Goal: Information Seeking & Learning: Learn about a topic

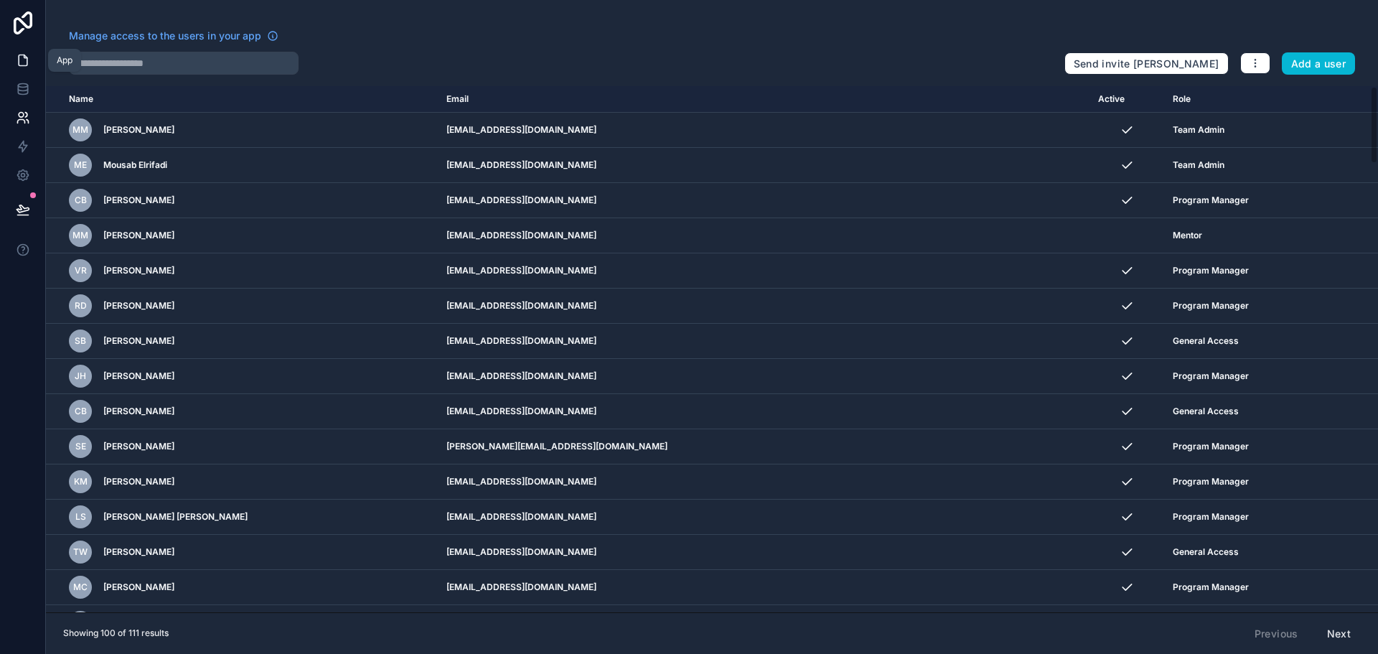
click at [24, 60] on icon at bounding box center [23, 60] width 14 height 14
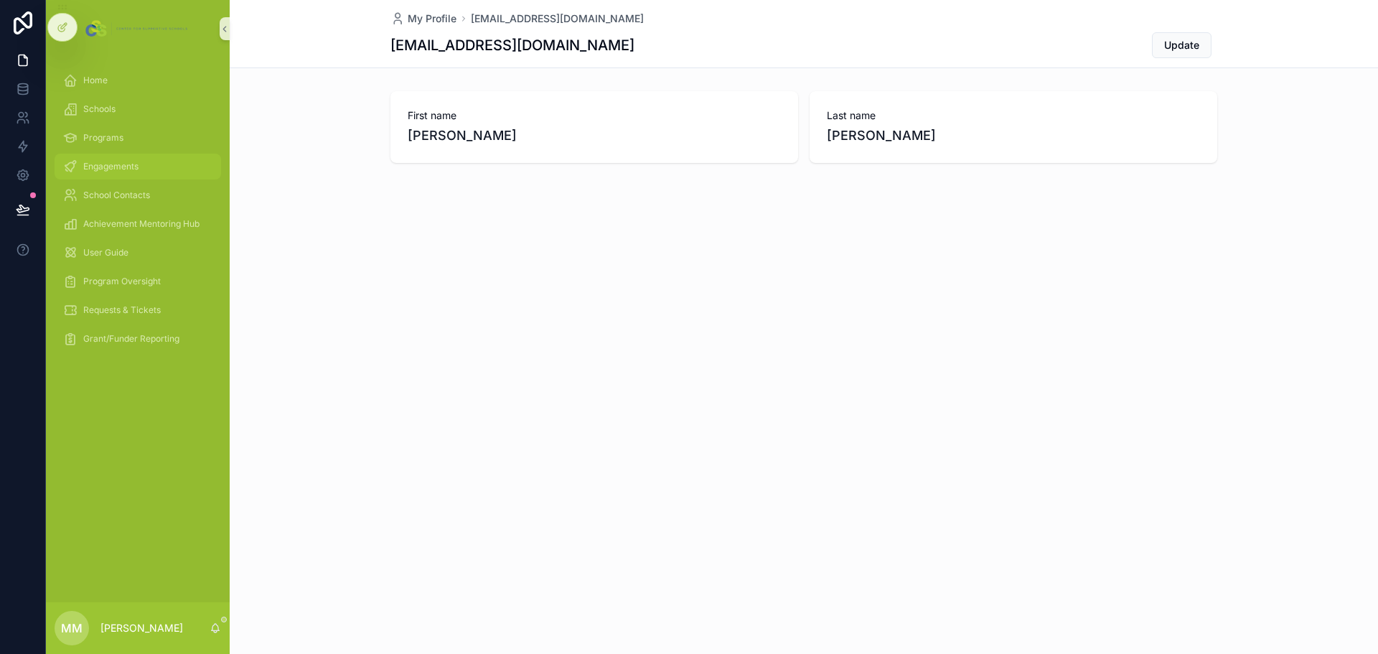
click at [111, 165] on span "Engagements" at bounding box center [110, 166] width 55 height 11
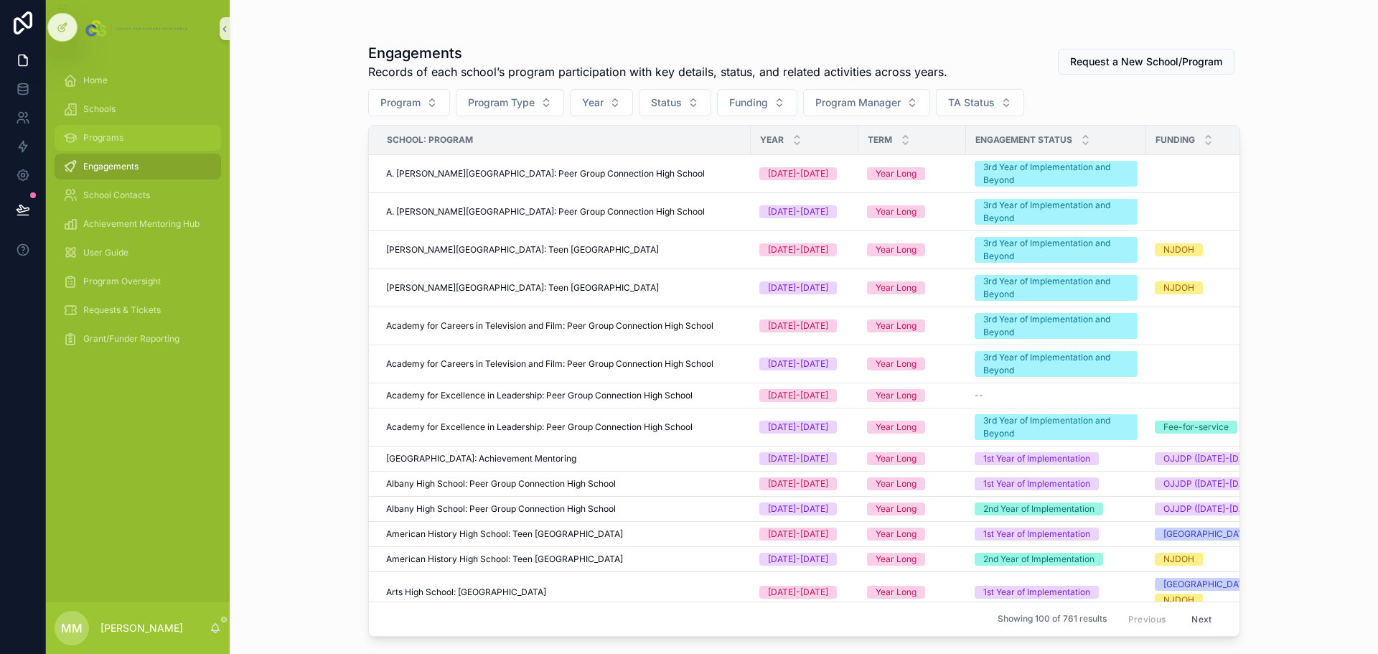
click at [119, 134] on span "Programs" at bounding box center [103, 137] width 40 height 11
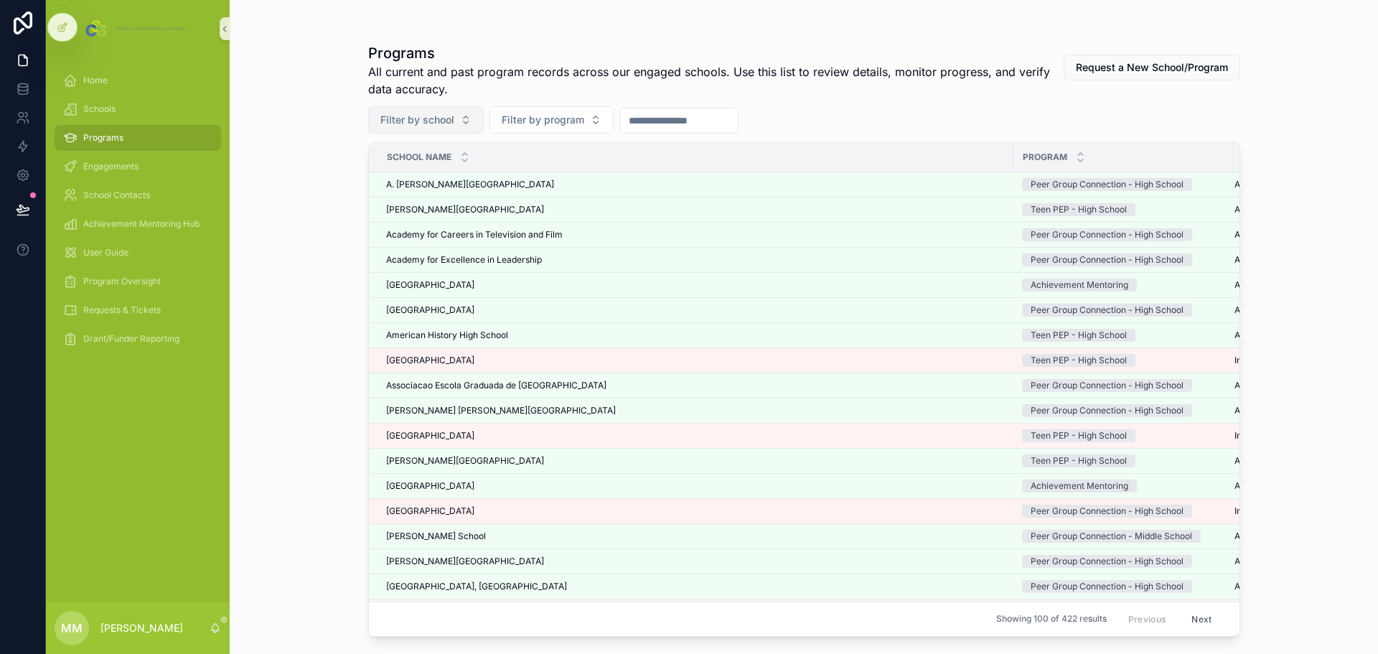
click at [454, 118] on button "Filter by school" at bounding box center [426, 119] width 116 height 27
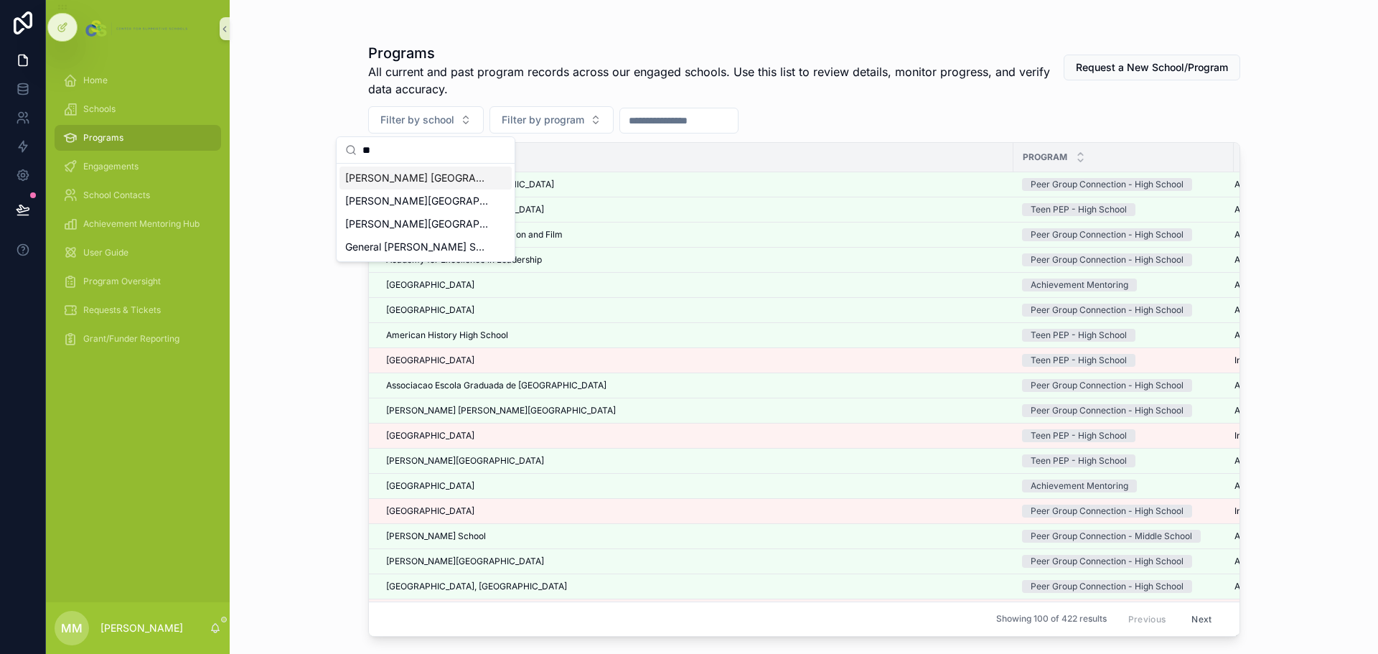
type input "**"
click at [438, 182] on span "McNair Academic High School" at bounding box center [417, 178] width 144 height 14
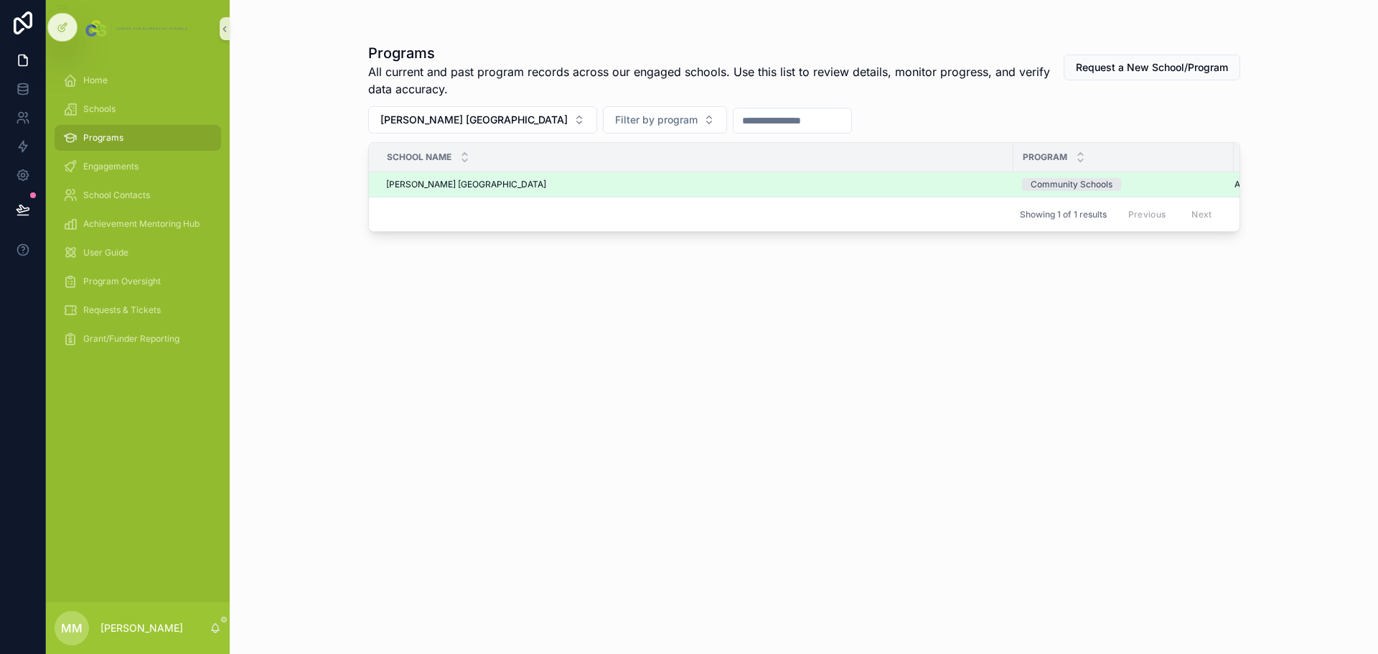
click at [443, 184] on span "McNair Academic High School" at bounding box center [466, 184] width 160 height 11
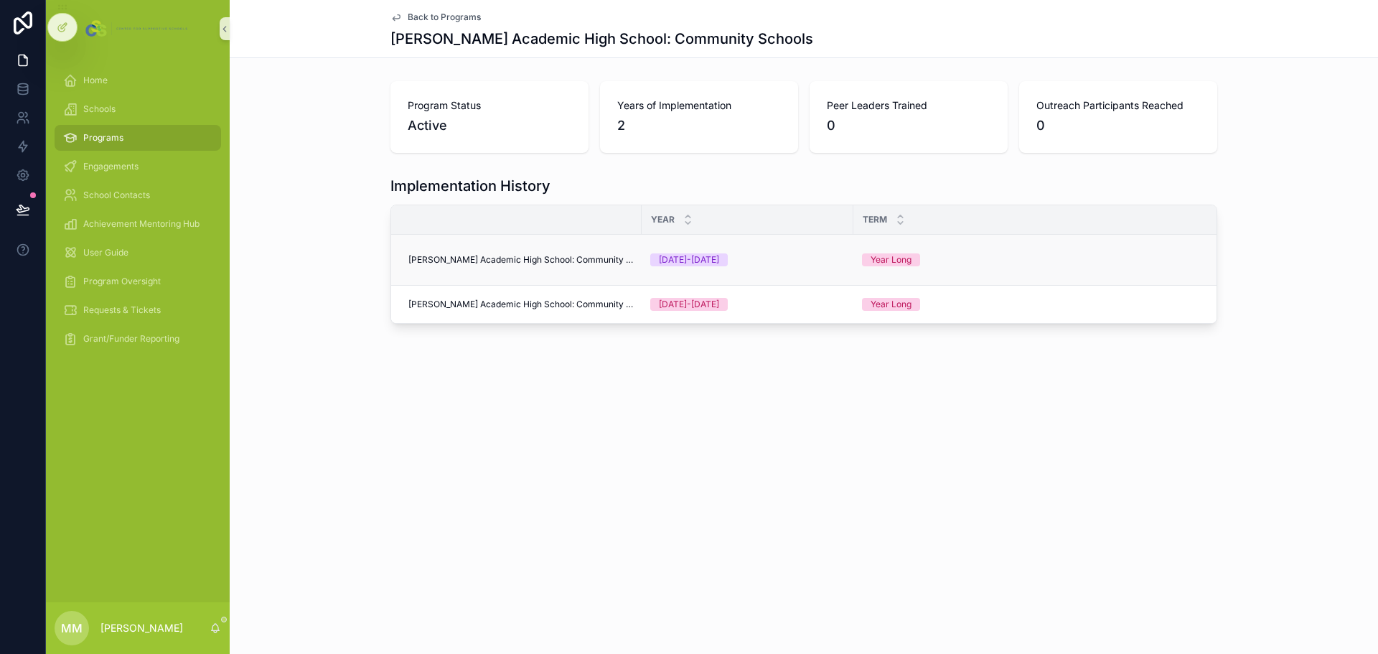
click at [519, 260] on span "McNair Academic High School: Community Schools" at bounding box center [520, 259] width 225 height 11
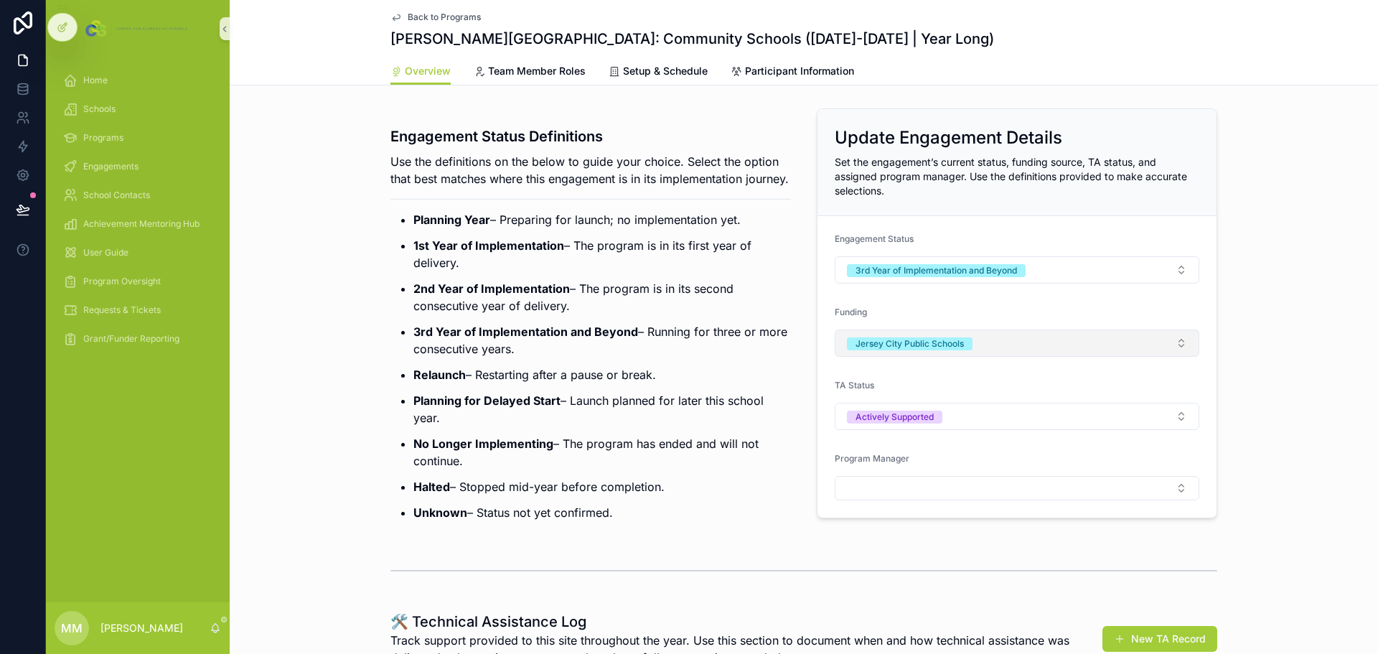
click at [987, 342] on button "Jersey City Public Schools" at bounding box center [1017, 342] width 365 height 27
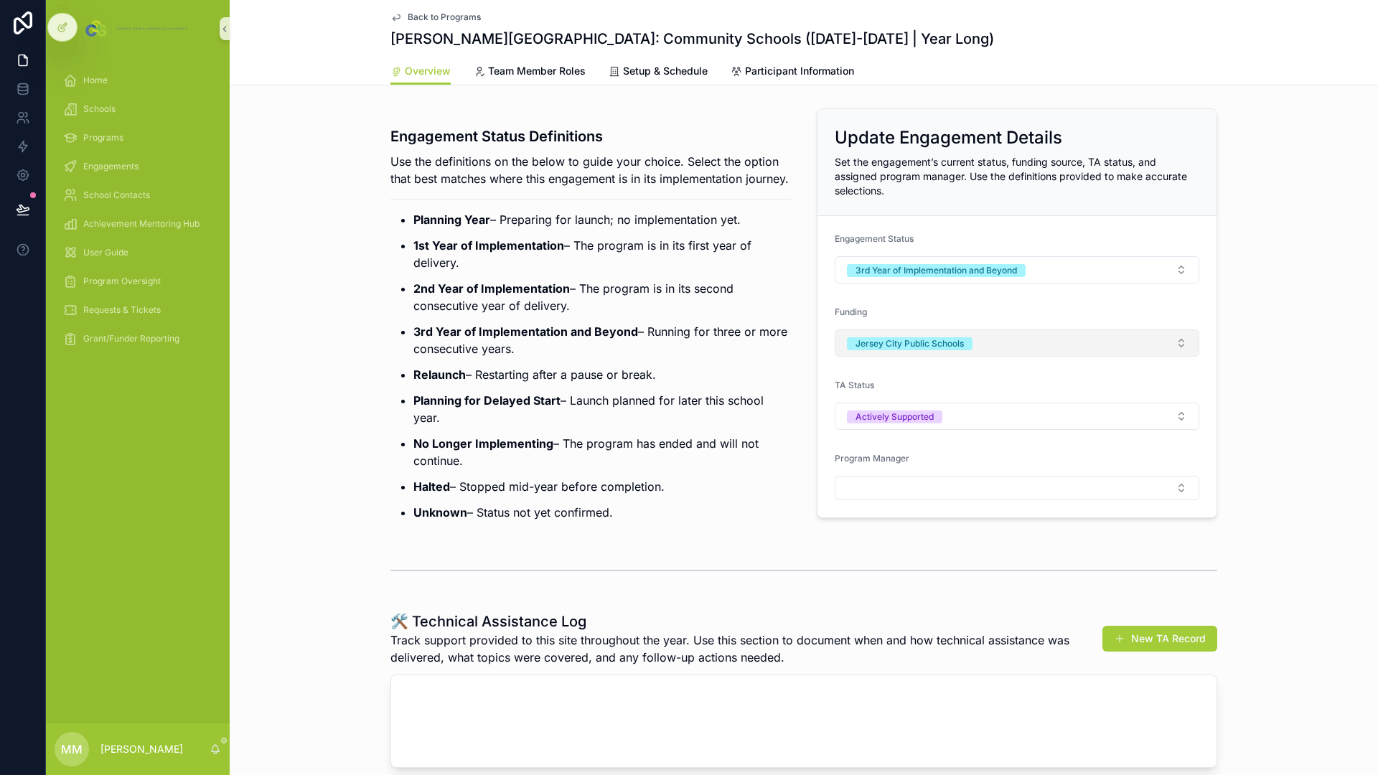
click at [998, 341] on button "Jersey City Public Schools" at bounding box center [1017, 342] width 365 height 27
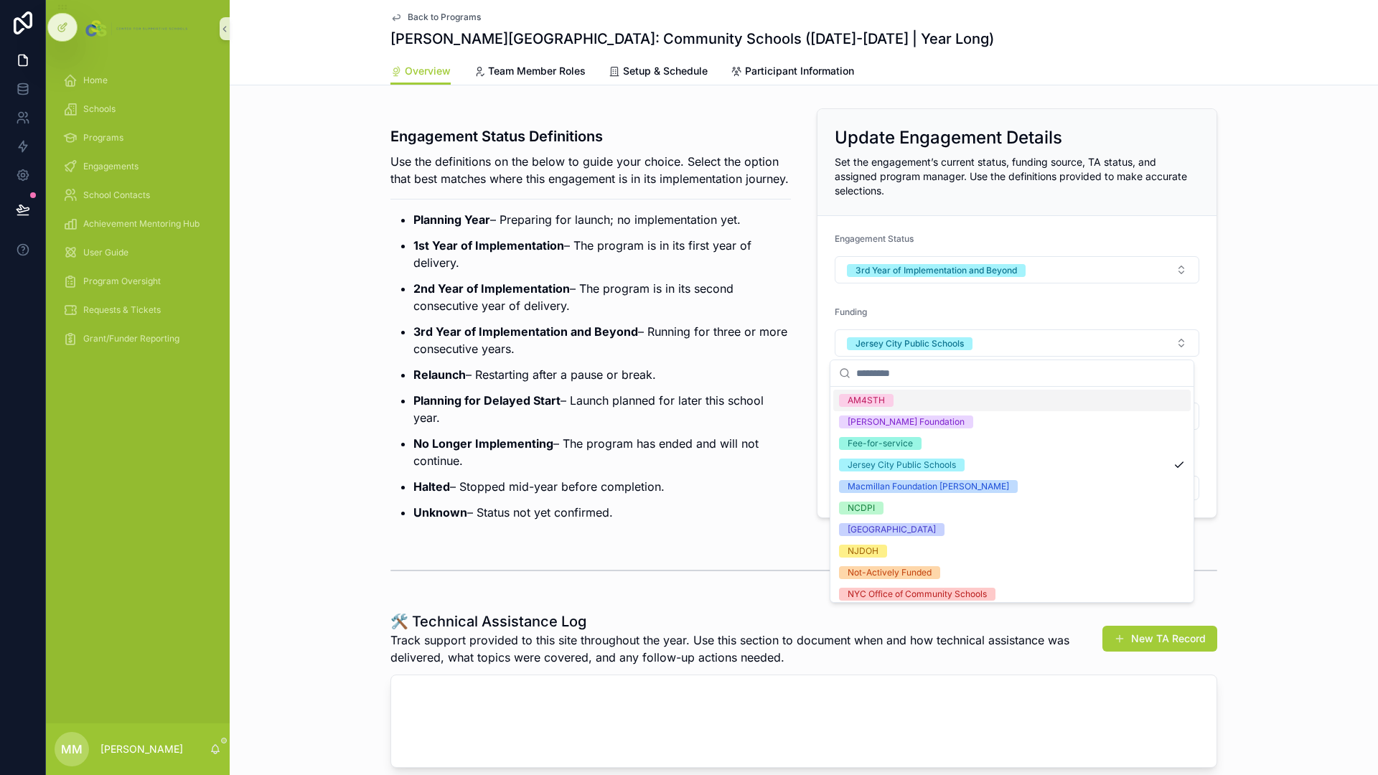
click at [931, 377] on input "scrollable content" at bounding box center [1020, 373] width 329 height 26
click at [943, 461] on div "Jersey City Public Schools" at bounding box center [901, 465] width 108 height 13
click at [1101, 268] on button "3rd Year of Implementation and Beyond" at bounding box center [1017, 269] width 365 height 27
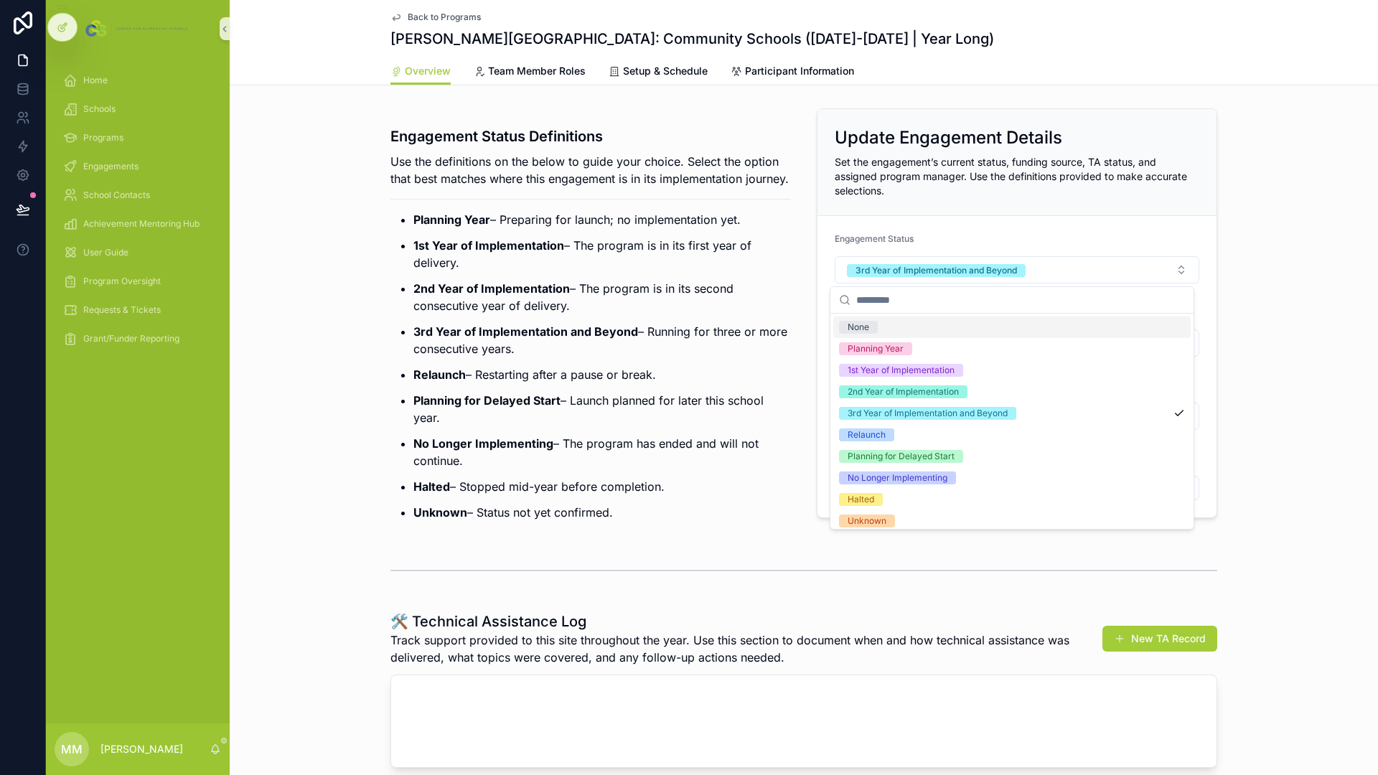
click at [865, 322] on div "None" at bounding box center [858, 327] width 22 height 13
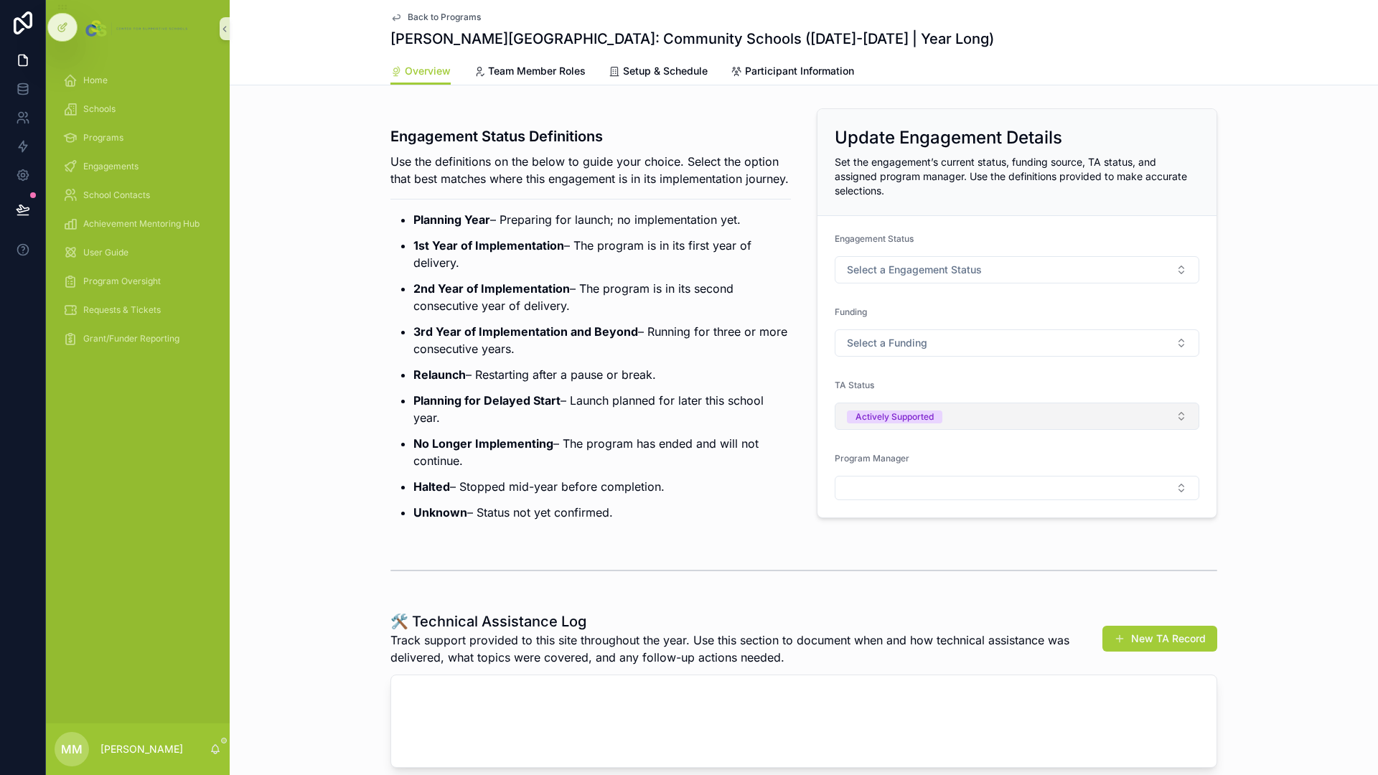
click at [949, 412] on button "Actively Supported" at bounding box center [1017, 416] width 365 height 27
click at [859, 476] on div "None" at bounding box center [858, 473] width 22 height 13
click at [432, 20] on span "Back to Programs" at bounding box center [444, 16] width 73 height 11
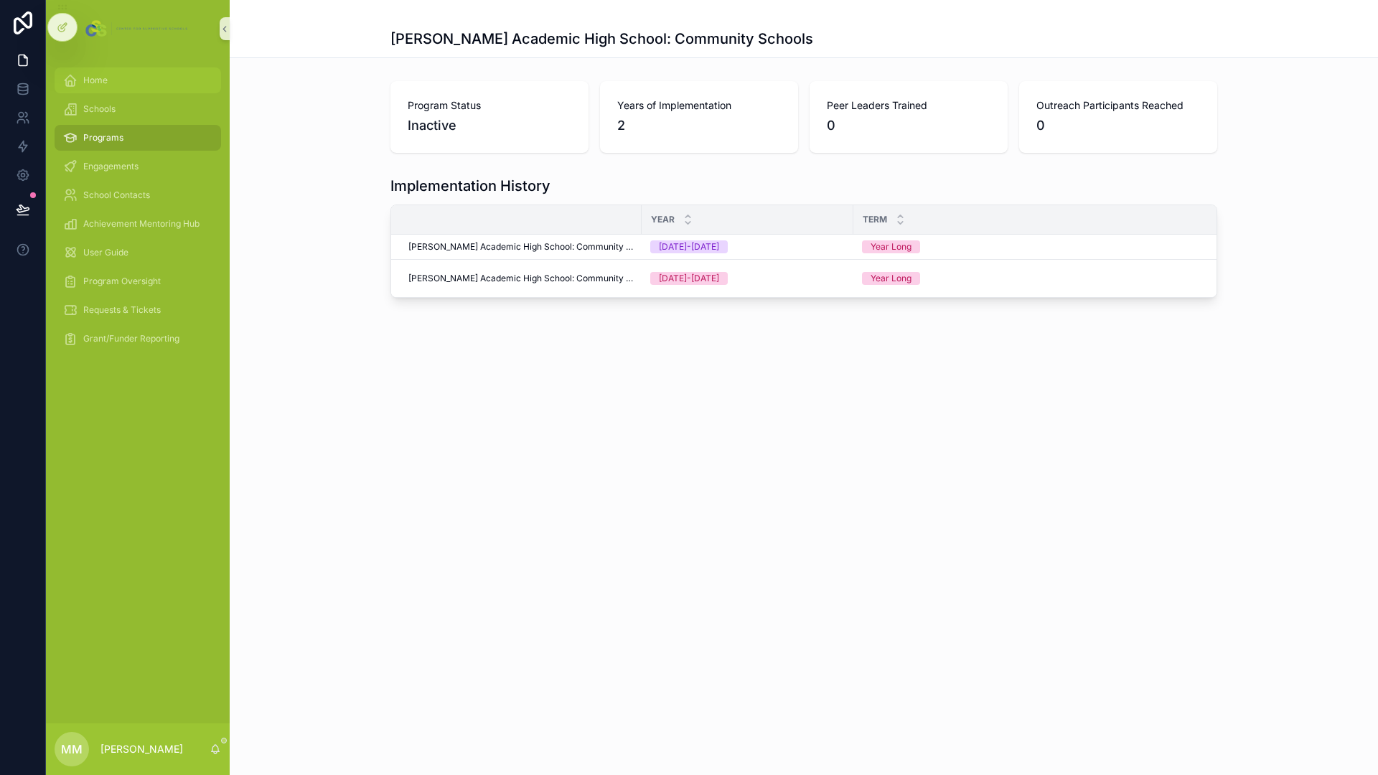
click at [81, 80] on div "Home" at bounding box center [137, 80] width 149 height 23
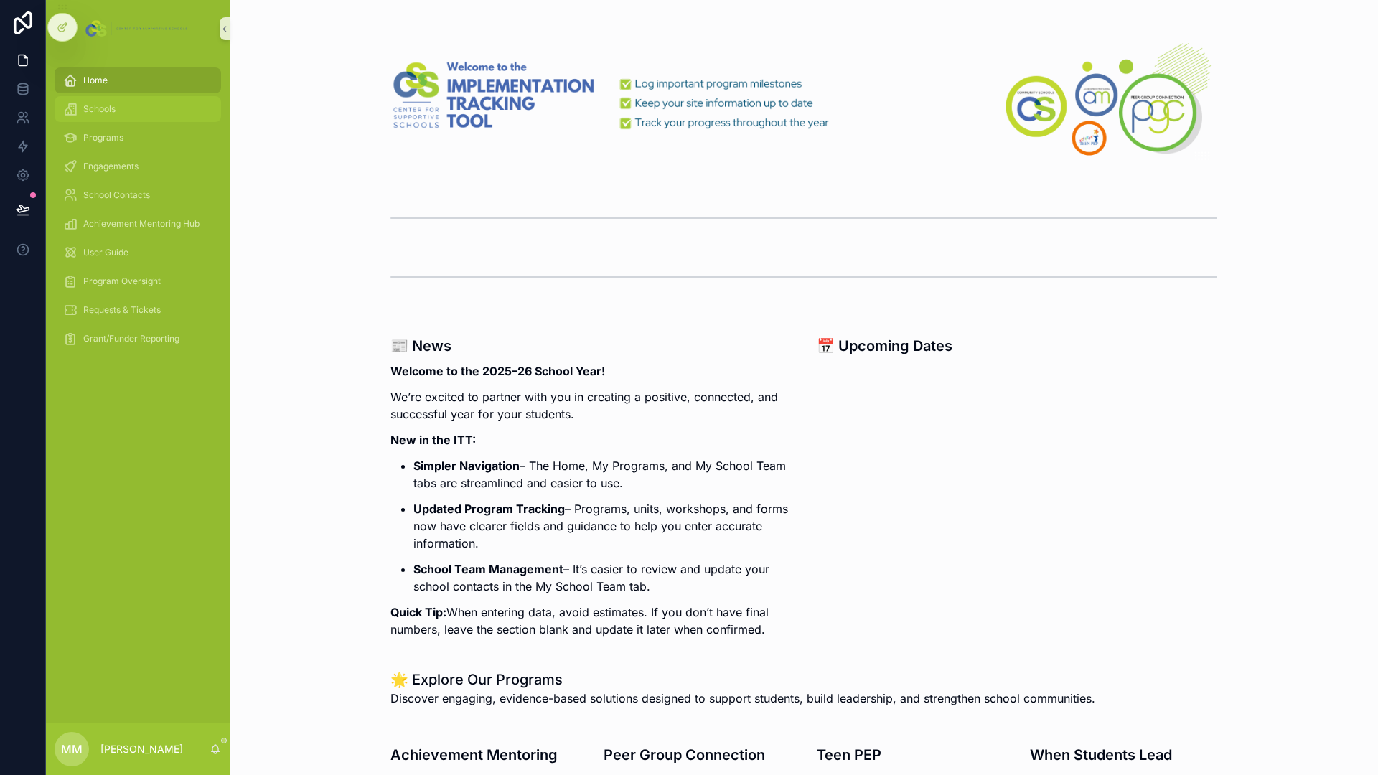
click at [110, 115] on div "Schools" at bounding box center [137, 109] width 149 height 23
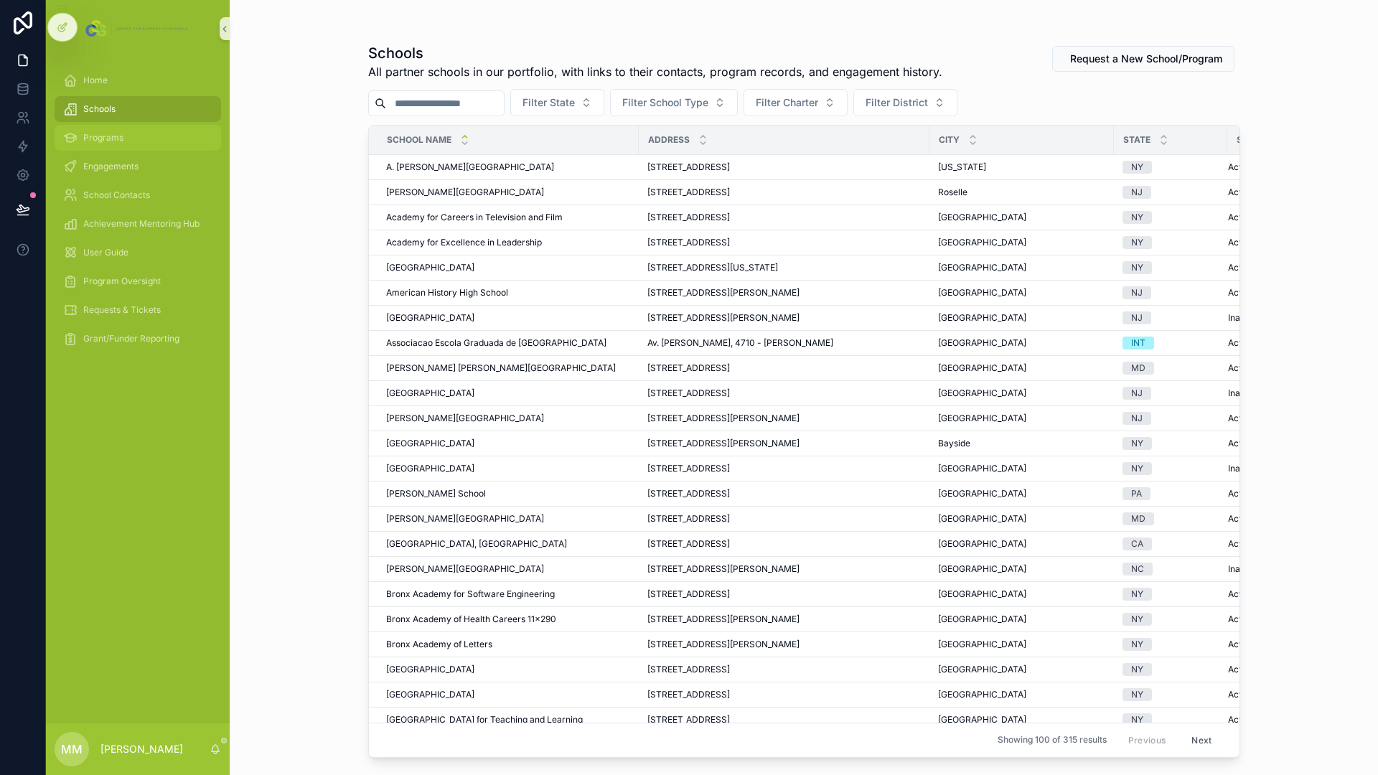
click at [116, 131] on div "Programs" at bounding box center [137, 137] width 149 height 23
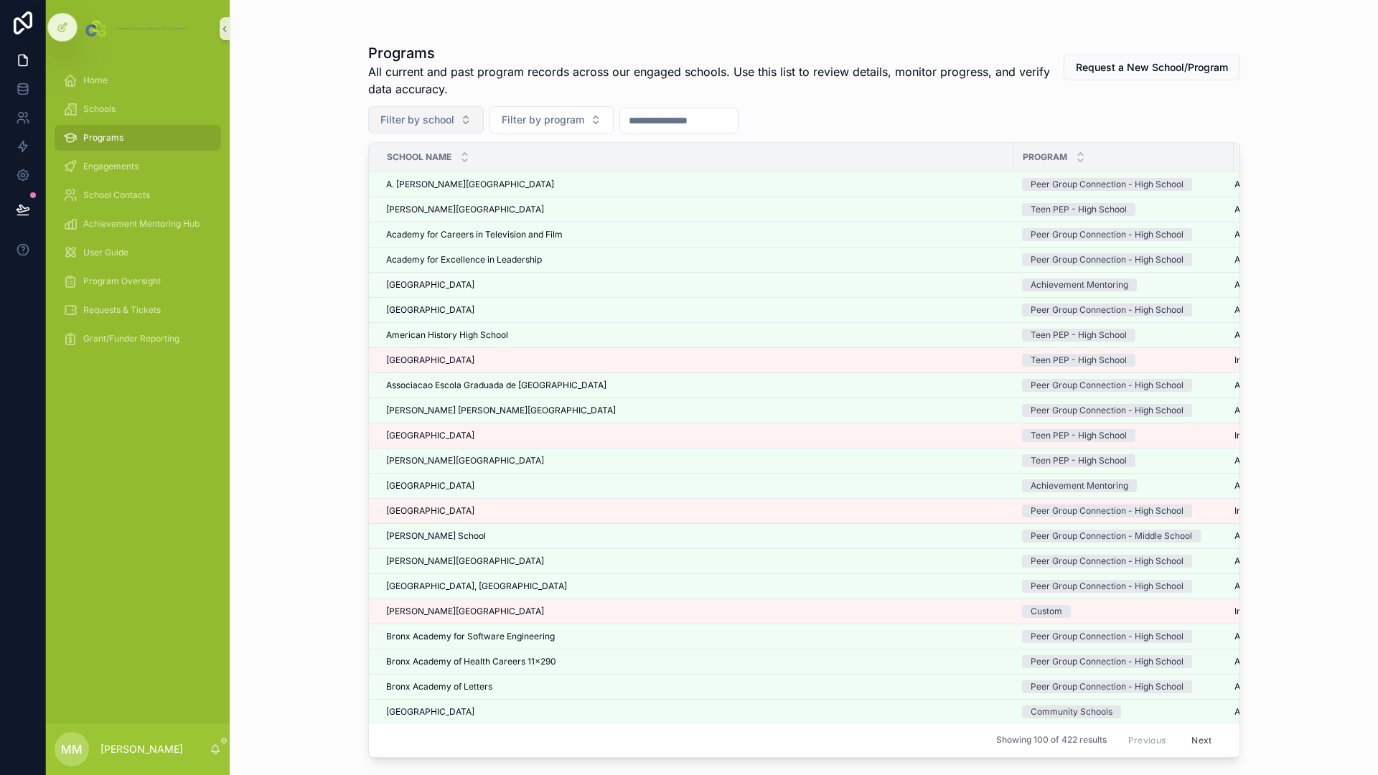
click at [445, 126] on span "Filter by school" at bounding box center [417, 120] width 74 height 14
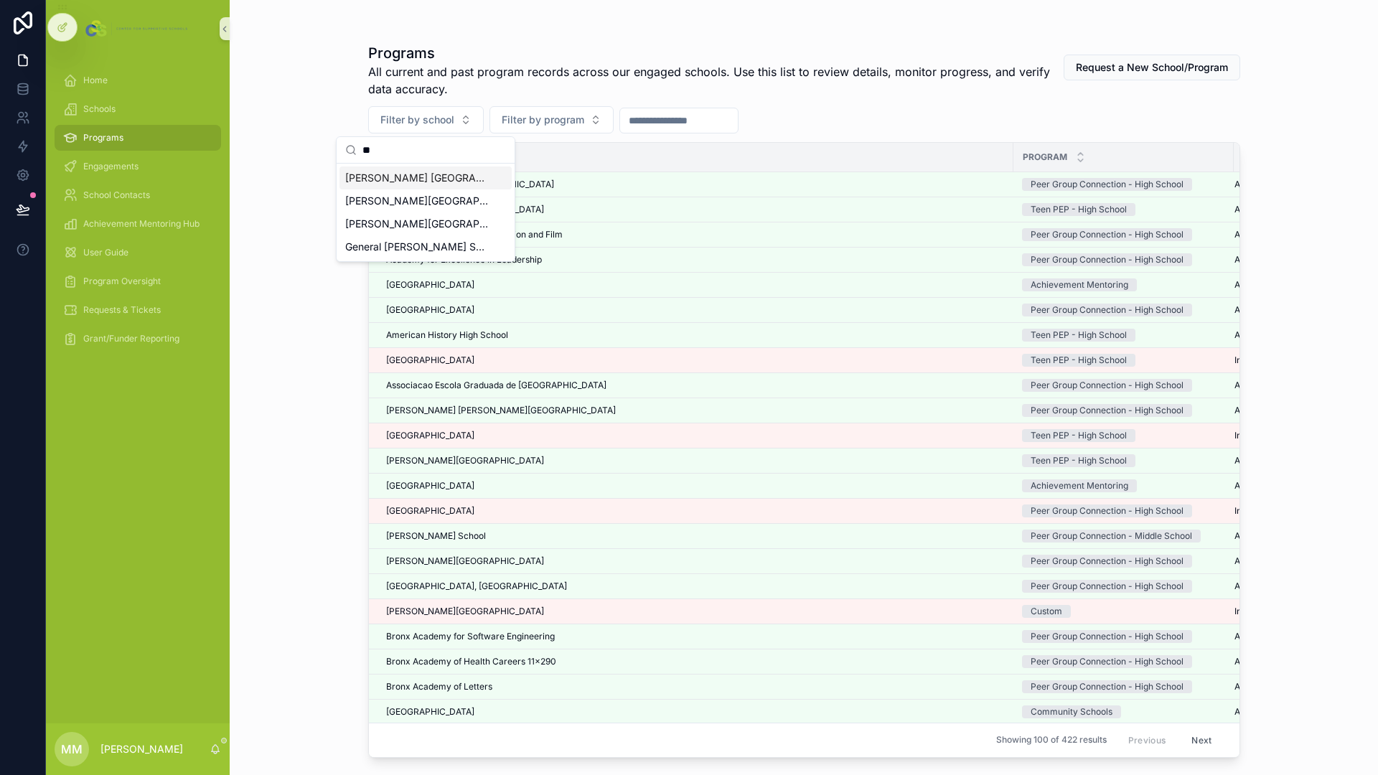
type input "**"
click at [417, 168] on div "McNair Academic High School" at bounding box center [425, 177] width 172 height 23
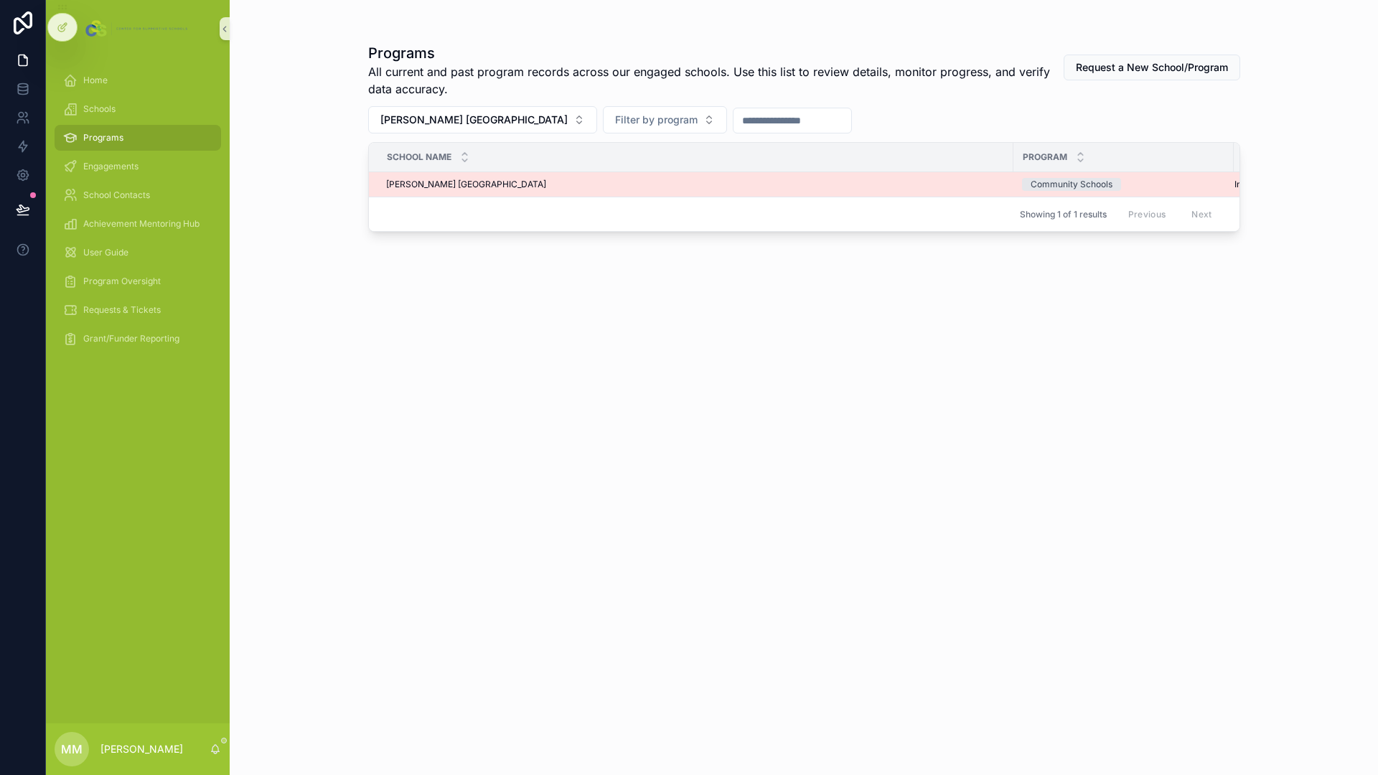
click at [432, 189] on span "McNair Academic High School" at bounding box center [466, 184] width 160 height 11
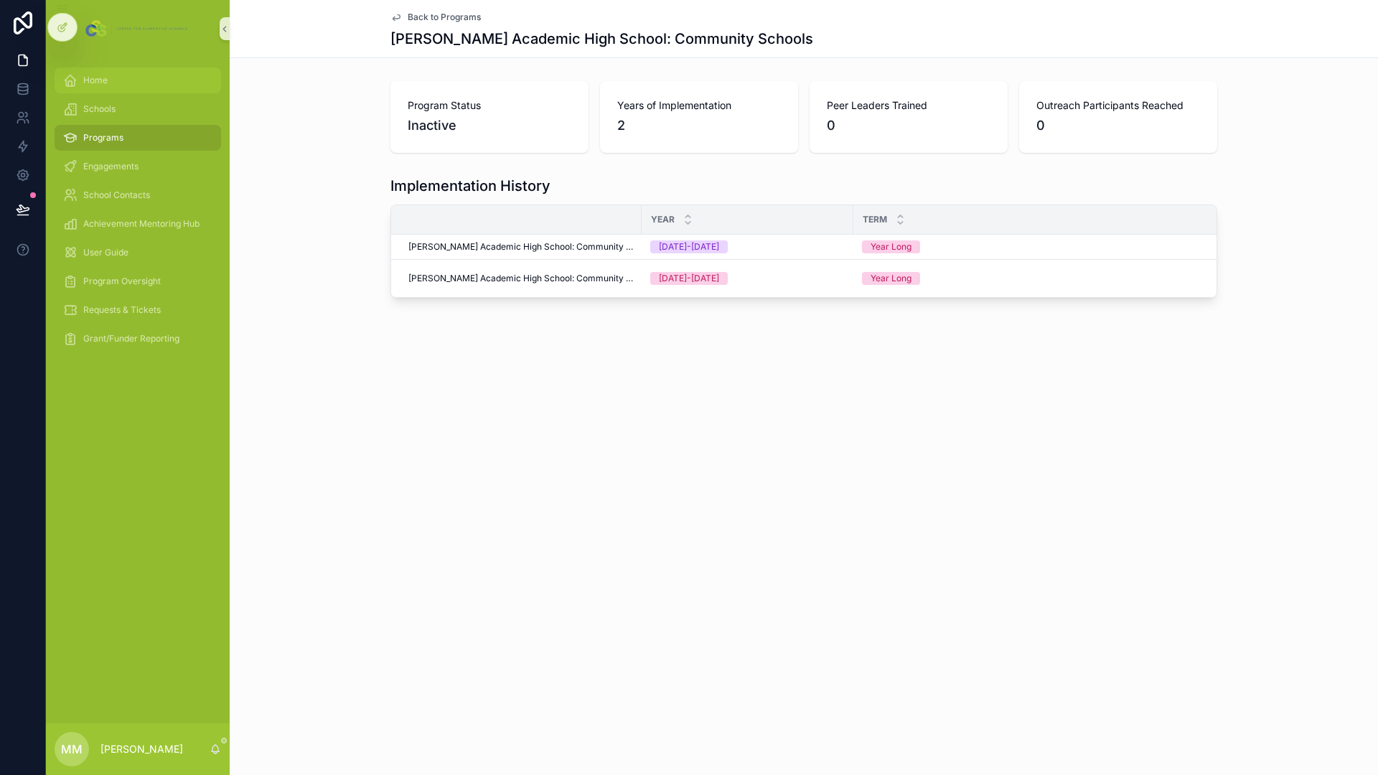
click at [91, 74] on div "Home" at bounding box center [137, 80] width 149 height 23
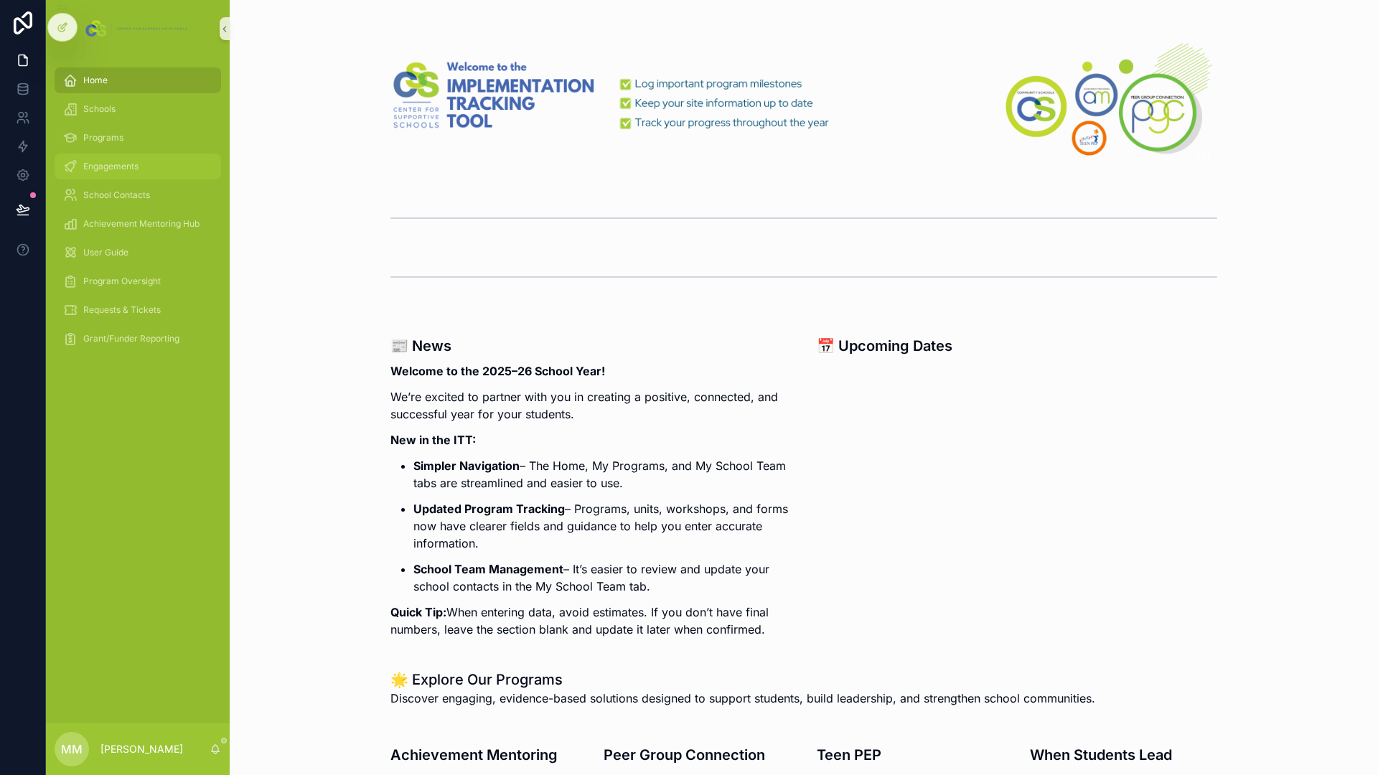
click at [100, 159] on div "Engagements" at bounding box center [137, 166] width 149 height 23
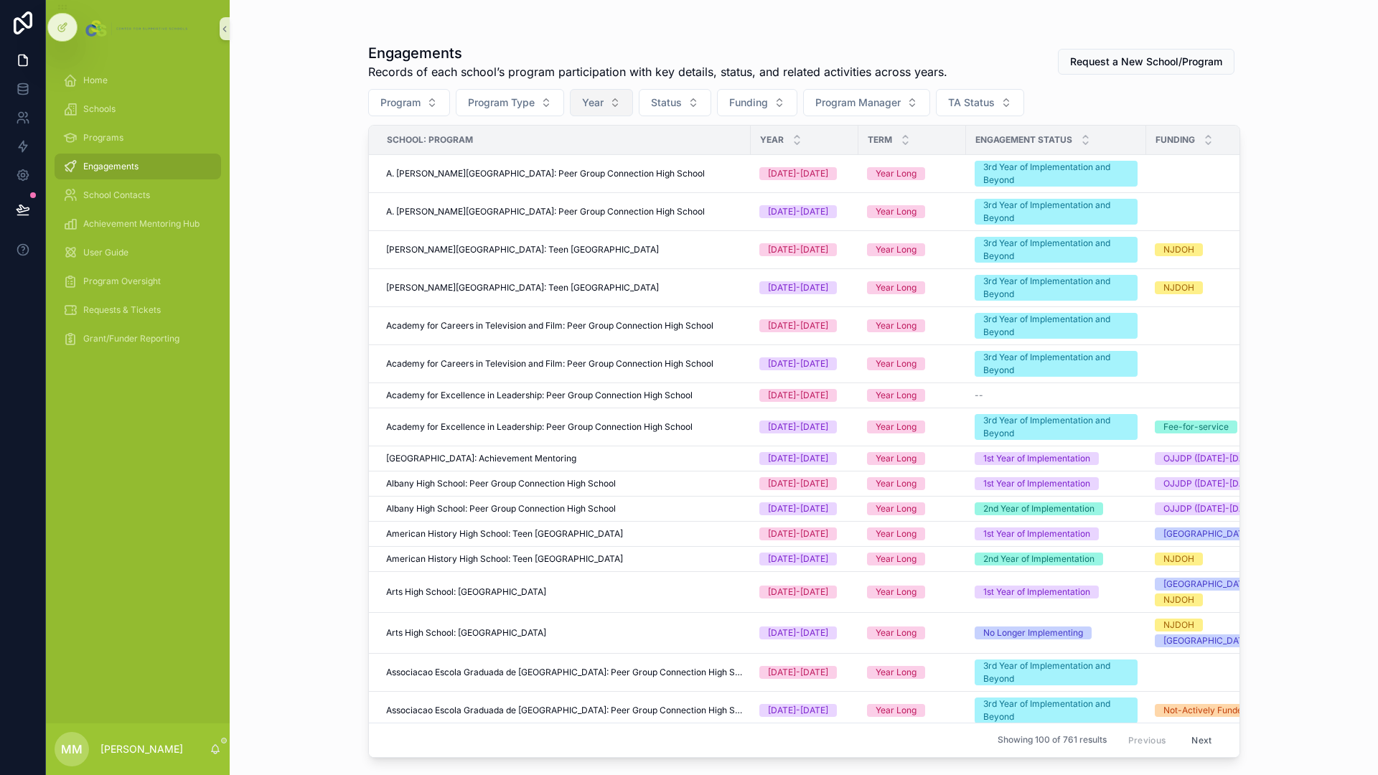
click at [591, 100] on span "Year" at bounding box center [593, 102] width 22 height 14
click at [530, 177] on div "[DATE]-[DATE]" at bounding box center [603, 183] width 172 height 23
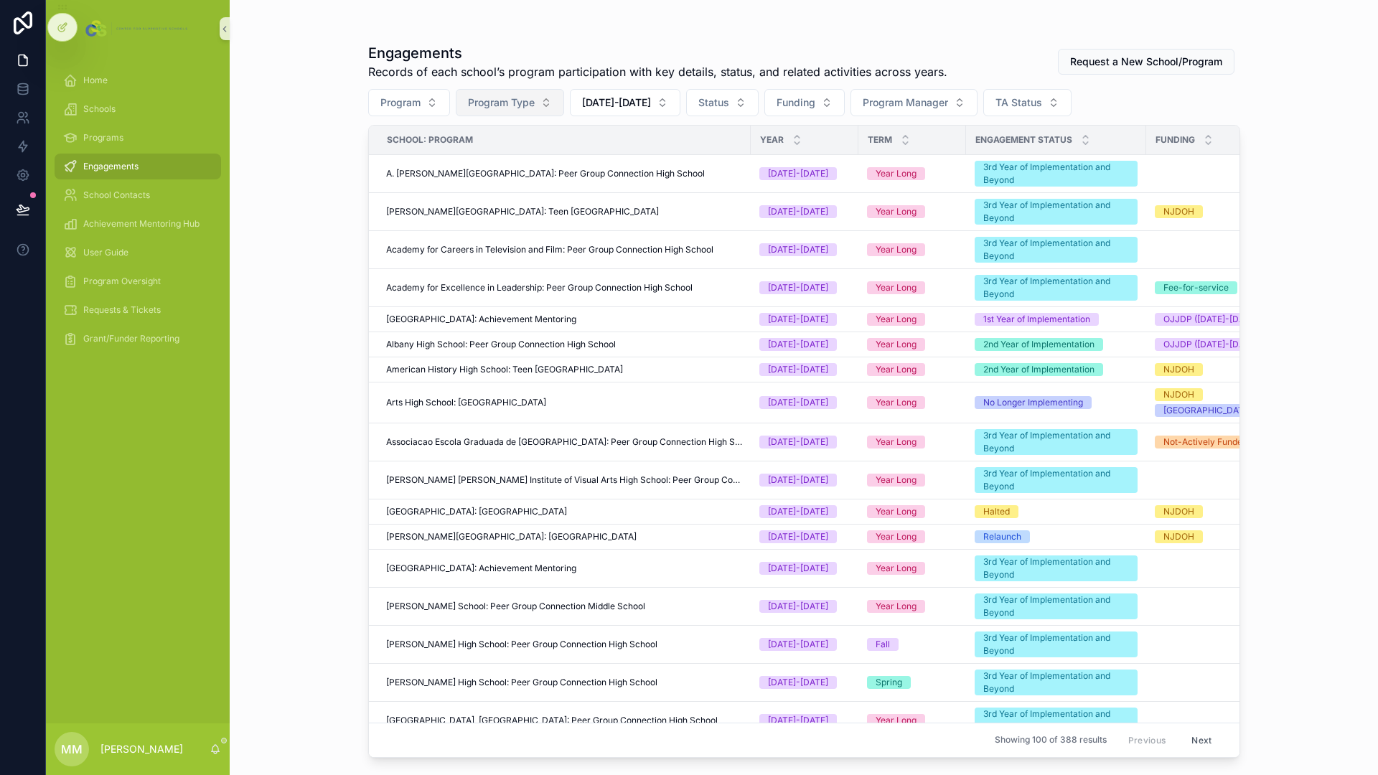
click at [552, 99] on button "Program Type" at bounding box center [510, 102] width 108 height 27
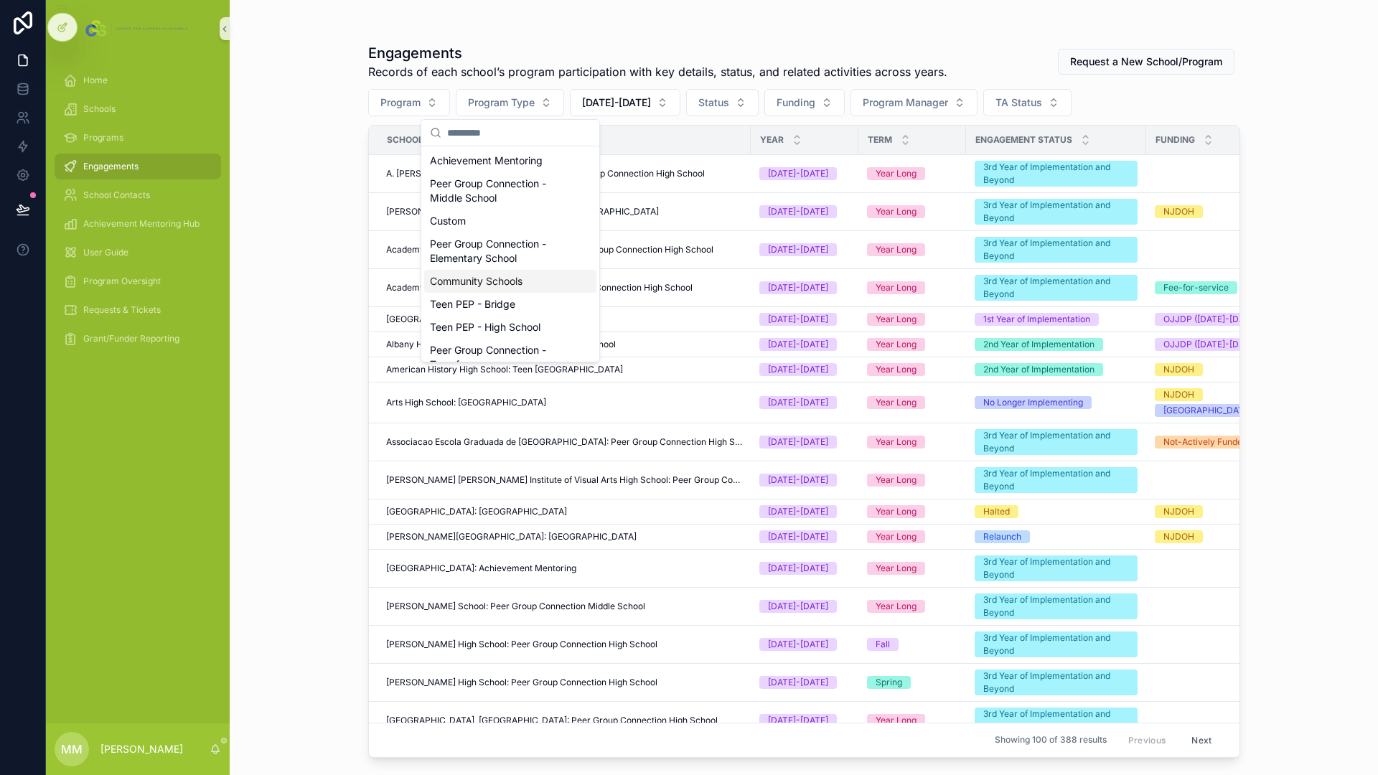
click at [495, 279] on div "Community Schools" at bounding box center [510, 281] width 172 height 23
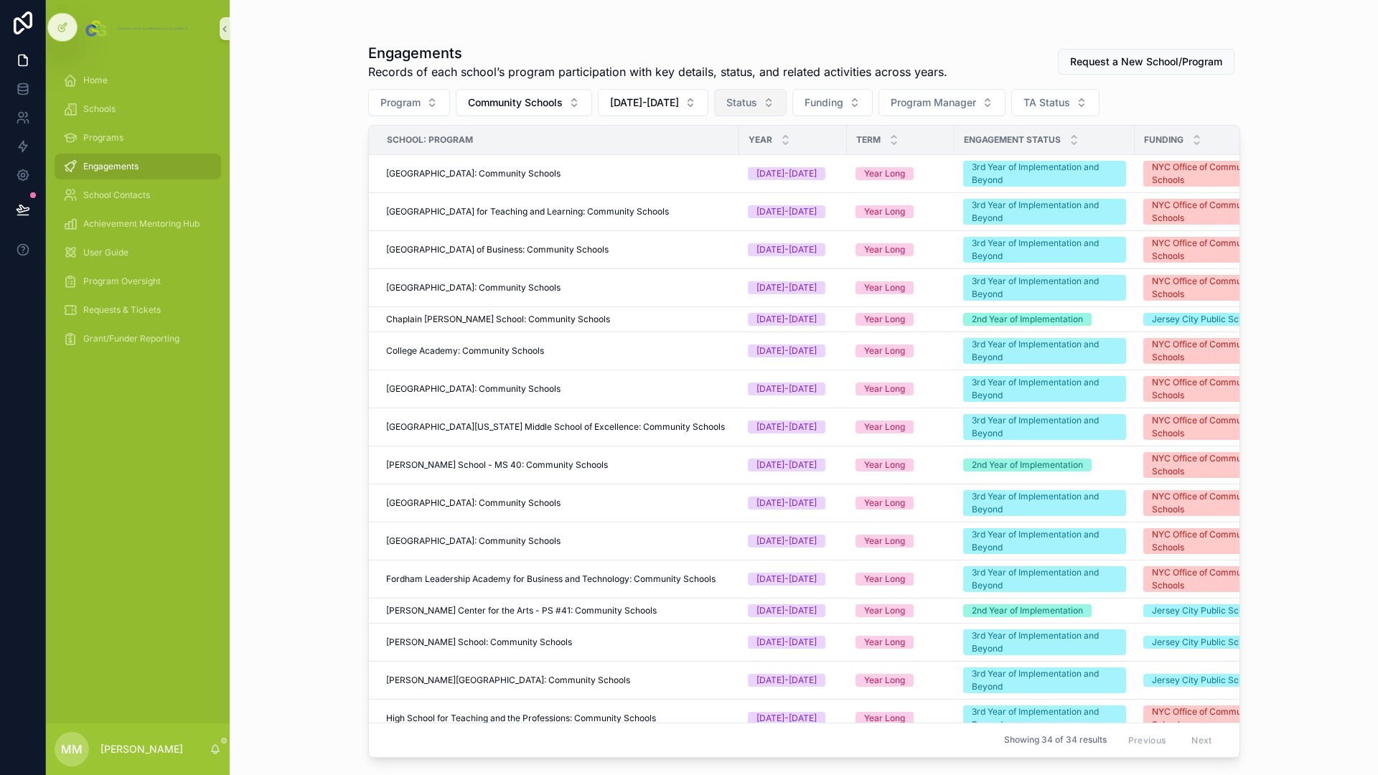
click at [743, 103] on span "Status" at bounding box center [741, 102] width 31 height 14
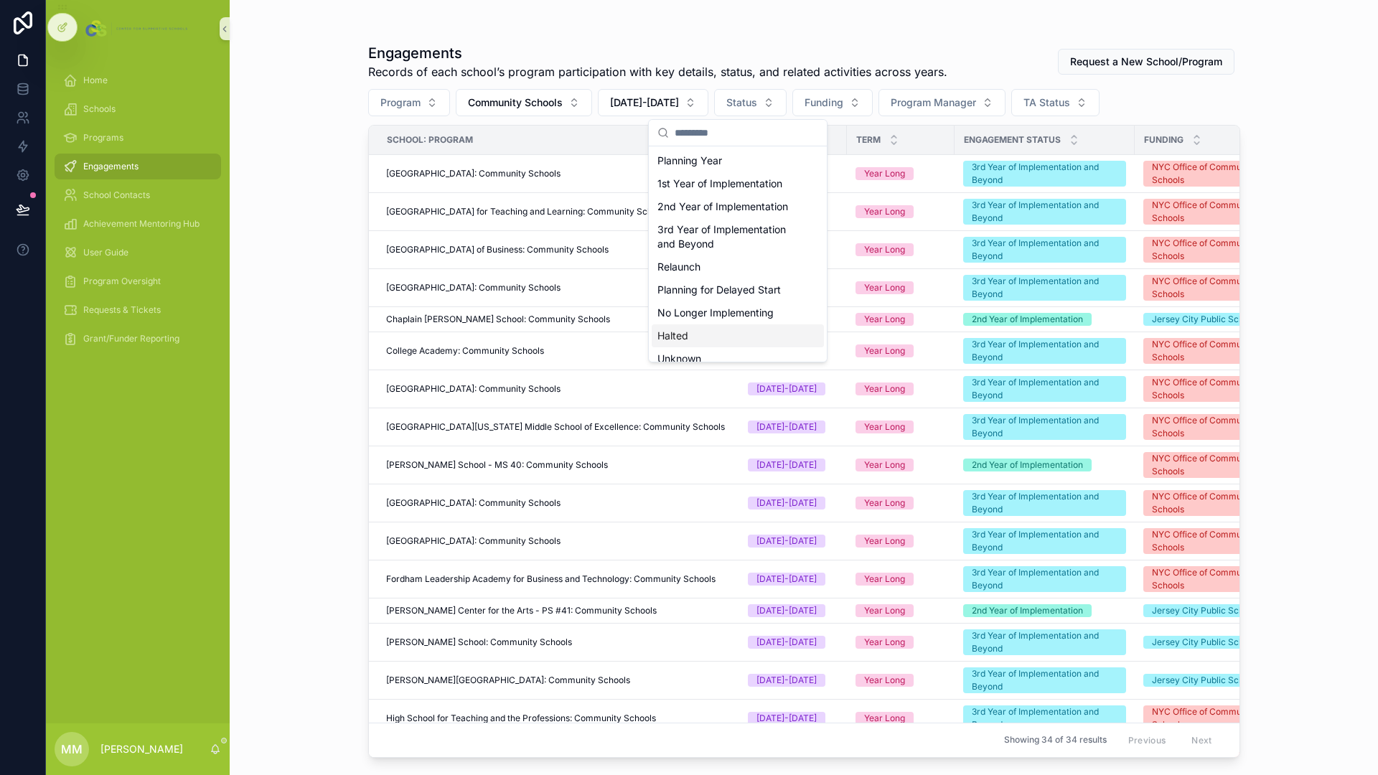
scroll to position [11, 0]
click at [736, 227] on div "3rd Year of Implementation and Beyond" at bounding box center [738, 225] width 172 height 37
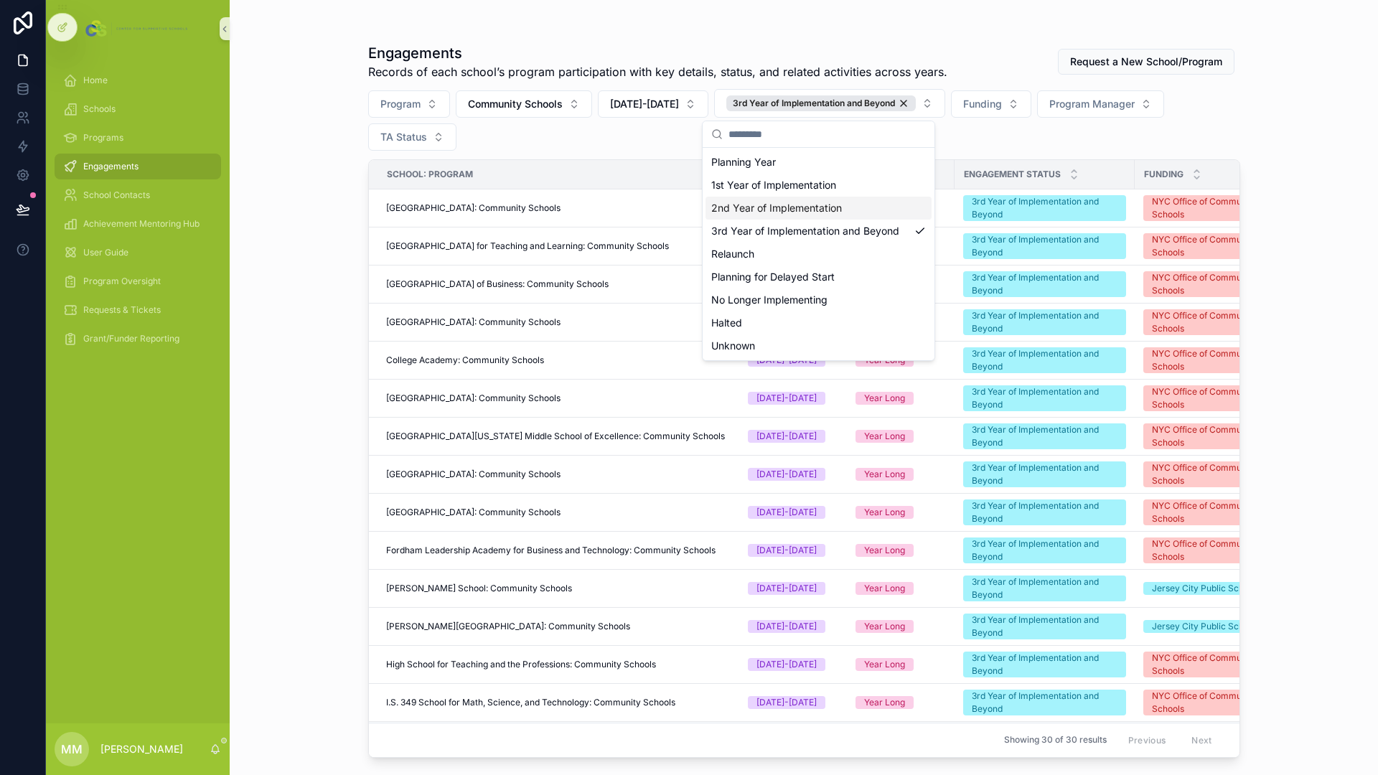
click at [811, 197] on div "2nd Year of Implementation" at bounding box center [818, 208] width 226 height 23
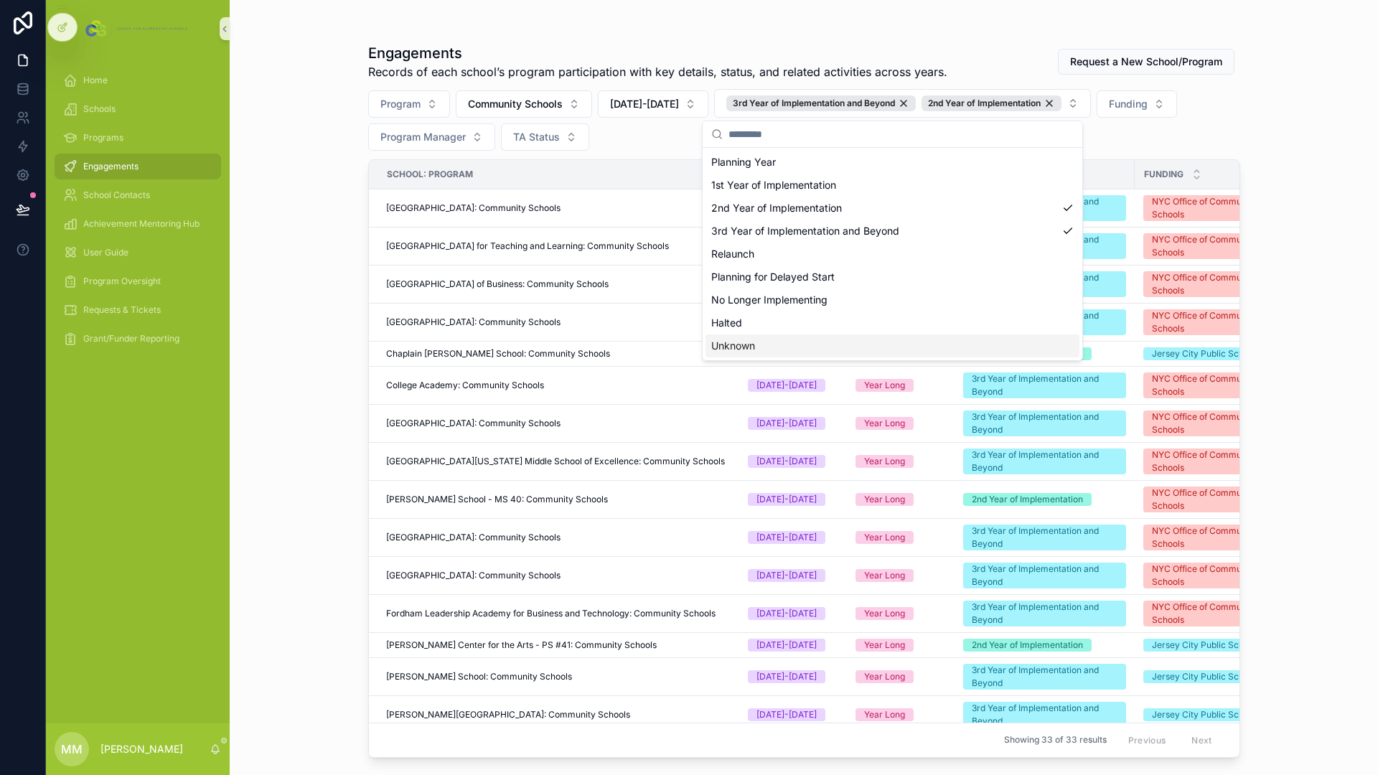
click at [1330, 578] on div "Engagements Records of each school’s program participation with key details, st…" at bounding box center [804, 387] width 1148 height 775
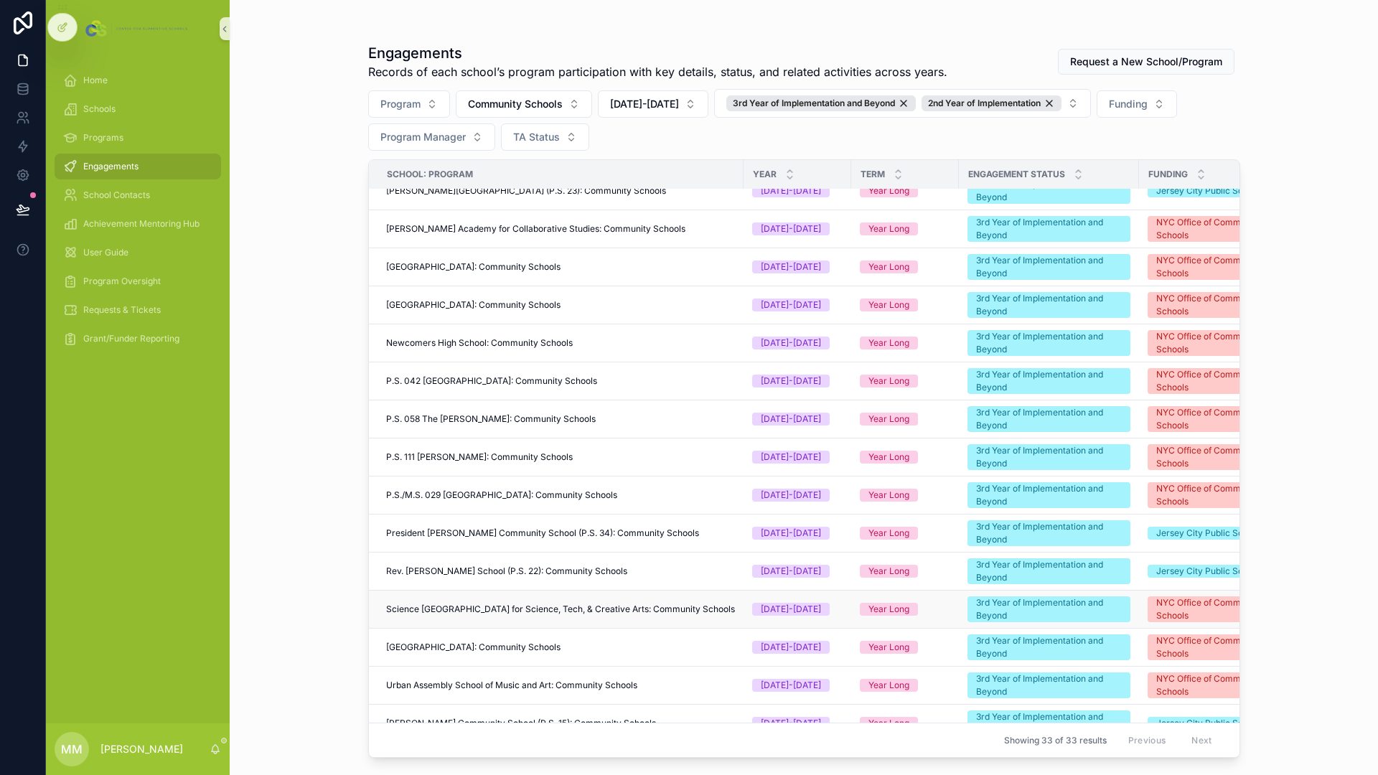
scroll to position [706, 0]
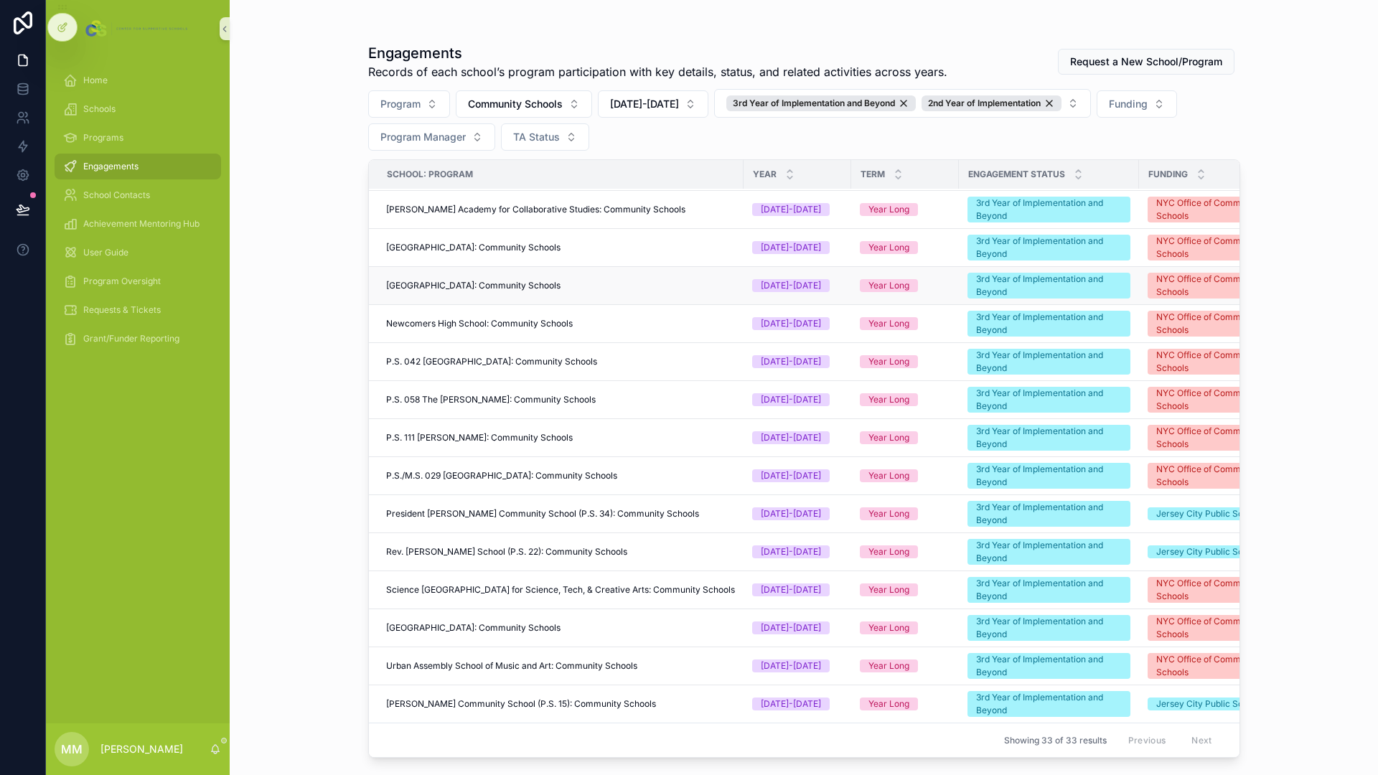
click at [505, 280] on span "[GEOGRAPHIC_DATA]: Community Schools" at bounding box center [473, 285] width 174 height 11
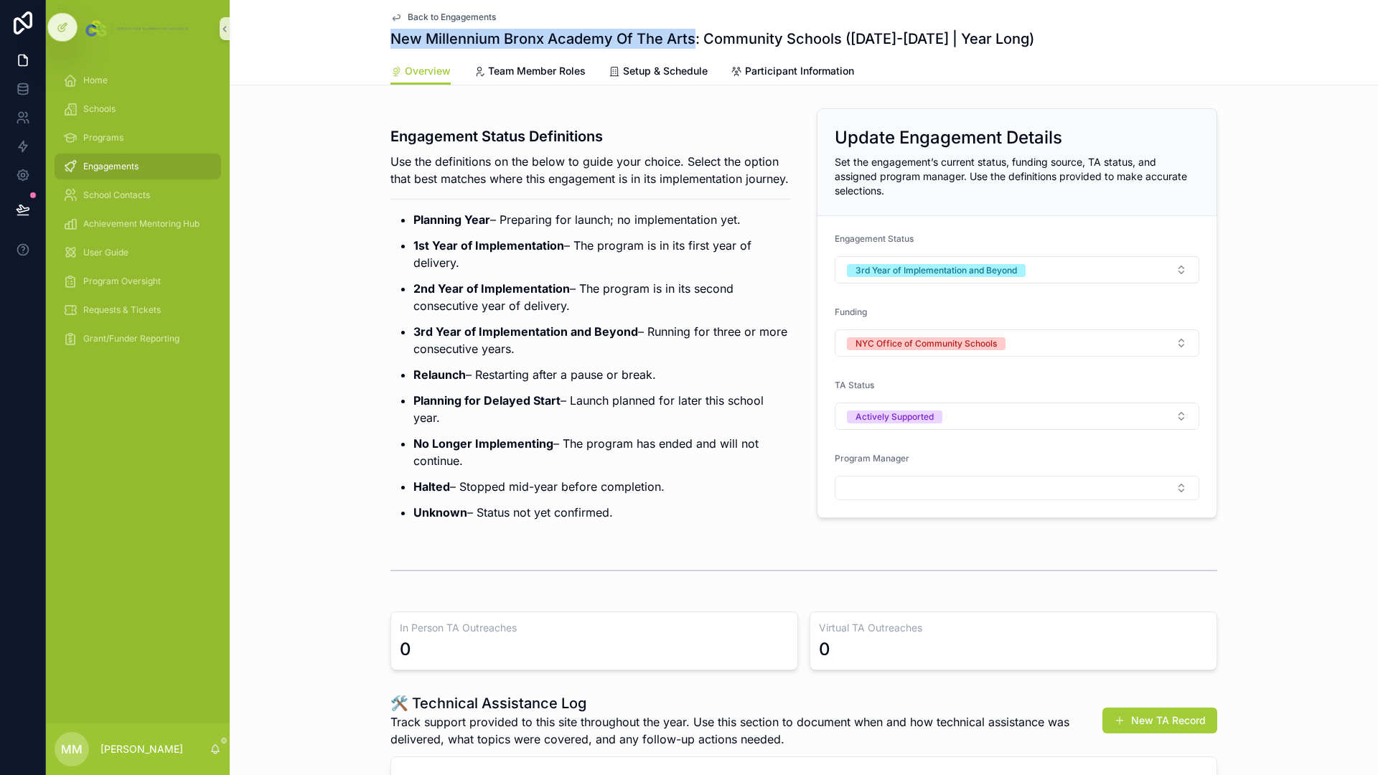
drag, startPoint x: 390, startPoint y: 39, endPoint x: 687, endPoint y: 34, distance: 297.8
click at [687, 34] on h1 "New Millennium Bronx Academy Of The Arts: Community Schools ([DATE]-[DATE] | Ye…" at bounding box center [712, 39] width 644 height 20
copy h1 "New Millennium Bronx Academy Of The Arts"
click at [105, 112] on span "Schools" at bounding box center [99, 108] width 32 height 11
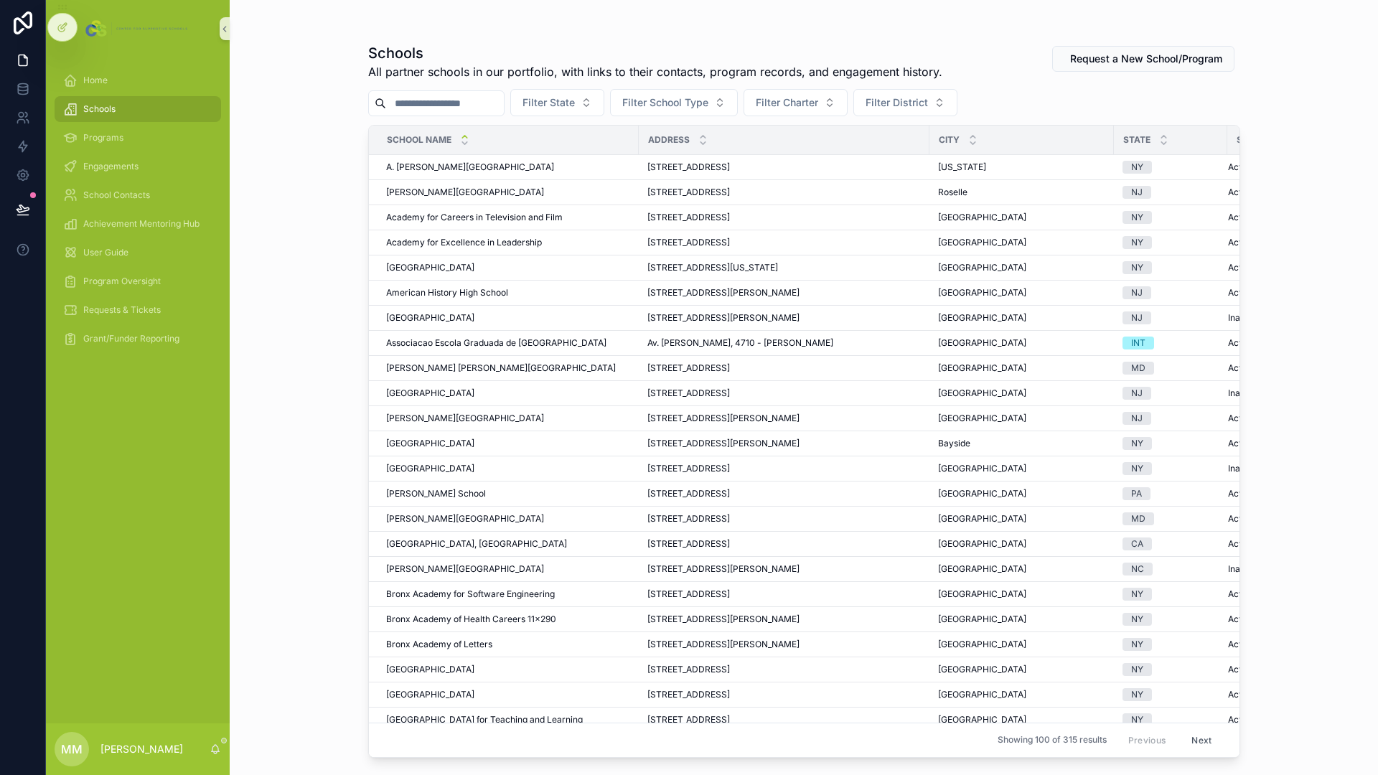
click at [417, 97] on input "scrollable content" at bounding box center [445, 103] width 118 height 20
paste input "**********"
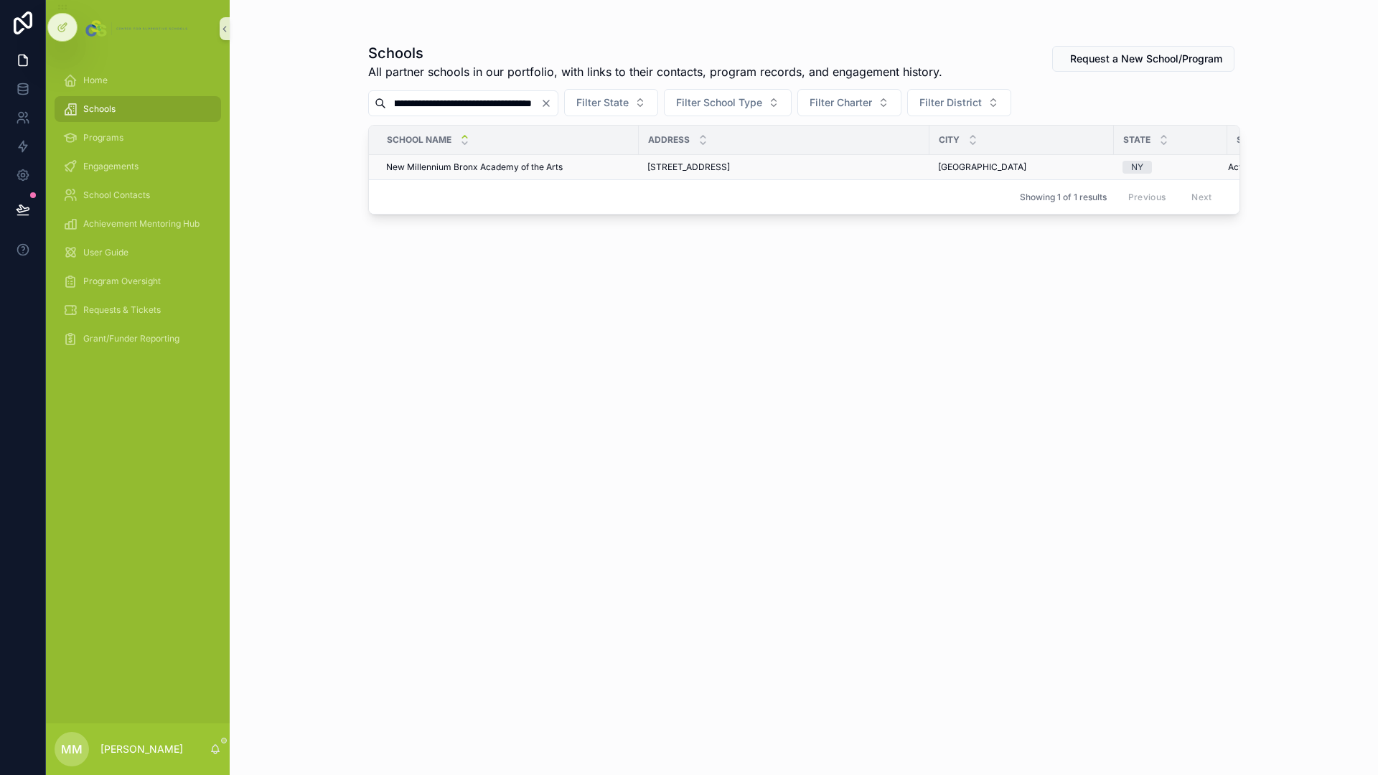
type input "**********"
click at [461, 169] on span "New Millennium Bronx Academy of the Arts" at bounding box center [474, 166] width 177 height 11
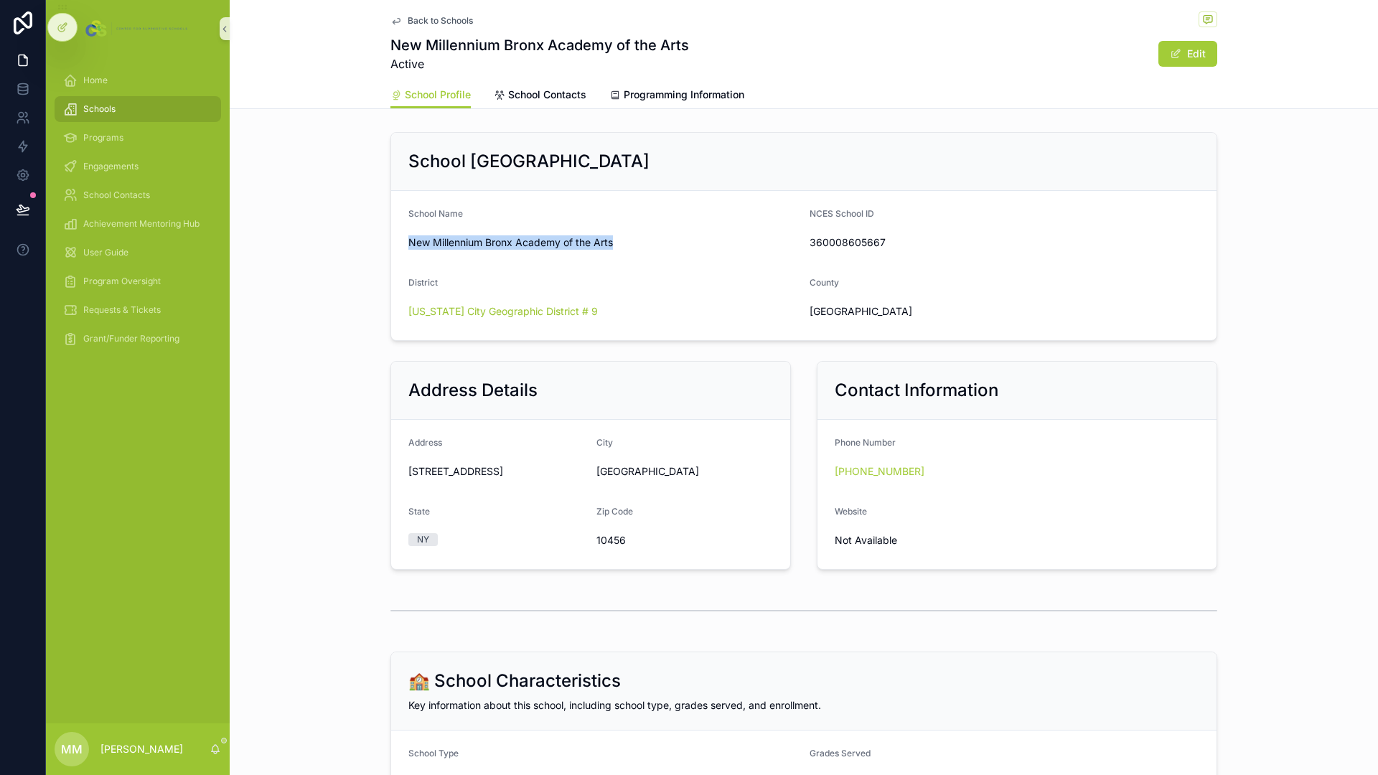
drag, startPoint x: 405, startPoint y: 240, endPoint x: 627, endPoint y: 253, distance: 222.8
click at [627, 253] on div "New Millennium Bronx Academy of the Arts" at bounding box center [603, 242] width 390 height 23
click at [992, 29] on div "Back to Schools" at bounding box center [803, 20] width 827 height 18
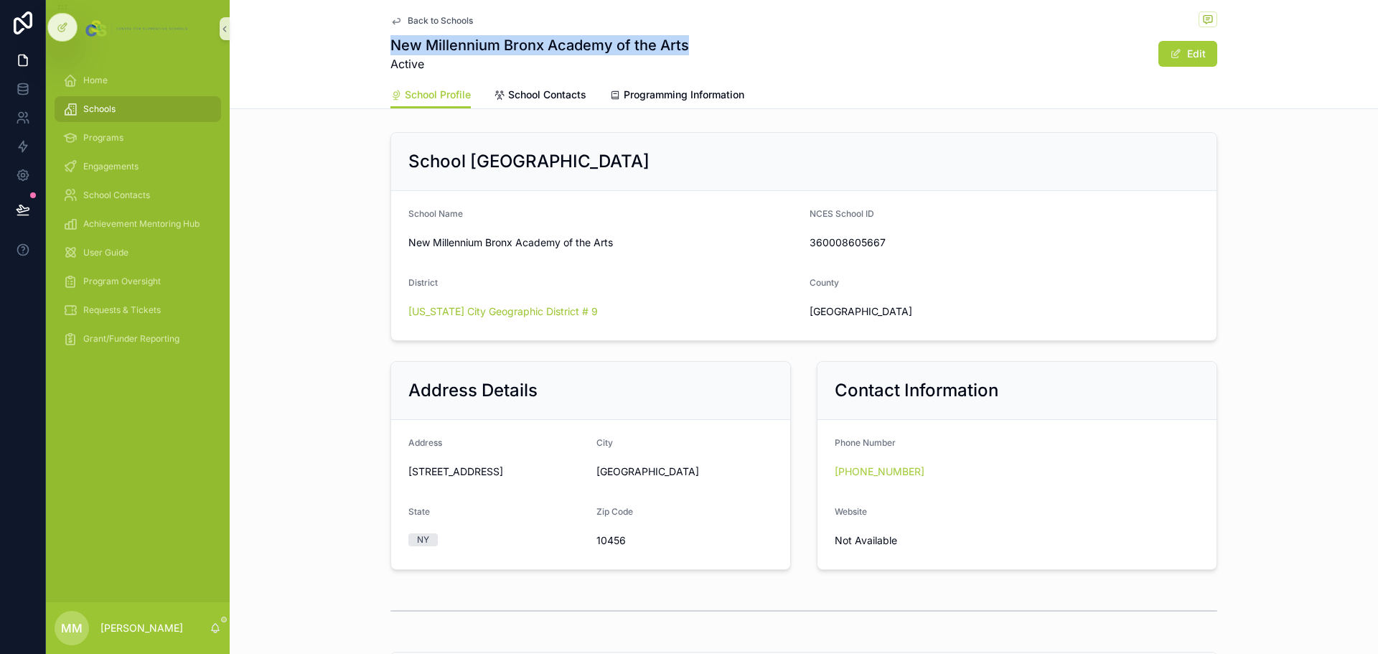
drag, startPoint x: 387, startPoint y: 42, endPoint x: 690, endPoint y: 50, distance: 302.2
click at [690, 50] on div "New Millennium Bronx Academy of the Arts Active Edit" at bounding box center [803, 53] width 827 height 37
copy h1 "New Millennium Bronx Academy of the Arts"
click at [457, 20] on span "Back to Schools" at bounding box center [440, 20] width 65 height 11
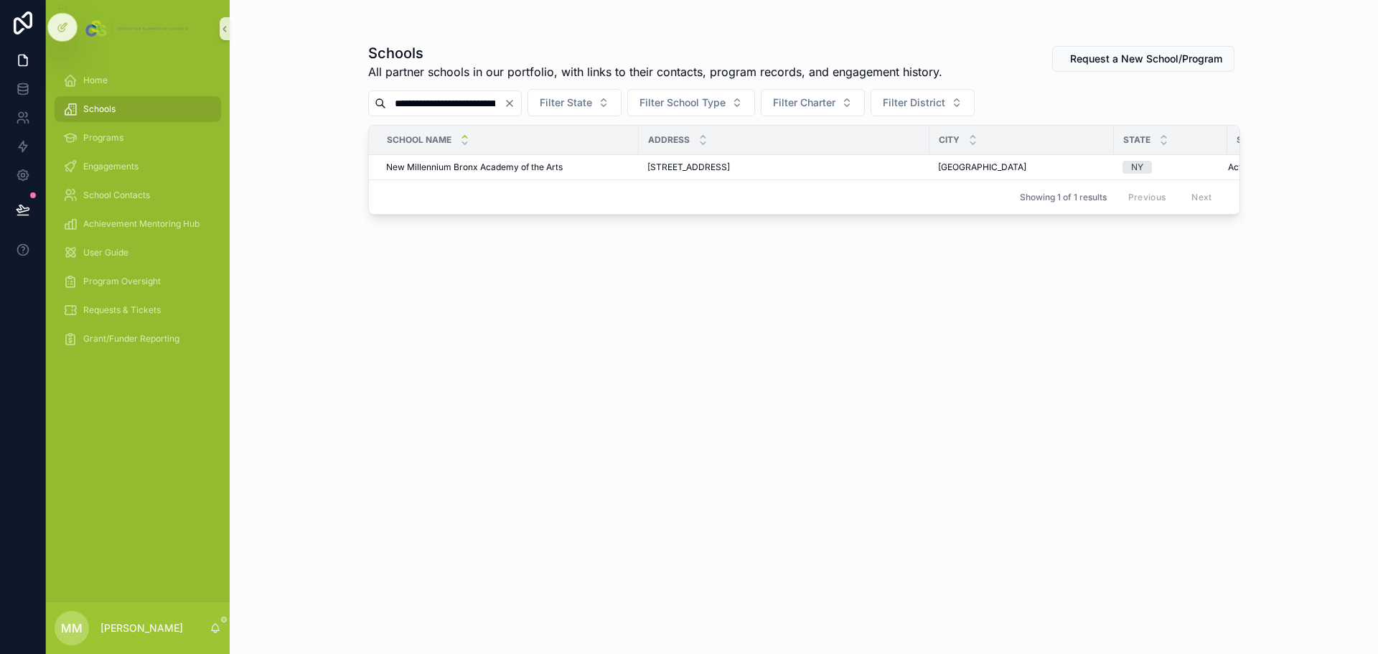
click at [512, 103] on icon "Clear" at bounding box center [510, 103] width 6 height 6
click at [489, 103] on input "**********" at bounding box center [445, 103] width 118 height 20
type input "********"
click at [492, 164] on span "M.S. 594 New Pathways Academy" at bounding box center [456, 166] width 140 height 11
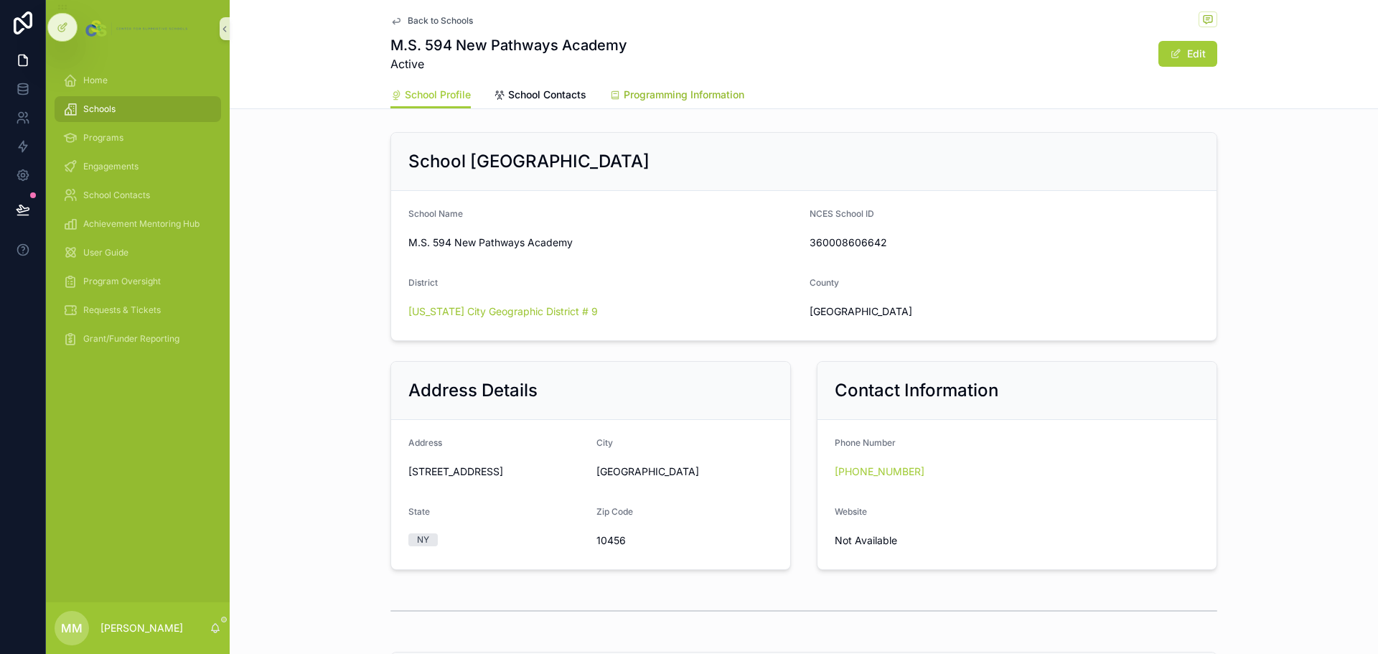
click at [669, 96] on span "Programming Information" at bounding box center [684, 95] width 121 height 14
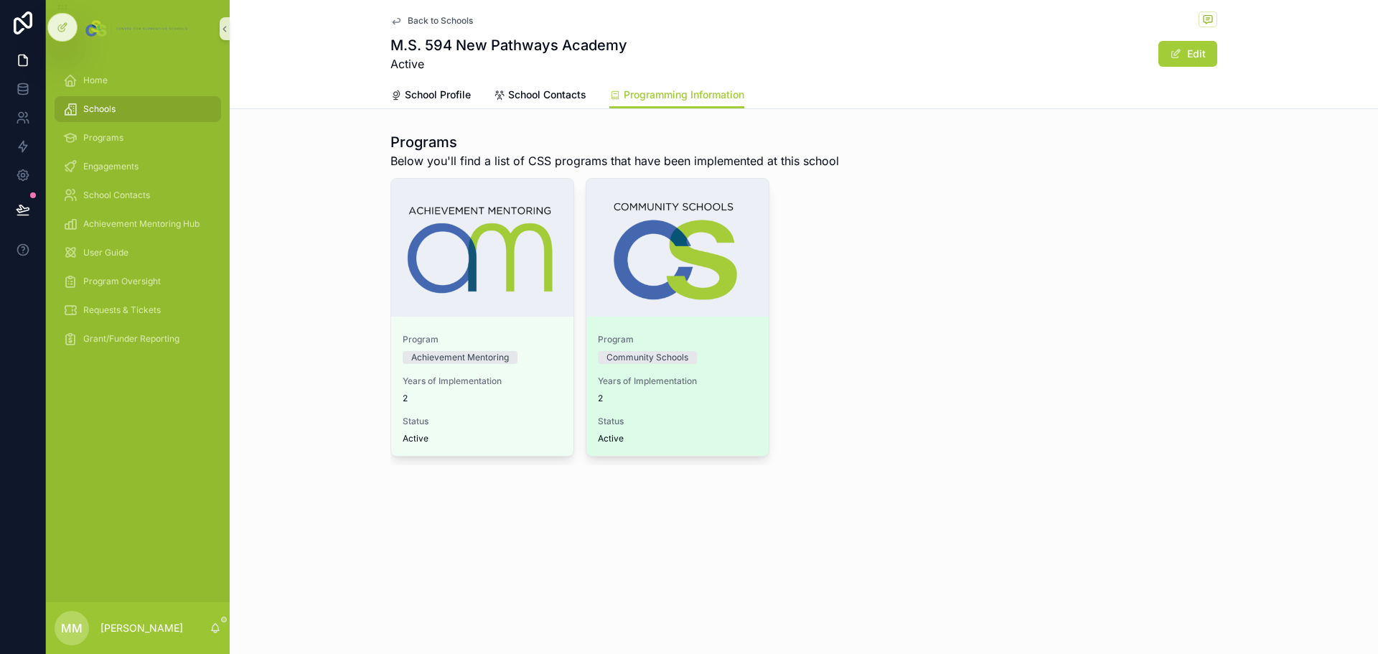
click at [736, 345] on div "Program Community Schools" at bounding box center [677, 349] width 159 height 30
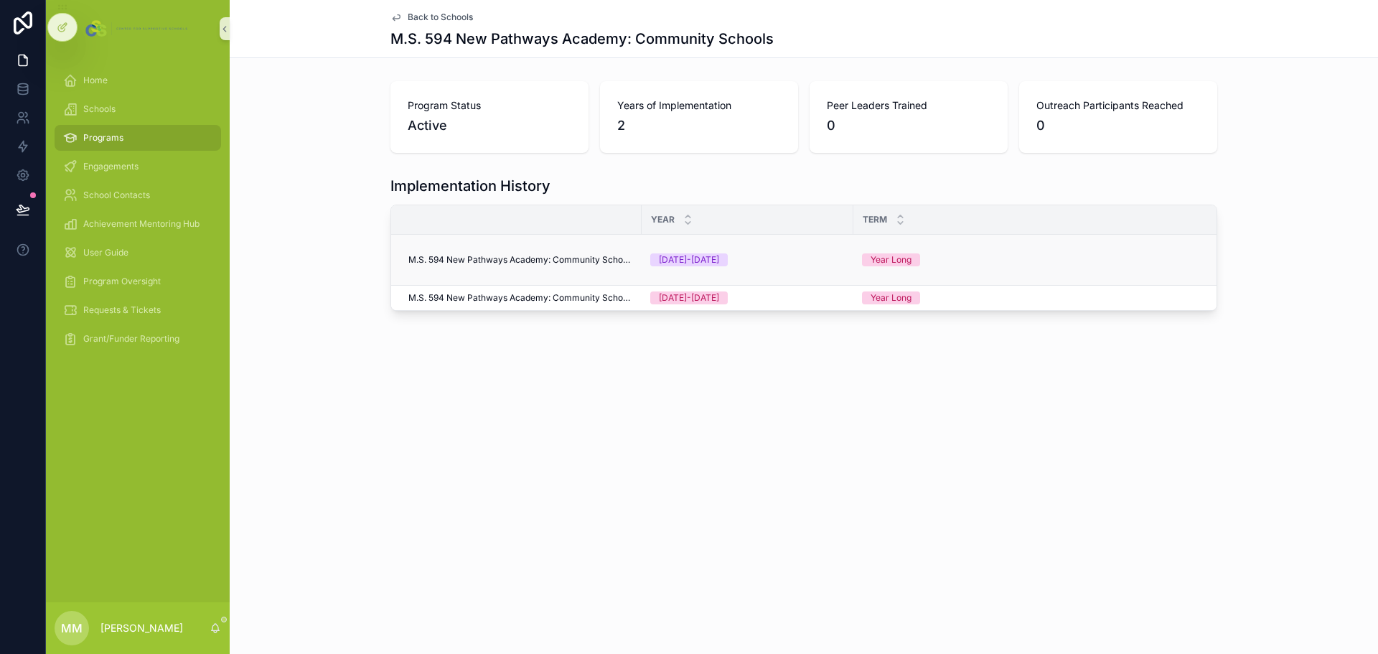
click at [564, 255] on span "M.S. 594 New Pathways Academy: Community Schools" at bounding box center [520, 259] width 225 height 11
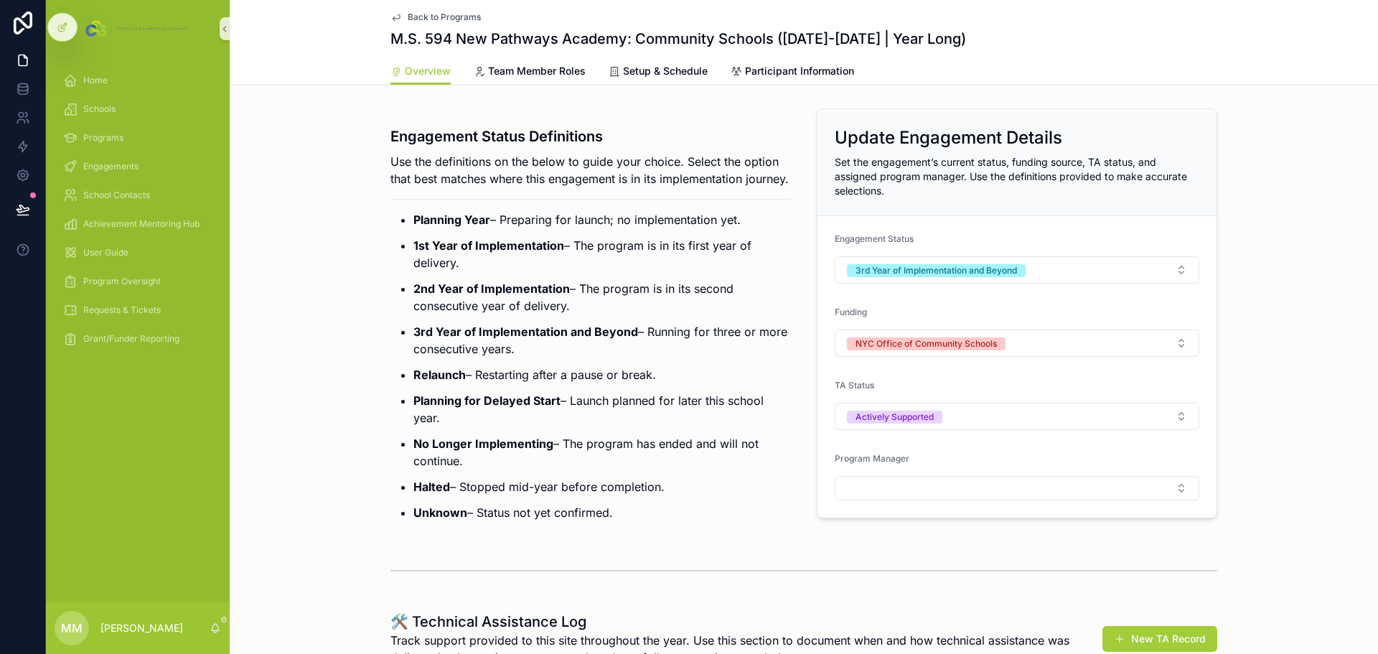
click at [441, 19] on span "Back to Programs" at bounding box center [444, 16] width 73 height 11
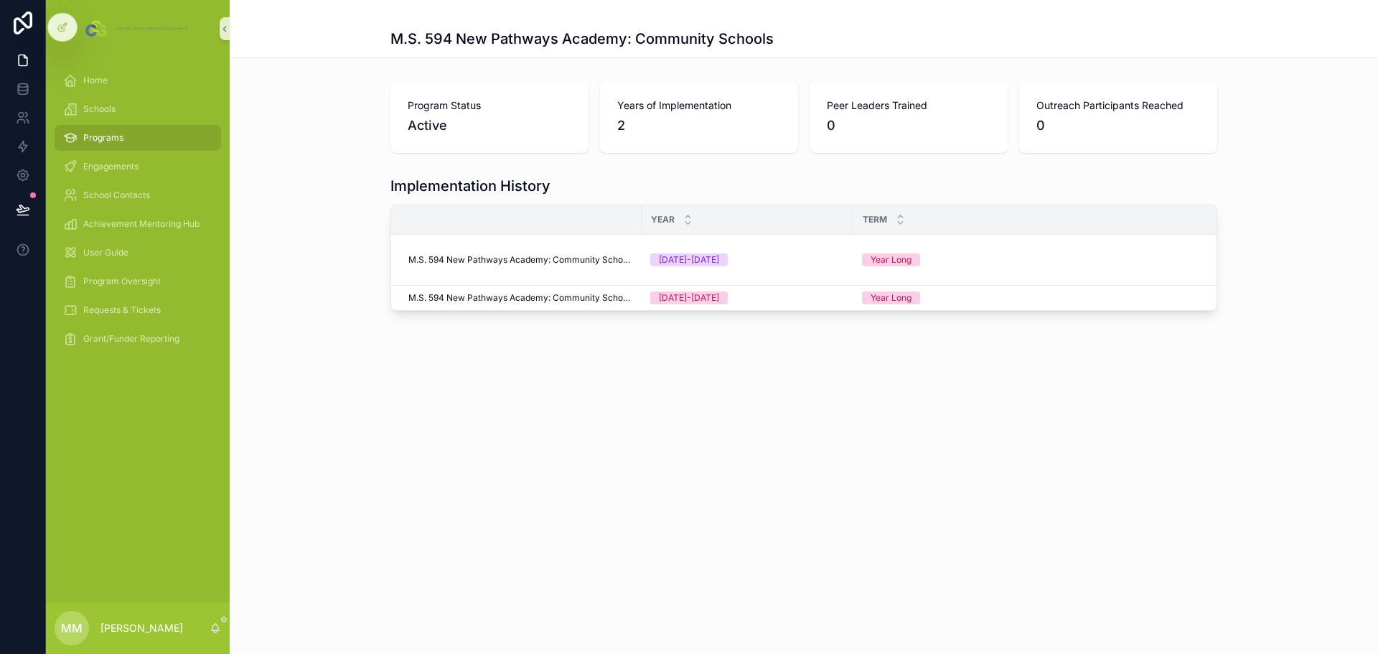
click at [489, 293] on span "M.S. 594 New Pathways Academy: Community Schools" at bounding box center [520, 297] width 225 height 11
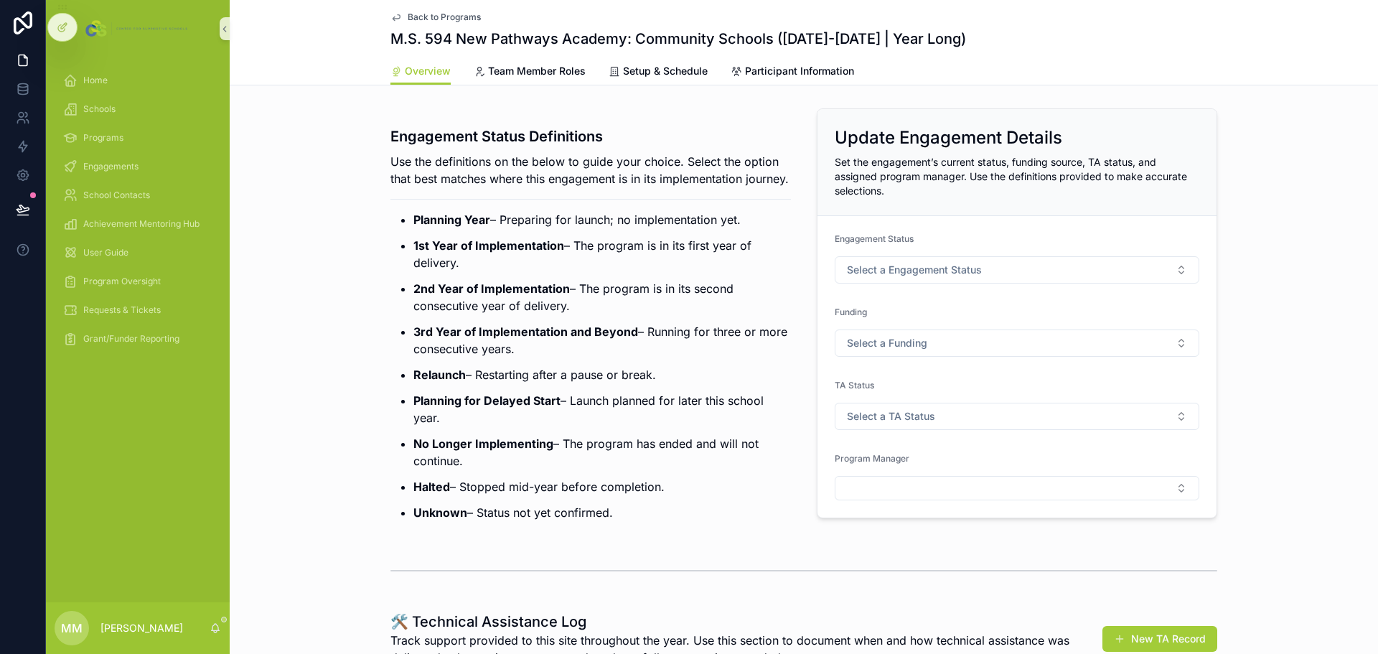
click at [410, 9] on div "Back to Programs M.S. 594 New Pathways Academy: Community Schools (2024-2025 | …" at bounding box center [803, 28] width 827 height 57
click at [410, 18] on span "Back to Programs" at bounding box center [444, 16] width 73 height 11
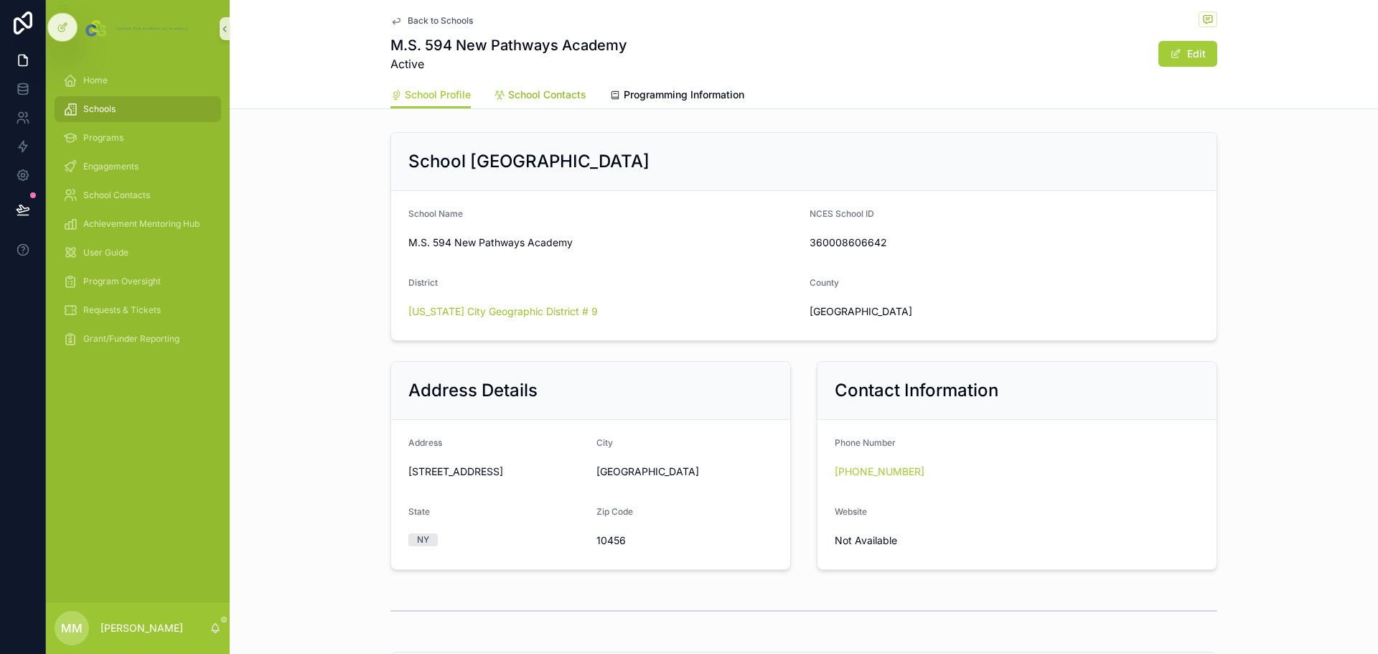
click at [543, 90] on span "School Contacts" at bounding box center [547, 95] width 78 height 14
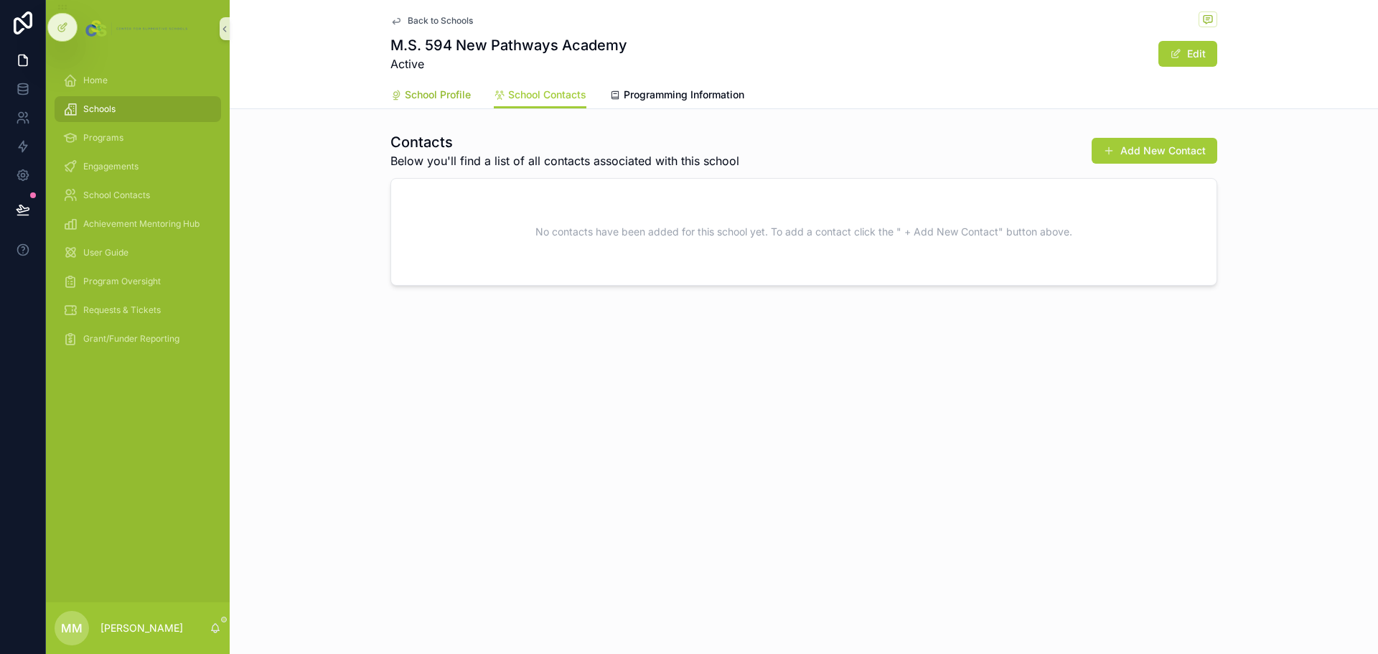
click at [454, 89] on span "School Profile" at bounding box center [438, 95] width 66 height 14
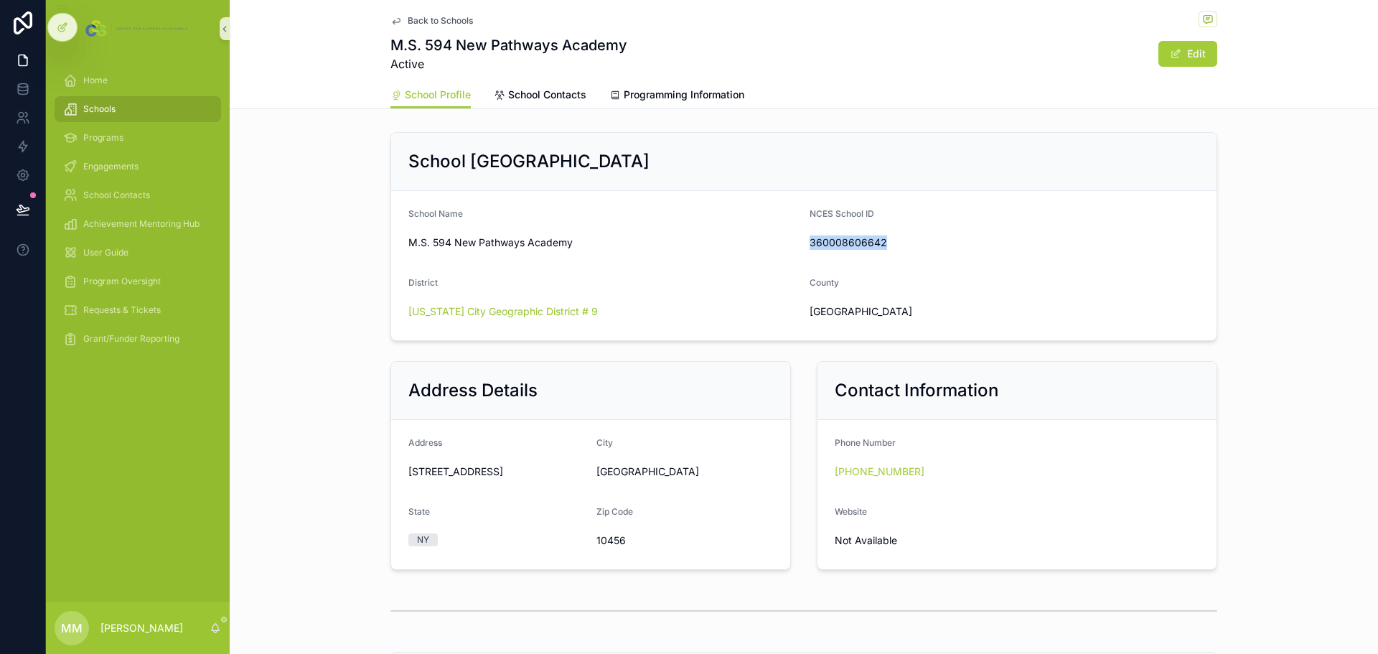
drag, startPoint x: 880, startPoint y: 241, endPoint x: 802, endPoint y: 243, distance: 77.5
click at [802, 243] on form "School Name M.S. 594 New Pathways Academy NCES School ID 360008606642 District …" at bounding box center [803, 265] width 825 height 149
copy span "360008606642"
click at [568, 243] on span "M.S. 594 New Pathways Academy" at bounding box center [603, 242] width 390 height 14
drag, startPoint x: 565, startPoint y: 244, endPoint x: 449, endPoint y: 243, distance: 116.3
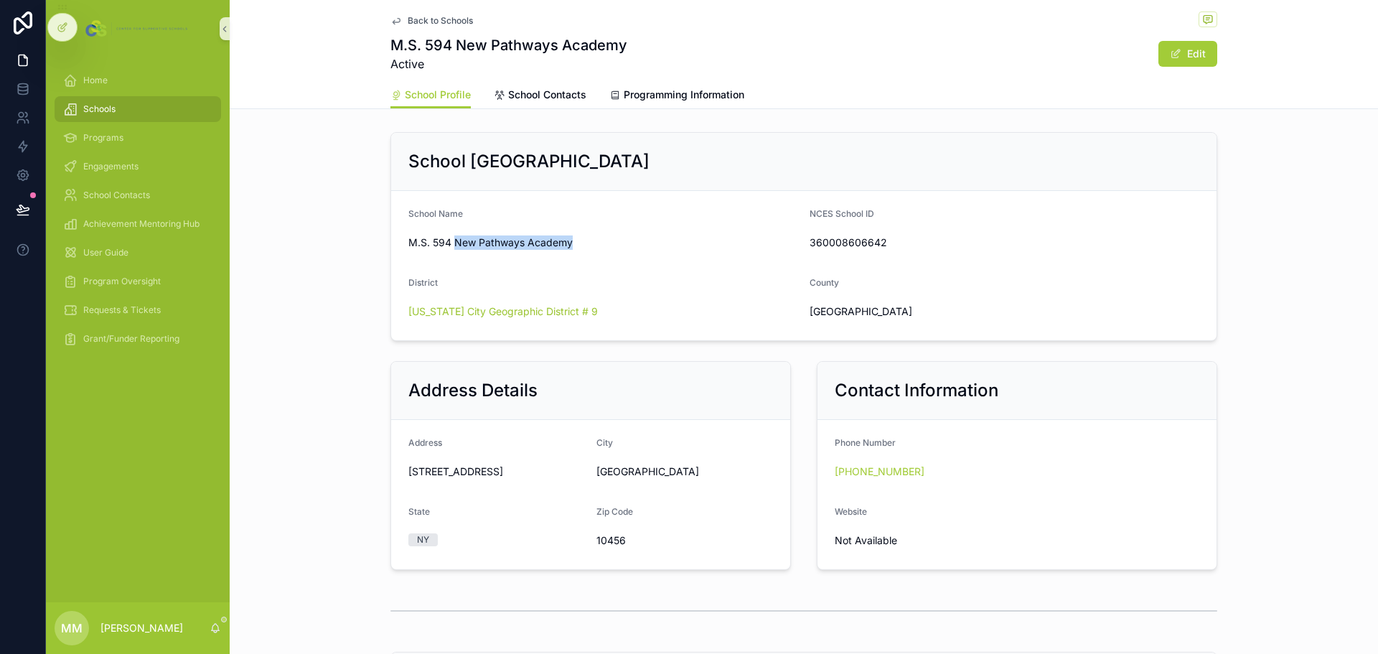
click at [449, 243] on span "M.S. 594 New Pathways Academy" at bounding box center [603, 242] width 390 height 14
copy span "New Pathways Academy"
click at [672, 92] on span "Programming Information" at bounding box center [684, 95] width 121 height 14
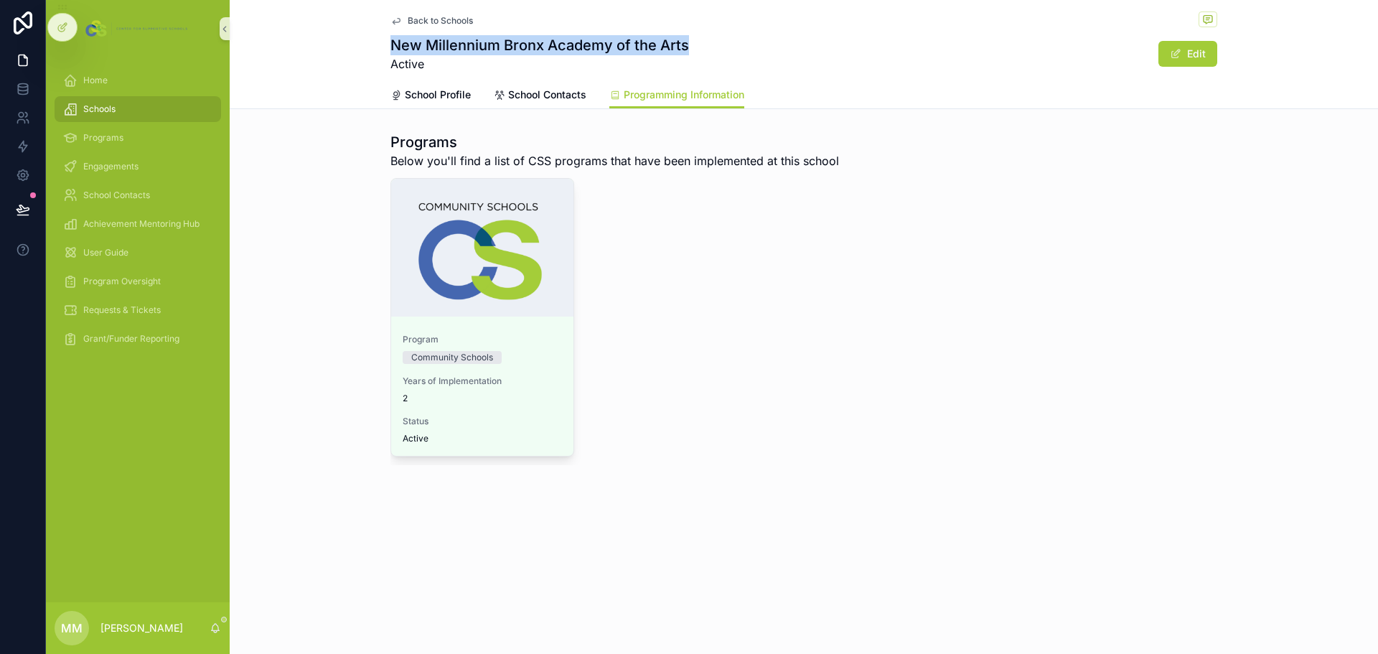
drag, startPoint x: 392, startPoint y: 42, endPoint x: 695, endPoint y: 41, distance: 303.5
click at [695, 41] on div "New Millennium Bronx Academy of the Arts Active Edit" at bounding box center [803, 53] width 827 height 37
copy h1 "New Millennium Bronx Academy of the Arts"
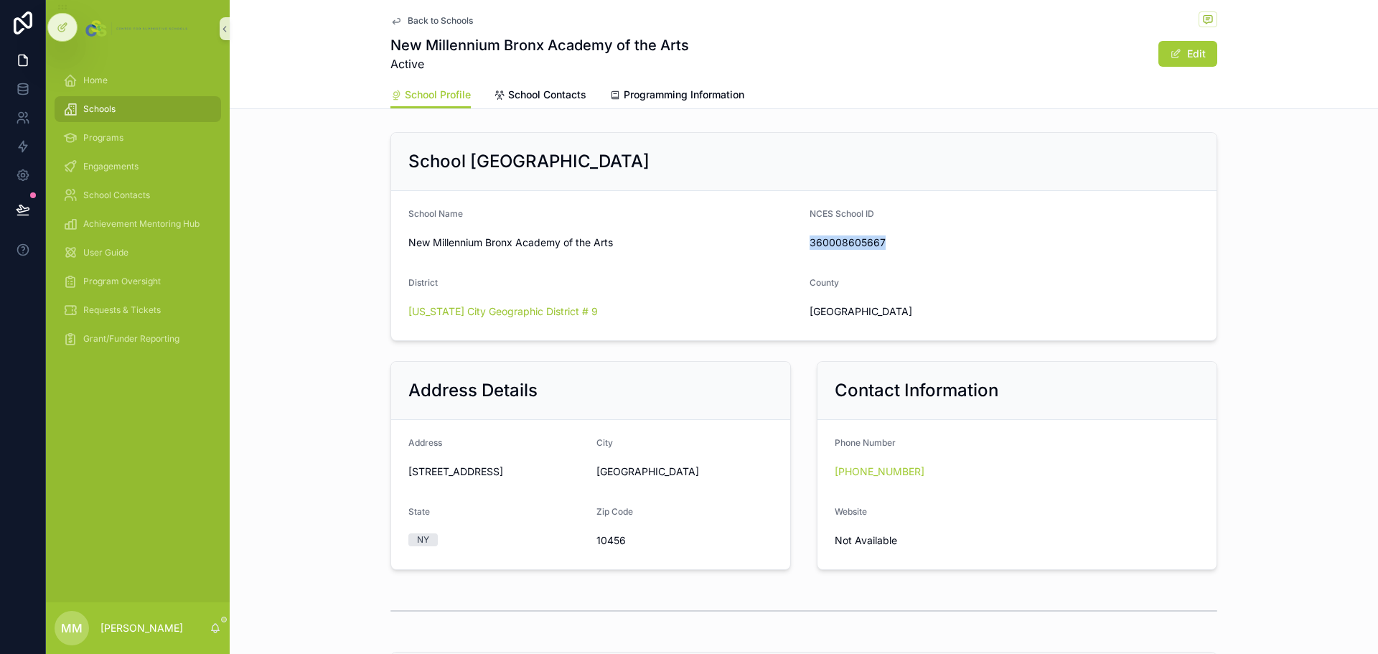
drag, startPoint x: 880, startPoint y: 245, endPoint x: 802, endPoint y: 245, distance: 78.9
click at [802, 245] on form "School Name [GEOGRAPHIC_DATA] ID 360008605667 District [US_STATE][GEOGRAPHIC_DA…" at bounding box center [803, 265] width 825 height 149
copy span "360008605667"
click at [652, 89] on span "Programming Information" at bounding box center [684, 95] width 121 height 14
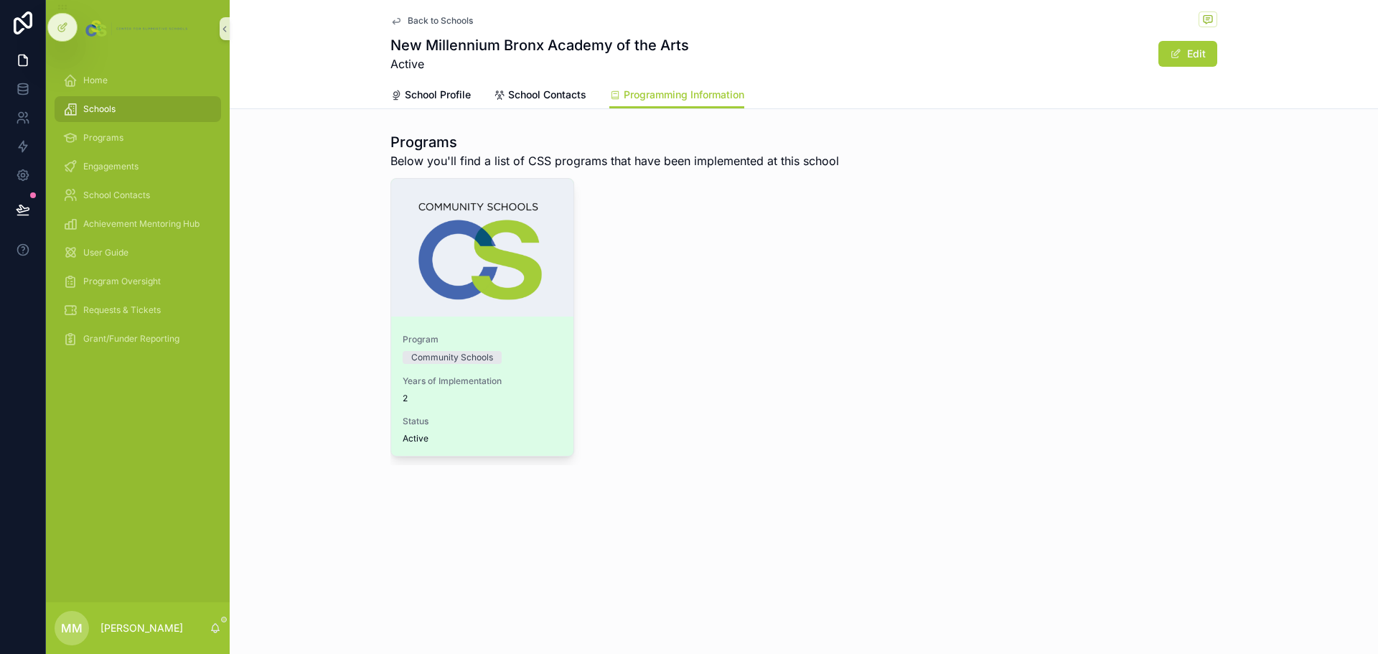
click at [542, 262] on div "scrollable content" at bounding box center [482, 248] width 182 height 138
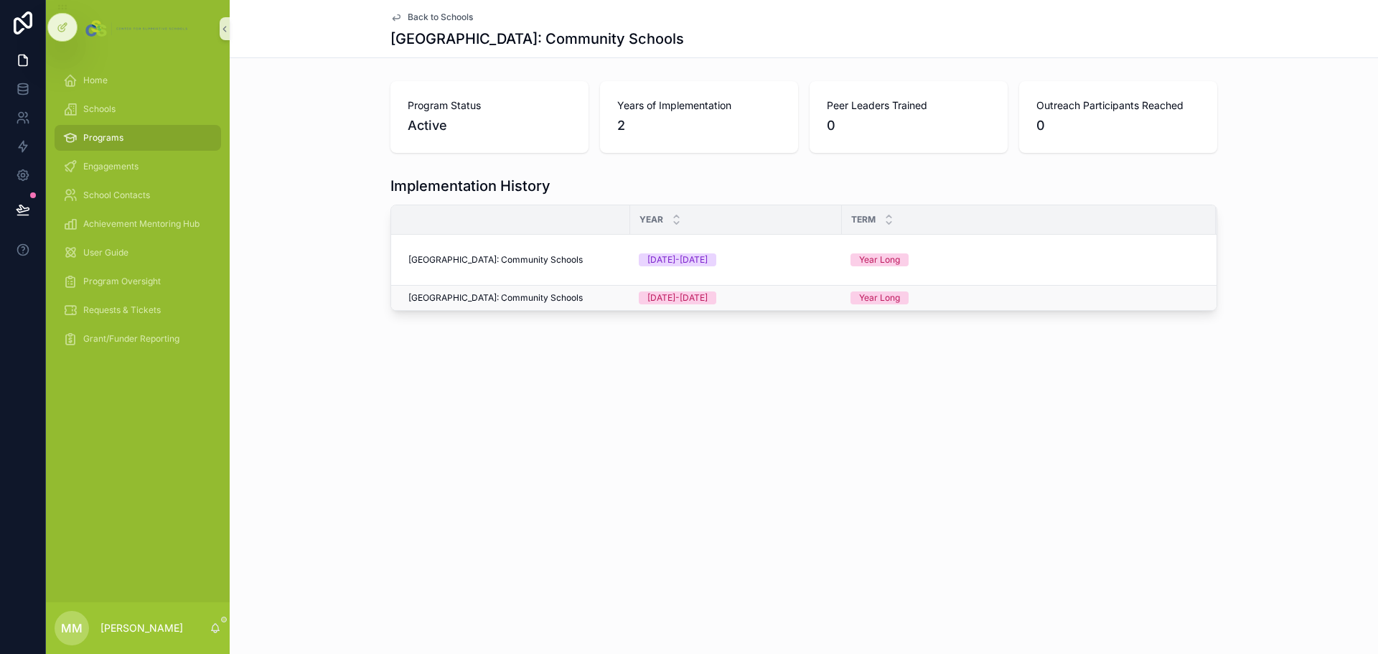
click at [565, 296] on span "[GEOGRAPHIC_DATA]: Community Schools" at bounding box center [495, 297] width 174 height 11
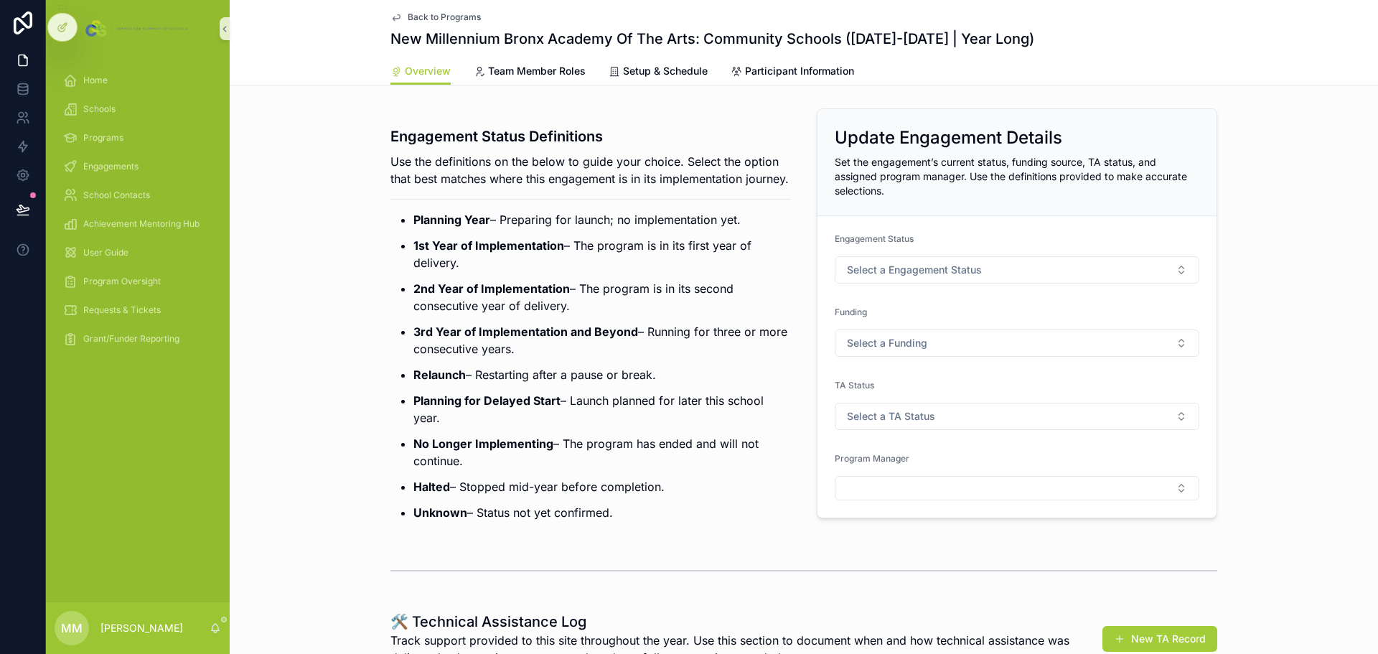
click at [436, 13] on span "Back to Programs" at bounding box center [444, 16] width 73 height 11
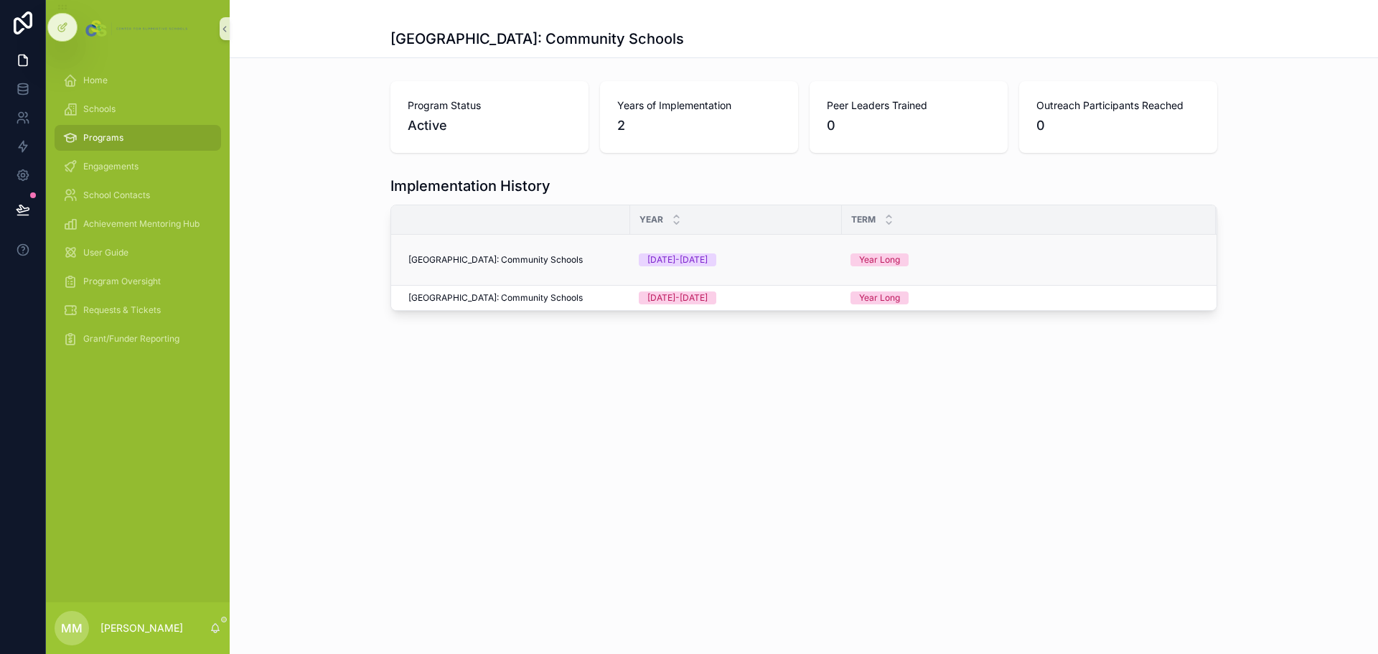
click at [510, 255] on span "[GEOGRAPHIC_DATA]: Community Schools" at bounding box center [495, 259] width 174 height 11
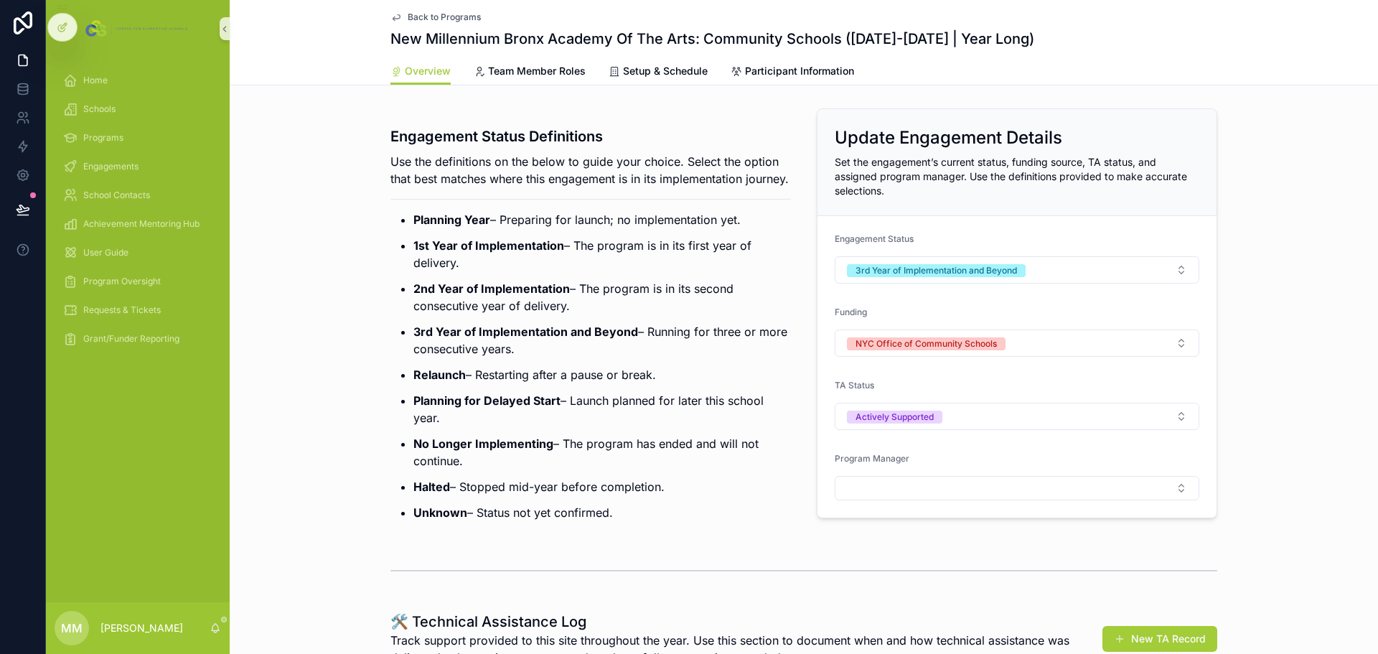
click at [429, 14] on span "Back to Programs" at bounding box center [444, 16] width 73 height 11
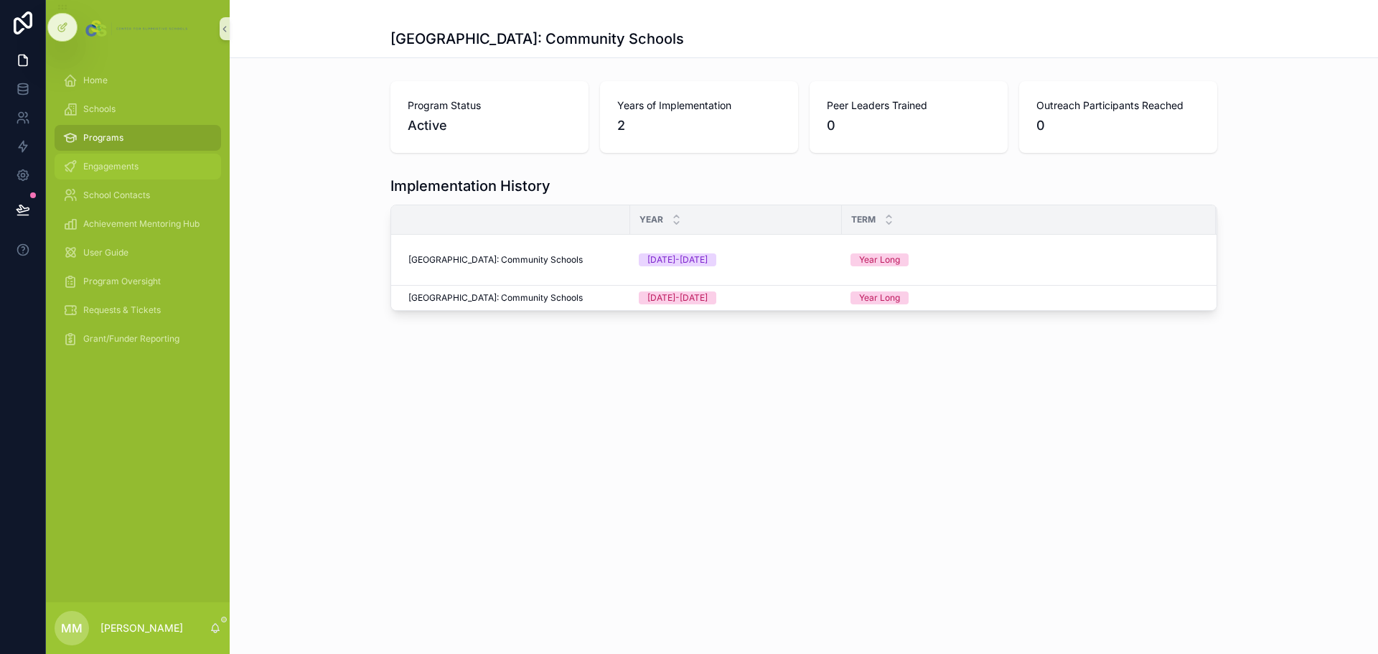
click at [82, 169] on div "Engagements" at bounding box center [137, 166] width 149 height 23
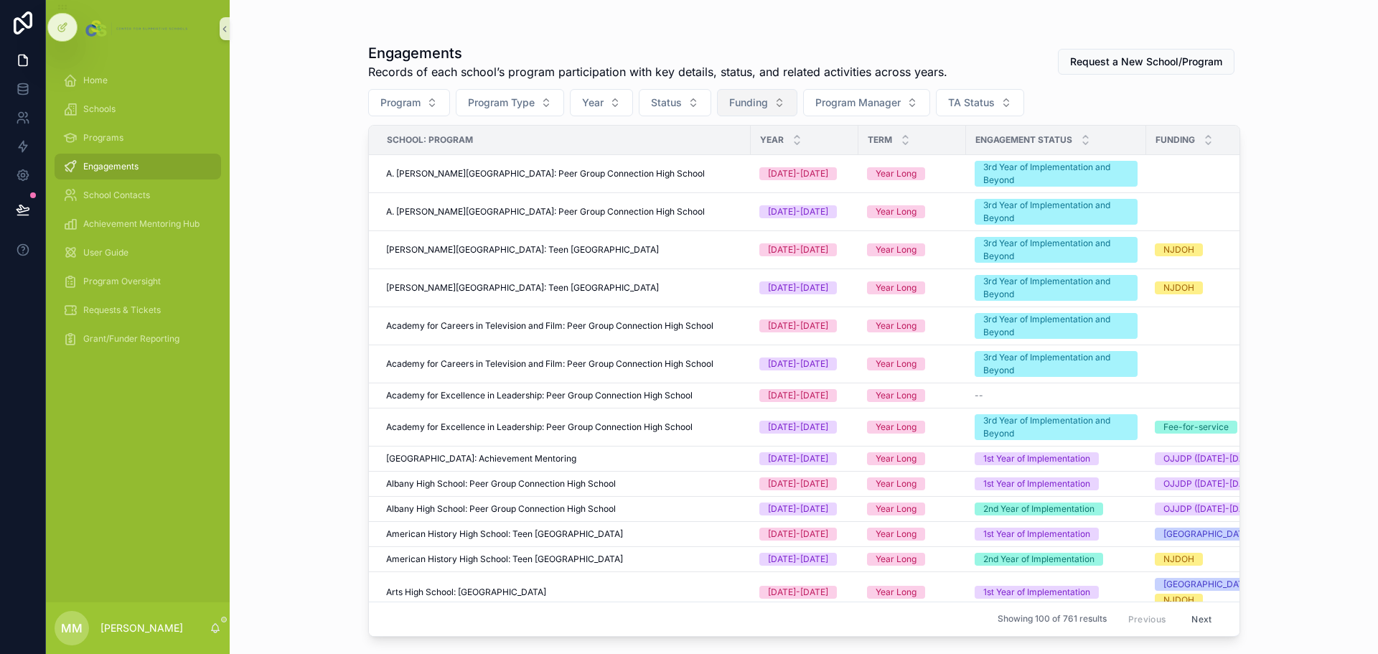
click at [776, 100] on button "Funding" at bounding box center [757, 102] width 80 height 27
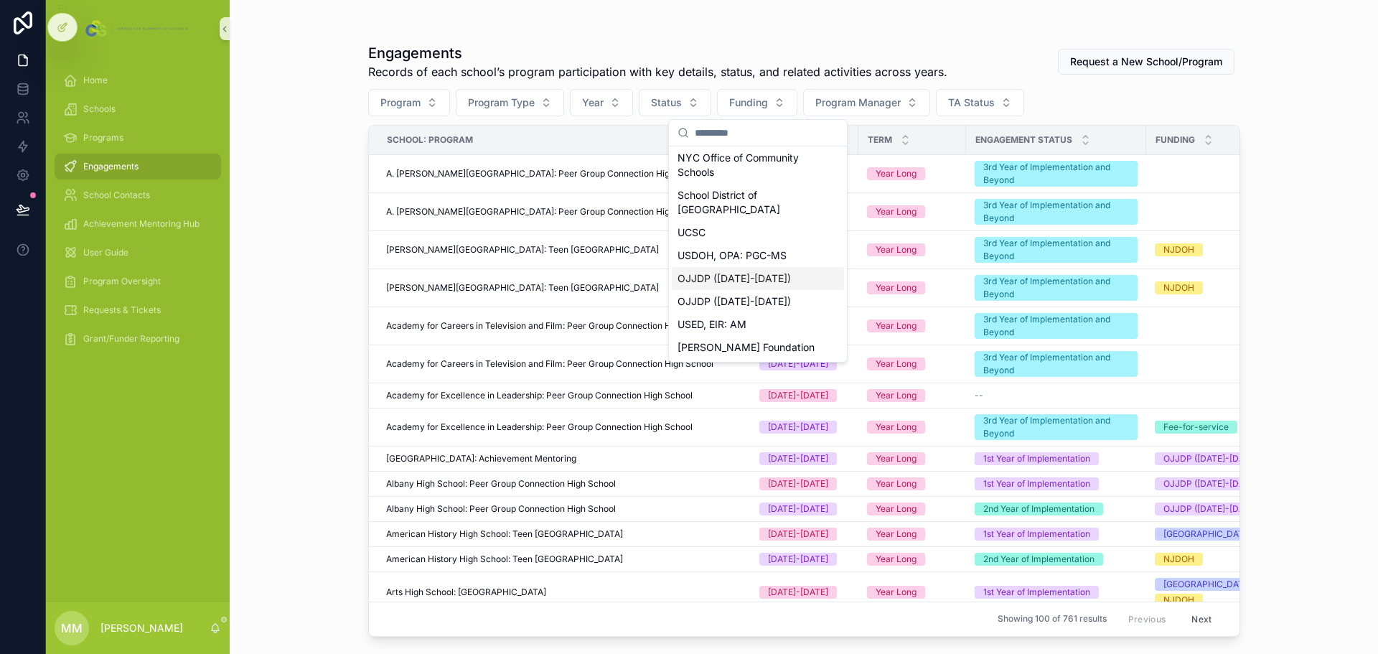
click at [759, 282] on div "OJJDP ([DATE]-[DATE])" at bounding box center [758, 278] width 172 height 23
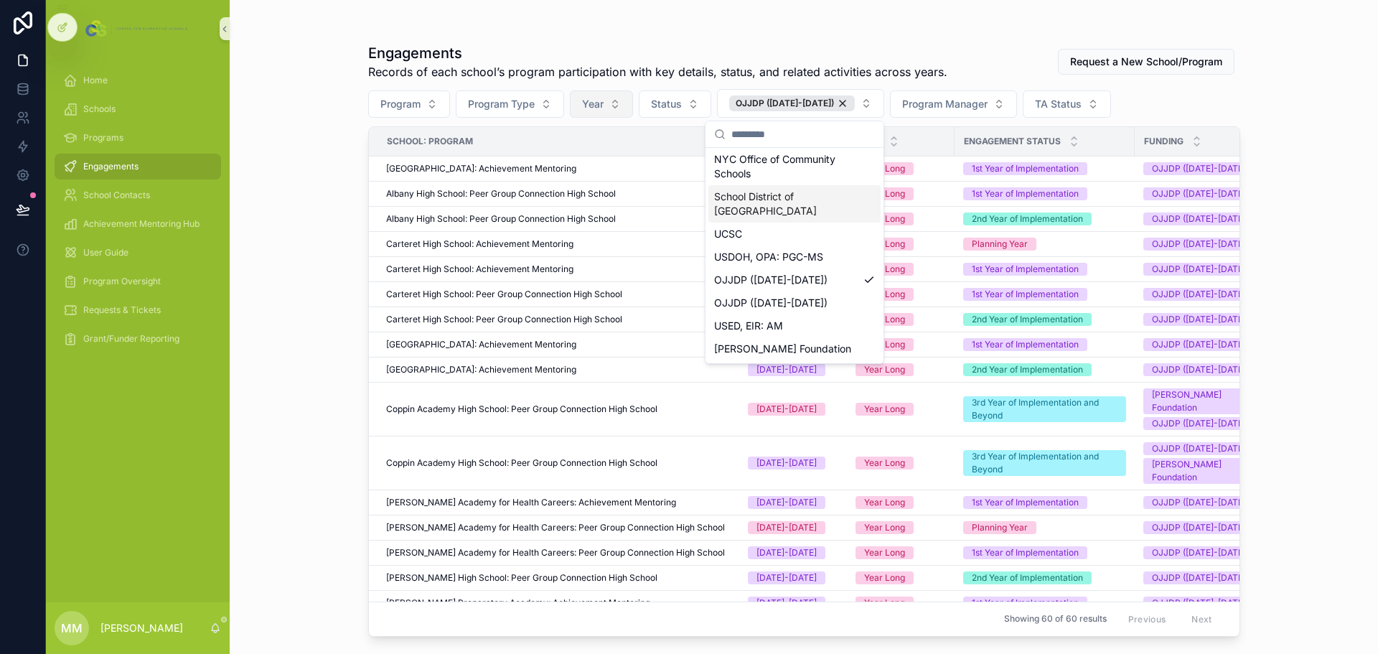
click at [618, 100] on button "Year" at bounding box center [601, 103] width 63 height 27
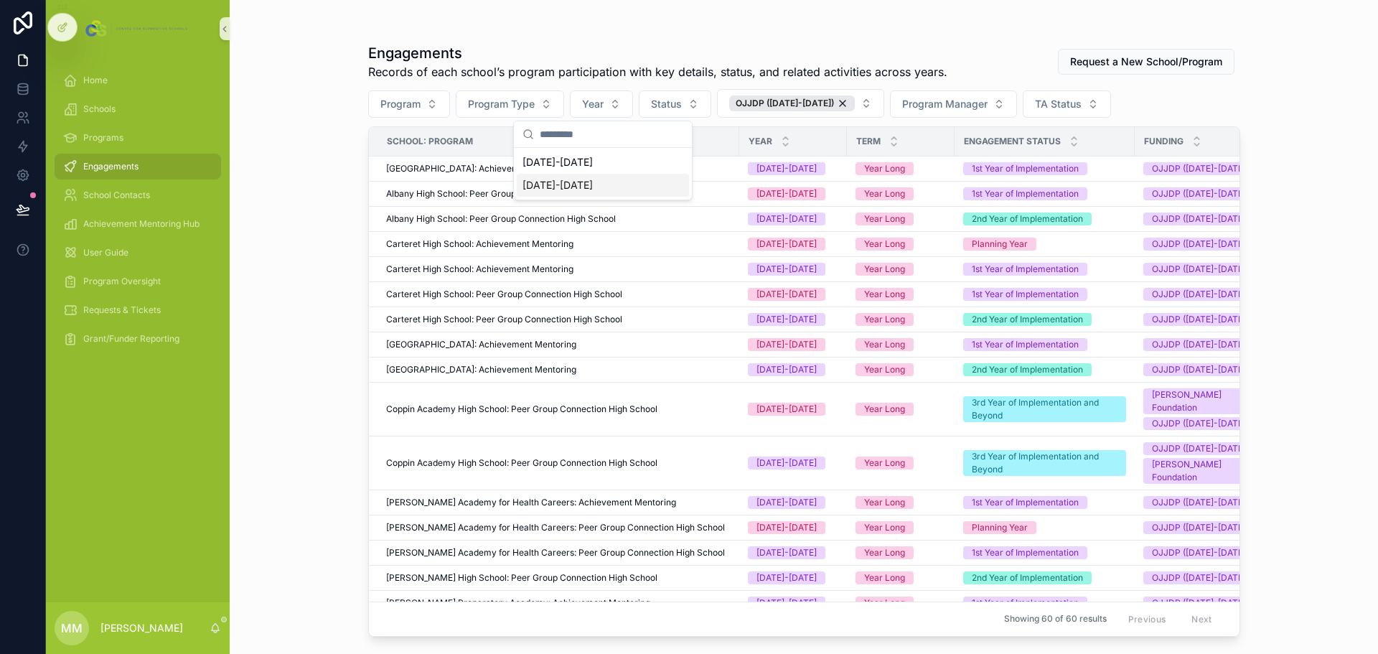
click at [570, 192] on div "[DATE]-[DATE]" at bounding box center [603, 185] width 172 height 23
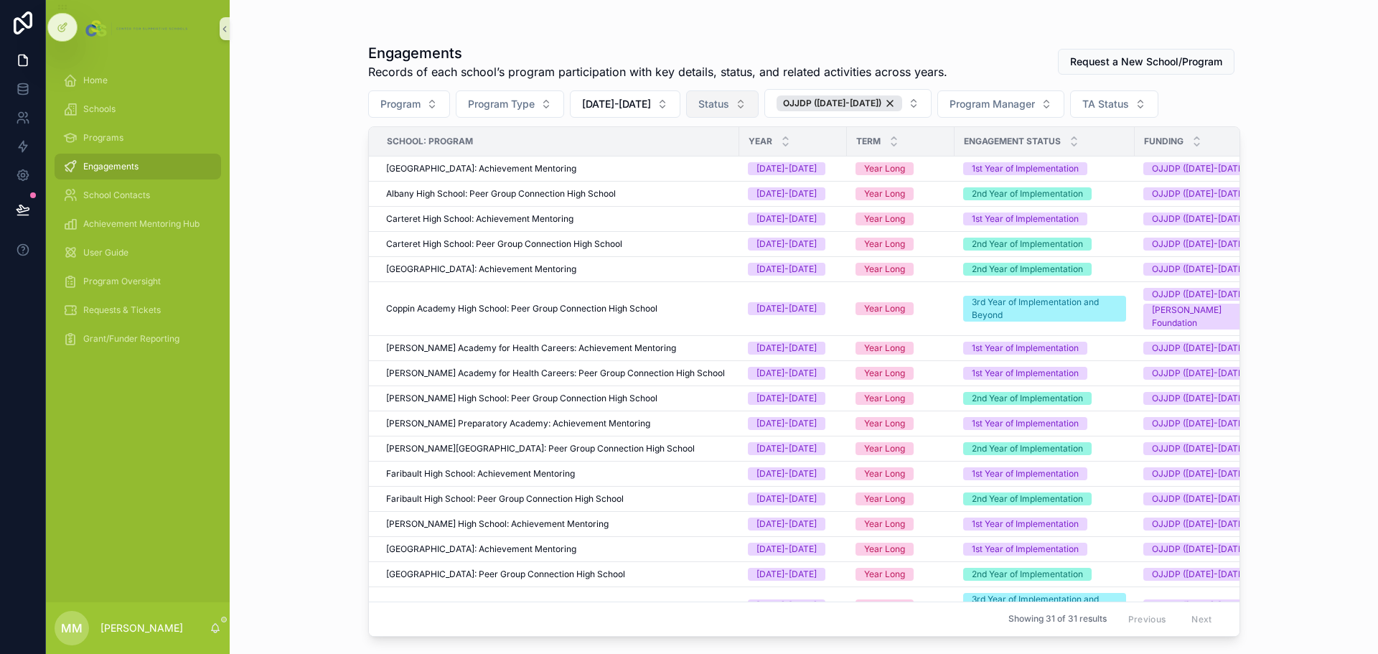
click at [713, 102] on span "Status" at bounding box center [713, 104] width 31 height 14
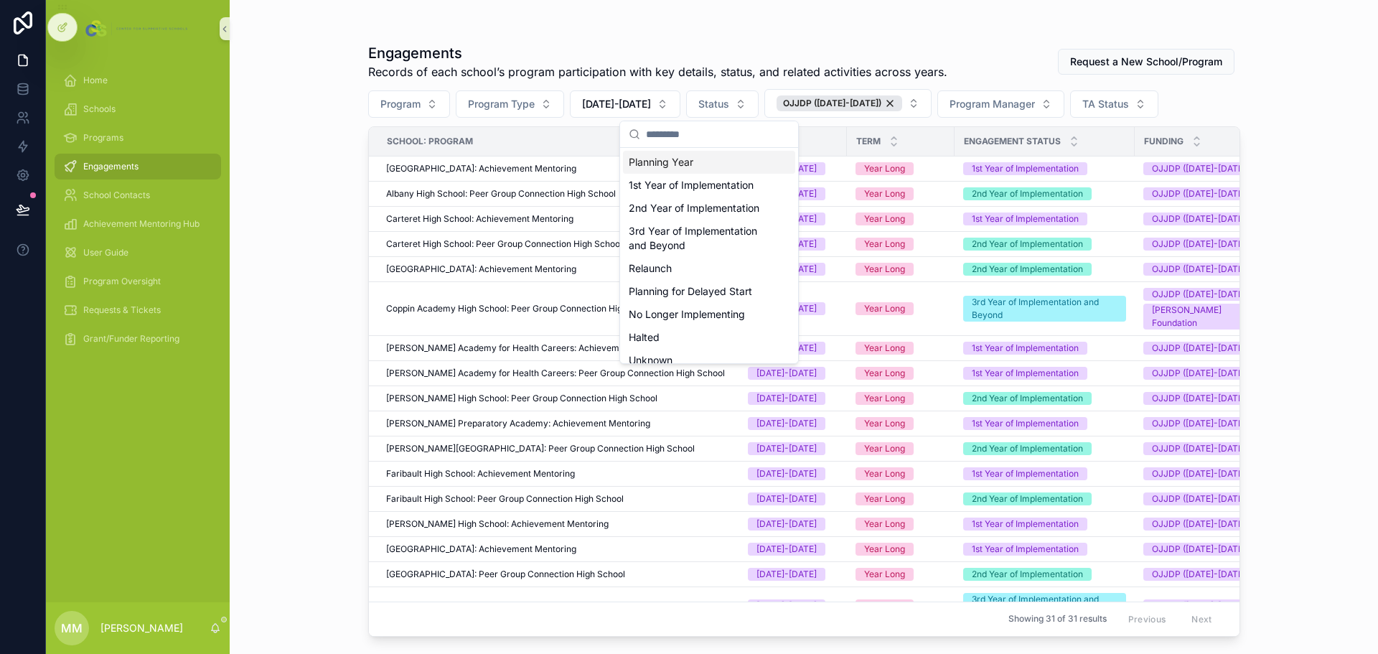
click at [1199, 95] on div "Program Program Type [DATE]-[DATE] Status OJJDP ([DATE]-[DATE]) Program Manager…" at bounding box center [804, 103] width 872 height 29
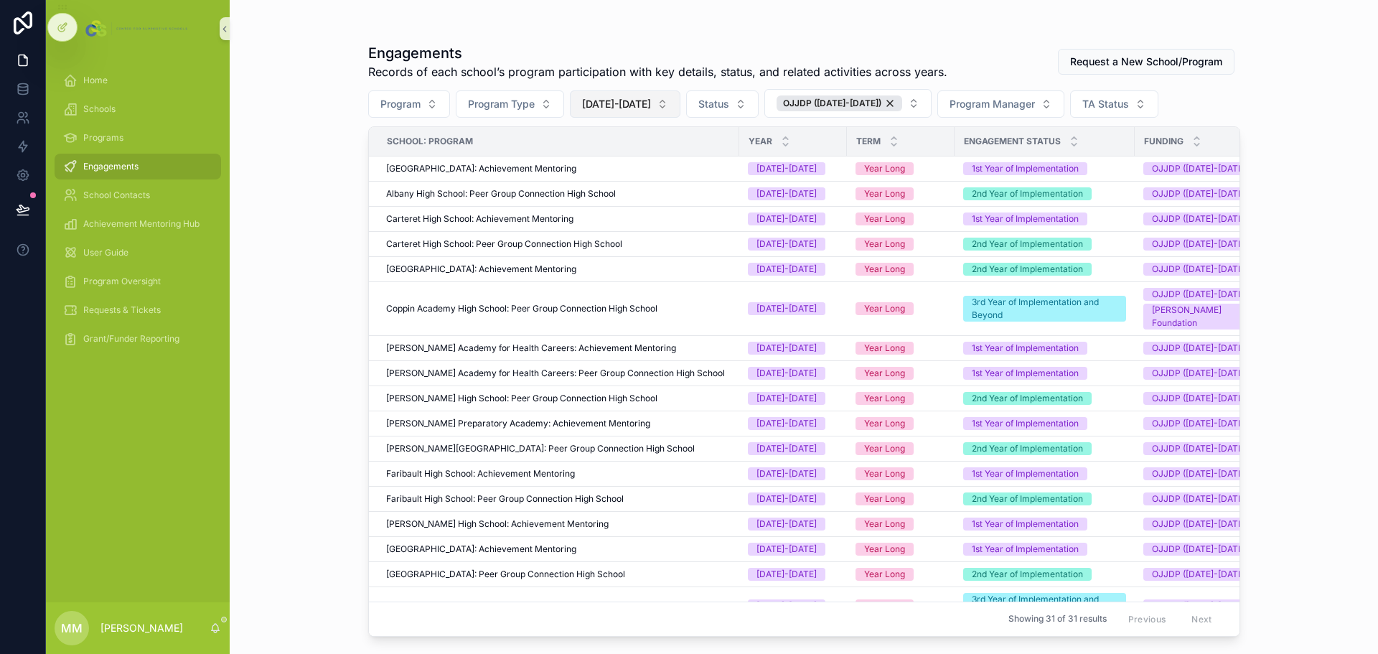
click at [637, 101] on span "[DATE]-[DATE]" at bounding box center [616, 104] width 69 height 14
click at [601, 184] on div "[DATE]-[DATE]" at bounding box center [618, 185] width 172 height 23
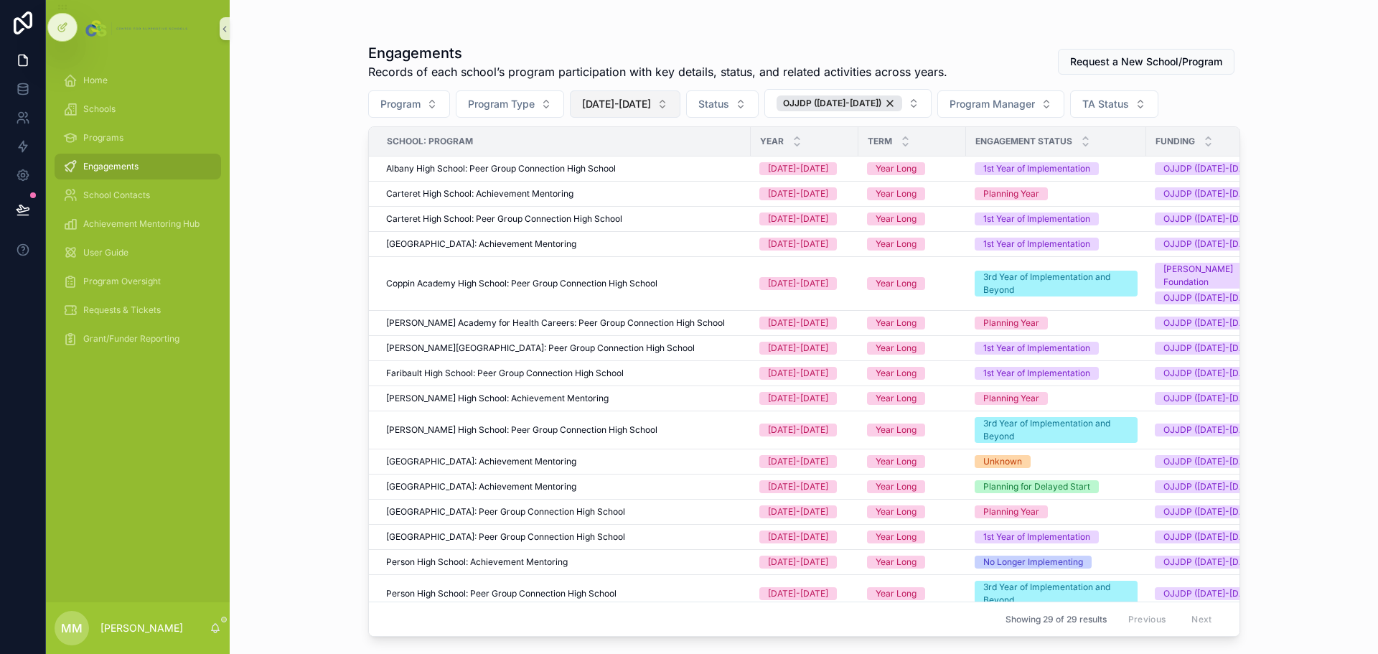
click at [636, 94] on button "[DATE]-[DATE]" at bounding box center [625, 103] width 111 height 27
click at [580, 207] on div "[DATE]-[DATE]" at bounding box center [618, 208] width 172 height 23
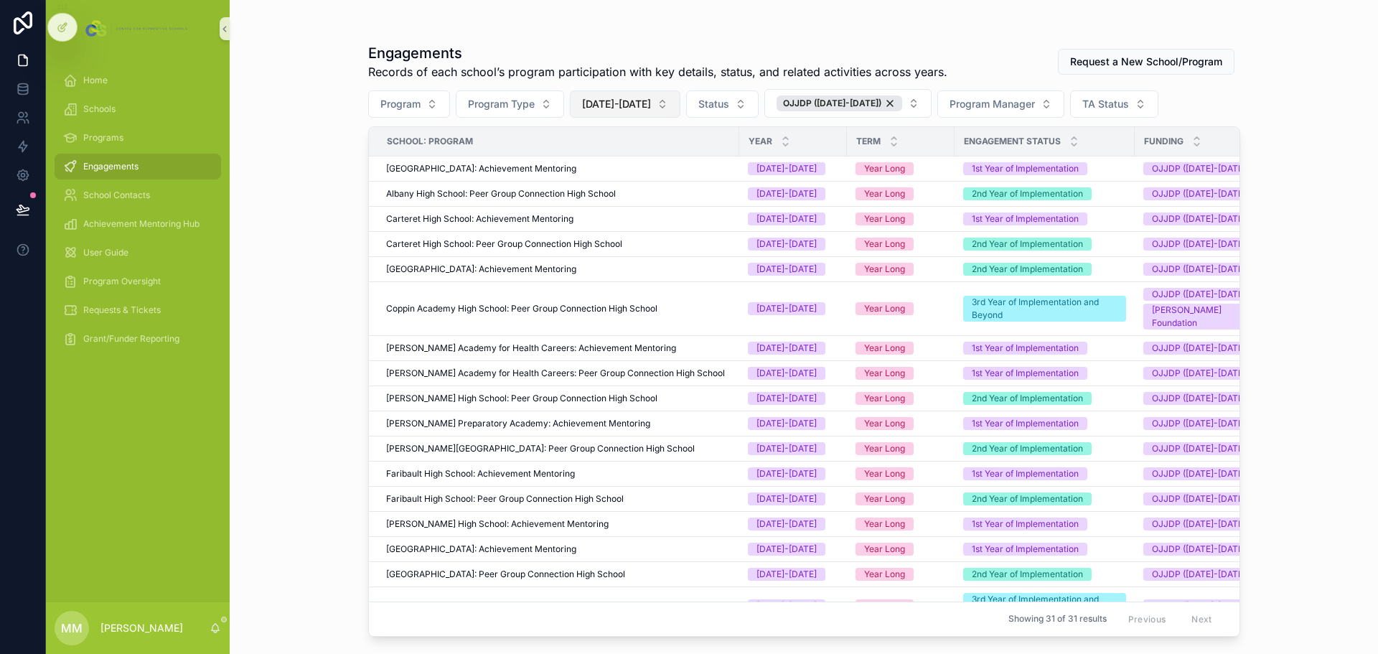
click at [646, 103] on button "[DATE]-[DATE]" at bounding box center [625, 103] width 111 height 27
click at [570, 156] on div "None" at bounding box center [618, 162] width 172 height 23
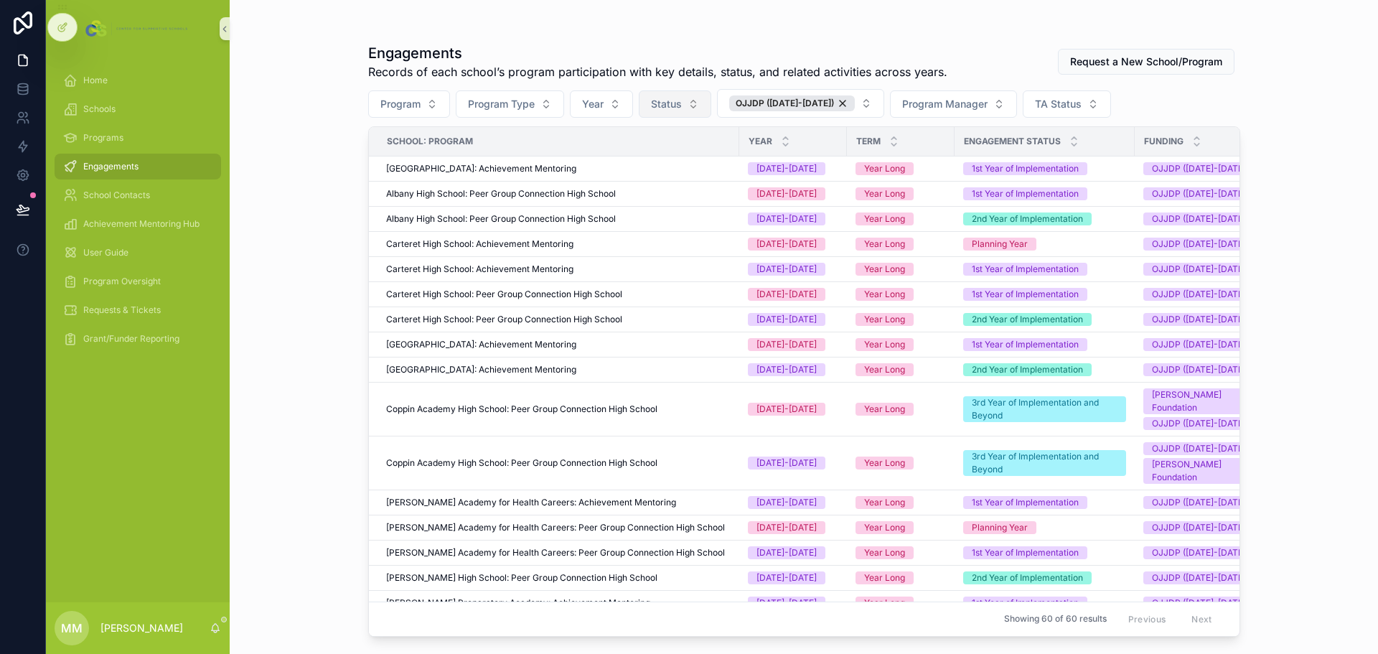
click at [666, 103] on span "Status" at bounding box center [666, 104] width 31 height 14
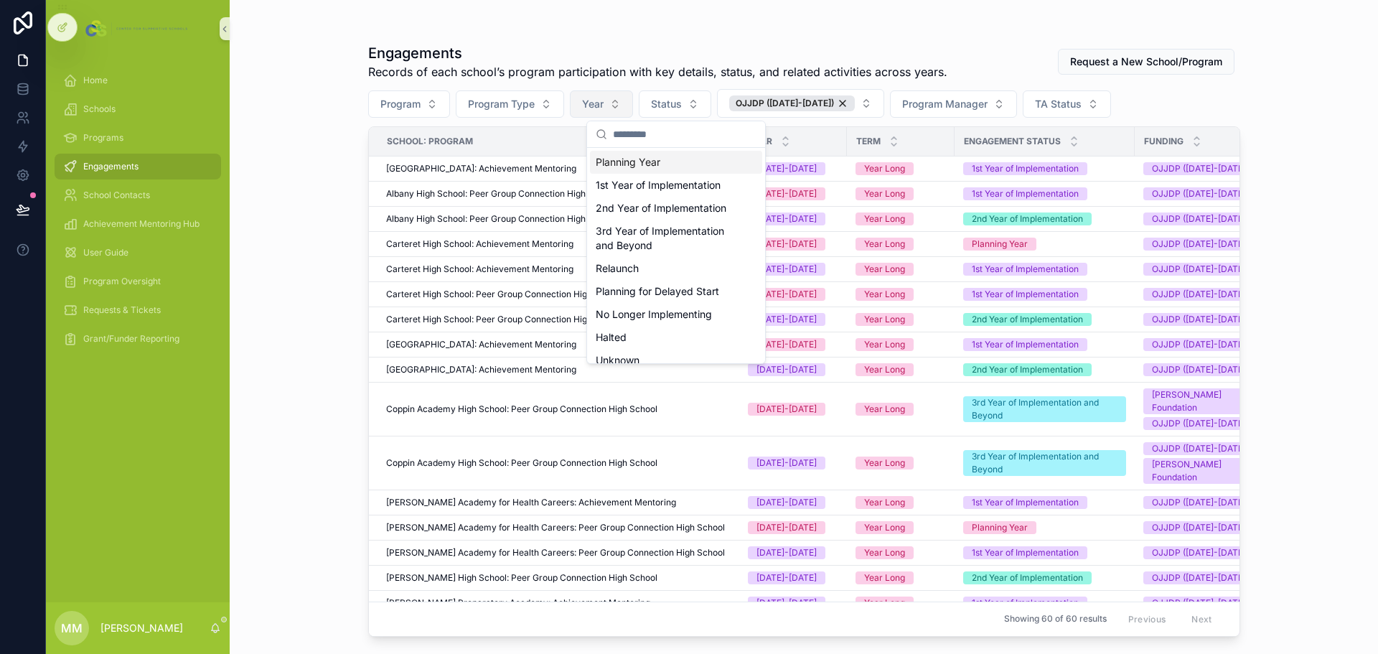
click at [622, 105] on button "Year" at bounding box center [601, 103] width 63 height 27
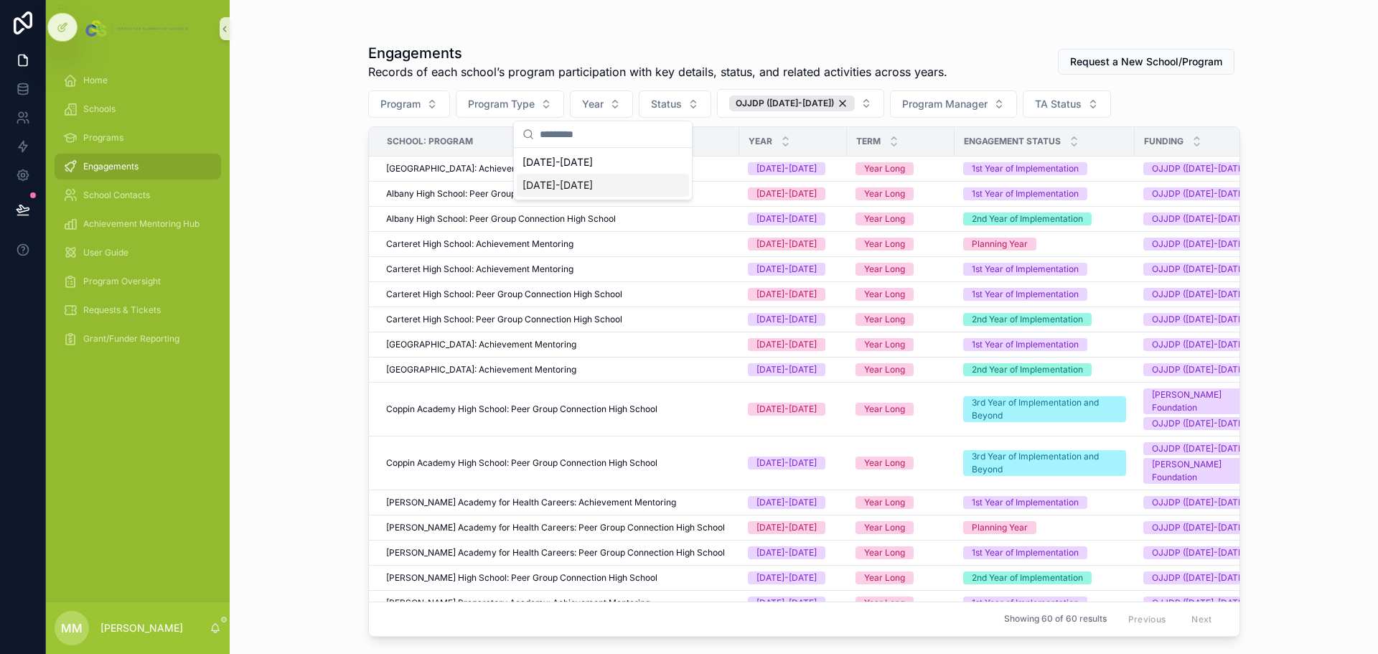
click at [595, 190] on div "[DATE]-[DATE]" at bounding box center [603, 185] width 172 height 23
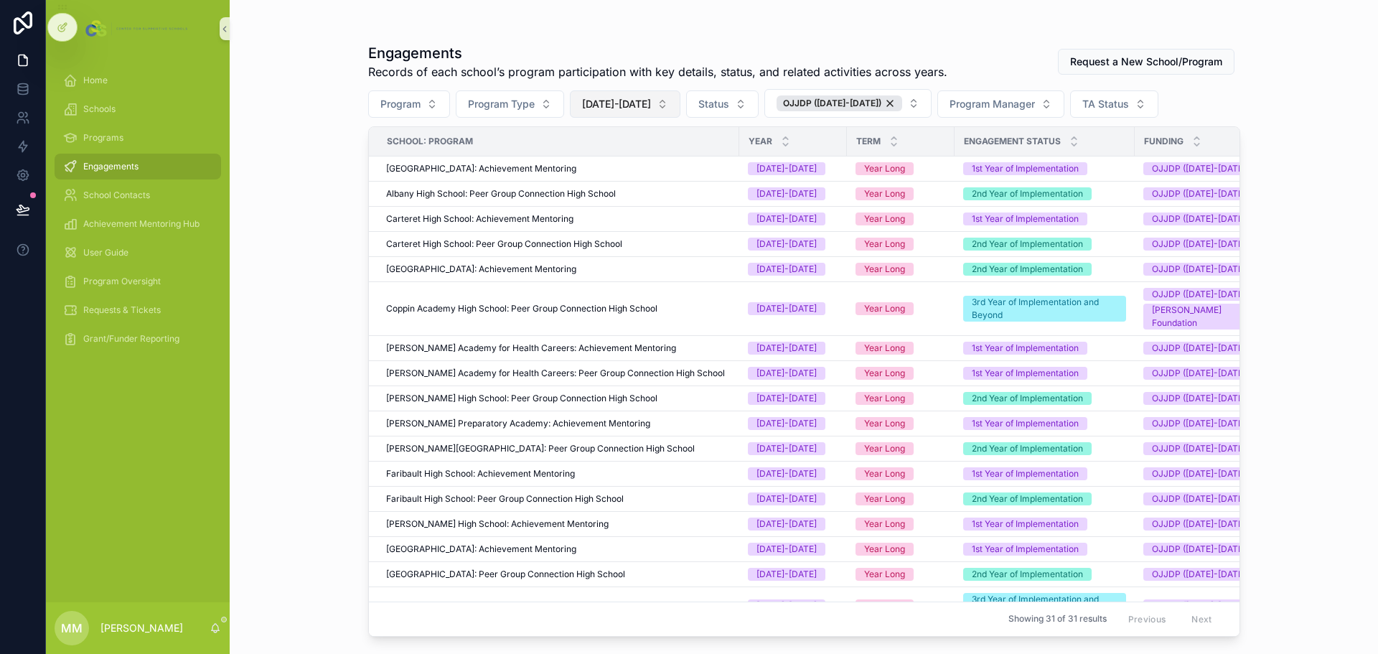
click at [636, 108] on span "[DATE]-[DATE]" at bounding box center [616, 104] width 69 height 14
click at [586, 168] on div "None" at bounding box center [618, 162] width 172 height 23
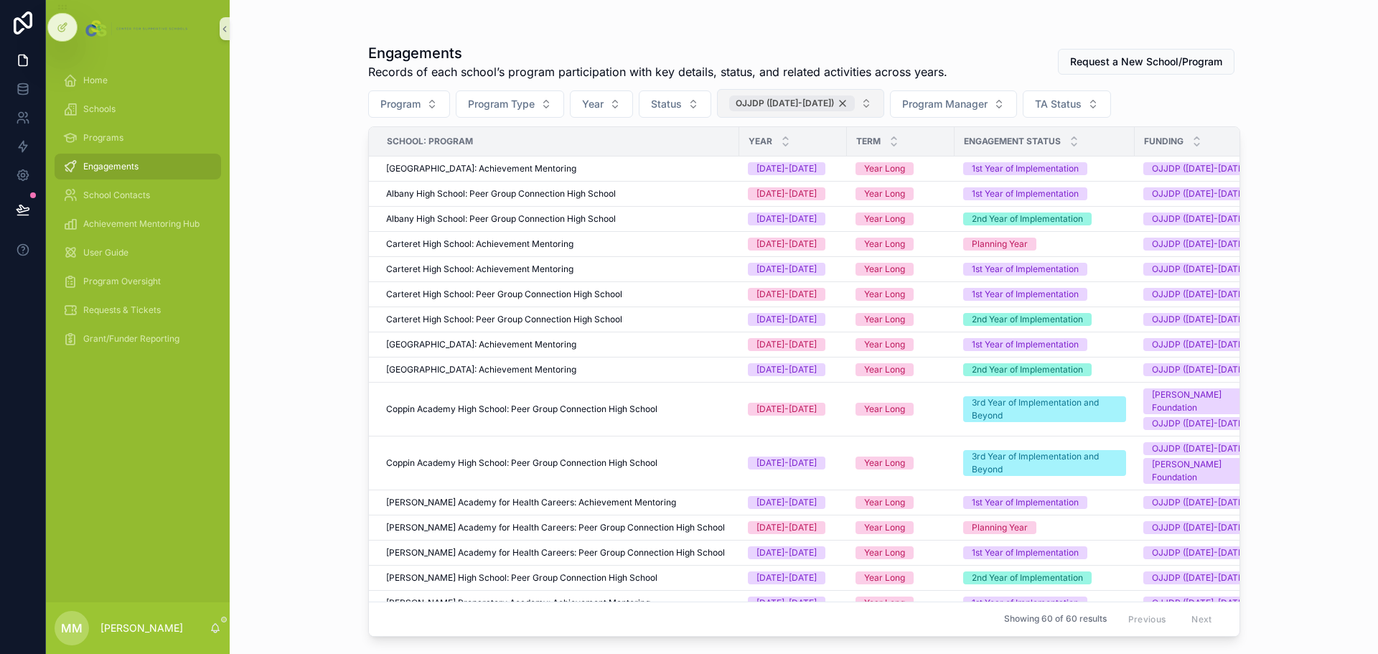
click at [831, 102] on div "OJJDP ([DATE]-[DATE])" at bounding box center [792, 103] width 126 height 16
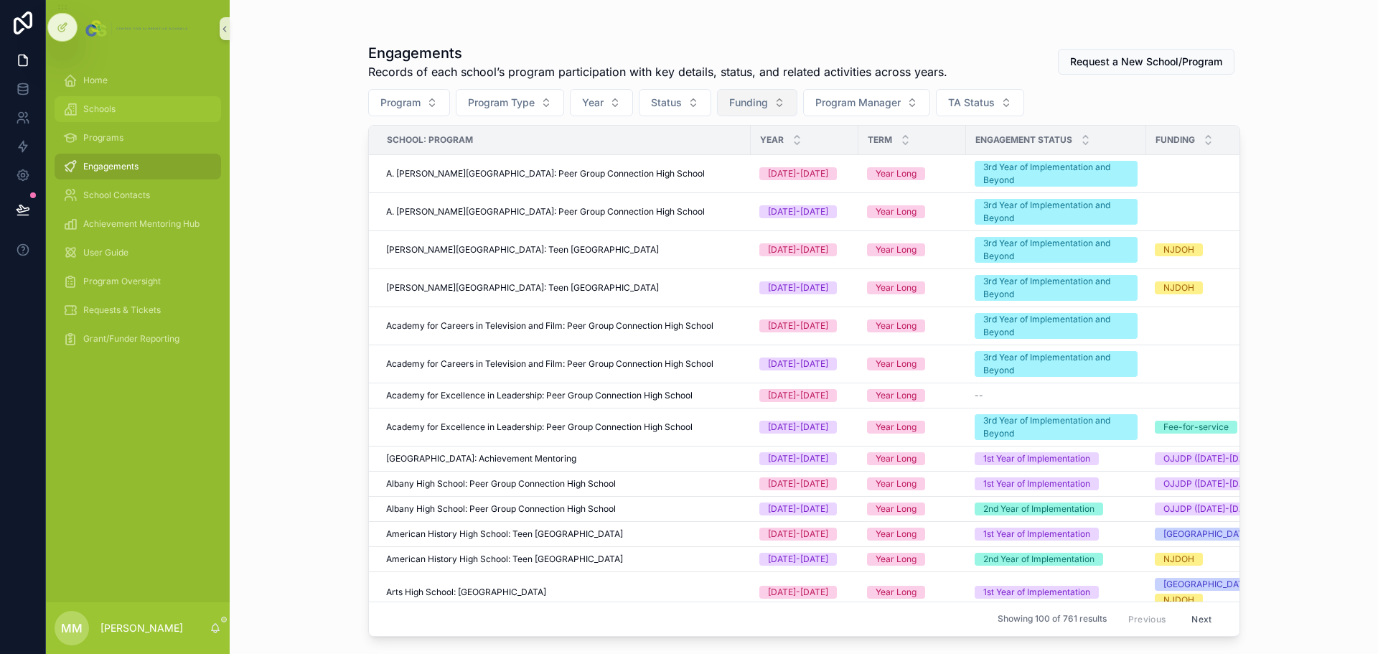
click at [116, 109] on div "Schools" at bounding box center [137, 109] width 149 height 23
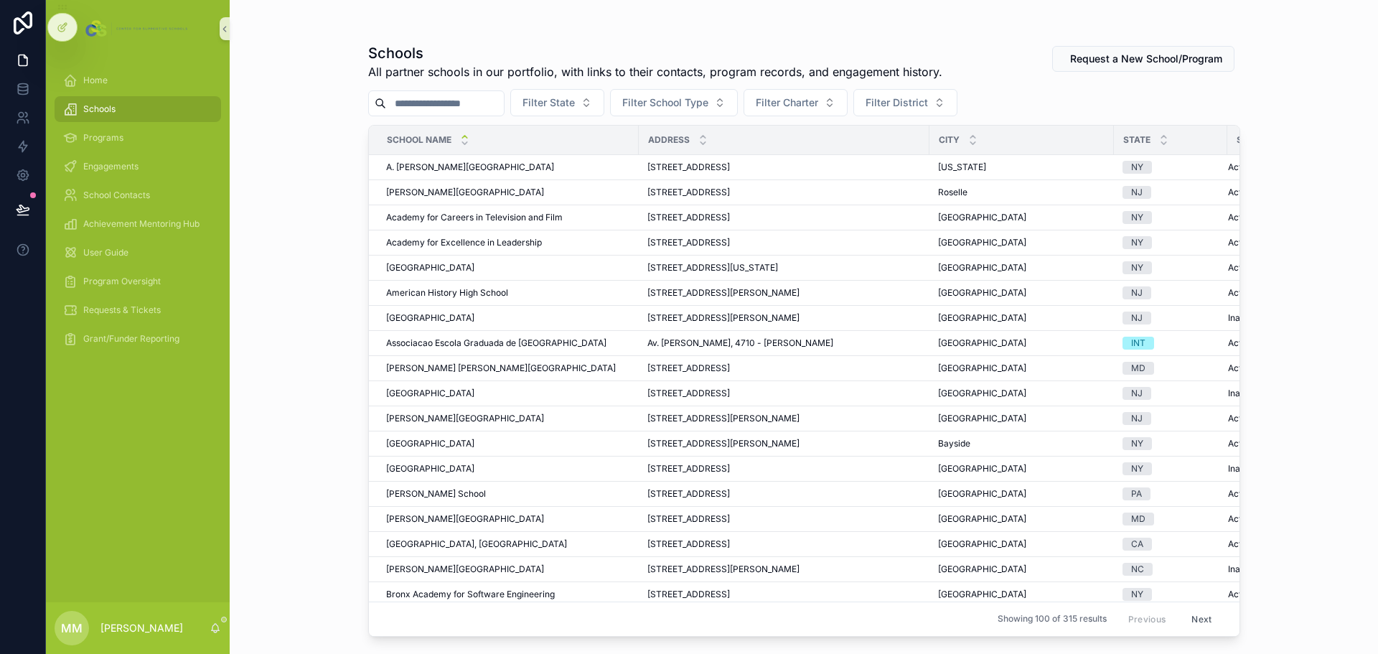
click at [467, 96] on input "scrollable content" at bounding box center [445, 103] width 118 height 20
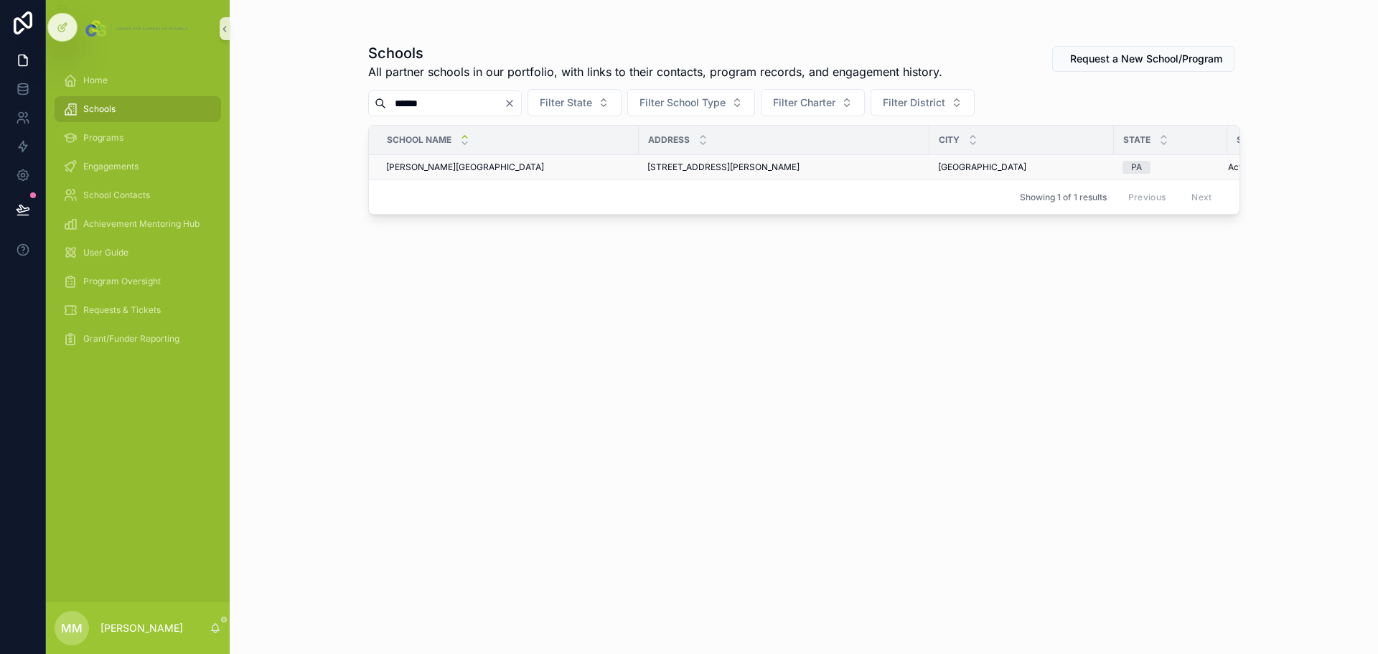
type input "******"
click at [456, 170] on span "[PERSON_NAME][GEOGRAPHIC_DATA]" at bounding box center [465, 166] width 158 height 11
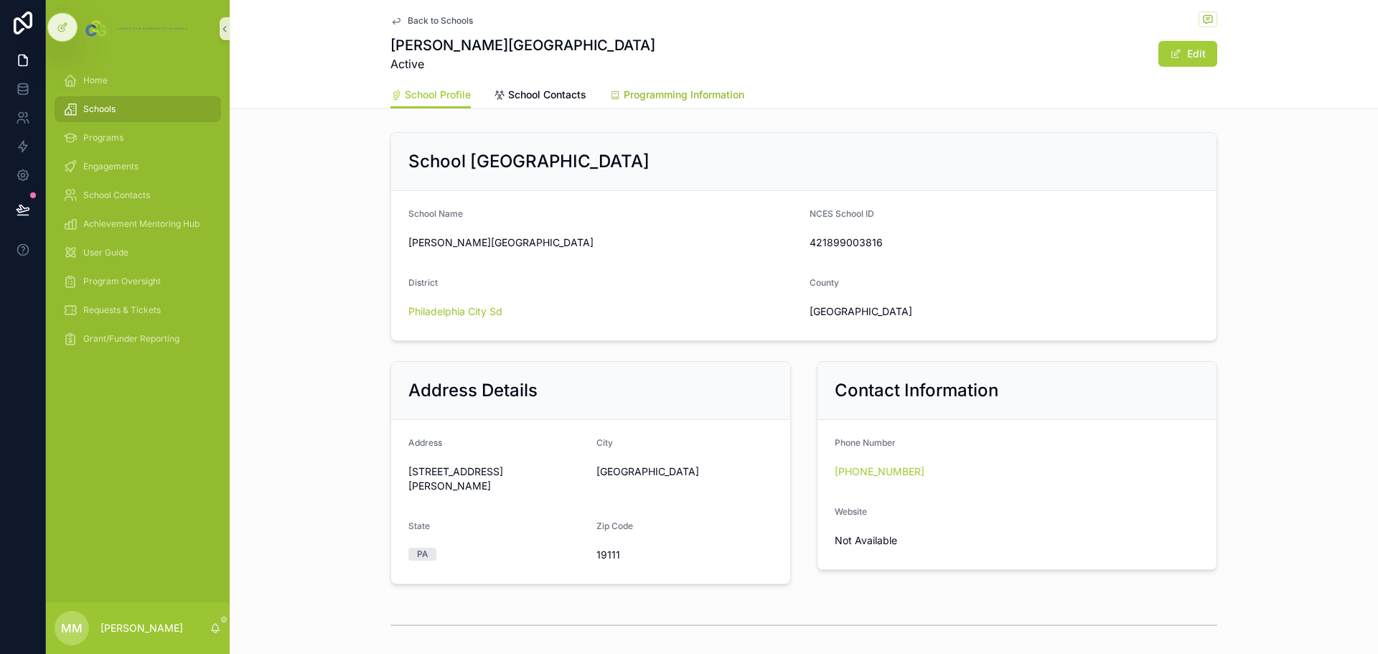
click at [656, 96] on span "Programming Information" at bounding box center [684, 95] width 121 height 14
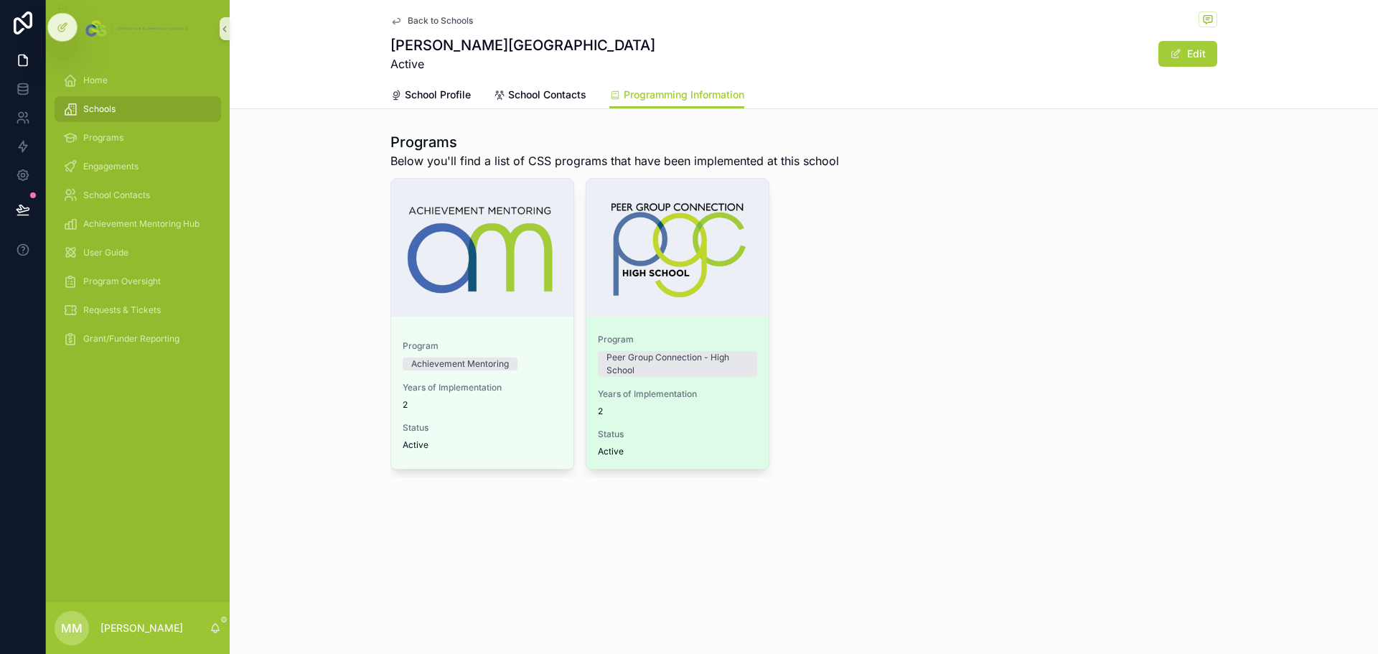
click at [655, 272] on div "scrollable content" at bounding box center [677, 248] width 182 height 138
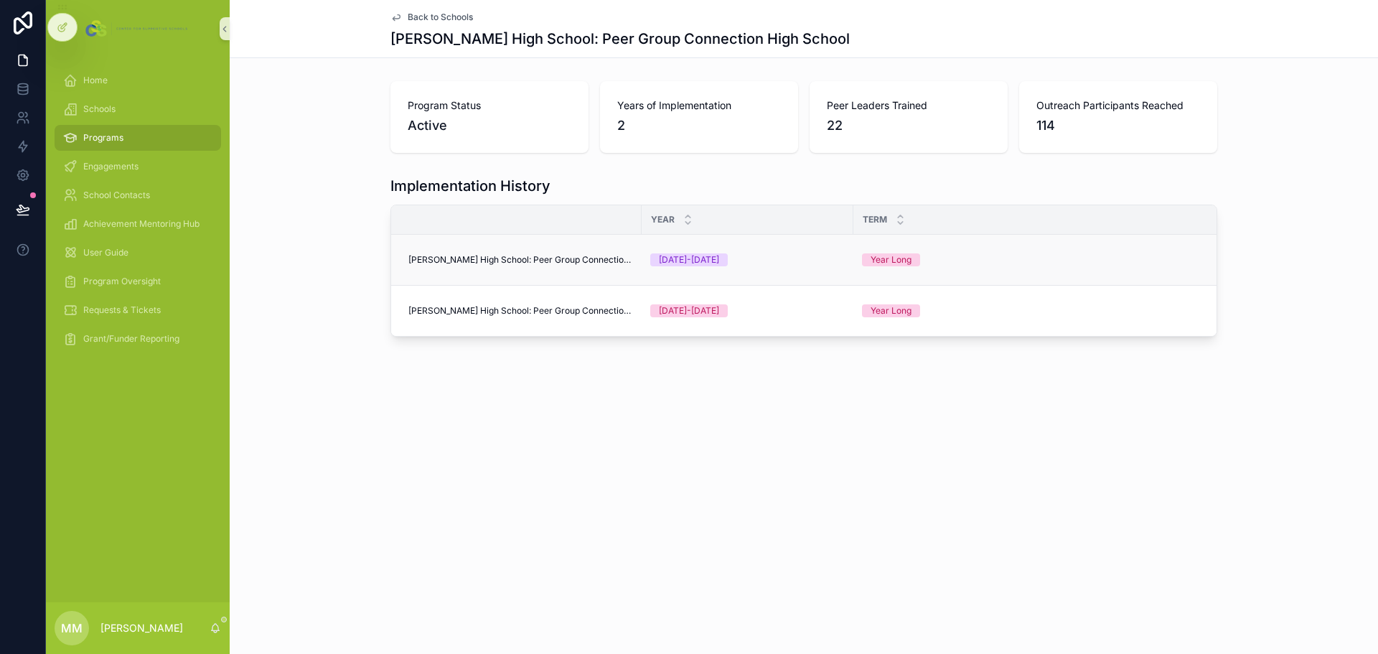
click at [592, 260] on span "[PERSON_NAME] High School: Peer Group Connection High School" at bounding box center [520, 259] width 225 height 11
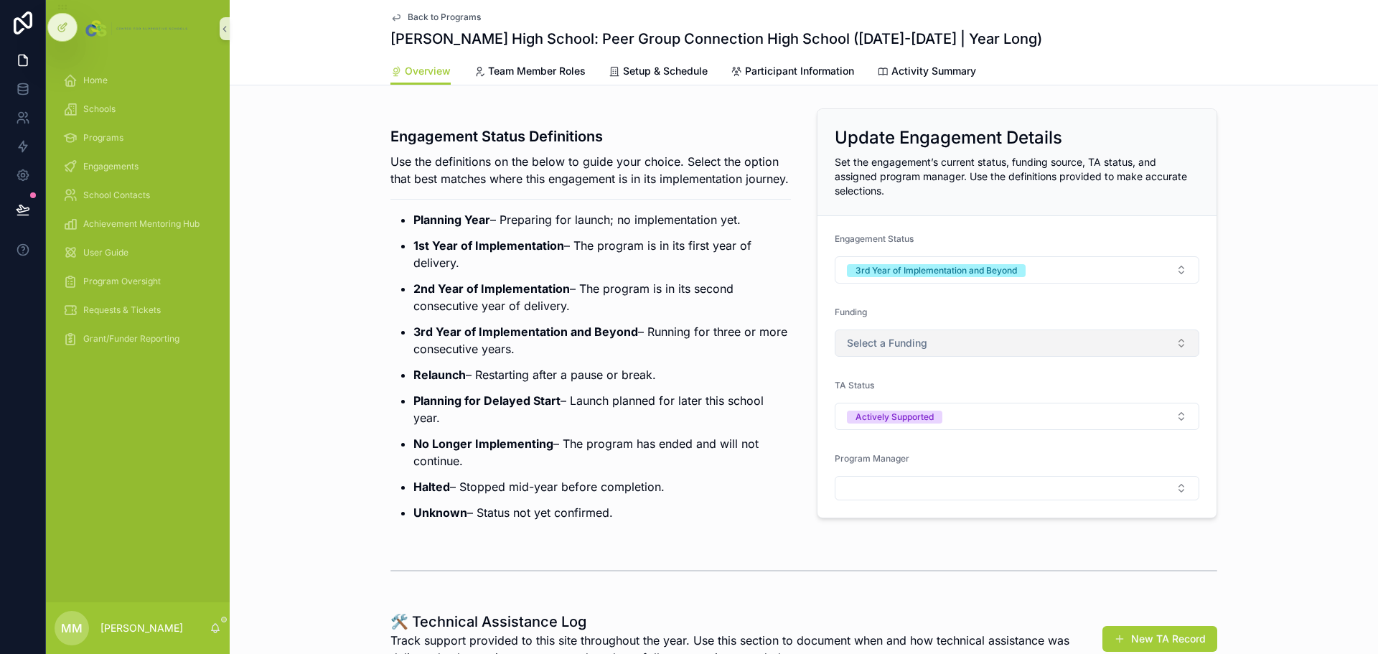
click at [913, 348] on span "Select a Funding" at bounding box center [887, 343] width 80 height 14
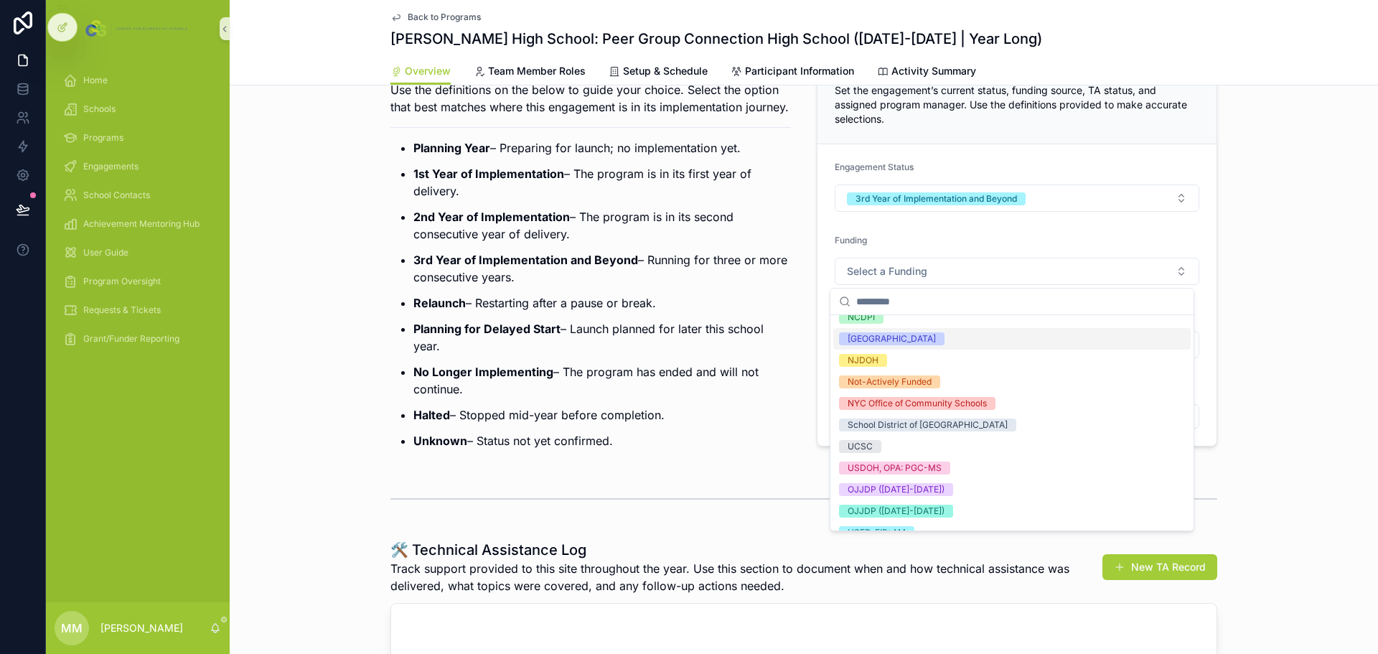
scroll to position [144, 0]
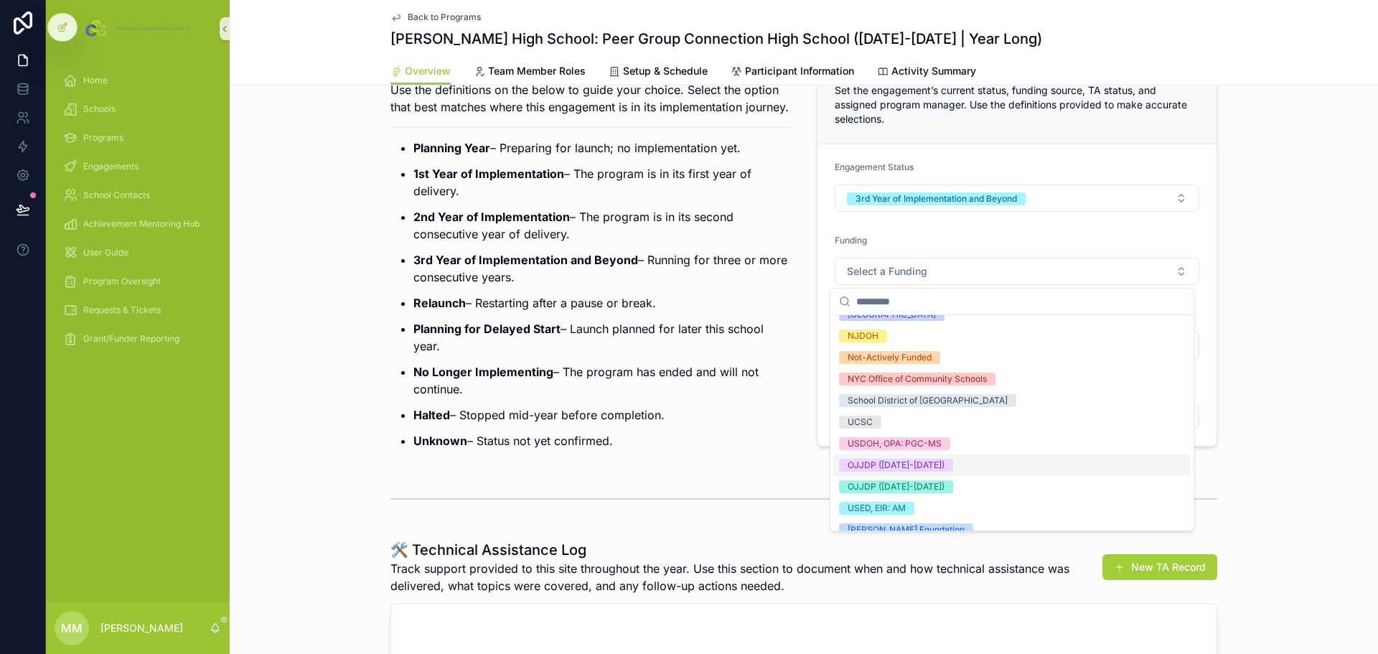
click at [926, 468] on div "OJJDP ([DATE]-[DATE])" at bounding box center [895, 465] width 97 height 13
click at [1303, 459] on div "Engagement Status Definitions Use the definitions on the below to guide your ch…" at bounding box center [804, 247] width 1148 height 433
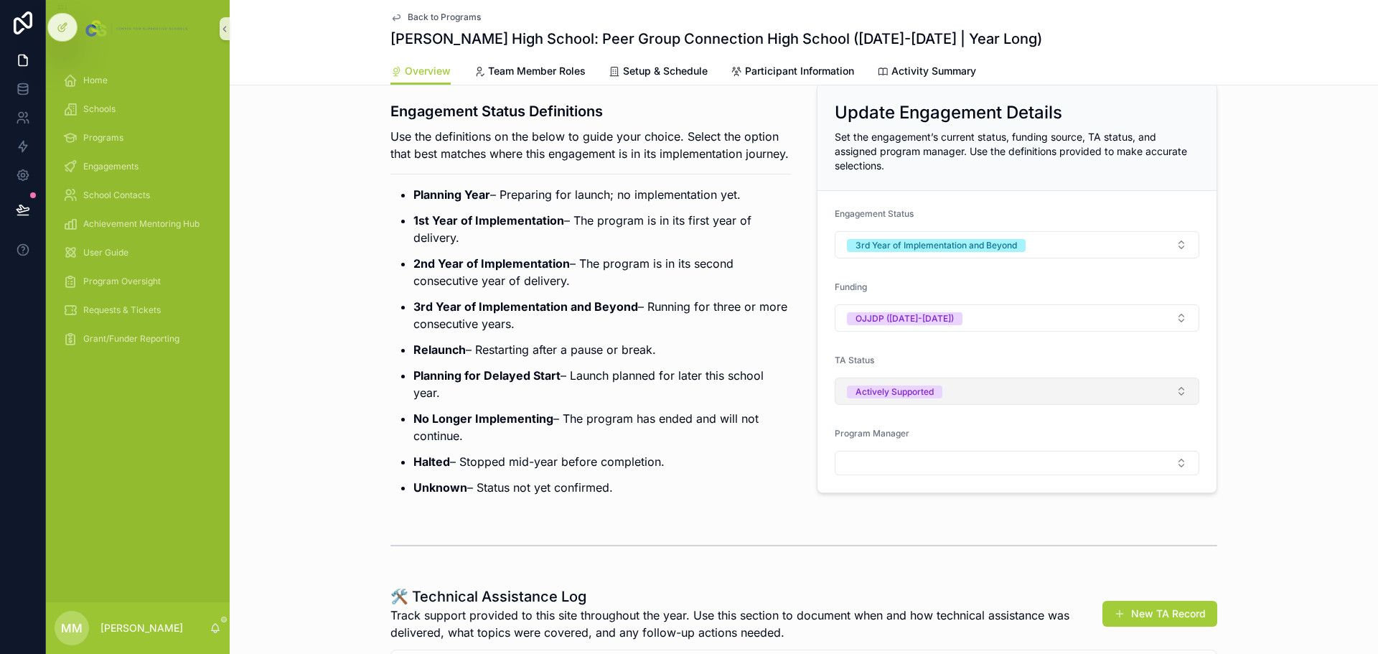
scroll to position [0, 0]
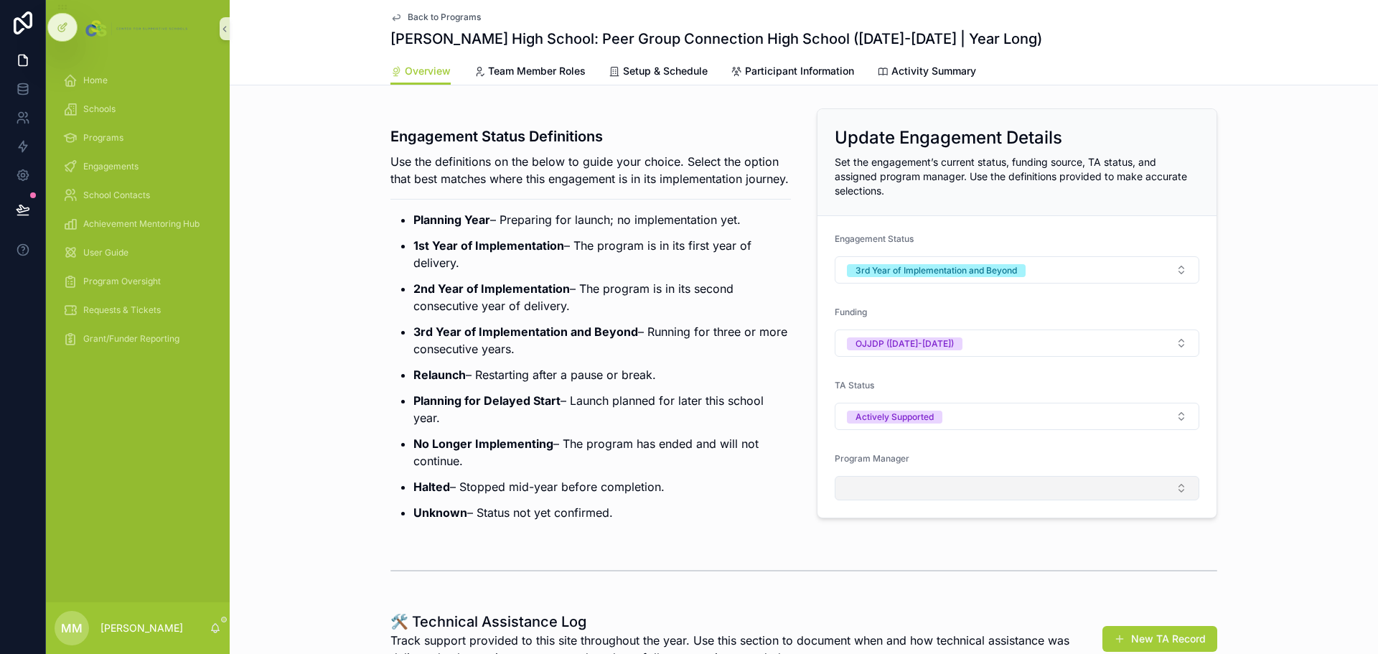
click at [1005, 485] on button "Select Button" at bounding box center [1017, 488] width 365 height 24
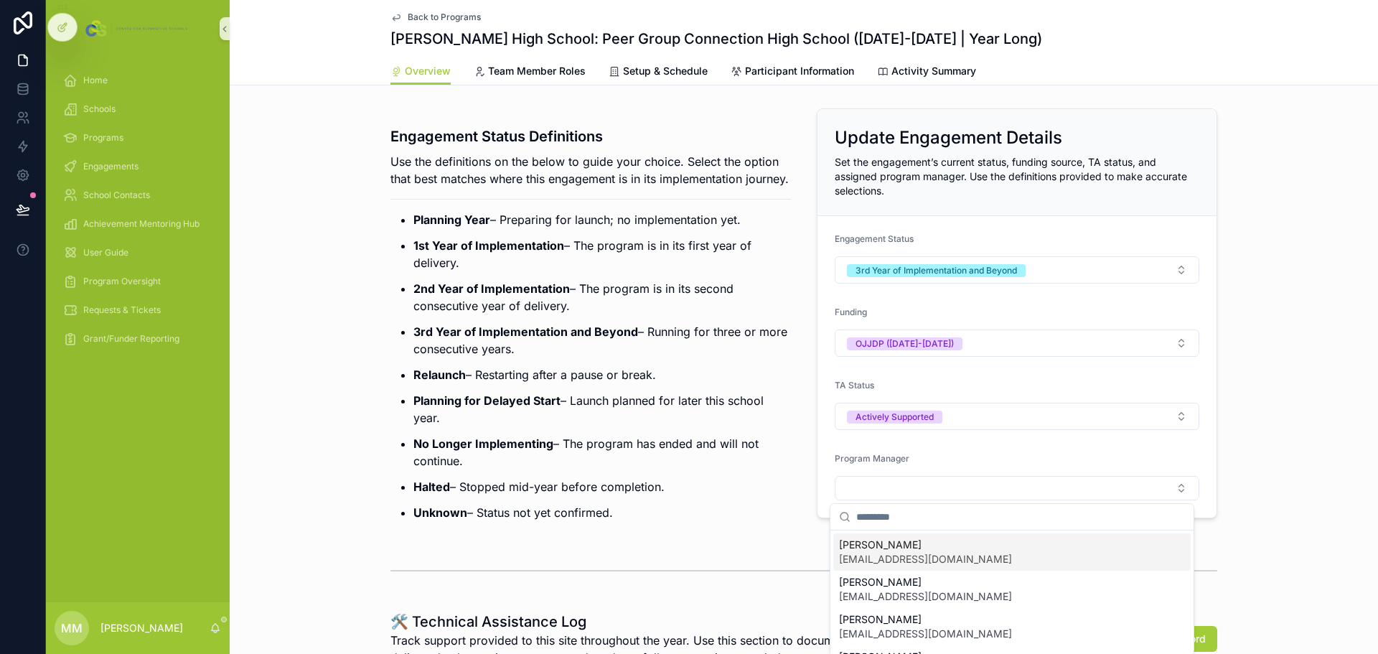
click at [894, 545] on span "[PERSON_NAME]" at bounding box center [925, 544] width 173 height 14
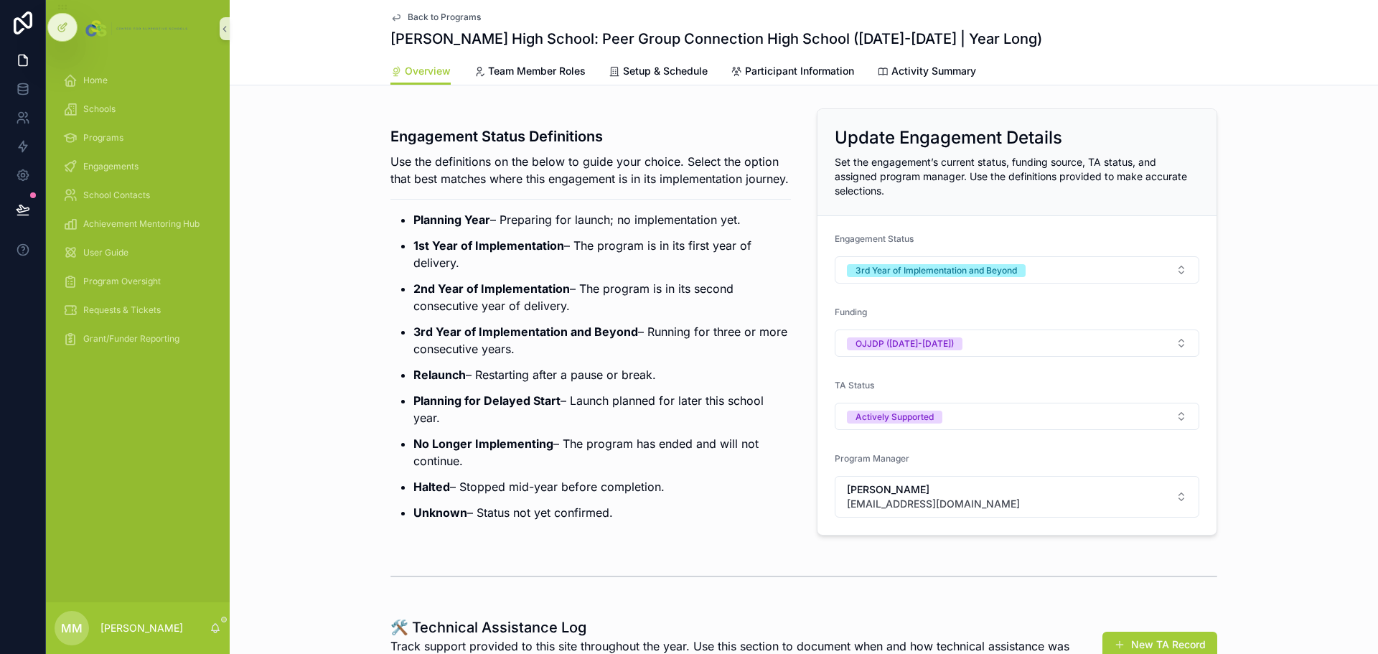
click at [1269, 336] on div "Engagement Status Definitions Use the definitions on the below to guide your ch…" at bounding box center [804, 322] width 1148 height 438
click at [105, 110] on span "Schools" at bounding box center [99, 108] width 32 height 11
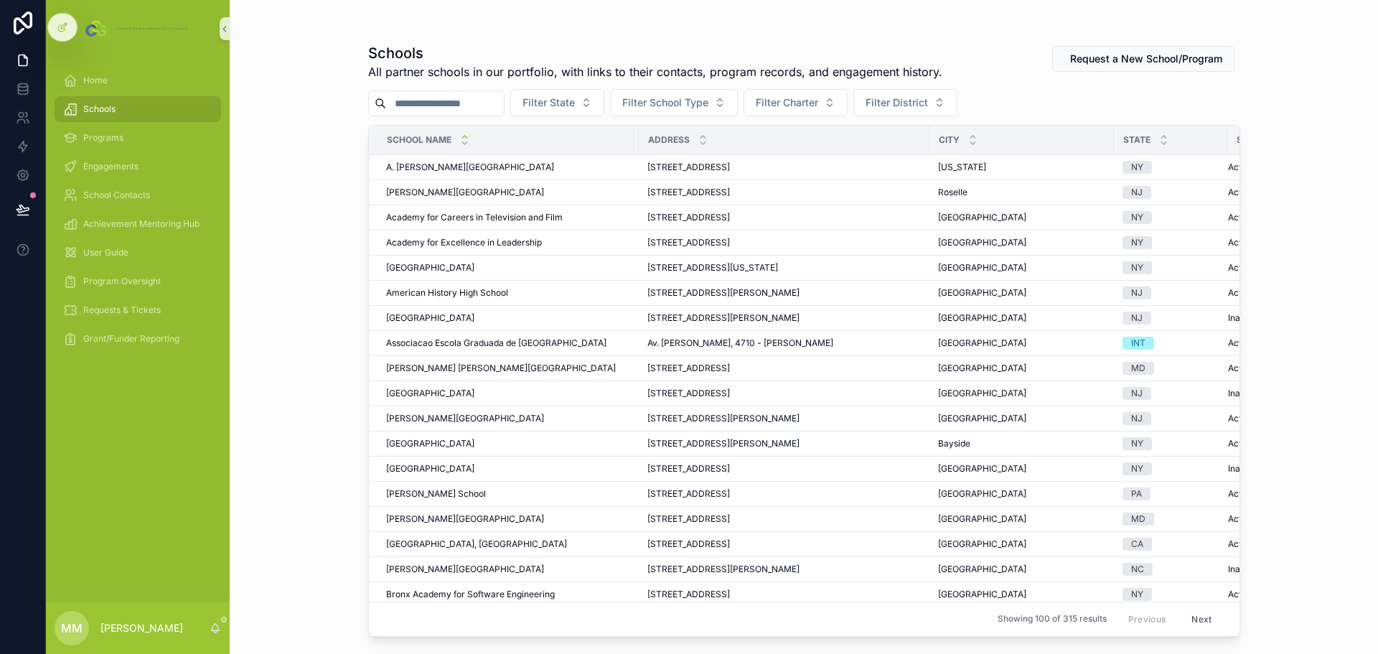
click at [452, 106] on input "scrollable content" at bounding box center [445, 103] width 118 height 20
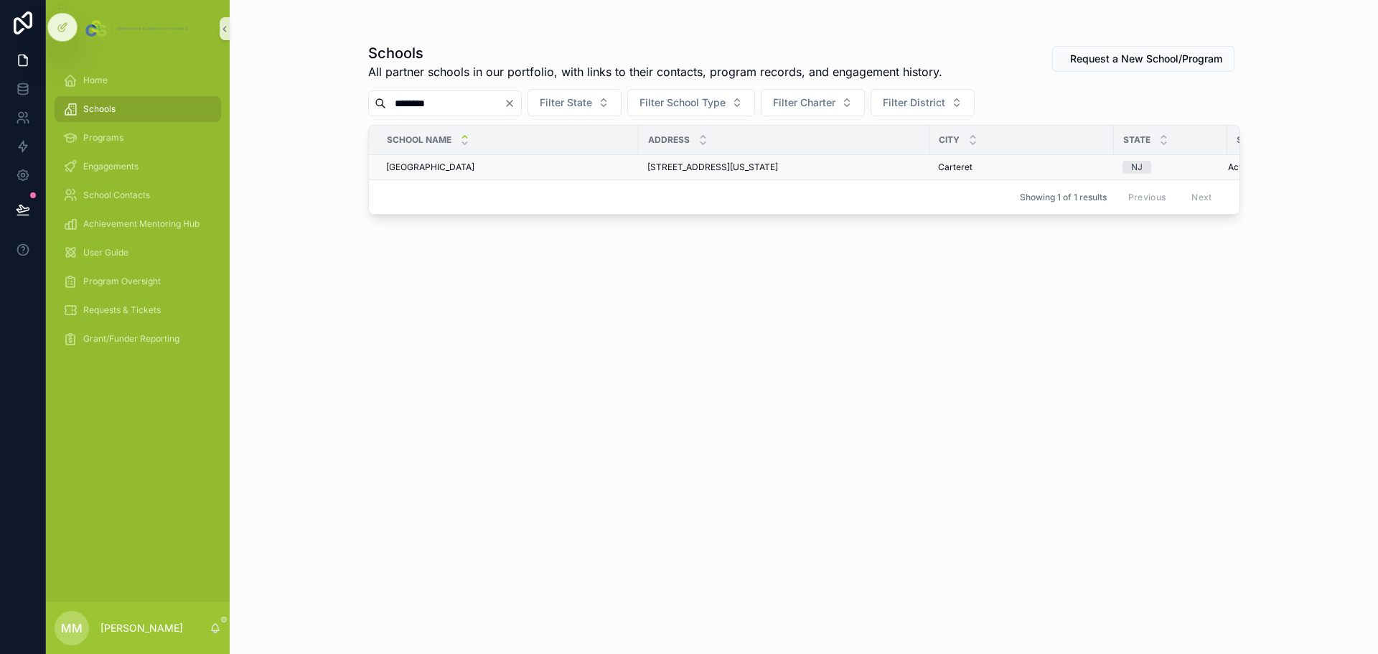
type input "********"
click at [451, 164] on span "[GEOGRAPHIC_DATA]" at bounding box center [430, 166] width 88 height 11
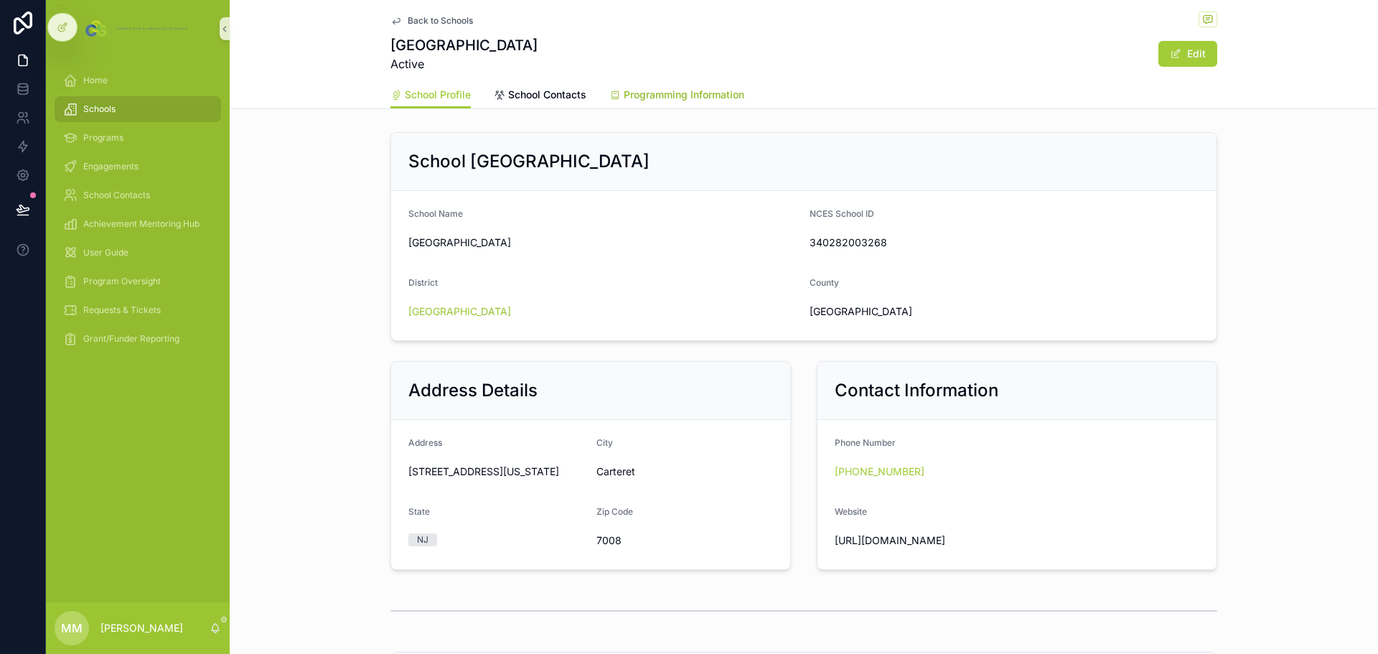
click at [680, 97] on span "Programming Information" at bounding box center [684, 95] width 121 height 14
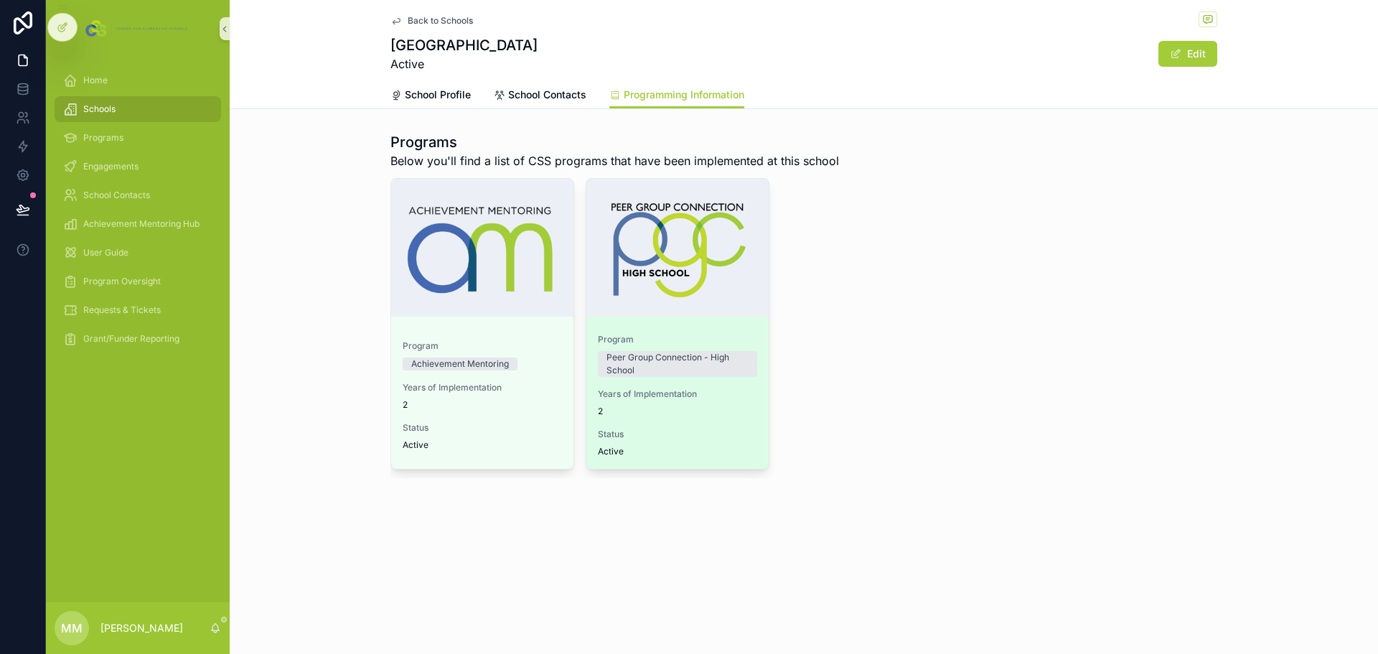
click at [672, 329] on div "Program Peer Group Connection - High School Years of Implementation 2 Status Ac…" at bounding box center [677, 395] width 182 height 146
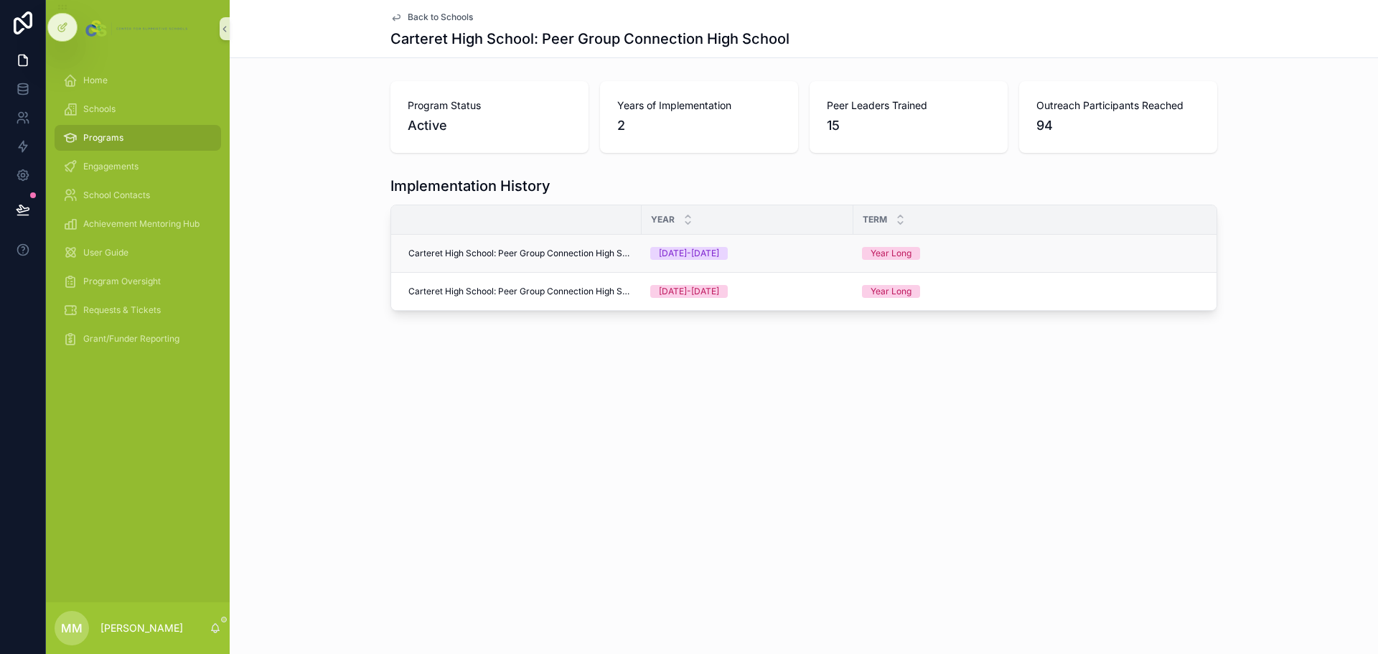
click at [578, 255] on span "Carteret High School: Peer Group Connection High School" at bounding box center [520, 253] width 225 height 11
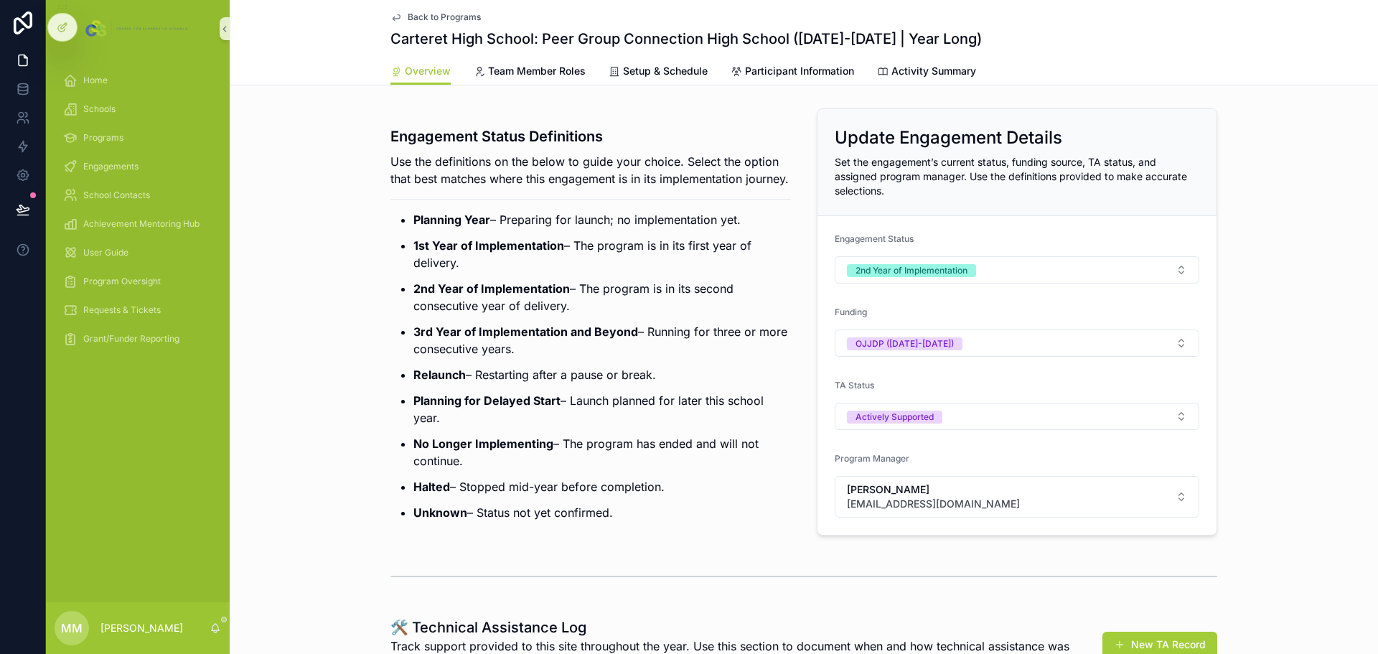
click at [408, 16] on span "Back to Programs" at bounding box center [444, 16] width 73 height 11
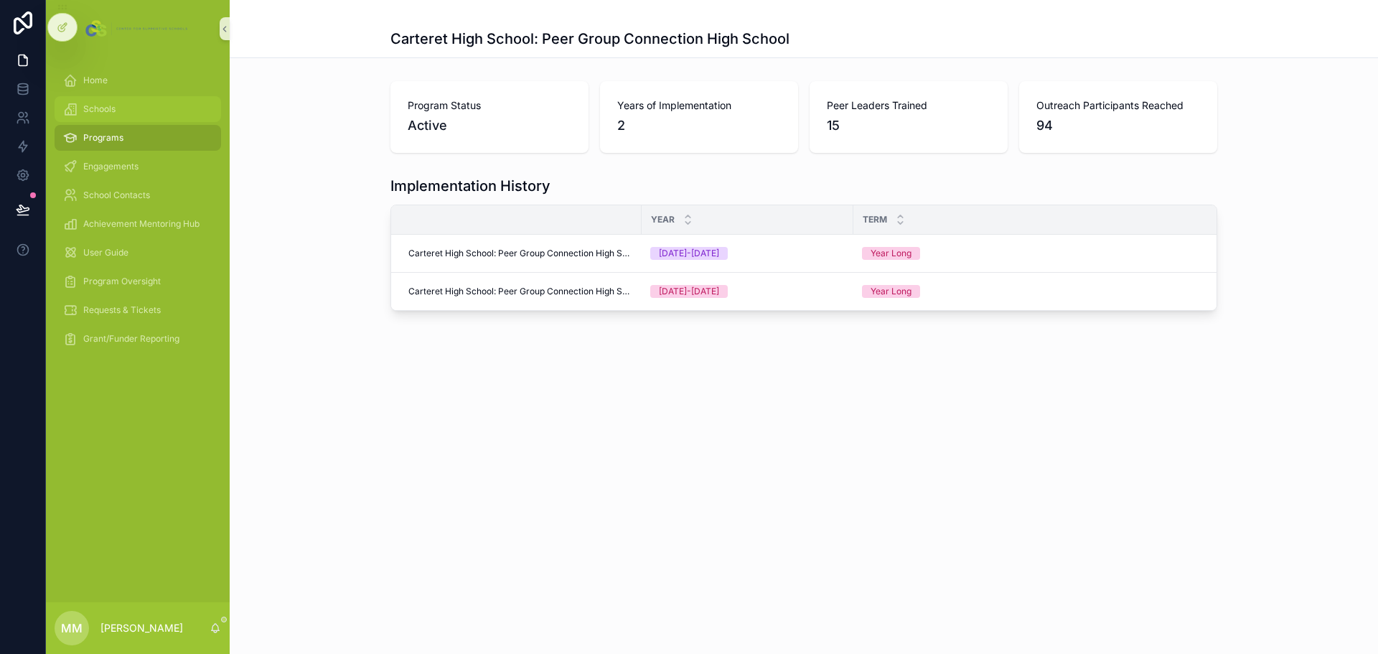
click at [123, 111] on div "Schools" at bounding box center [137, 109] width 149 height 23
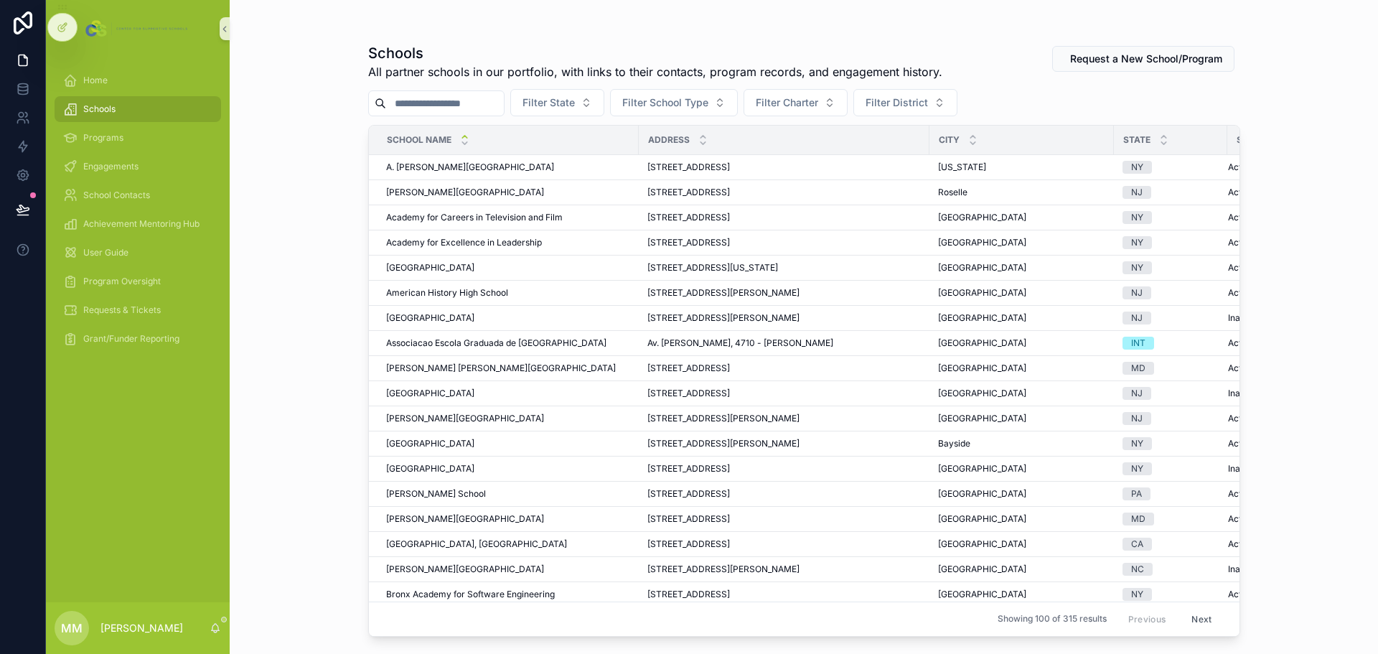
click at [500, 111] on input "scrollable content" at bounding box center [445, 103] width 118 height 20
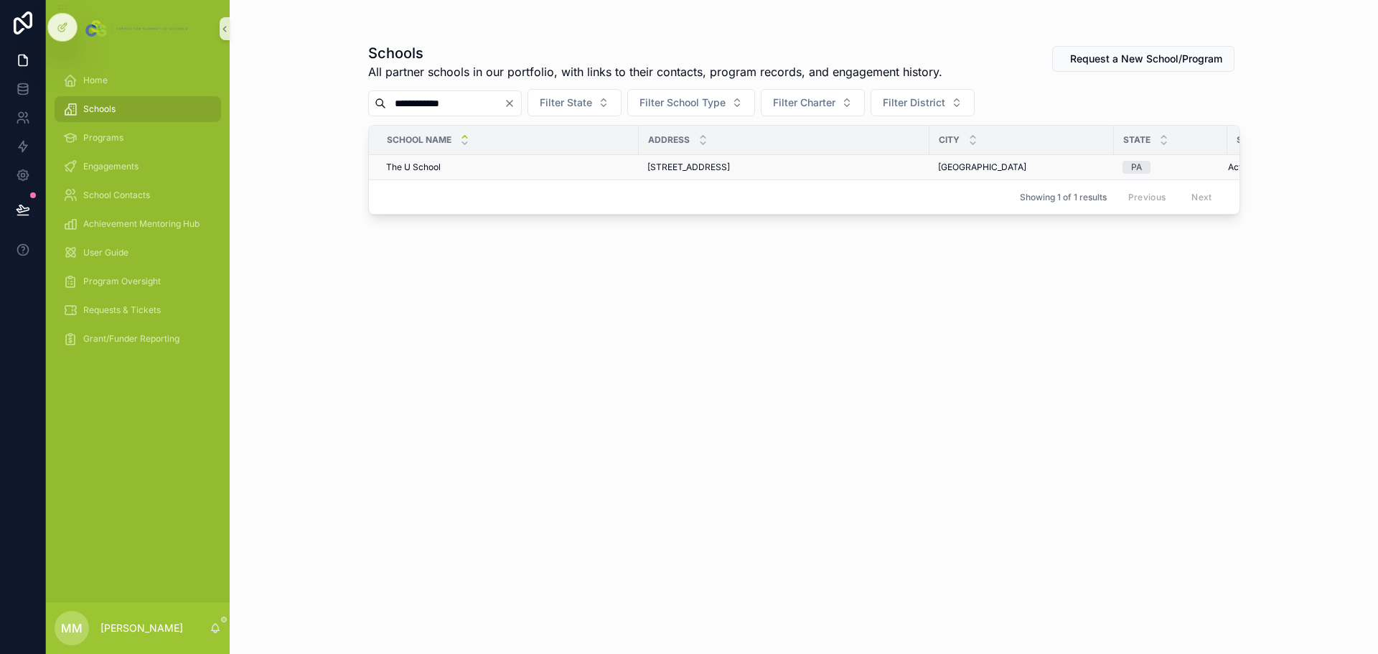
type input "**********"
click at [418, 168] on span "The U School" at bounding box center [413, 166] width 55 height 11
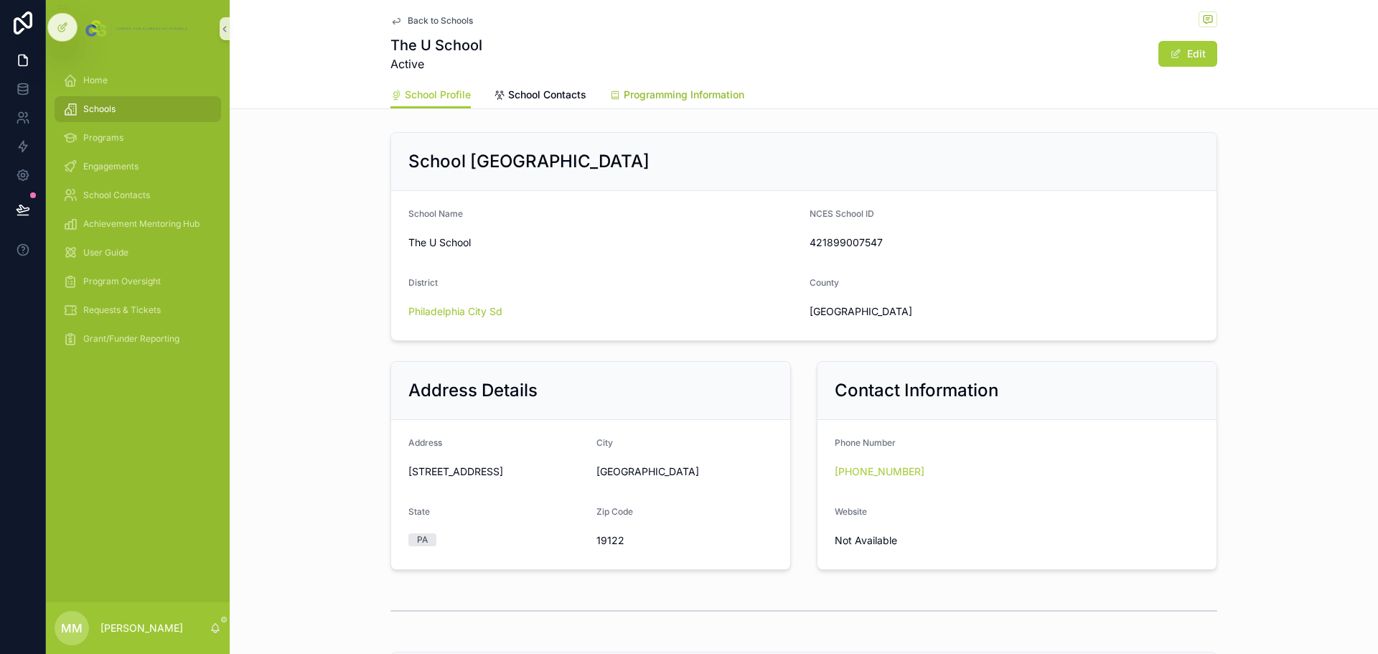
click at [659, 98] on span "Programming Information" at bounding box center [684, 95] width 121 height 14
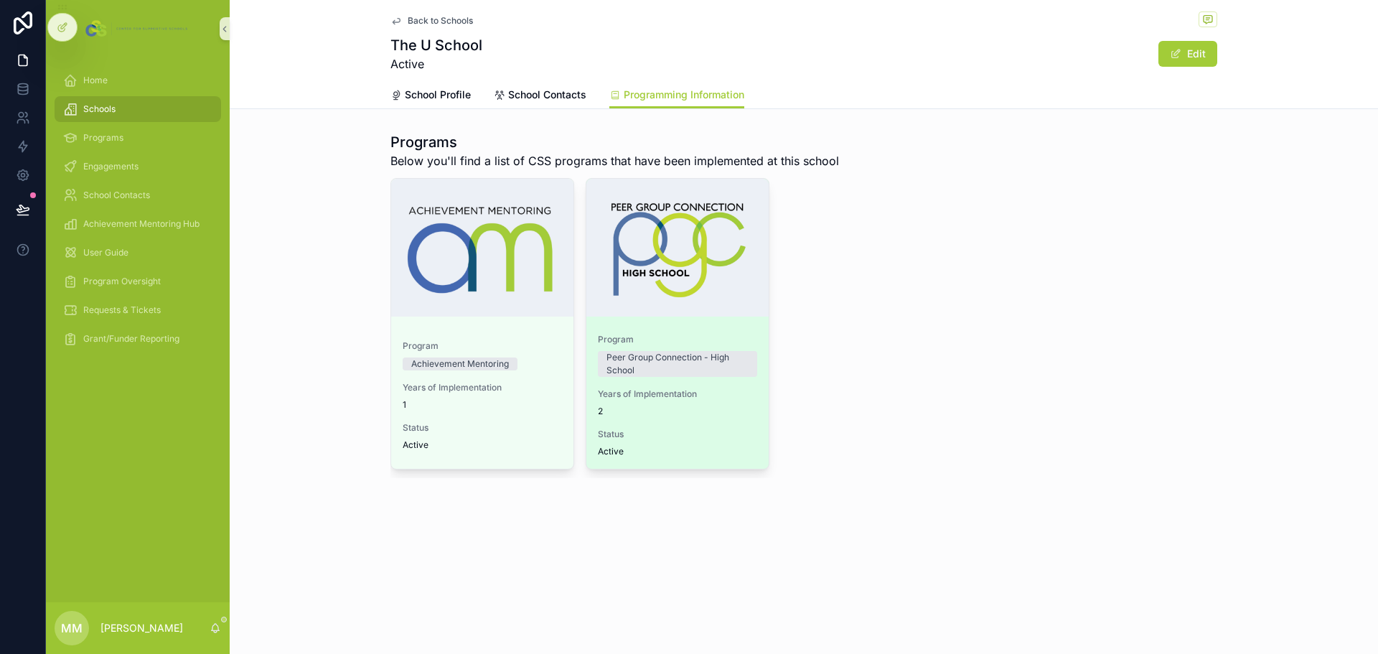
click at [685, 326] on div "Program Peer Group Connection - High School Years of Implementation 2 Status Ac…" at bounding box center [677, 395] width 182 height 146
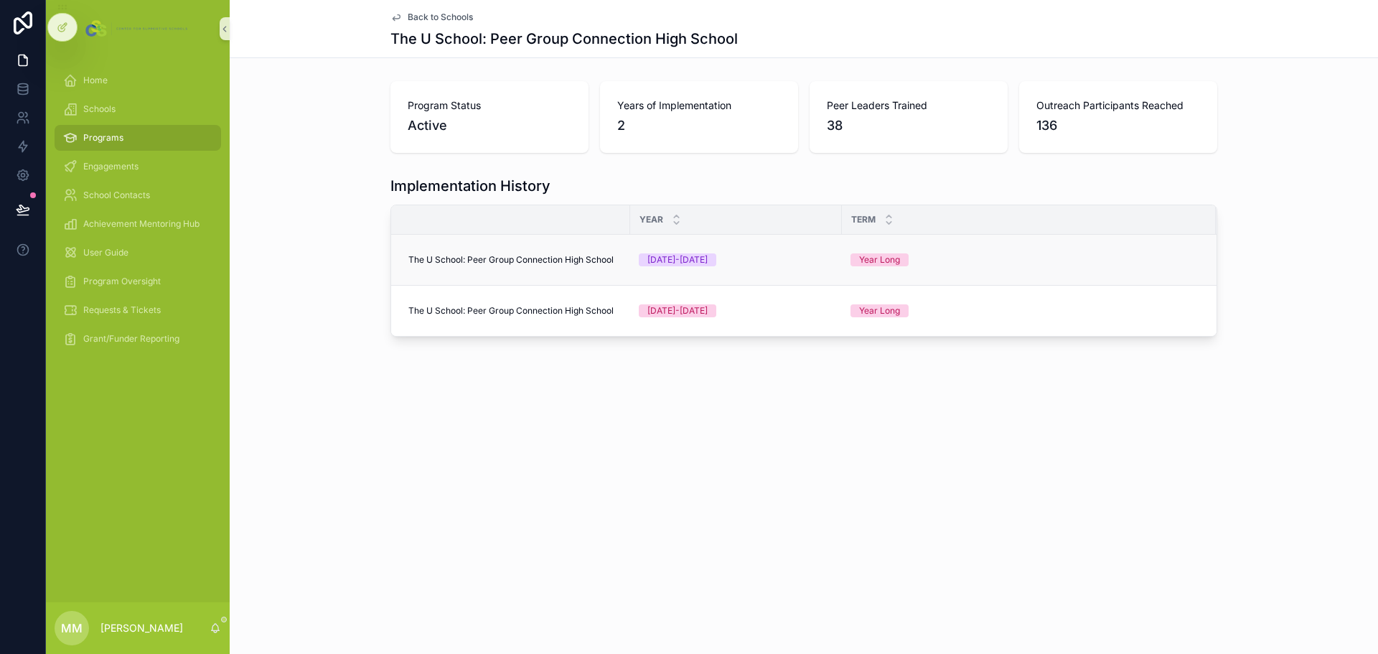
click at [572, 256] on span "The U School: Peer Group Connection High School" at bounding box center [510, 259] width 205 height 11
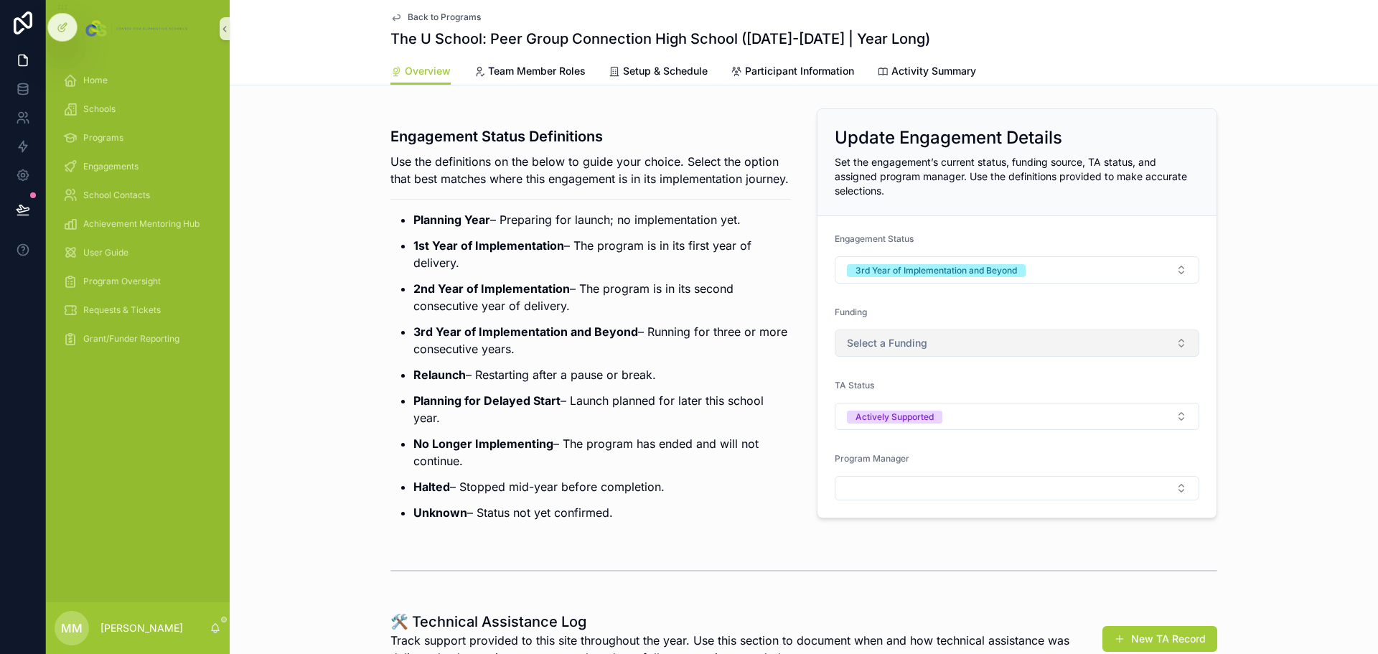
click at [892, 344] on span "Select a Funding" at bounding box center [887, 343] width 80 height 14
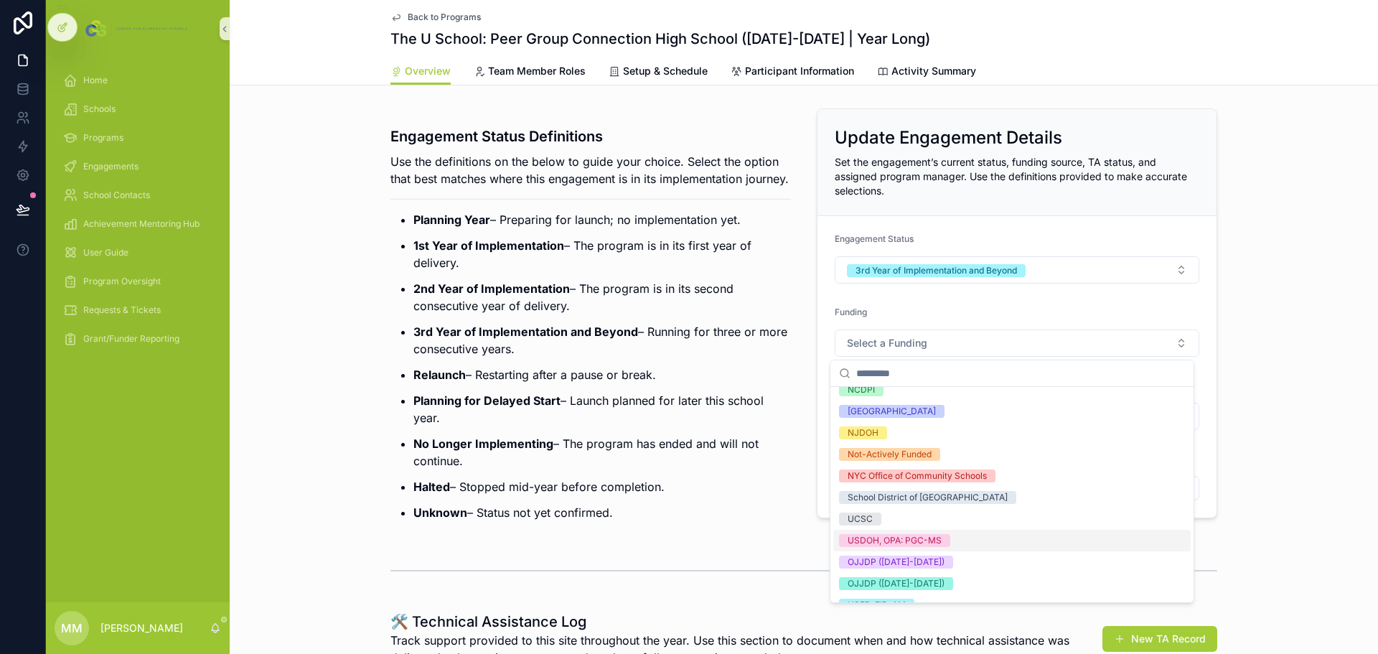
scroll to position [144, 0]
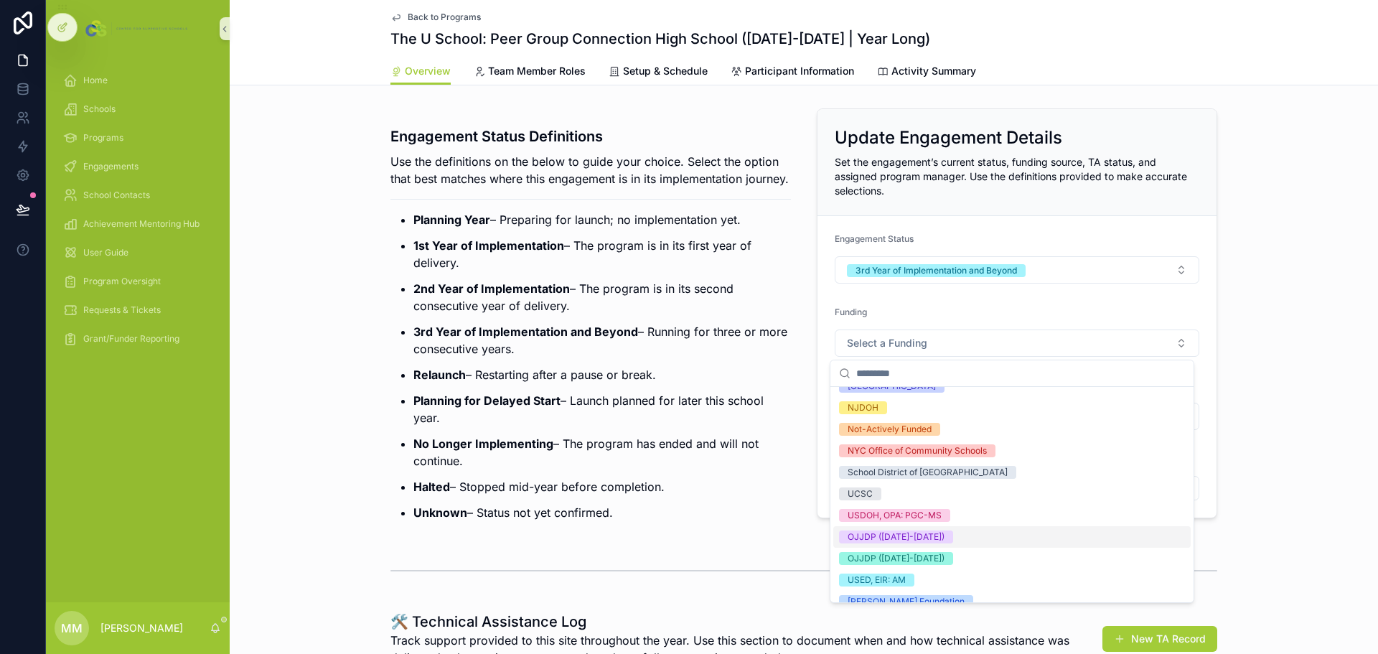
click at [912, 536] on div "OJJDP ([DATE]-[DATE])" at bounding box center [895, 536] width 97 height 13
click at [1303, 284] on div "Engagement Status Definitions Use the definitions on the below to guide your ch…" at bounding box center [804, 319] width 1148 height 433
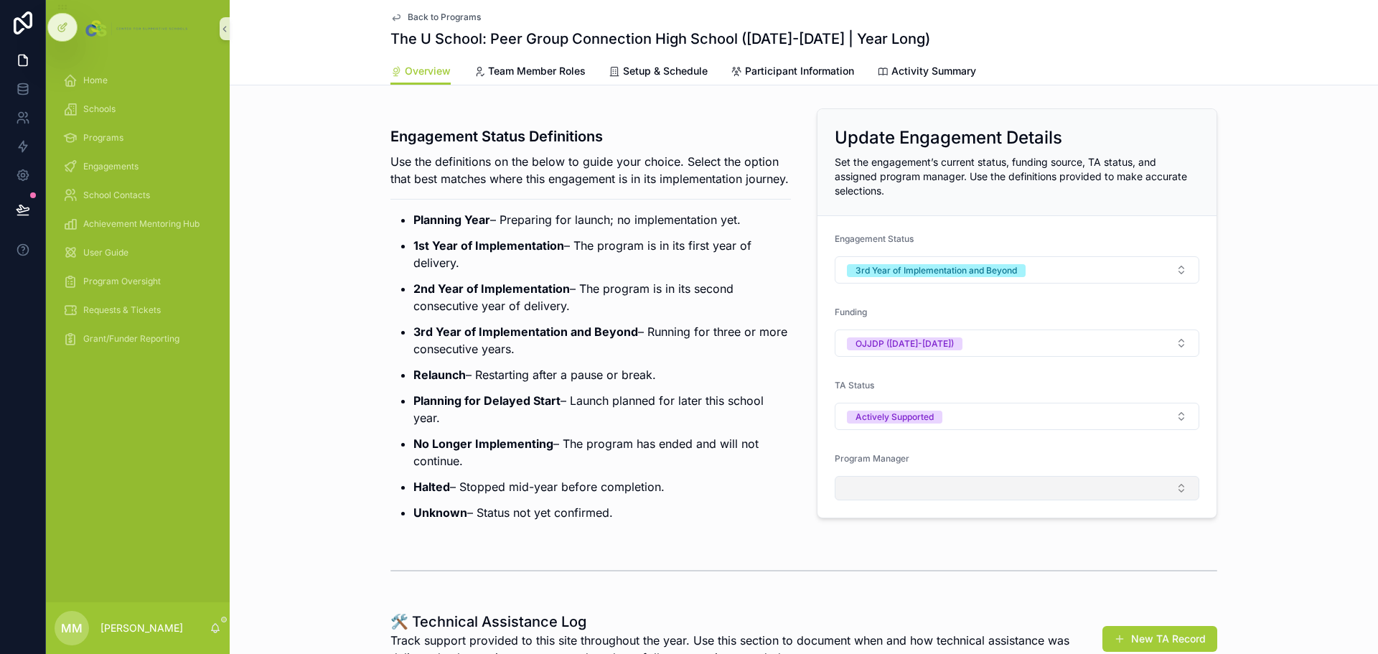
click at [930, 493] on button "Select Button" at bounding box center [1017, 488] width 365 height 24
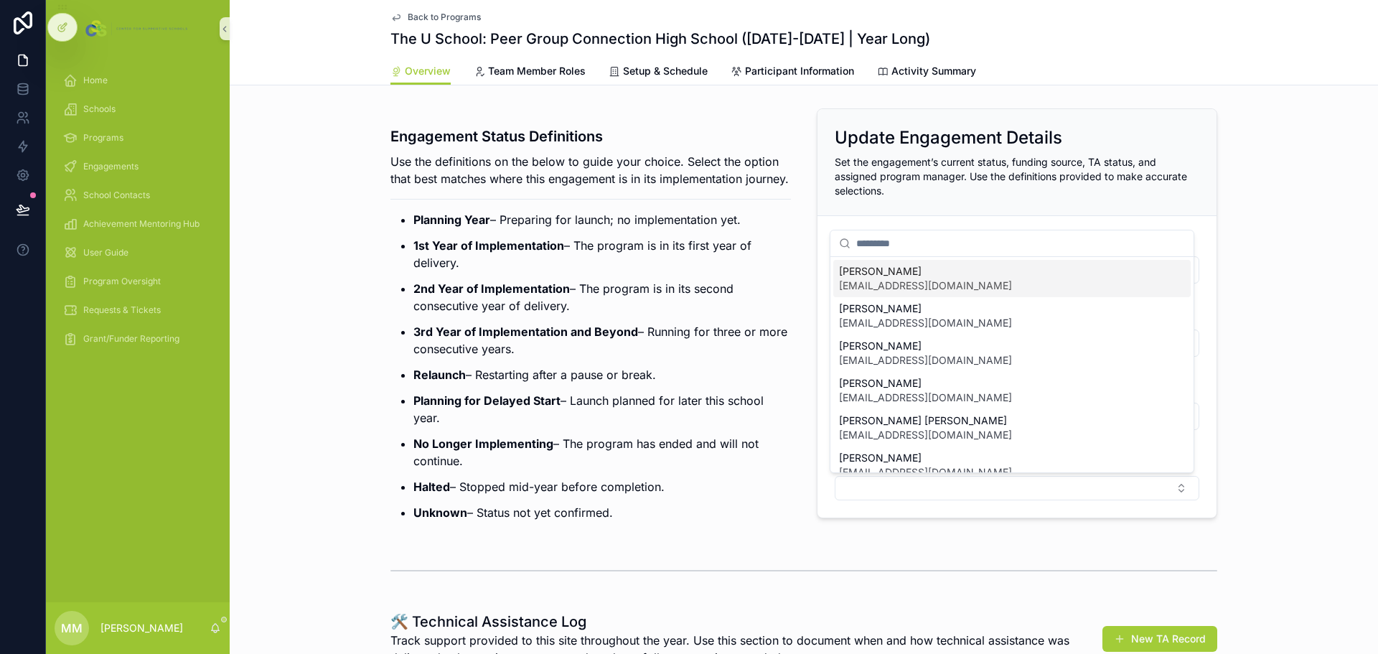
click at [910, 283] on span "[EMAIL_ADDRESS][DOMAIN_NAME]" at bounding box center [925, 285] width 173 height 14
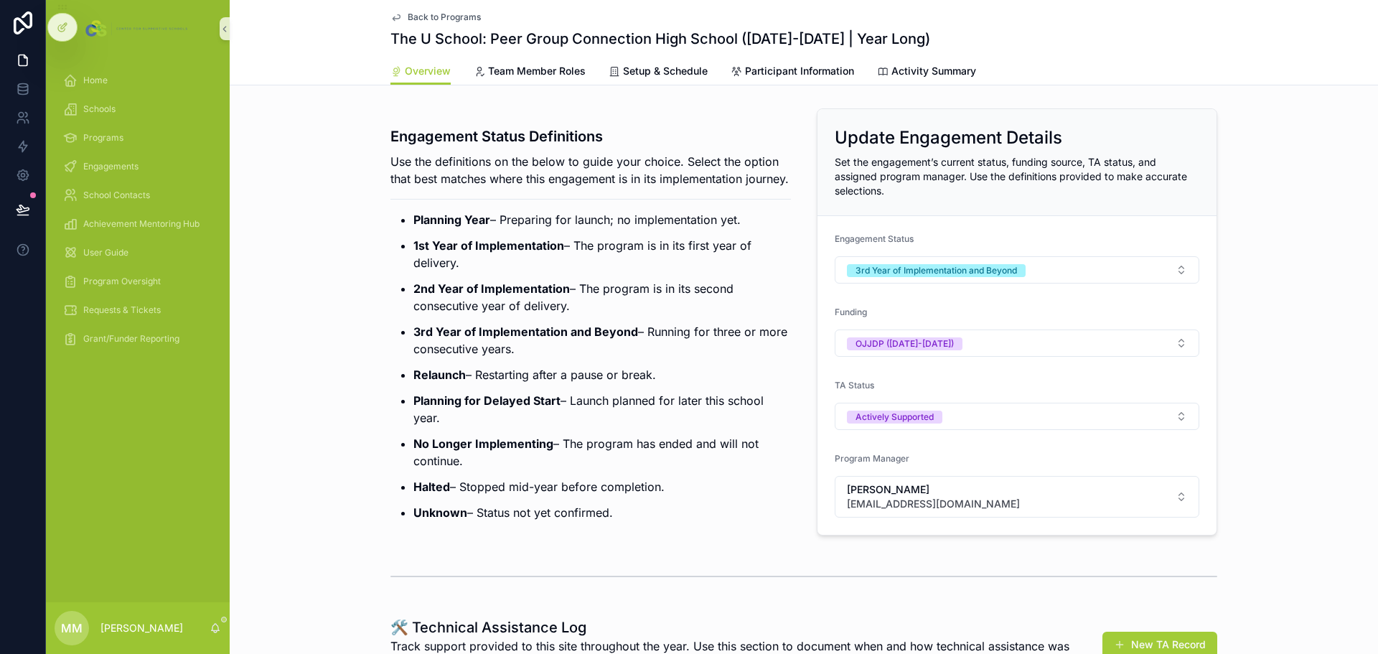
click at [437, 11] on div "Back to Programs The U School: Peer Group Connection High School ([DATE]-[DATE]…" at bounding box center [803, 28] width 827 height 57
click at [92, 109] on span "Schools" at bounding box center [99, 108] width 32 height 11
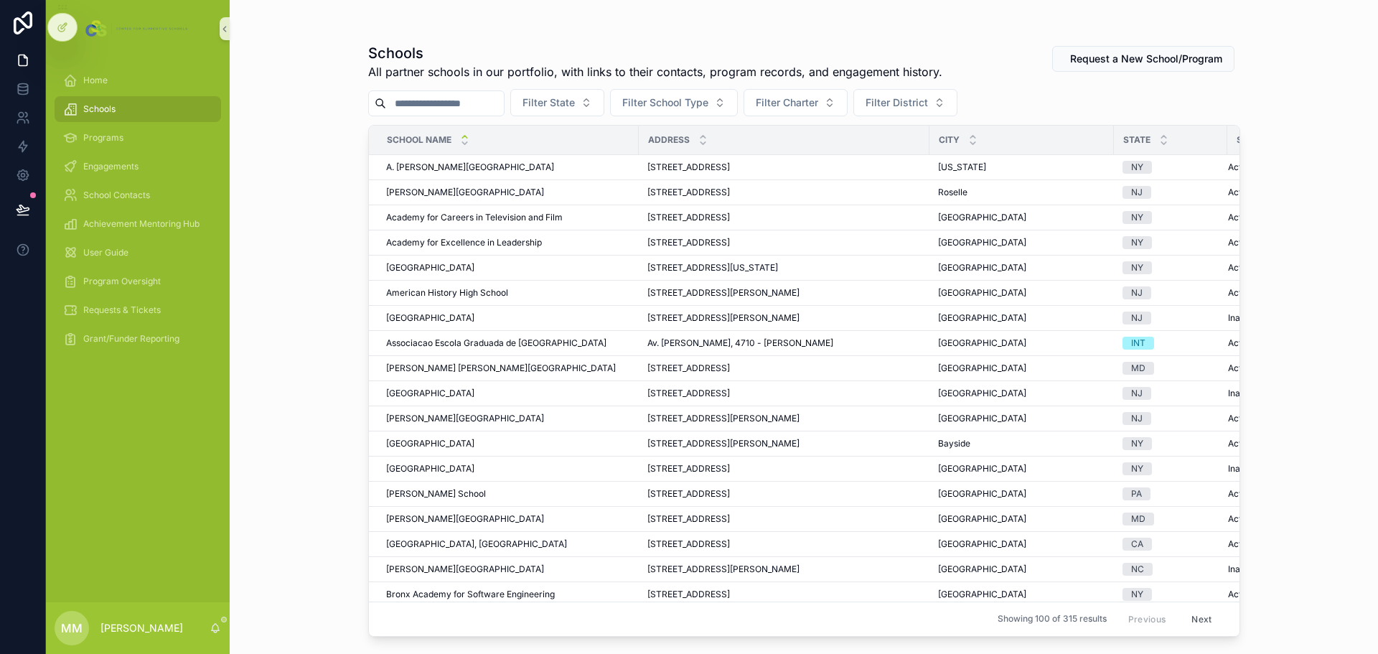
click at [427, 103] on input "scrollable content" at bounding box center [445, 103] width 118 height 20
type input "*****"
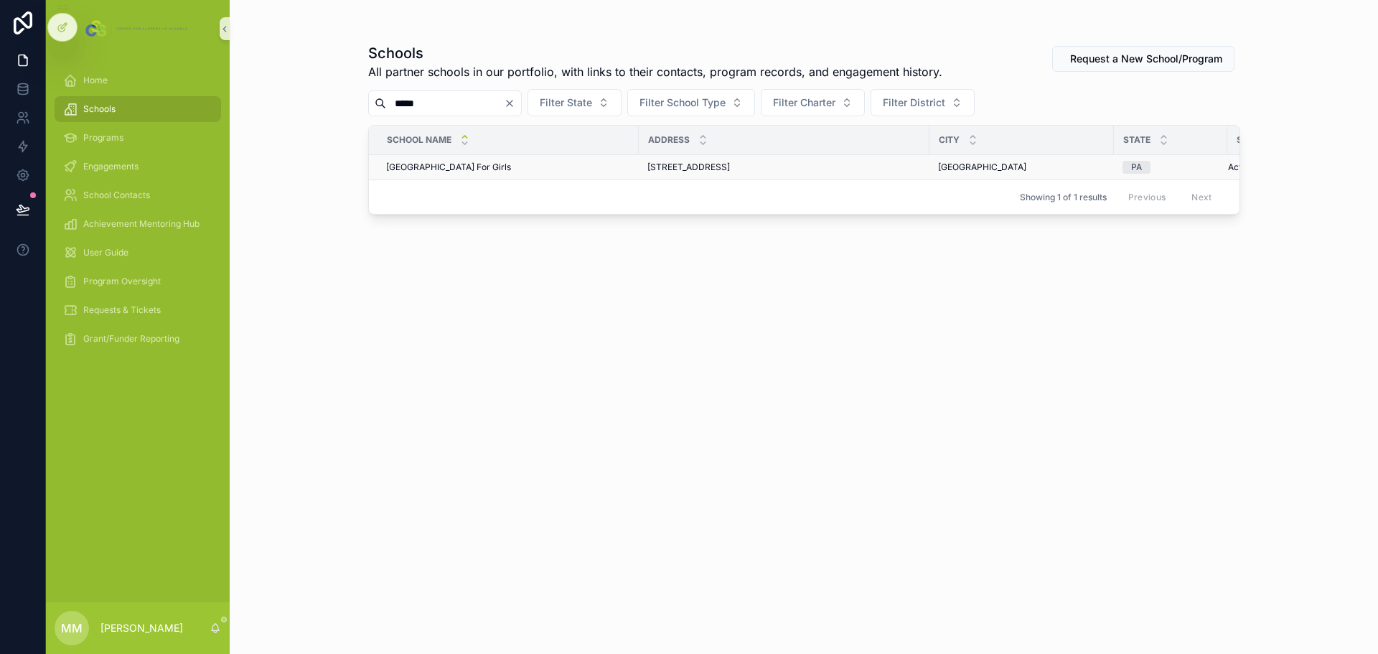
click at [474, 165] on span "[GEOGRAPHIC_DATA] For Girls" at bounding box center [448, 166] width 125 height 11
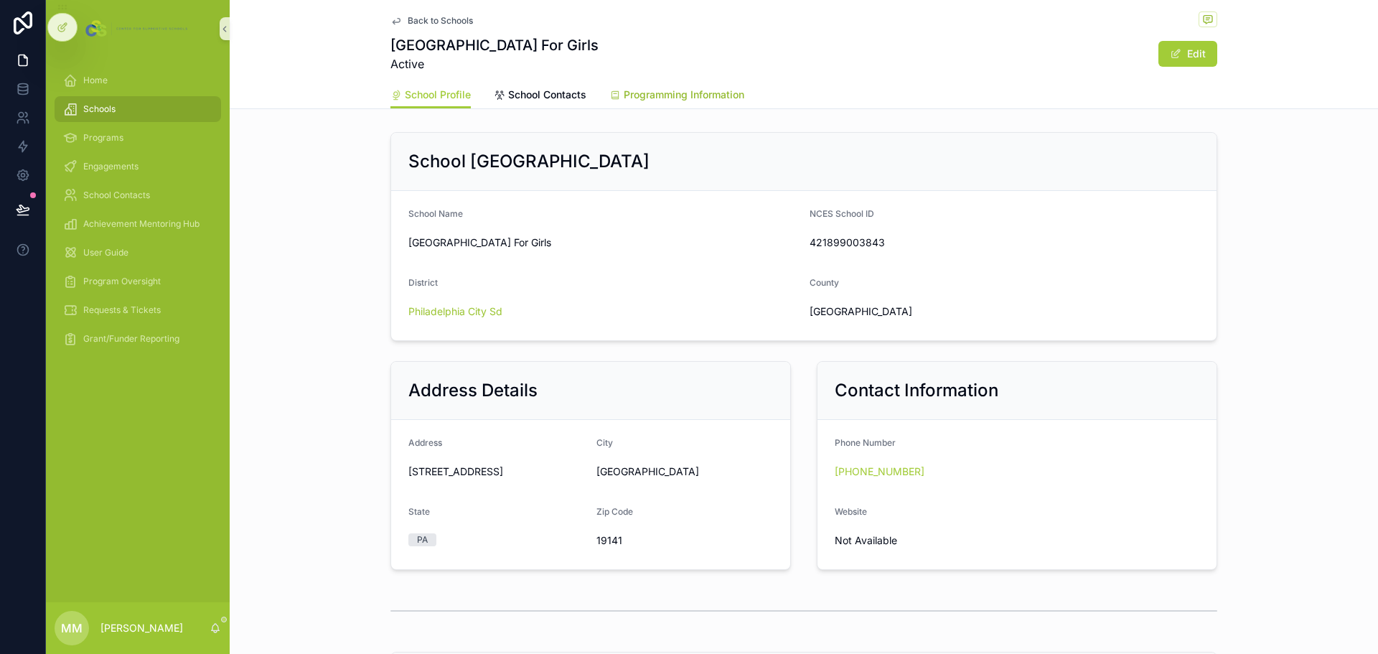
click at [659, 90] on span "Programming Information" at bounding box center [684, 95] width 121 height 14
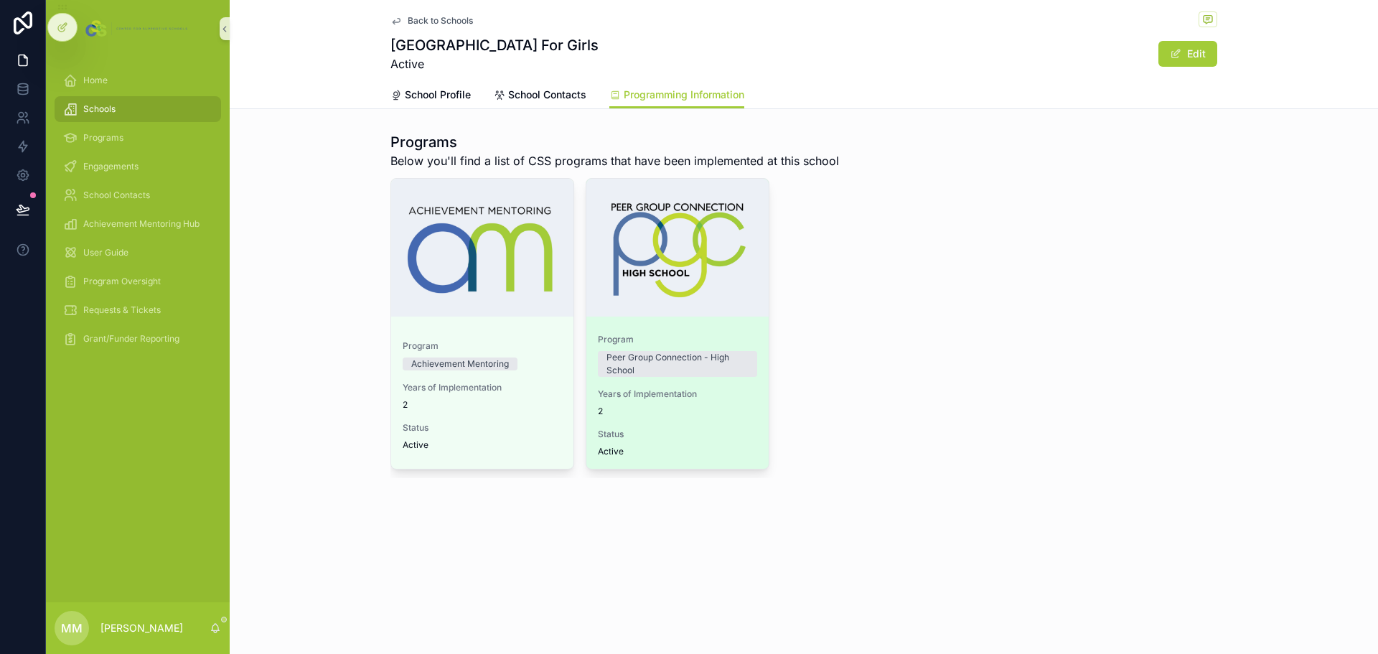
click at [692, 391] on span "Years of Implementation" at bounding box center [677, 393] width 159 height 11
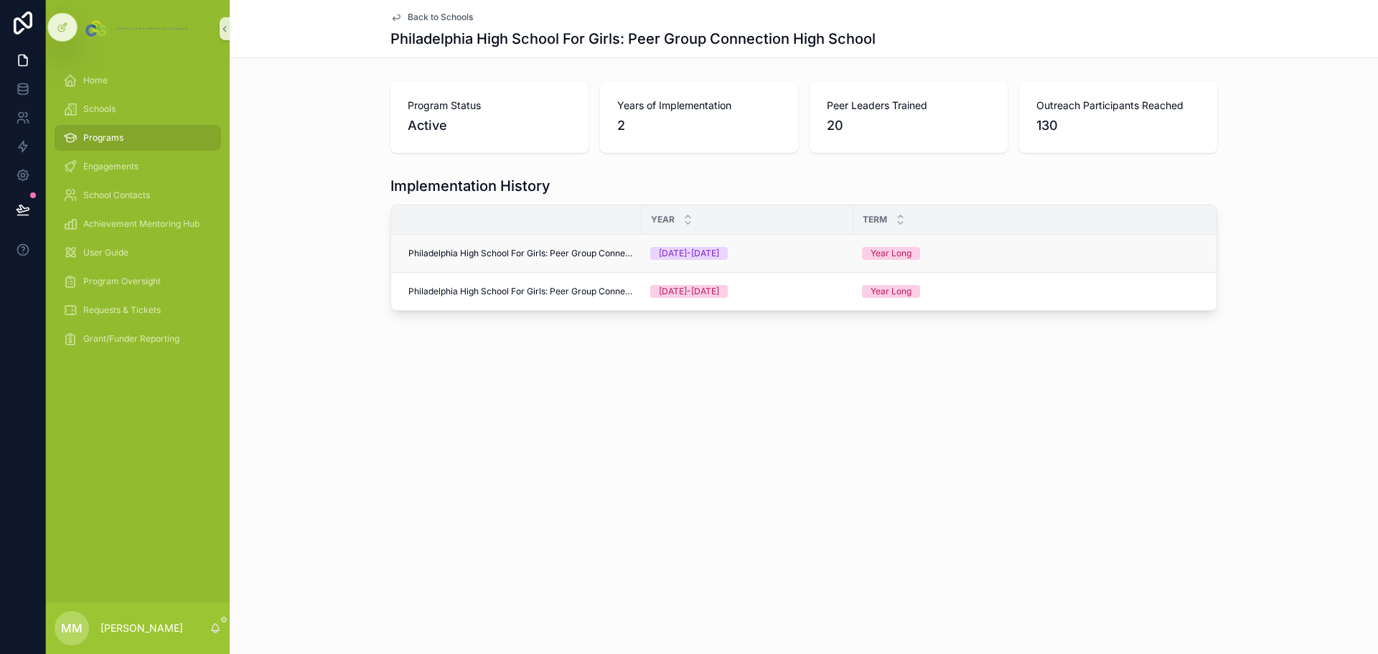
click at [602, 249] on span "Philadelphia High School For Girls: Peer Group Connection High School" at bounding box center [520, 253] width 225 height 11
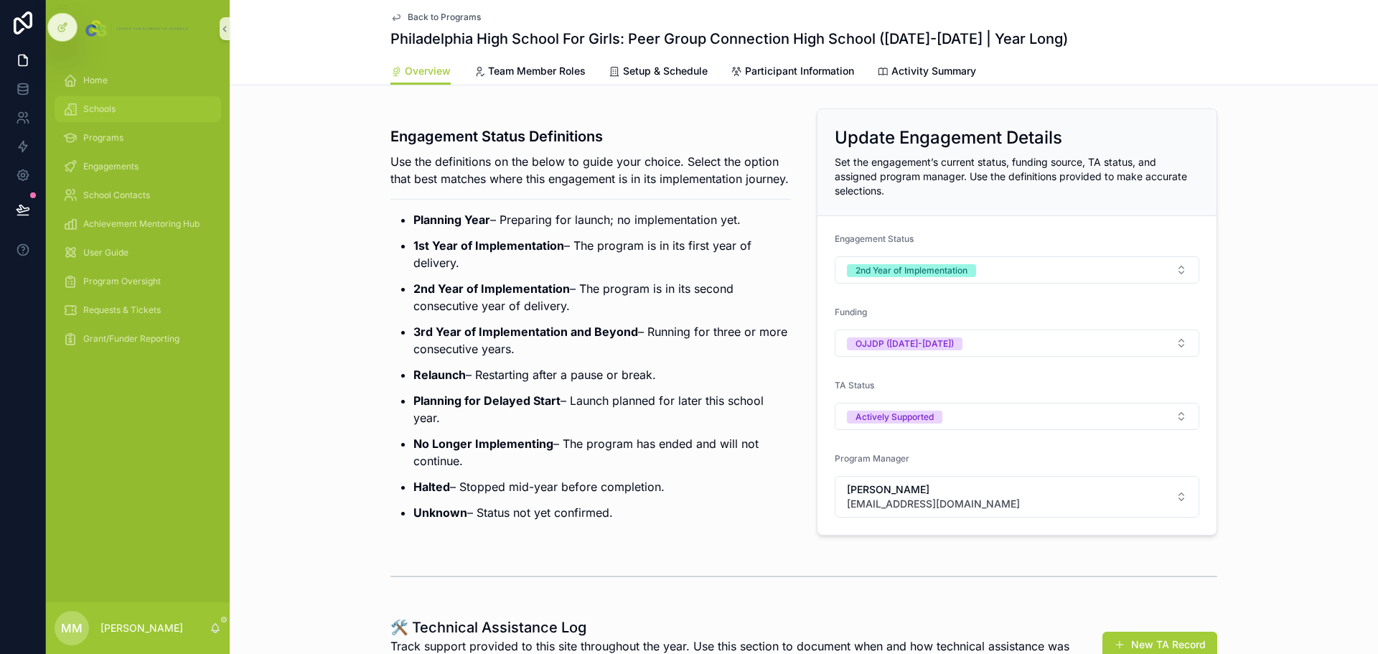
click at [100, 99] on div "Schools" at bounding box center [137, 109] width 149 height 23
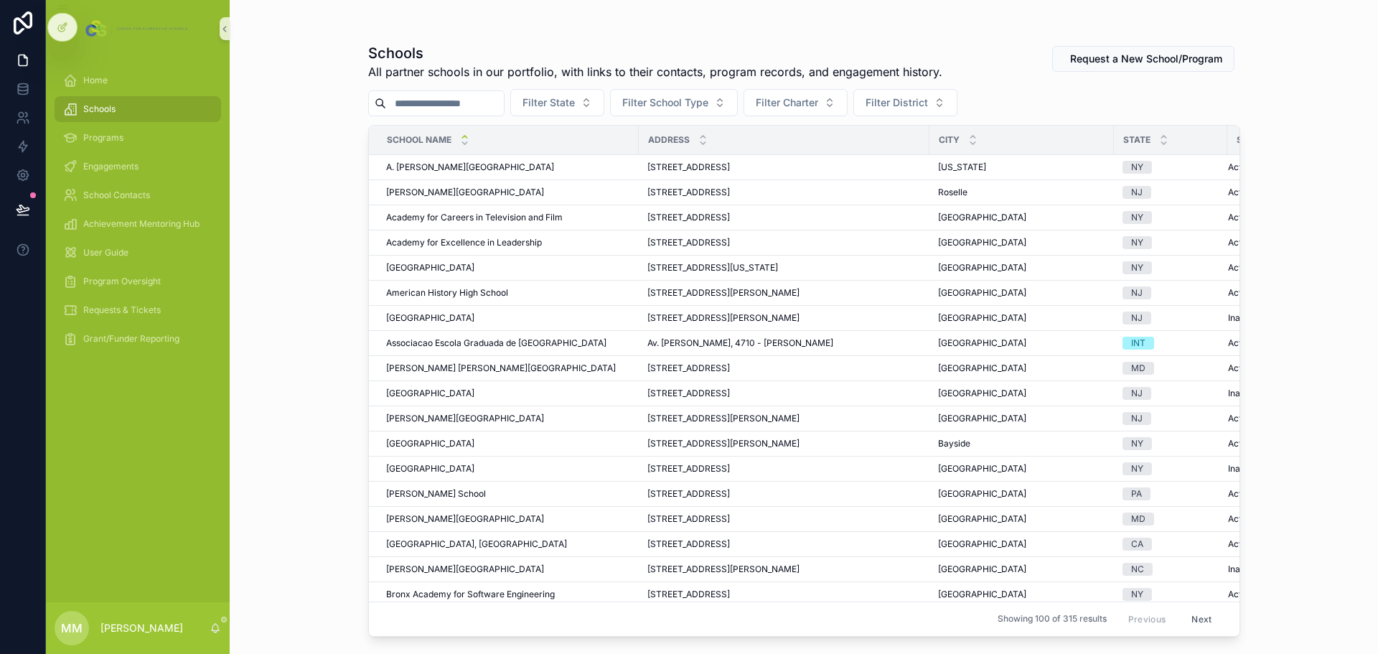
click at [466, 99] on input "scrollable content" at bounding box center [445, 103] width 118 height 20
type input "**********"
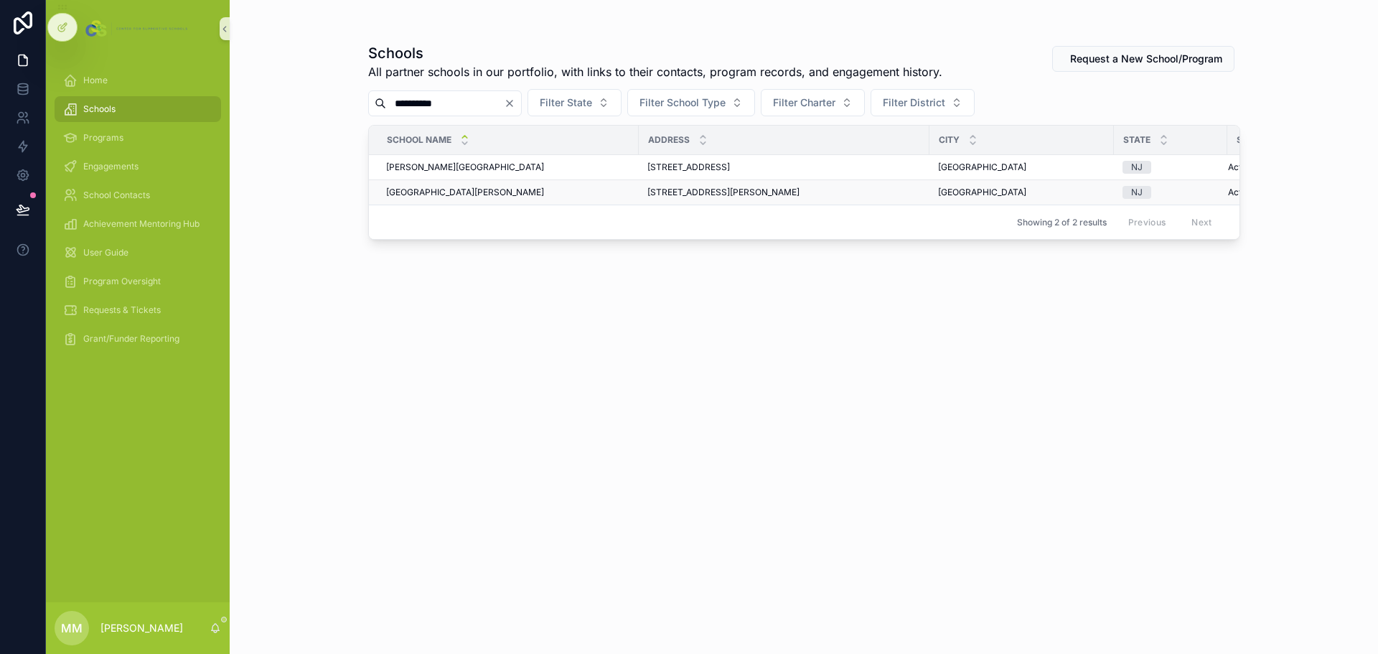
click at [453, 197] on span "[GEOGRAPHIC_DATA][PERSON_NAME]" at bounding box center [465, 192] width 158 height 11
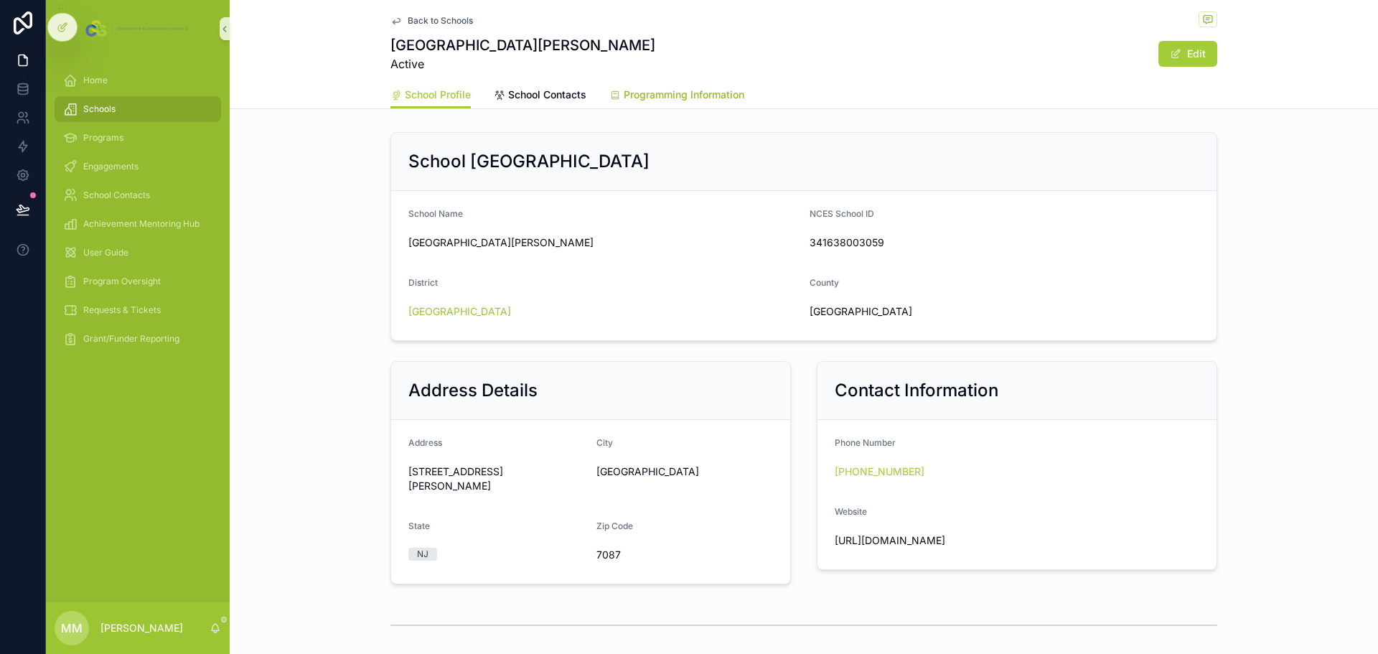
click at [709, 91] on span "Programming Information" at bounding box center [684, 95] width 121 height 14
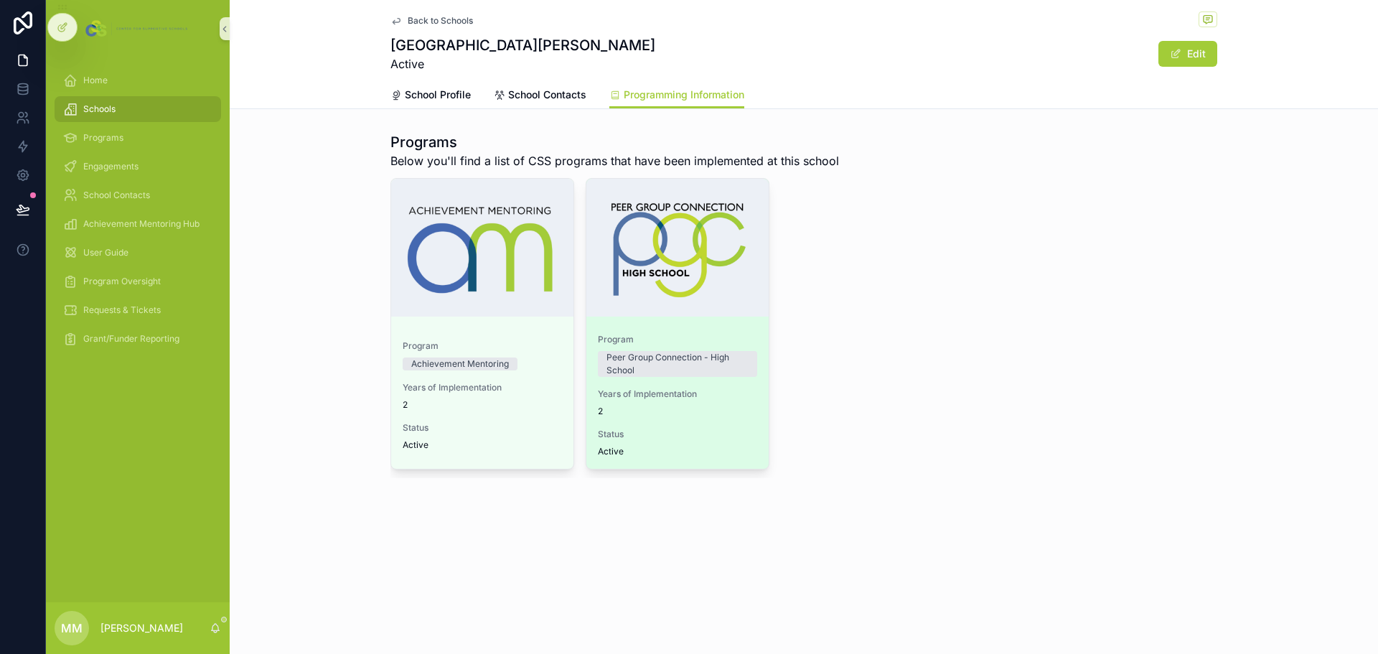
click at [733, 415] on span "2" at bounding box center [677, 410] width 159 height 11
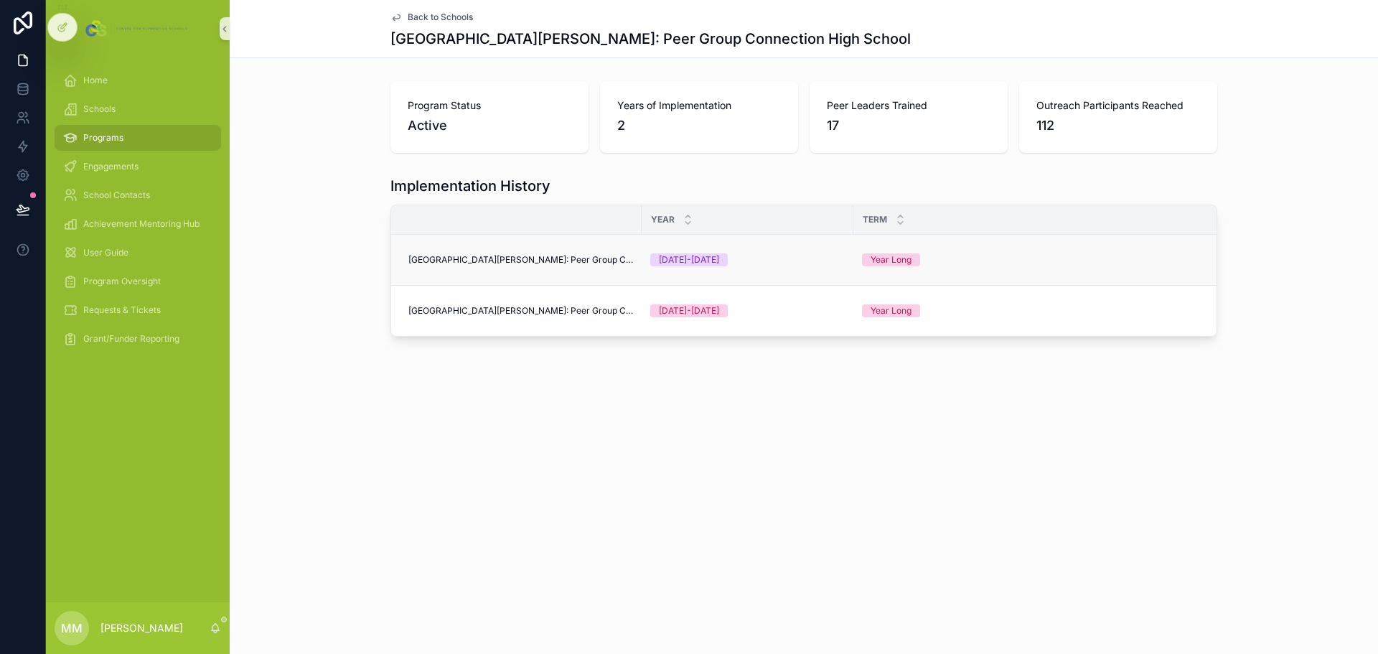
click at [565, 260] on span "[GEOGRAPHIC_DATA][PERSON_NAME]: Peer Group Connection High School" at bounding box center [520, 259] width 225 height 11
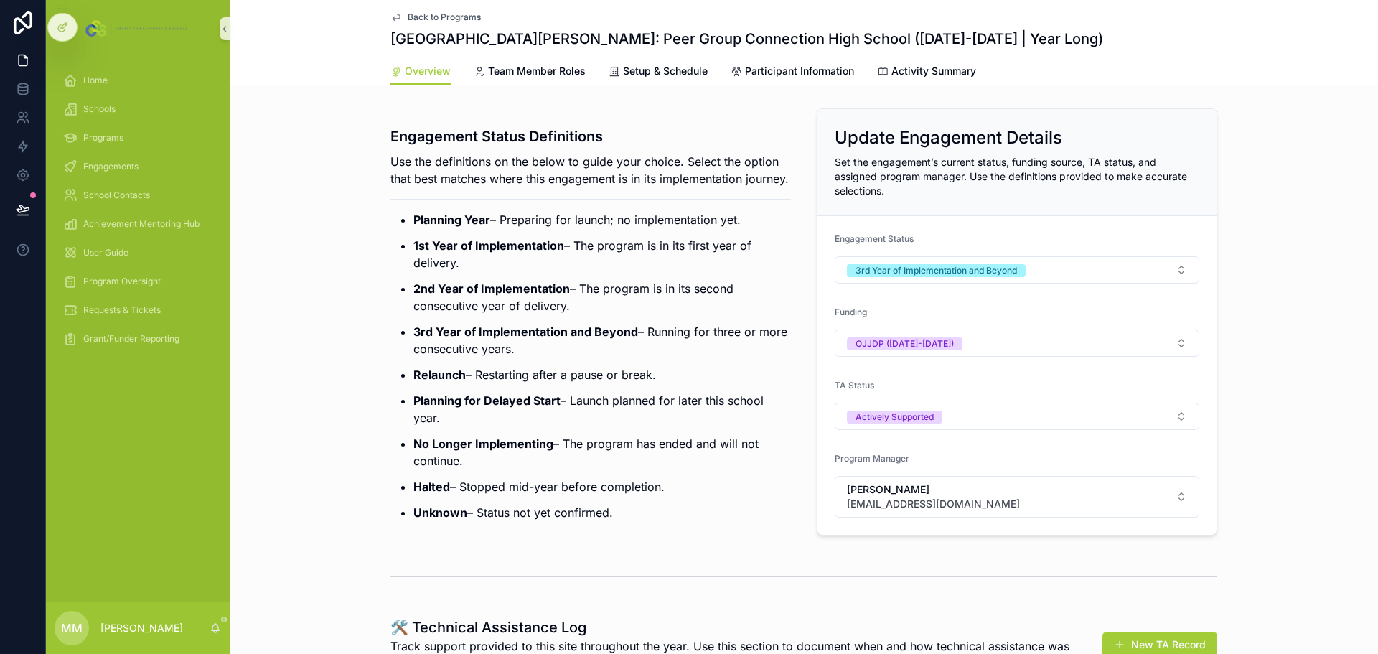
click at [424, 12] on span "Back to Programs" at bounding box center [444, 16] width 73 height 11
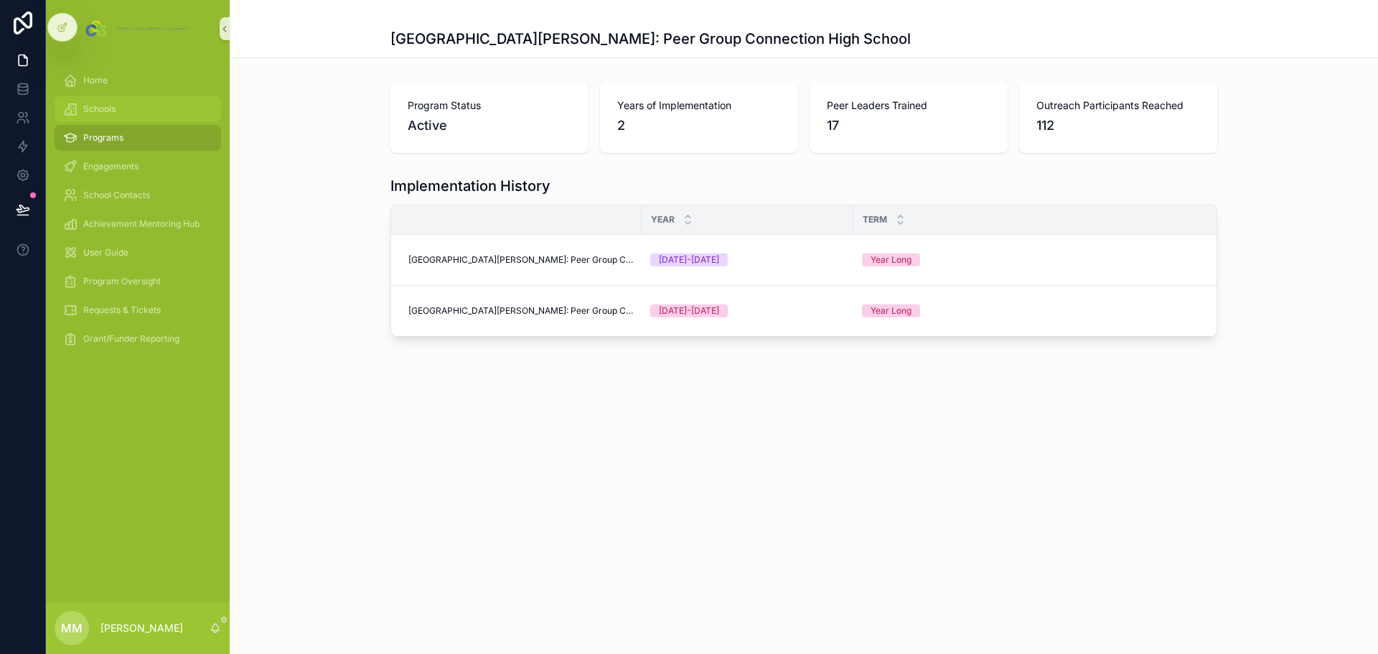
click at [107, 118] on div "Schools" at bounding box center [137, 109] width 149 height 23
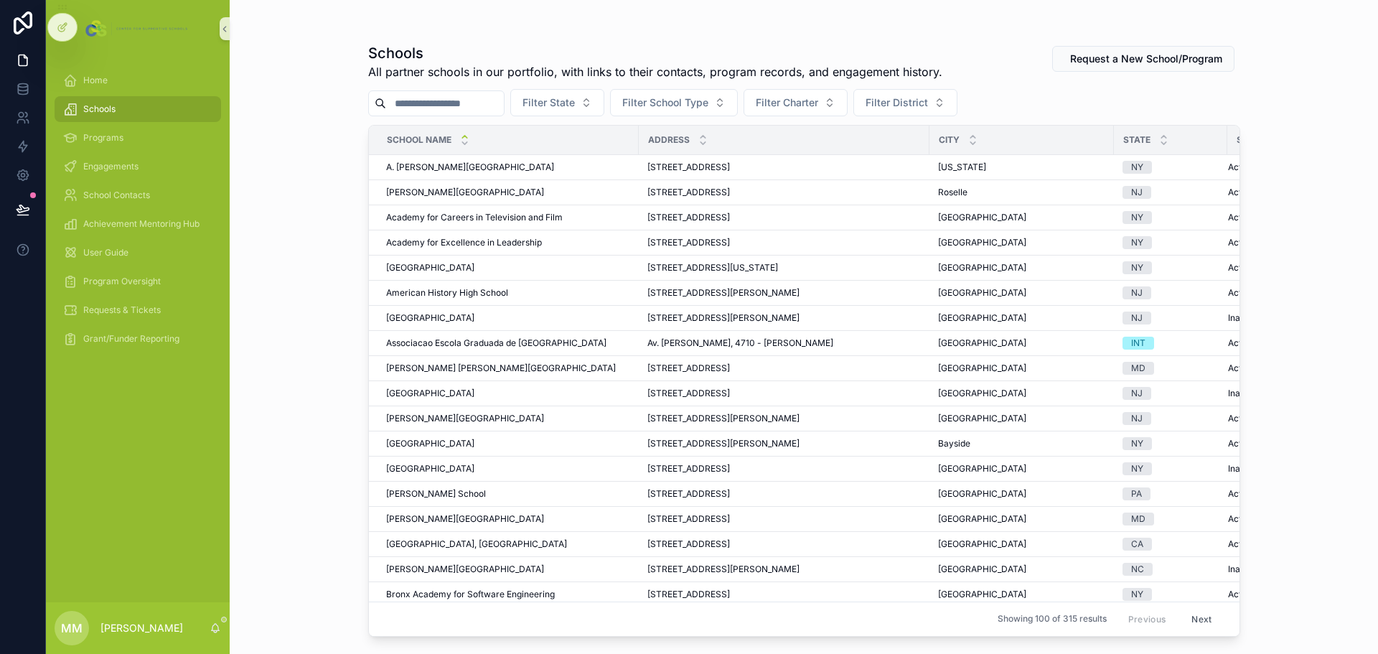
click at [439, 100] on input "scrollable content" at bounding box center [445, 103] width 118 height 20
type input "*"
type input "********"
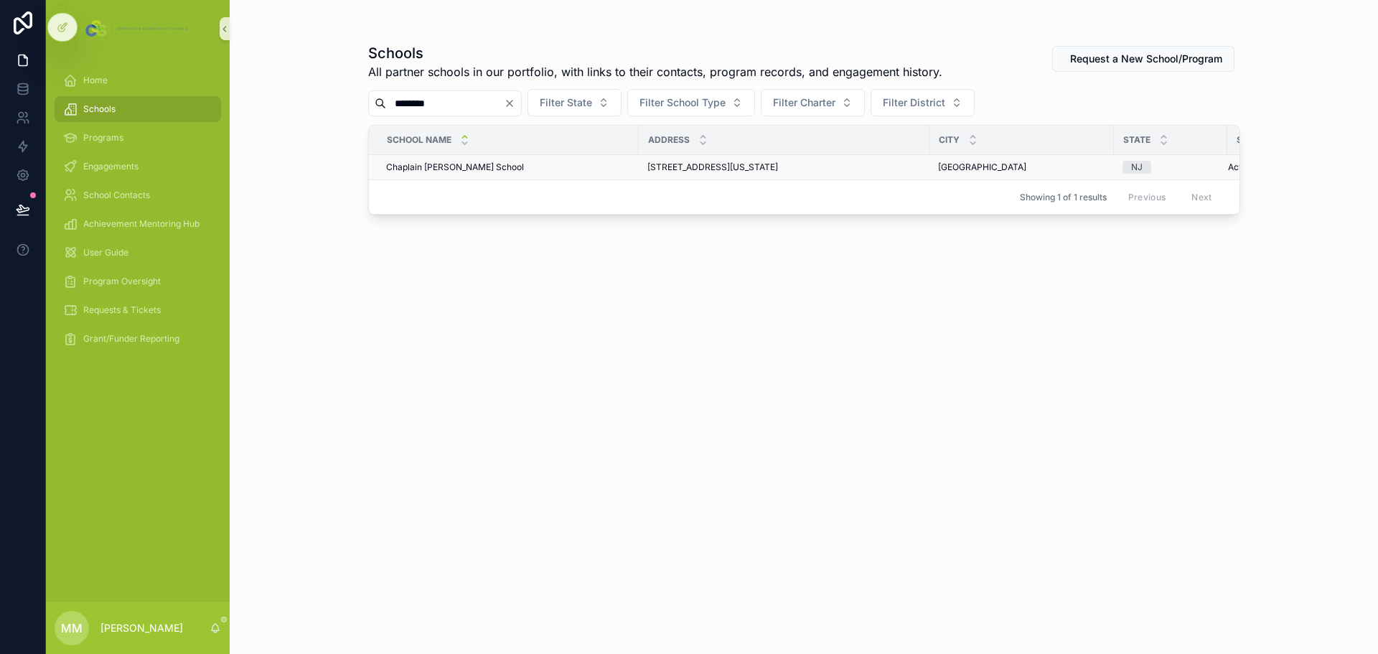
click at [485, 168] on span "Chaplain [PERSON_NAME] School" at bounding box center [455, 166] width 138 height 11
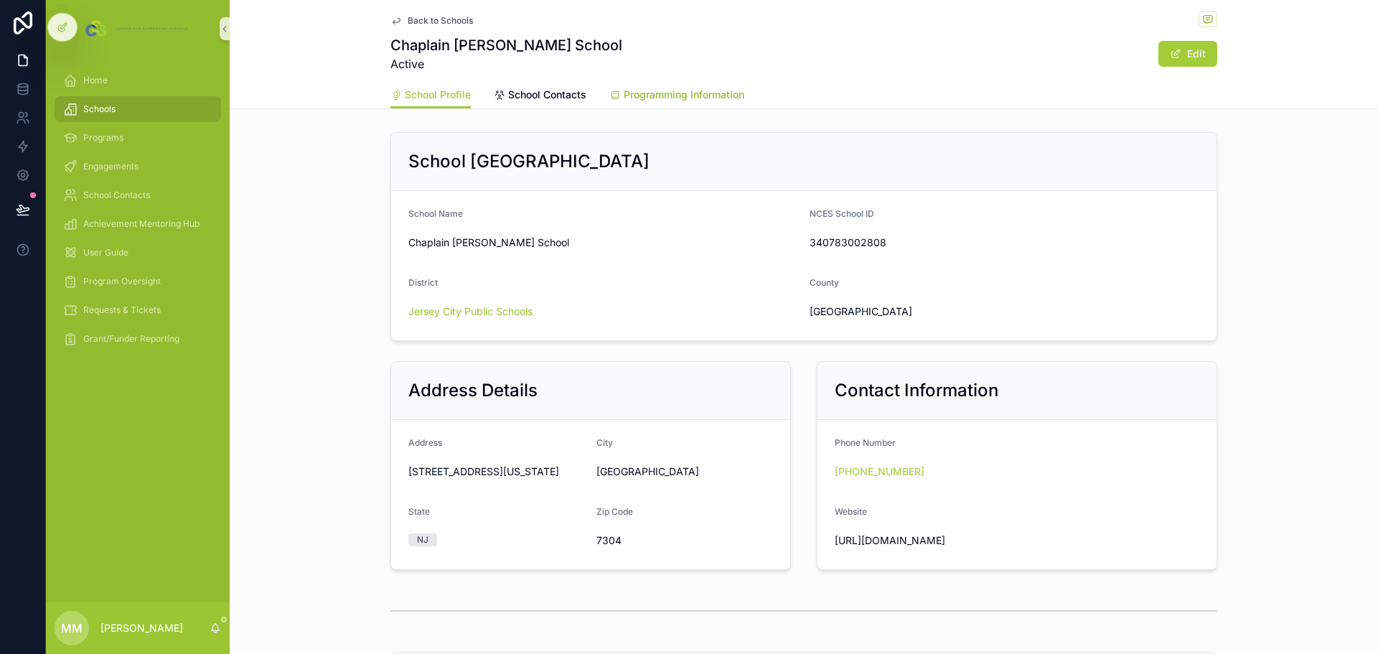
click at [699, 107] on link "Programming Information" at bounding box center [676, 96] width 135 height 29
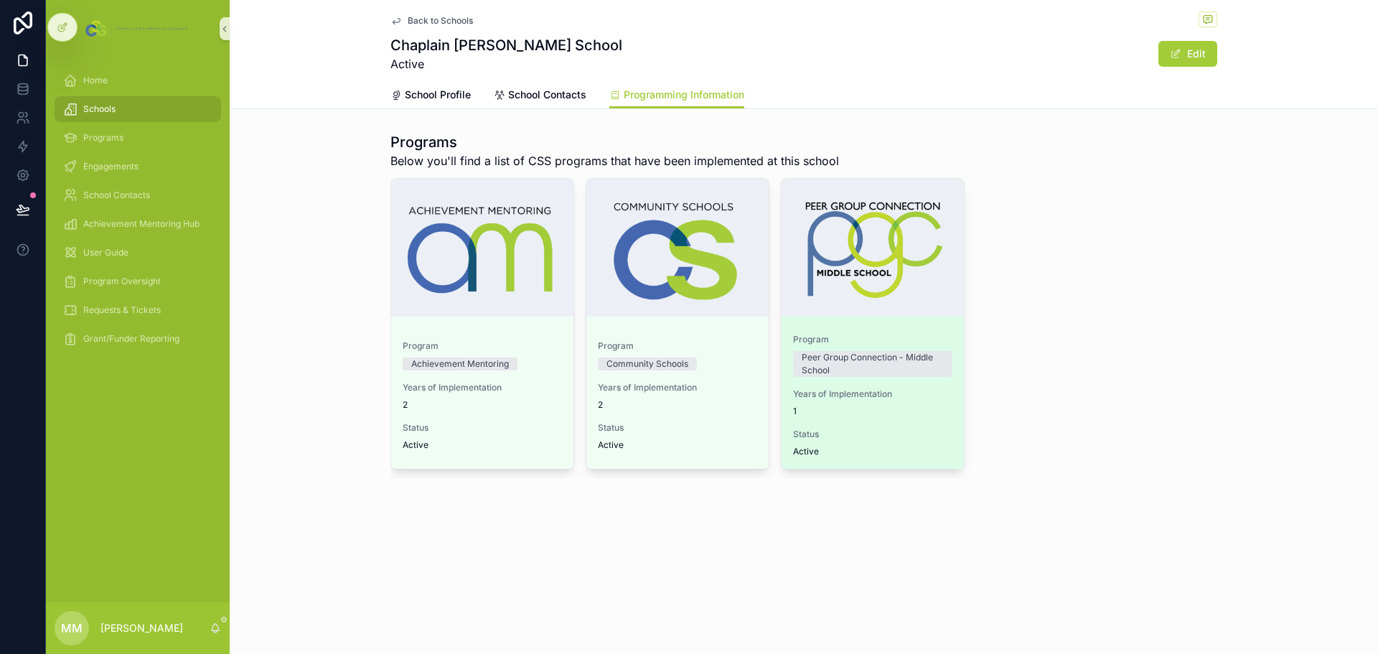
click at [907, 423] on div "Program Peer Group Connection - Middle School Years of Implementation 1 Status …" at bounding box center [872, 395] width 182 height 146
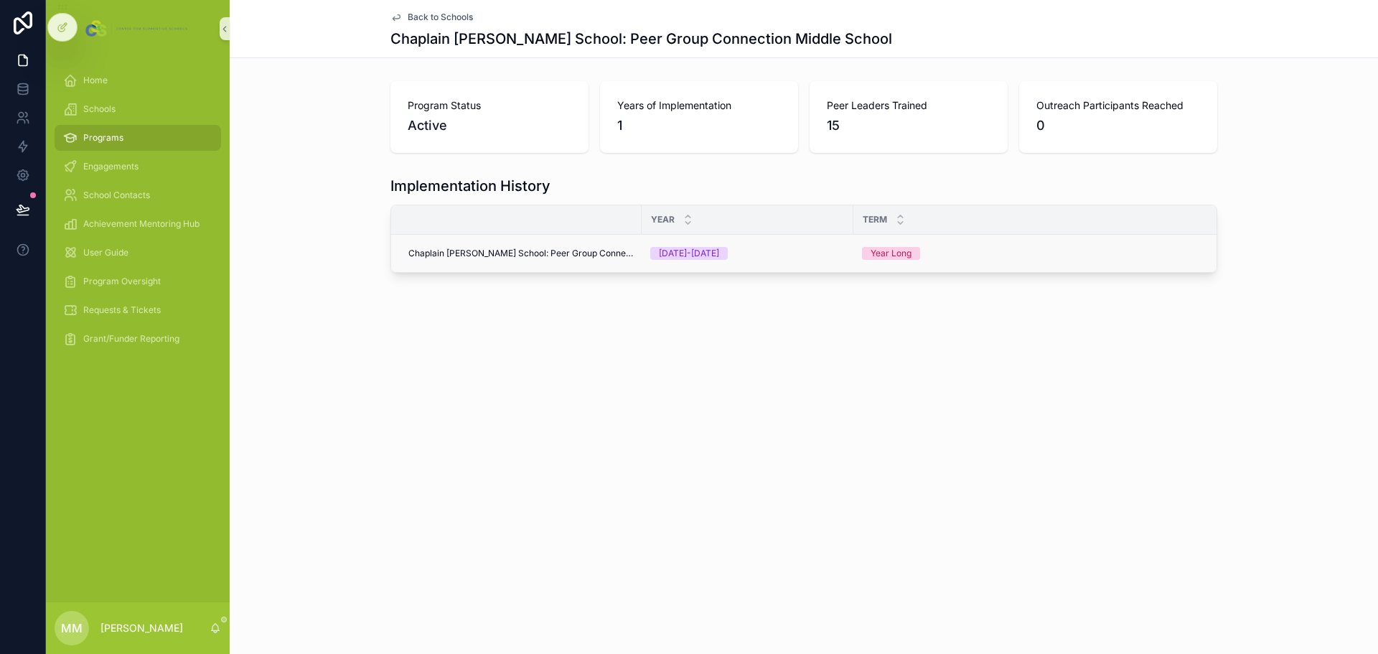
click at [579, 251] on span "Chaplain [PERSON_NAME] School: Peer Group Connection Middle School" at bounding box center [520, 253] width 225 height 11
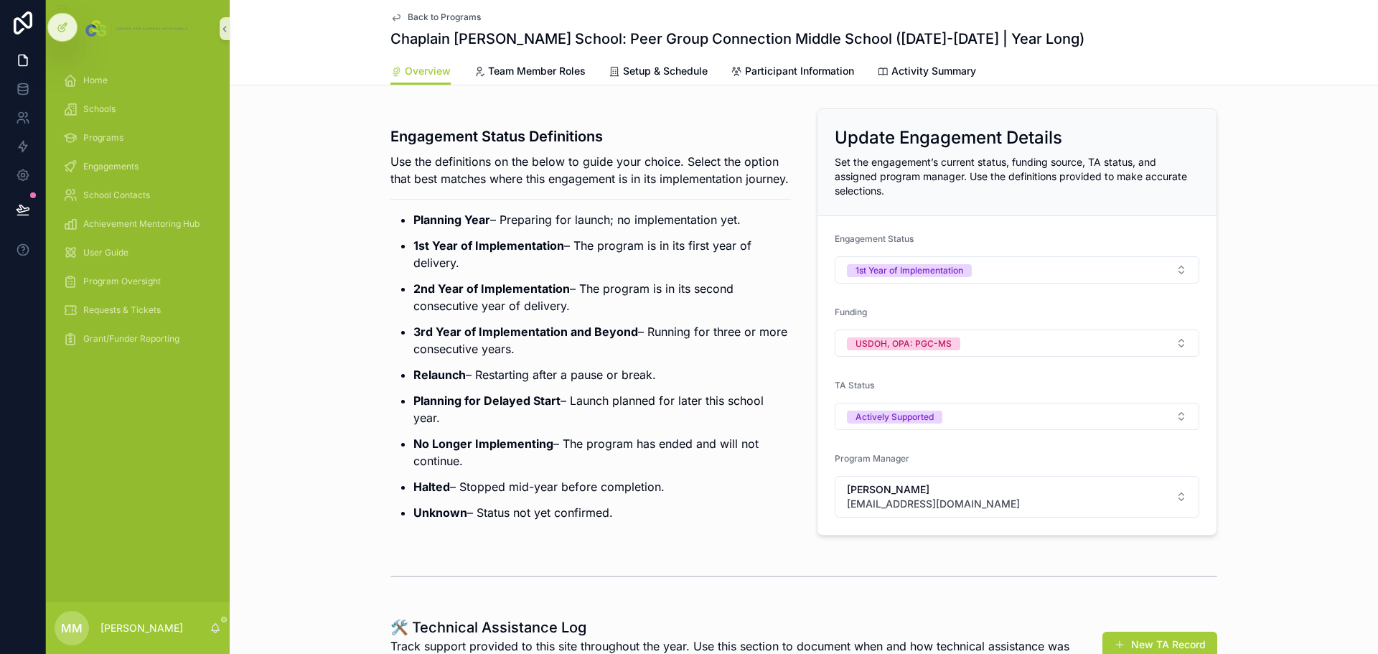
click at [435, 14] on span "Back to Programs" at bounding box center [444, 16] width 73 height 11
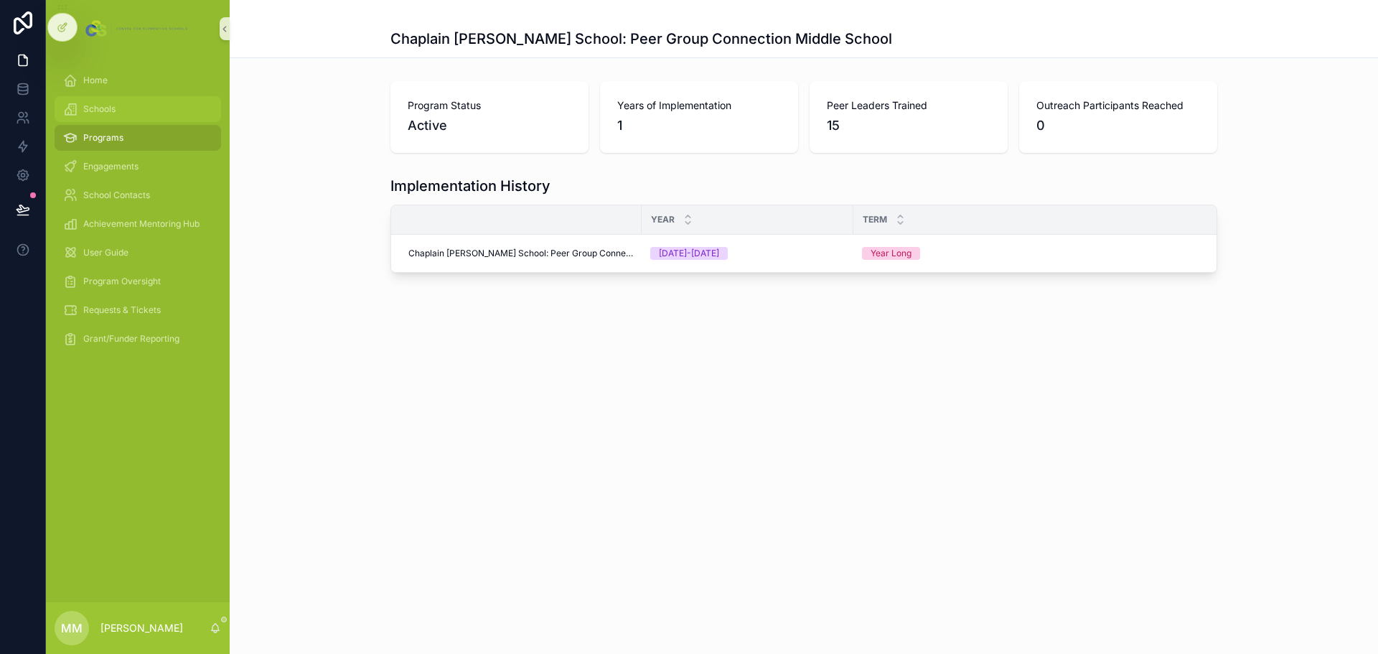
click at [145, 103] on div "Schools" at bounding box center [137, 109] width 149 height 23
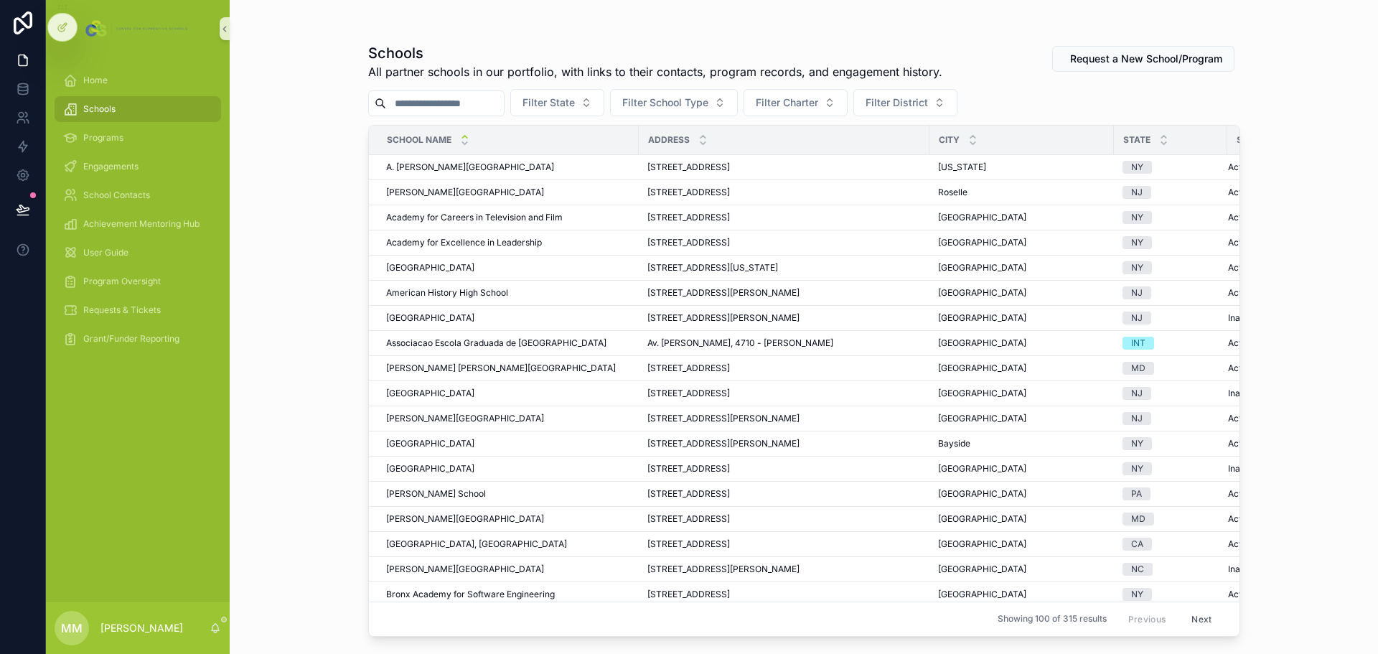
click at [475, 95] on input "scrollable content" at bounding box center [445, 103] width 118 height 20
type input "*****"
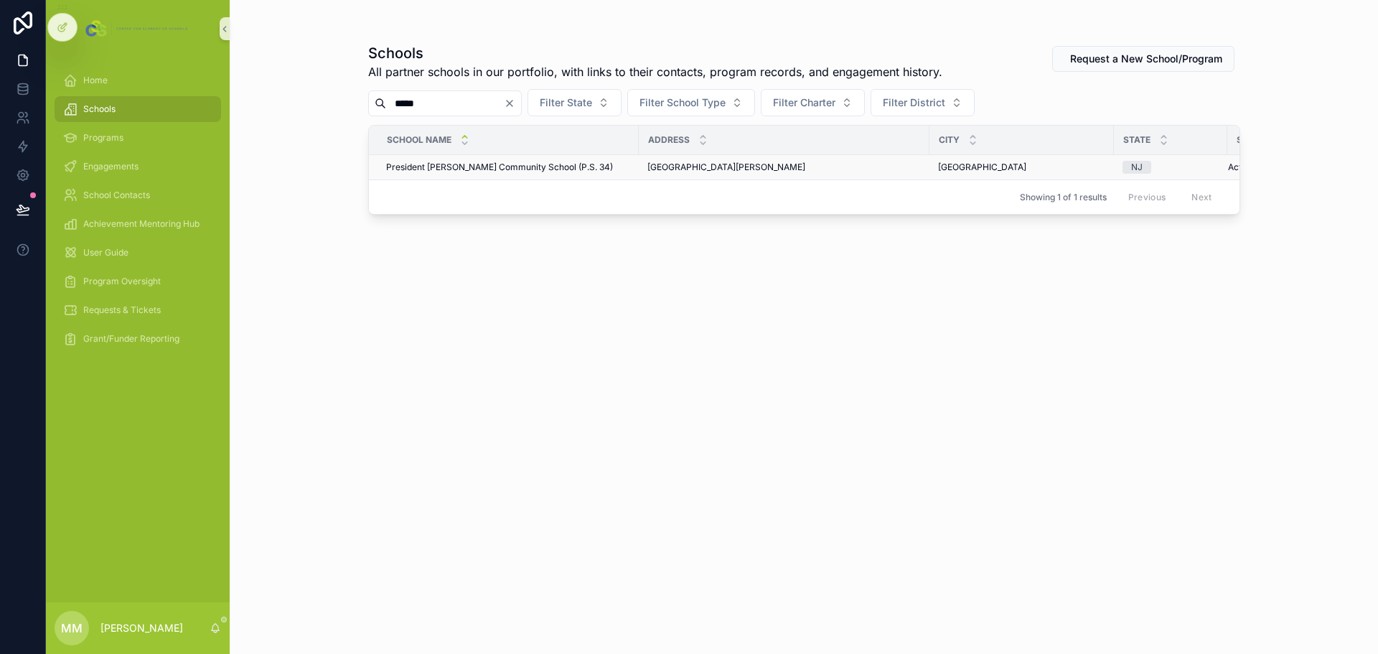
click at [474, 162] on span "President [PERSON_NAME] Community School (P.S. 34)" at bounding box center [499, 166] width 227 height 11
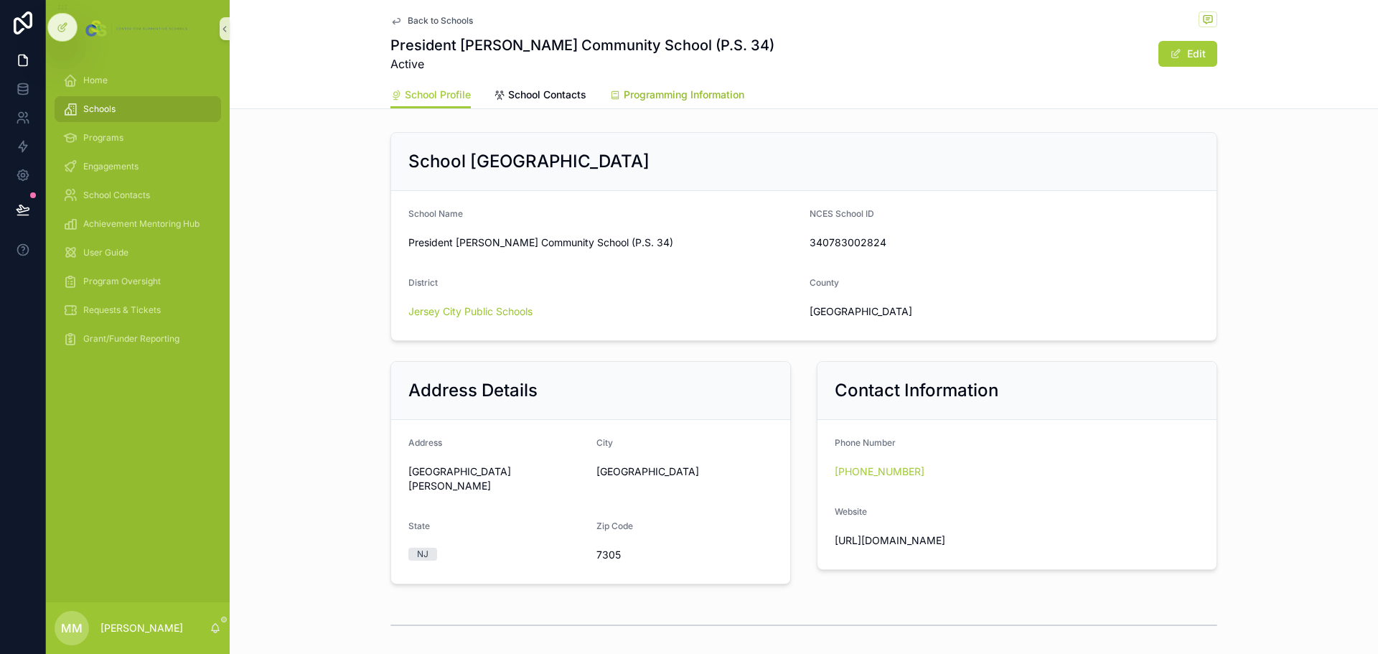
click at [639, 90] on span "Programming Information" at bounding box center [684, 95] width 121 height 14
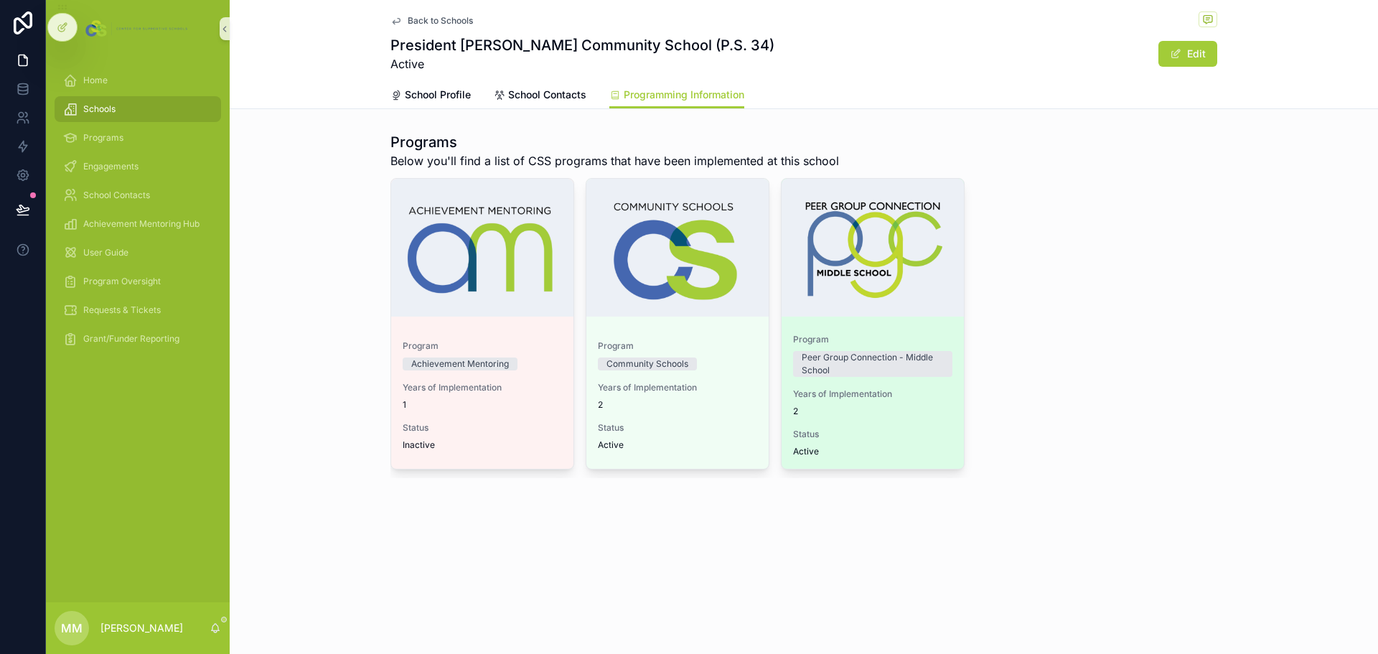
click at [917, 403] on div "Years of Implementation 2" at bounding box center [872, 402] width 159 height 29
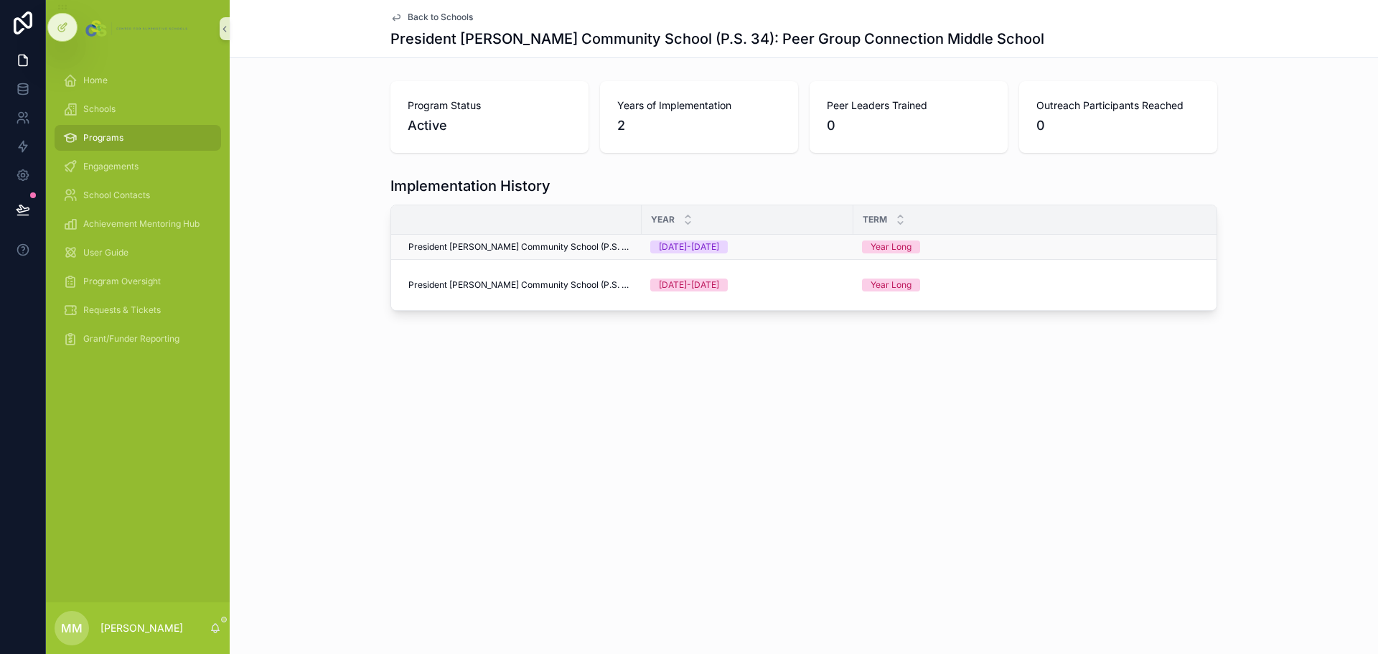
click at [553, 243] on span "President [PERSON_NAME] Community School (P.S. 34): Peer Group Connection Middl…" at bounding box center [520, 246] width 225 height 11
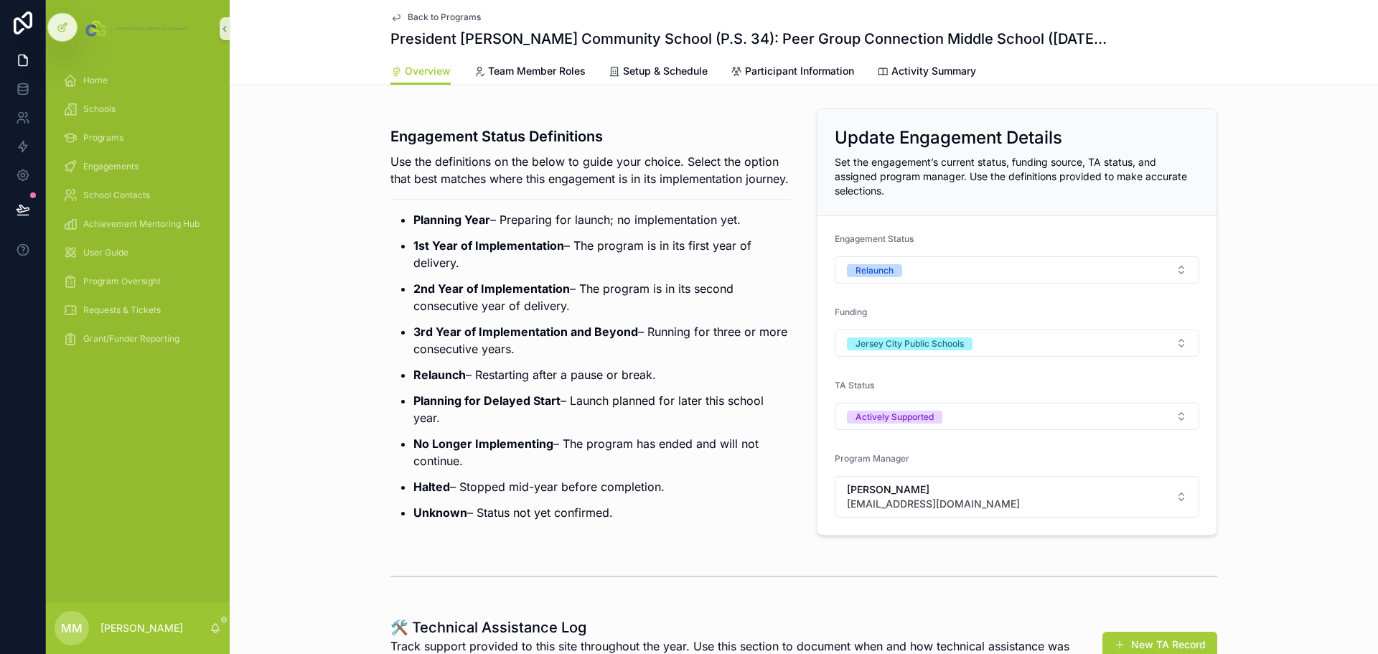
click at [397, 16] on link "Back to Programs" at bounding box center [435, 16] width 90 height 11
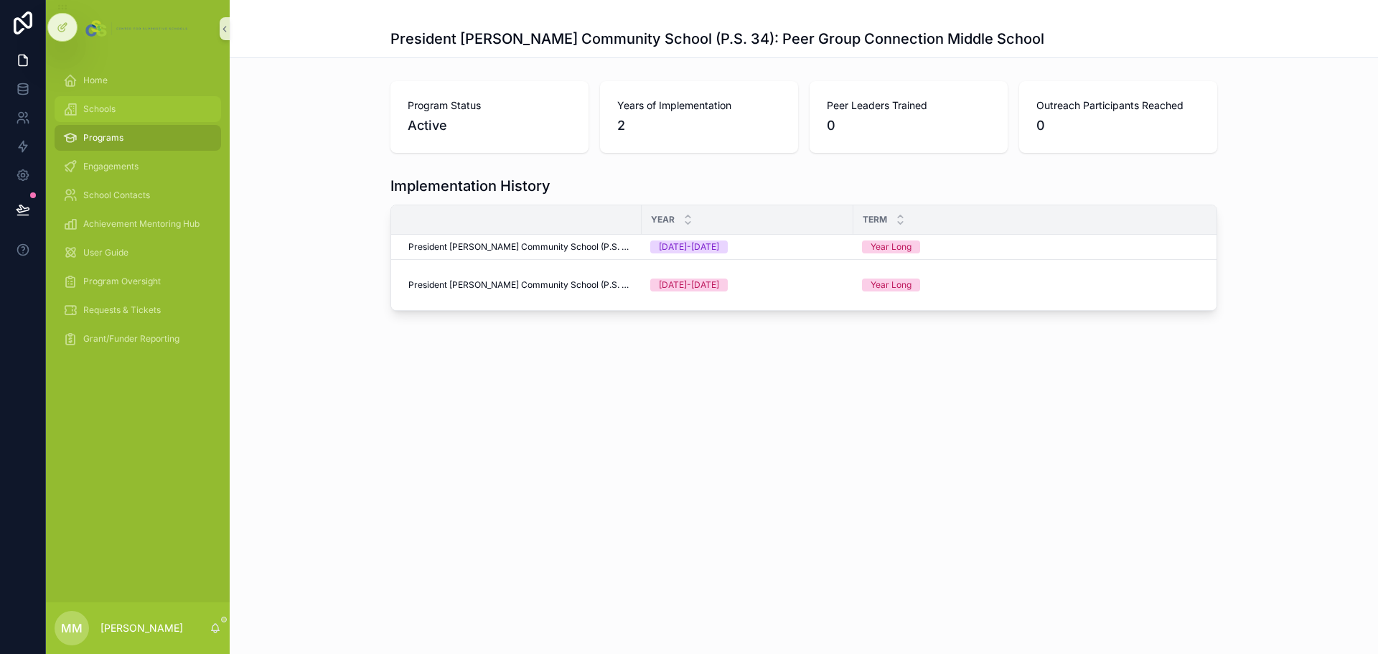
click at [131, 111] on div "Schools" at bounding box center [137, 109] width 149 height 23
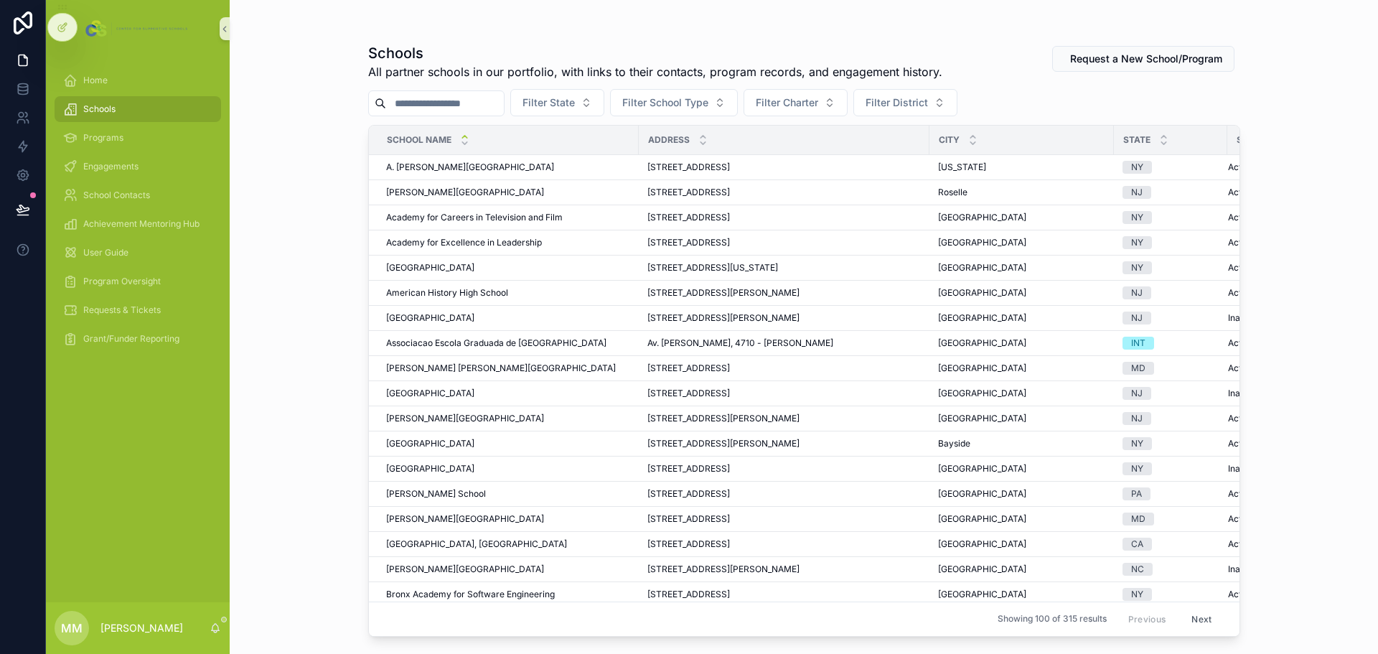
click at [451, 95] on input "scrollable content" at bounding box center [445, 103] width 118 height 20
type input "*******"
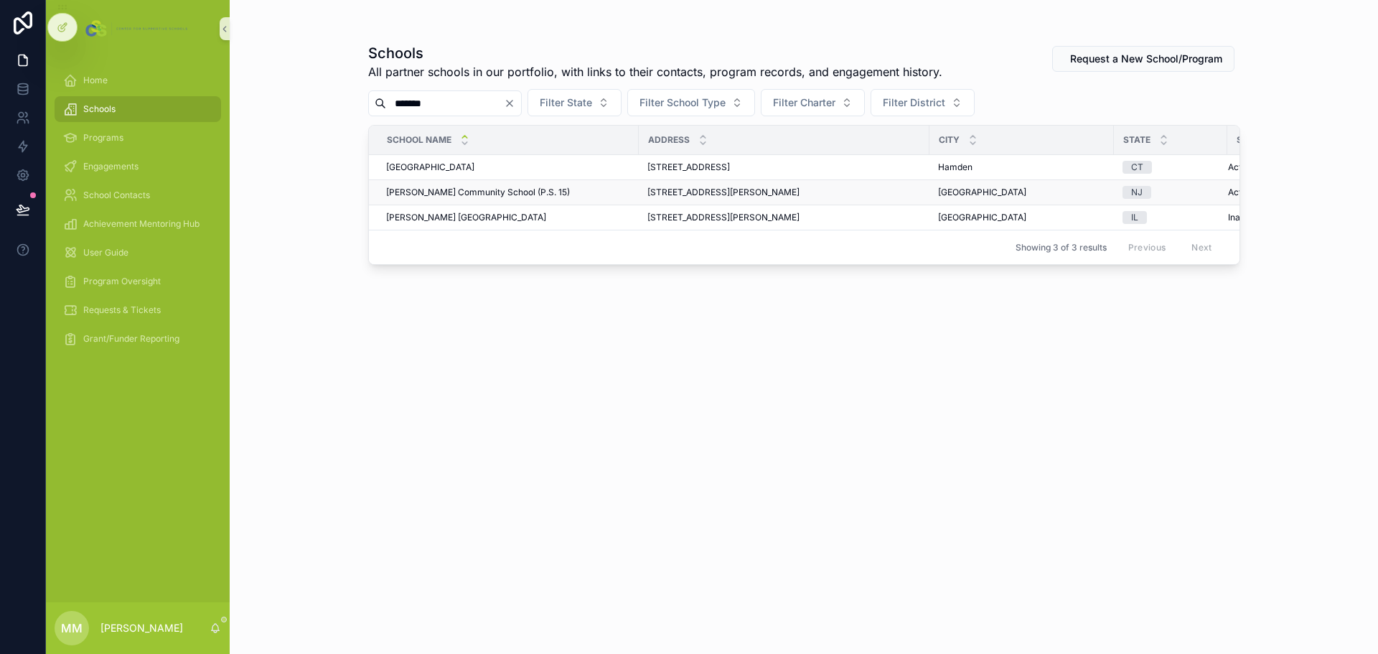
click at [492, 201] on td "[PERSON_NAME] Community School (P.S. 15) [PERSON_NAME] Community School (P.S. 1…" at bounding box center [504, 192] width 270 height 25
click at [495, 191] on span "[PERSON_NAME] Community School (P.S. 15)" at bounding box center [478, 192] width 184 height 11
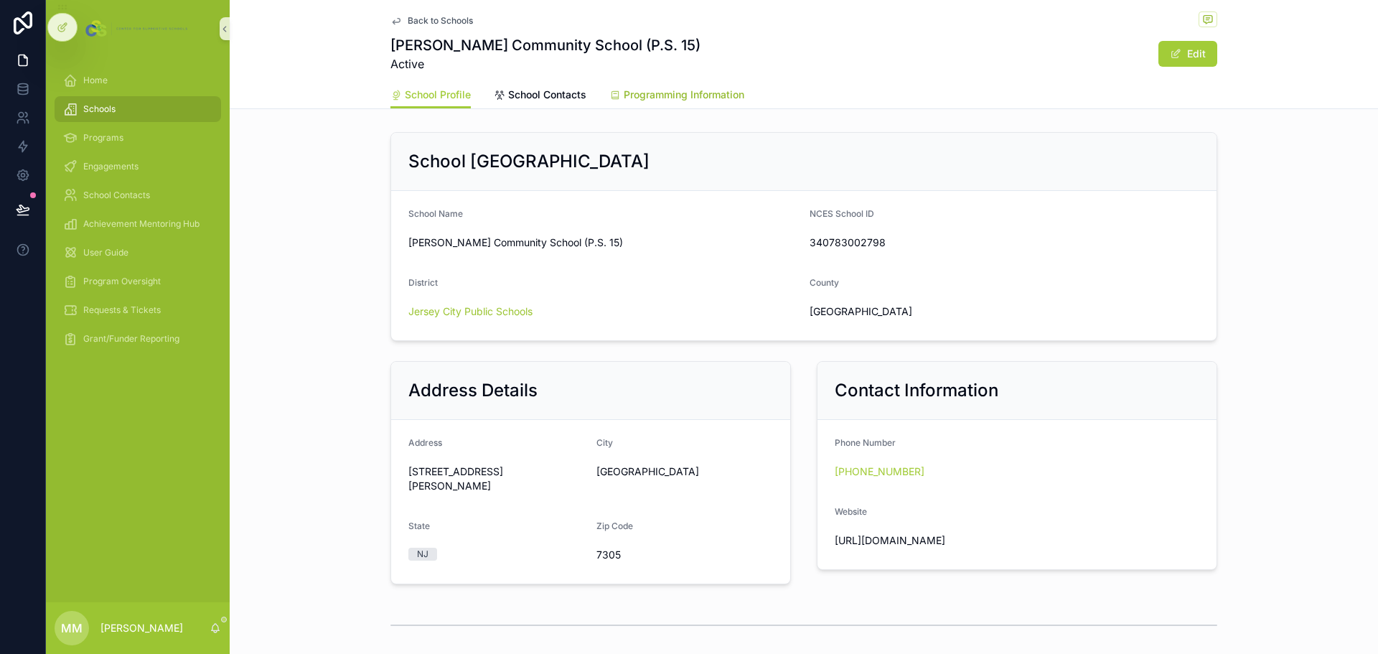
click at [654, 89] on span "Programming Information" at bounding box center [684, 95] width 121 height 14
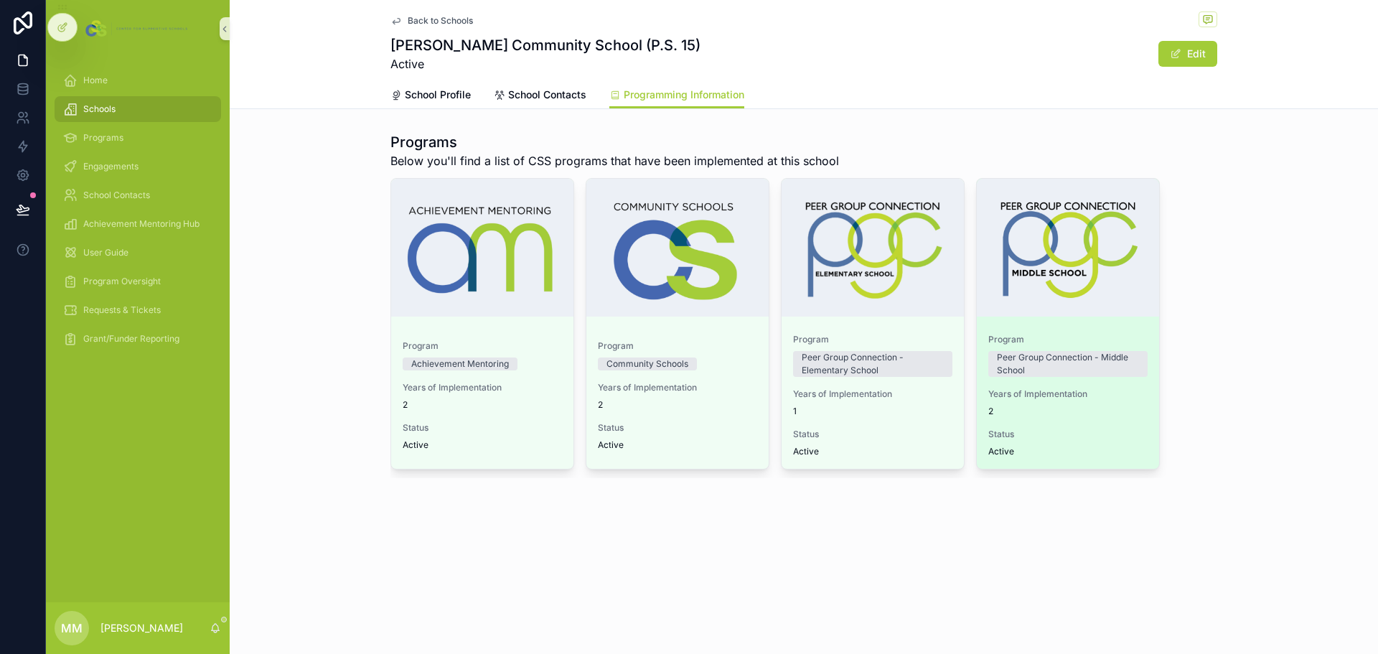
click at [1076, 428] on span "Status" at bounding box center [1067, 433] width 159 height 11
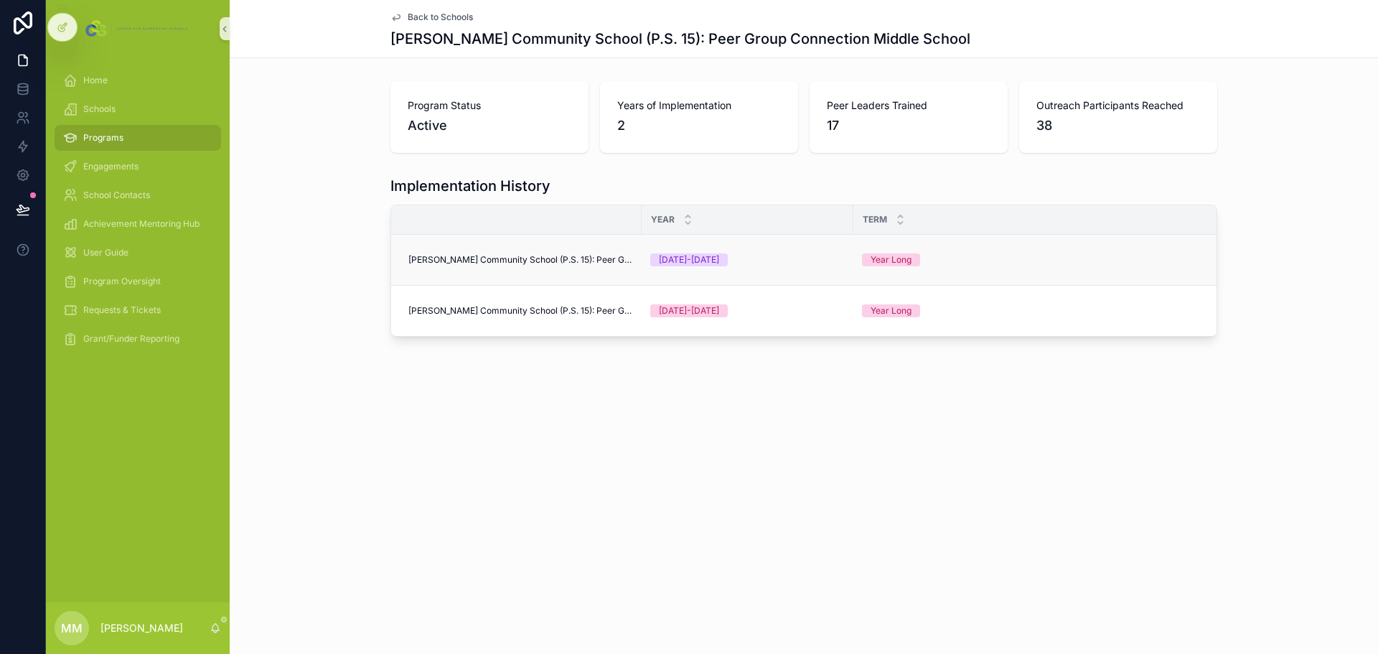
click at [576, 262] on span "[PERSON_NAME] Community School (P.S. 15): Peer Group Connection Middle School" at bounding box center [520, 259] width 225 height 11
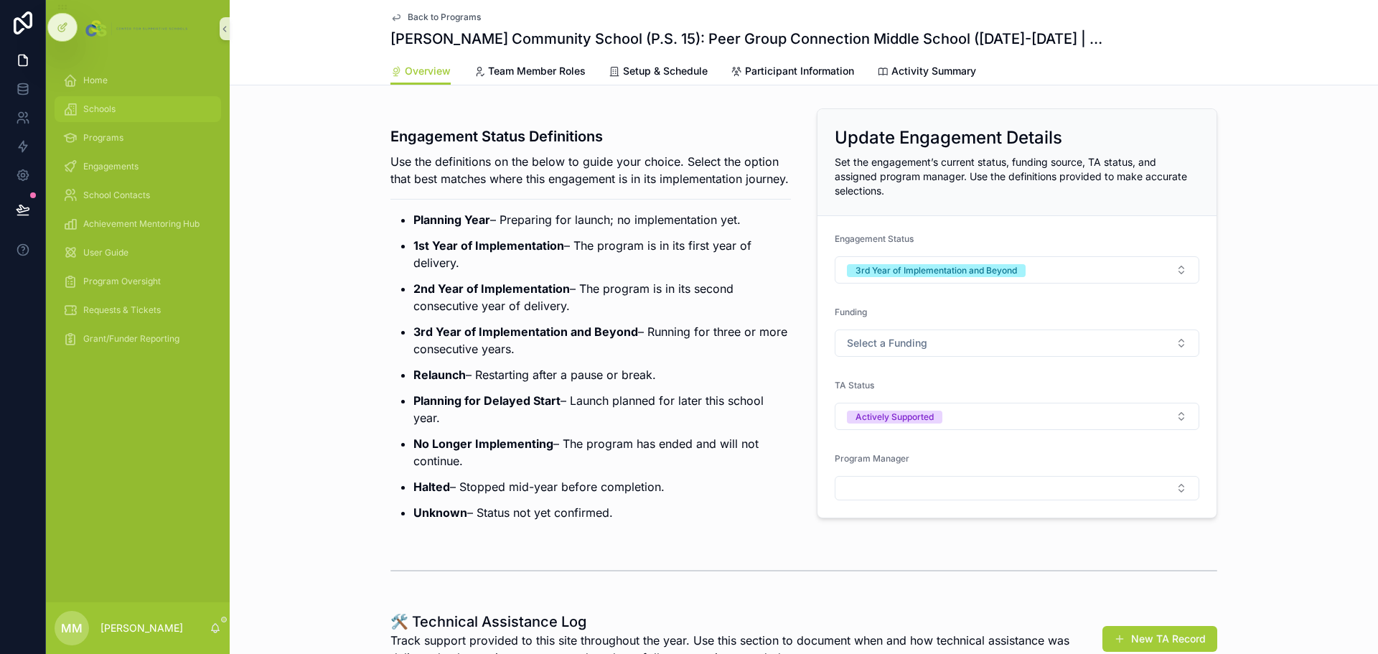
click at [116, 108] on span "Schools" at bounding box center [99, 108] width 32 height 11
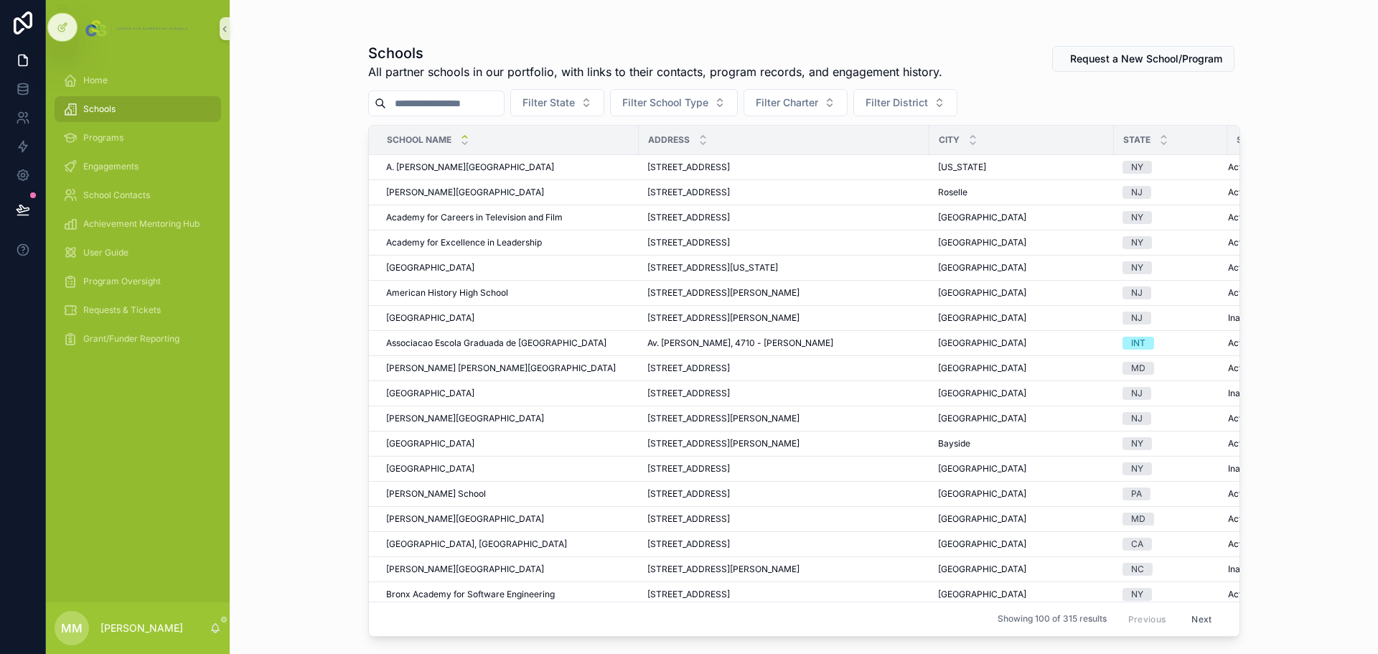
click at [431, 109] on input "scrollable content" at bounding box center [445, 103] width 118 height 20
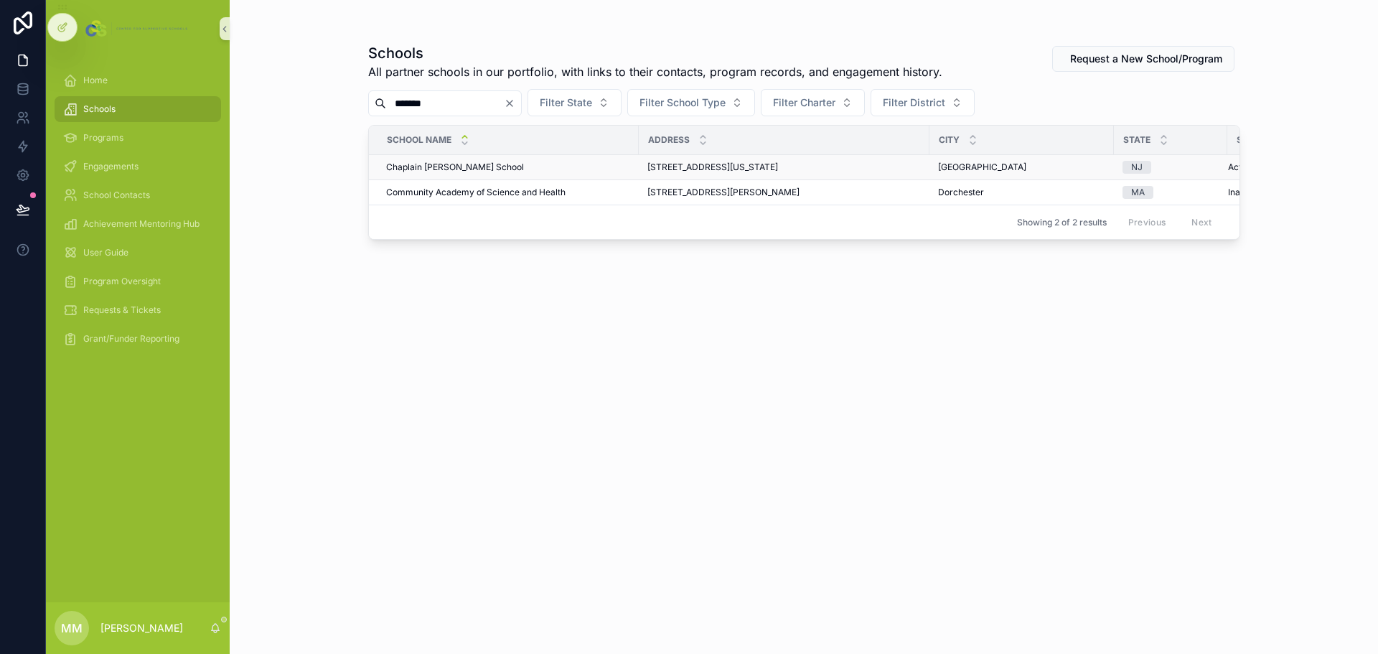
type input "*******"
click at [435, 166] on span "Chaplain [PERSON_NAME] School" at bounding box center [455, 166] width 138 height 11
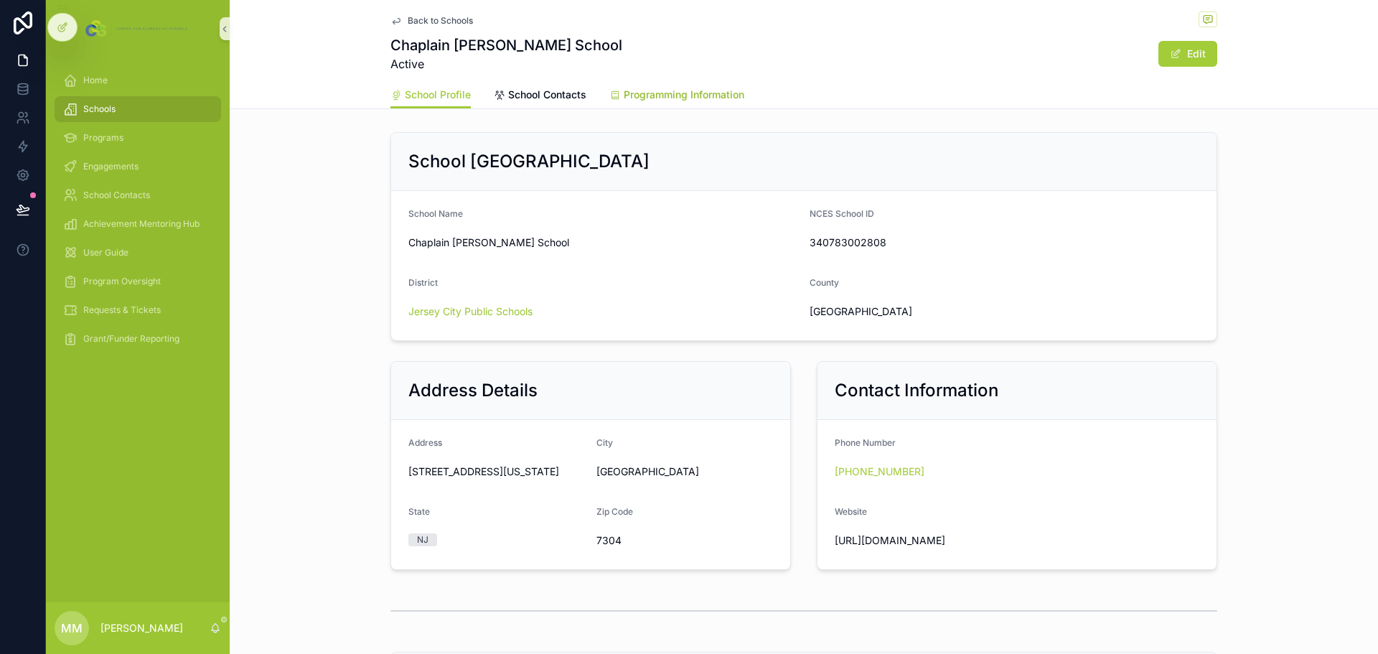
click at [626, 86] on link "Programming Information" at bounding box center [676, 96] width 135 height 29
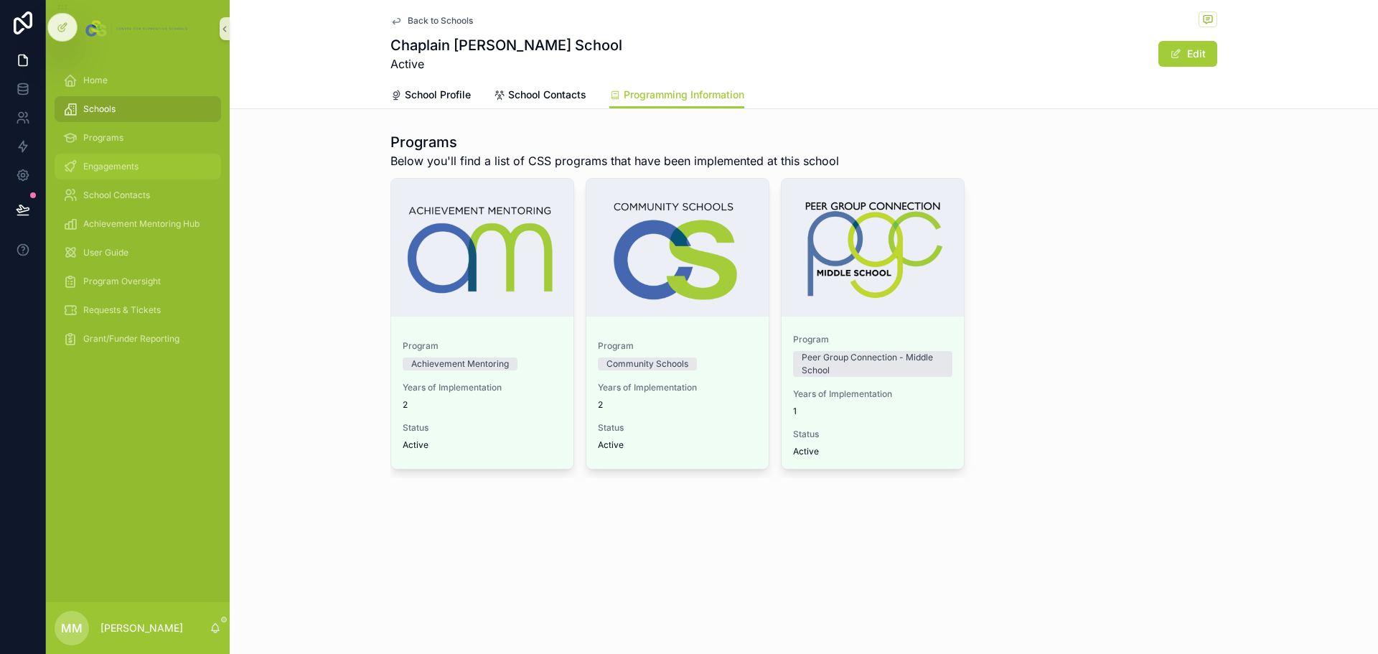
click at [111, 162] on span "Engagements" at bounding box center [110, 166] width 55 height 11
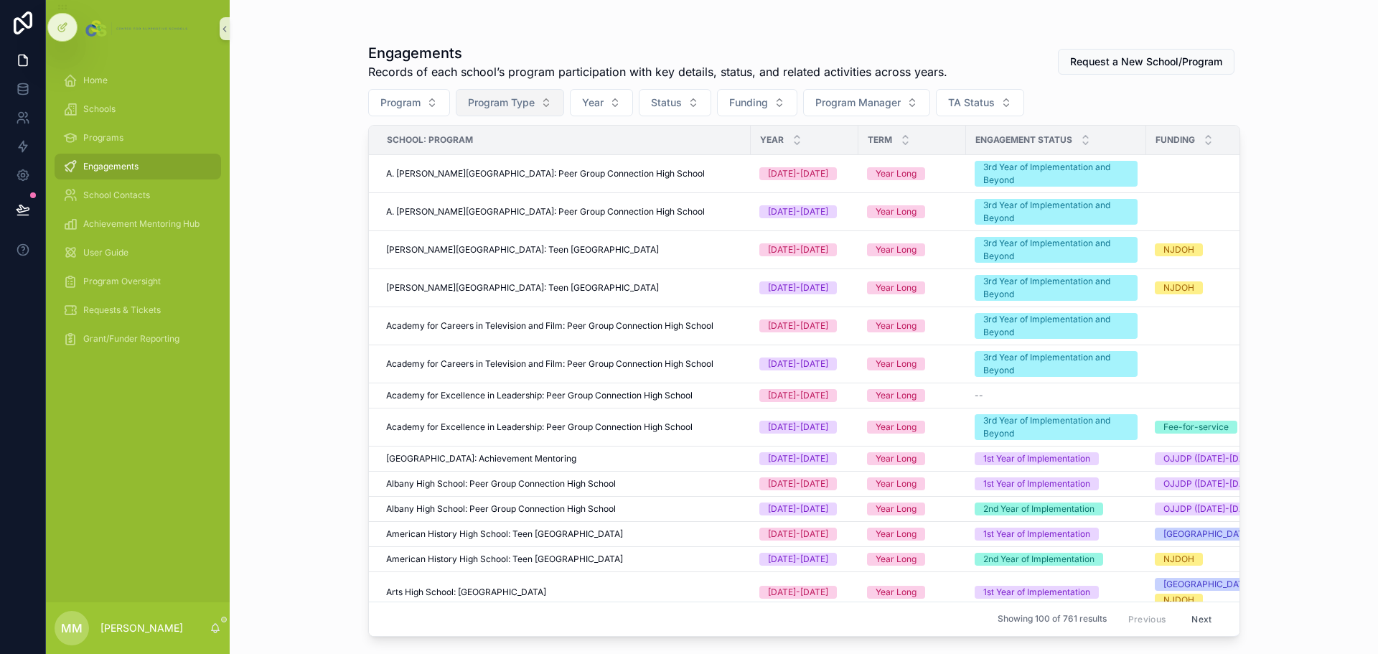
click at [529, 101] on span "Program Type" at bounding box center [501, 102] width 67 height 14
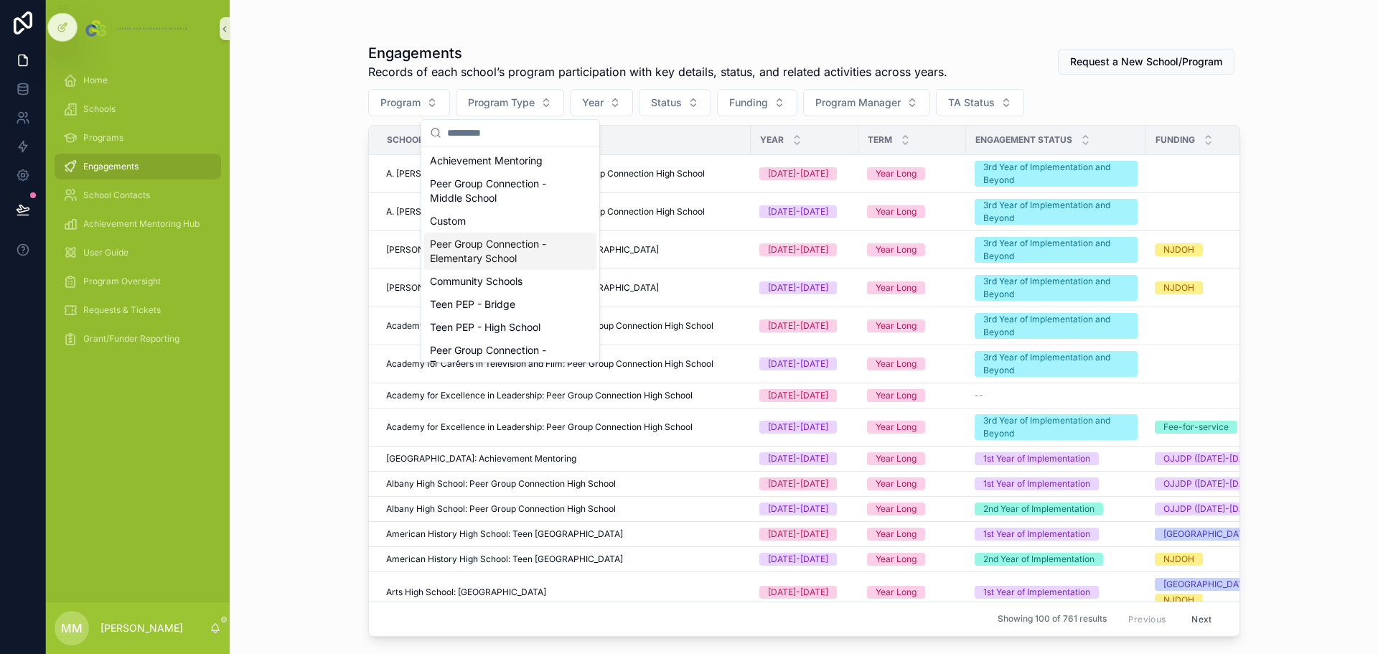
click at [517, 254] on div "Peer Group Connection - Elementary School" at bounding box center [510, 250] width 172 height 37
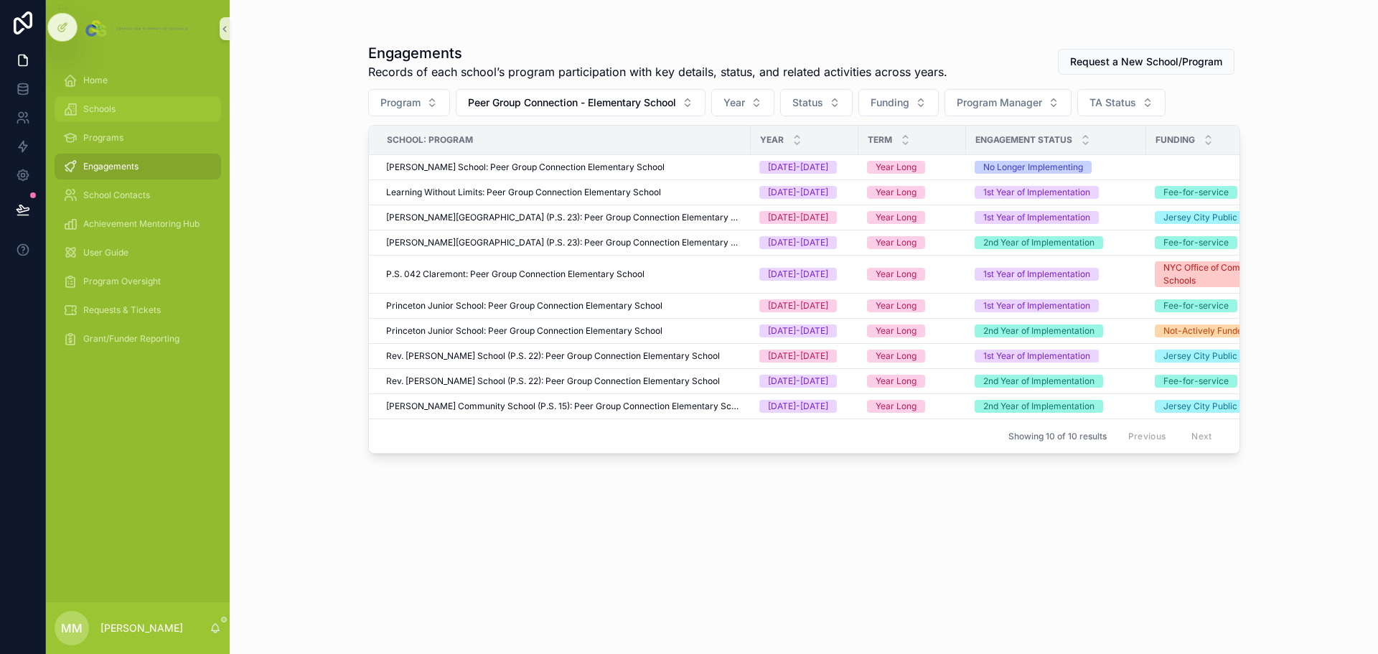
click at [83, 111] on div "Schools" at bounding box center [137, 109] width 149 height 23
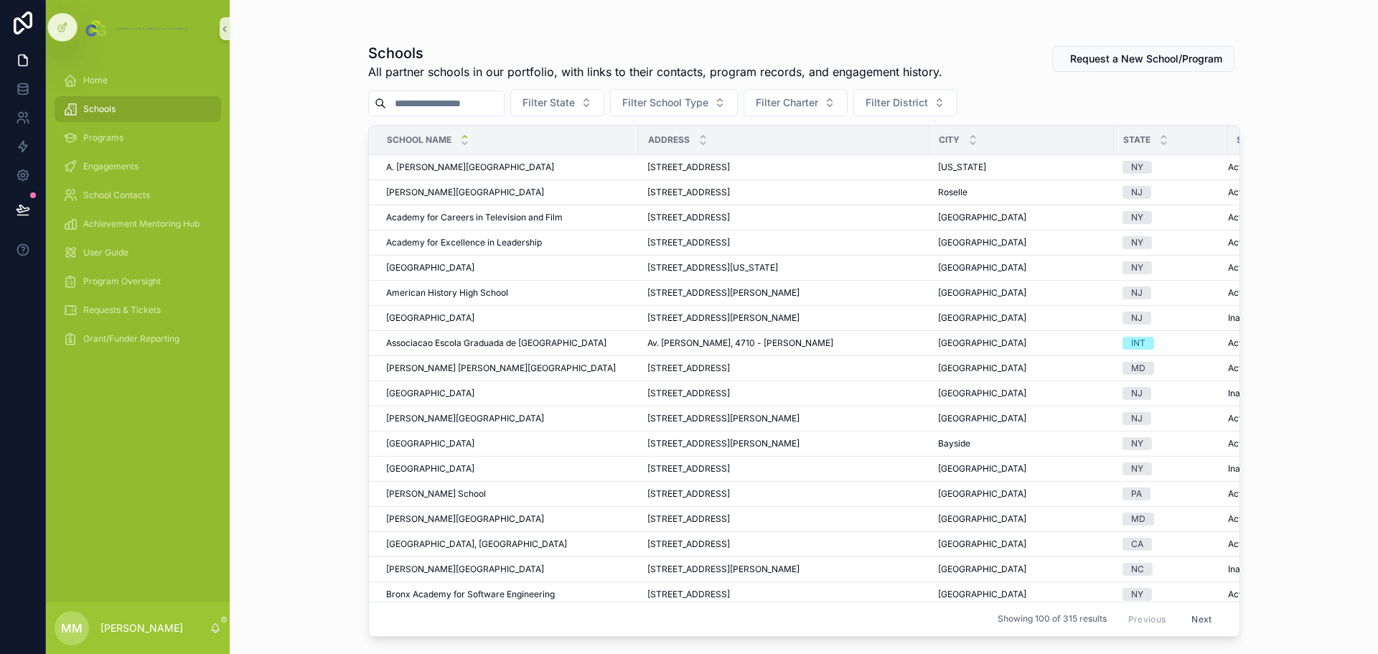
click at [475, 103] on input "scrollable content" at bounding box center [445, 103] width 118 height 20
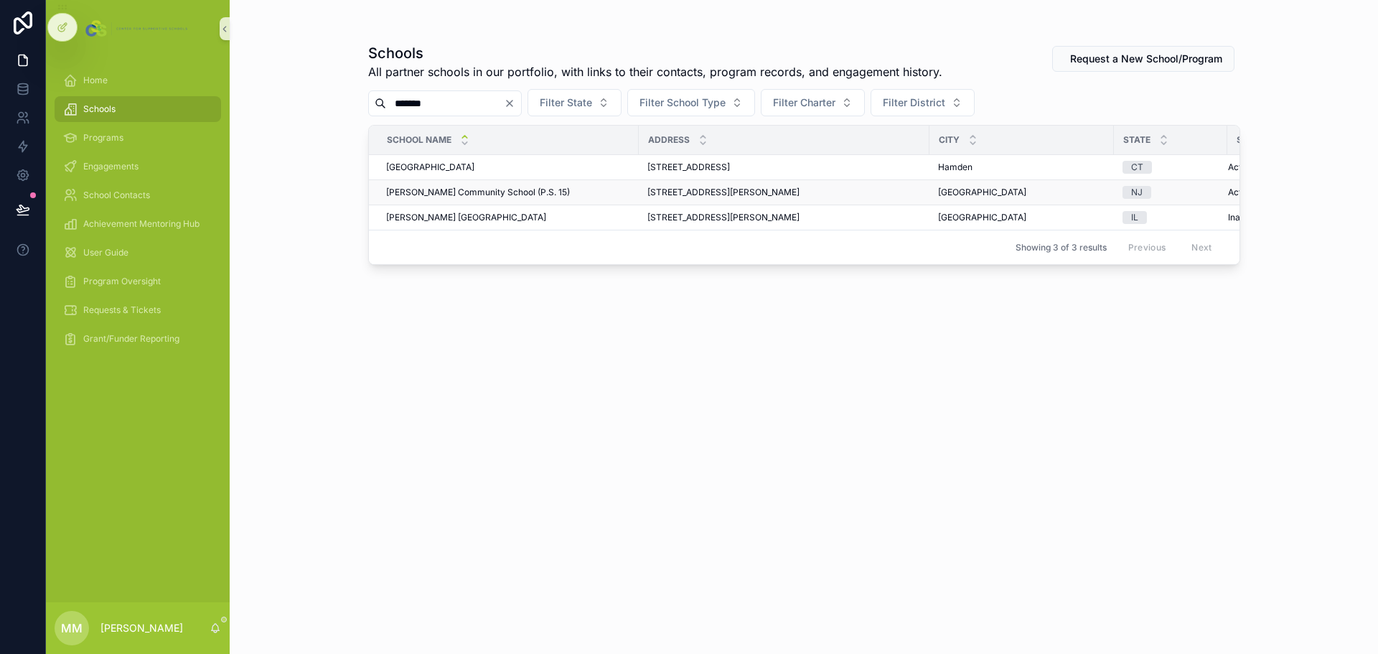
type input "*******"
click at [499, 195] on span "[PERSON_NAME] Community School (P.S. 15)" at bounding box center [478, 192] width 184 height 11
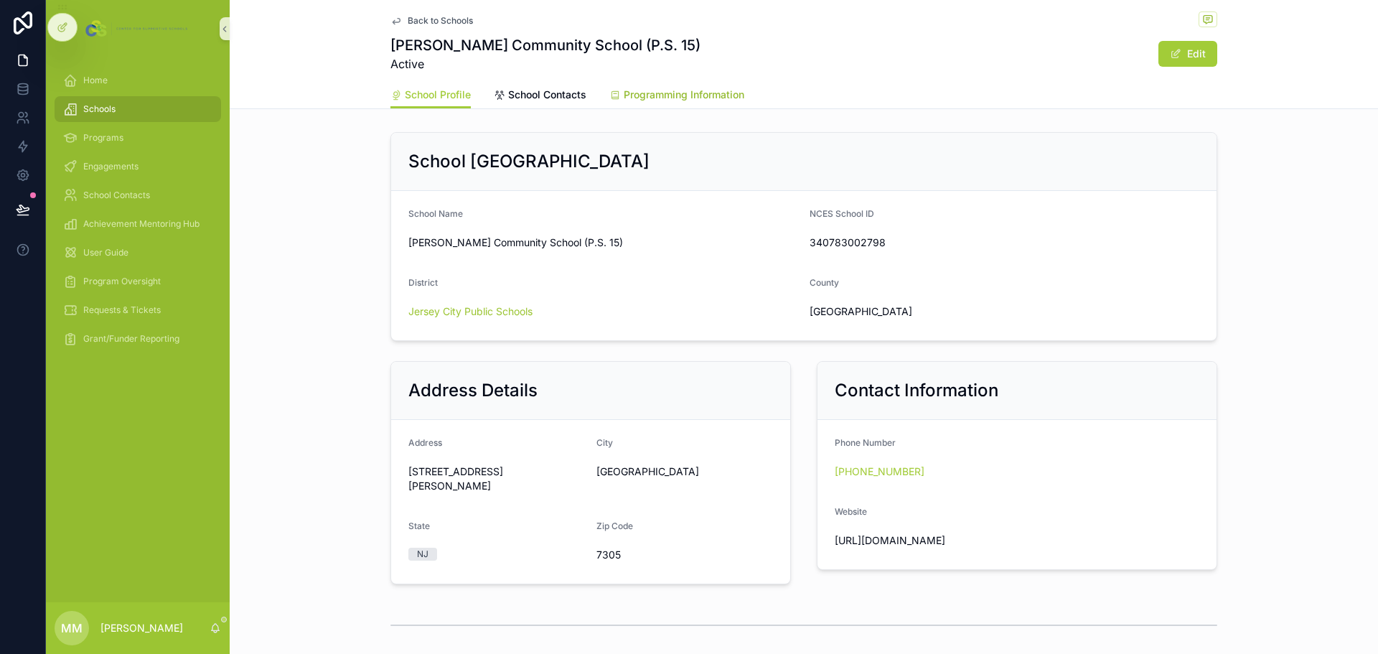
click at [652, 96] on span "Programming Information" at bounding box center [684, 95] width 121 height 14
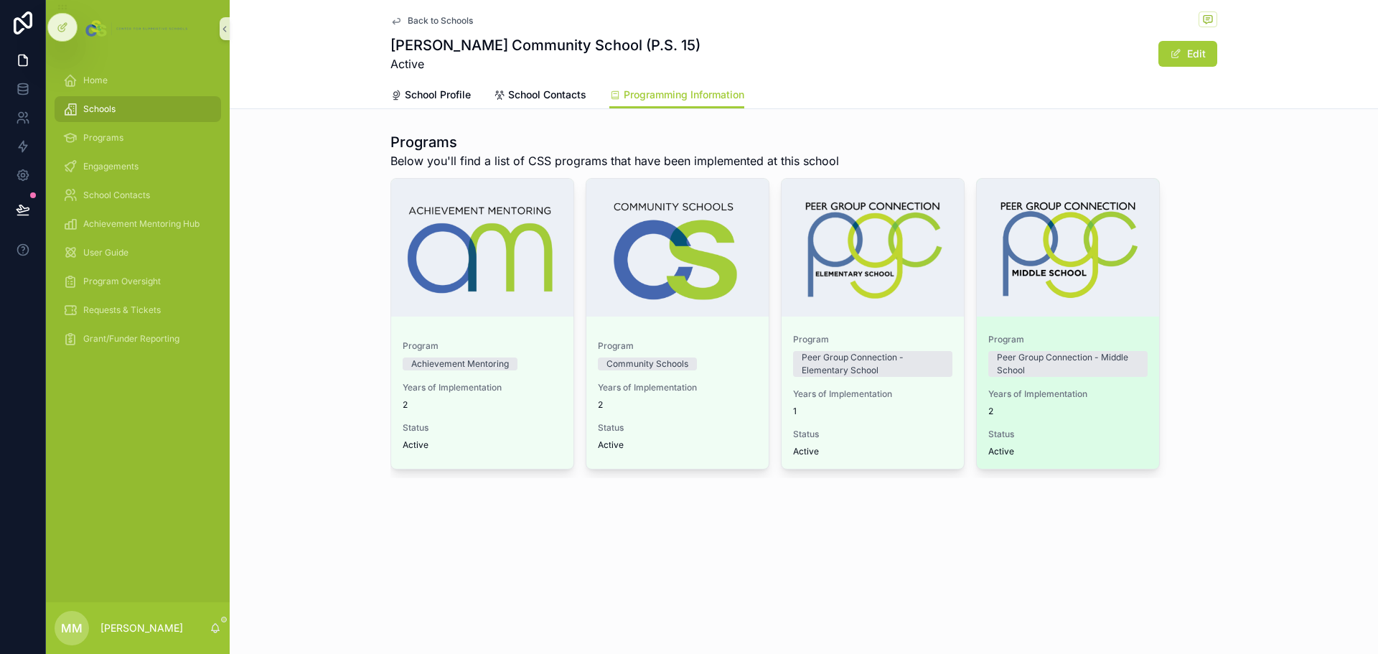
click at [1094, 417] on div "Program Peer Group Connection - Middle School Years of Implementation 2 Status …" at bounding box center [1068, 395] width 182 height 146
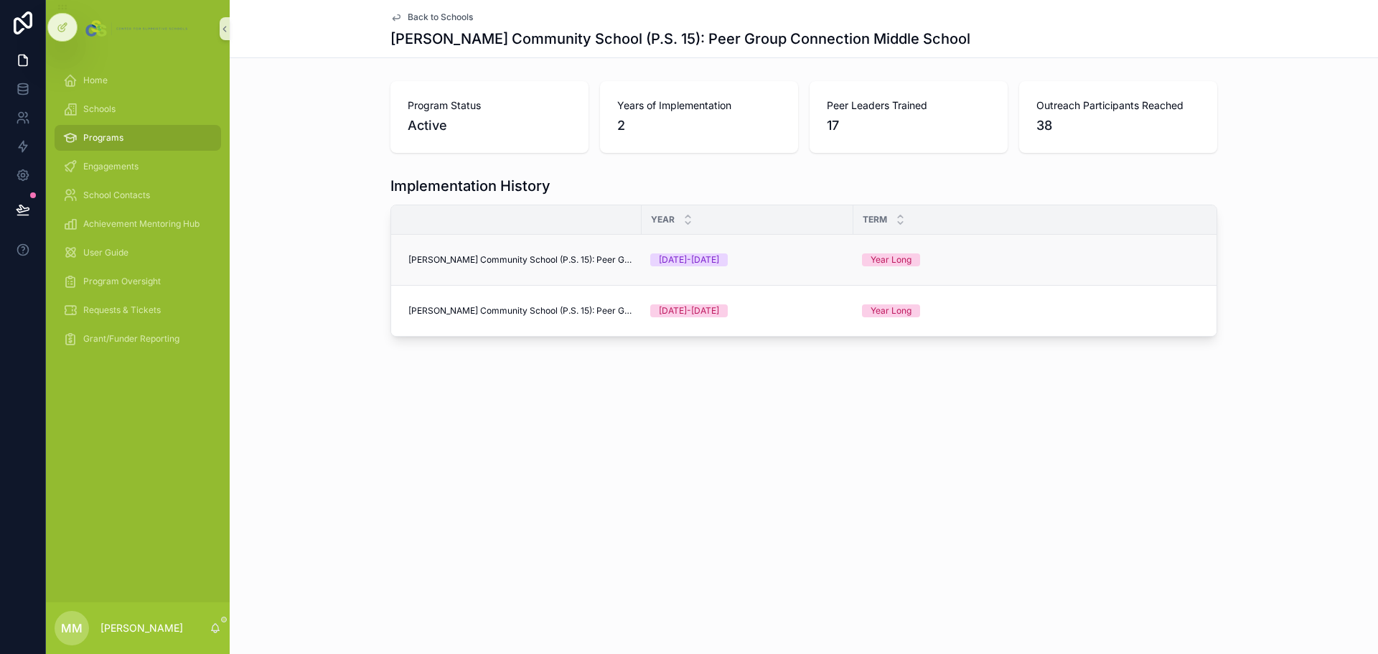
click at [577, 263] on span "[PERSON_NAME] Community School (P.S. 15): Peer Group Connection Middle School" at bounding box center [520, 259] width 225 height 11
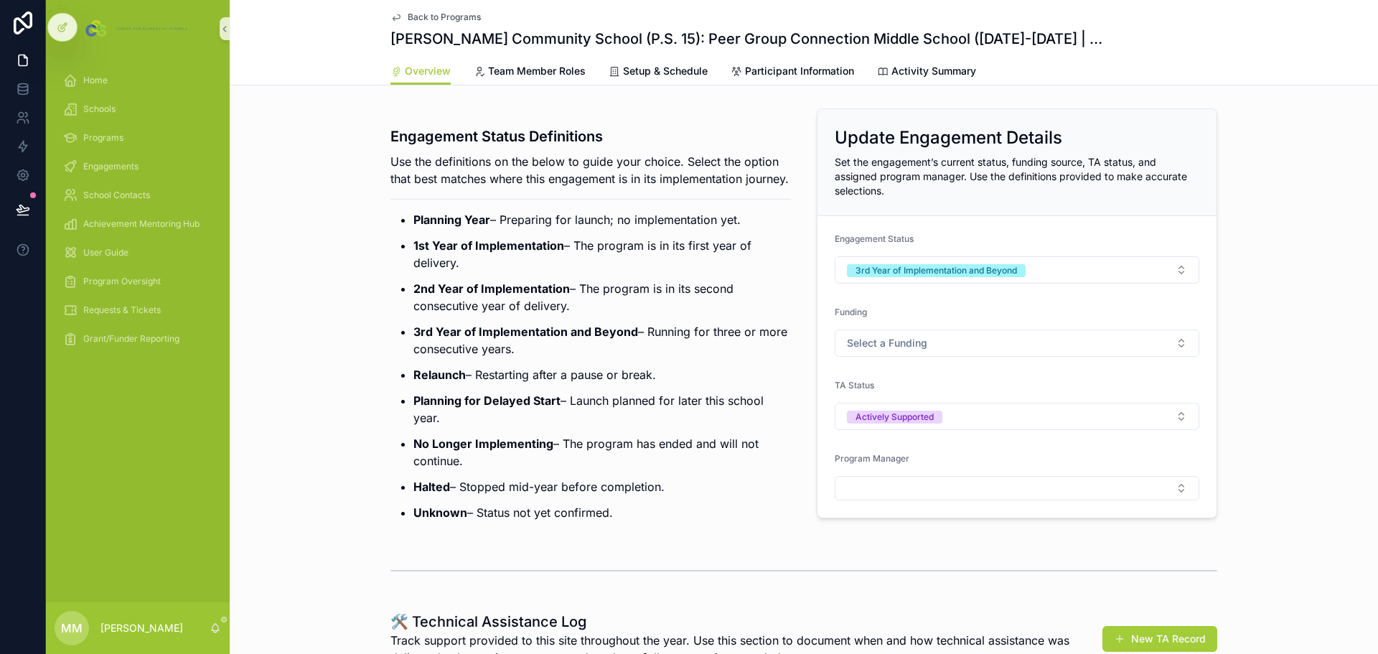
click at [453, 15] on span "Back to Programs" at bounding box center [444, 16] width 73 height 11
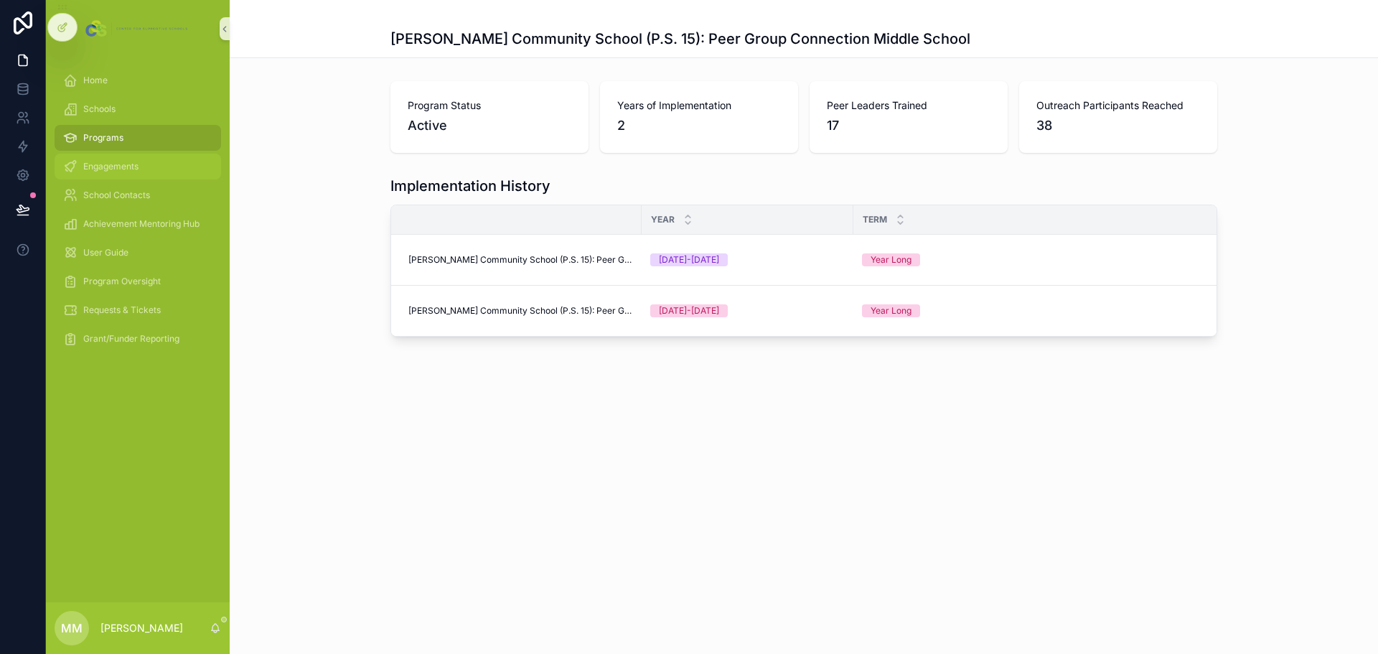
click at [95, 164] on span "Engagements" at bounding box center [110, 166] width 55 height 11
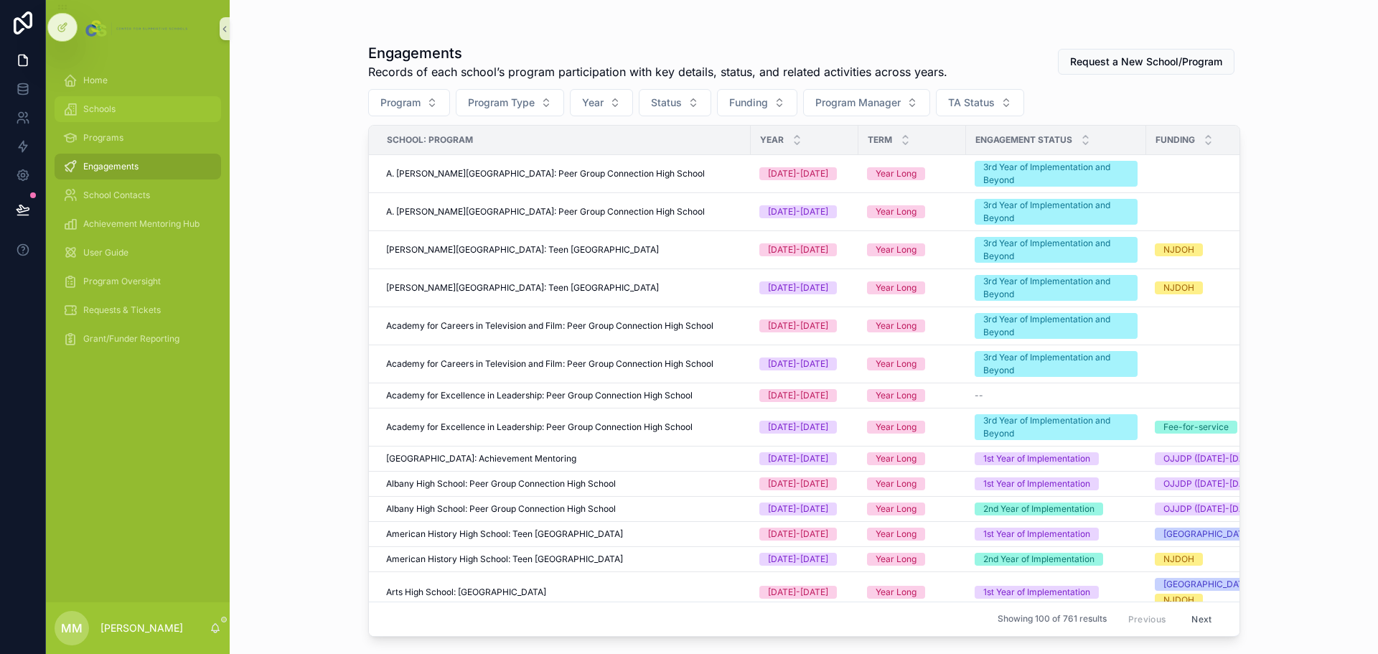
click at [166, 111] on div "Schools" at bounding box center [137, 109] width 149 height 23
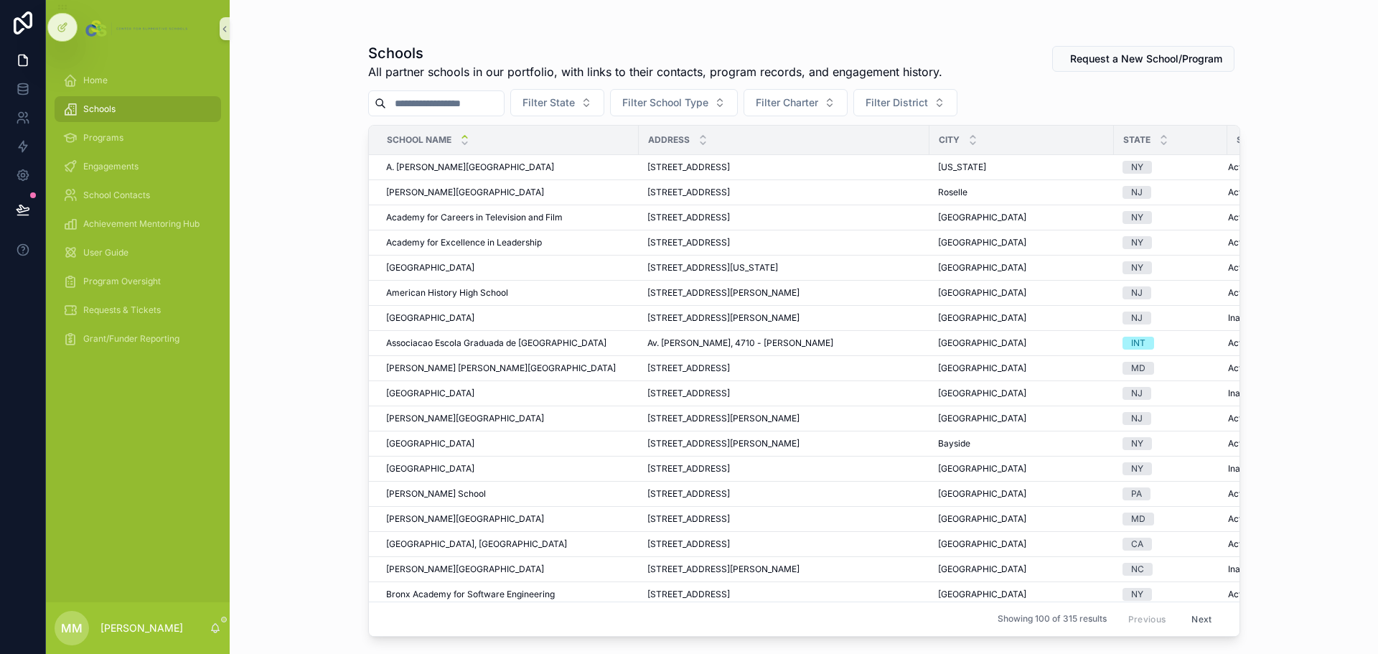
click at [449, 100] on input "scrollable content" at bounding box center [445, 103] width 118 height 20
type input "****"
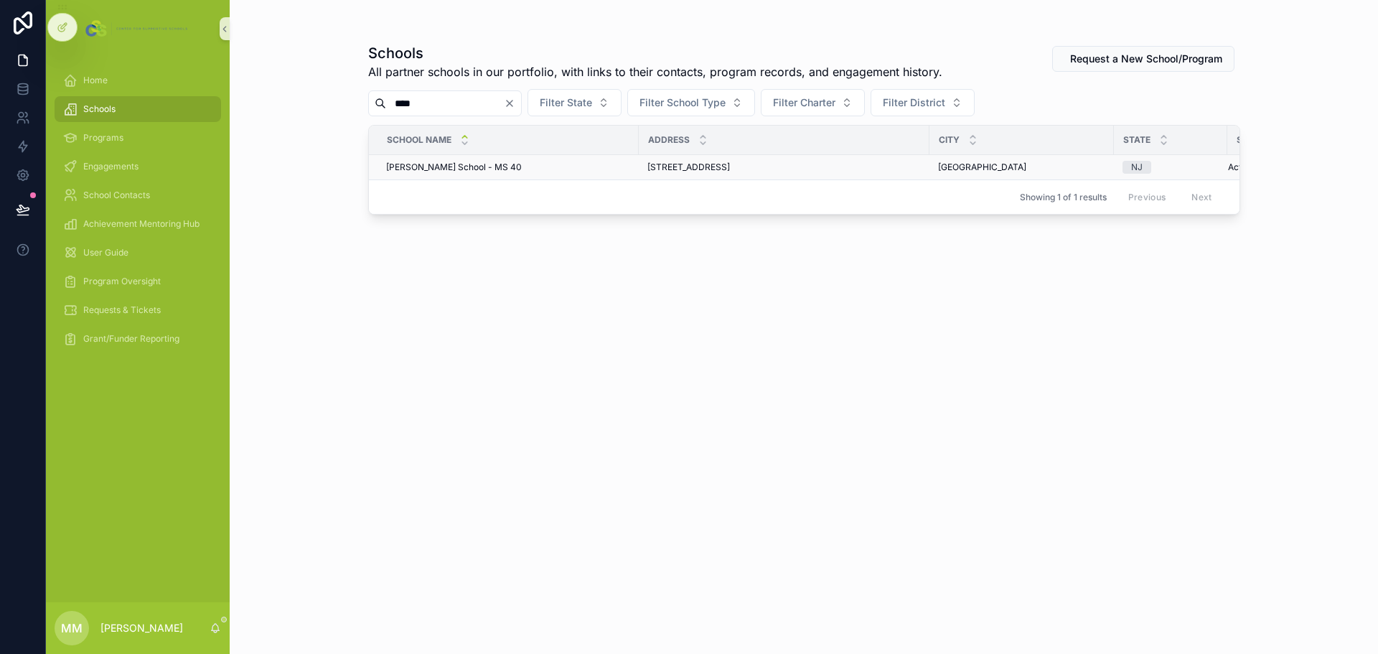
click at [453, 166] on span "[PERSON_NAME] School - MS 40" at bounding box center [454, 166] width 136 height 11
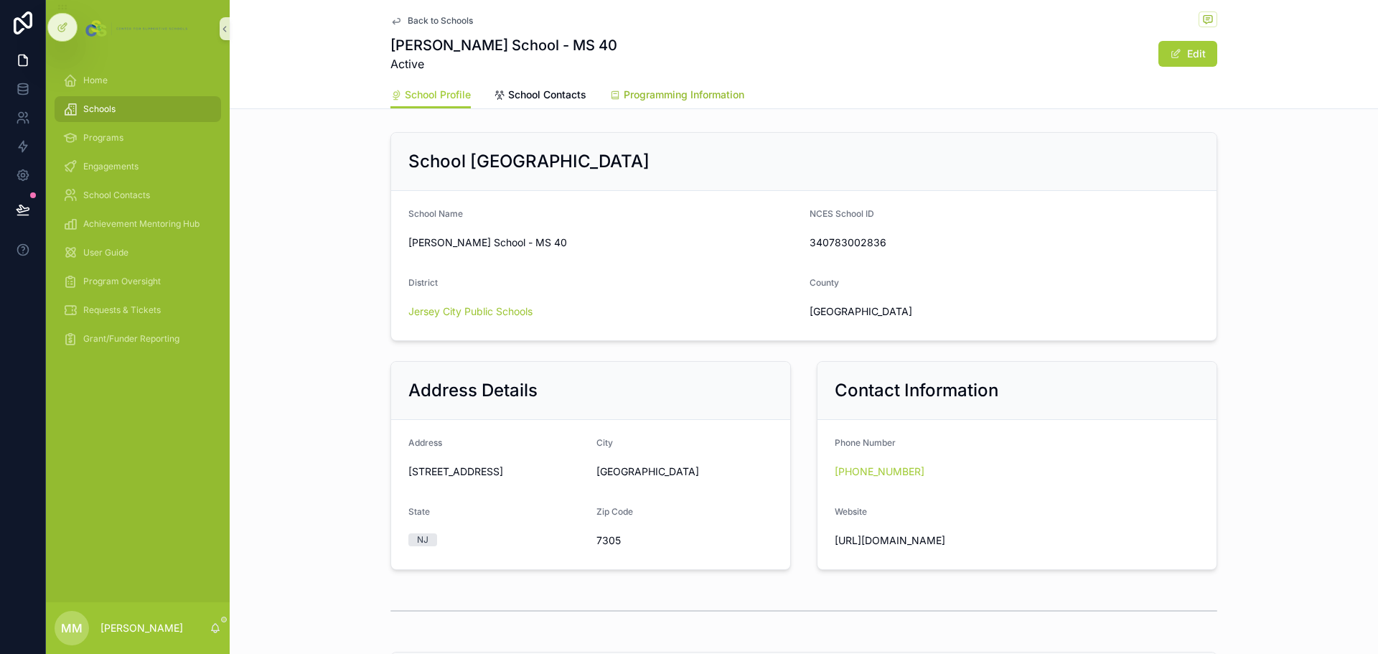
click at [648, 87] on link "Programming Information" at bounding box center [676, 96] width 135 height 29
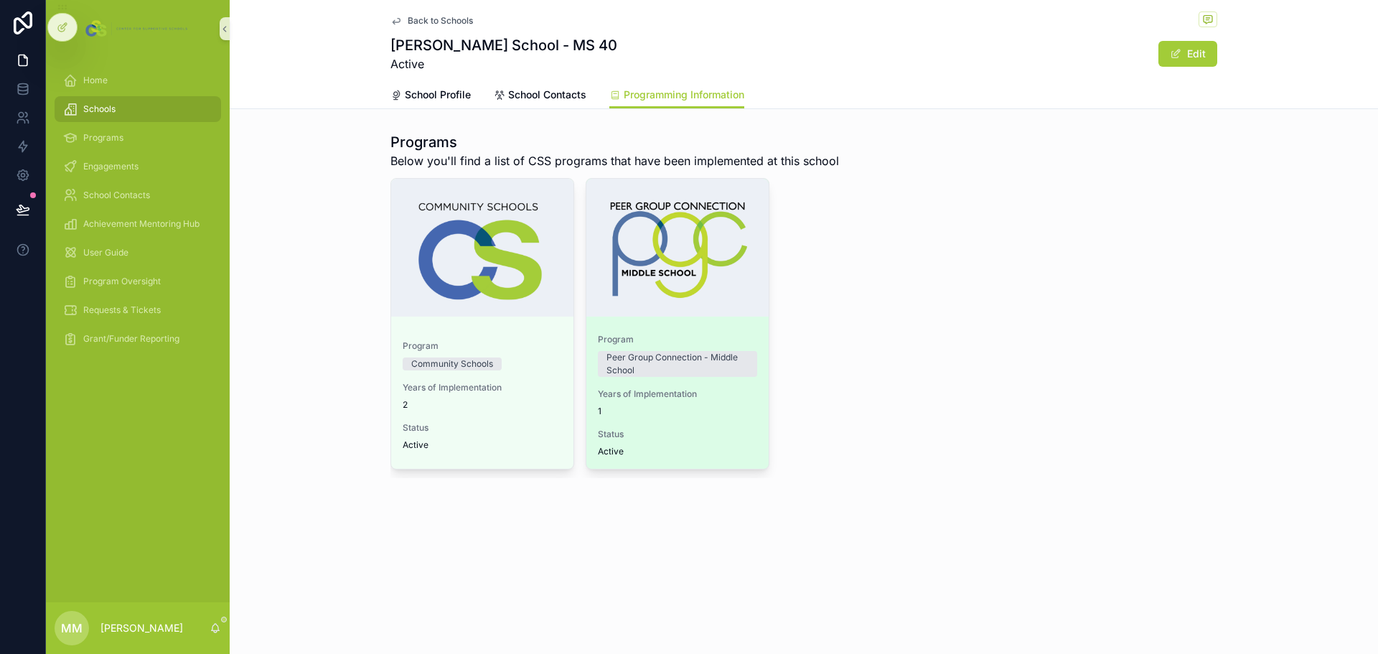
click at [718, 394] on span "Years of Implementation" at bounding box center [677, 393] width 159 height 11
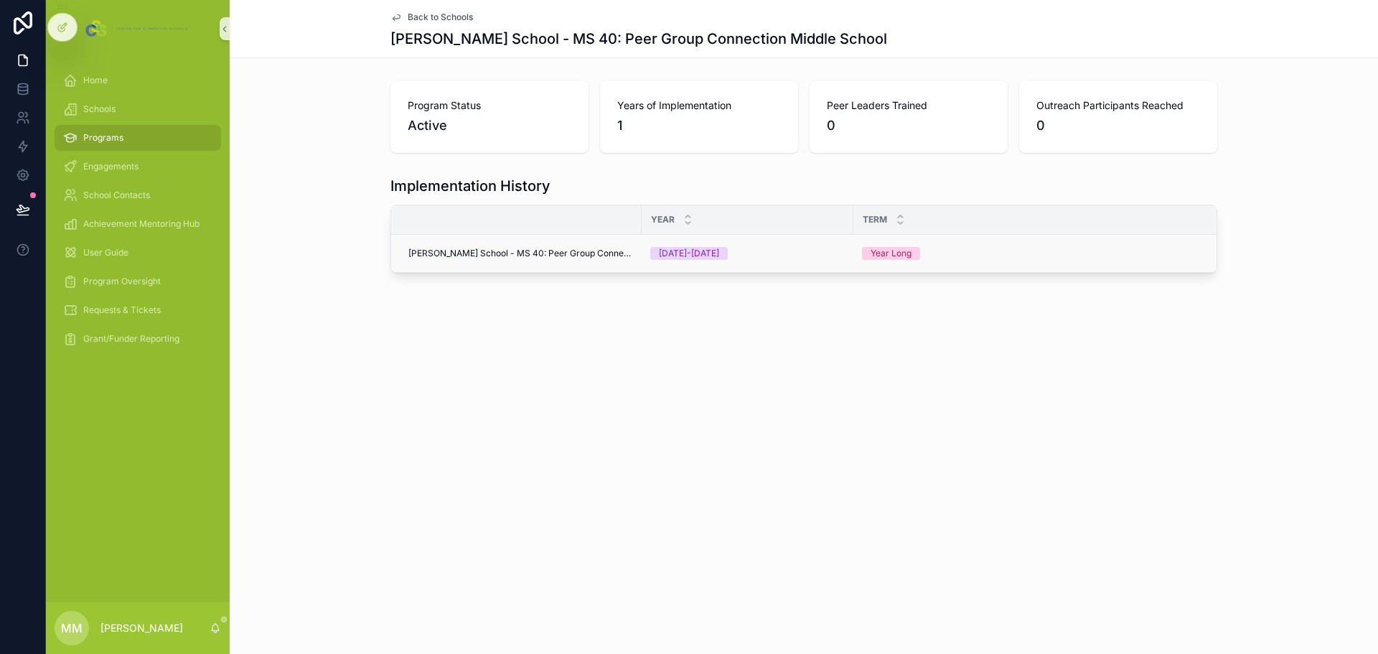
click at [556, 250] on span "[PERSON_NAME] School - MS 40: Peer Group Connection Middle School" at bounding box center [520, 253] width 225 height 11
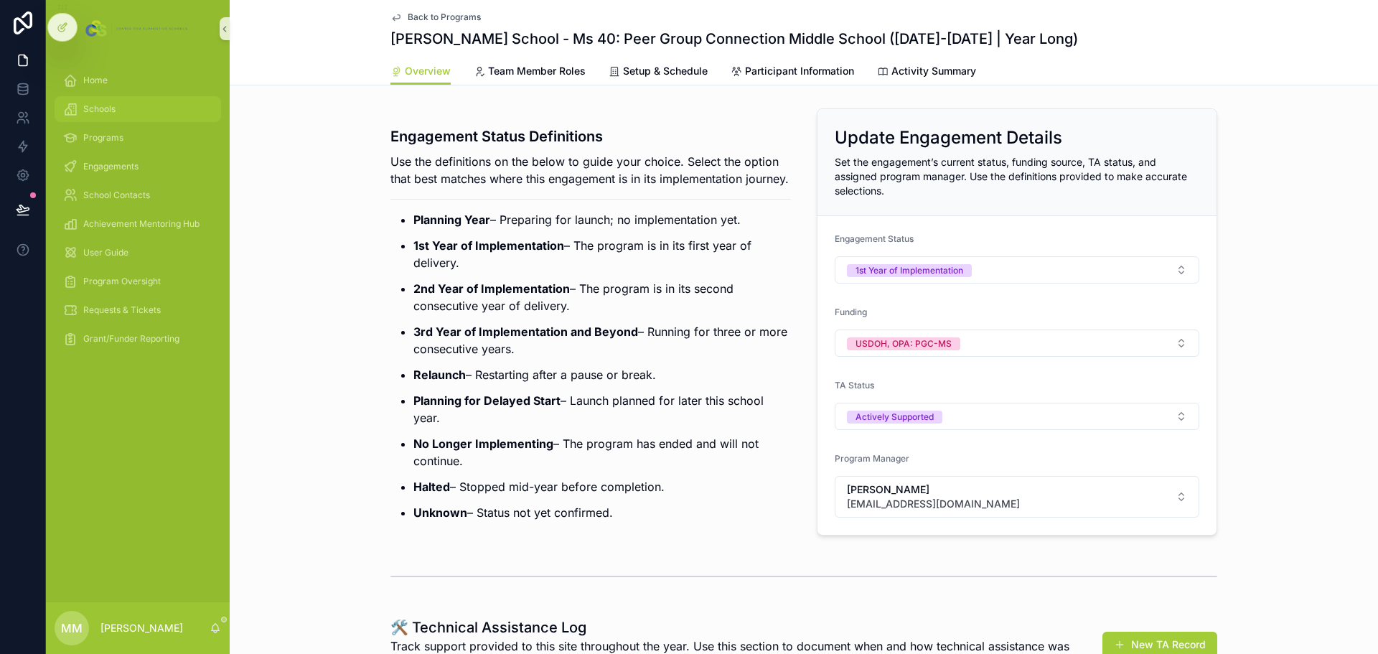
click at [114, 114] on span "Schools" at bounding box center [99, 108] width 32 height 11
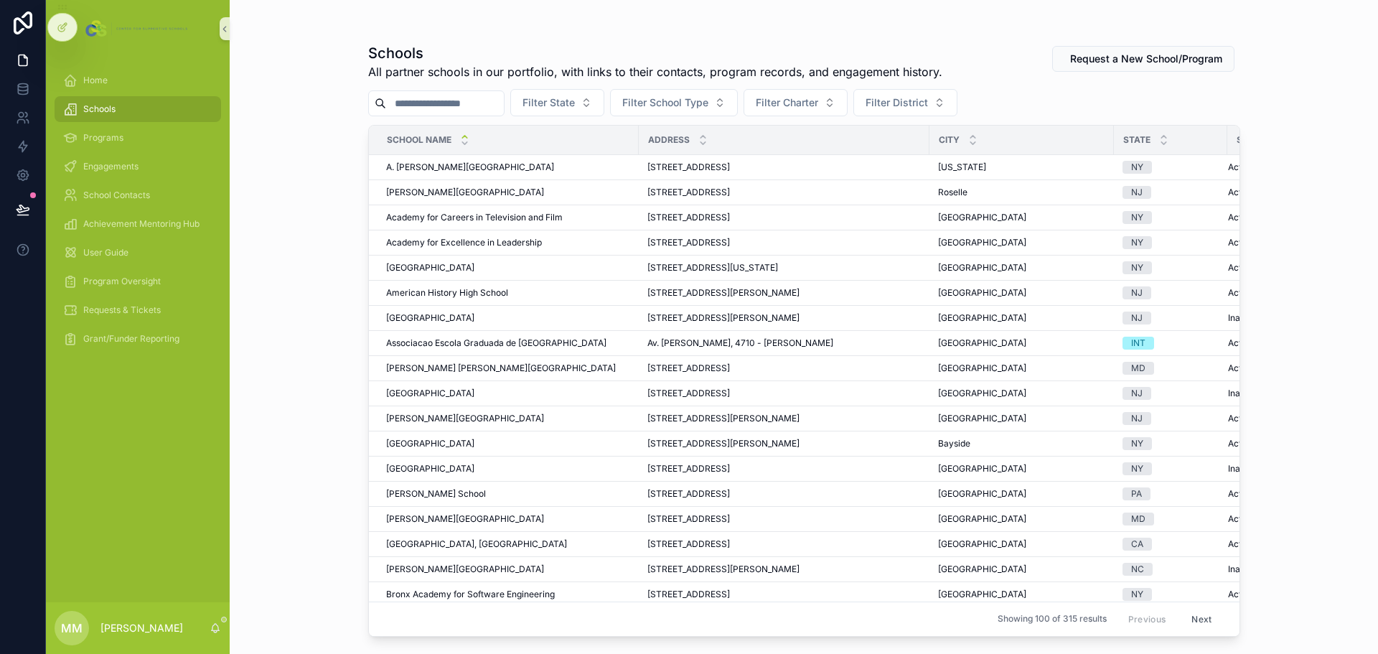
click at [473, 99] on input "scrollable content" at bounding box center [445, 103] width 118 height 20
type input "*********"
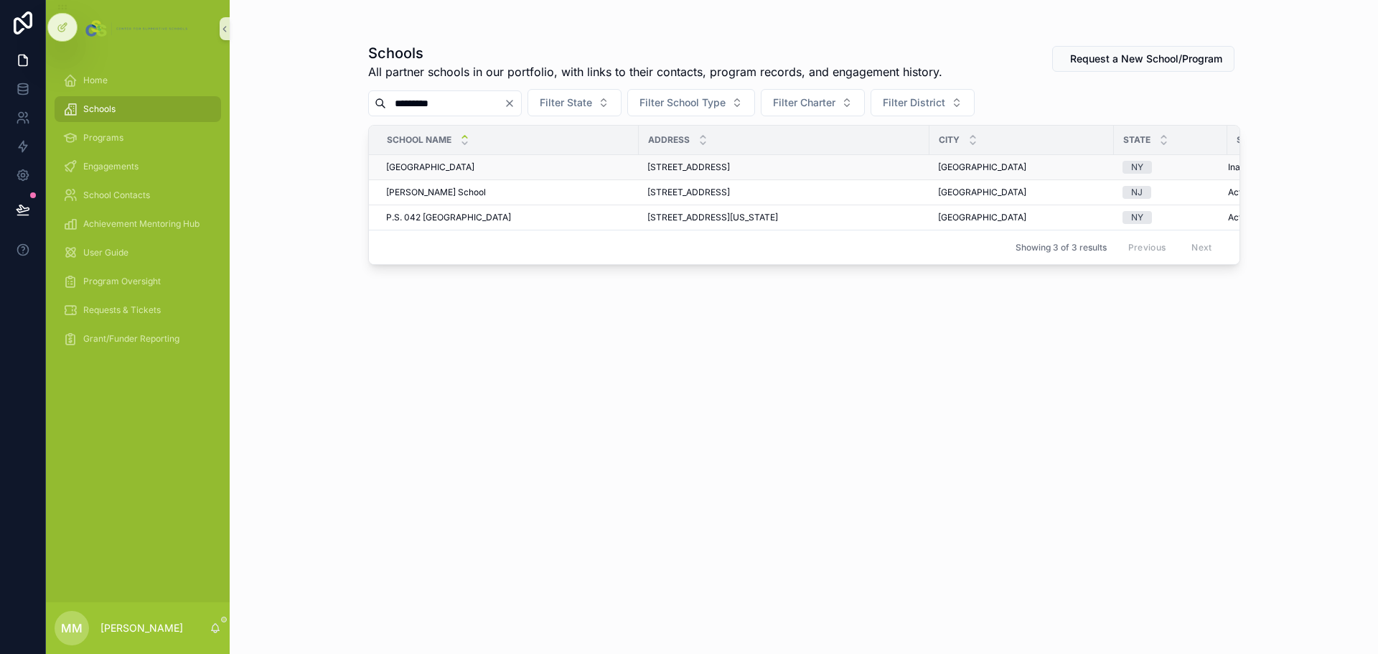
click at [474, 163] on span "[GEOGRAPHIC_DATA]" at bounding box center [430, 166] width 88 height 11
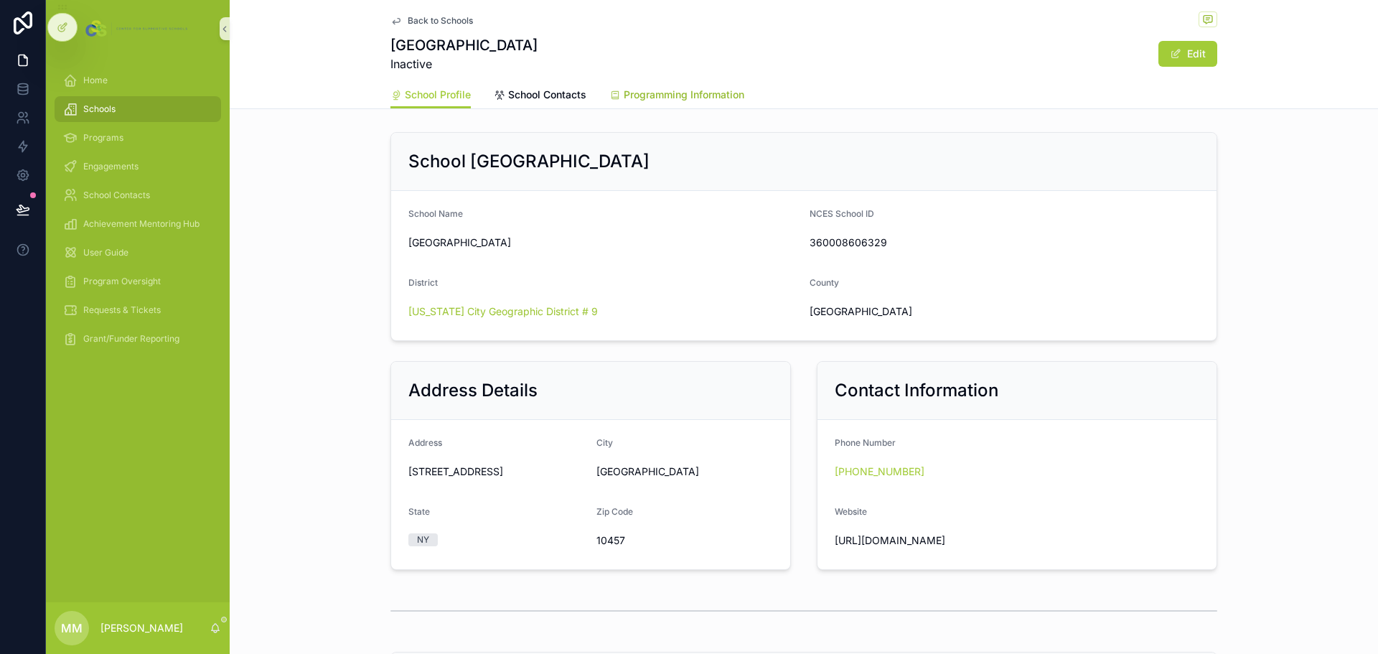
click at [649, 90] on span "Programming Information" at bounding box center [684, 95] width 121 height 14
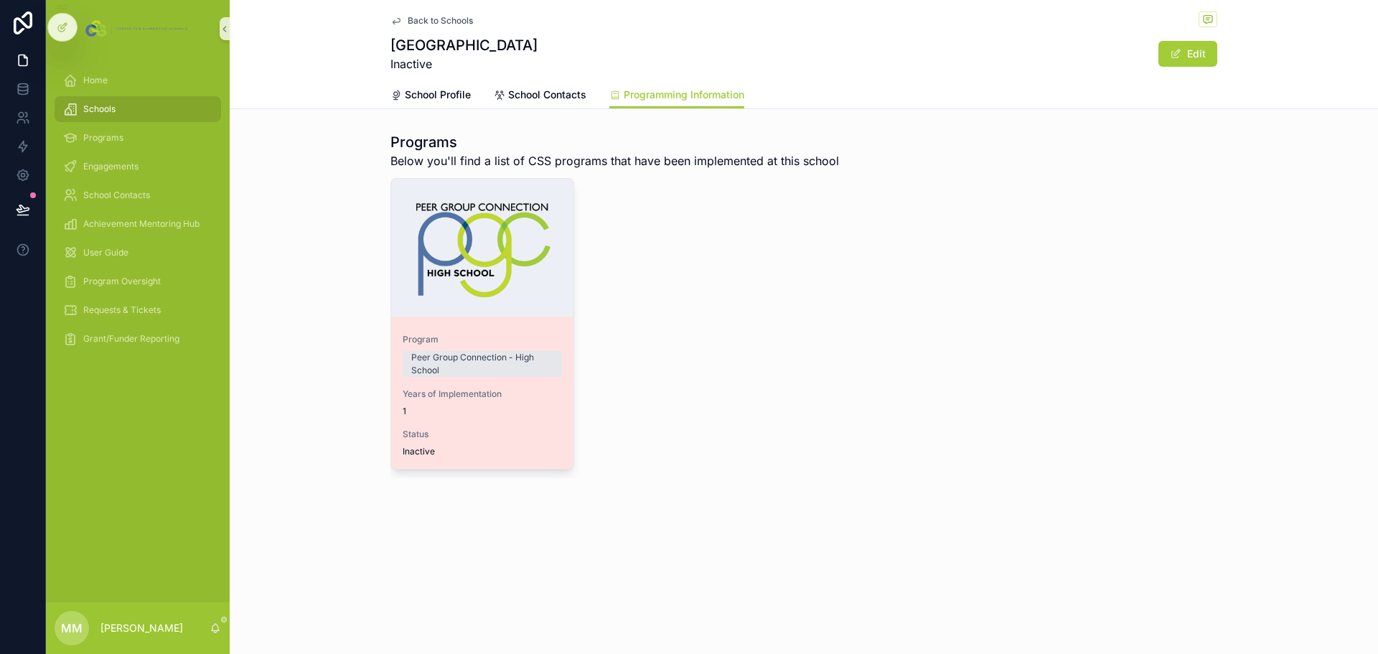
click at [525, 391] on span "Years of Implementation" at bounding box center [482, 393] width 159 height 11
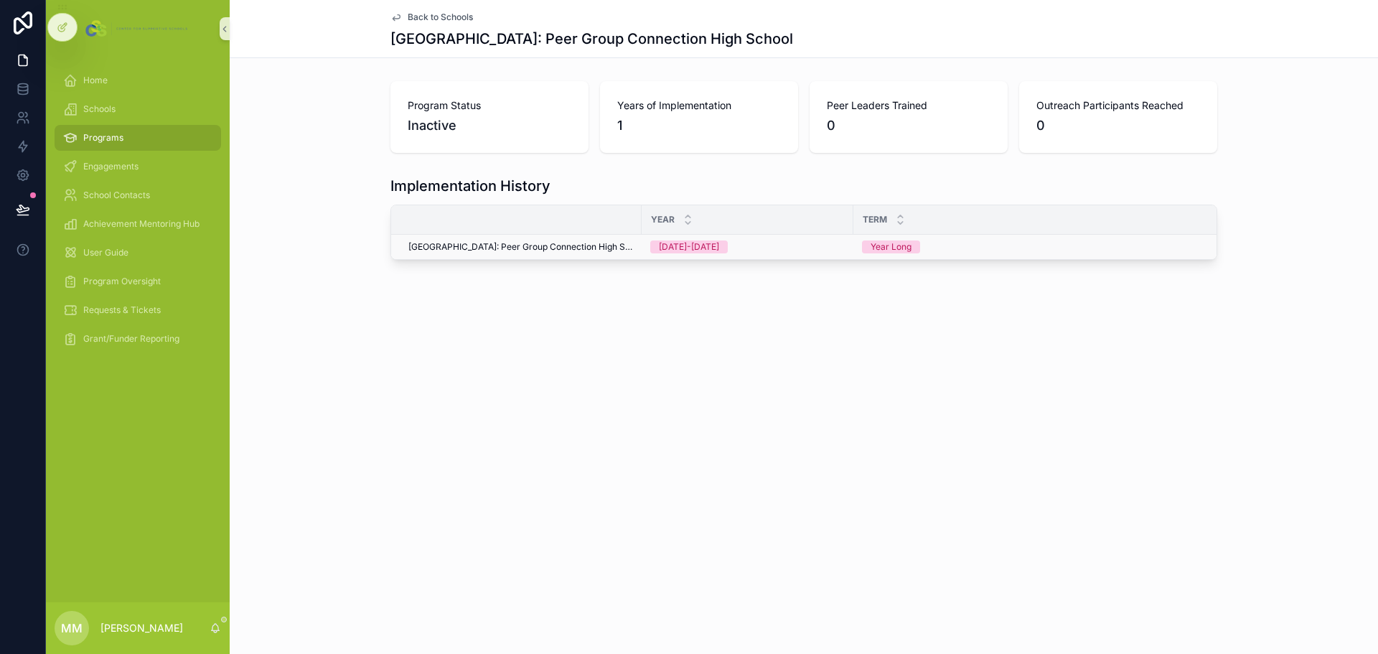
click at [547, 243] on span "[GEOGRAPHIC_DATA]: Peer Group Connection High School" at bounding box center [520, 246] width 225 height 11
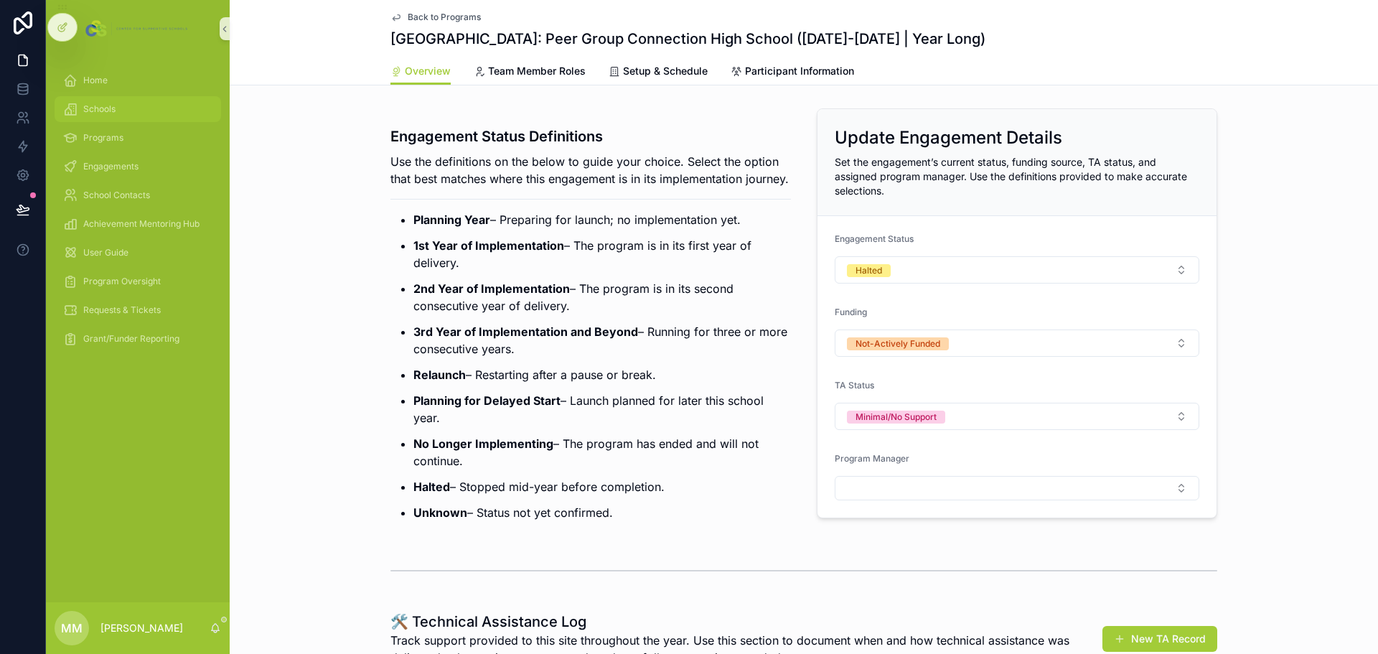
click at [153, 108] on div "Schools" at bounding box center [137, 109] width 149 height 23
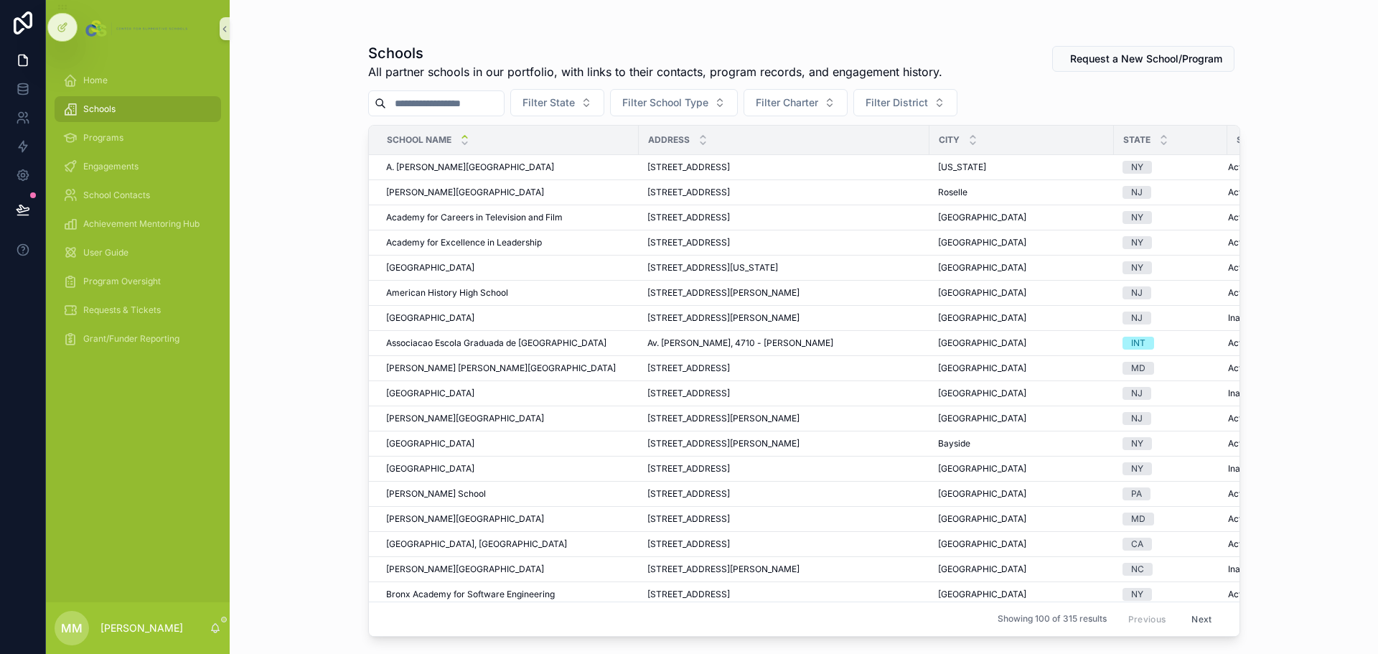
click at [479, 100] on input "scrollable content" at bounding box center [445, 103] width 118 height 20
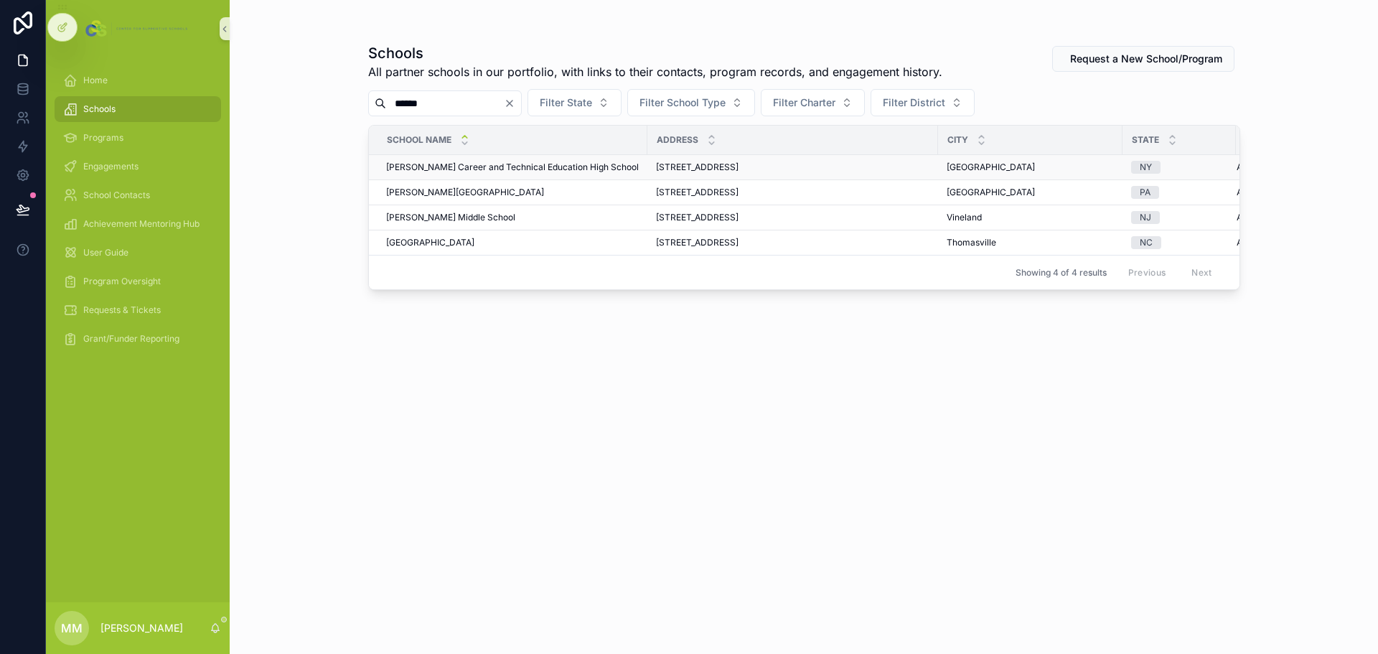
type input "******"
click at [485, 162] on span "[PERSON_NAME] Career and Technical Education High School" at bounding box center [512, 166] width 253 height 11
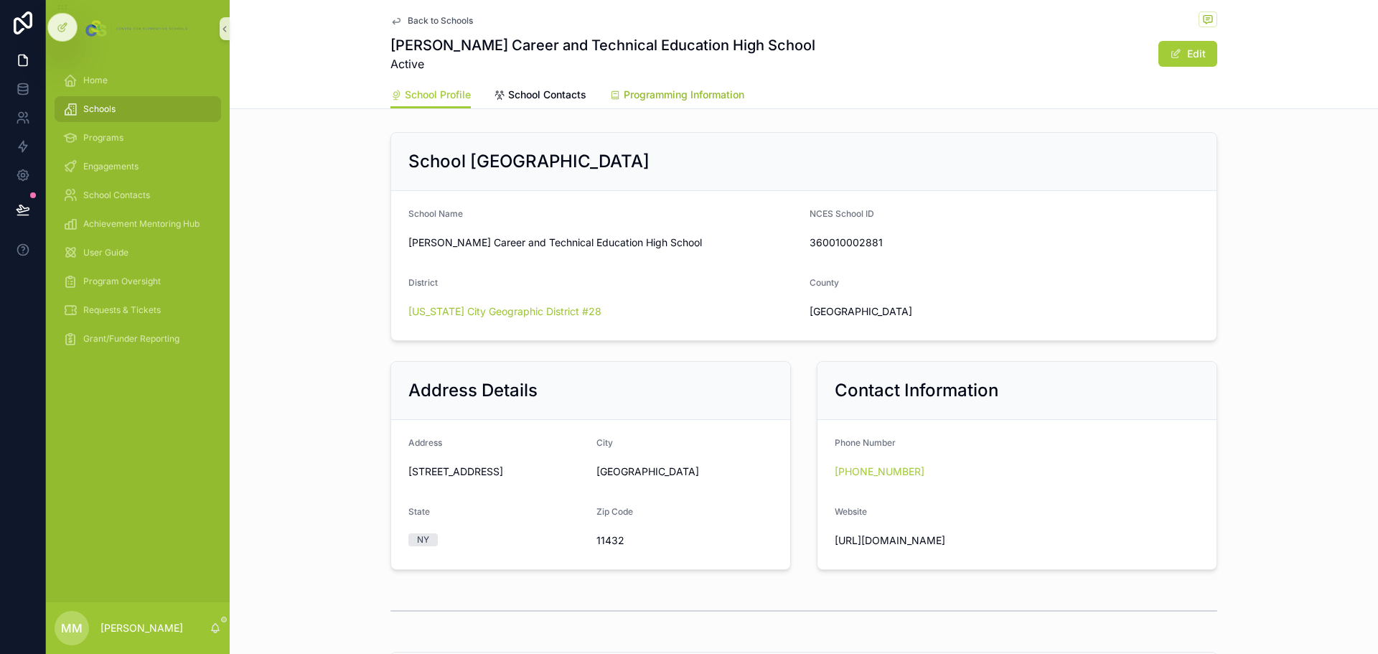
click at [725, 95] on span "Programming Information" at bounding box center [684, 95] width 121 height 14
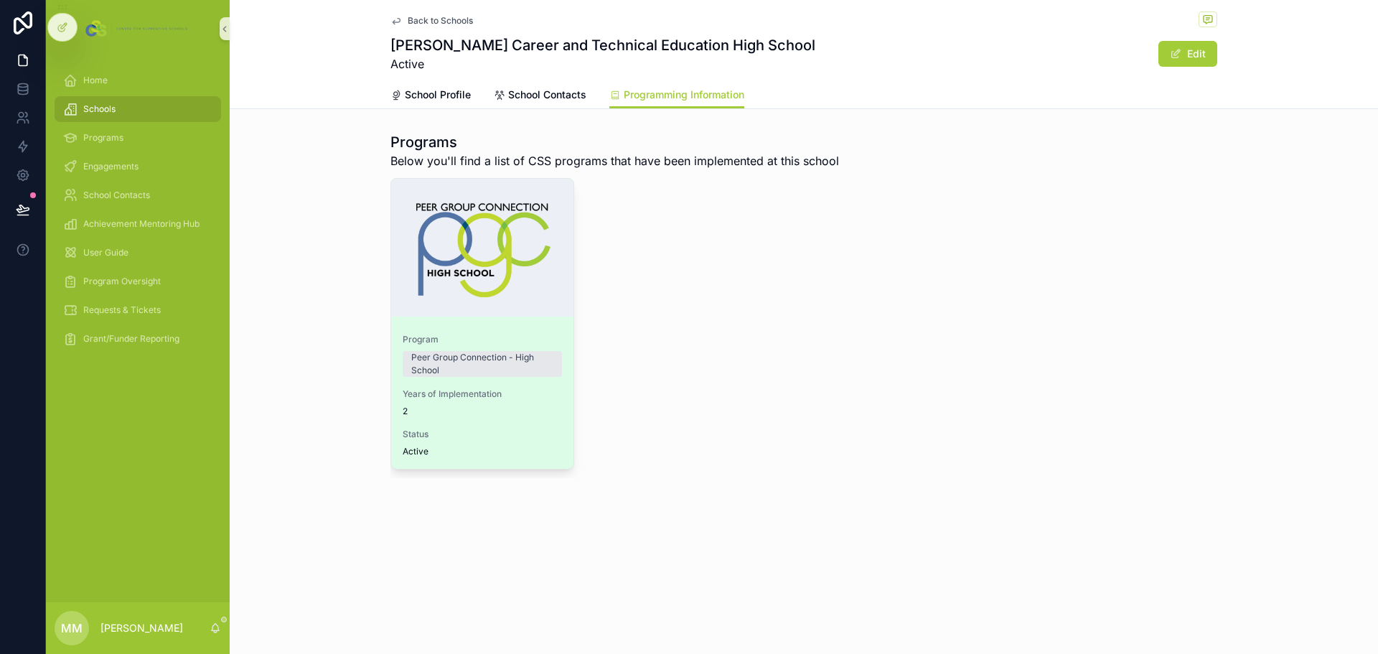
click at [478, 377] on div "Program Peer Group Connection - High School Years of Implementation 2 Status Ac…" at bounding box center [482, 395] width 182 height 146
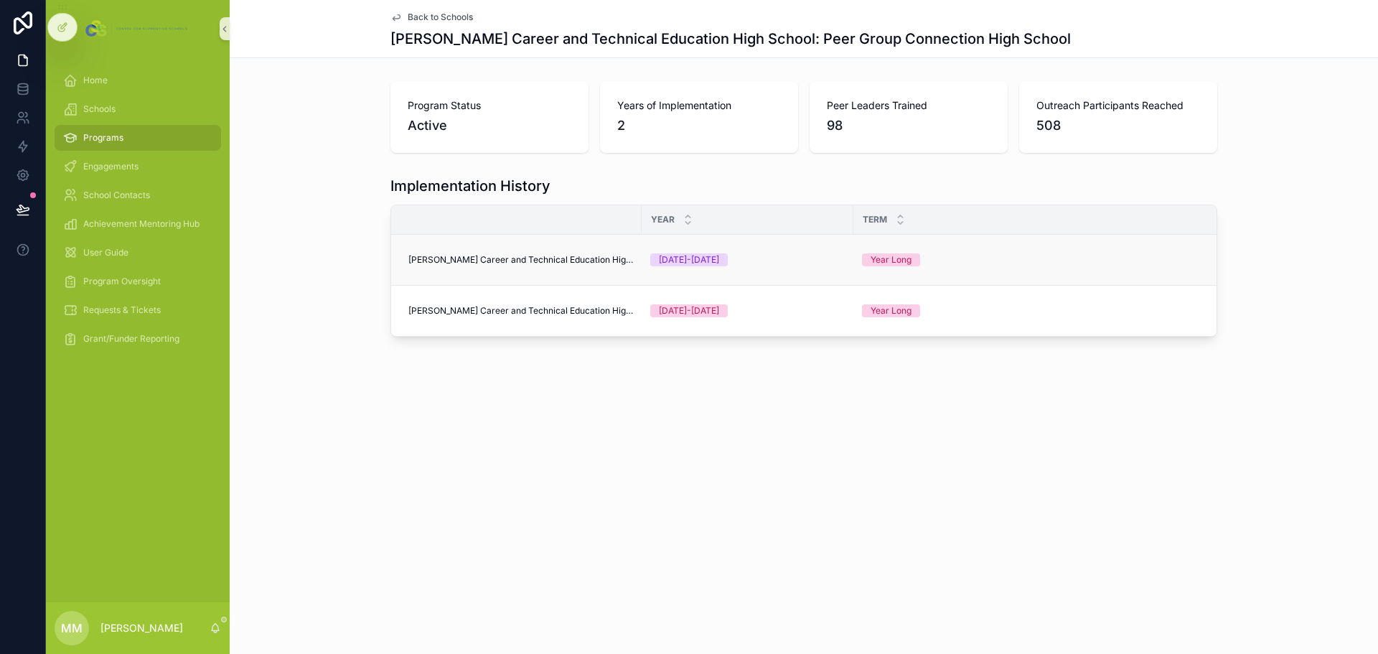
click at [567, 260] on span "[PERSON_NAME] Career and Technical Education High School: Peer Group Connection…" at bounding box center [520, 259] width 225 height 11
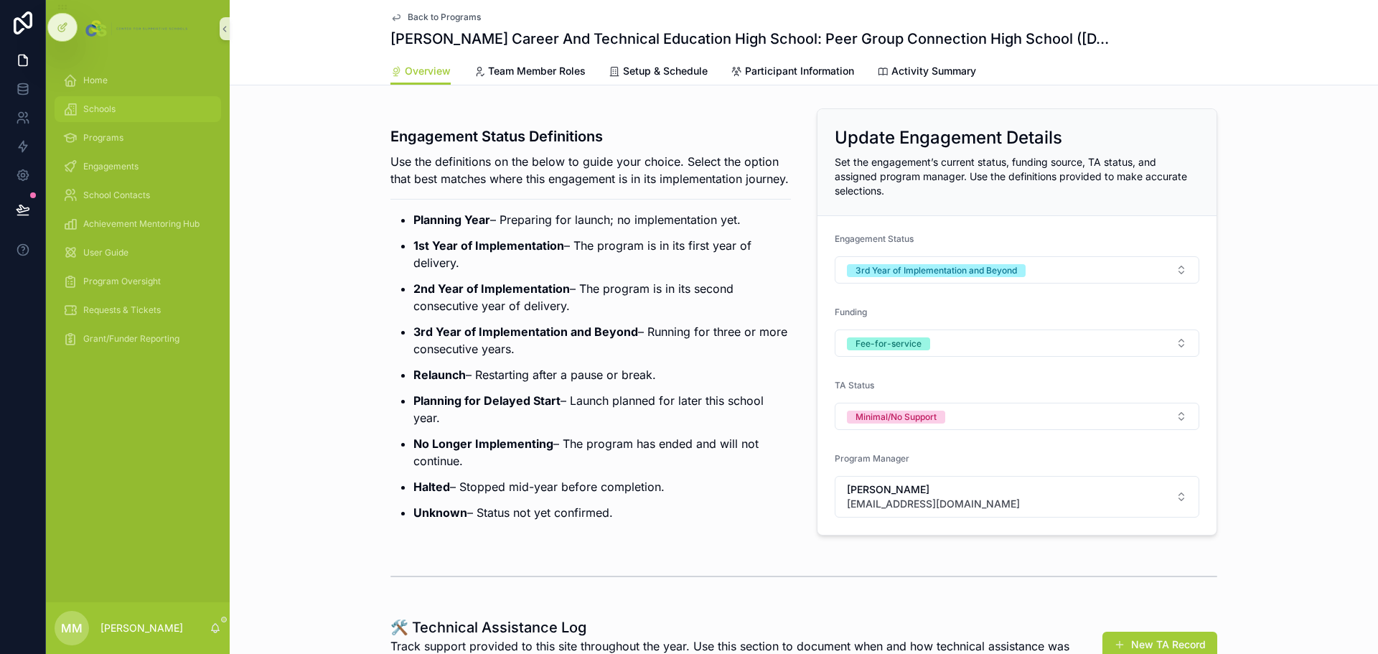
drag, startPoint x: 111, startPoint y: 106, endPoint x: 138, endPoint y: 111, distance: 27.7
click at [111, 106] on span "Schools" at bounding box center [99, 108] width 32 height 11
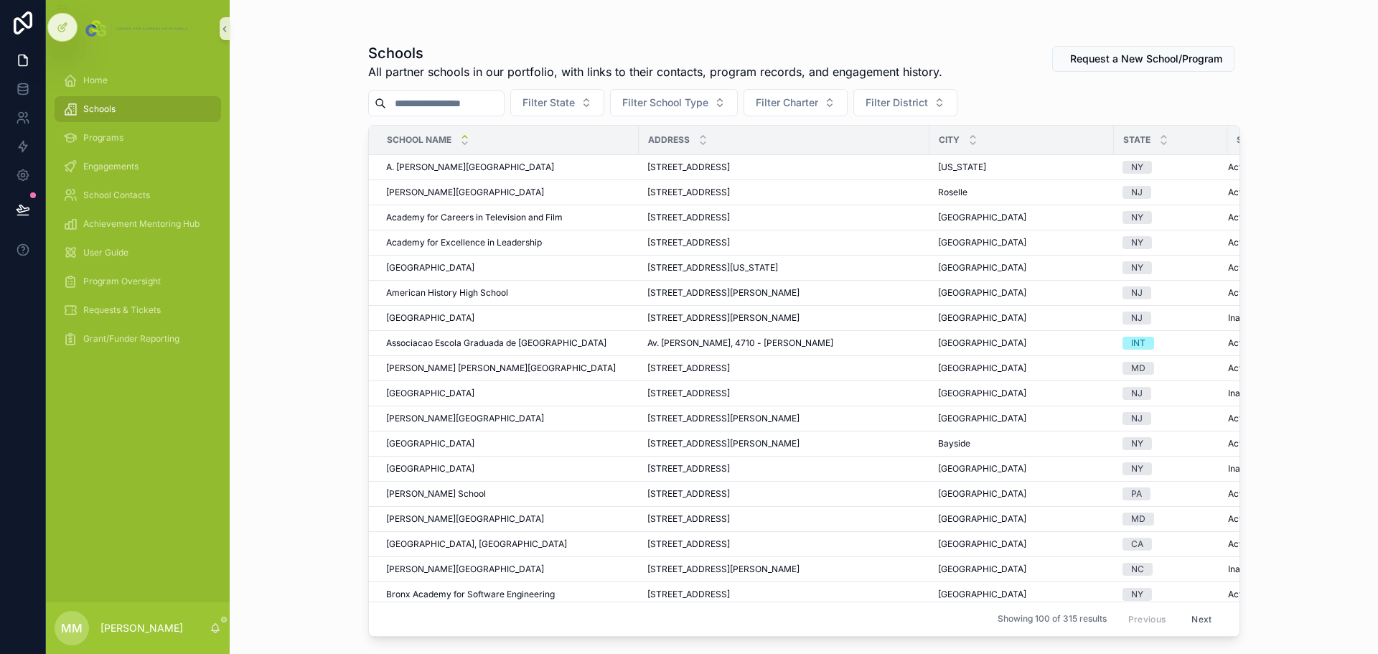
click at [471, 101] on input "scrollable content" at bounding box center [445, 103] width 118 height 20
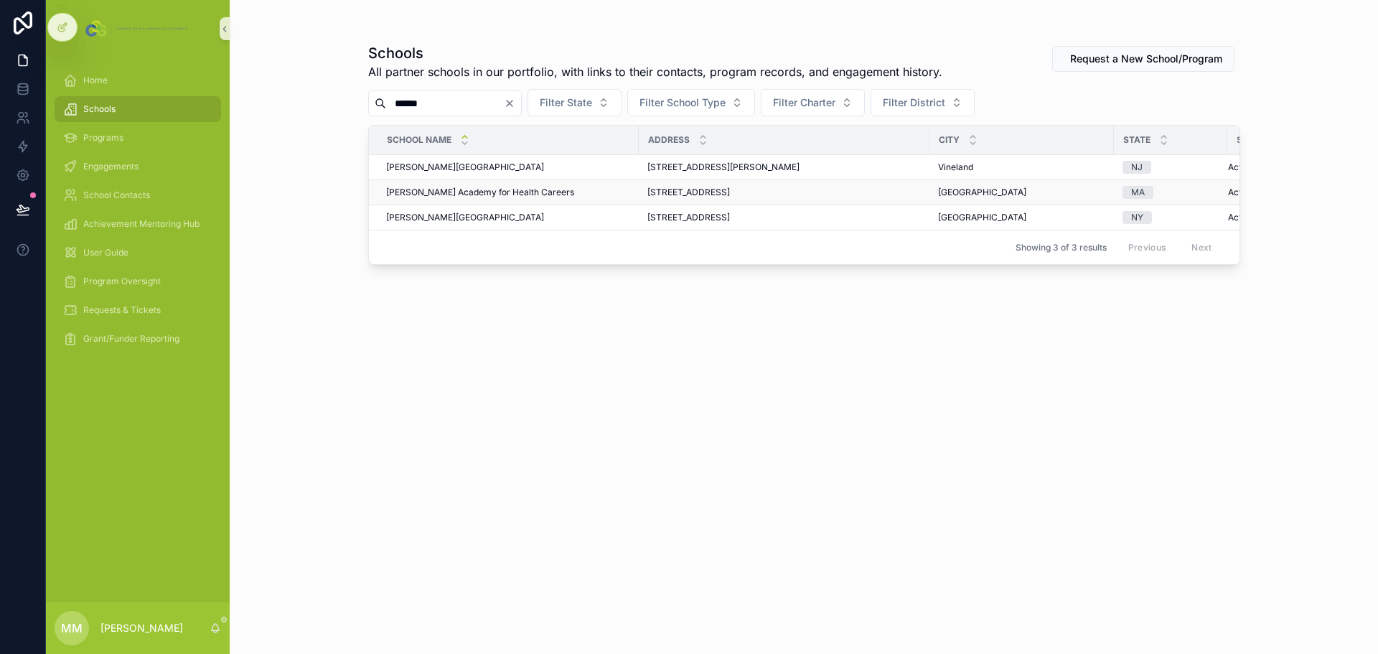
type input "******"
click at [481, 192] on span "[PERSON_NAME] Academy for Health Careers" at bounding box center [480, 192] width 188 height 11
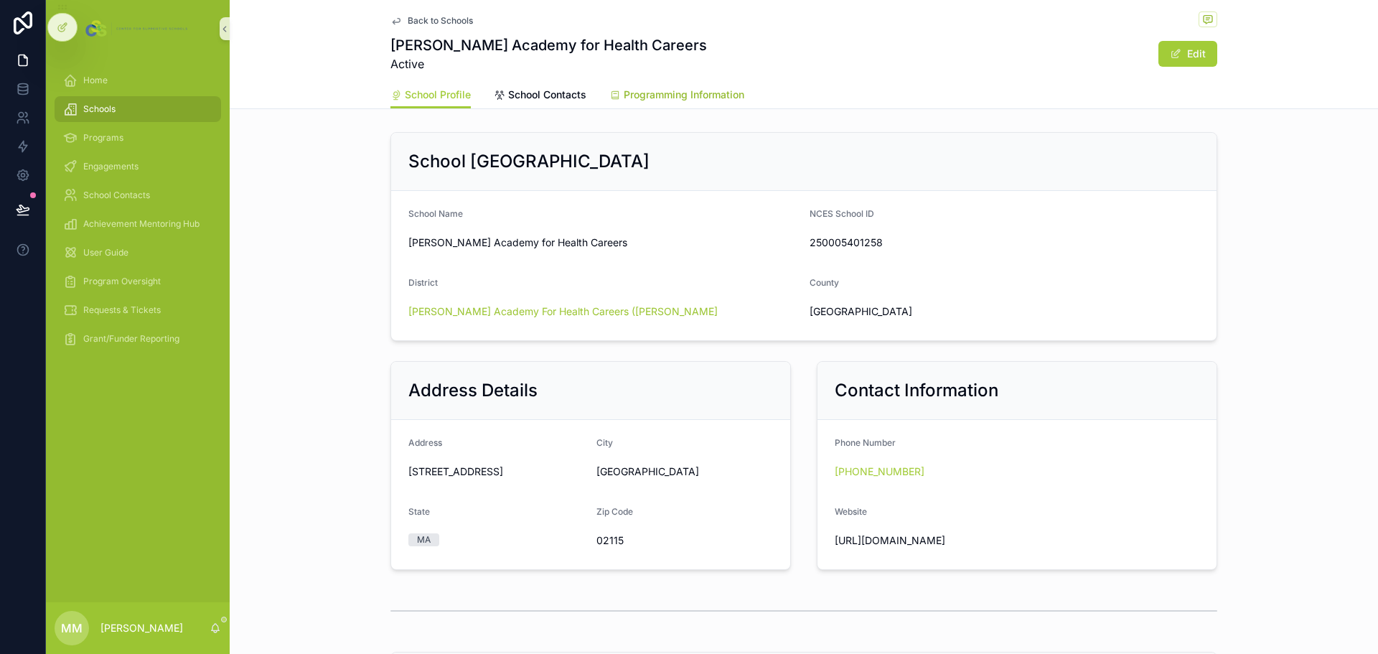
click at [737, 86] on link "Programming Information" at bounding box center [676, 96] width 135 height 29
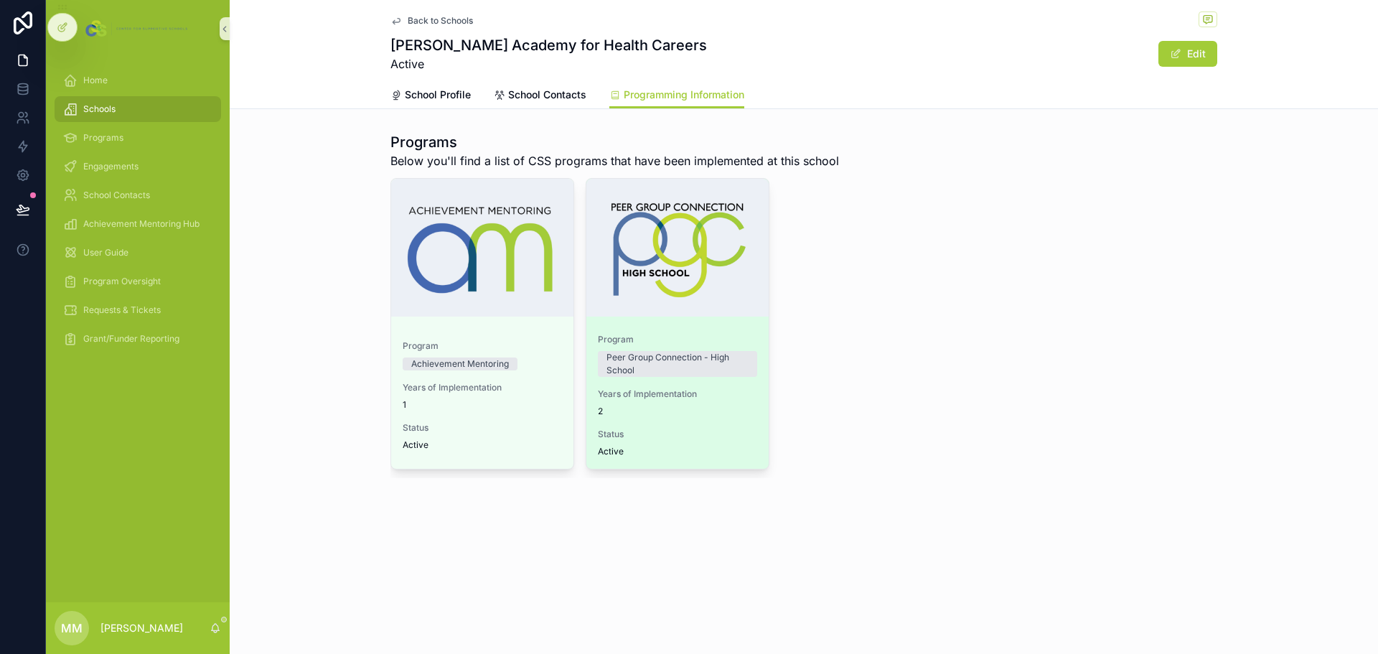
click at [691, 415] on span "2" at bounding box center [677, 410] width 159 height 11
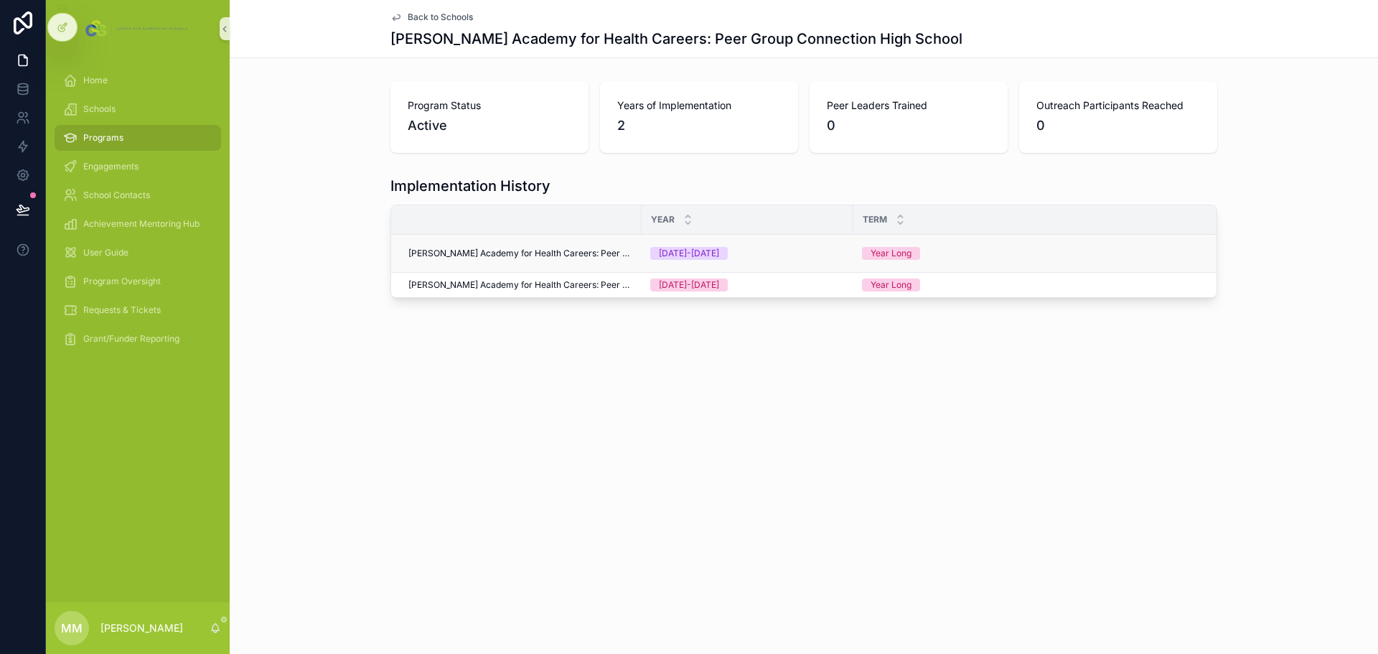
click at [504, 261] on td "[PERSON_NAME] Academy for Health Careers: Peer Group Connection High School" at bounding box center [516, 254] width 250 height 38
click at [505, 255] on span "[PERSON_NAME] Academy for Health Careers: Peer Group Connection High School" at bounding box center [520, 253] width 225 height 11
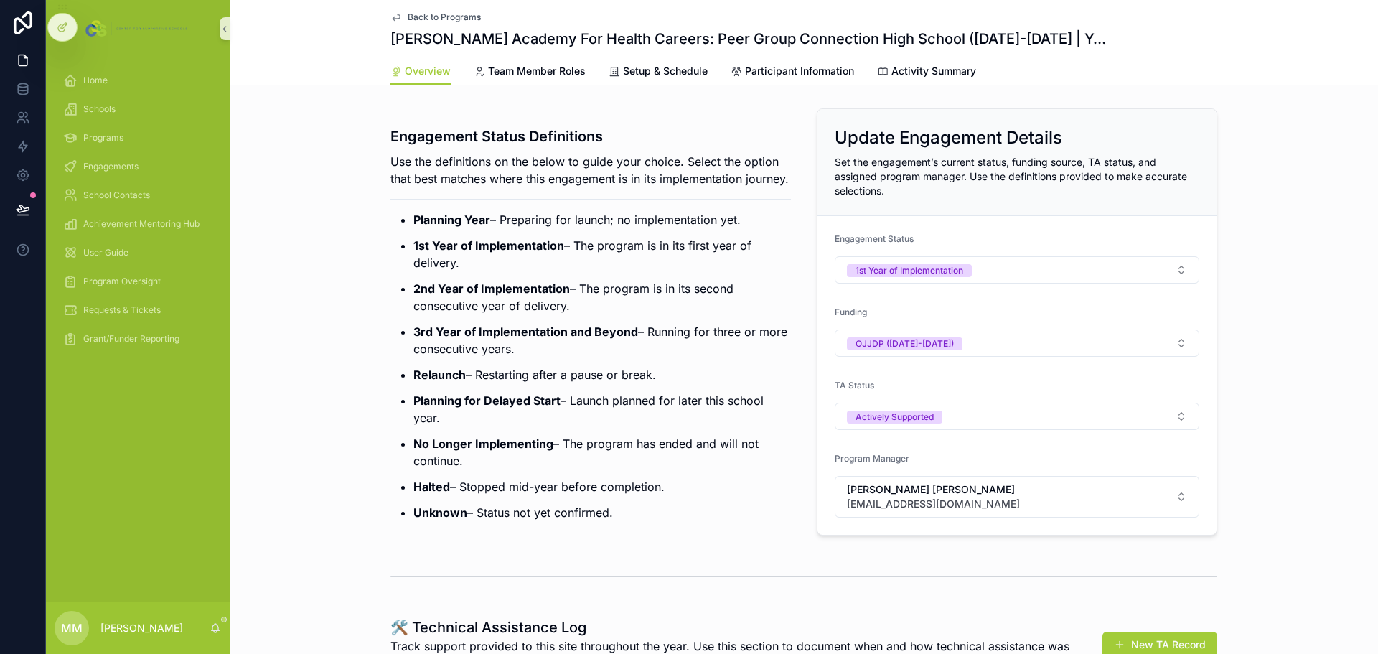
click at [150, 94] on div "Home" at bounding box center [138, 80] width 184 height 29
click at [146, 108] on div "Schools" at bounding box center [137, 109] width 149 height 23
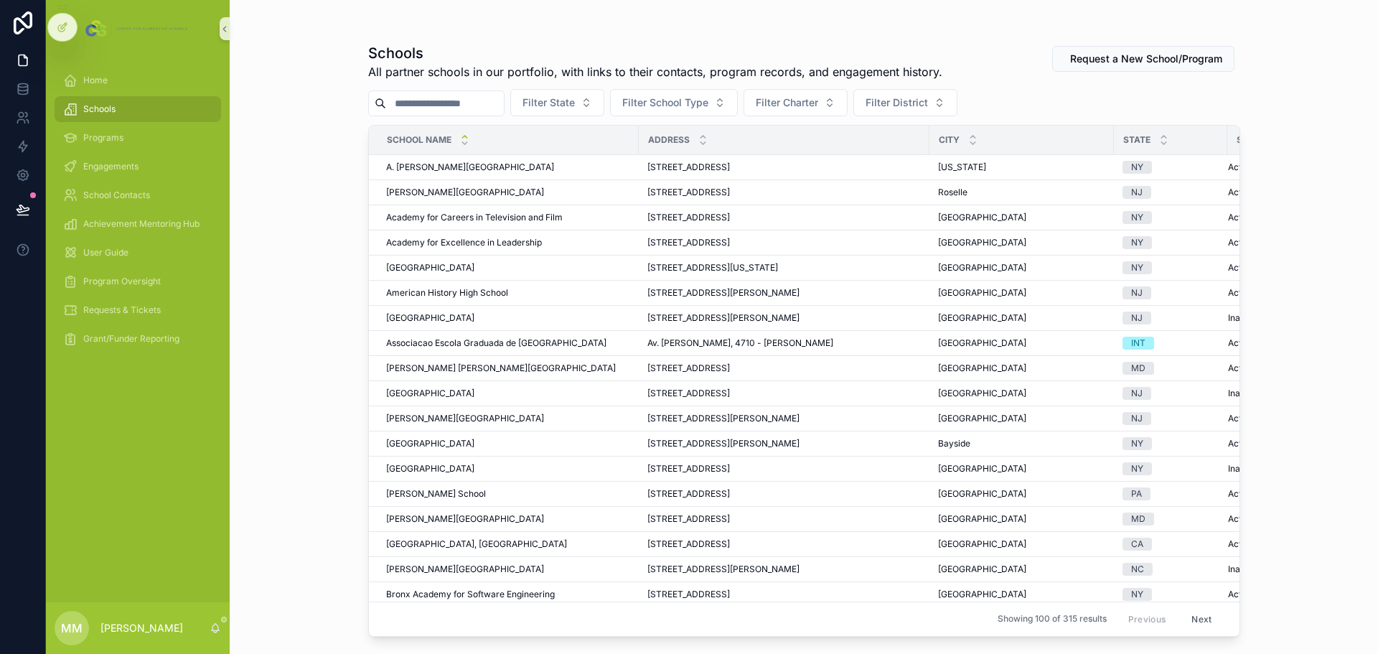
click at [486, 98] on input "scrollable content" at bounding box center [445, 103] width 118 height 20
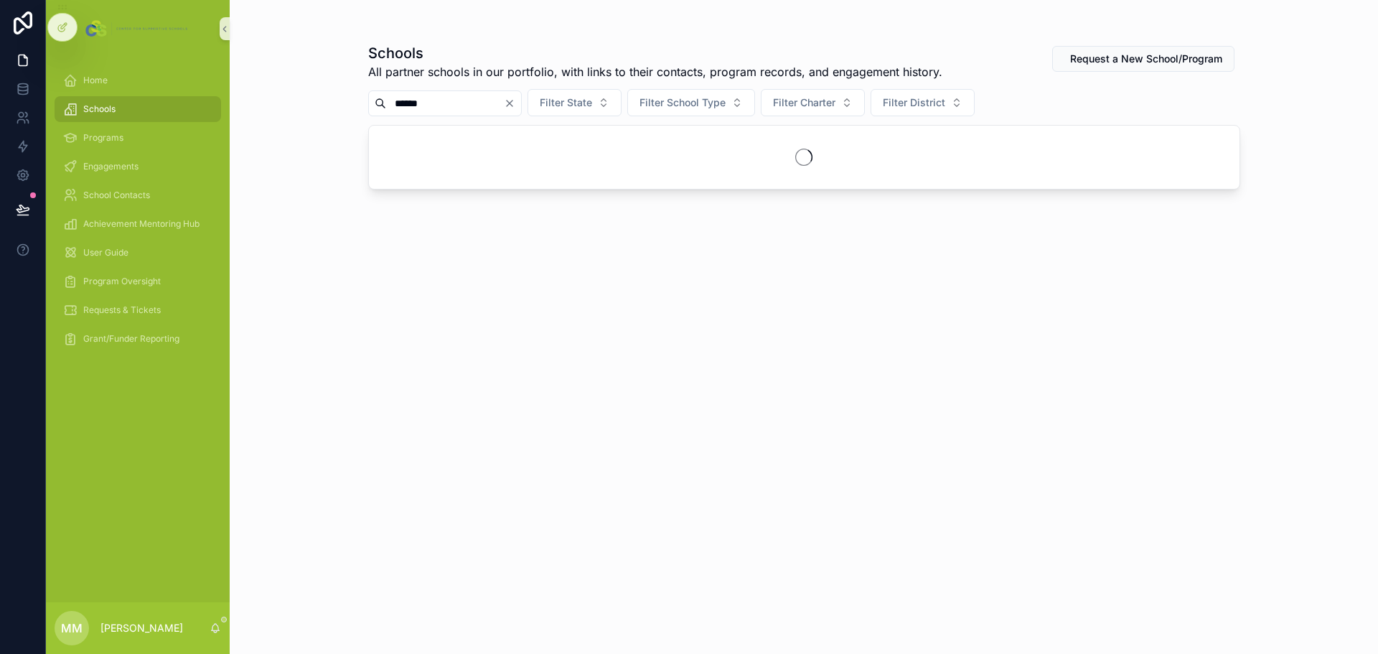
type input "******"
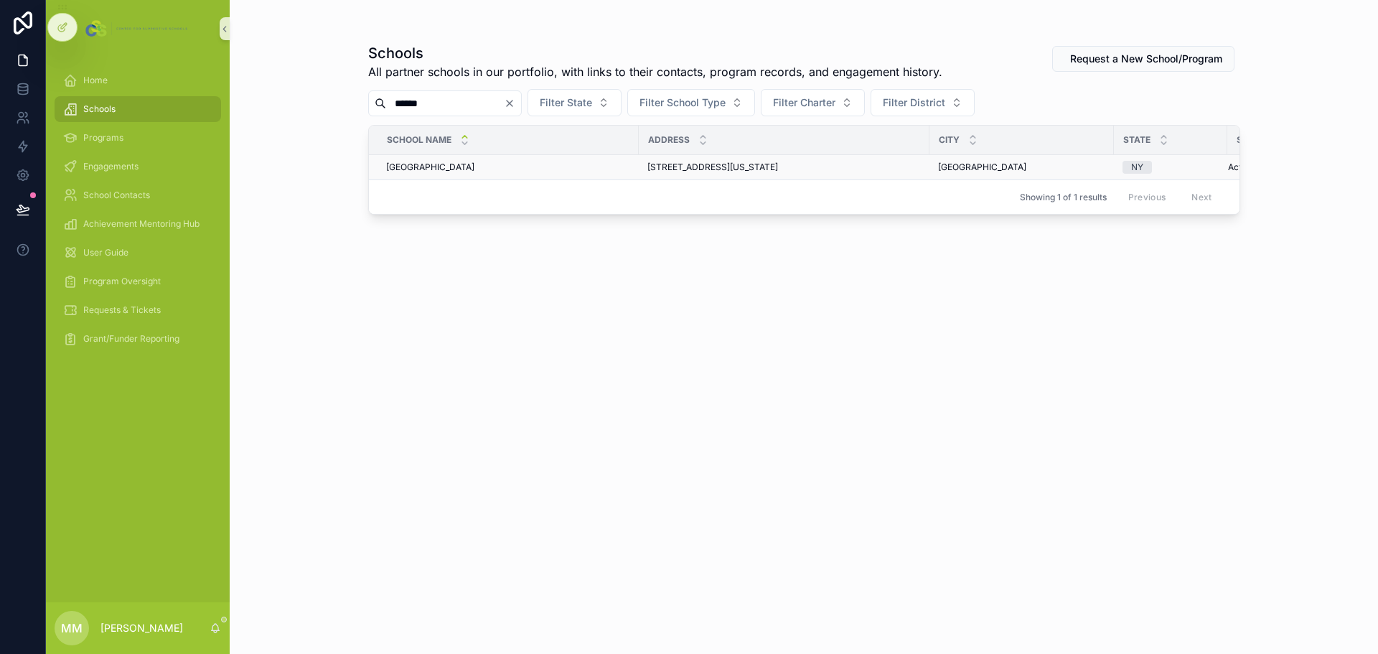
click at [420, 171] on span "[GEOGRAPHIC_DATA]" at bounding box center [430, 166] width 88 height 11
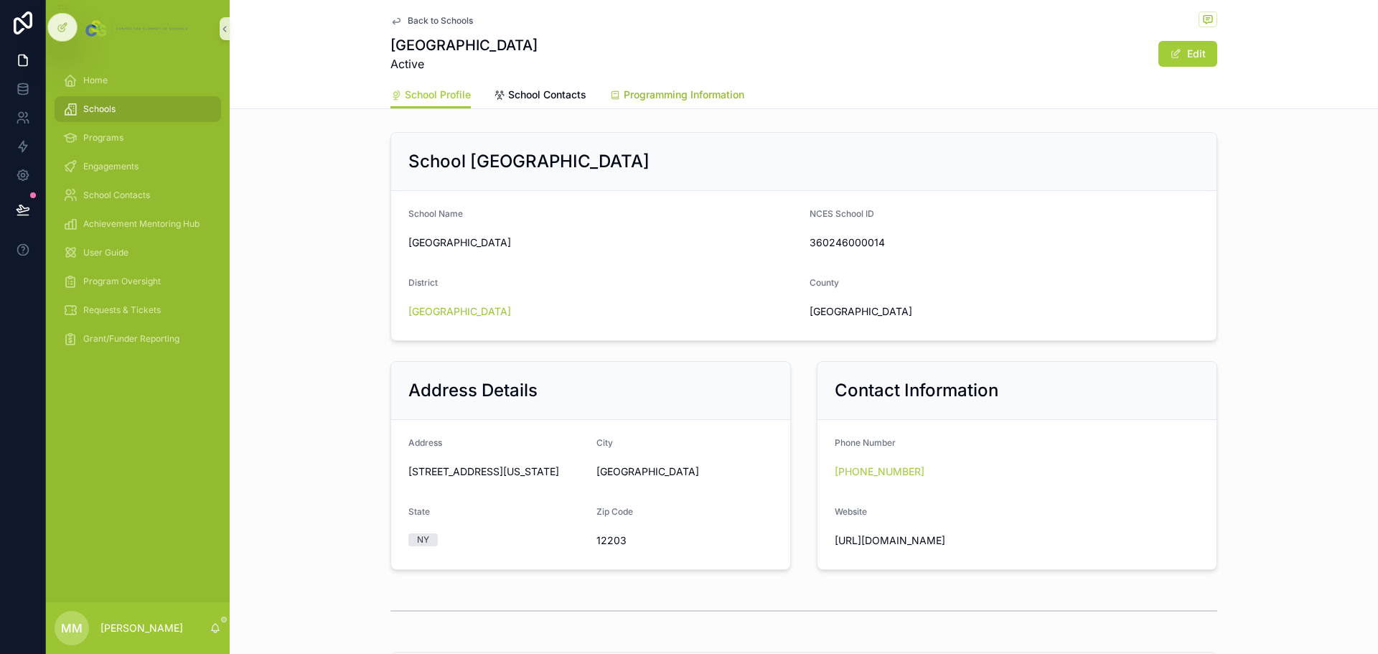
click at [692, 90] on span "Programming Information" at bounding box center [684, 95] width 121 height 14
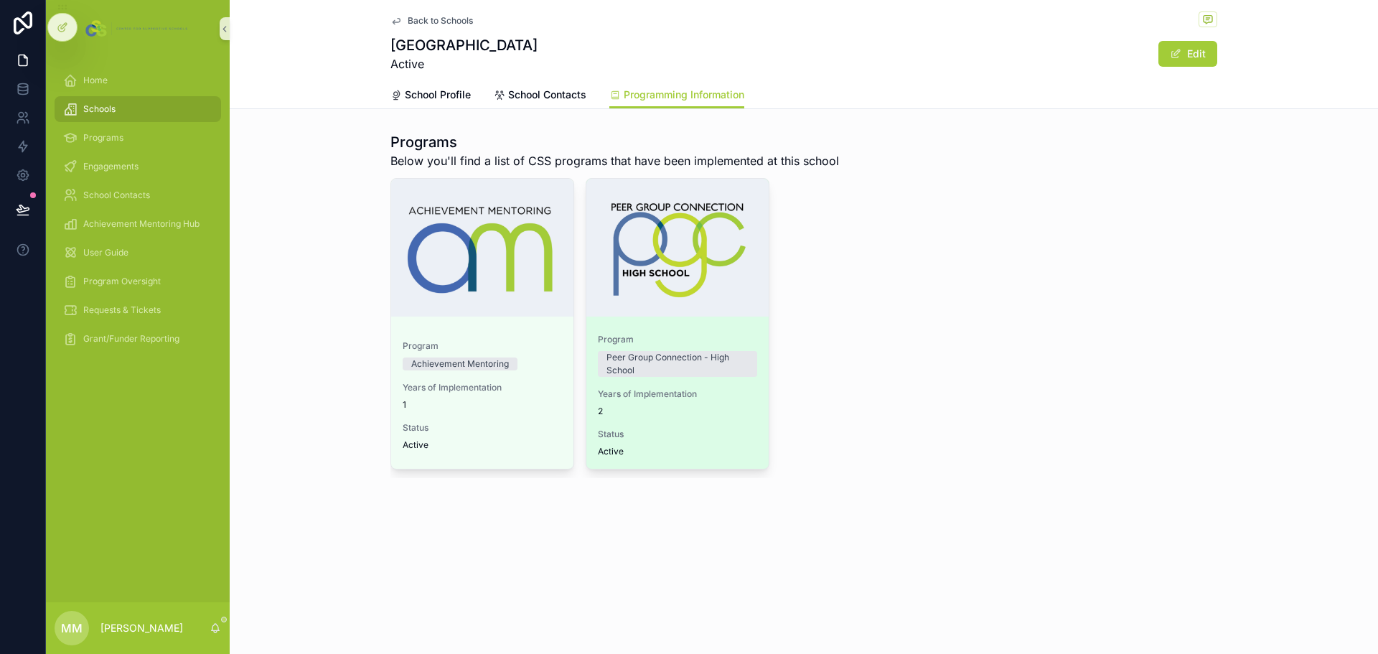
click at [697, 426] on div "Program Peer Group Connection - High School Years of Implementation 2 Status Ac…" at bounding box center [677, 395] width 182 height 146
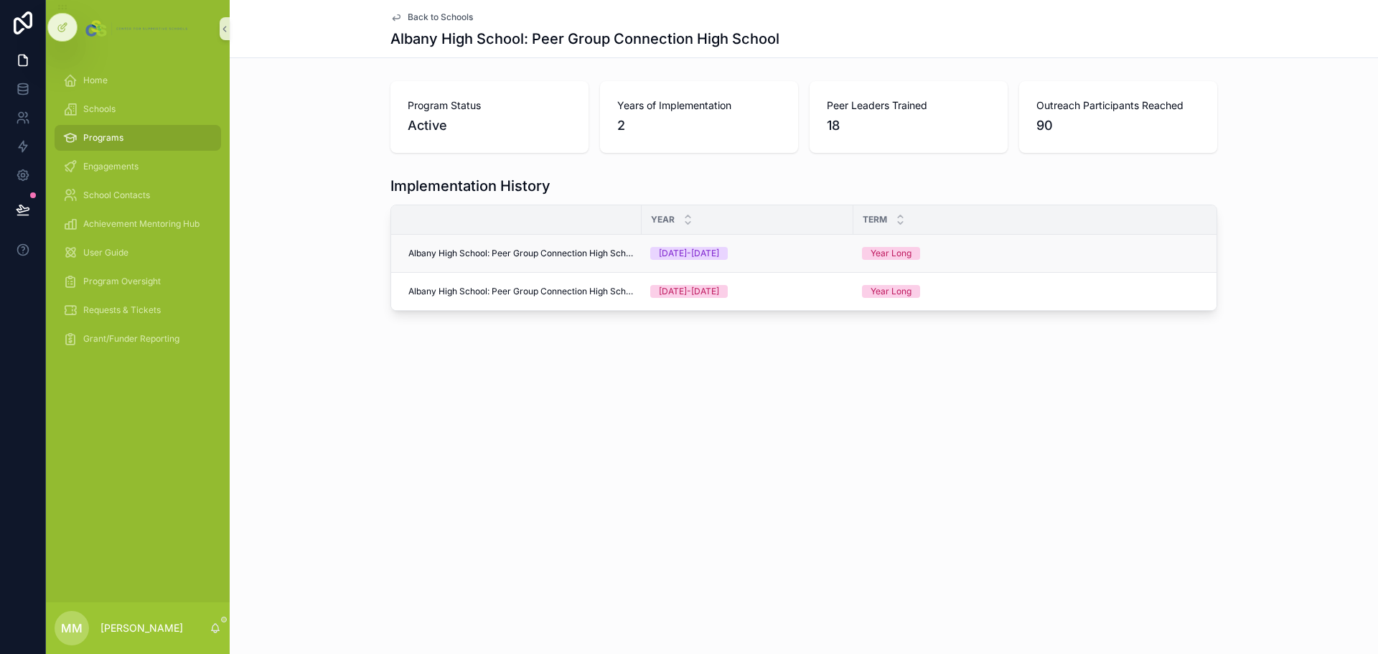
click at [572, 261] on td "Albany High School: Peer Group Connection High School" at bounding box center [516, 254] width 250 height 38
click at [573, 256] on span "Albany High School: Peer Group Connection High School" at bounding box center [520, 253] width 225 height 11
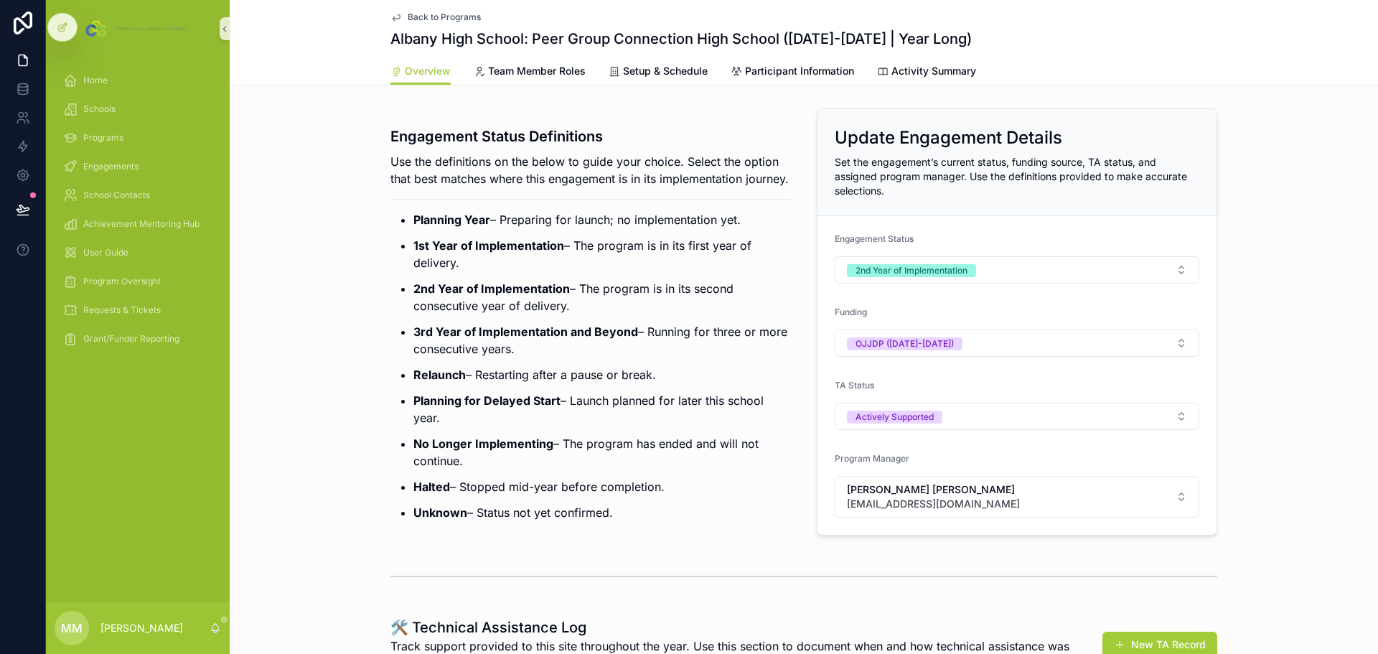
click at [408, 14] on span "Back to Programs" at bounding box center [444, 16] width 73 height 11
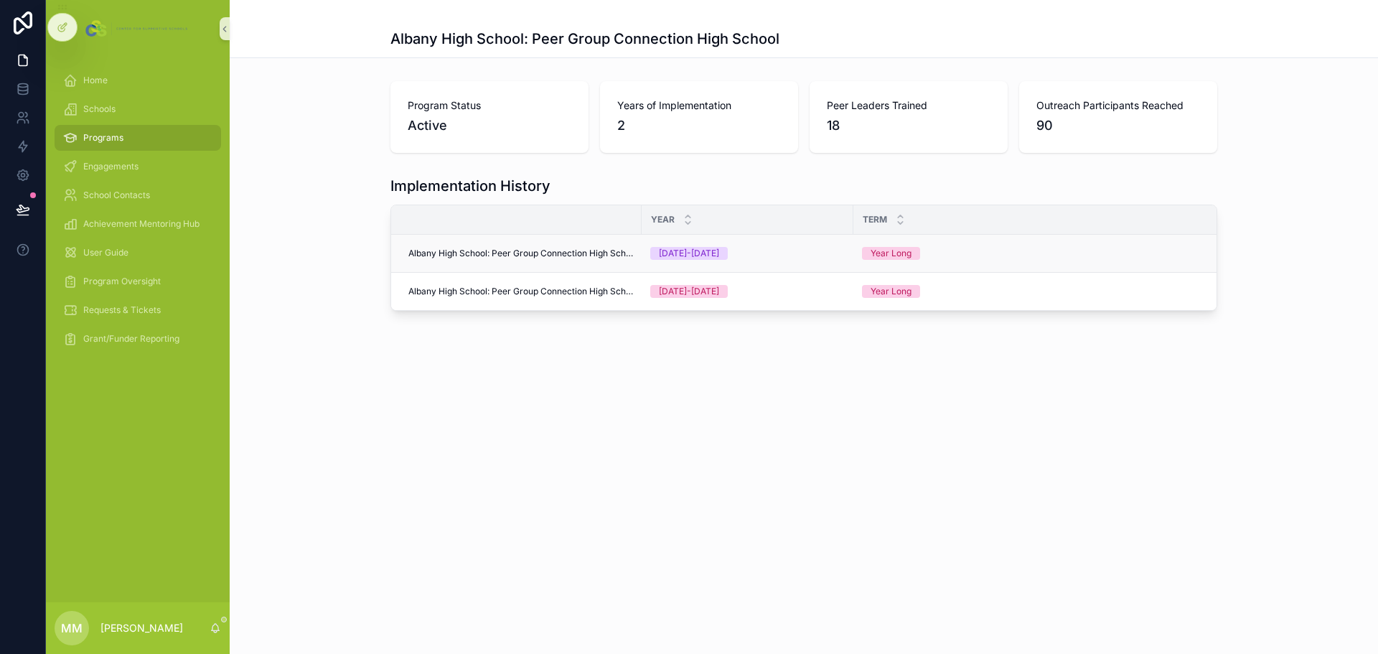
click at [603, 253] on span "Albany High School: Peer Group Connection High School" at bounding box center [520, 253] width 225 height 11
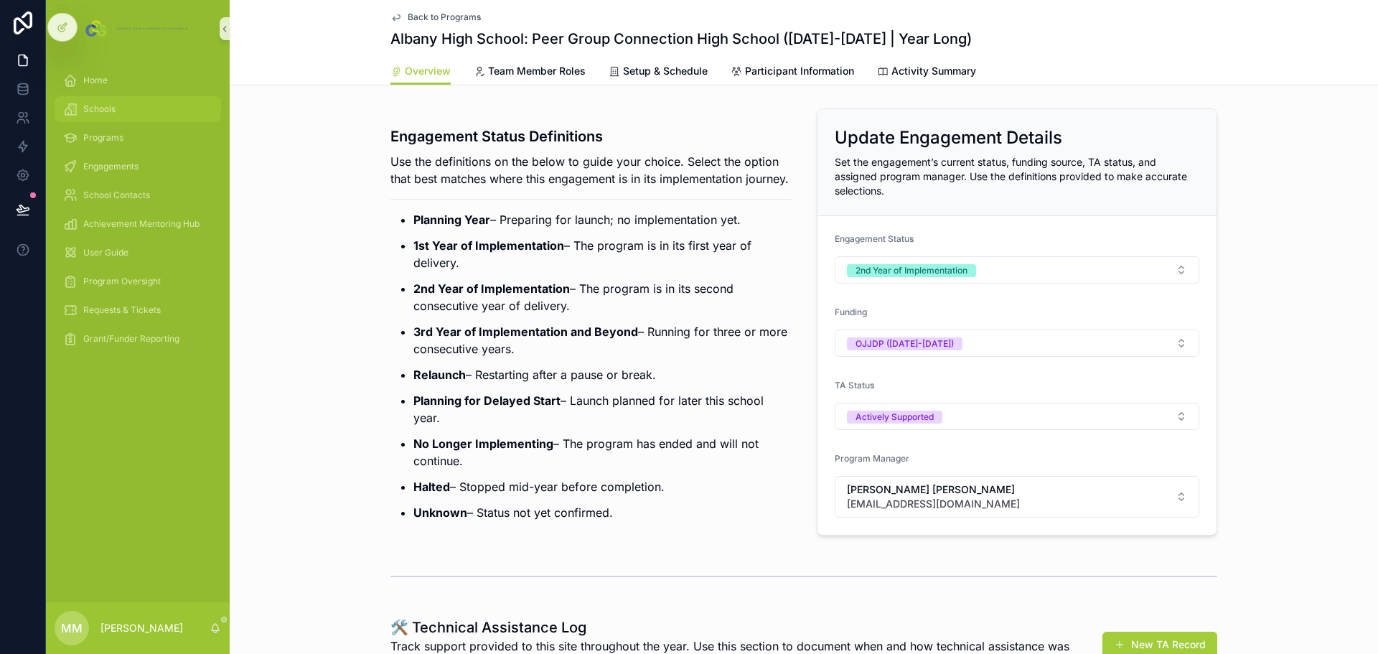
click at [113, 103] on span "Schools" at bounding box center [99, 108] width 32 height 11
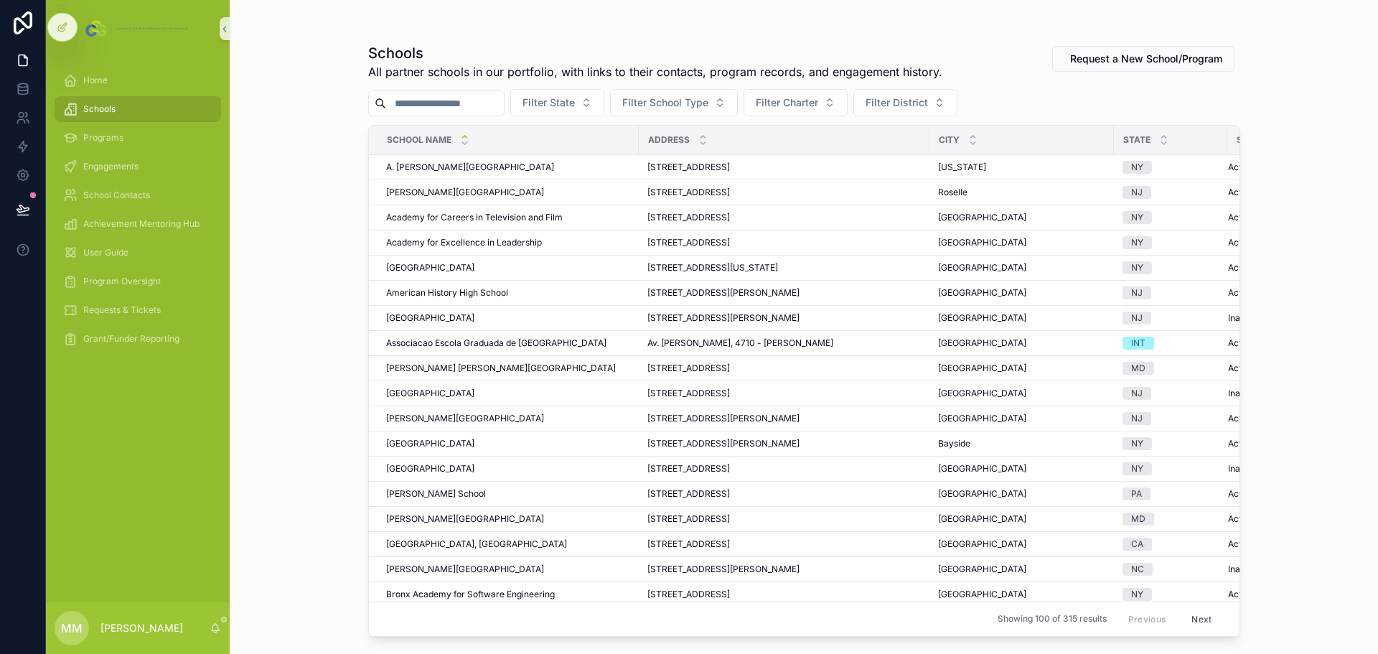
click at [464, 98] on input "scrollable content" at bounding box center [445, 103] width 118 height 20
type input "********"
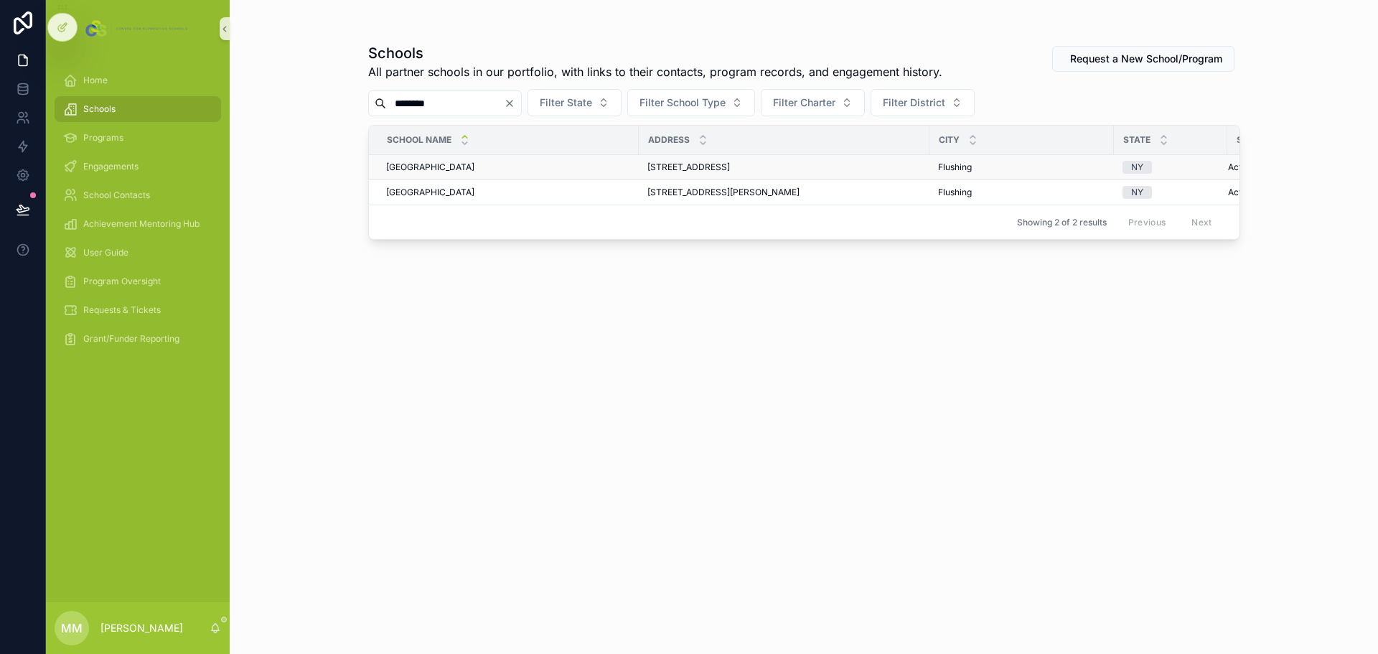
click at [450, 169] on span "[GEOGRAPHIC_DATA]" at bounding box center [430, 166] width 88 height 11
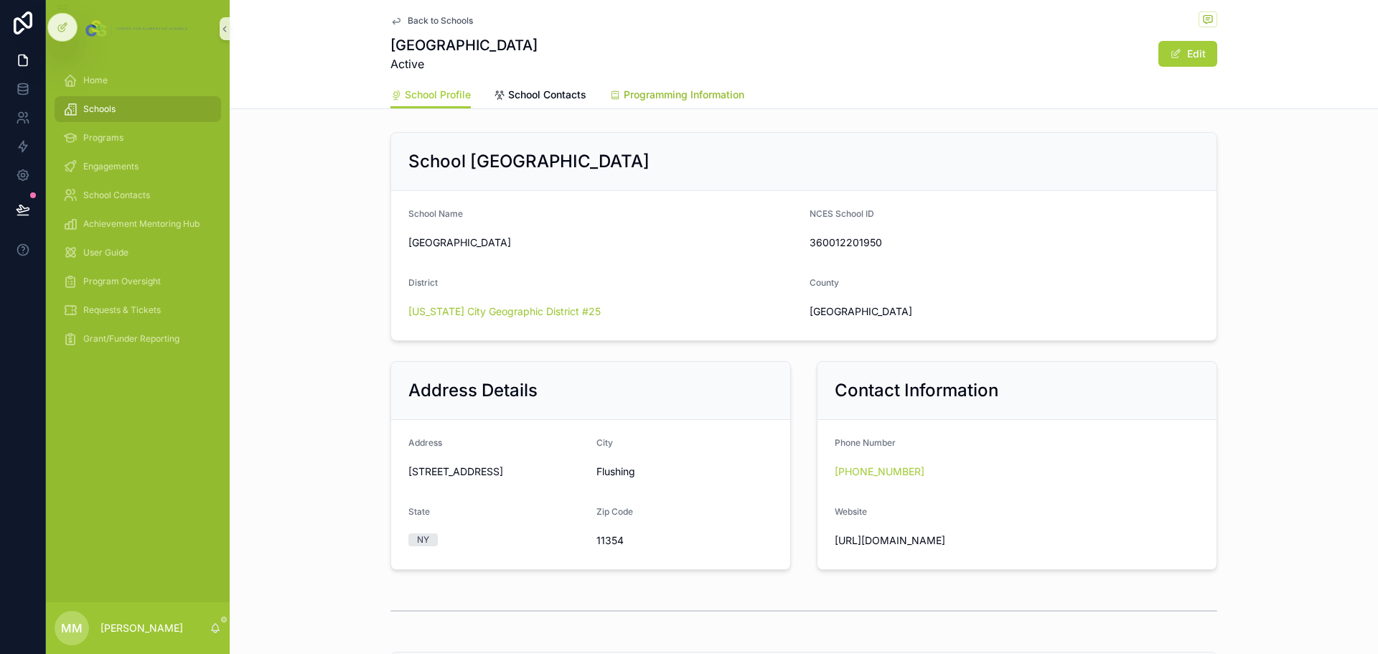
click at [654, 86] on link "Programming Information" at bounding box center [676, 96] width 135 height 29
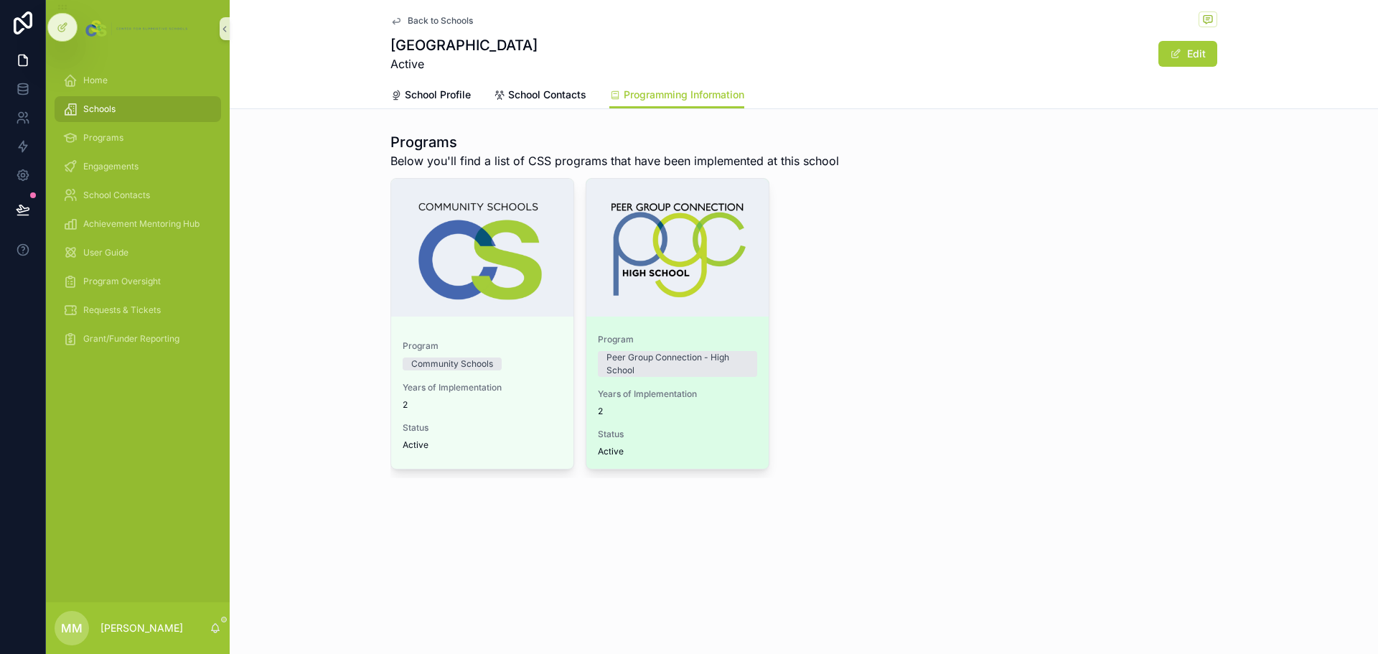
click at [682, 403] on div "Years of Implementation 2" at bounding box center [677, 402] width 159 height 29
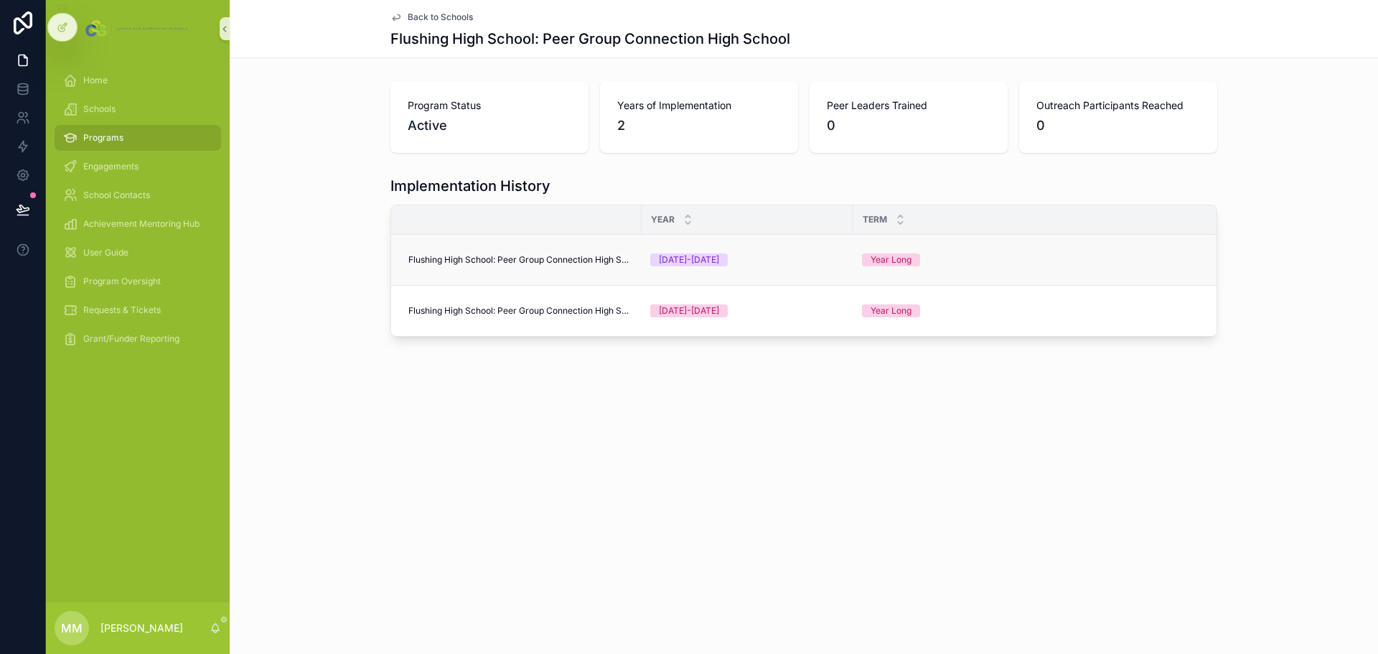
click at [583, 260] on span "Flushing High School: Peer Group Connection High School" at bounding box center [520, 259] width 225 height 11
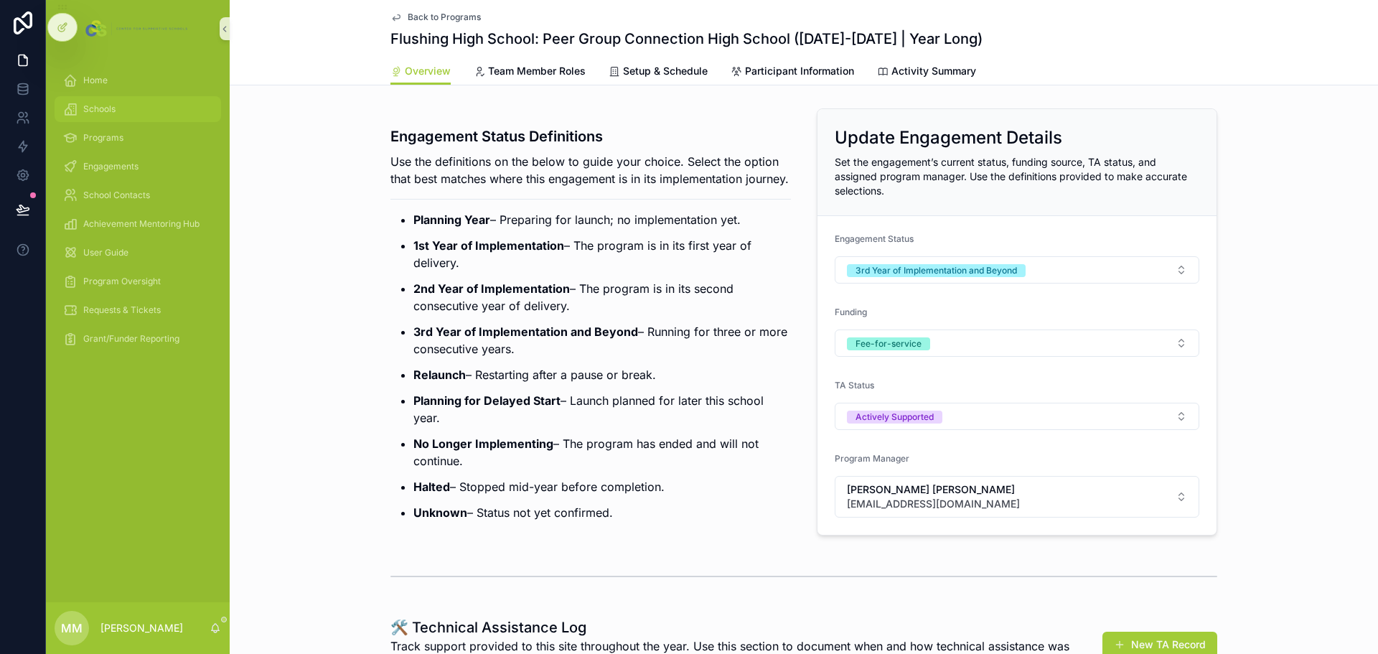
drag, startPoint x: 128, startPoint y: 109, endPoint x: 140, endPoint y: 109, distance: 12.2
click at [128, 109] on div "Schools" at bounding box center [137, 109] width 149 height 23
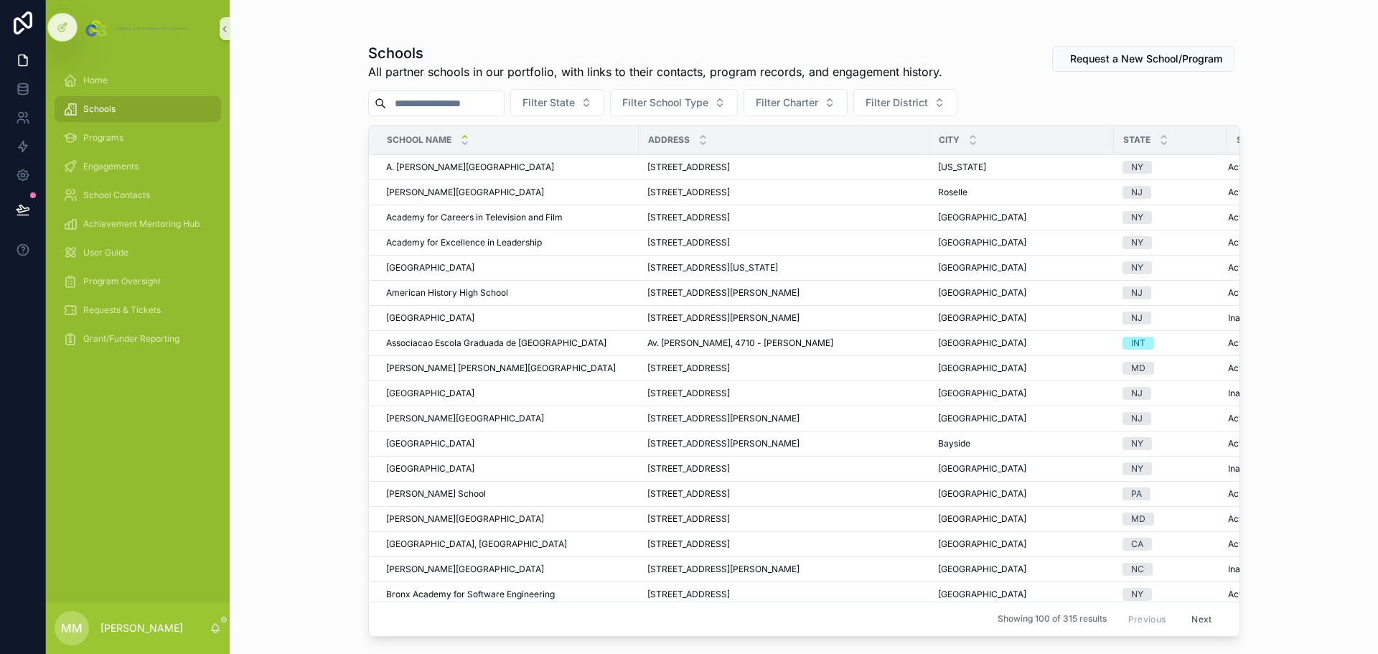
click at [446, 105] on input "scrollable content" at bounding box center [445, 103] width 118 height 20
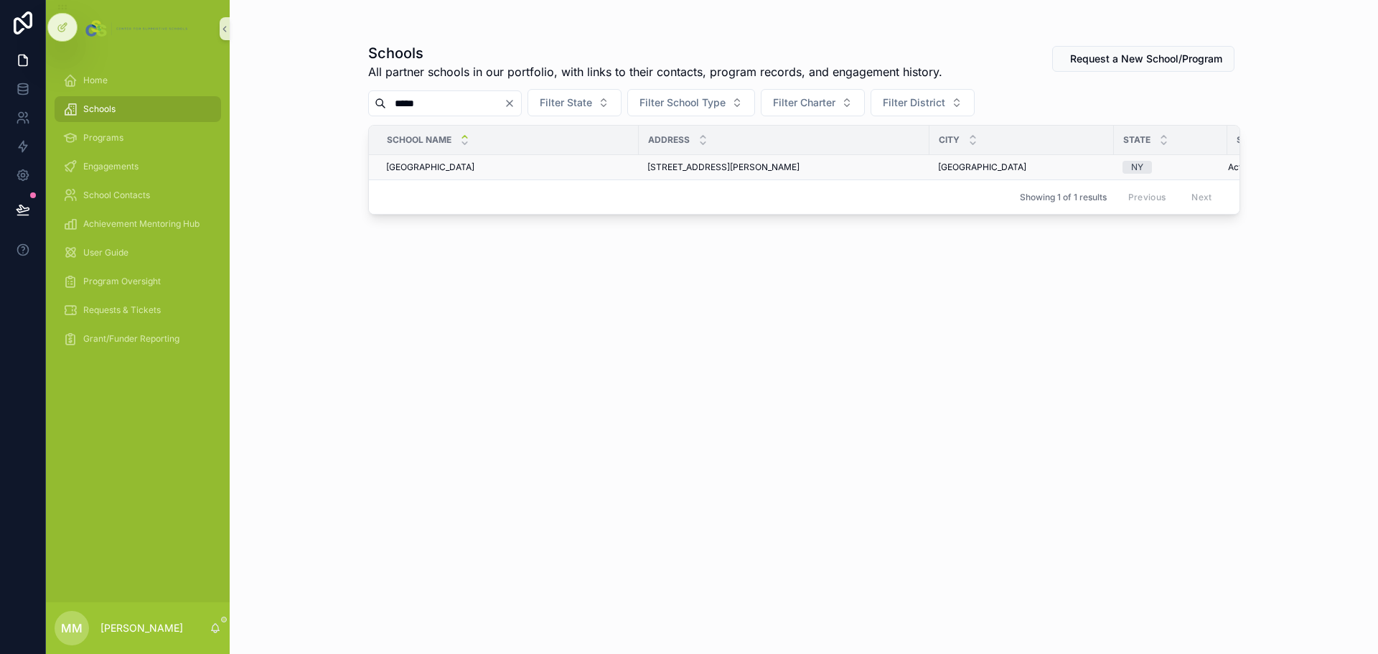
type input "*****"
click at [447, 165] on span "[GEOGRAPHIC_DATA]" at bounding box center [430, 166] width 88 height 11
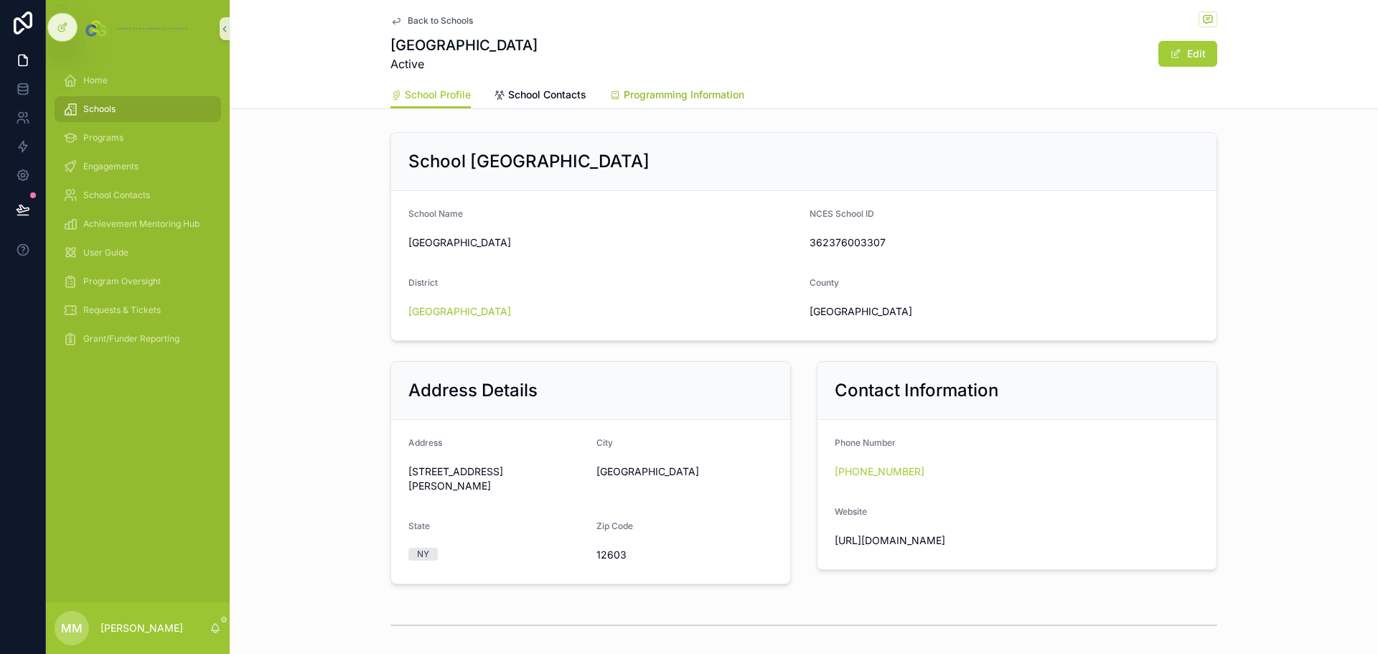
click at [653, 98] on span "Programming Information" at bounding box center [684, 95] width 121 height 14
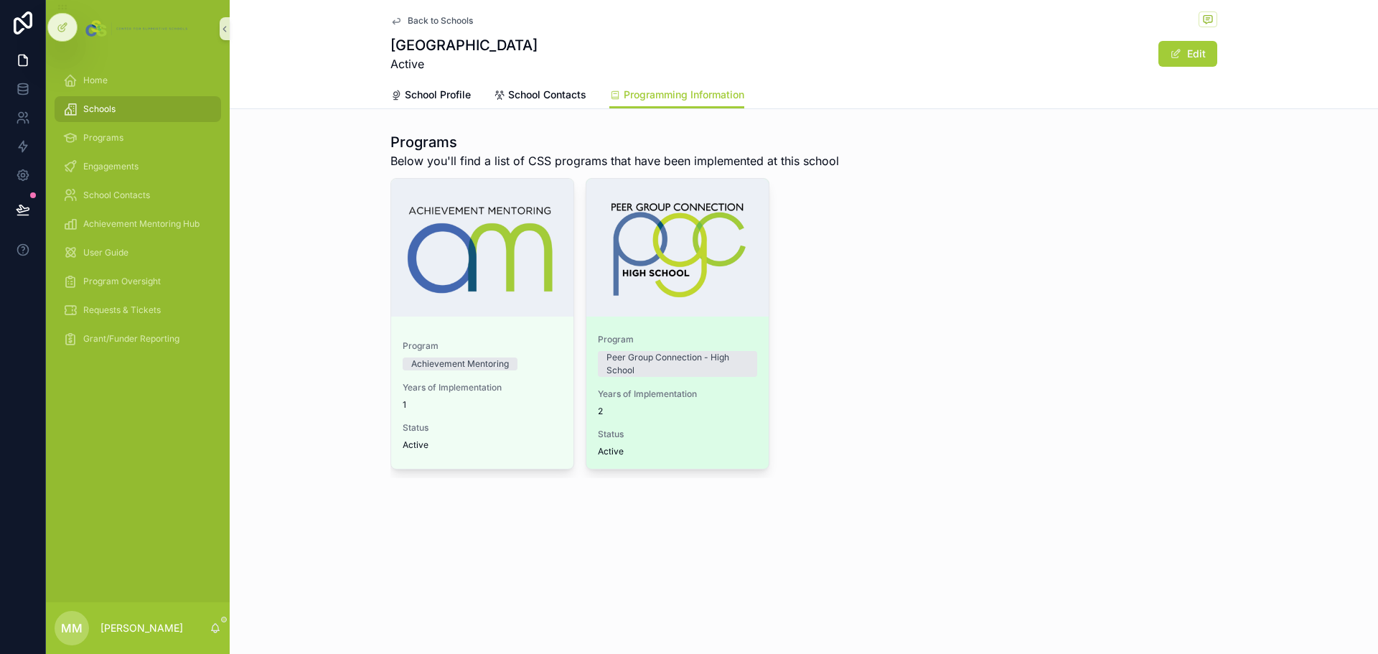
click at [710, 408] on span "2" at bounding box center [677, 410] width 159 height 11
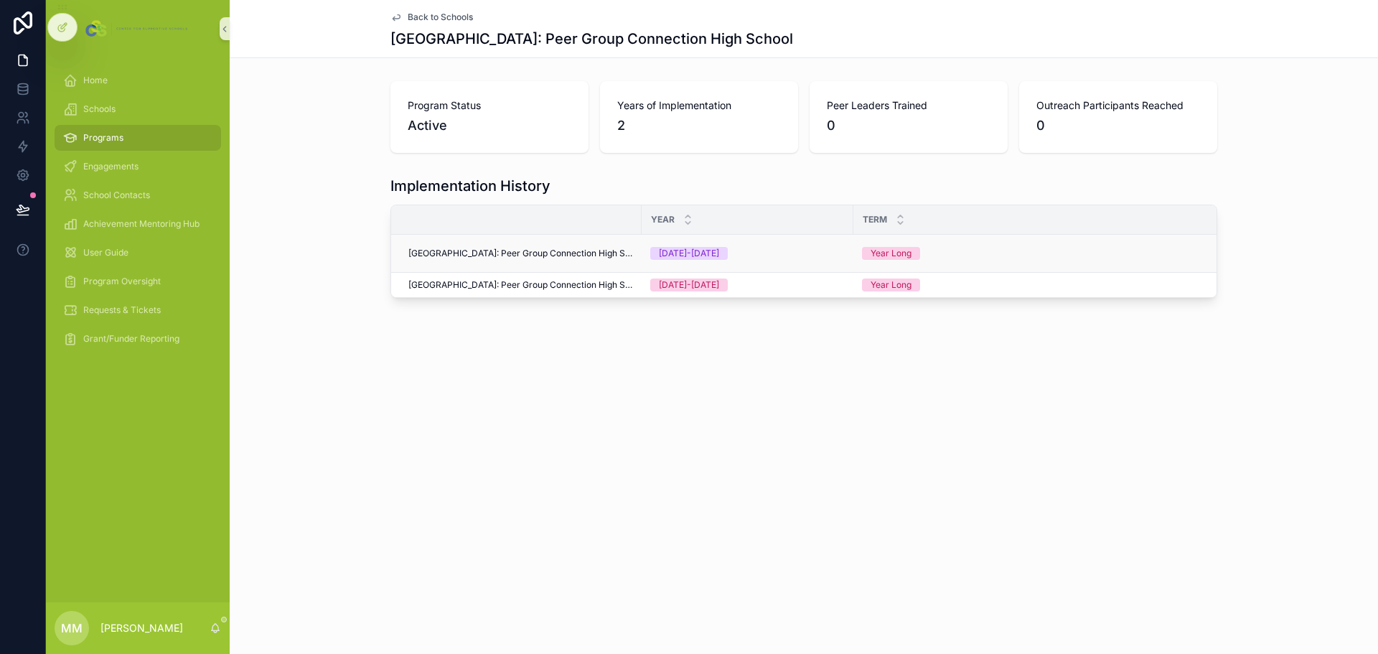
click at [586, 250] on span "[GEOGRAPHIC_DATA]: Peer Group Connection High School" at bounding box center [520, 253] width 225 height 11
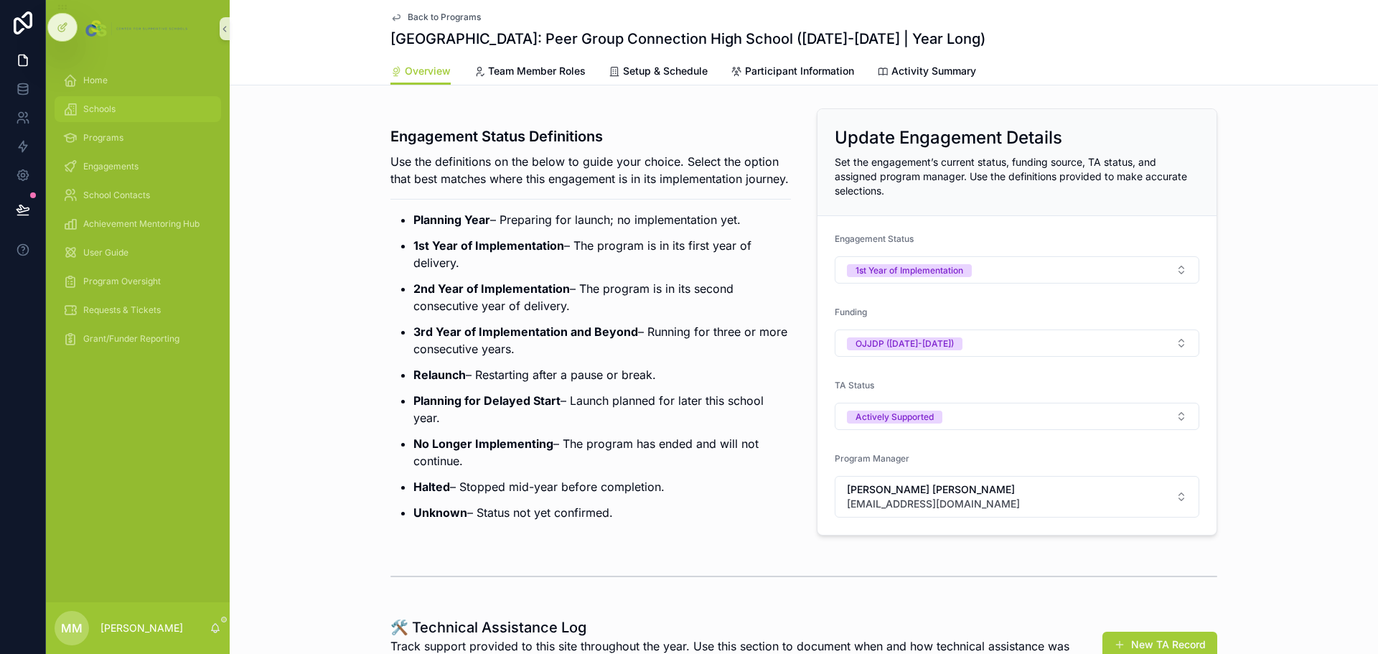
click at [111, 115] on div "Schools" at bounding box center [137, 109] width 149 height 23
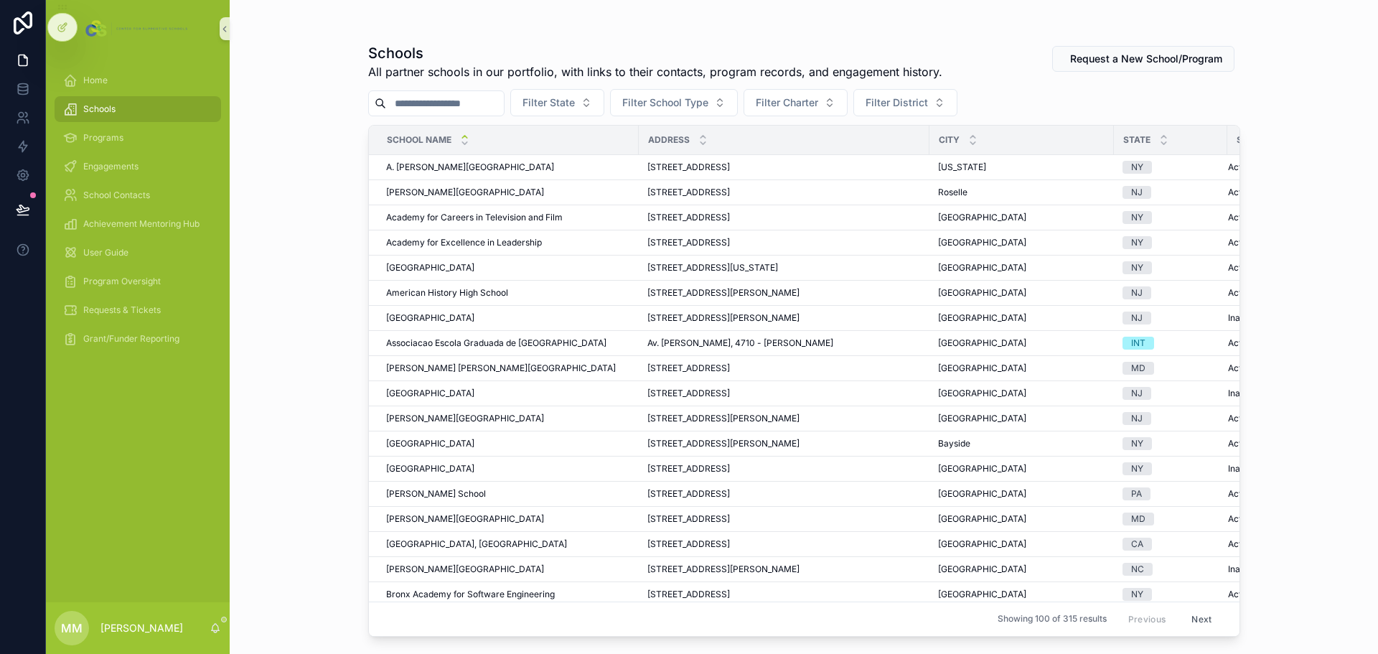
click at [471, 107] on input "scrollable content" at bounding box center [445, 103] width 118 height 20
type input "*****"
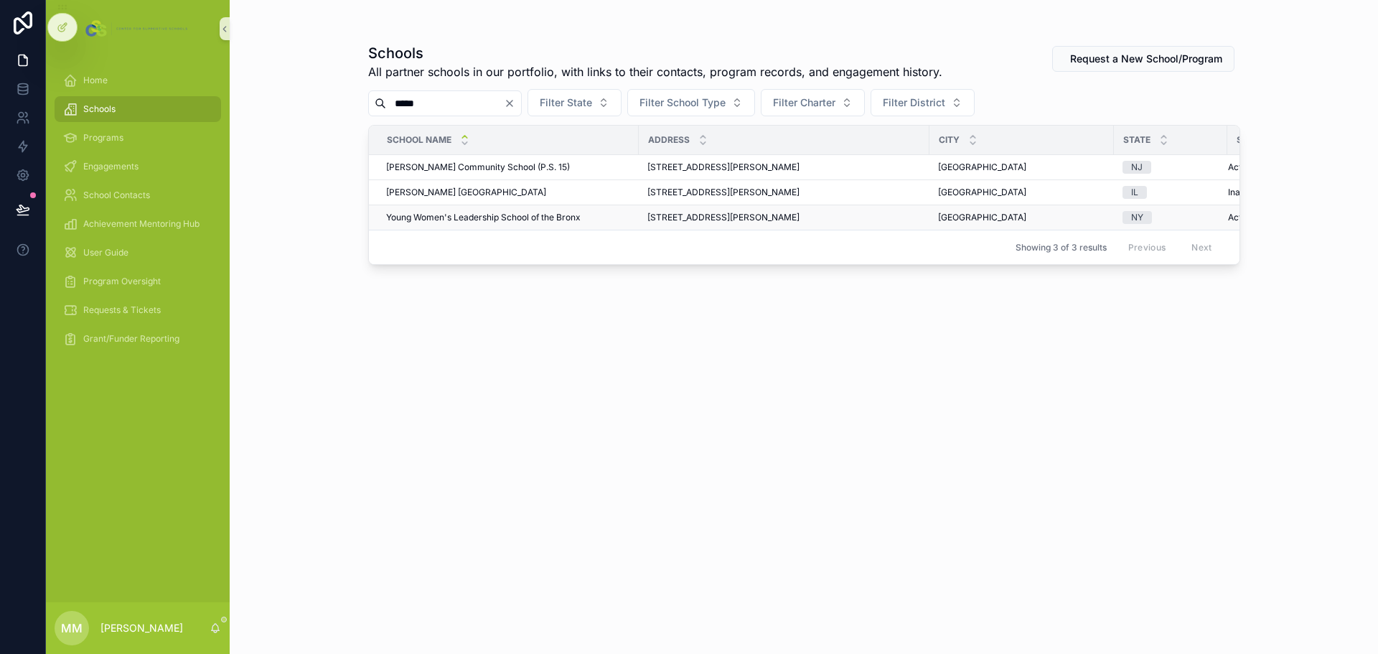
click at [496, 219] on span "Young Women's Leadership School of the Bronx" at bounding box center [483, 217] width 194 height 11
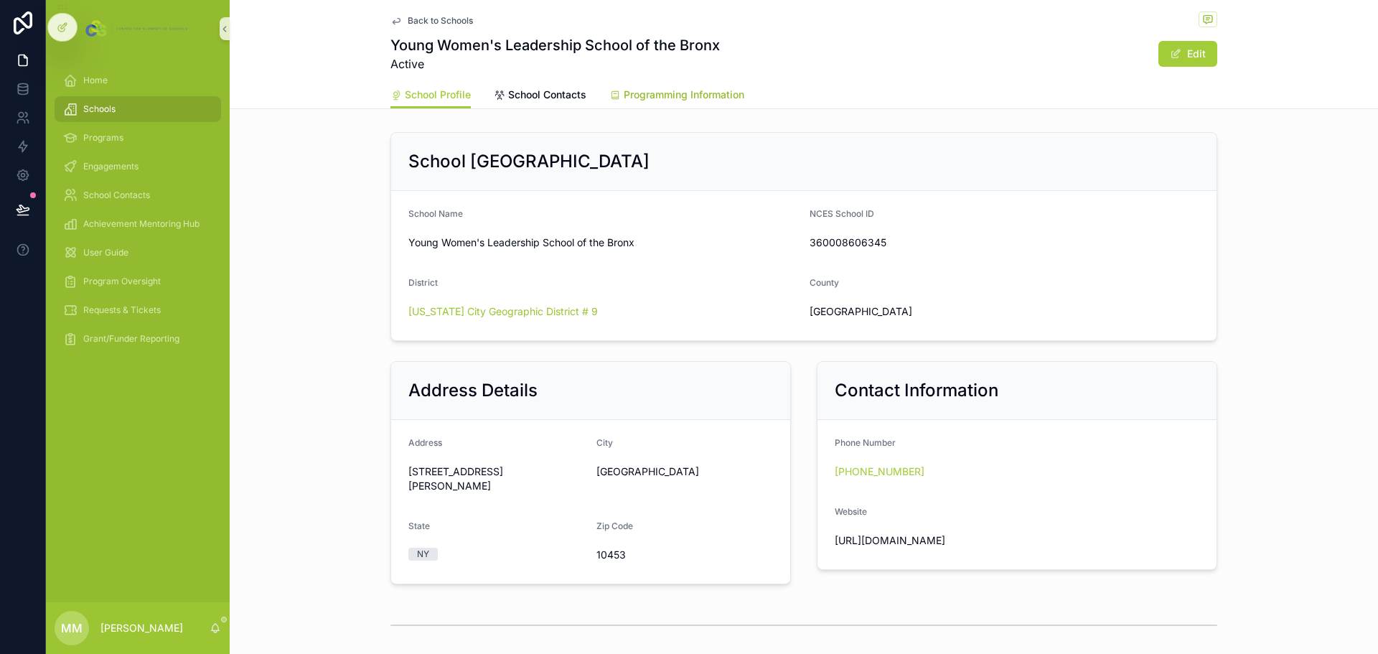
click at [684, 92] on span "Programming Information" at bounding box center [684, 95] width 121 height 14
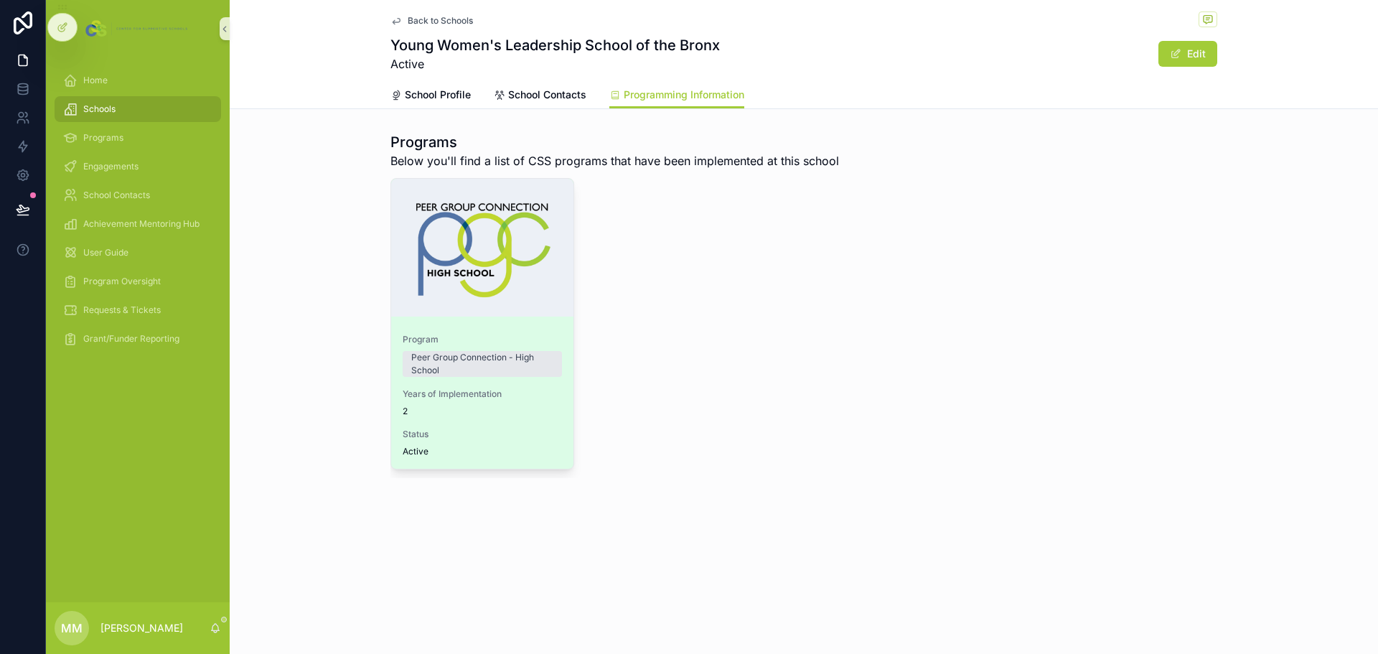
click at [533, 385] on div "Program Peer Group Connection - High School Years of Implementation 2 Status Ac…" at bounding box center [482, 395] width 182 height 146
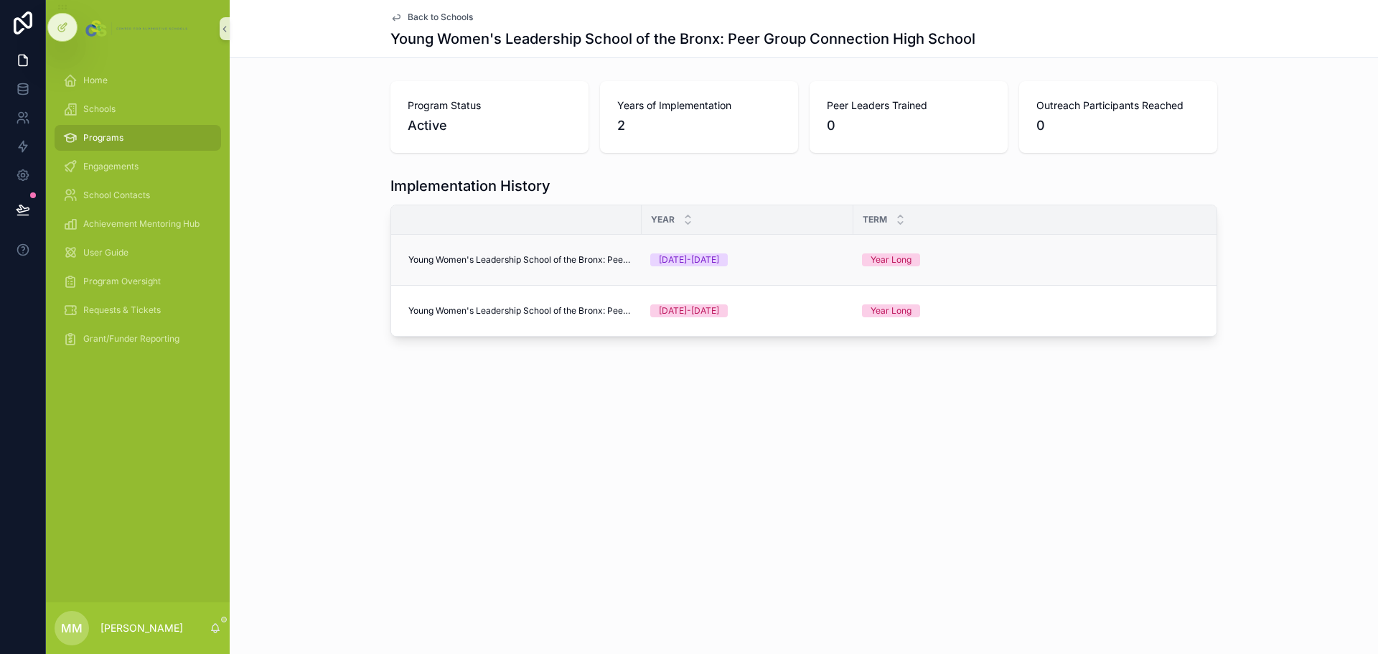
click at [583, 263] on span "Young Women's Leadership School of the Bronx: Peer Group Connection High School" at bounding box center [520, 259] width 225 height 11
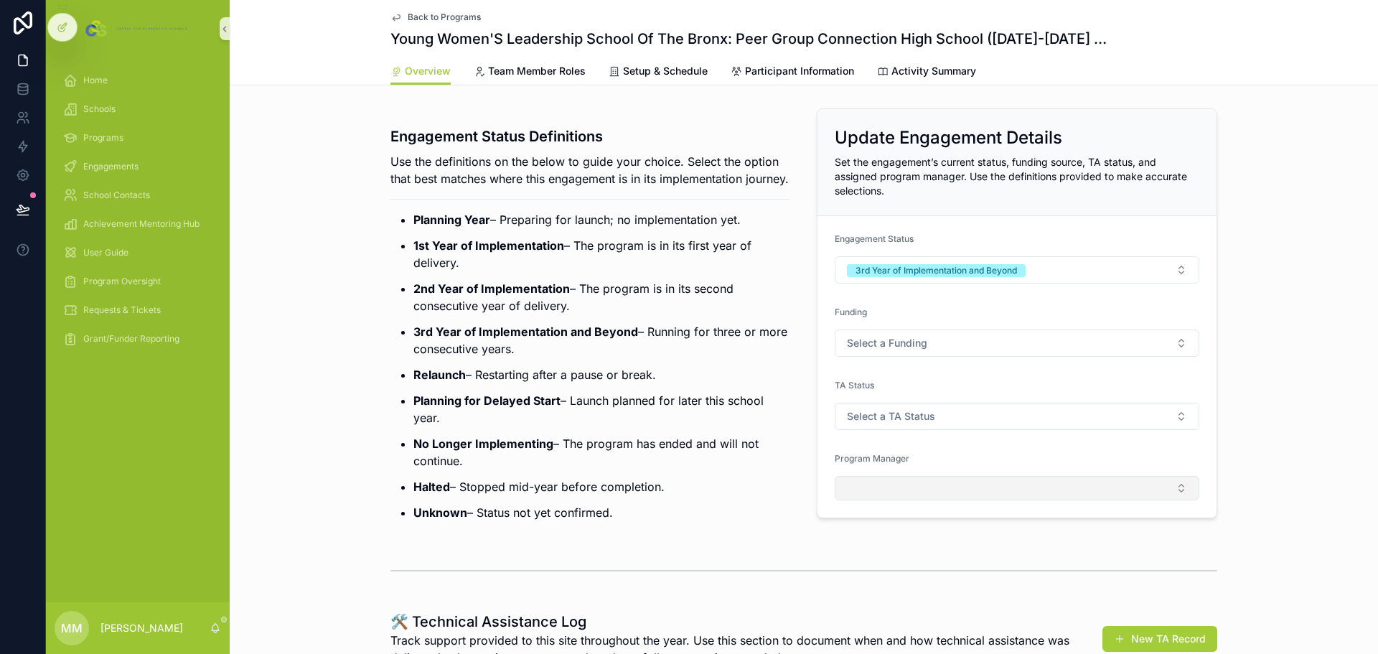
click at [1137, 489] on button "Select Button" at bounding box center [1017, 488] width 365 height 24
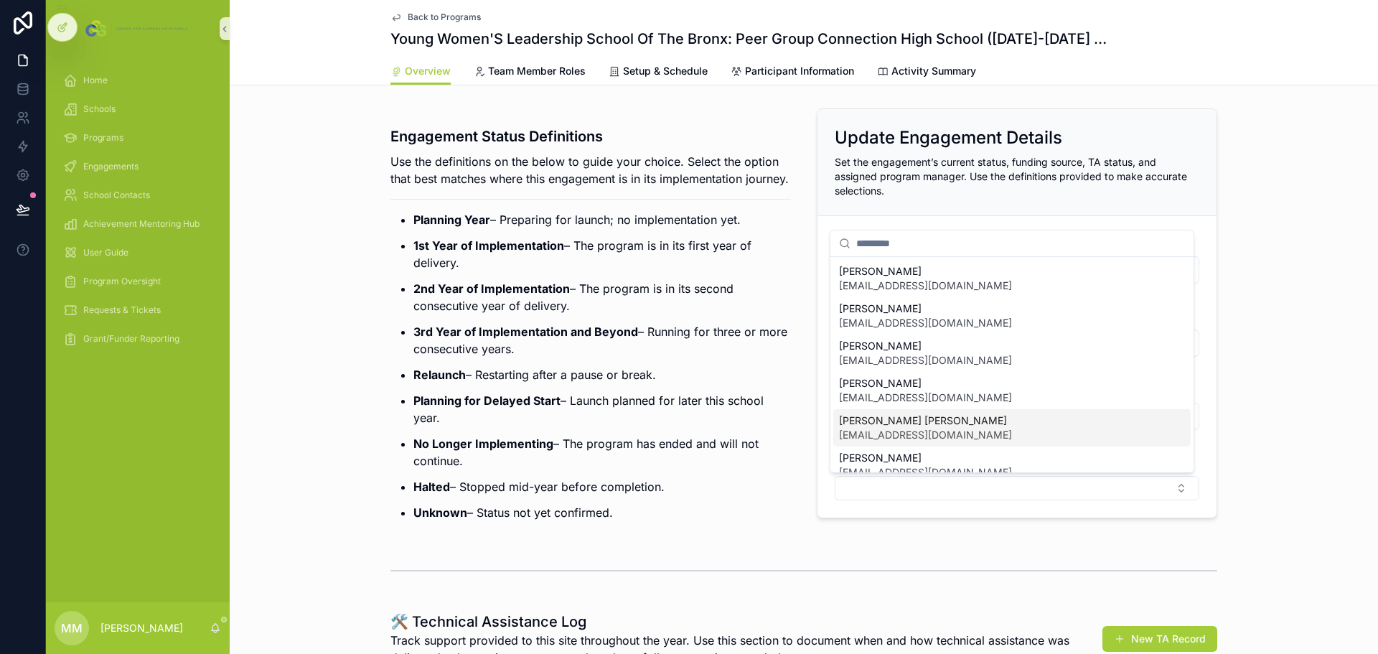
click at [1038, 436] on div "[PERSON_NAME] [PERSON_NAME] [EMAIL_ADDRESS][DOMAIN_NAME]" at bounding box center [1011, 427] width 357 height 37
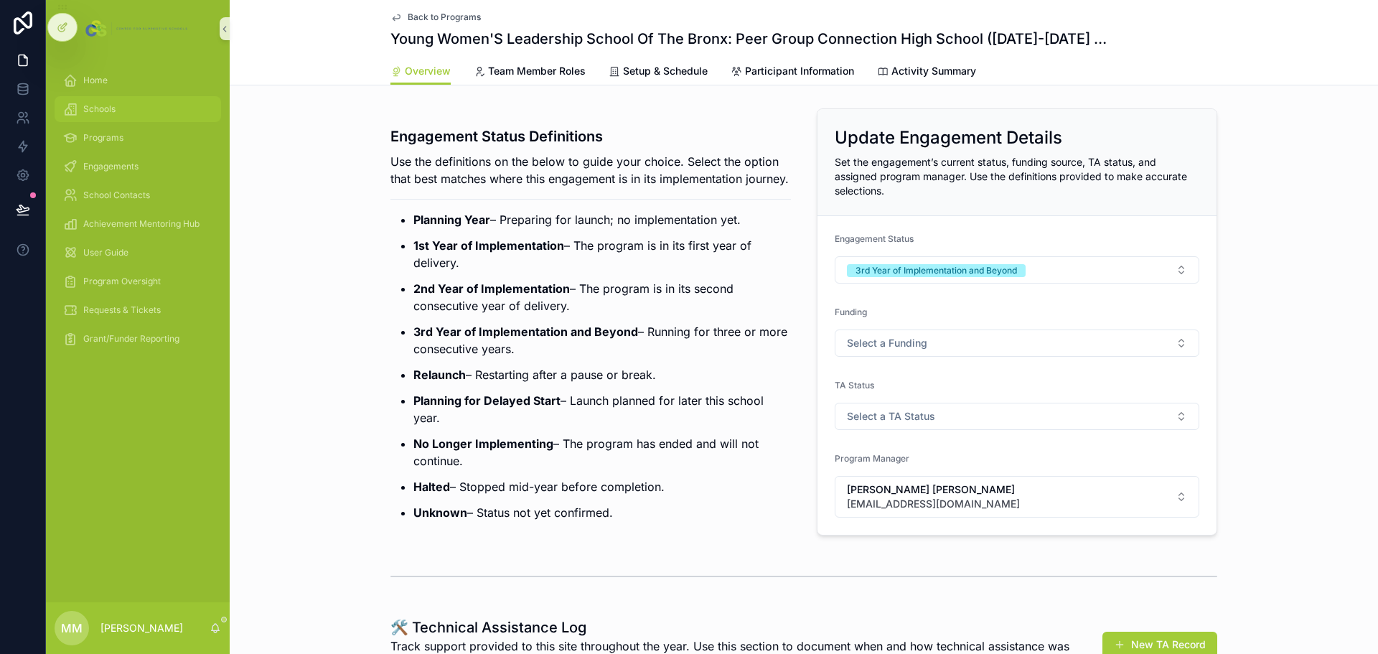
click at [105, 120] on div "Schools" at bounding box center [137, 109] width 149 height 23
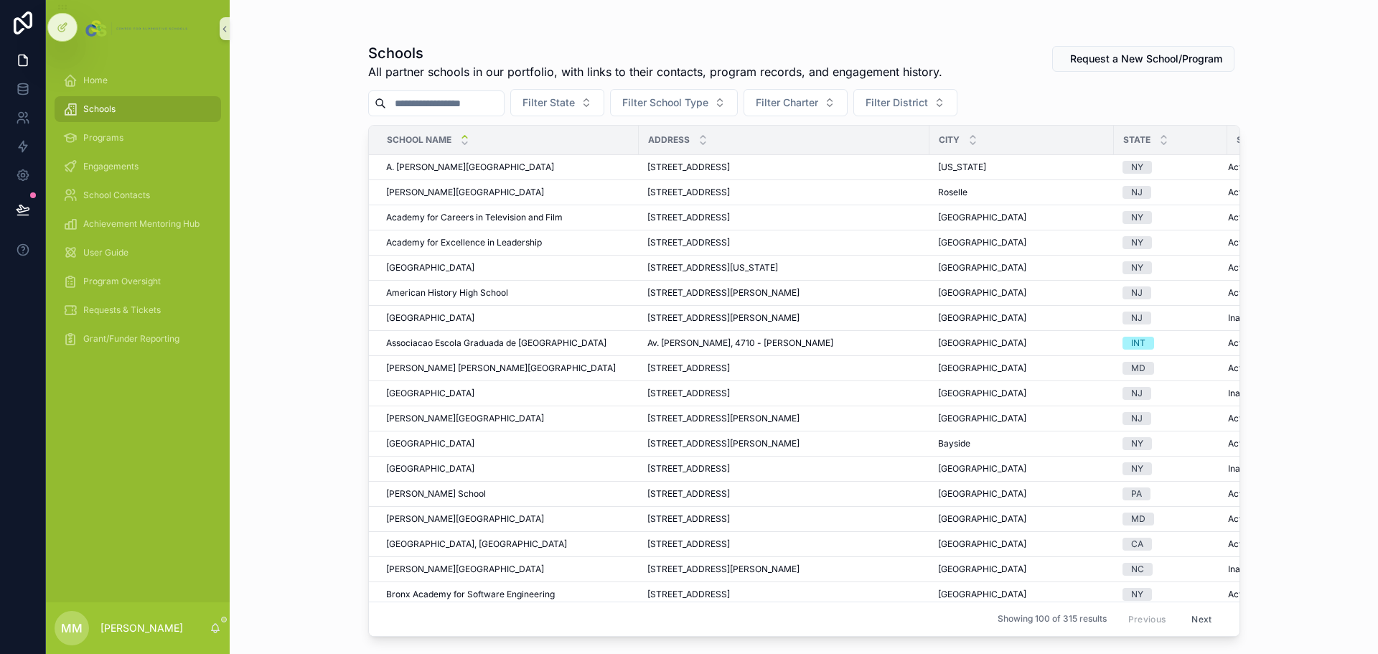
click at [433, 107] on input "scrollable content" at bounding box center [445, 103] width 118 height 20
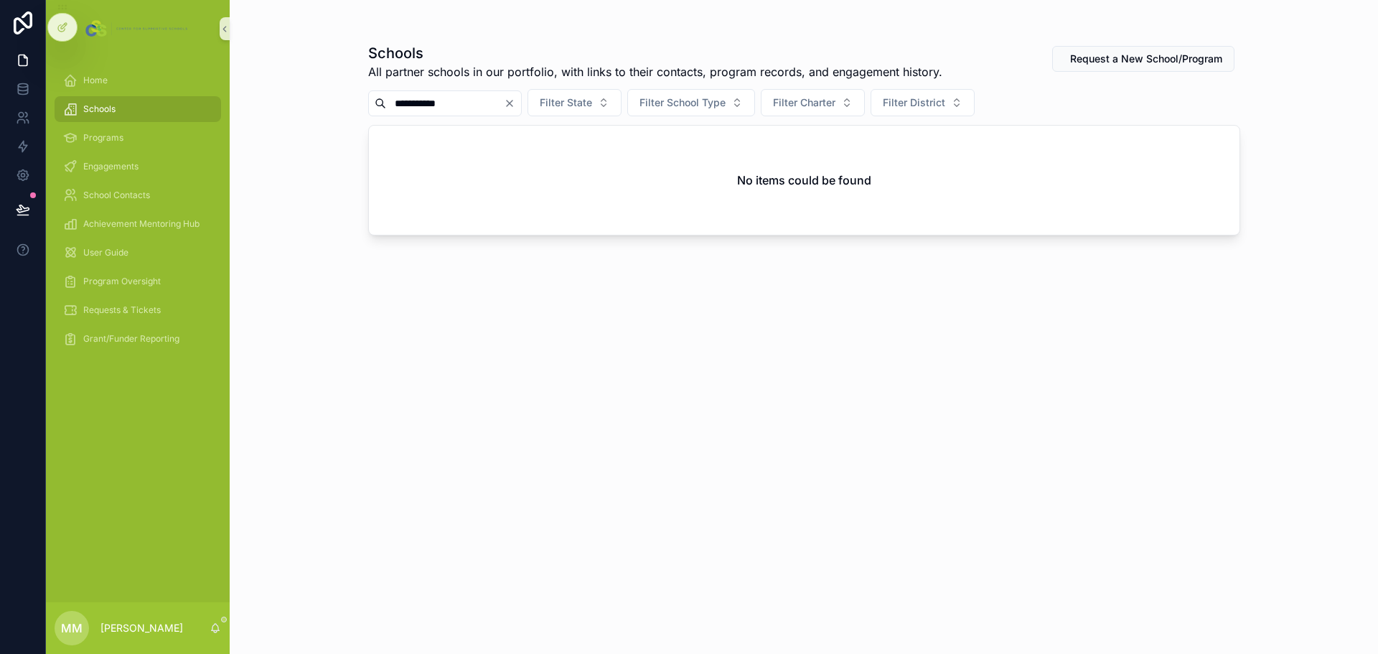
drag, startPoint x: 483, startPoint y: 107, endPoint x: 342, endPoint y: 92, distance: 141.4
click at [342, 92] on div "**********" at bounding box center [804, 327] width 1148 height 654
type input "**"
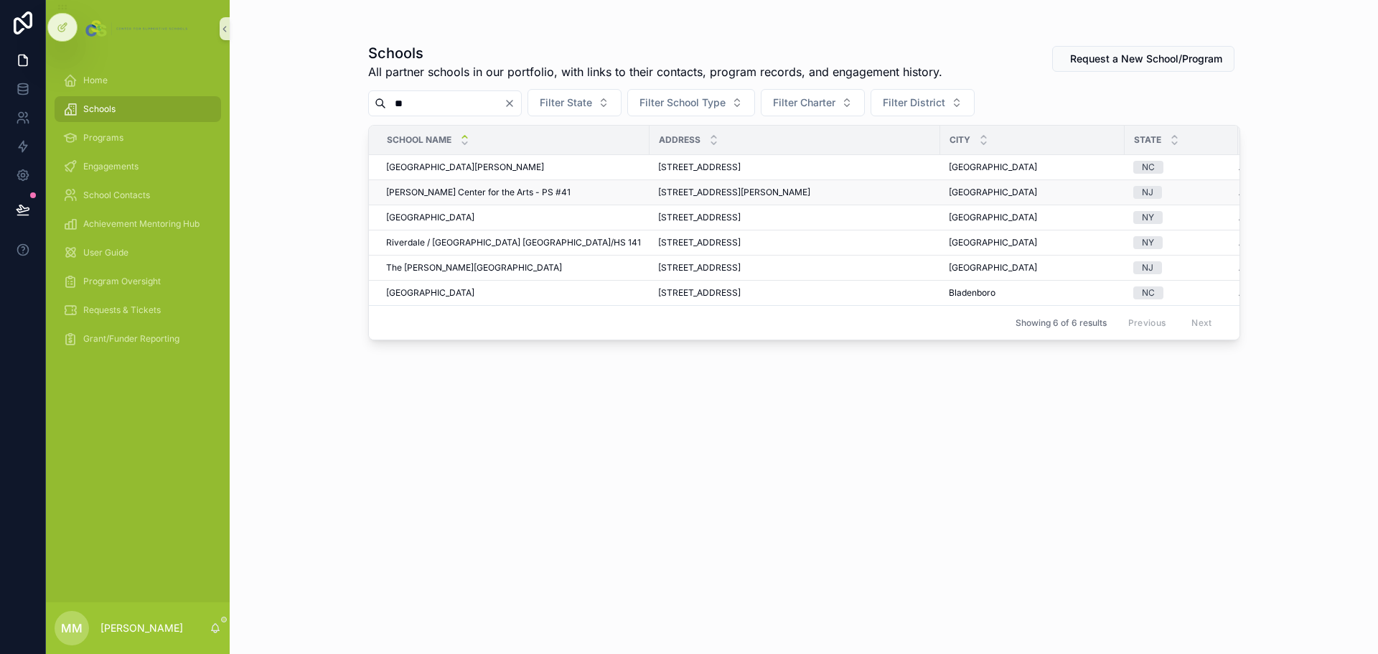
click at [495, 192] on span "[PERSON_NAME] Center for the Arts - PS #41" at bounding box center [478, 192] width 184 height 11
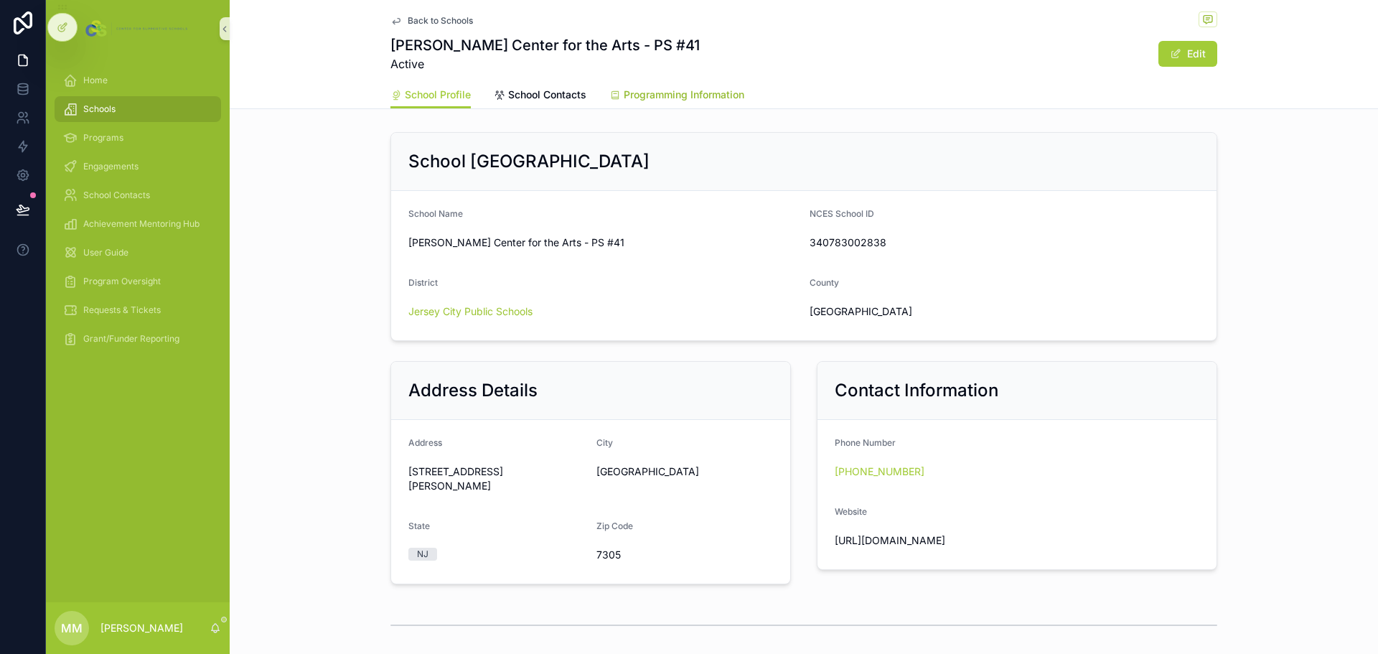
click at [657, 100] on span "Programming Information" at bounding box center [684, 95] width 121 height 14
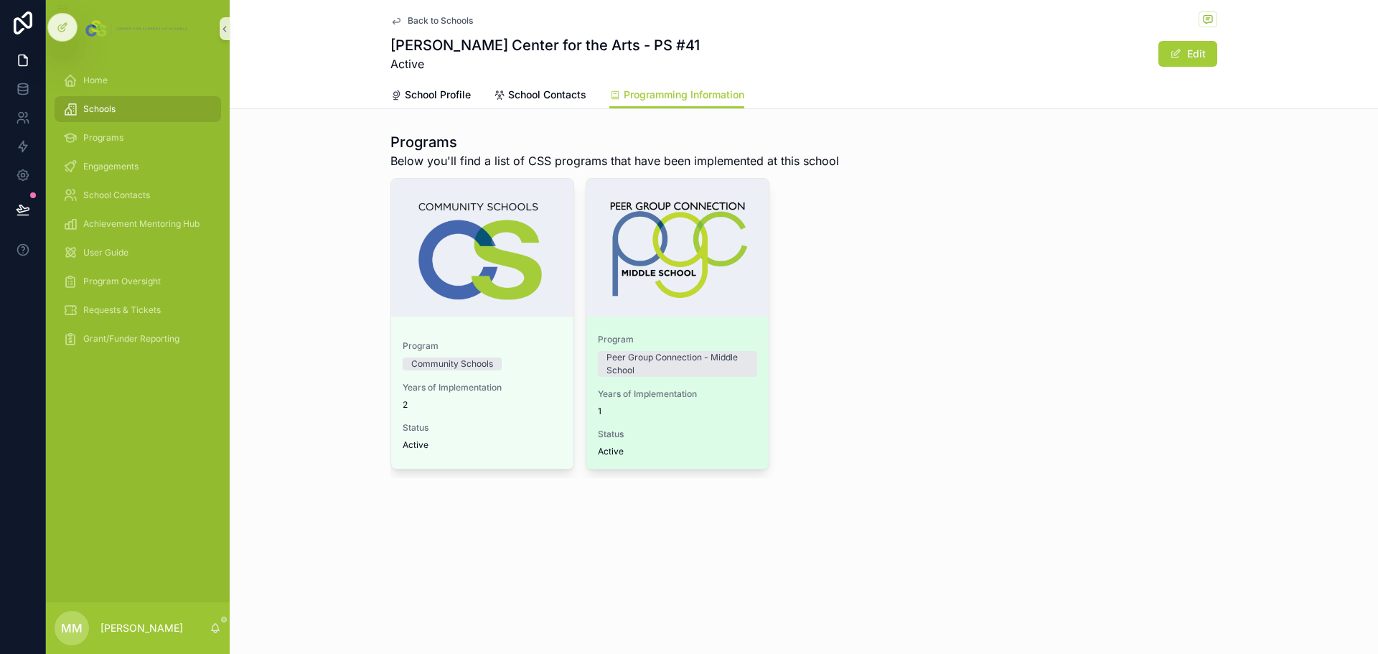
click at [726, 334] on span "Program" at bounding box center [677, 339] width 159 height 11
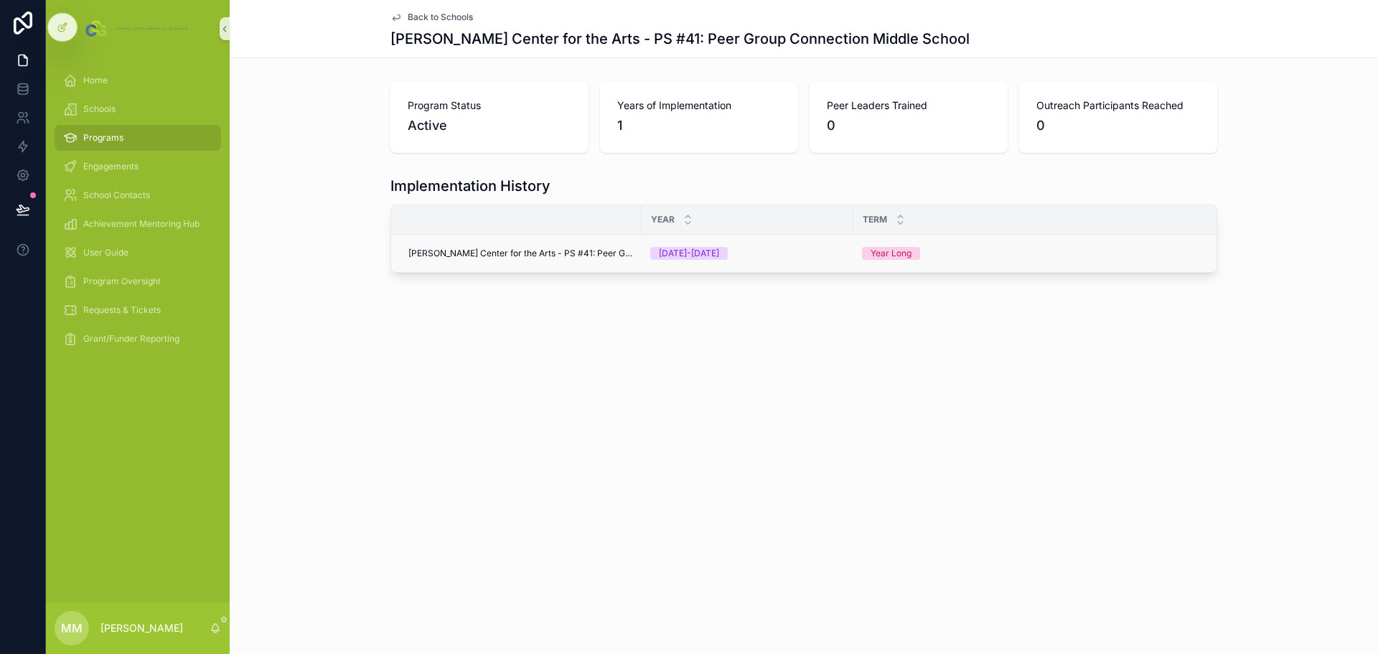
click at [554, 260] on td "[PERSON_NAME] Center for the Arts - PS #41: Peer Group Connection Middle School" at bounding box center [516, 254] width 250 height 38
click at [558, 253] on span "[PERSON_NAME] Center for the Arts - PS #41: Peer Group Connection Middle School" at bounding box center [520, 253] width 225 height 11
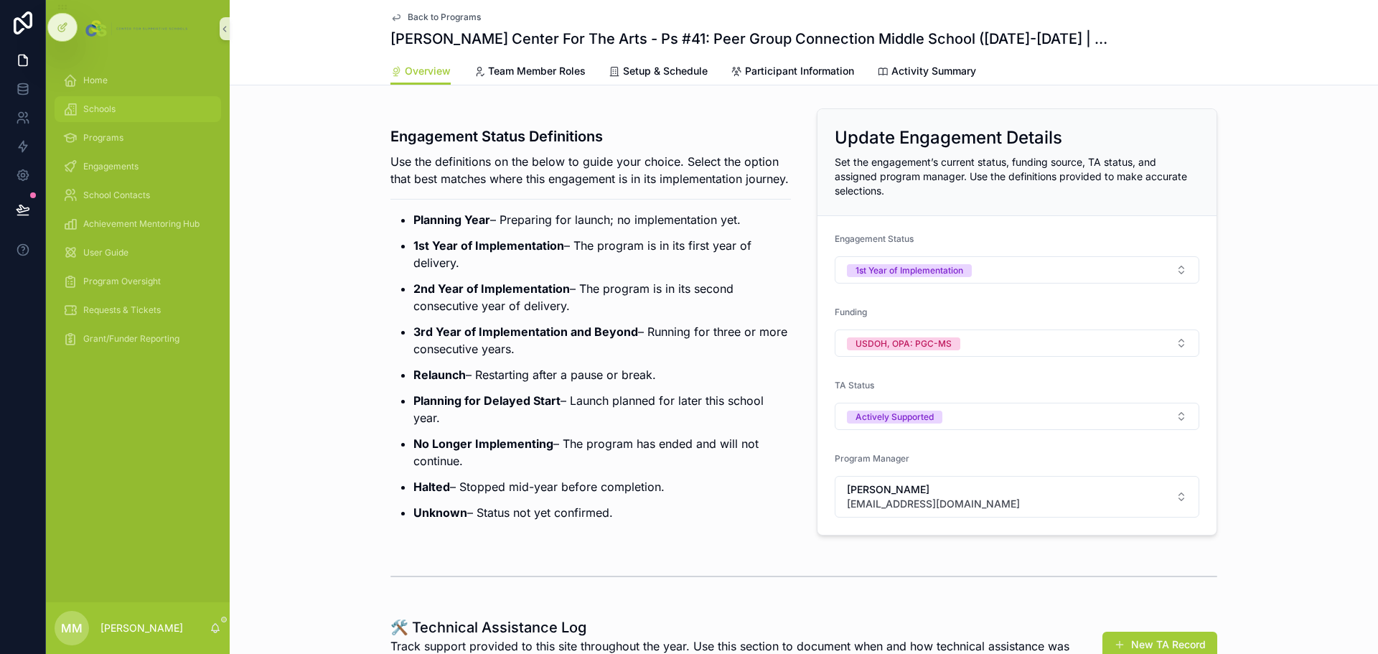
click at [97, 113] on span "Schools" at bounding box center [99, 108] width 32 height 11
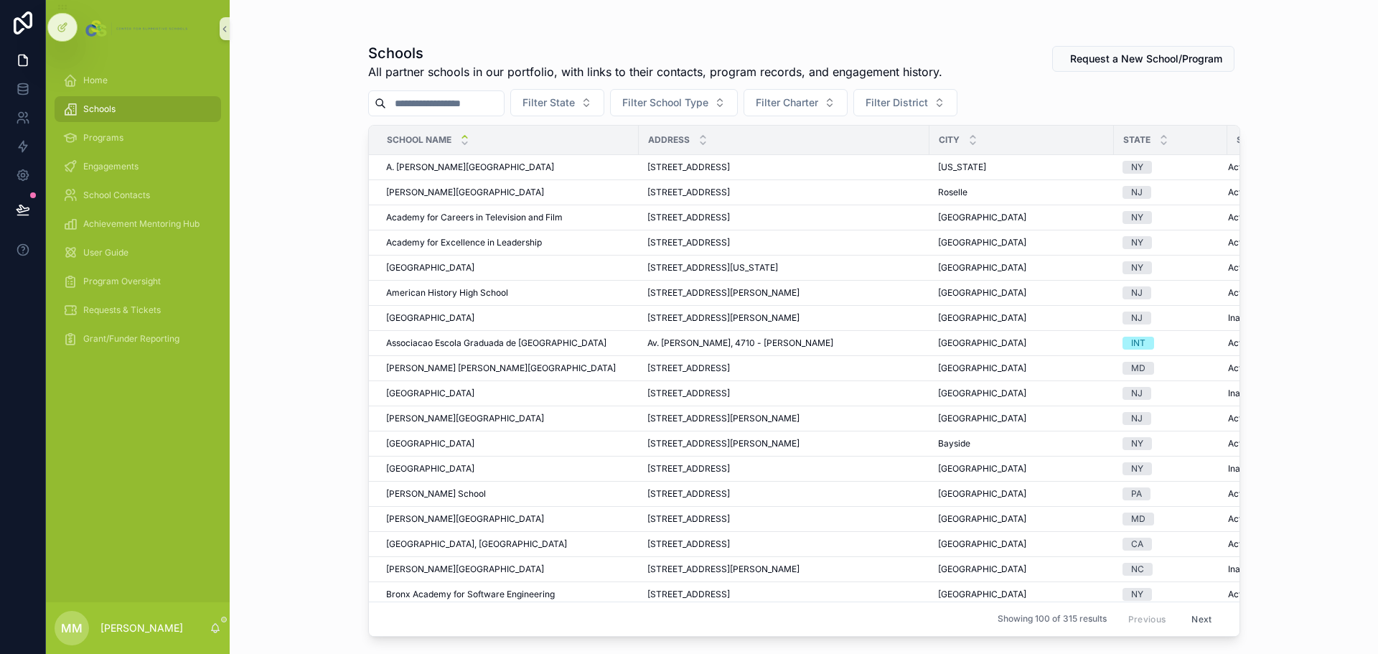
click at [492, 110] on input "scrollable content" at bounding box center [445, 103] width 118 height 20
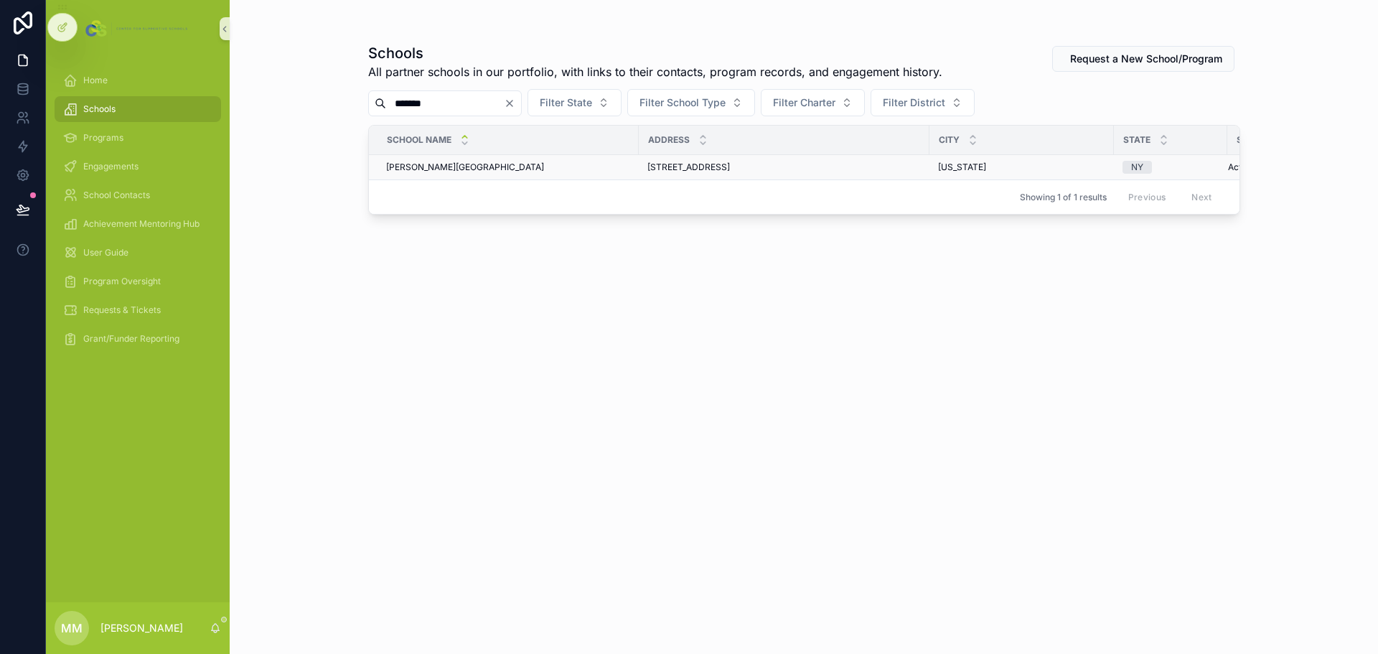
type input "*******"
click at [463, 169] on span "[PERSON_NAME][GEOGRAPHIC_DATA]" at bounding box center [465, 166] width 158 height 11
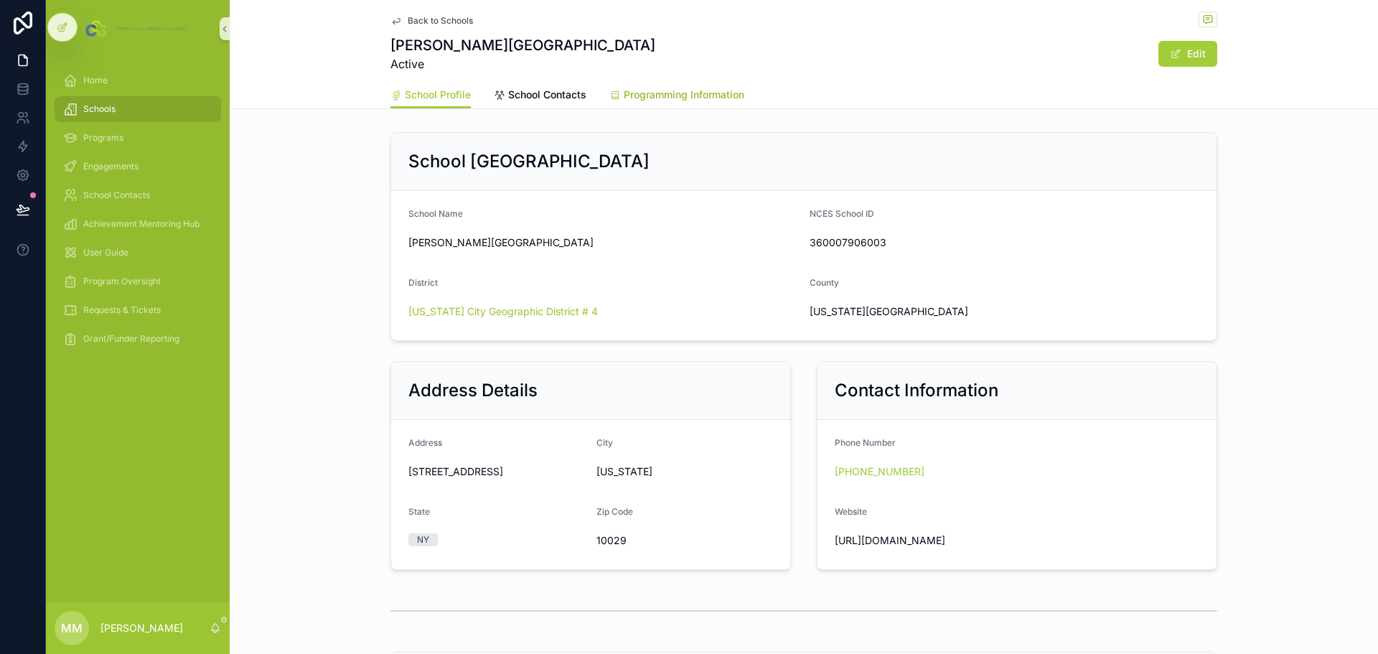
click at [681, 89] on span "Programming Information" at bounding box center [684, 95] width 121 height 14
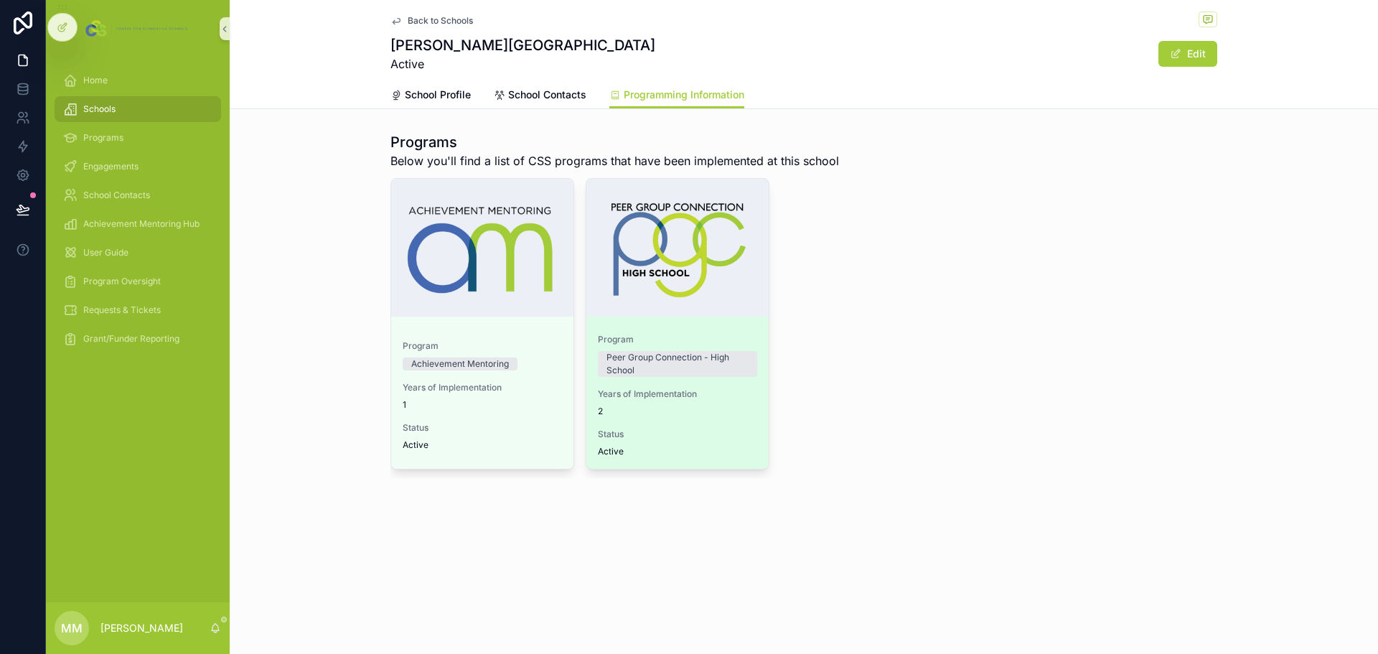
click at [724, 407] on span "2" at bounding box center [677, 410] width 159 height 11
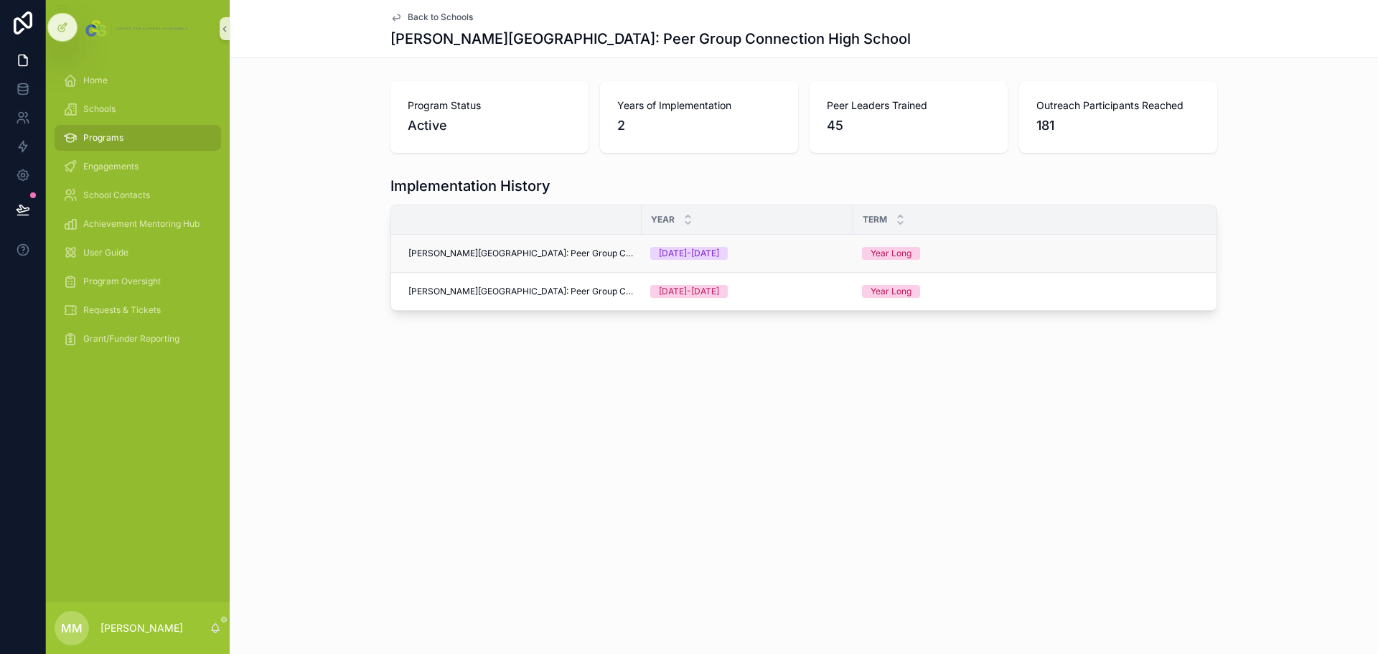
click at [581, 248] on span "[PERSON_NAME][GEOGRAPHIC_DATA]: Peer Group Connection High School" at bounding box center [520, 253] width 225 height 11
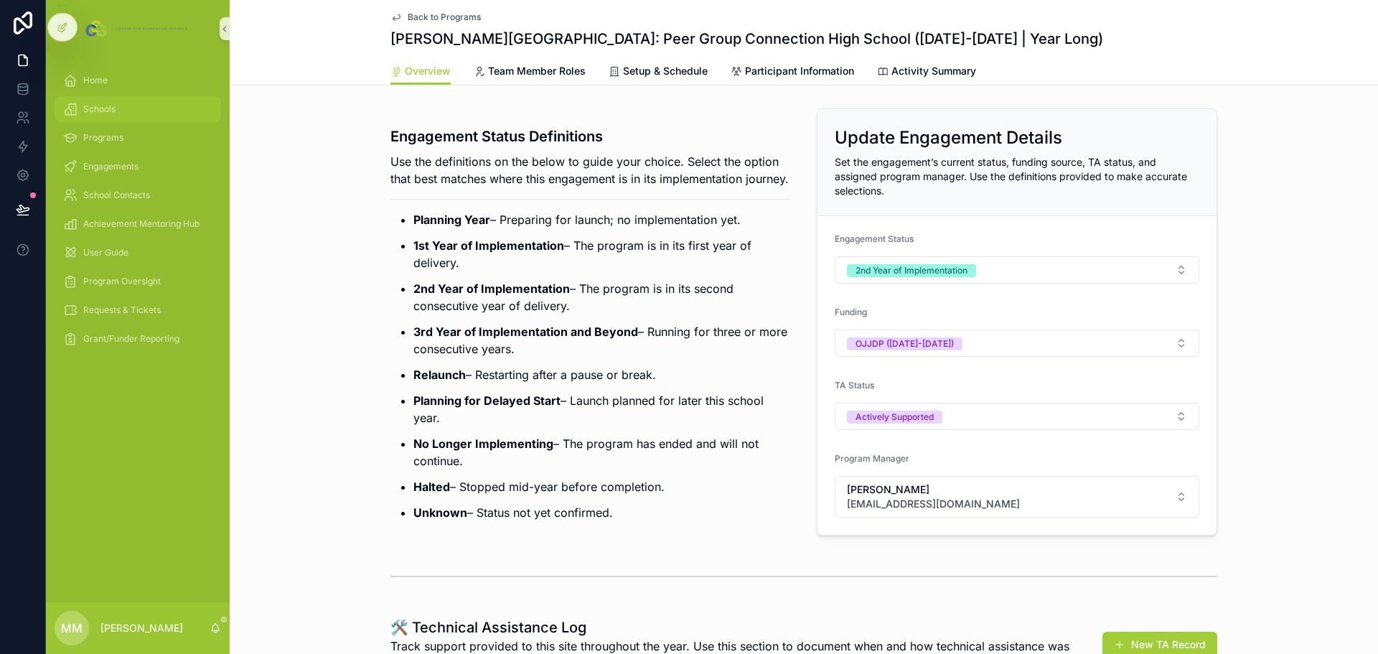
click at [95, 108] on span "Schools" at bounding box center [99, 108] width 32 height 11
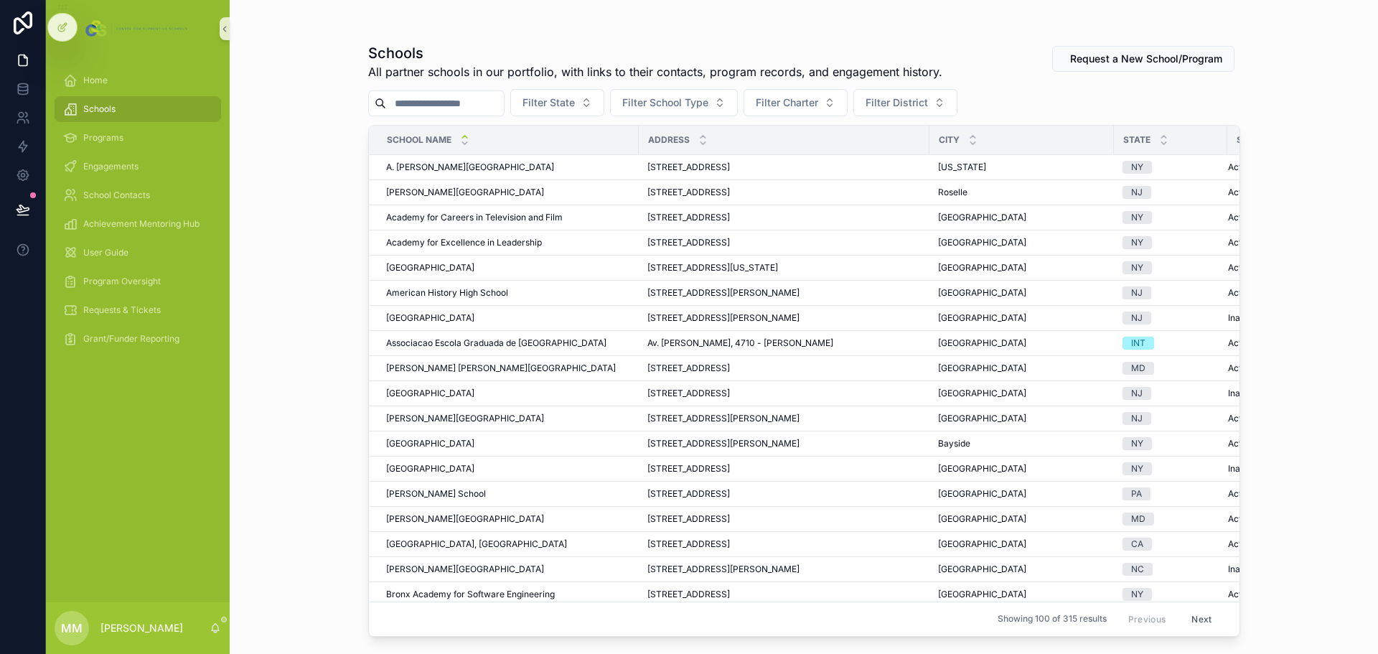
click at [449, 111] on input "scrollable content" at bounding box center [445, 103] width 118 height 20
type input "*********"
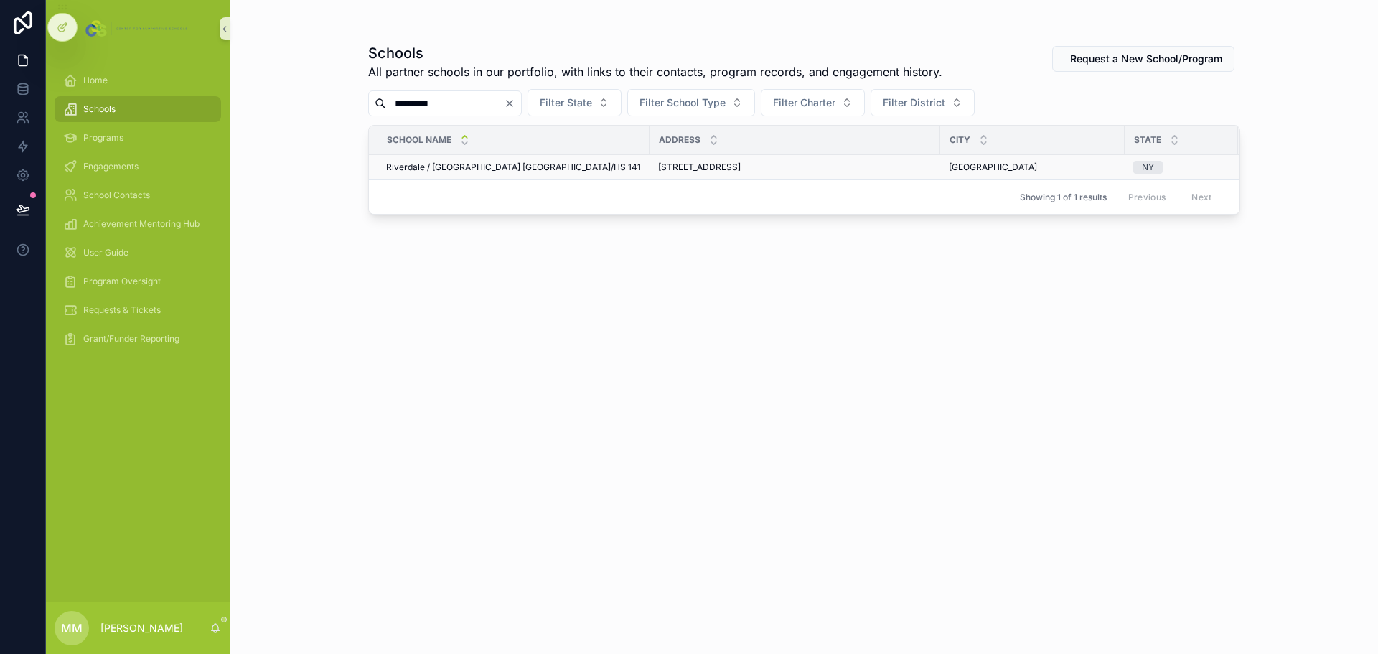
click at [514, 166] on span "Riverdale / [GEOGRAPHIC_DATA] [GEOGRAPHIC_DATA]/HS 141" at bounding box center [513, 166] width 255 height 11
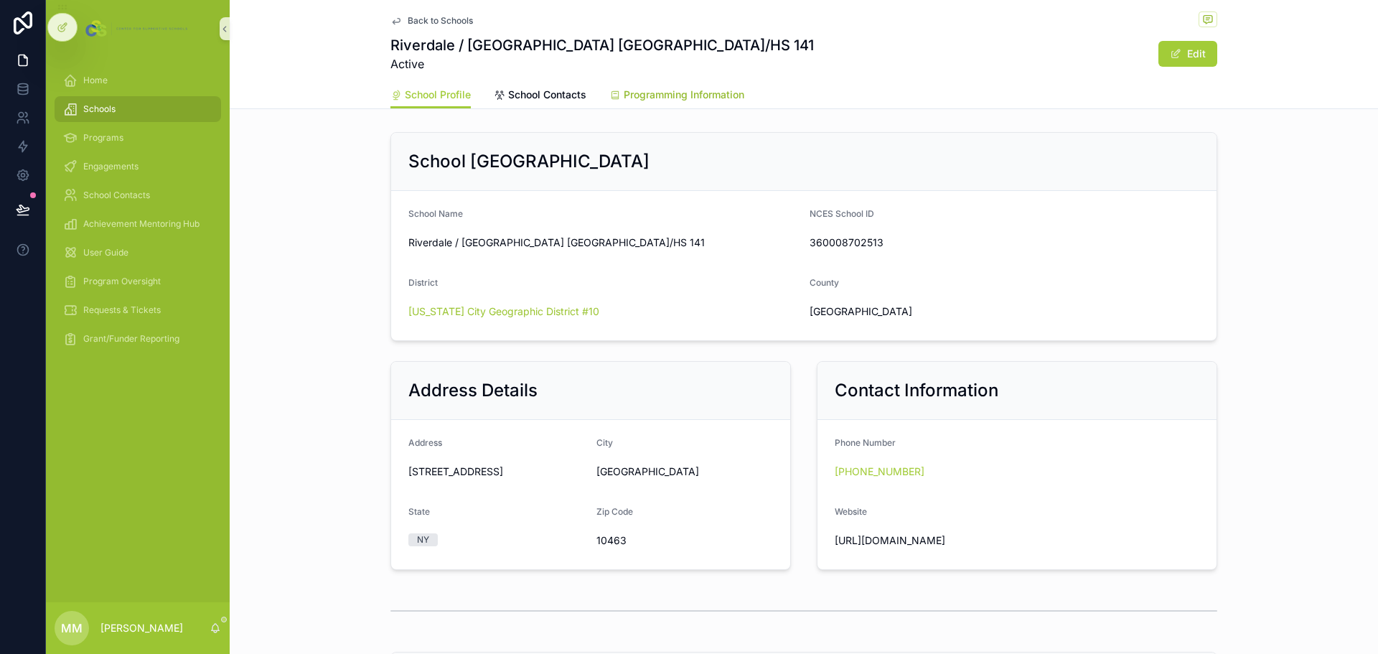
click at [700, 90] on span "Programming Information" at bounding box center [684, 95] width 121 height 14
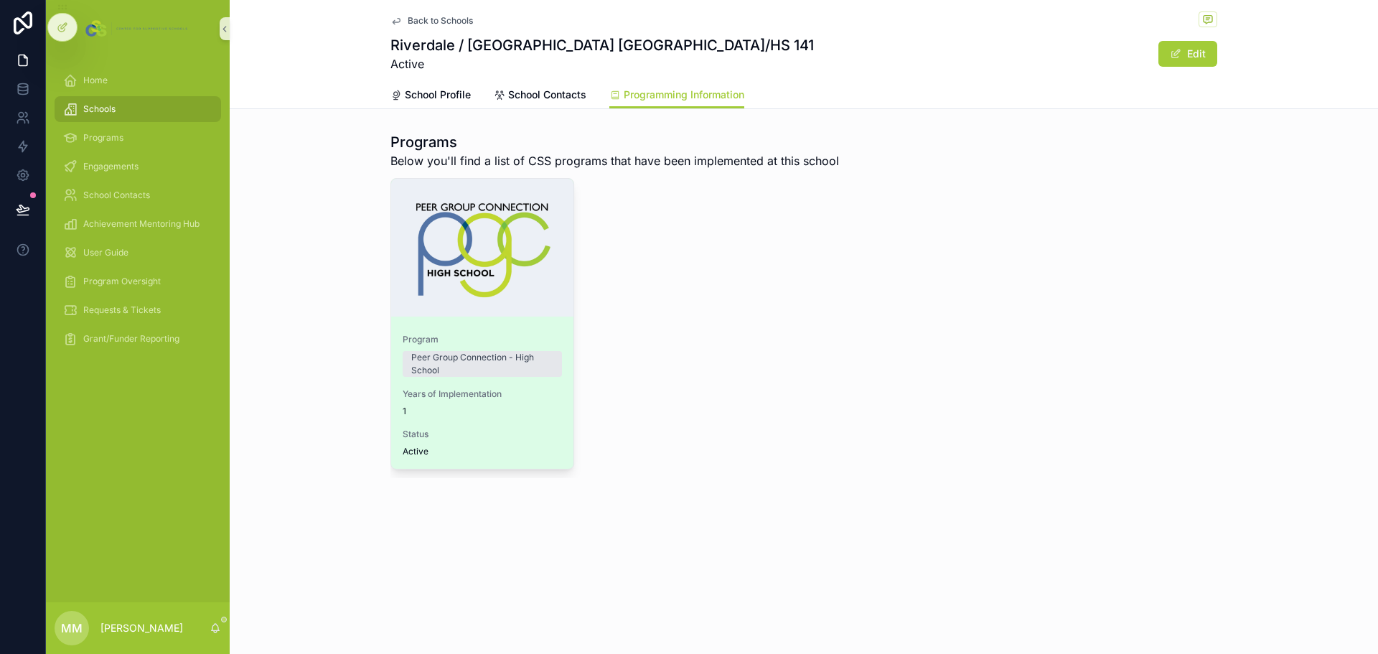
click at [515, 399] on span "Years of Implementation" at bounding box center [482, 393] width 159 height 11
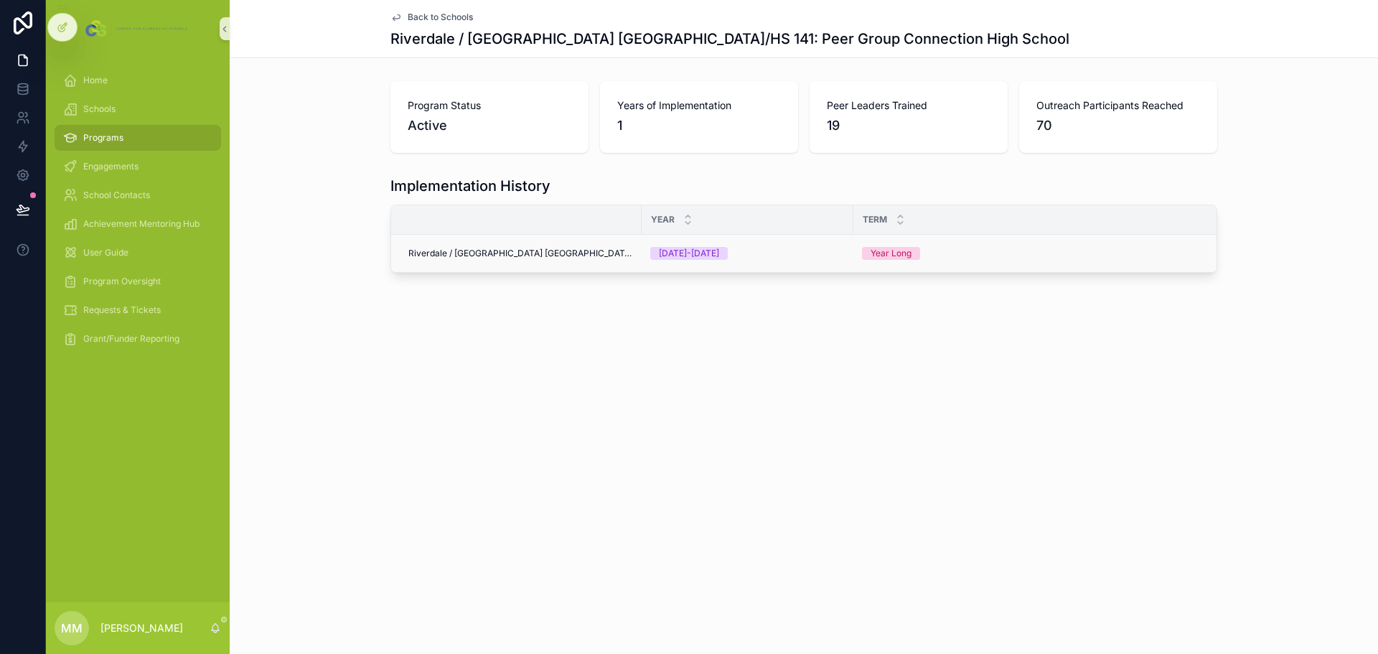
click at [576, 252] on span "Riverdale / [GEOGRAPHIC_DATA] [GEOGRAPHIC_DATA]/HS 141: Peer Group Connection H…" at bounding box center [520, 253] width 225 height 11
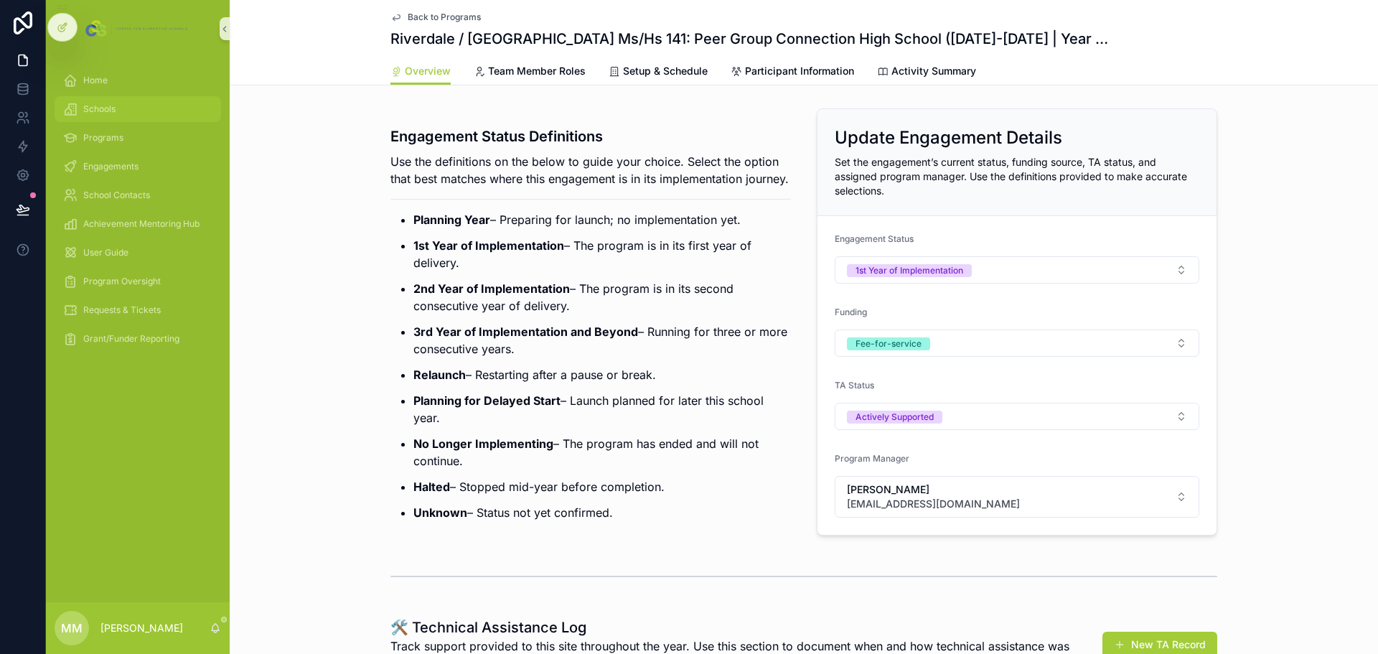
click at [118, 108] on div "Schools" at bounding box center [137, 109] width 149 height 23
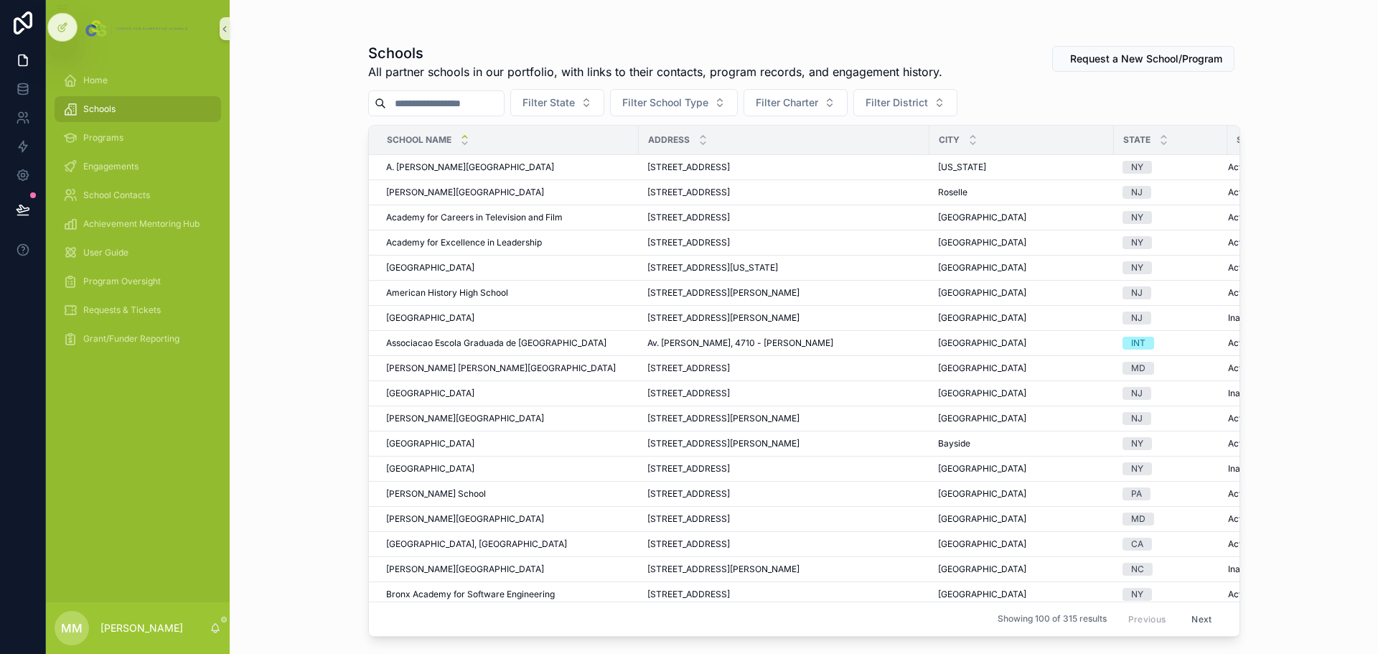
click at [430, 102] on input "scrollable content" at bounding box center [445, 103] width 118 height 20
type input "**********"
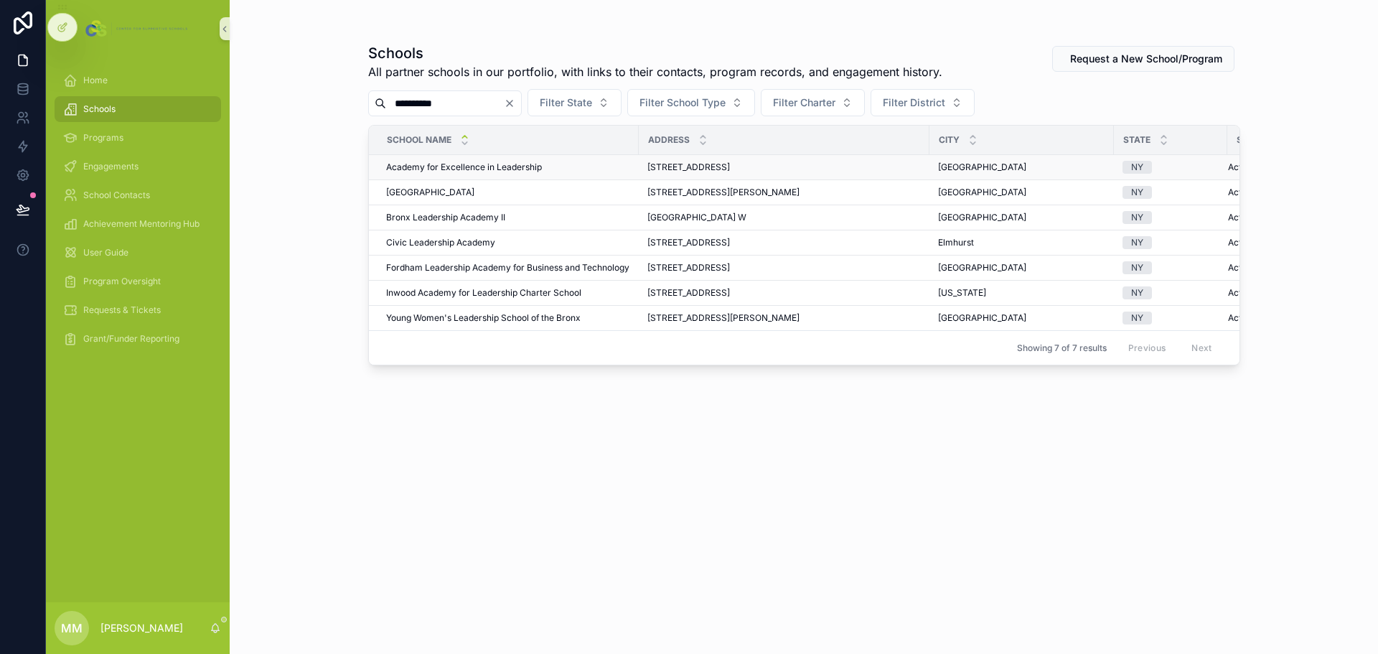
click at [487, 167] on span "Academy for Excellence in Leadership" at bounding box center [464, 166] width 156 height 11
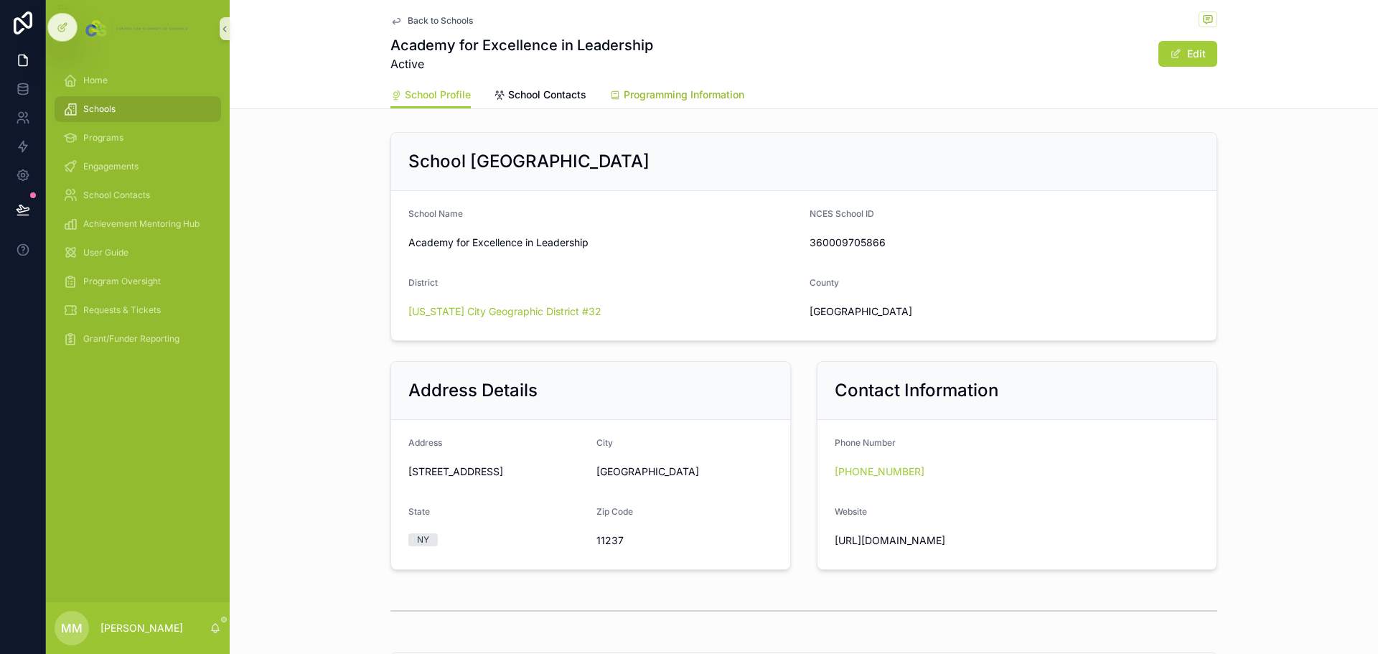
click at [662, 96] on span "Programming Information" at bounding box center [684, 95] width 121 height 14
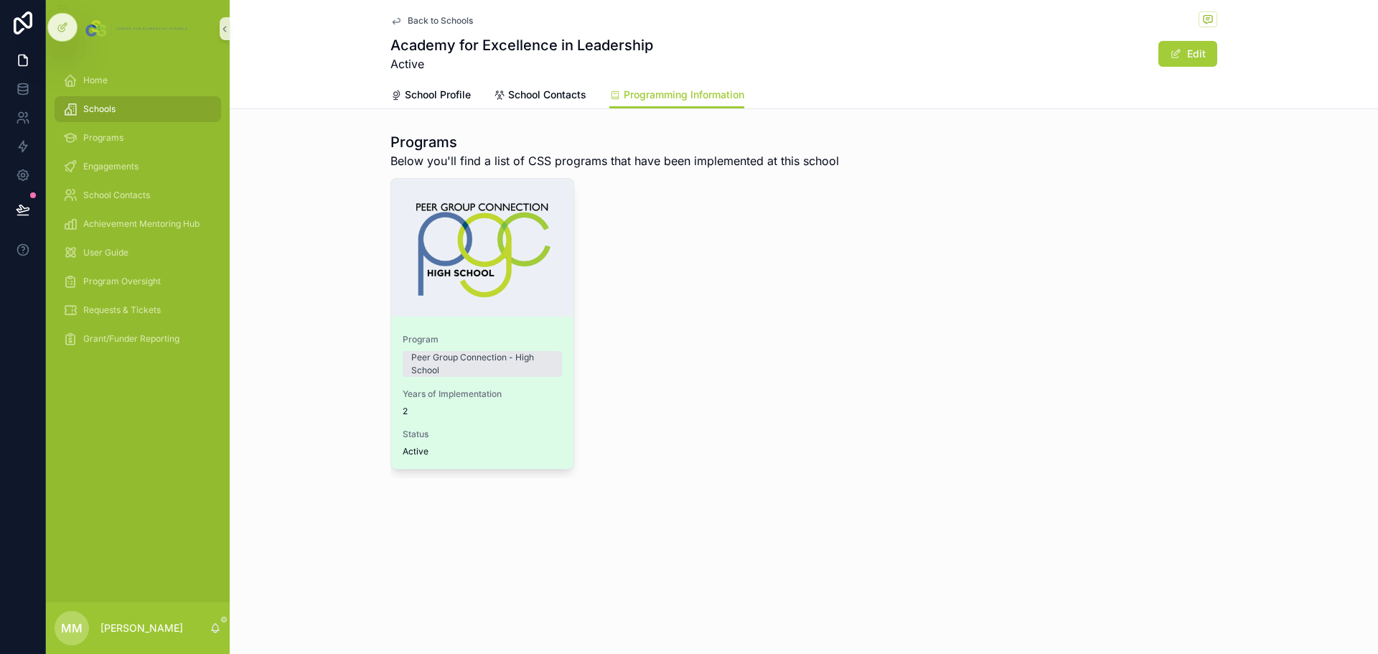
click at [546, 403] on div "Years of Implementation 2" at bounding box center [482, 402] width 159 height 29
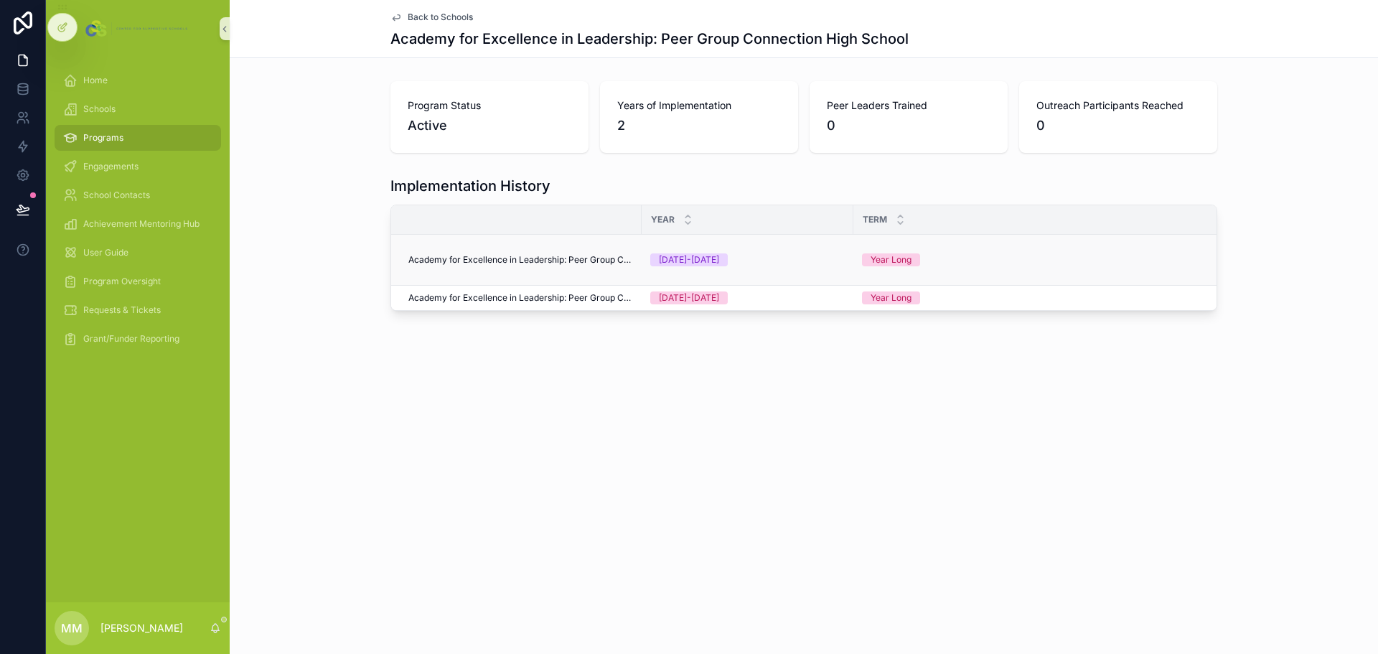
click at [570, 259] on span "Academy for Excellence in Leadership: Peer Group Connection High School" at bounding box center [520, 259] width 225 height 11
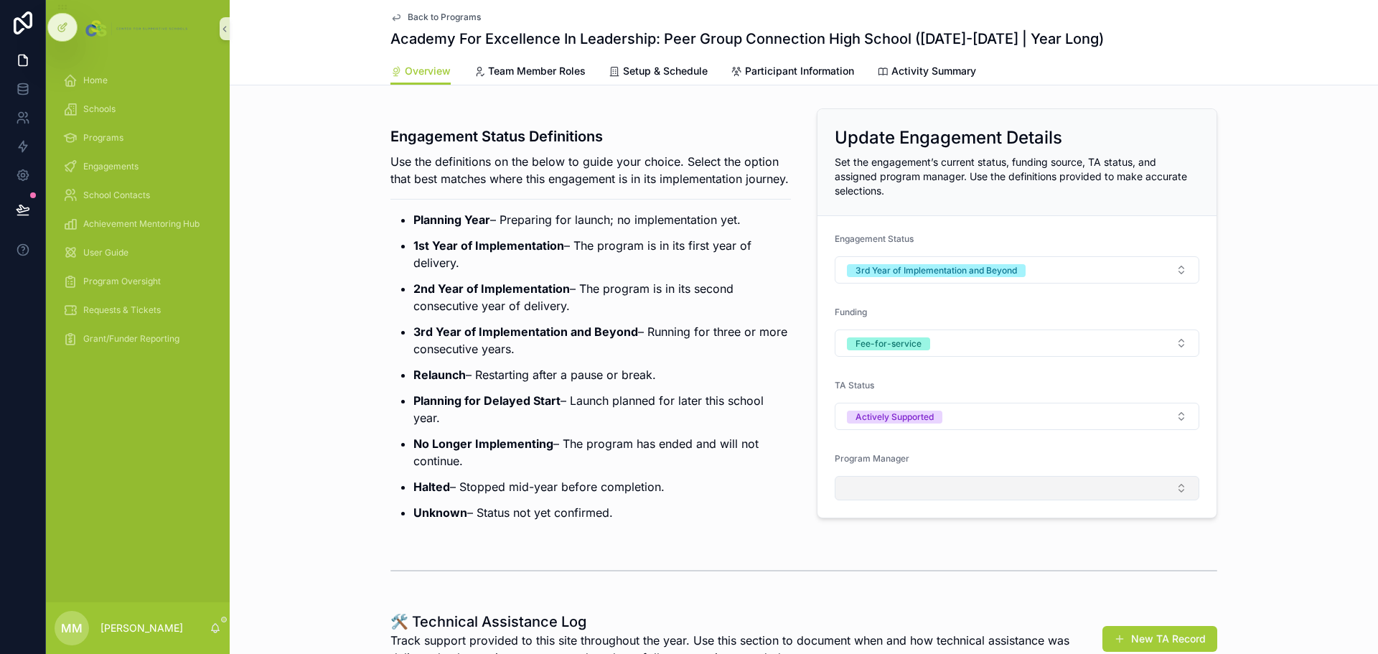
click at [913, 476] on button "Select Button" at bounding box center [1017, 488] width 365 height 24
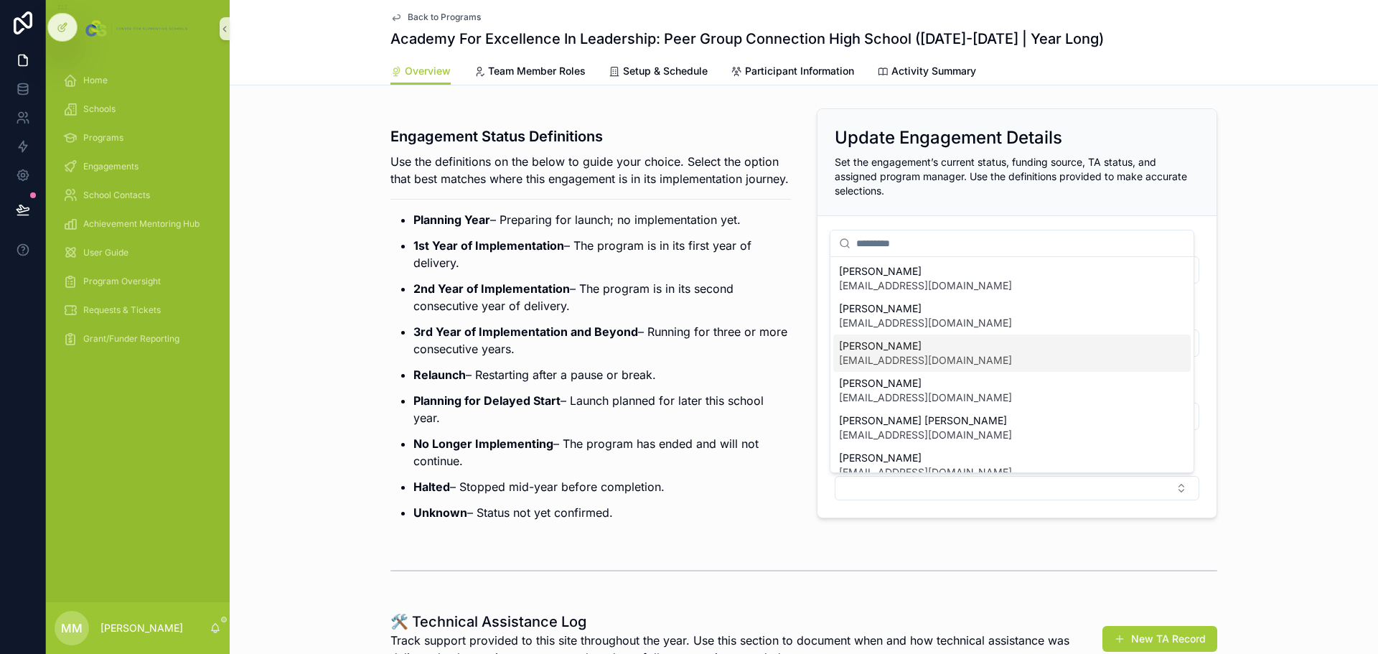
click at [915, 356] on span "[EMAIL_ADDRESS][DOMAIN_NAME]" at bounding box center [925, 360] width 173 height 14
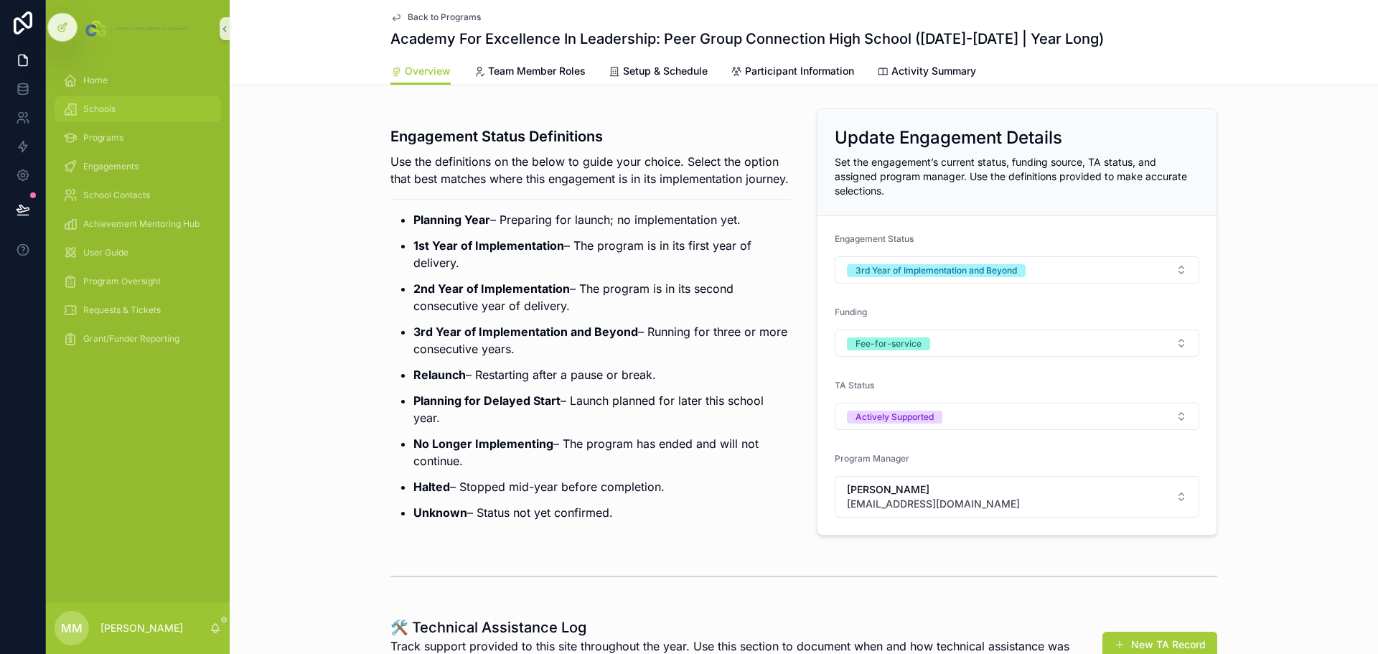
click at [108, 108] on span "Schools" at bounding box center [99, 108] width 32 height 11
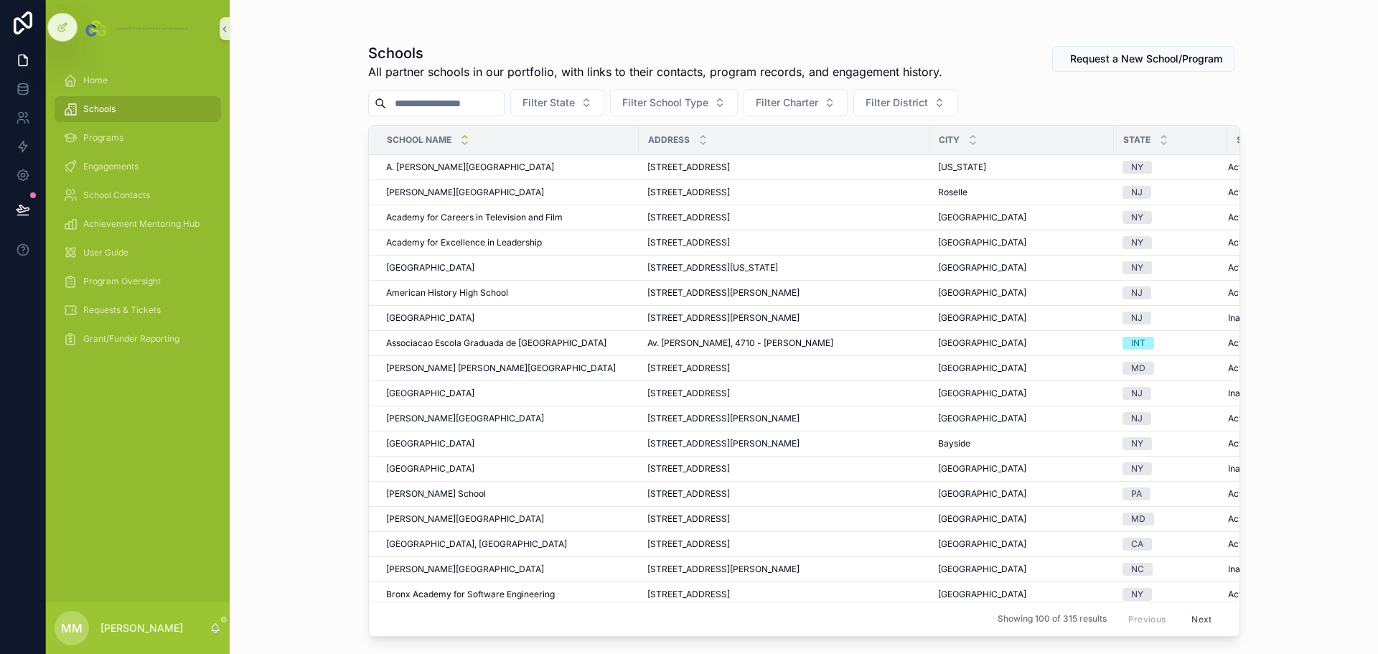
click at [492, 100] on input "scrollable content" at bounding box center [445, 103] width 118 height 20
type input "*********"
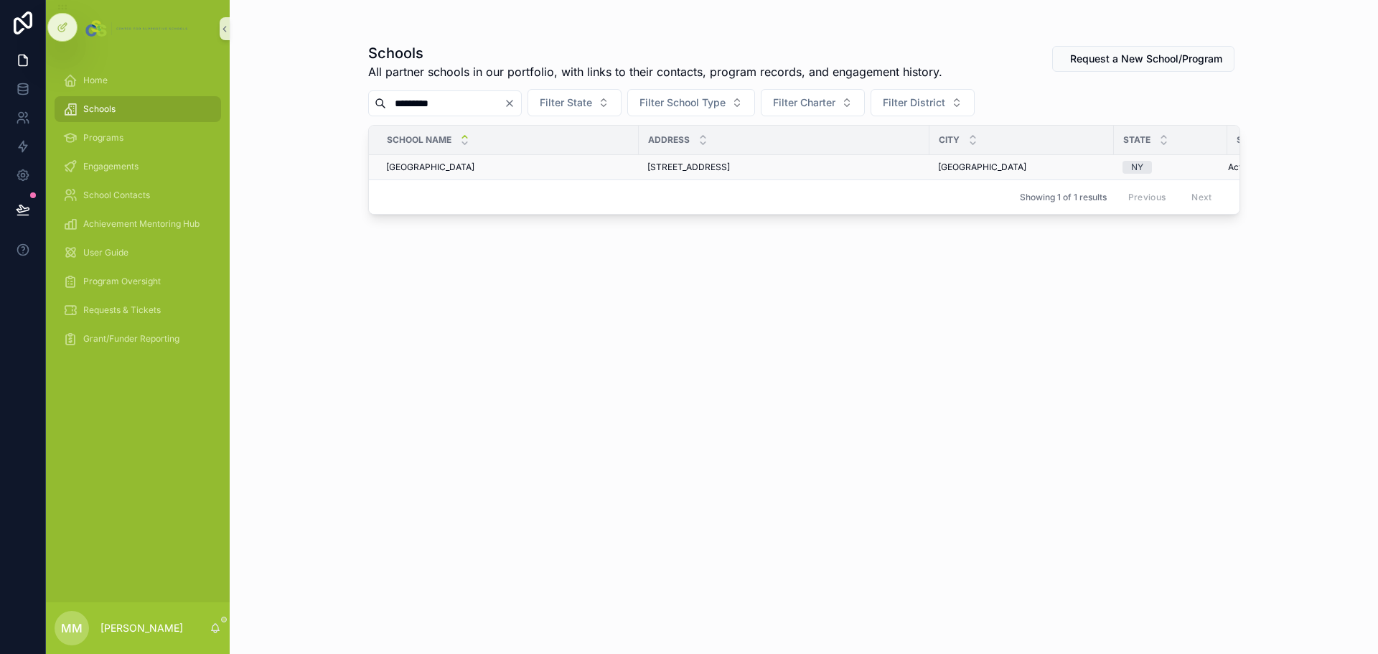
click at [438, 167] on span "[GEOGRAPHIC_DATA]" at bounding box center [430, 166] width 88 height 11
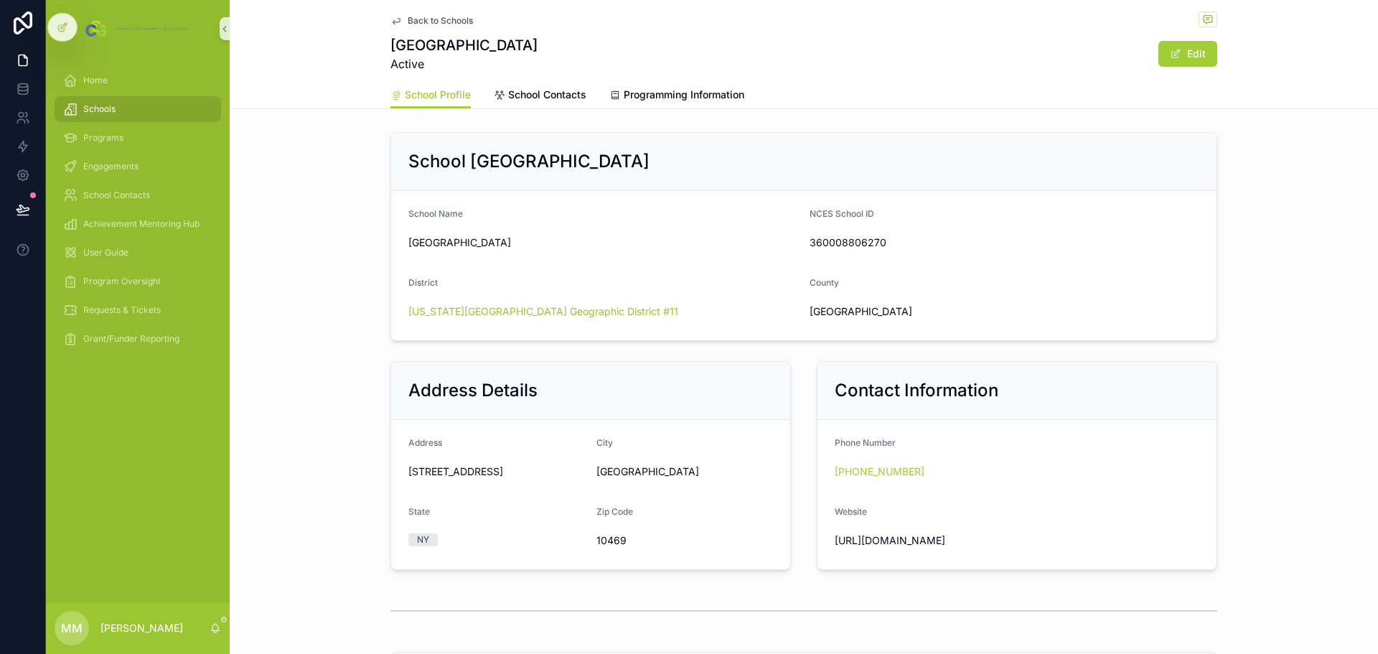
click at [686, 80] on div "Back to Schools [GEOGRAPHIC_DATA] Active Edit" at bounding box center [803, 40] width 827 height 81
click at [685, 90] on span "Programming Information" at bounding box center [684, 95] width 121 height 14
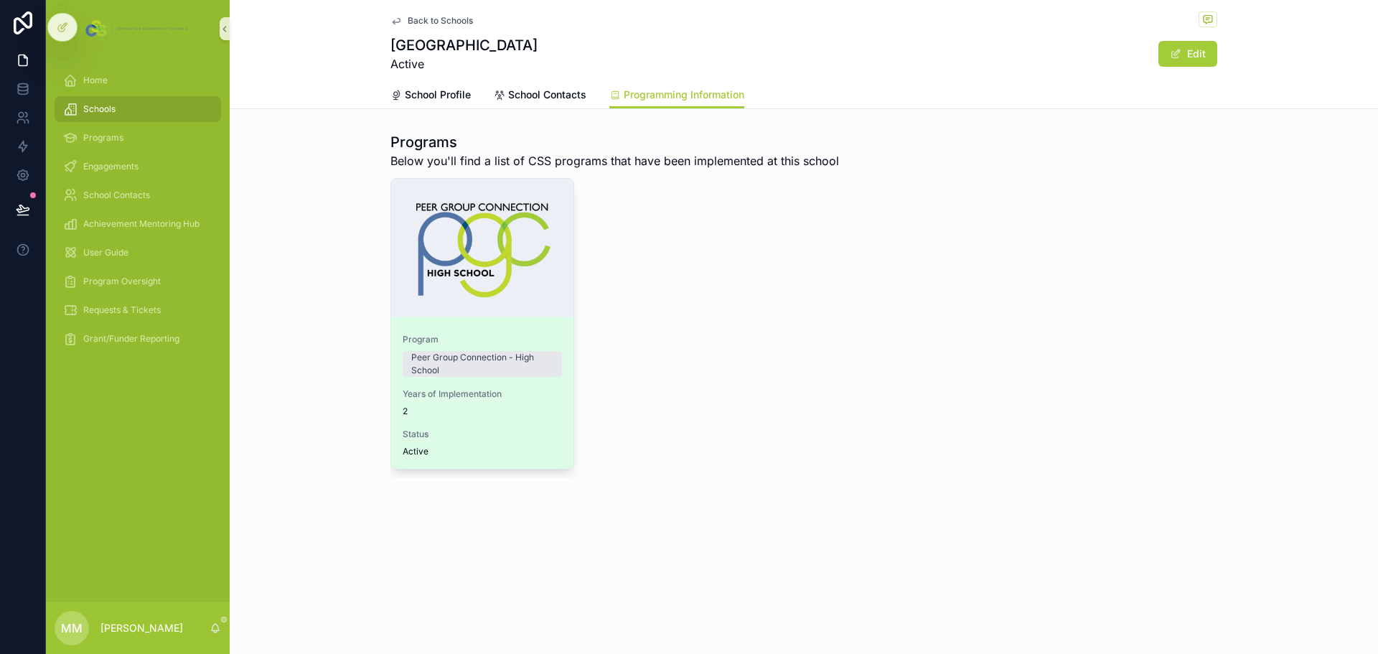
click at [529, 321] on link "Program Peer Group Connection - High School Years of Implementation 2 Status Ac…" at bounding box center [482, 323] width 184 height 291
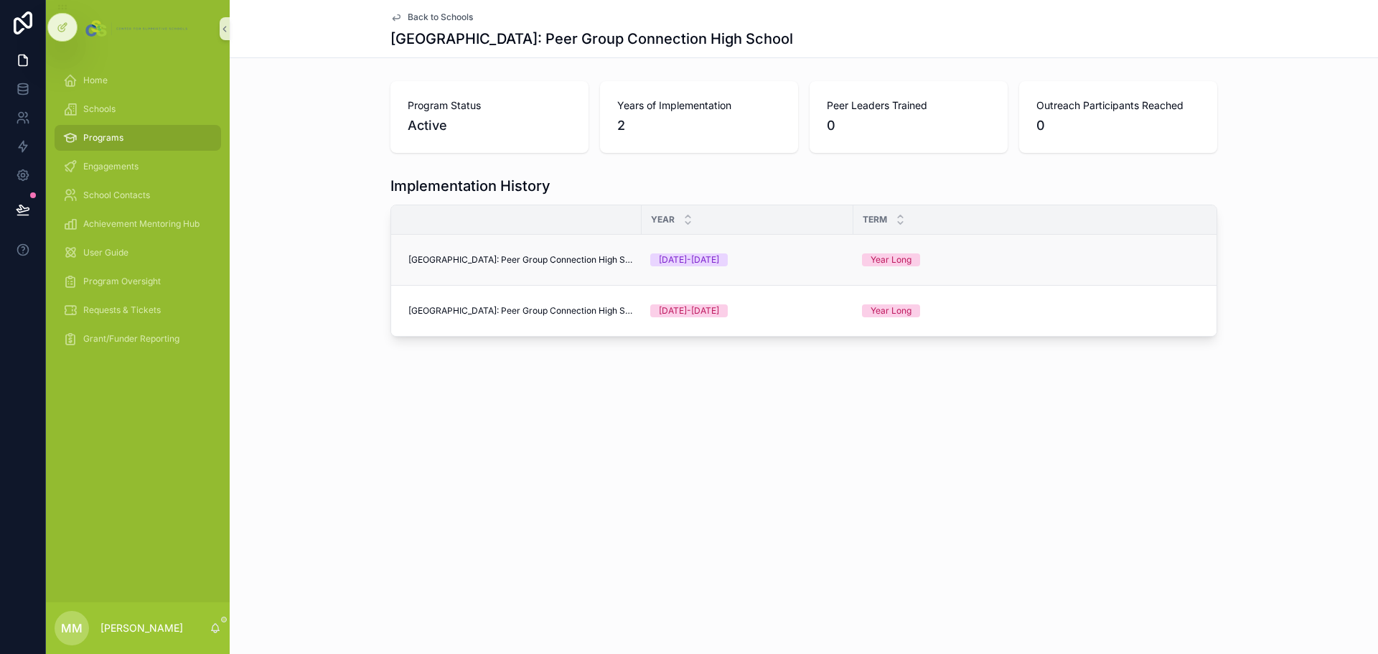
click at [616, 258] on span "[GEOGRAPHIC_DATA]: Peer Group Connection High School" at bounding box center [520, 259] width 225 height 11
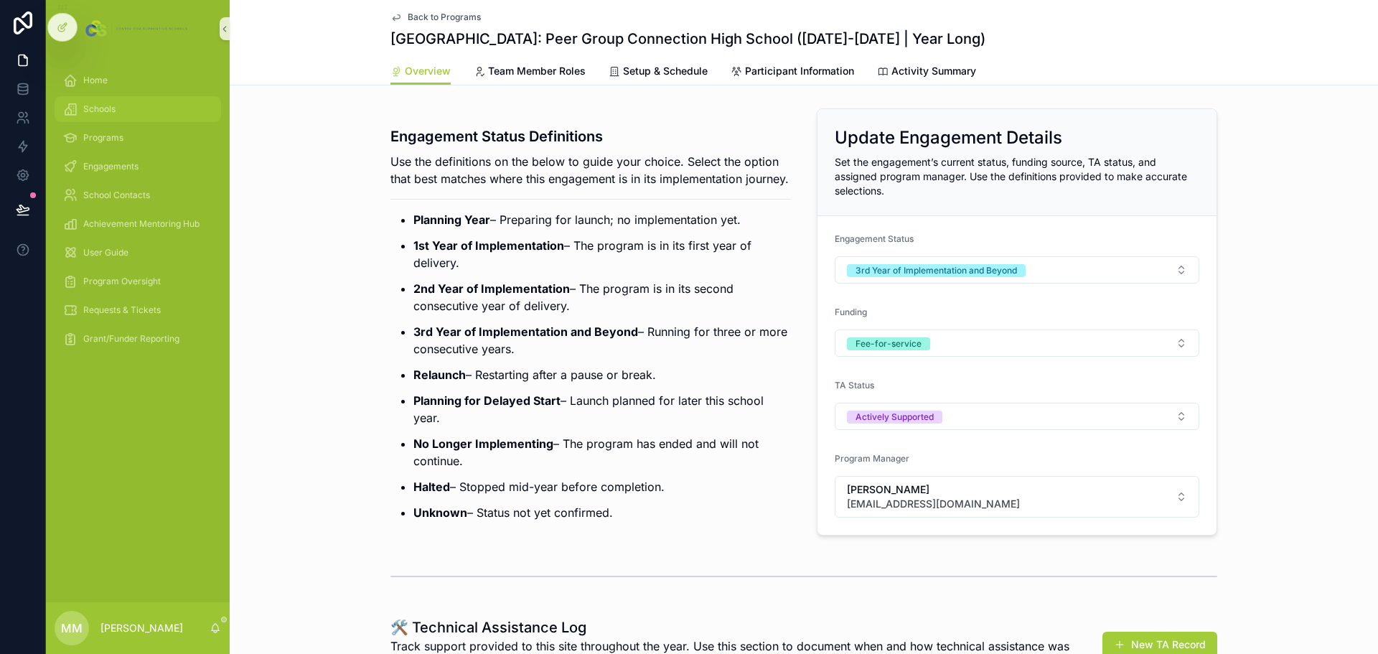
click at [103, 113] on span "Schools" at bounding box center [99, 108] width 32 height 11
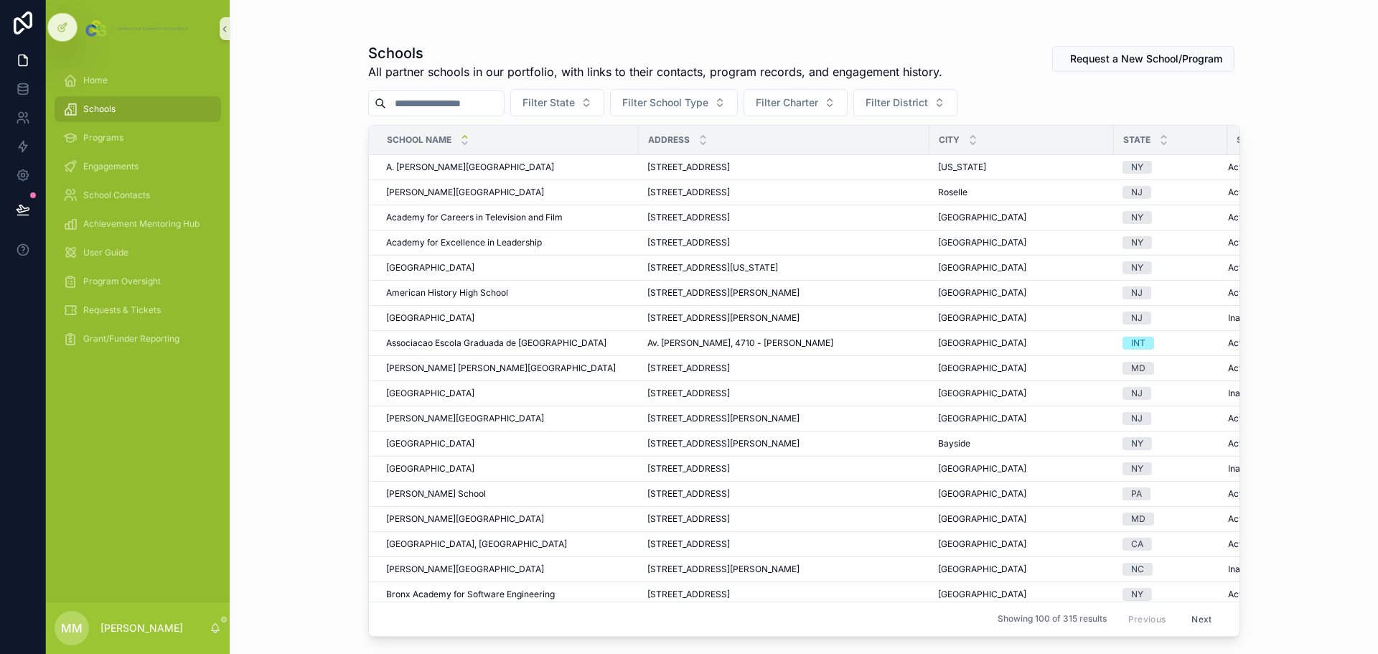
click at [503, 104] on input "scrollable content" at bounding box center [445, 103] width 118 height 20
type input "*****"
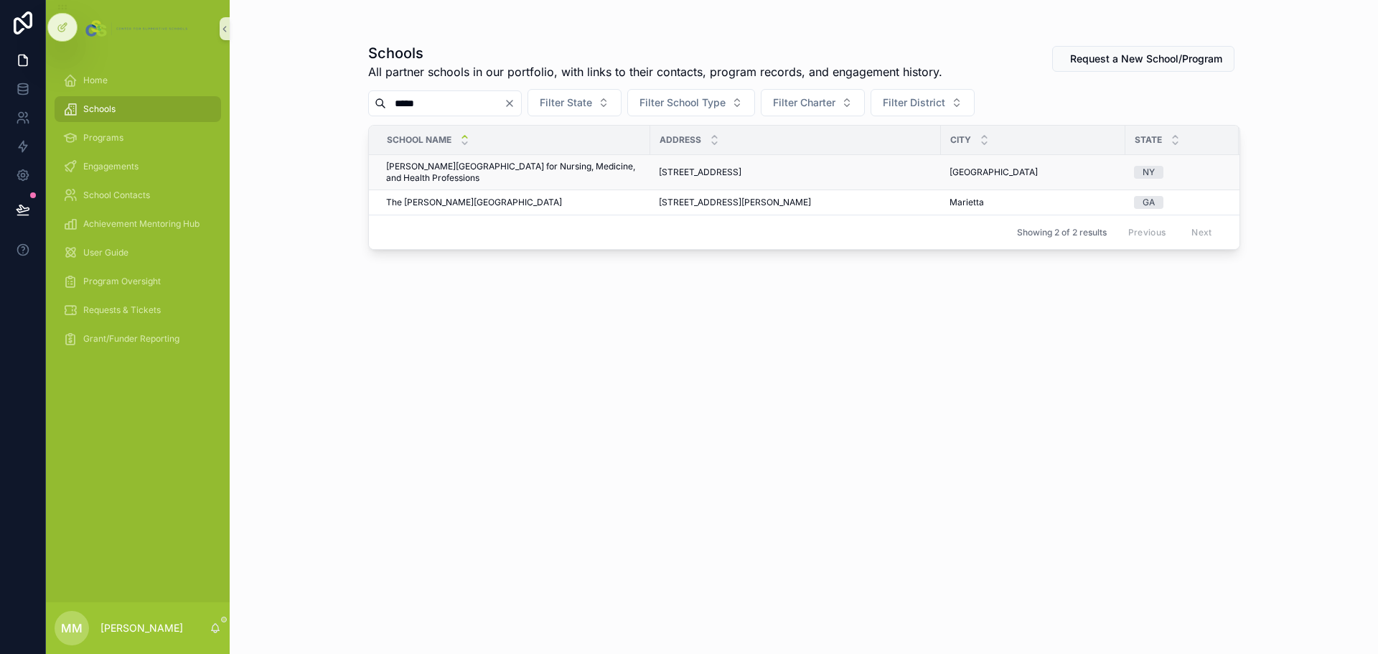
click at [462, 169] on span "[PERSON_NAME][GEOGRAPHIC_DATA] for Nursing, Medicine, and Health Professions" at bounding box center [513, 172] width 255 height 23
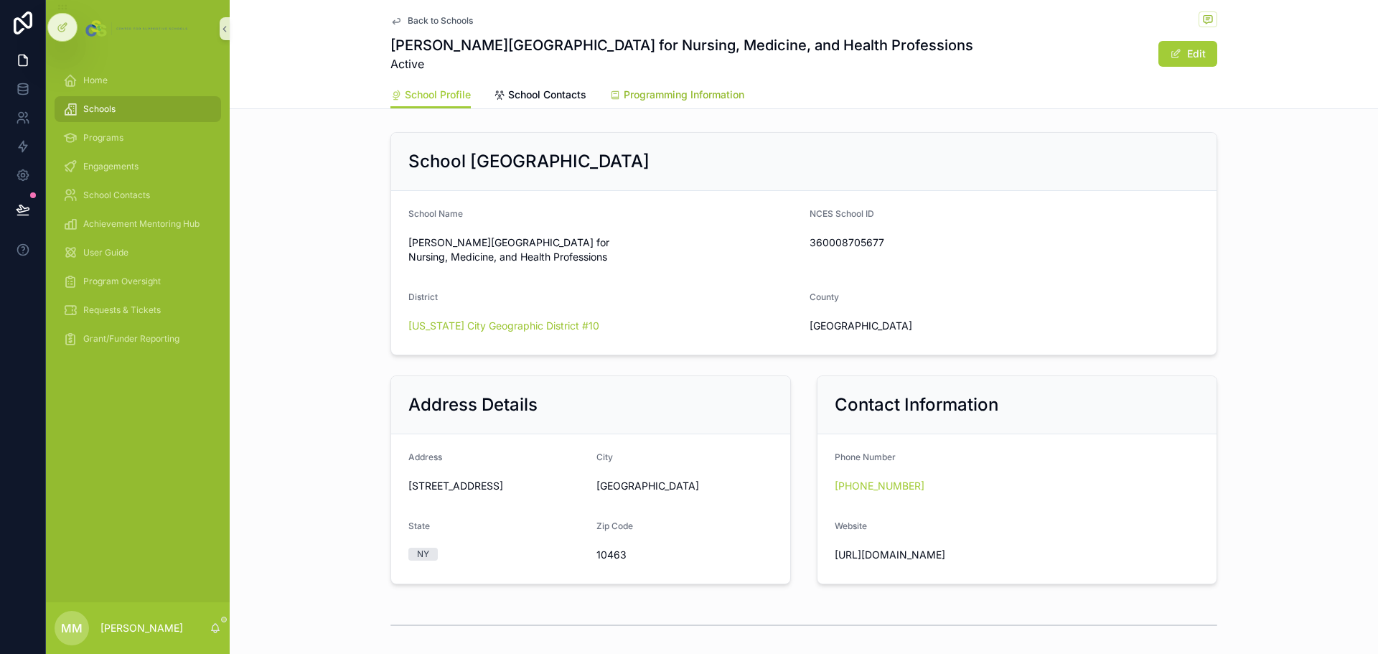
click at [676, 91] on span "Programming Information" at bounding box center [684, 95] width 121 height 14
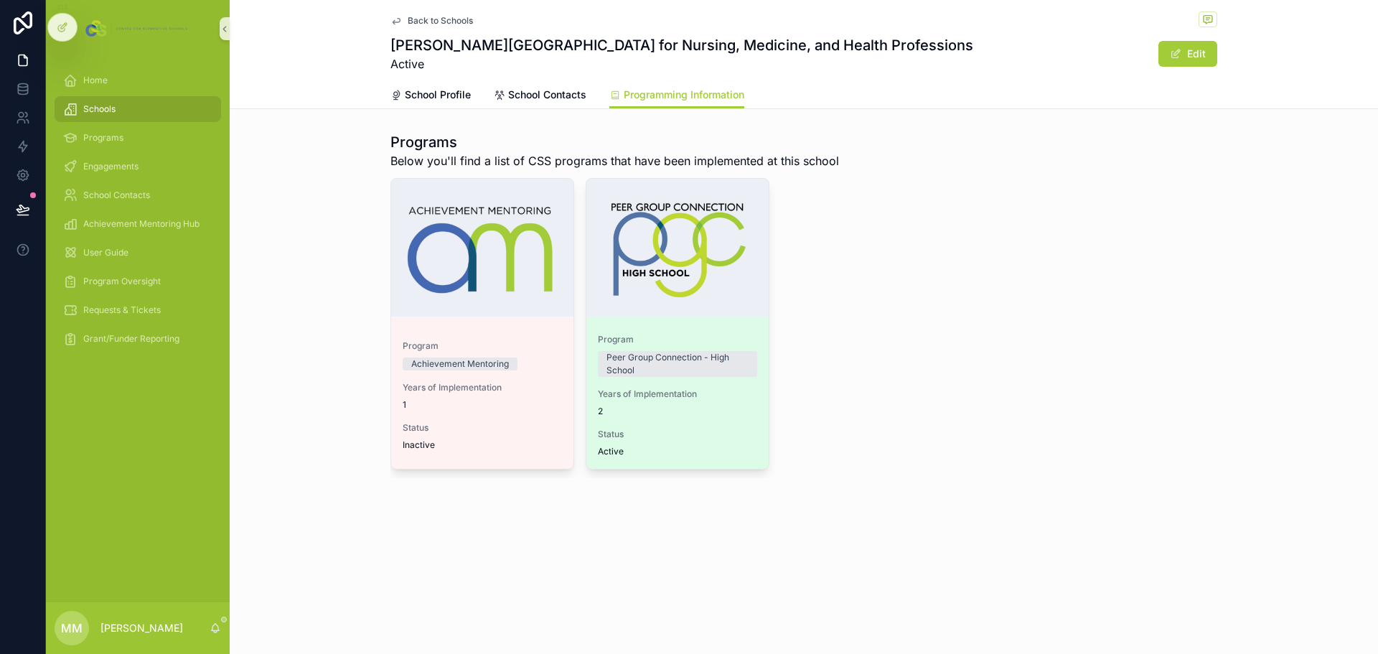
click at [730, 405] on span "2" at bounding box center [677, 410] width 159 height 11
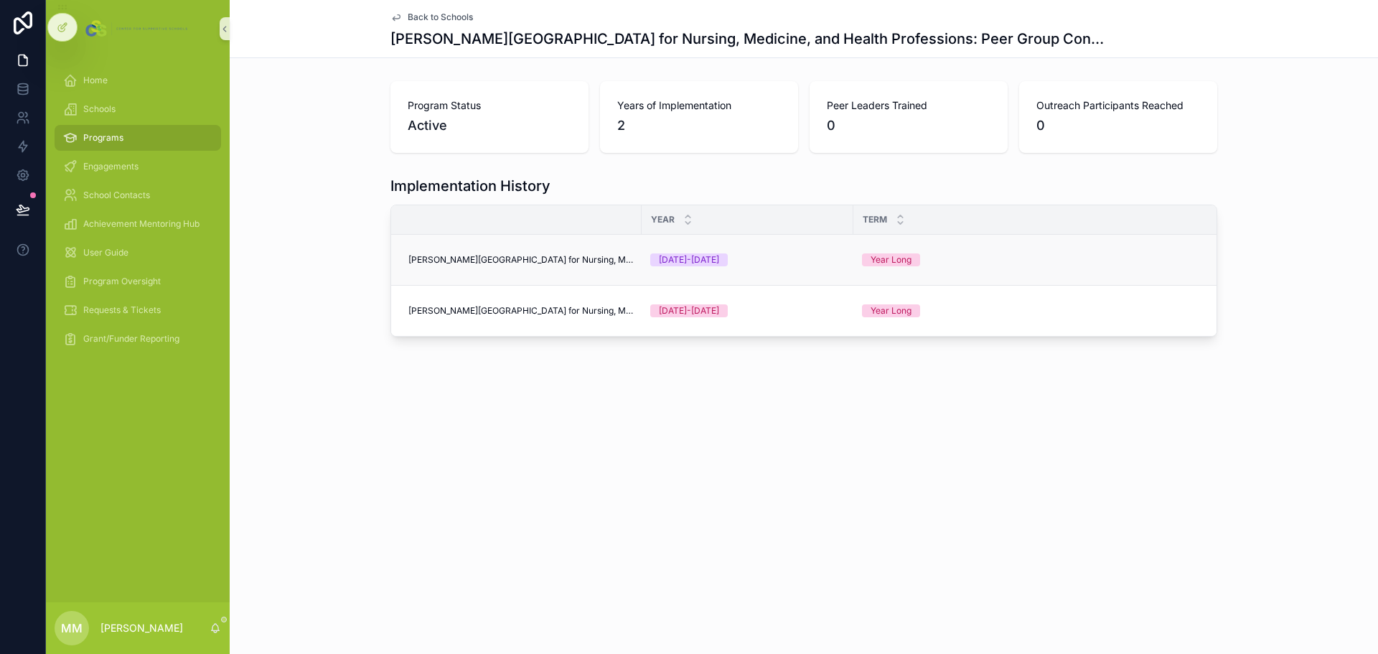
click at [522, 260] on span "[PERSON_NAME][GEOGRAPHIC_DATA] for Nursing, Medicine, and Health Professions: P…" at bounding box center [520, 259] width 225 height 11
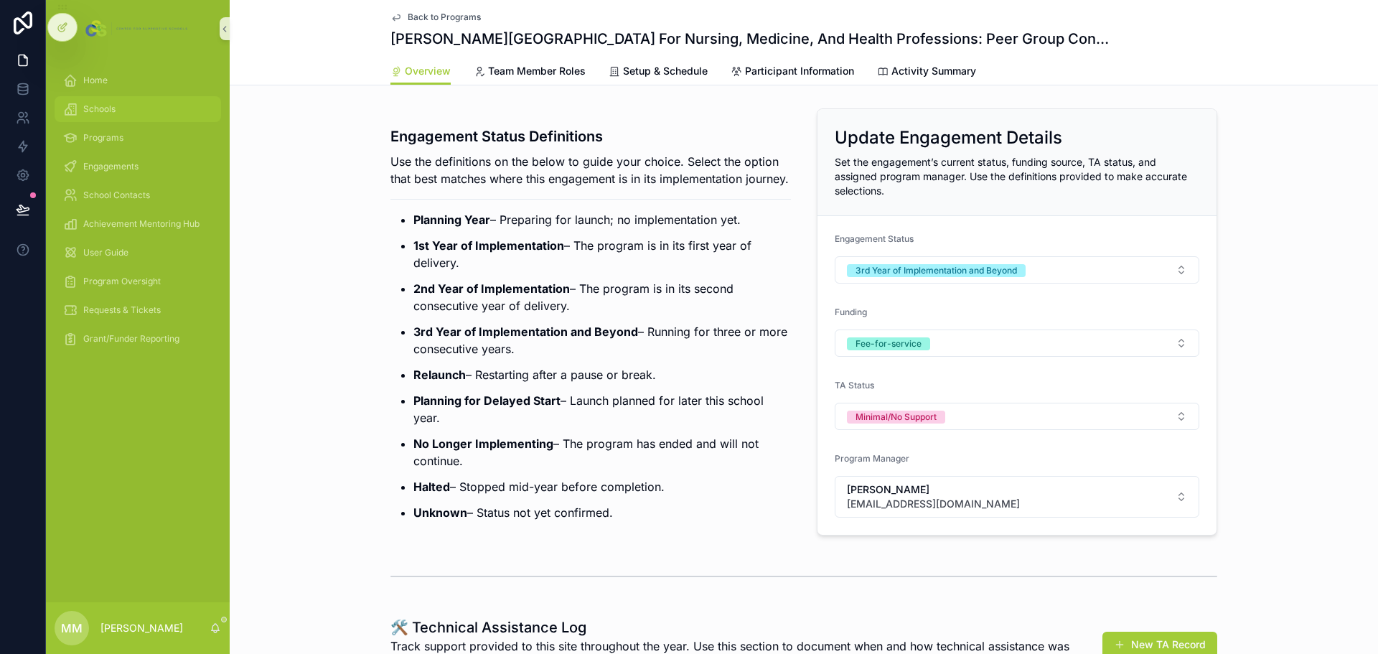
click at [123, 108] on div "Schools" at bounding box center [137, 109] width 149 height 23
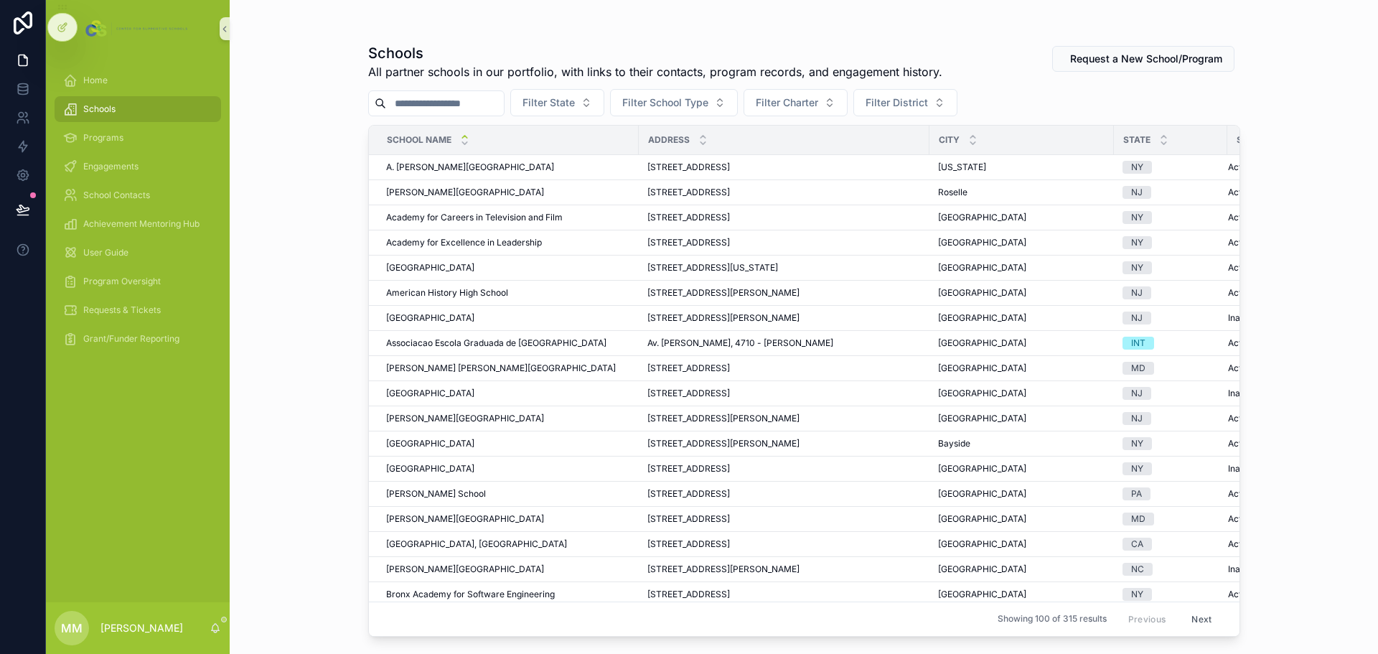
click at [504, 105] on input "scrollable content" at bounding box center [445, 103] width 118 height 20
type input "**********"
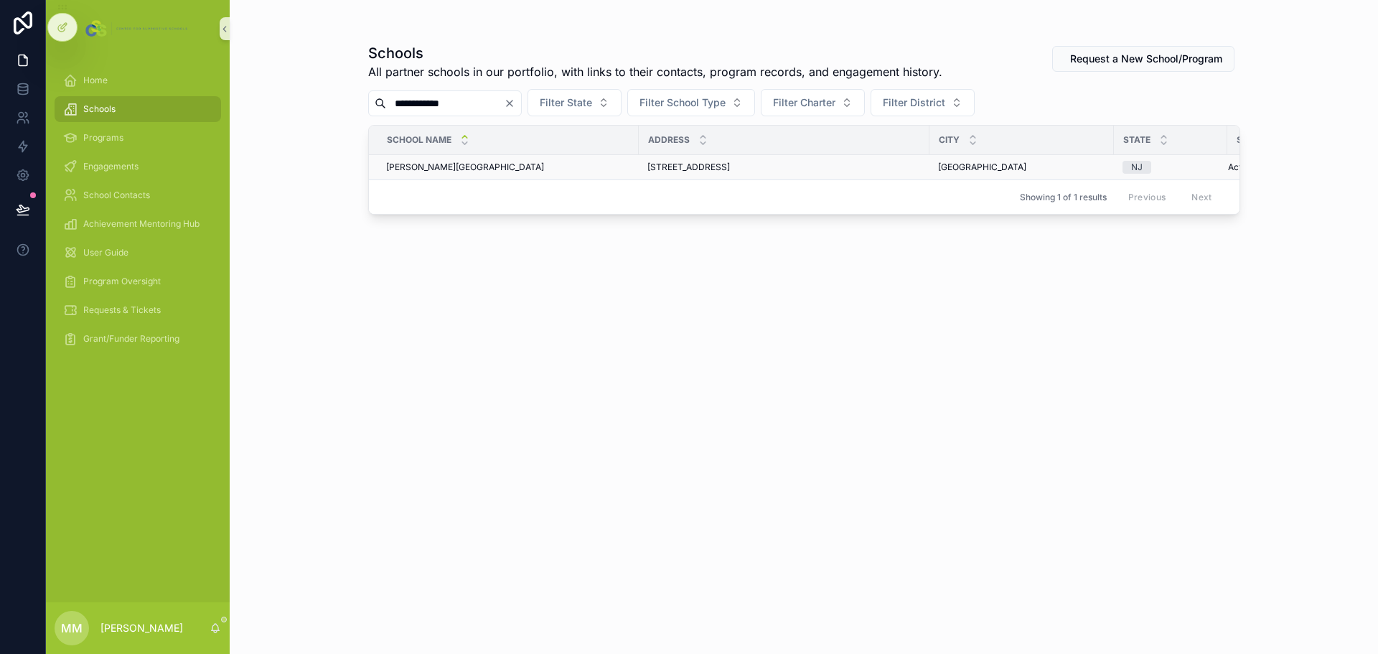
click at [451, 166] on span "[PERSON_NAME][GEOGRAPHIC_DATA]" at bounding box center [465, 166] width 158 height 11
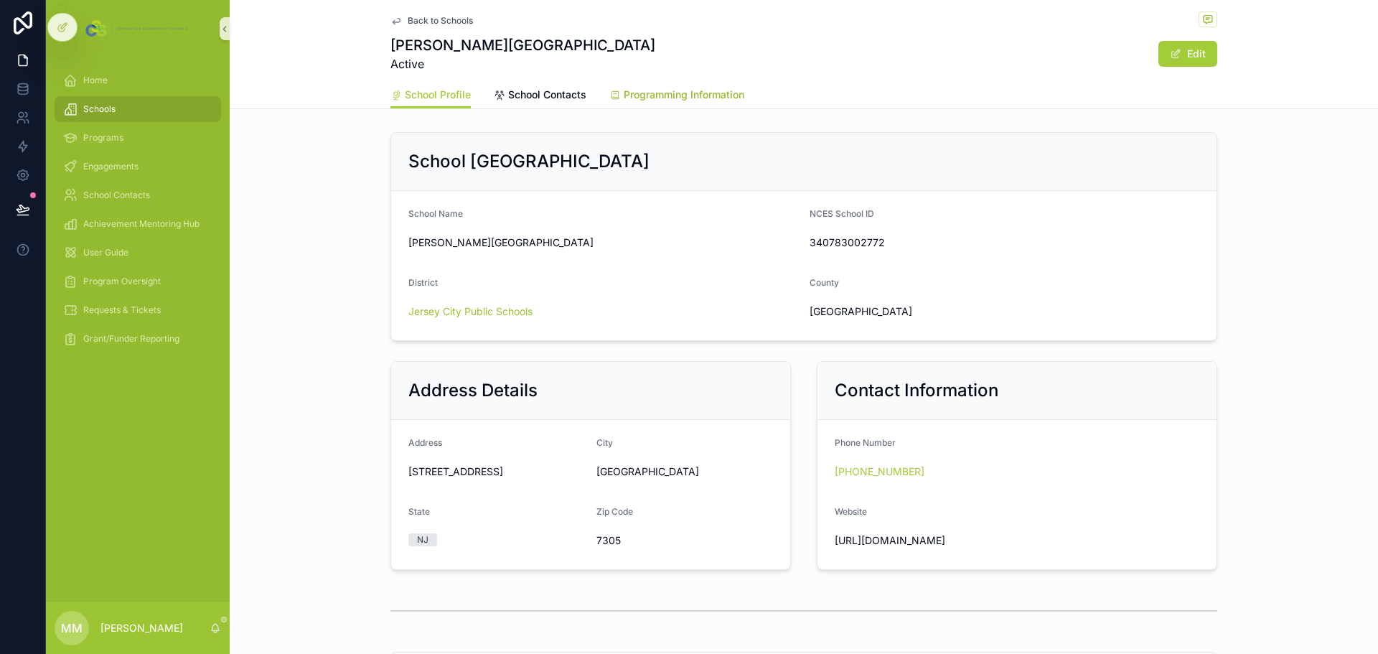
click at [648, 96] on span "Programming Information" at bounding box center [684, 95] width 121 height 14
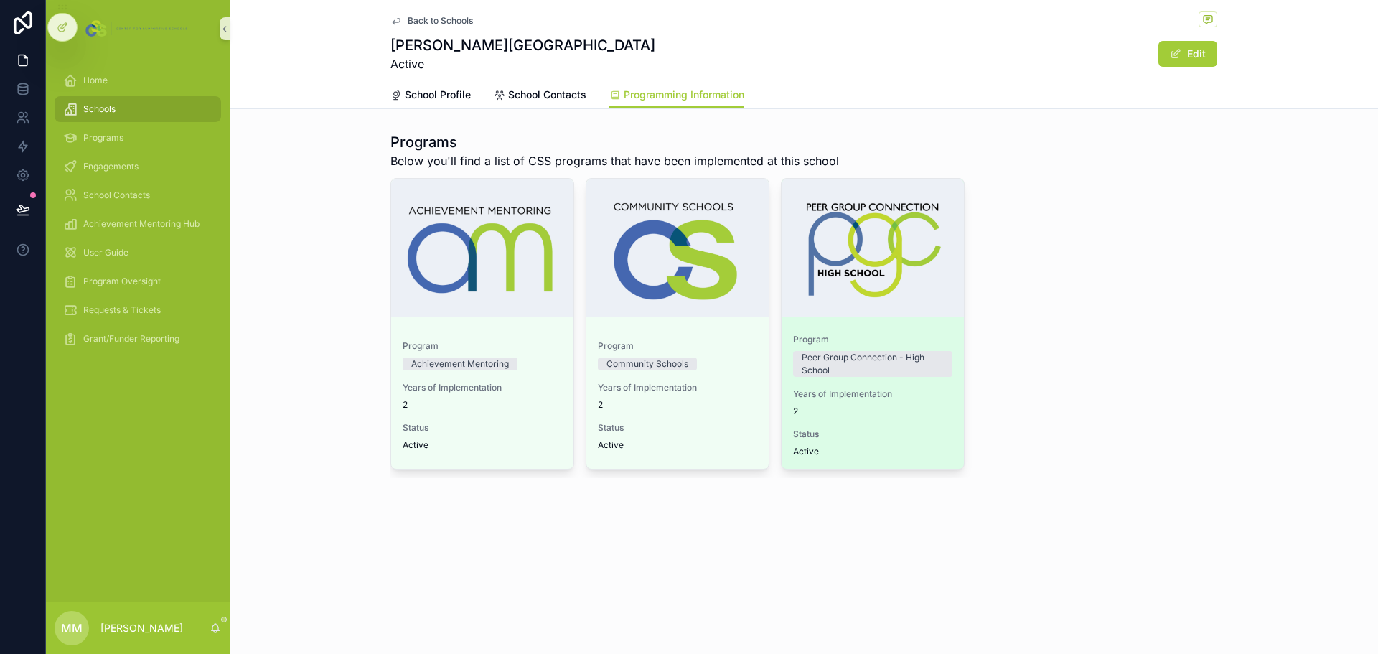
click at [920, 416] on span "2" at bounding box center [872, 410] width 159 height 11
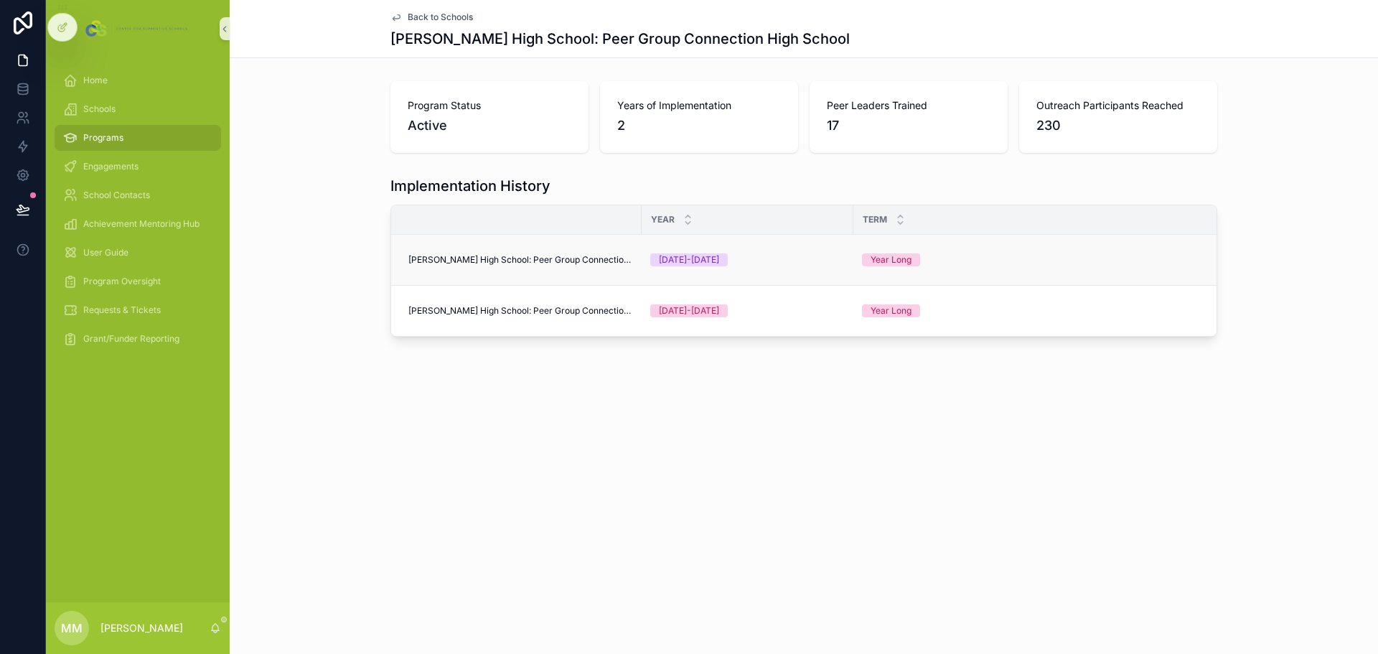
click at [581, 259] on span "[PERSON_NAME] High School: Peer Group Connection High School" at bounding box center [520, 259] width 225 height 11
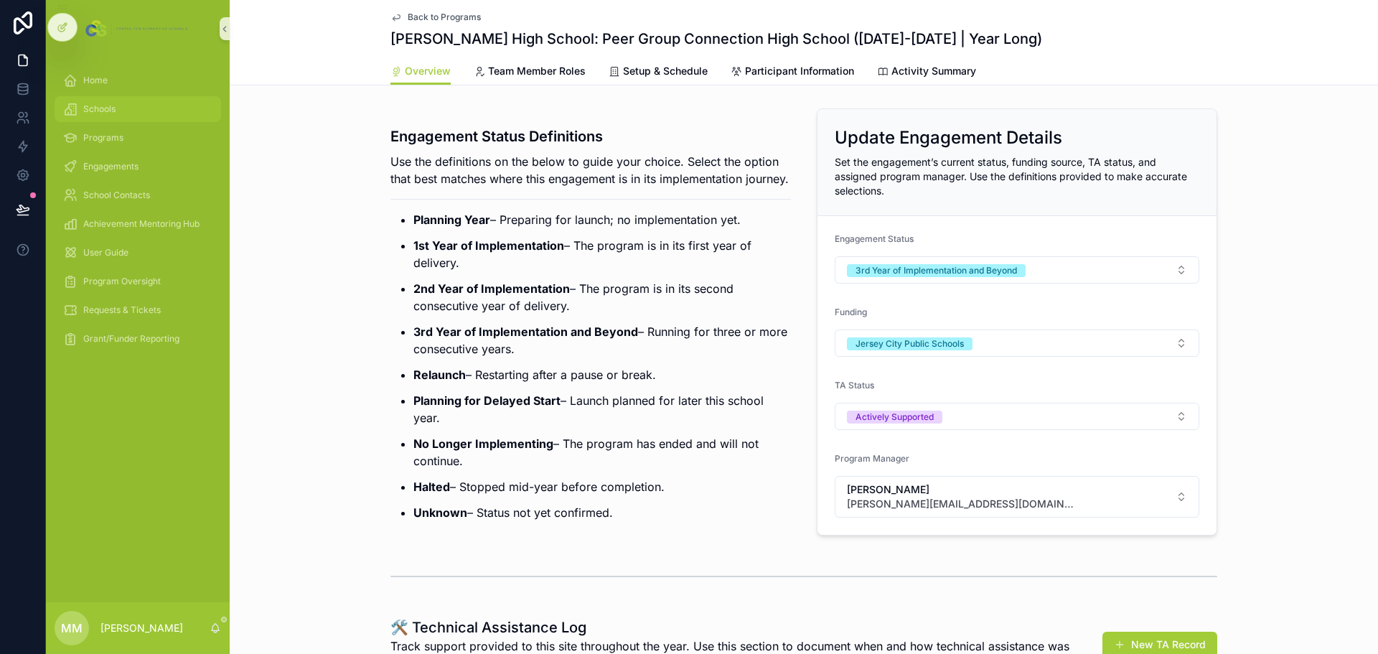
click at [109, 110] on span "Schools" at bounding box center [99, 108] width 32 height 11
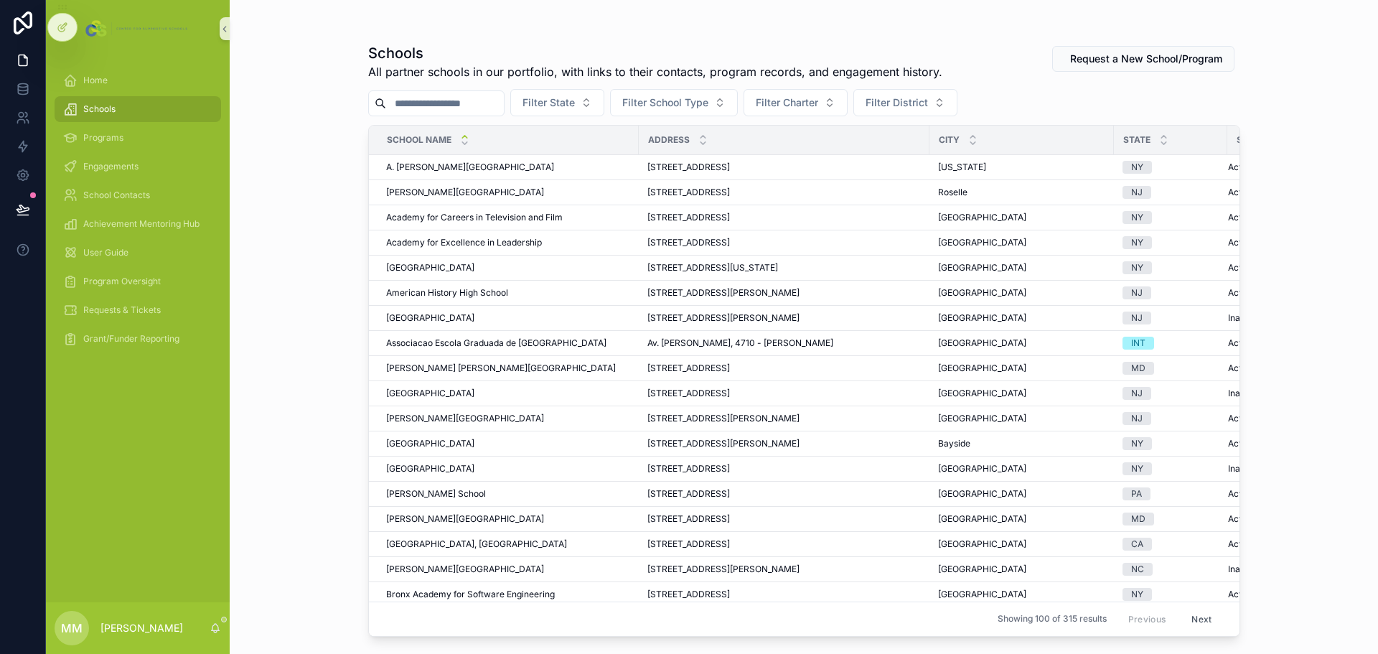
click at [494, 105] on input "scrollable content" at bounding box center [445, 103] width 118 height 20
type input "******"
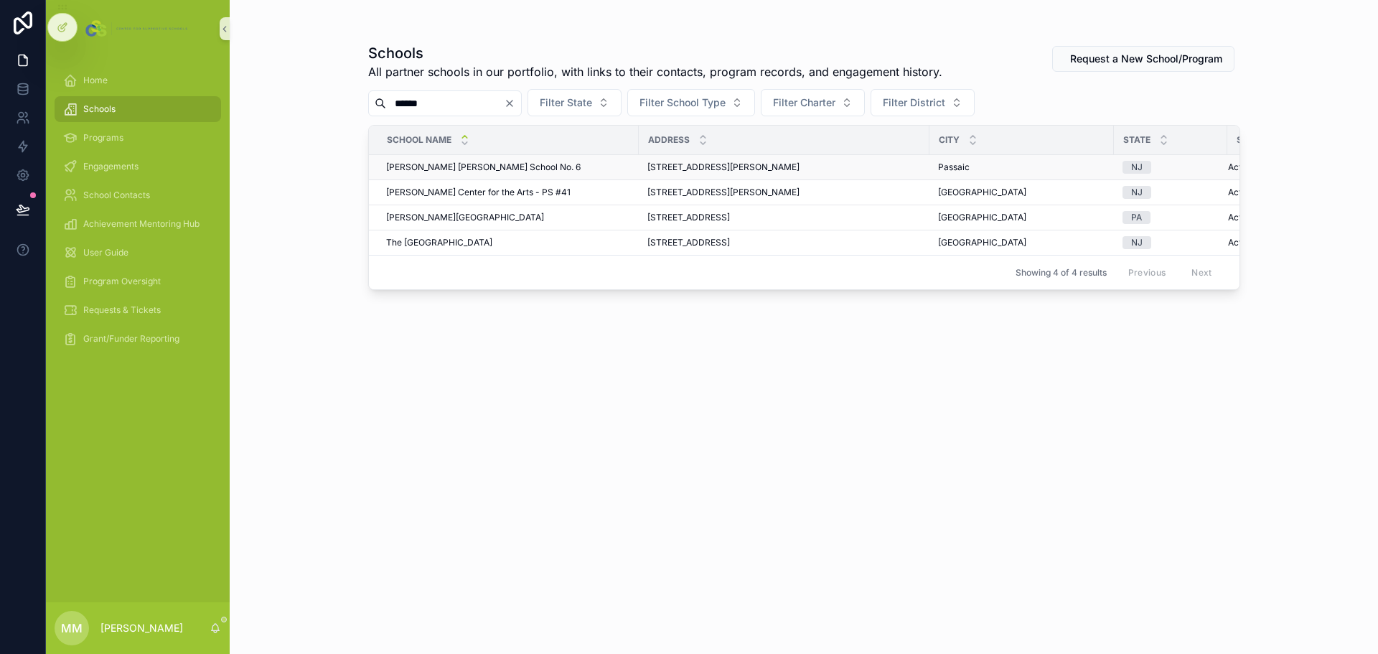
click at [516, 169] on span "[PERSON_NAME] [PERSON_NAME] School No. 6" at bounding box center [483, 166] width 194 height 11
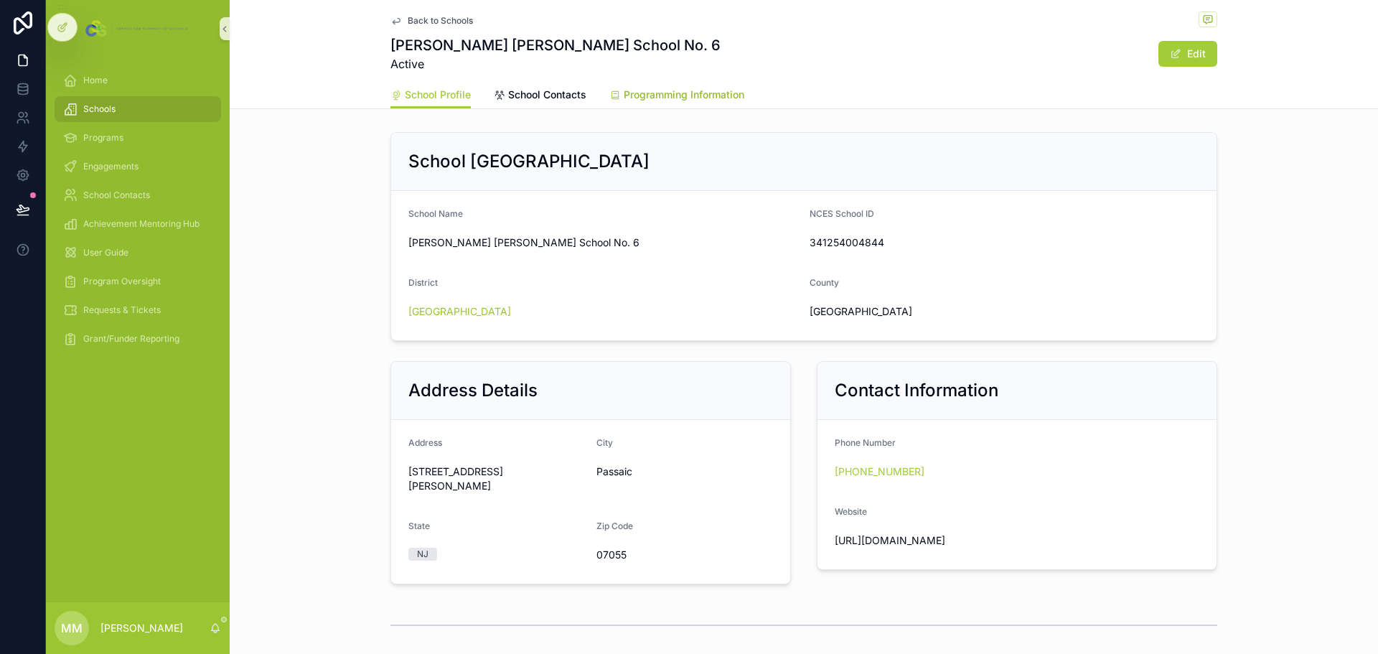
click at [666, 98] on span "Programming Information" at bounding box center [684, 95] width 121 height 14
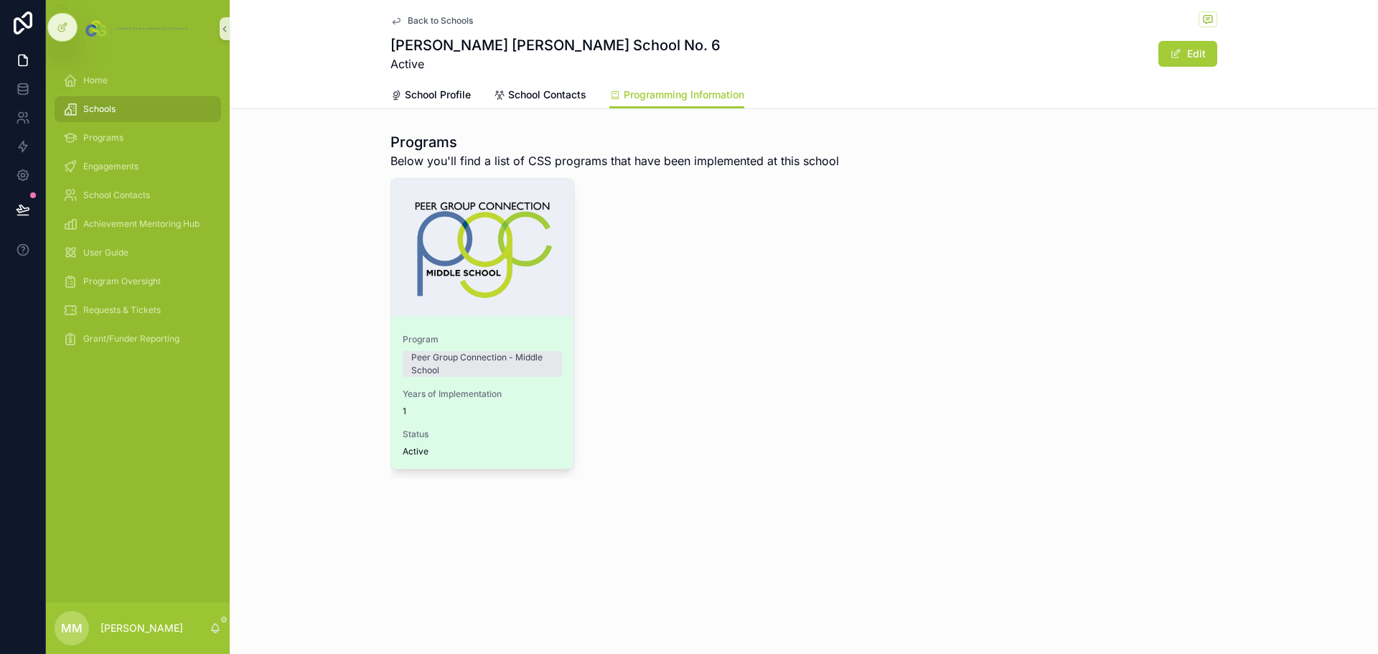
click at [521, 403] on div "Years of Implementation 1" at bounding box center [482, 402] width 159 height 29
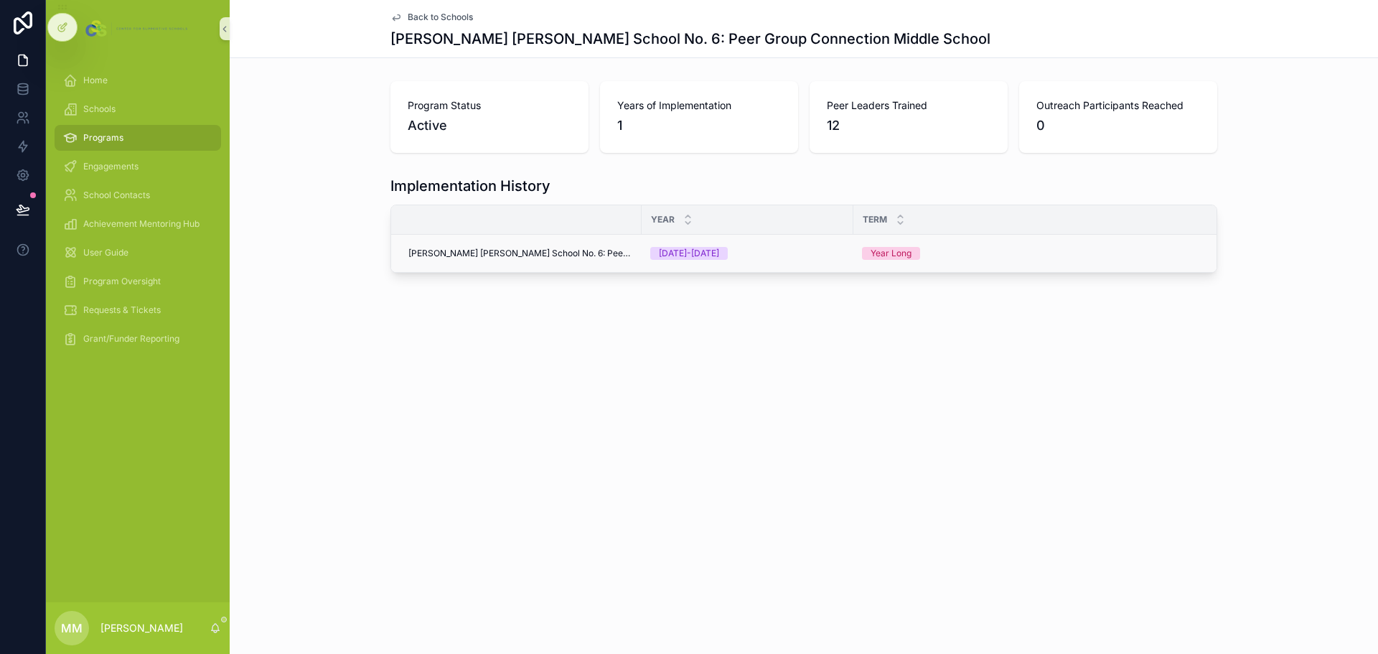
click at [591, 258] on span "[PERSON_NAME] [PERSON_NAME] School No. 6: Peer Group Connection Middle School" at bounding box center [520, 253] width 225 height 11
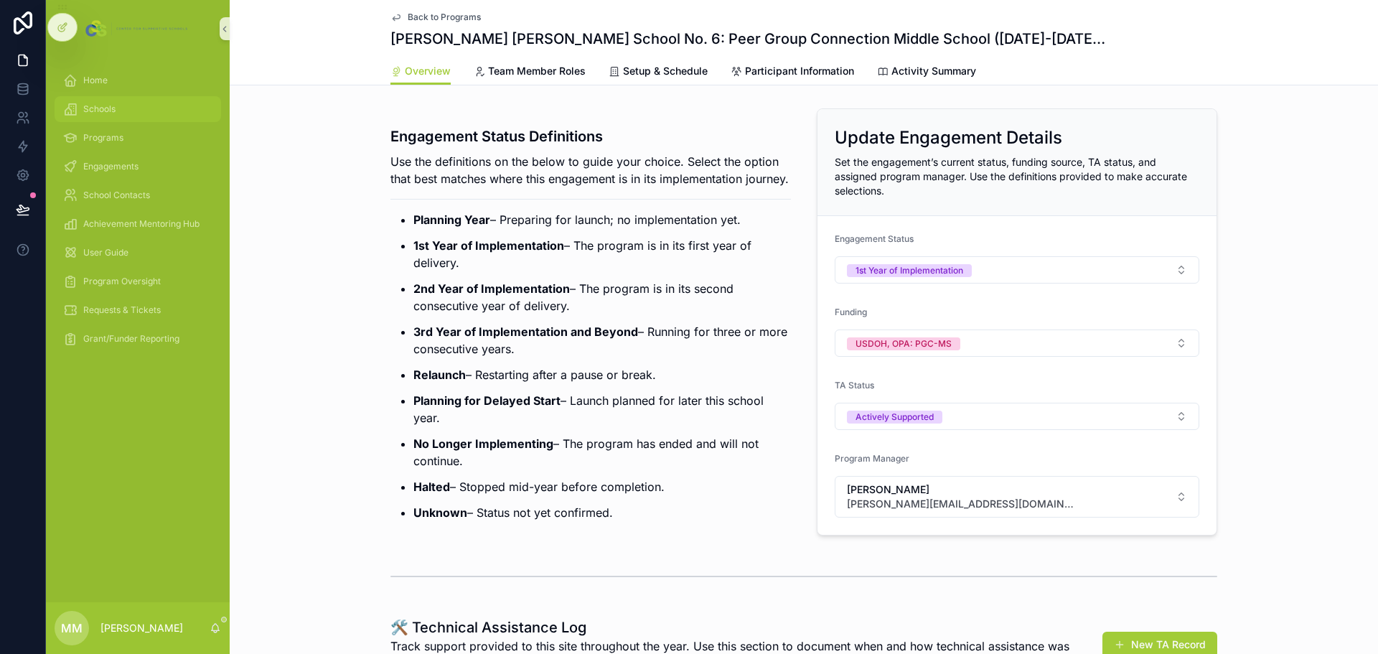
click at [111, 118] on div "Schools" at bounding box center [137, 109] width 149 height 23
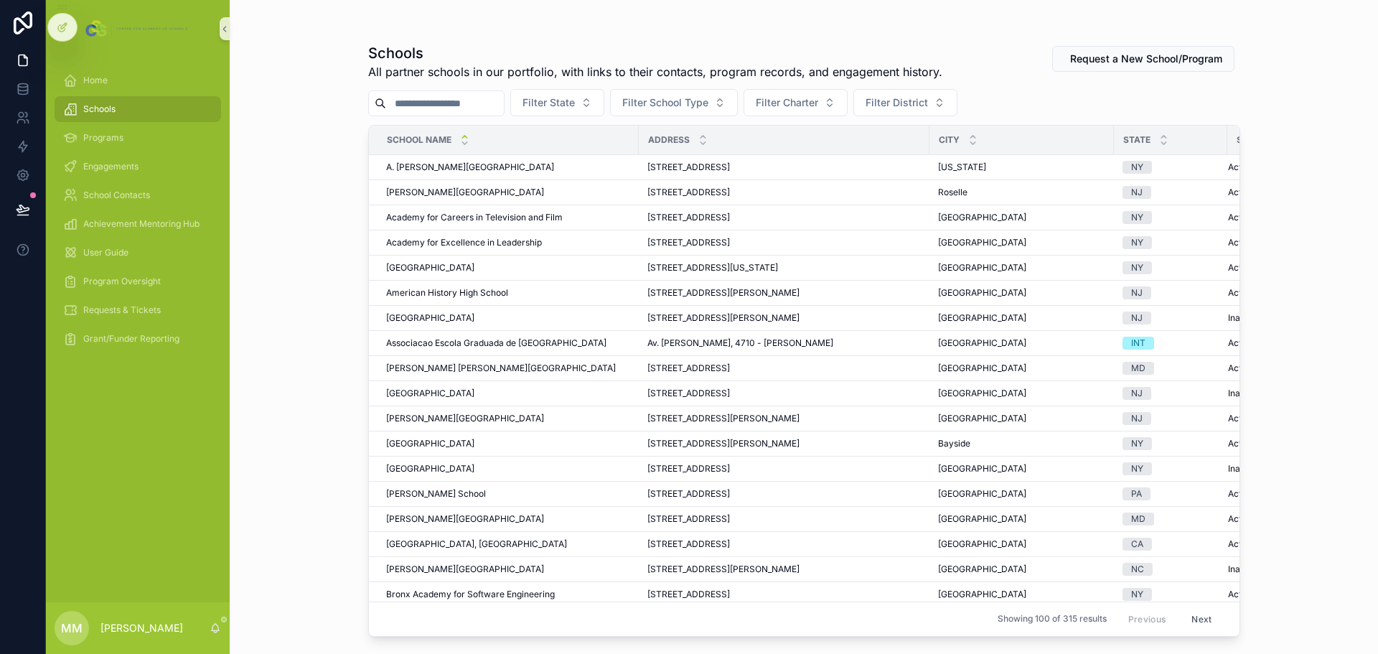
click at [464, 103] on input "scrollable content" at bounding box center [445, 103] width 118 height 20
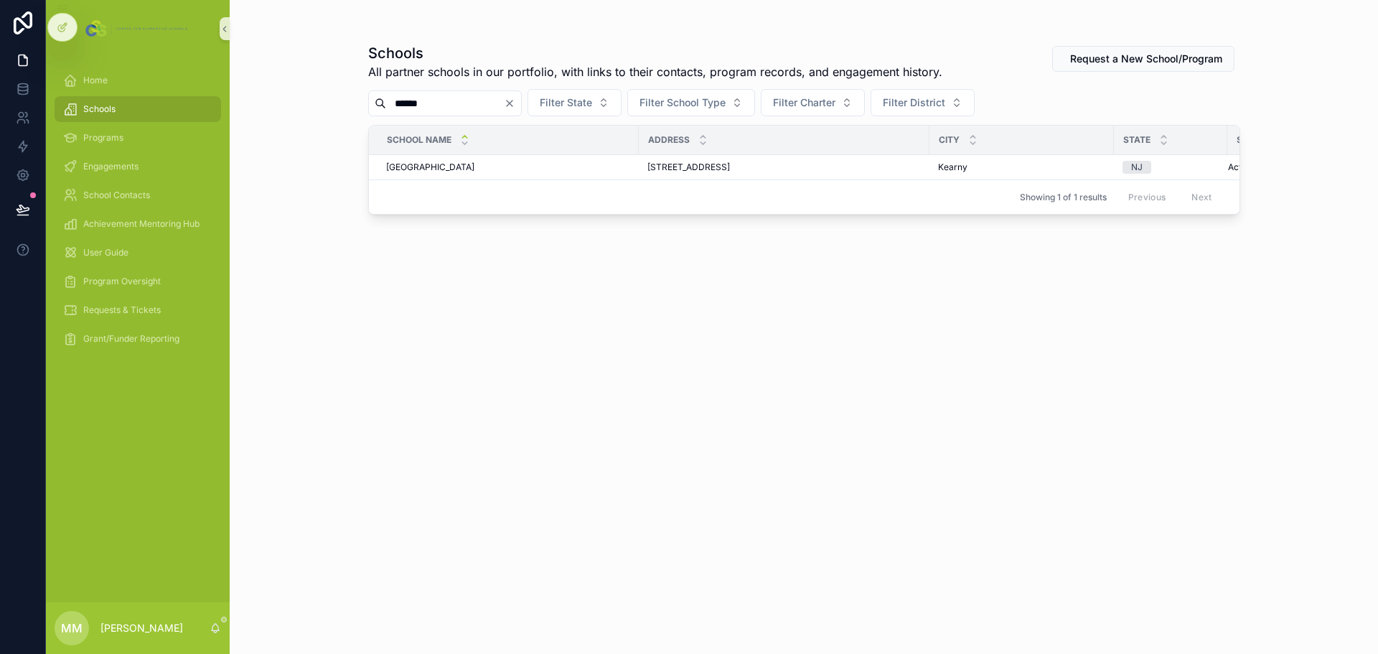
type input "******"
click at [443, 167] on span "[GEOGRAPHIC_DATA]" at bounding box center [430, 166] width 88 height 11
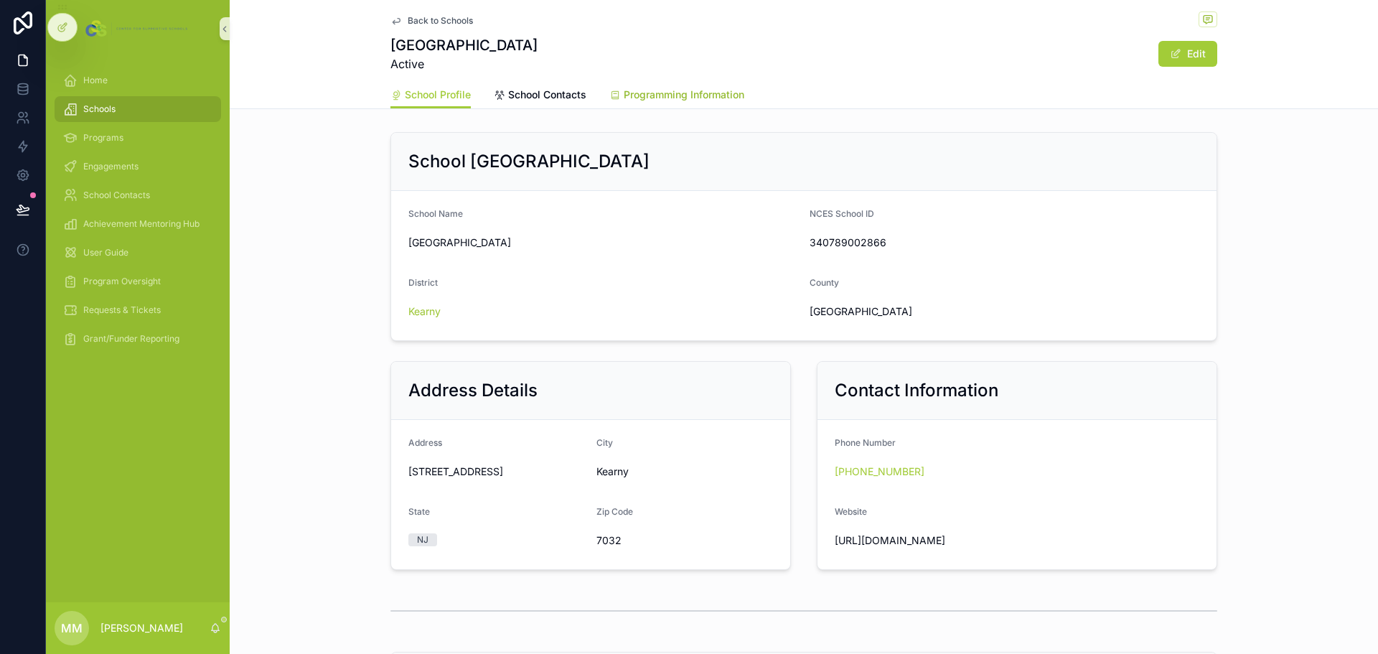
click at [703, 100] on span "Programming Information" at bounding box center [684, 95] width 121 height 14
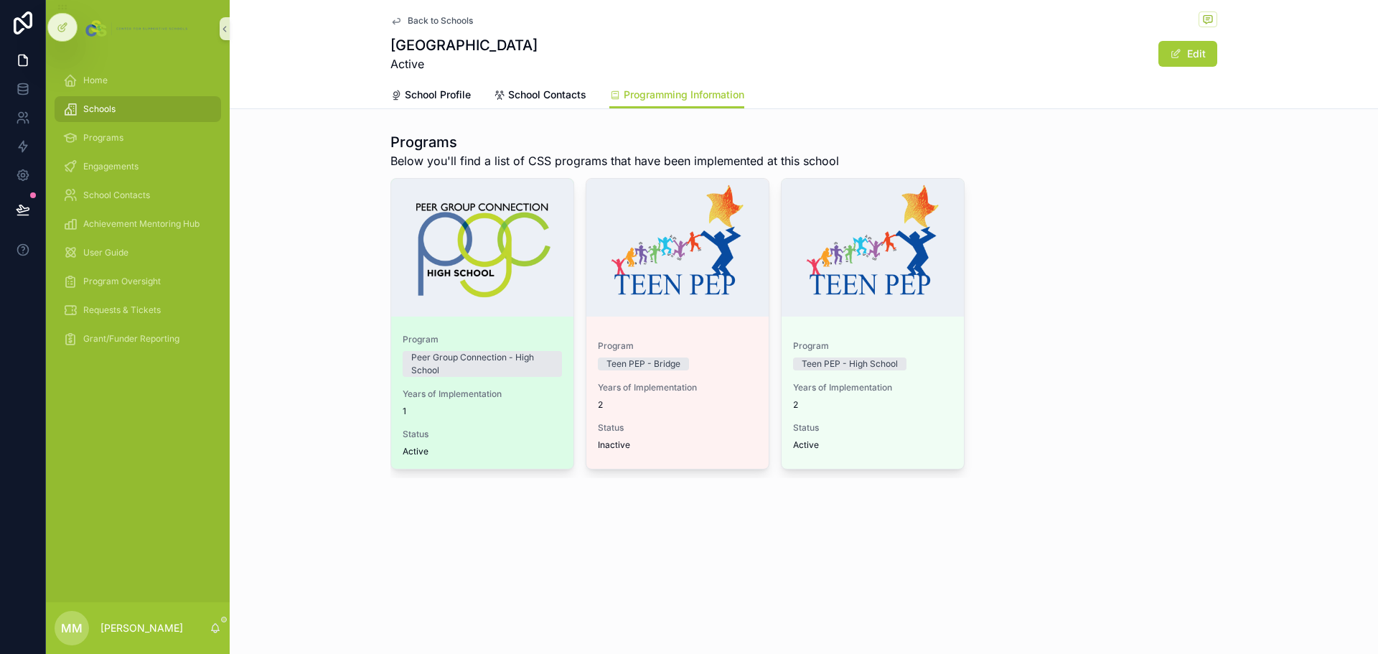
click at [529, 431] on span "Status" at bounding box center [482, 433] width 159 height 11
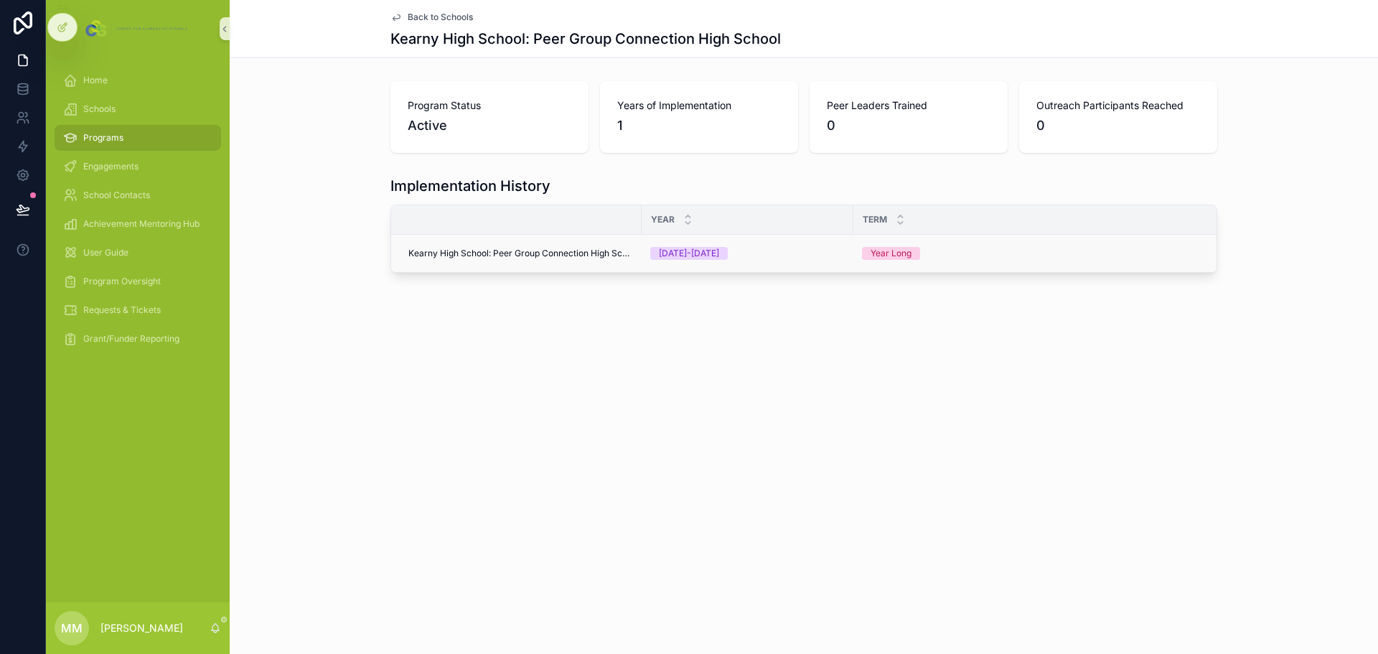
click at [568, 253] on span "Kearny High School: Peer Group Connection High School" at bounding box center [520, 253] width 225 height 11
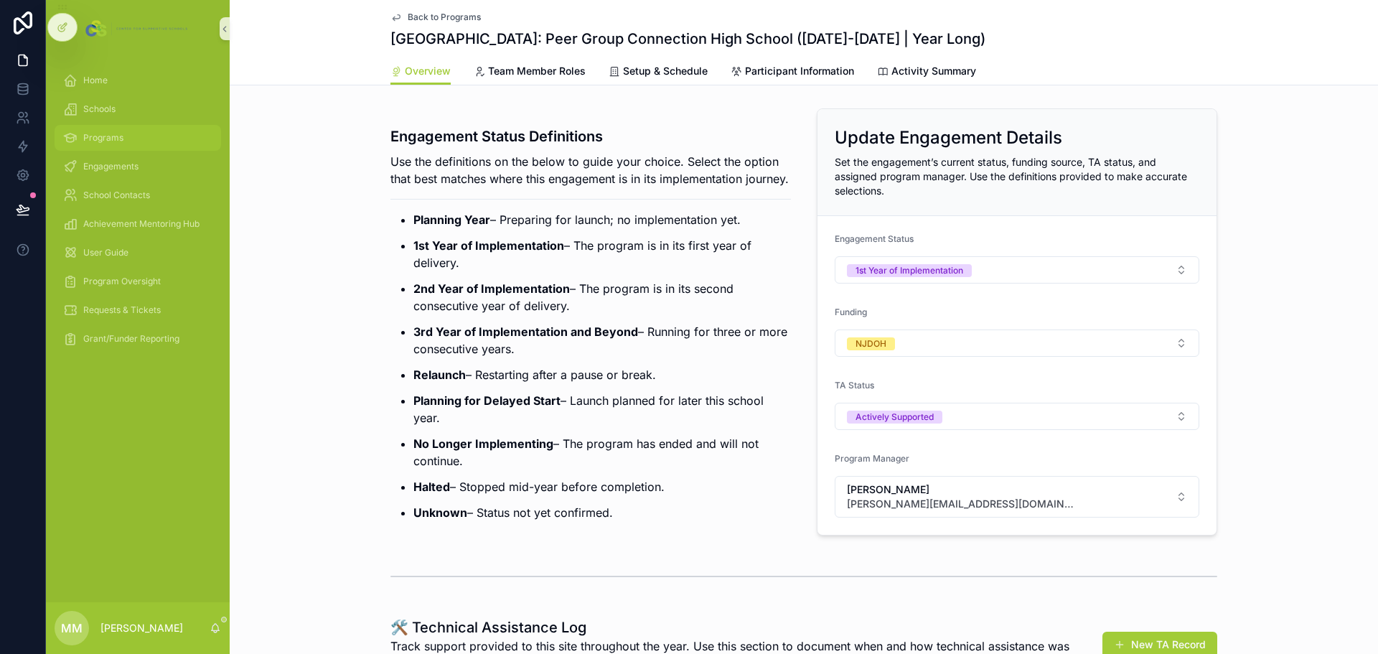
click at [98, 132] on span "Programs" at bounding box center [103, 137] width 40 height 11
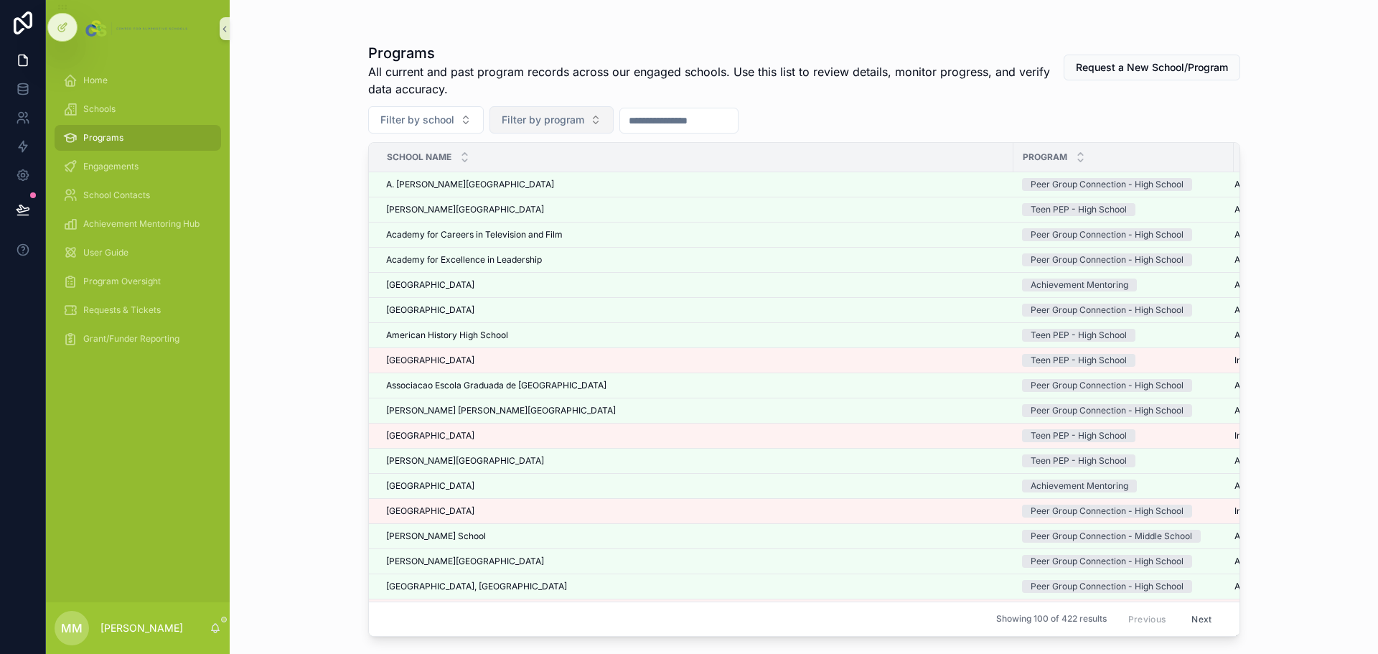
click at [560, 119] on span "Filter by program" at bounding box center [543, 120] width 83 height 14
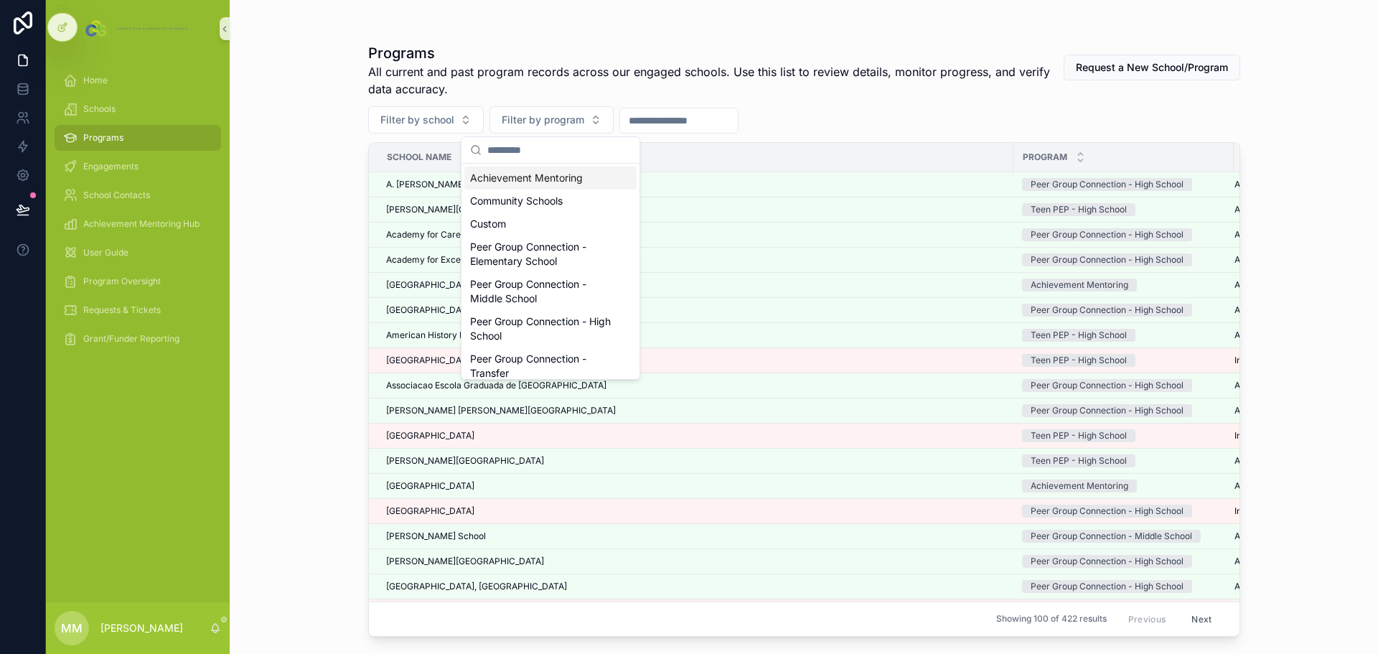
click at [552, 177] on div "Achievement Mentoring" at bounding box center [550, 177] width 172 height 23
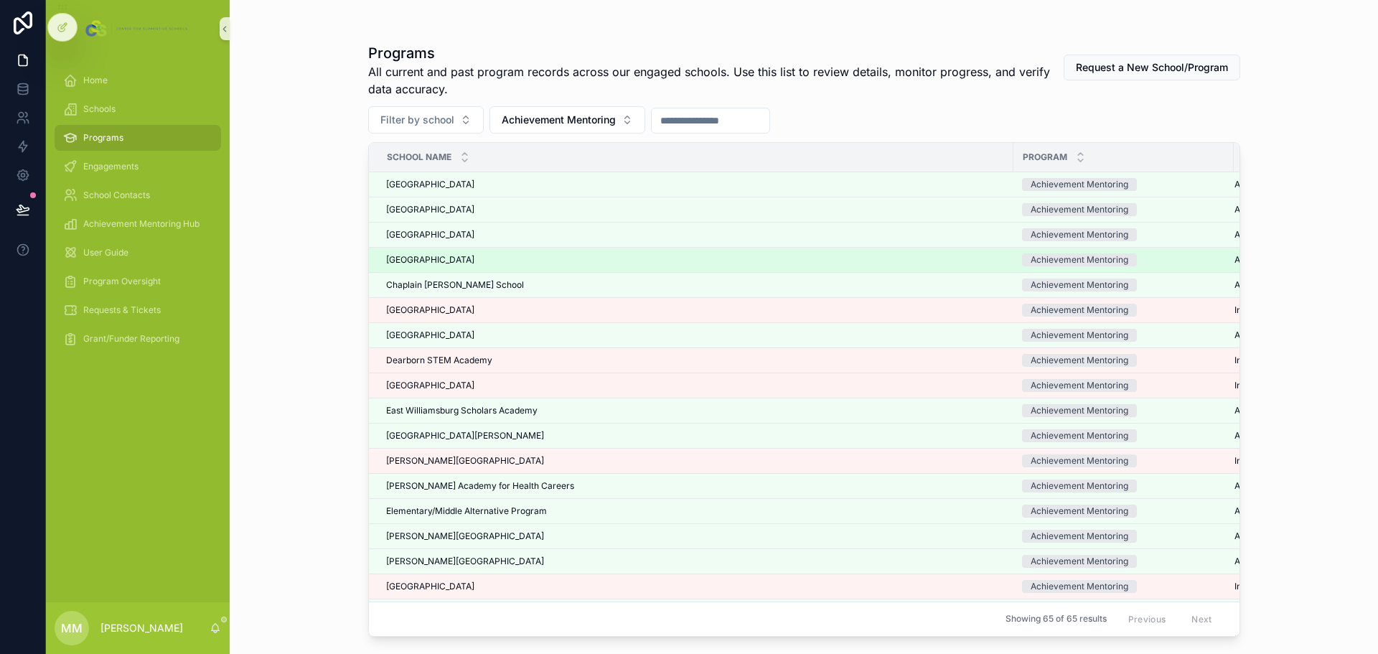
click at [455, 264] on span "[GEOGRAPHIC_DATA]" at bounding box center [430, 259] width 88 height 11
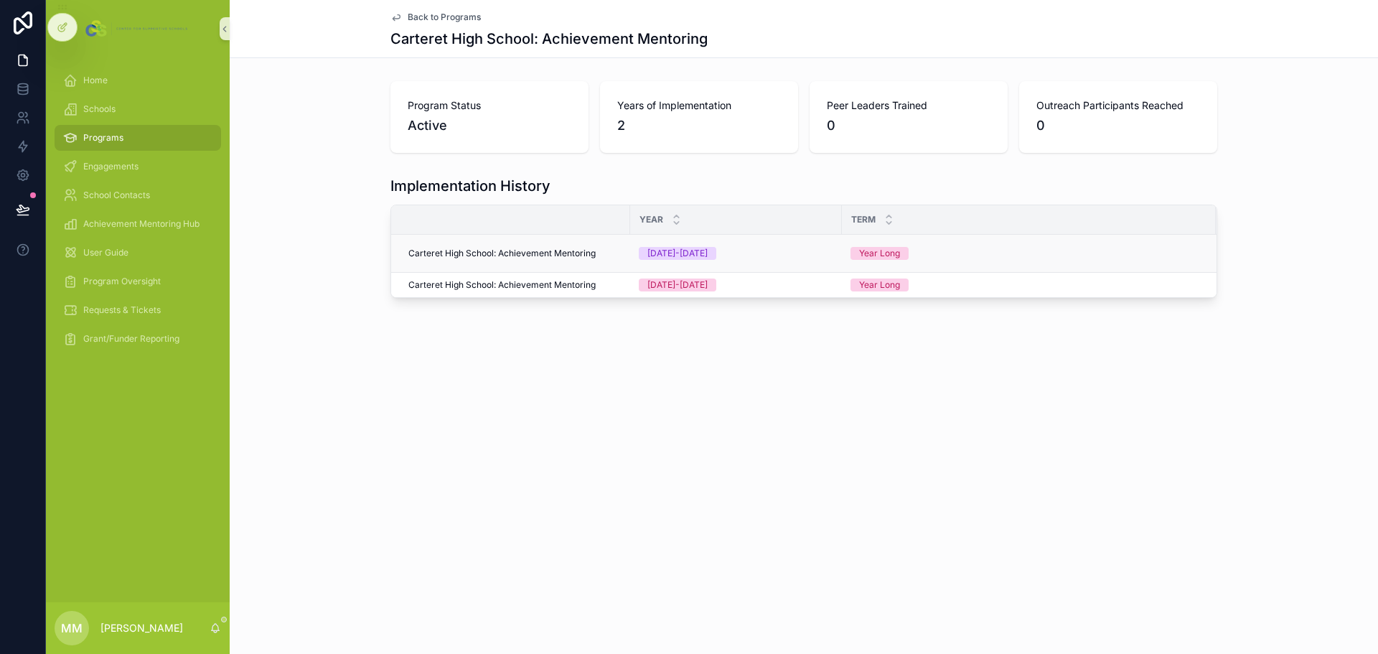
click at [469, 256] on span "Carteret High School: Achievement Mentoring" at bounding box center [501, 253] width 187 height 11
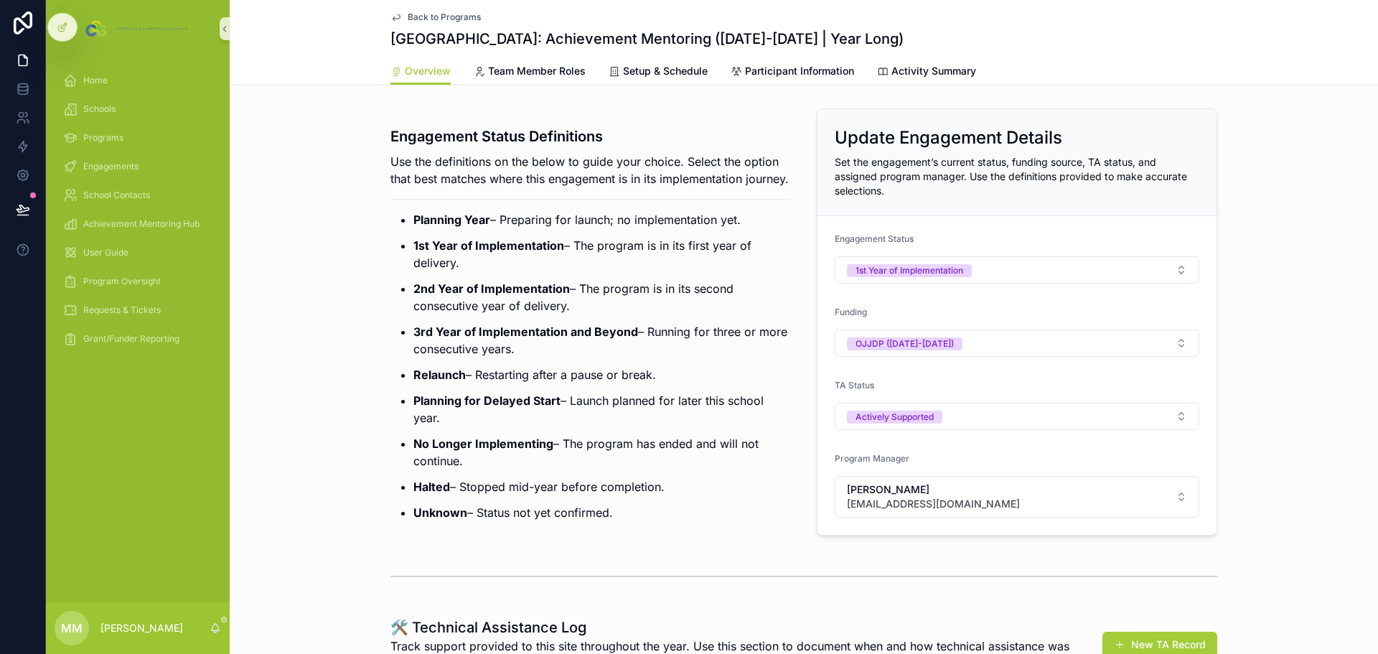
click at [422, 14] on span "Back to Programs" at bounding box center [444, 16] width 73 height 11
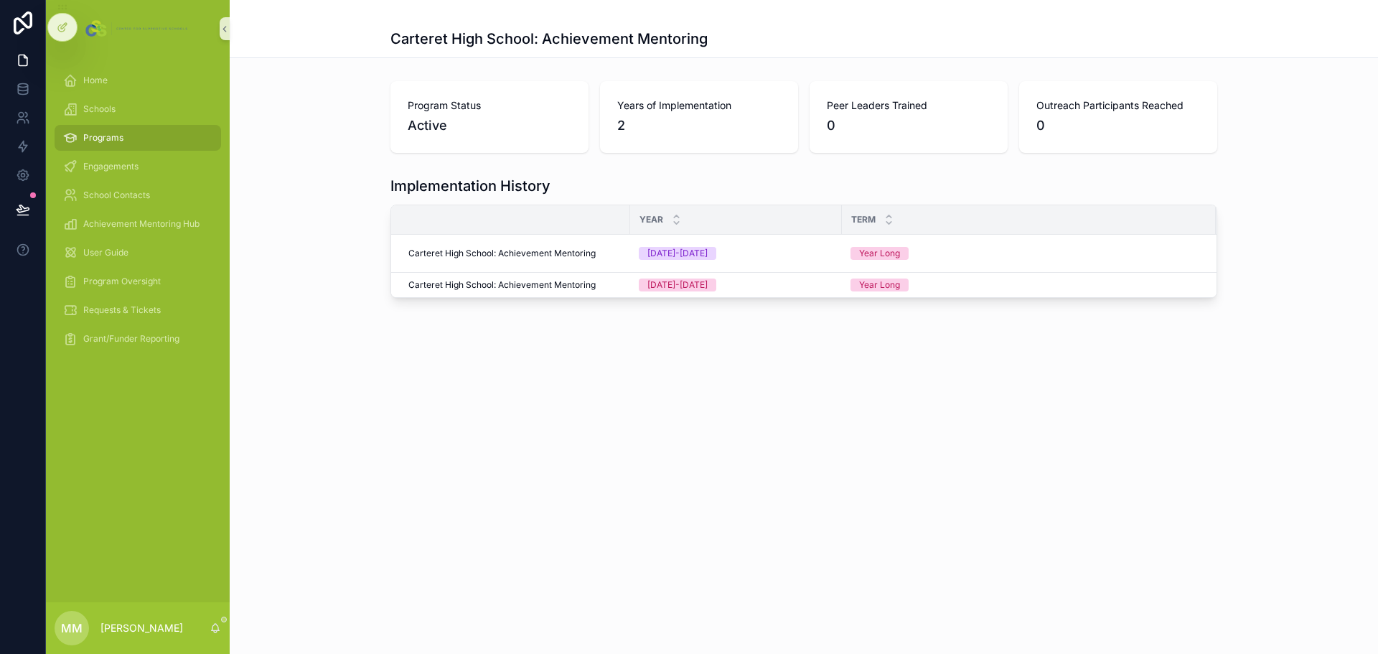
click at [149, 141] on div "Programs" at bounding box center [137, 137] width 149 height 23
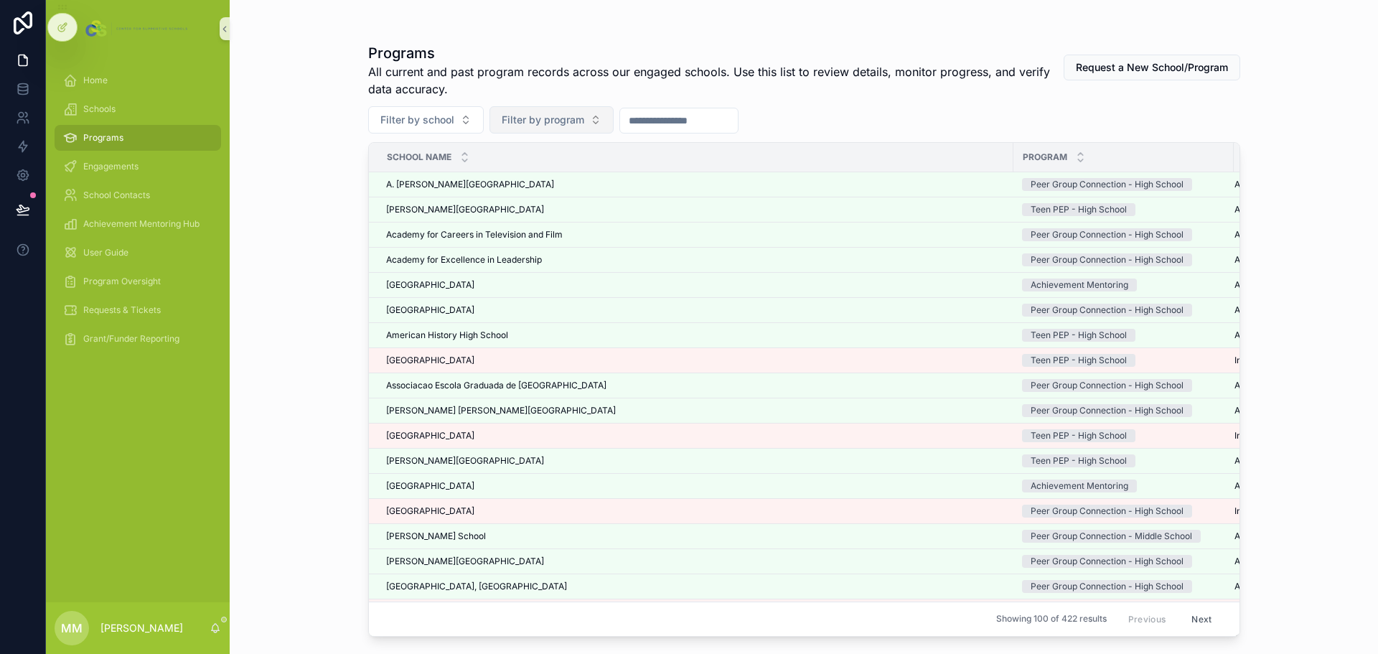
click at [522, 121] on span "Filter by program" at bounding box center [543, 120] width 83 height 14
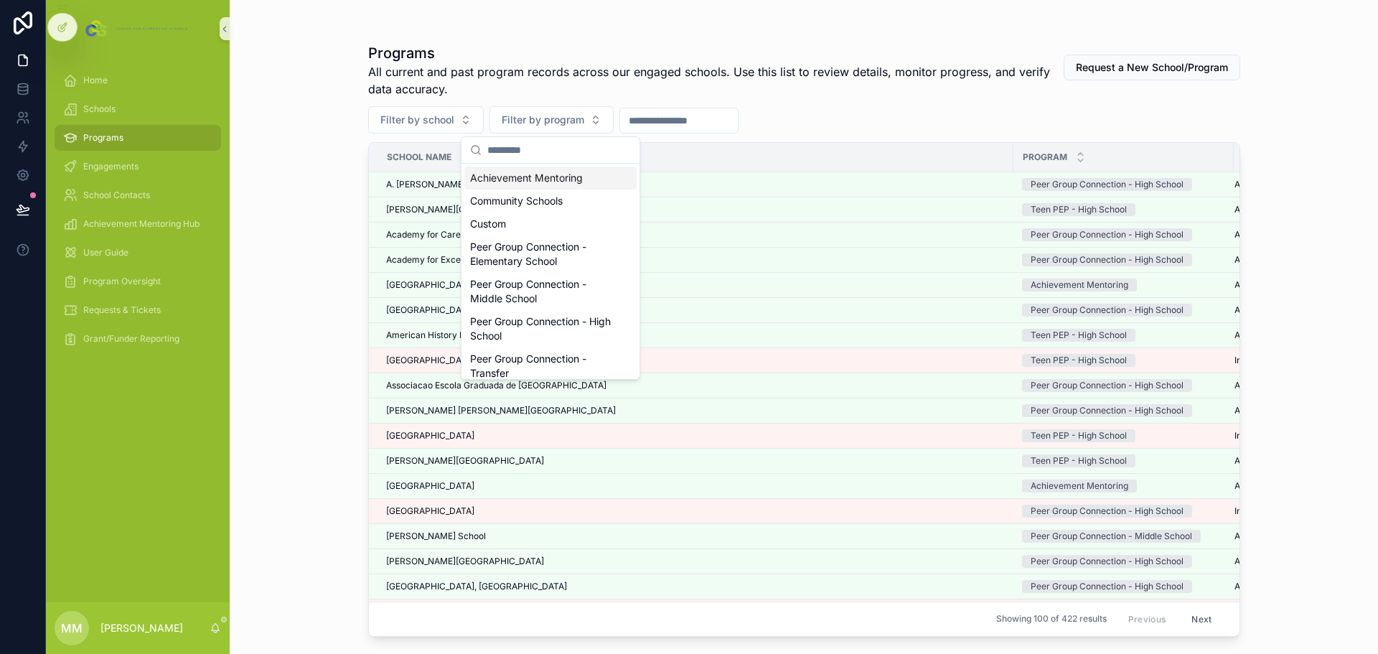
click at [527, 179] on div "Achievement Mentoring" at bounding box center [550, 177] width 172 height 23
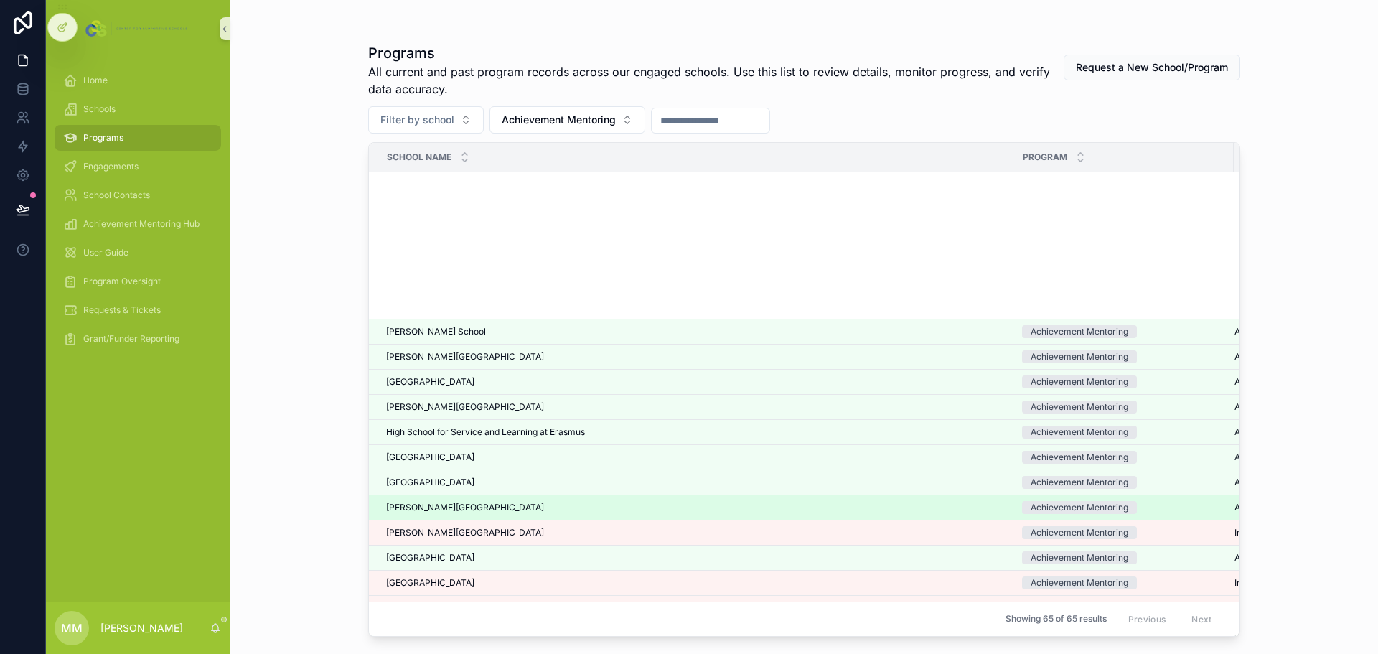
scroll to position [1213, 0]
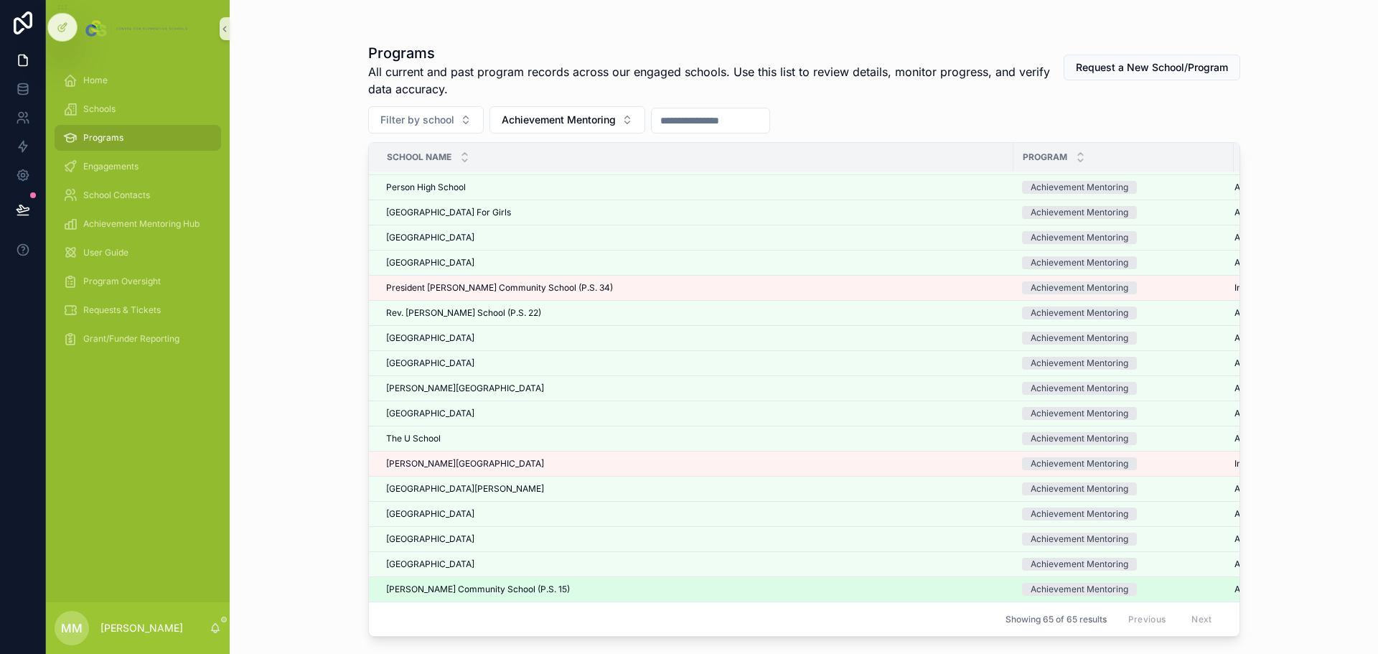
click at [484, 583] on span "[PERSON_NAME] Community School (P.S. 15)" at bounding box center [478, 588] width 184 height 11
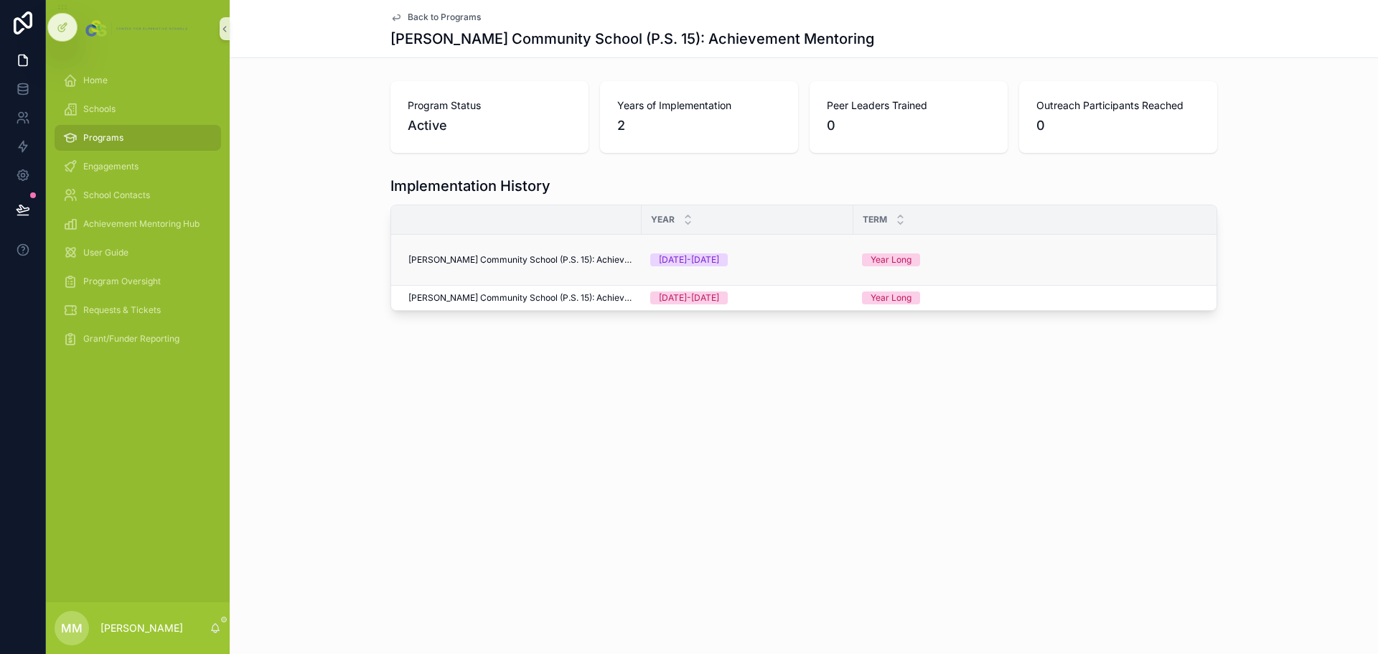
click at [563, 268] on td "[PERSON_NAME] Community School (P.S. 15): Achievement Mentoring" at bounding box center [516, 260] width 250 height 51
click at [565, 255] on span "[PERSON_NAME] Community School (P.S. 15): Achievement Mentoring" at bounding box center [520, 259] width 225 height 11
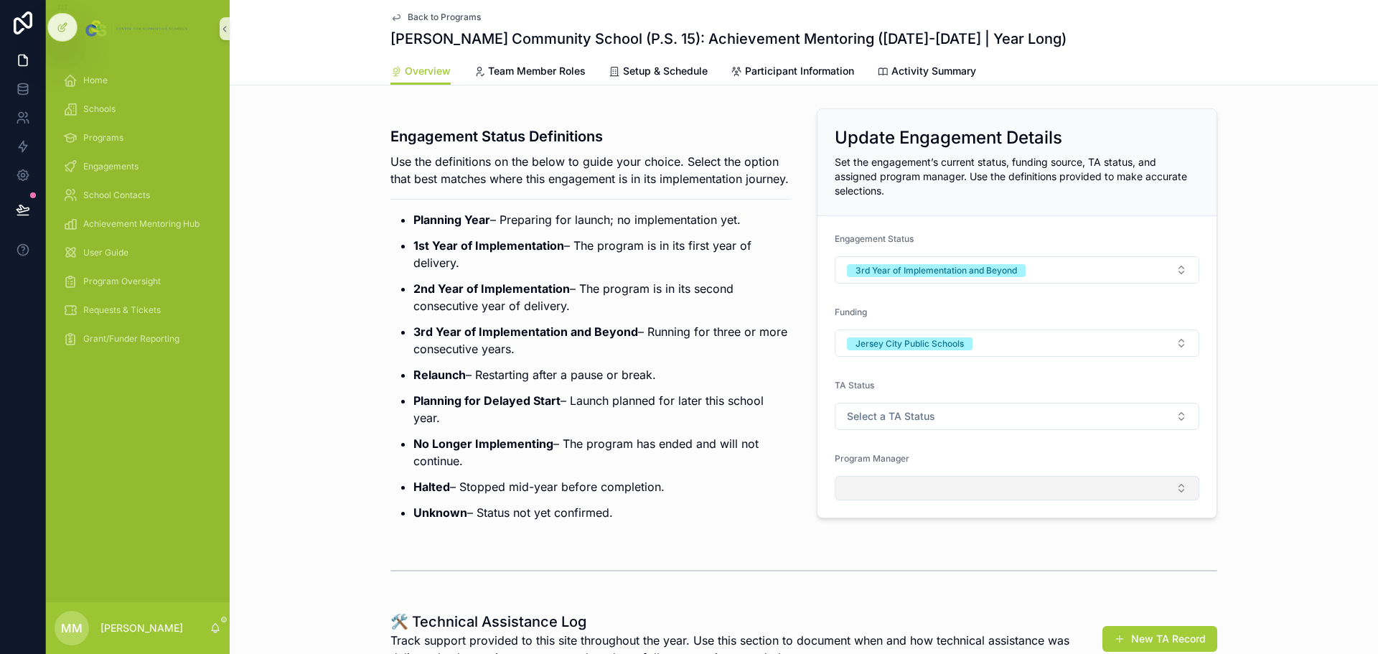
click at [946, 487] on button "Select Button" at bounding box center [1017, 488] width 365 height 24
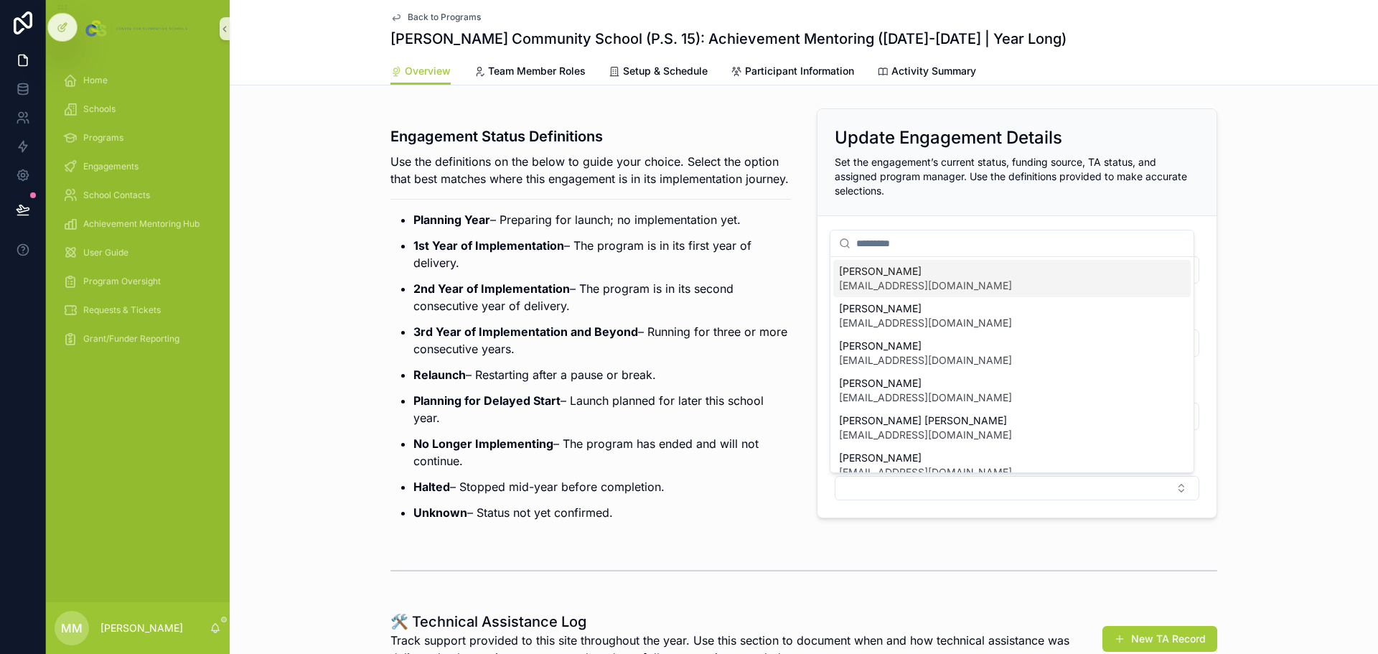
click at [943, 288] on span "[EMAIL_ADDRESS][DOMAIN_NAME]" at bounding box center [925, 285] width 173 height 14
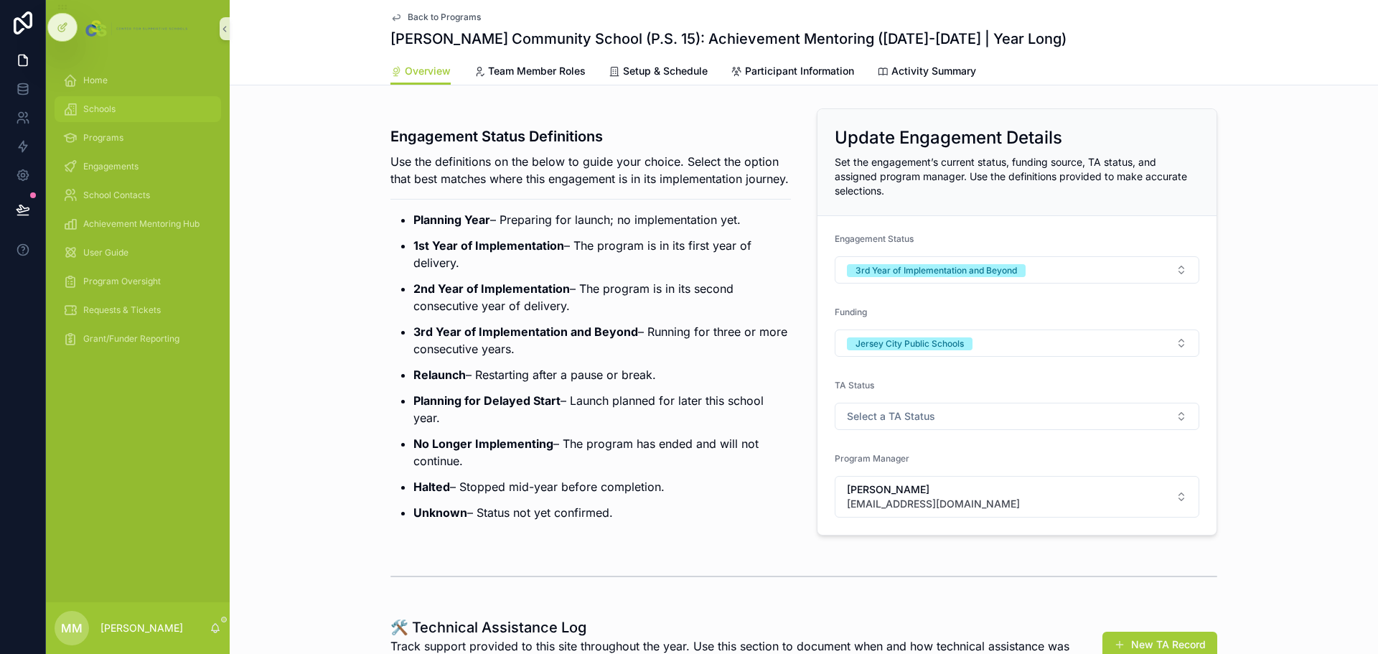
click at [95, 106] on span "Schools" at bounding box center [99, 108] width 32 height 11
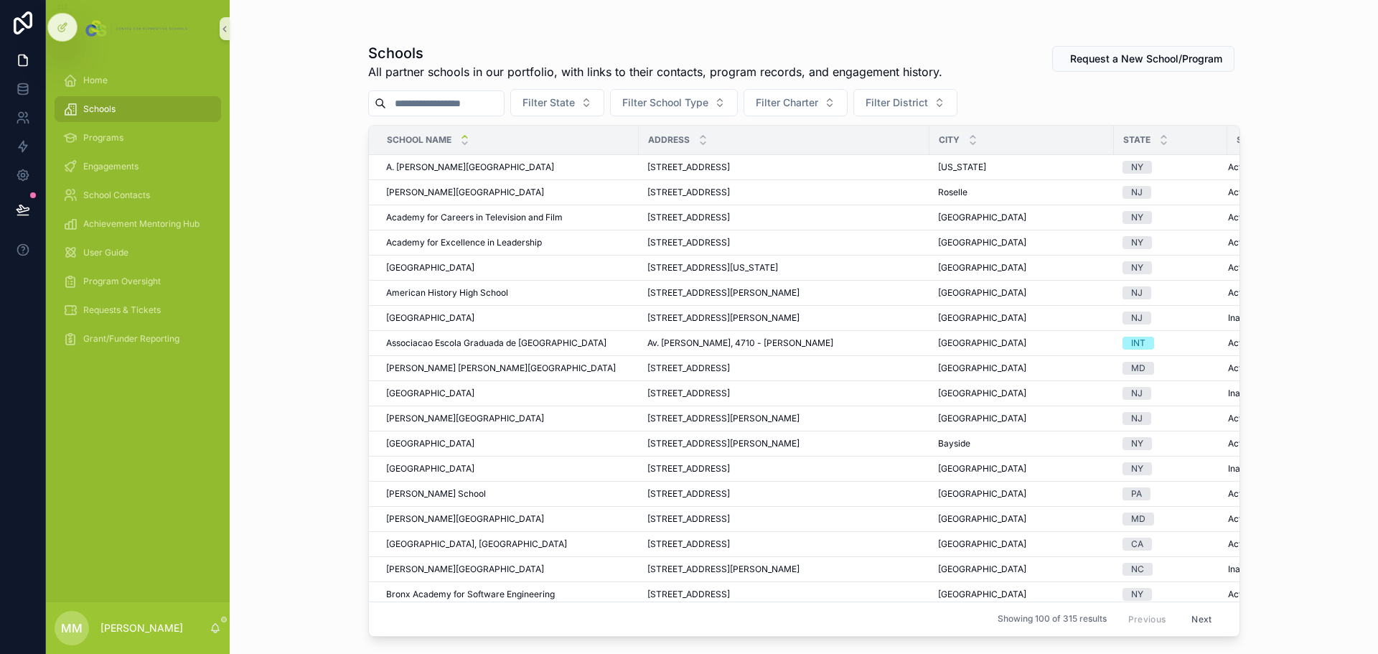
click at [484, 107] on input "scrollable content" at bounding box center [445, 103] width 118 height 20
type input "******"
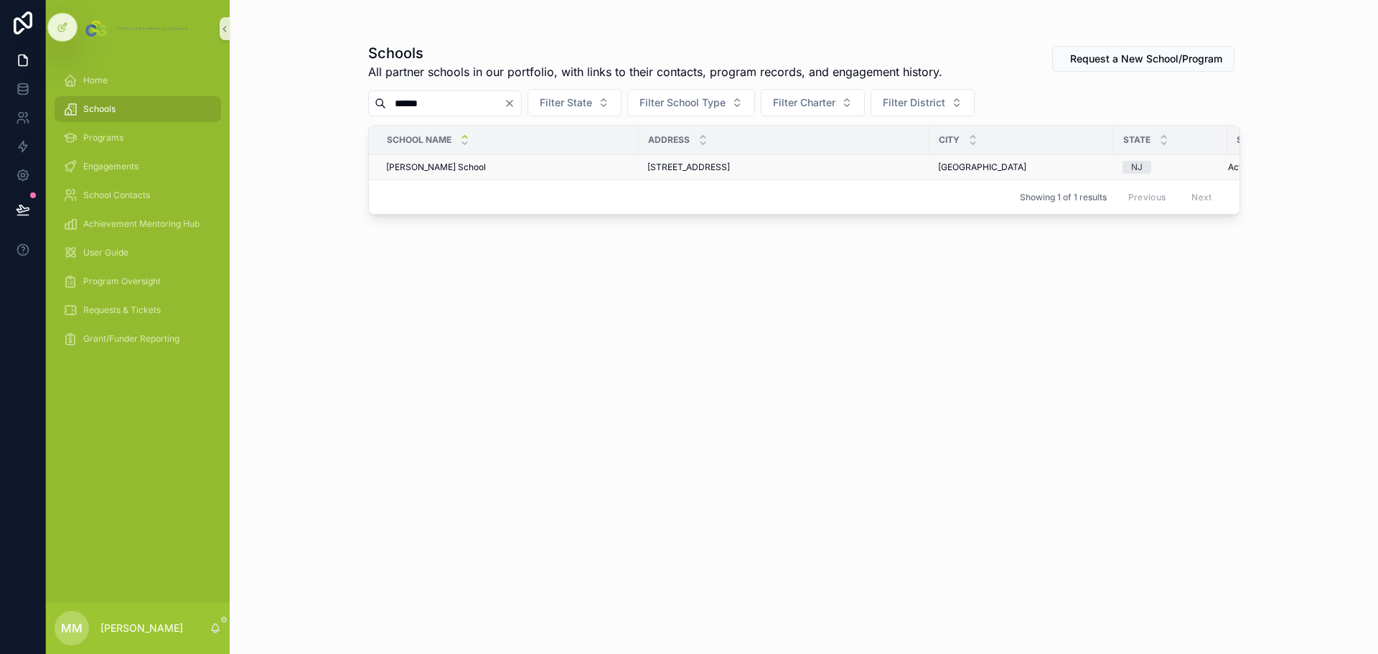
click at [441, 166] on span "[PERSON_NAME] School" at bounding box center [436, 166] width 100 height 11
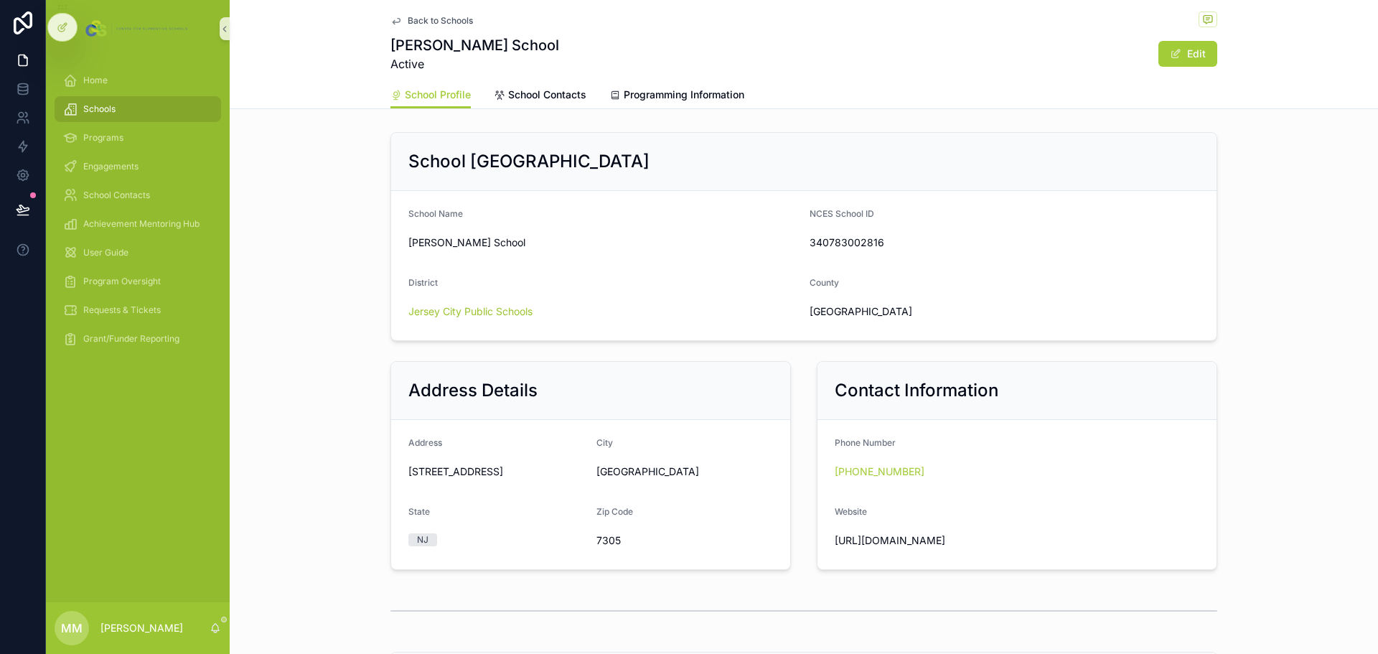
click at [708, 86] on link "Programming Information" at bounding box center [676, 96] width 135 height 29
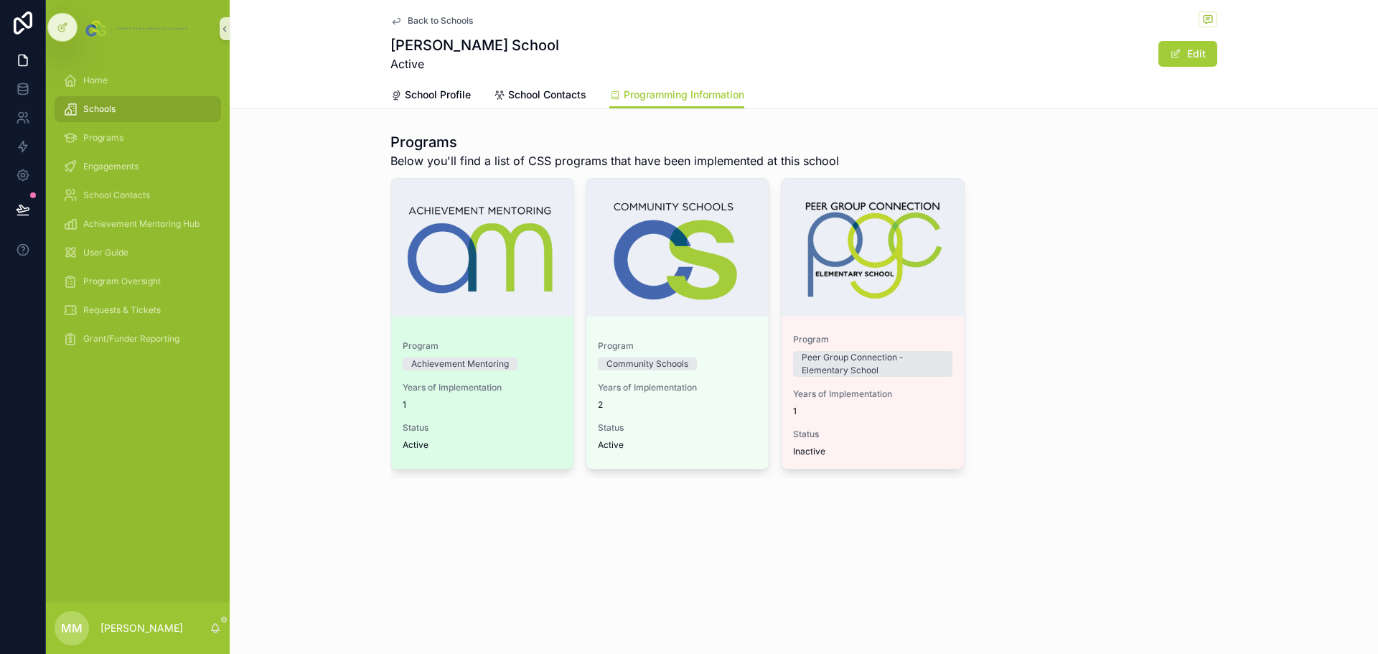
click at [502, 339] on div "Program Achievement Mentoring Years of Implementation 1 Status Active" at bounding box center [482, 399] width 182 height 140
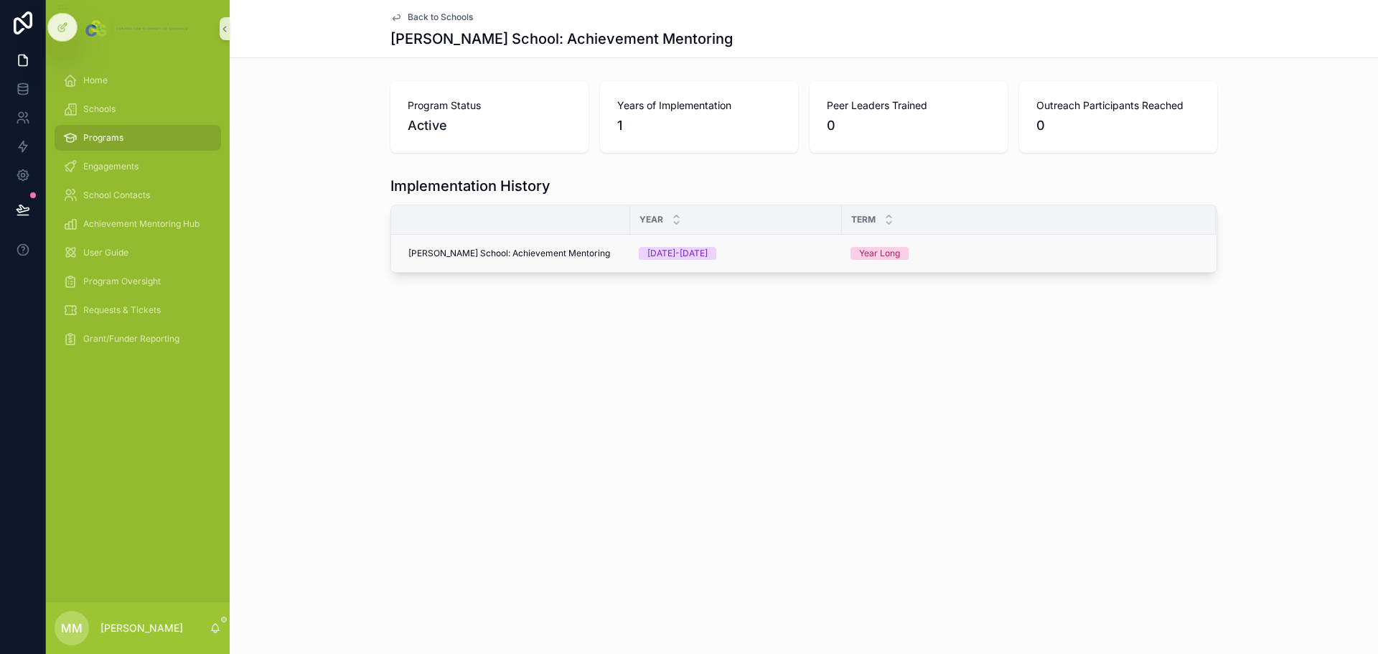
click at [555, 260] on td "[PERSON_NAME] School: Achievement Mentoring" at bounding box center [510, 254] width 239 height 38
click at [558, 253] on span "[PERSON_NAME] School: Achievement Mentoring" at bounding box center [509, 253] width 202 height 11
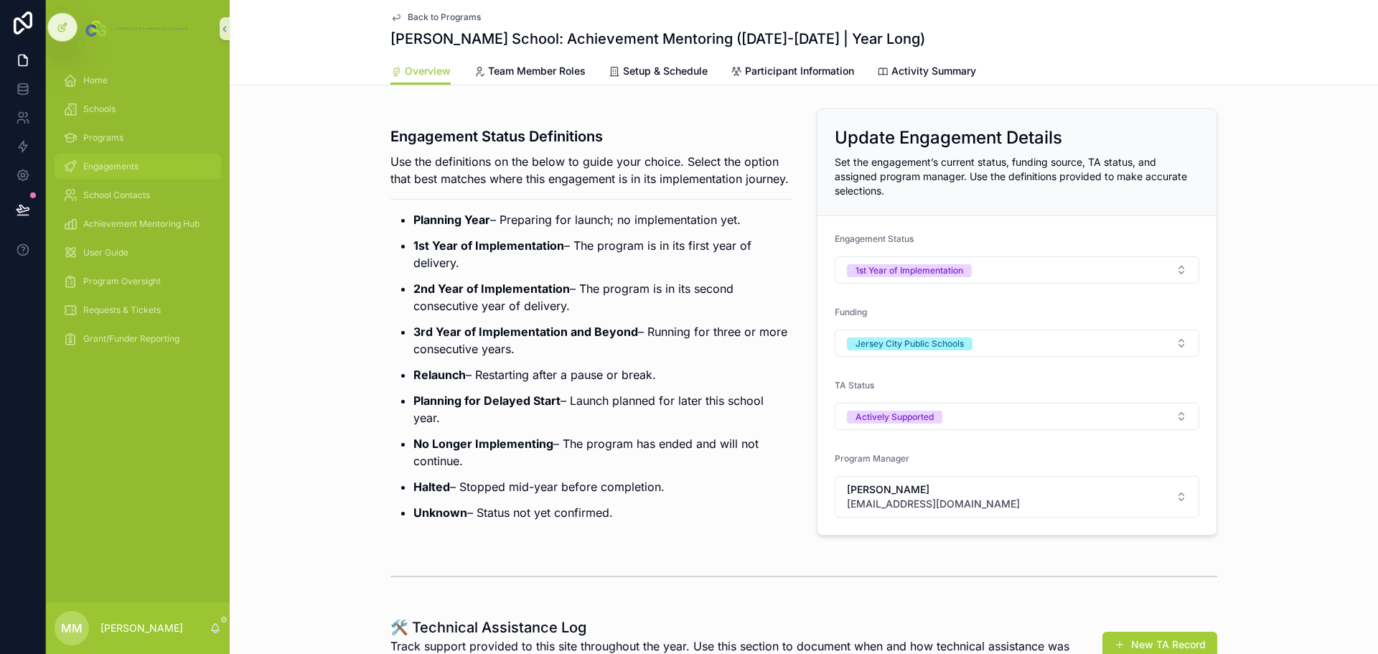
click at [108, 171] on span "Engagements" at bounding box center [110, 166] width 55 height 11
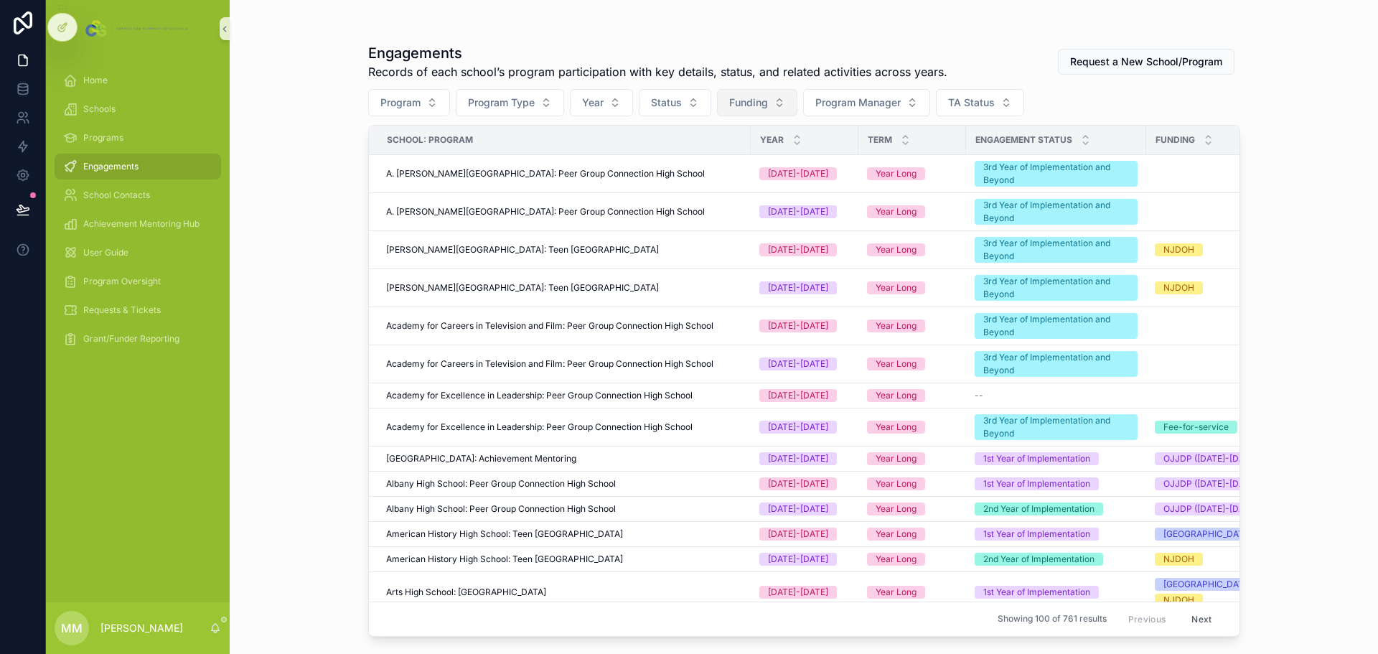
click at [748, 104] on span "Funding" at bounding box center [748, 102] width 39 height 14
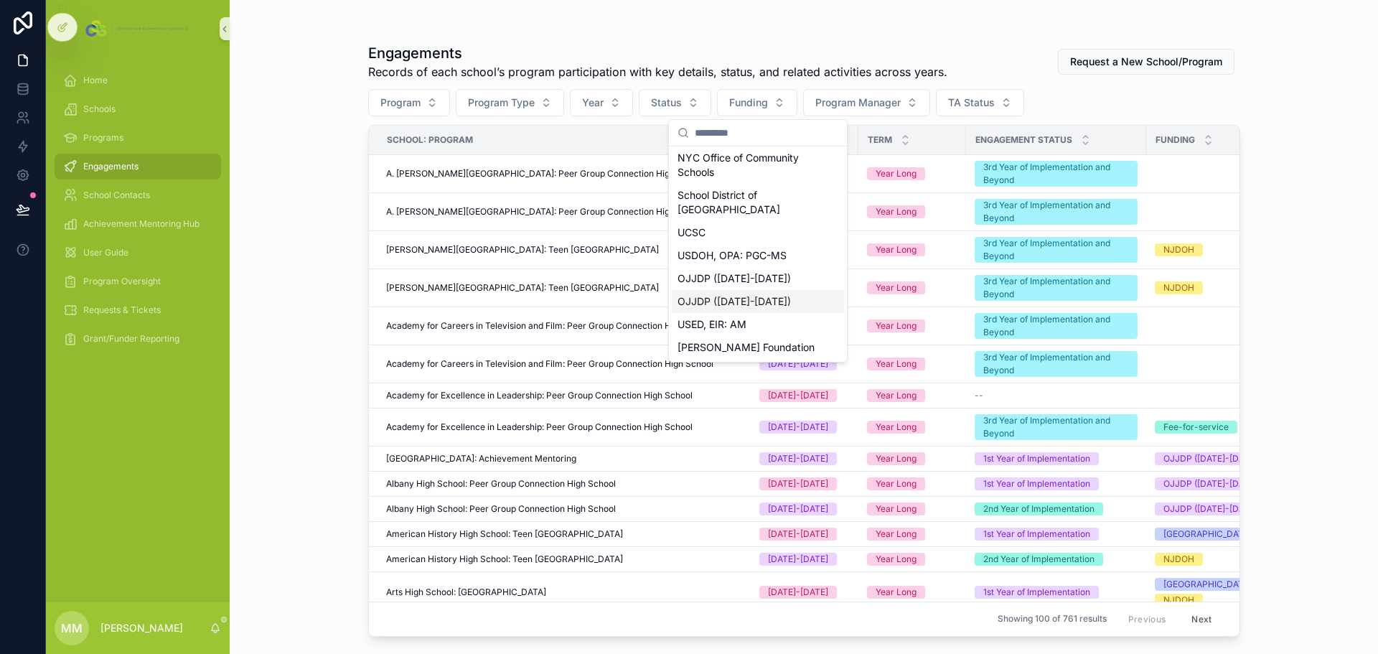
click at [761, 307] on div "OJJDP ([DATE]-[DATE])" at bounding box center [758, 301] width 172 height 23
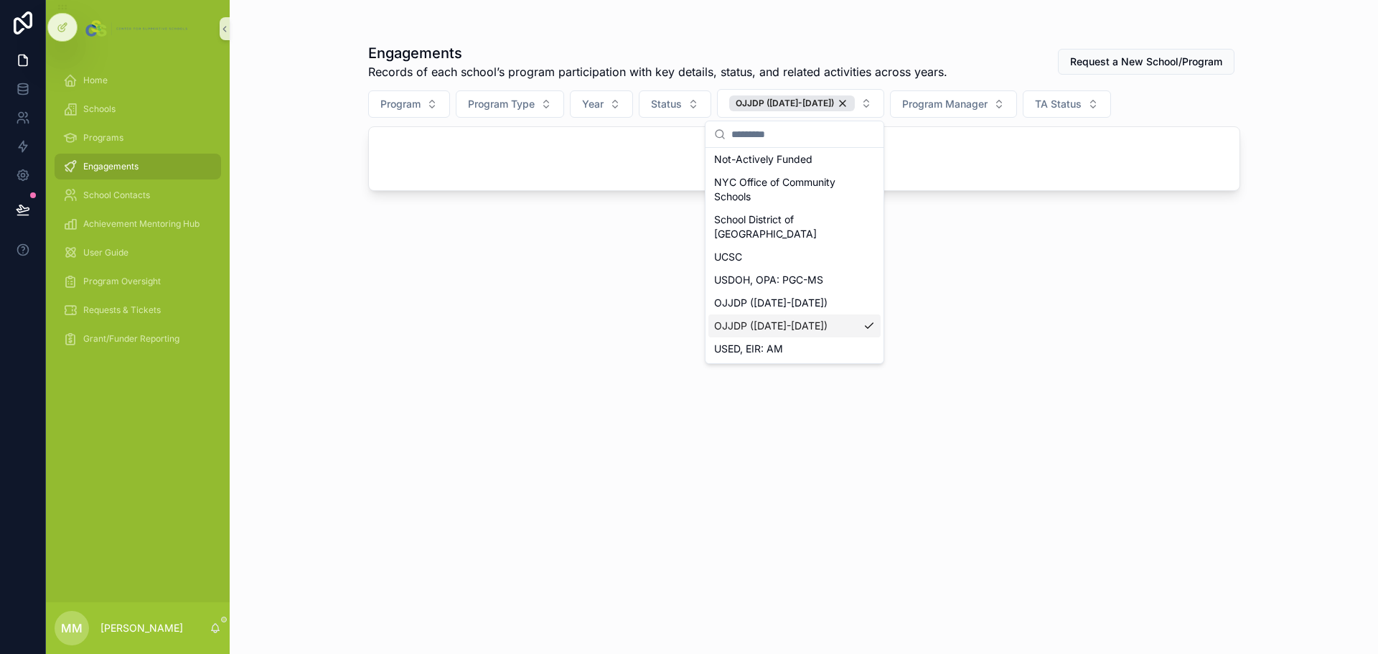
scroll to position [247, 0]
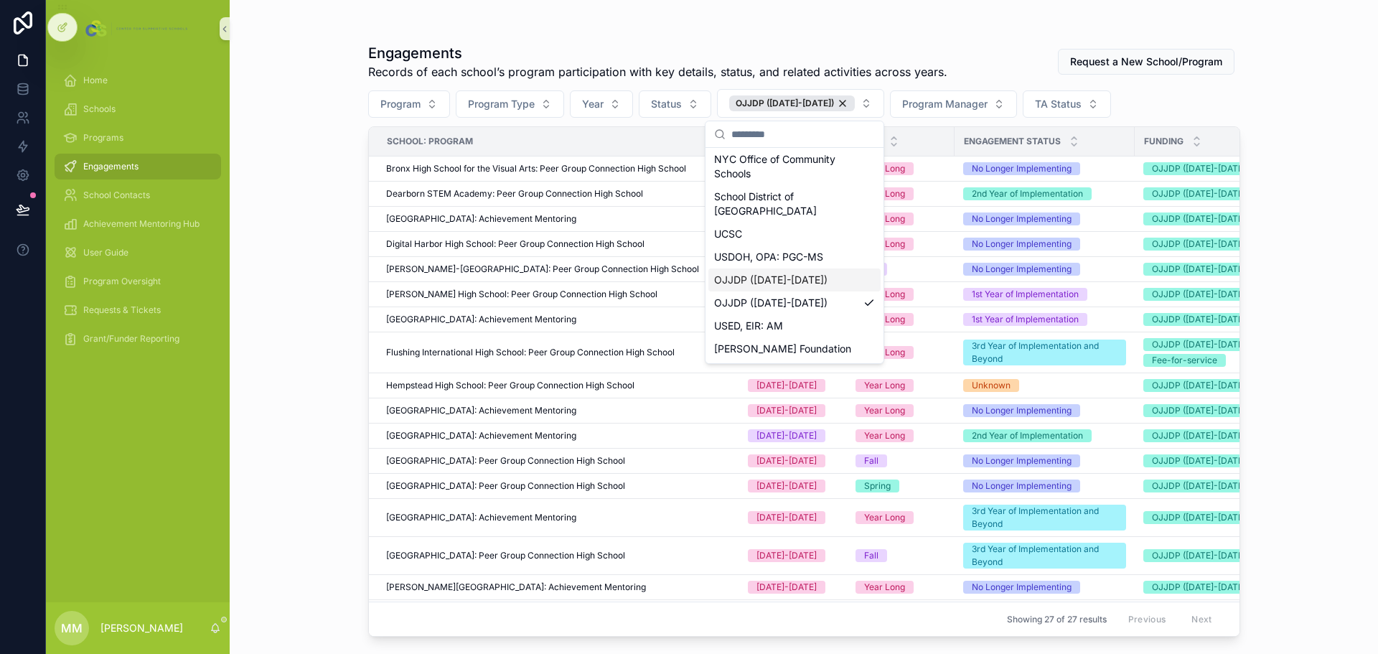
click at [779, 281] on div "OJJDP ([DATE]-[DATE])" at bounding box center [794, 279] width 172 height 23
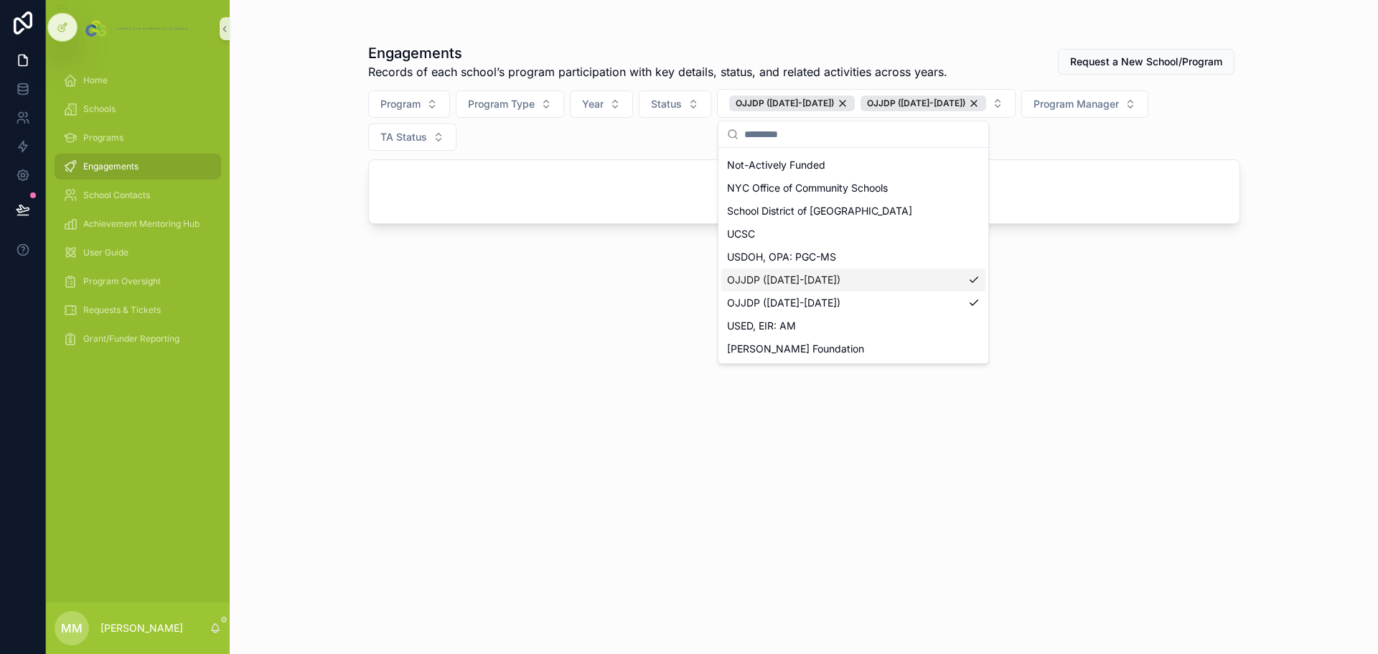
scroll to position [204, 0]
click at [824, 299] on div "OJJDP ([DATE]-[DATE])" at bounding box center [853, 302] width 264 height 23
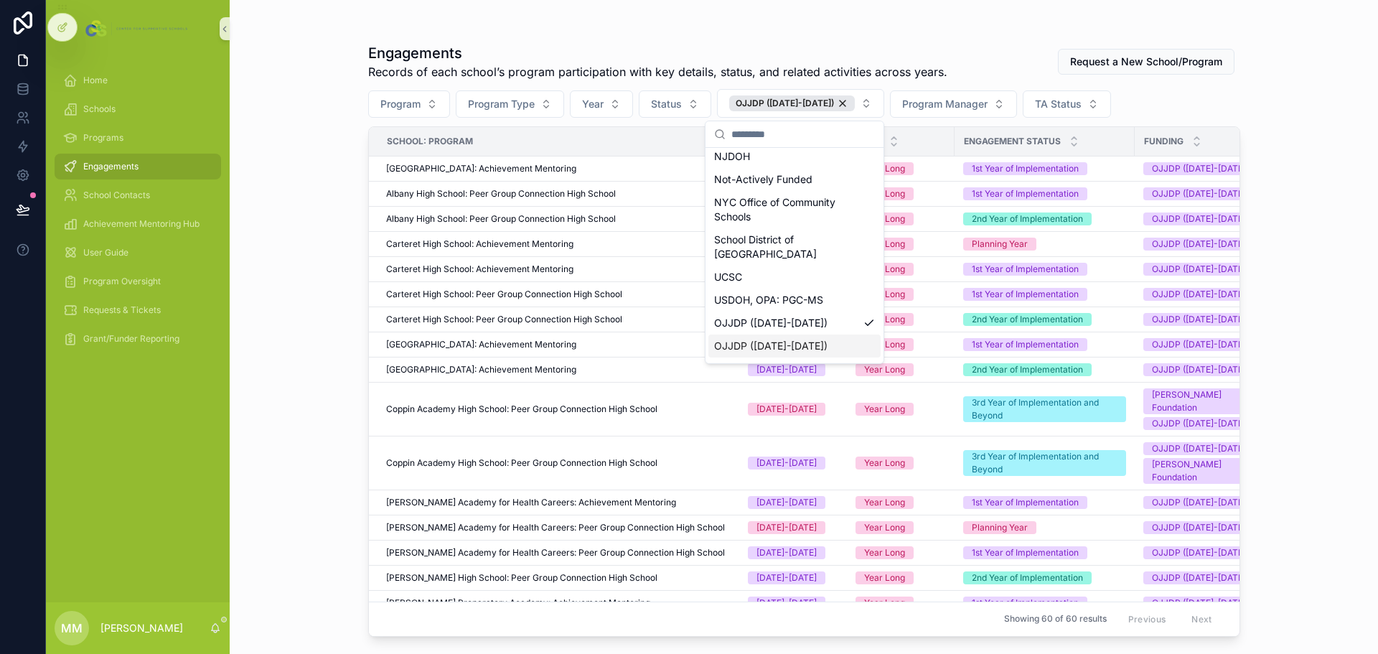
scroll to position [247, 0]
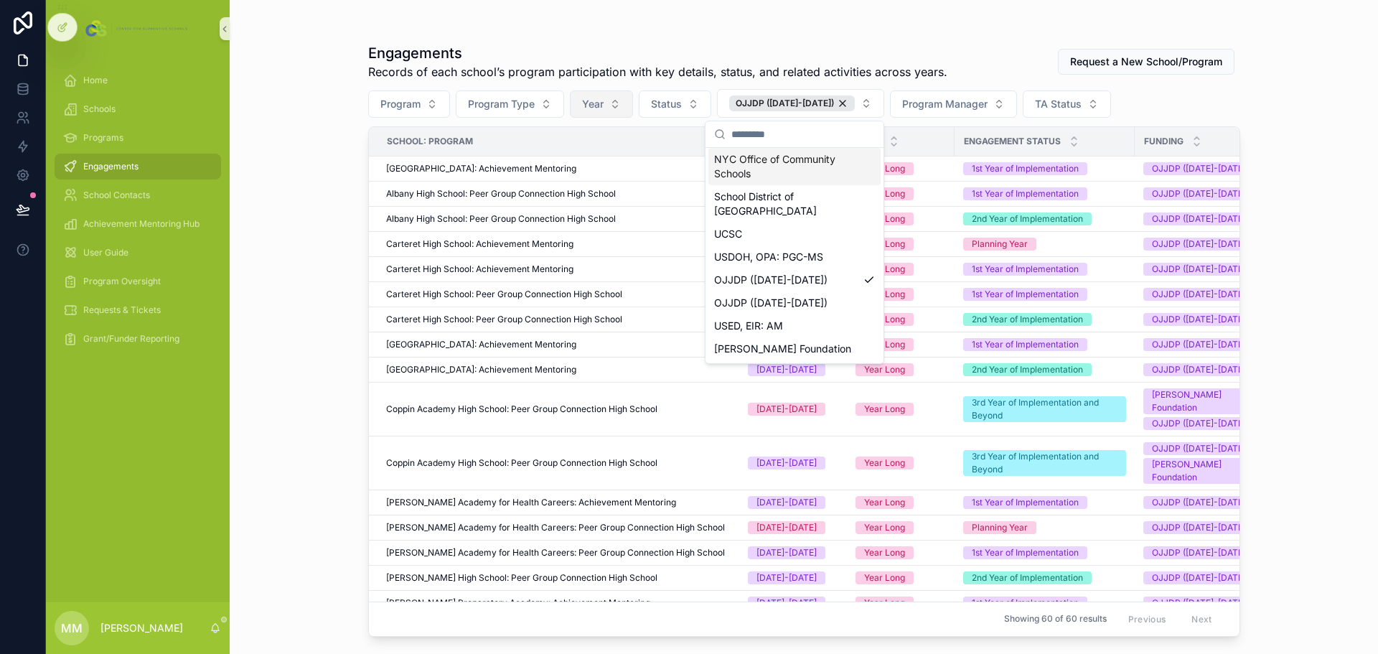
click at [619, 105] on button "Year" at bounding box center [601, 103] width 63 height 27
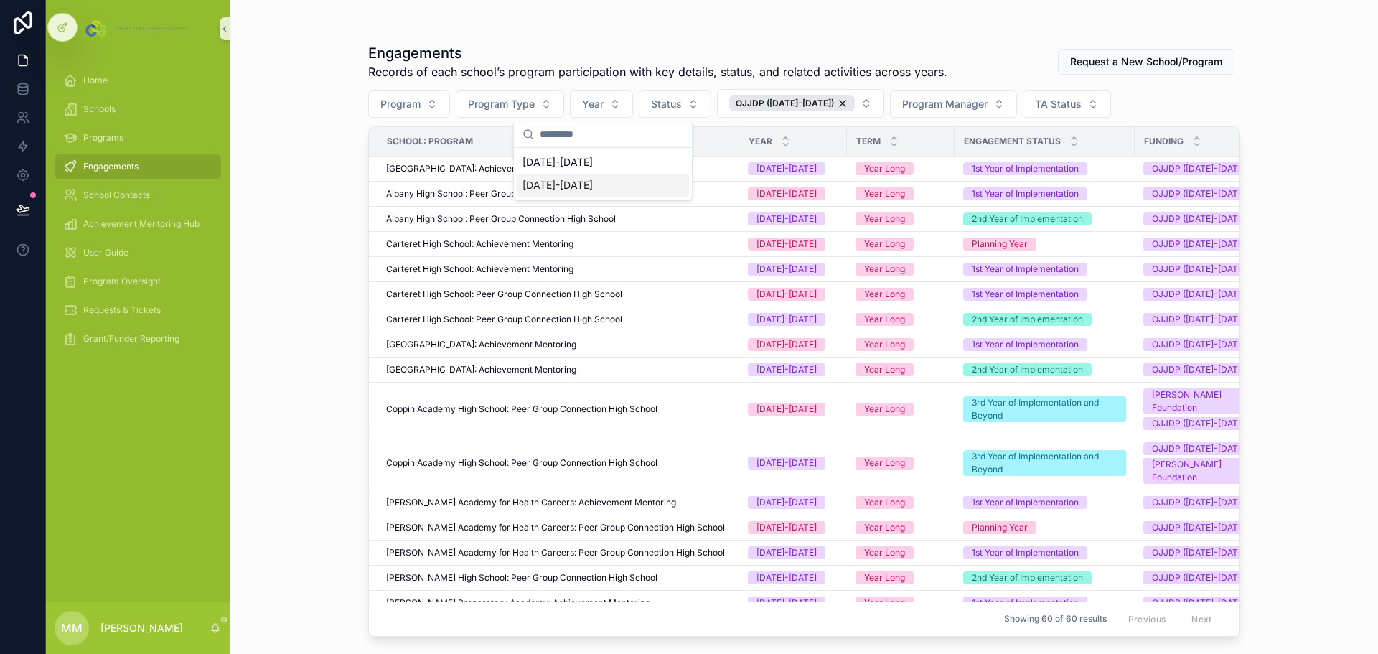
click at [587, 186] on div "[DATE]-[DATE]" at bounding box center [603, 185] width 172 height 23
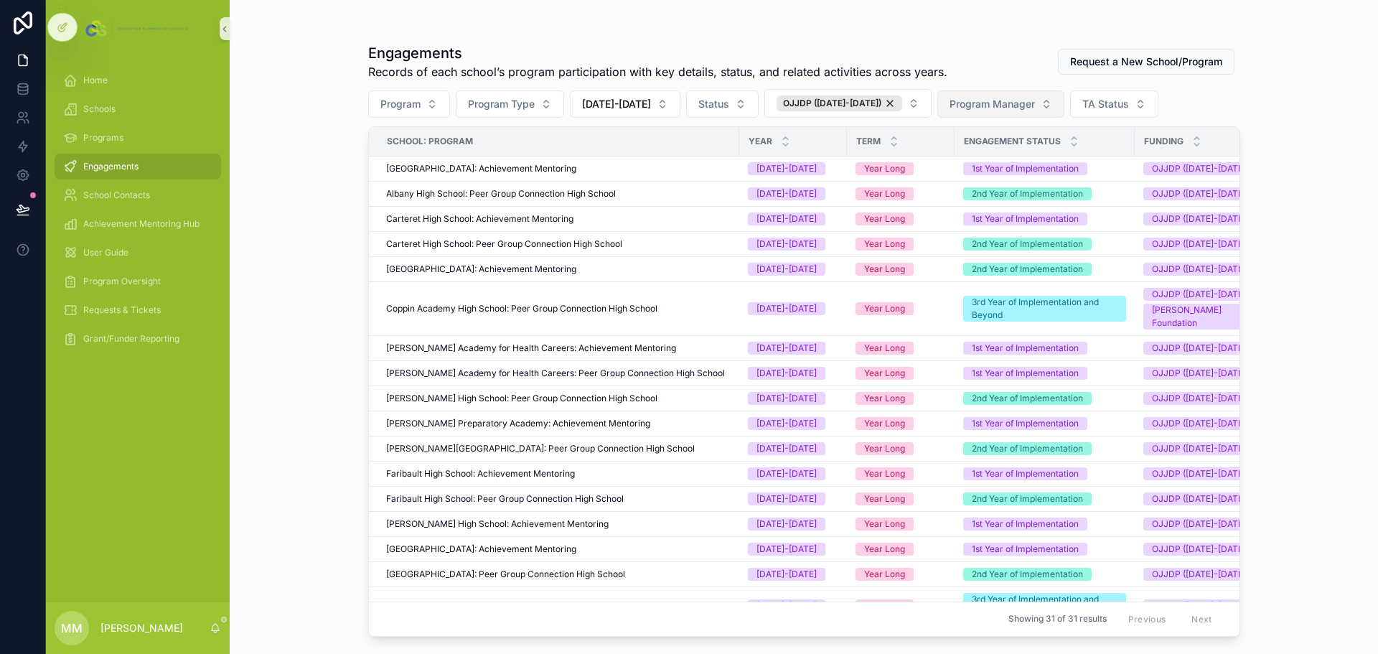
click at [1006, 109] on span "Program Manager" at bounding box center [991, 104] width 85 height 14
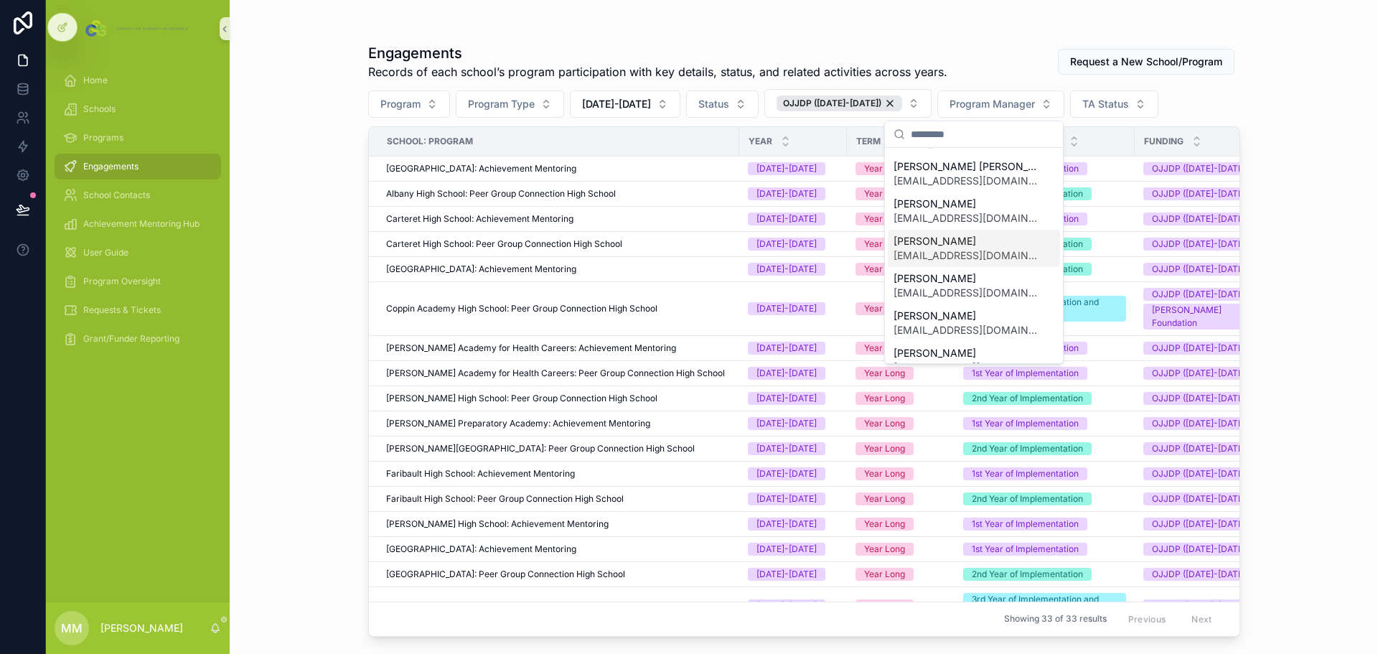
scroll to position [215, 0]
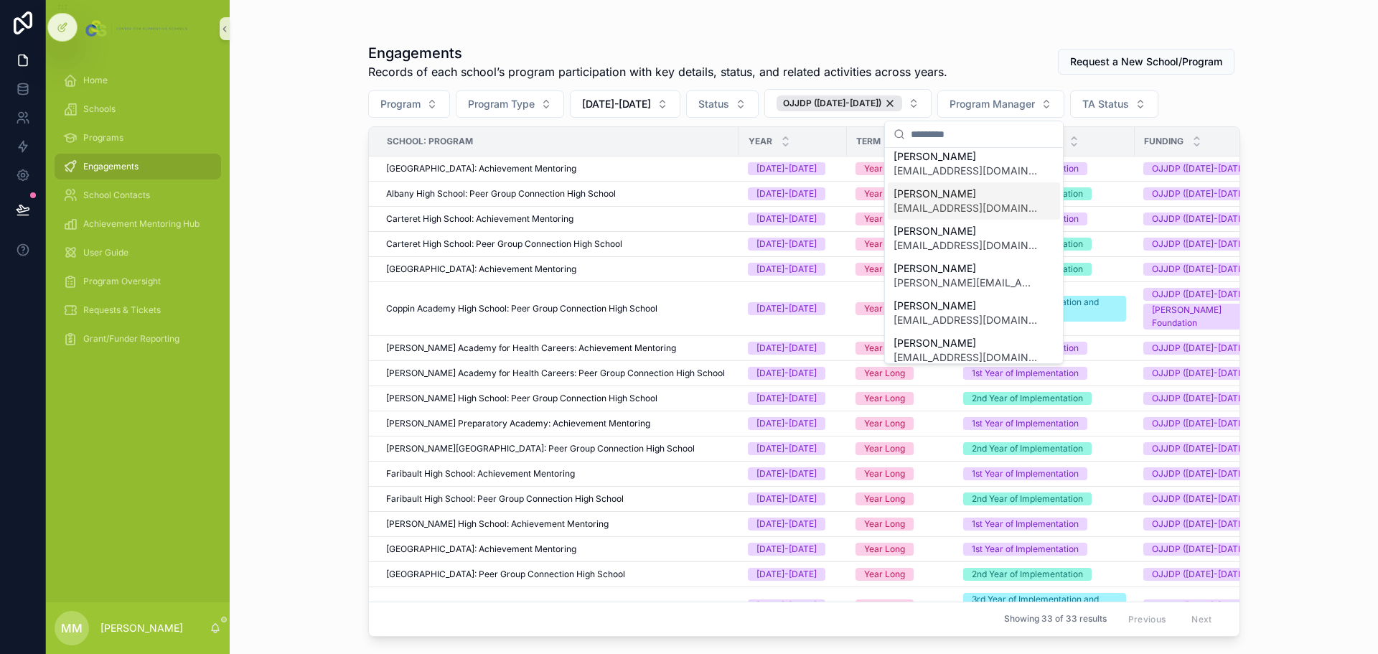
click at [954, 197] on span "[PERSON_NAME]" at bounding box center [965, 194] width 144 height 14
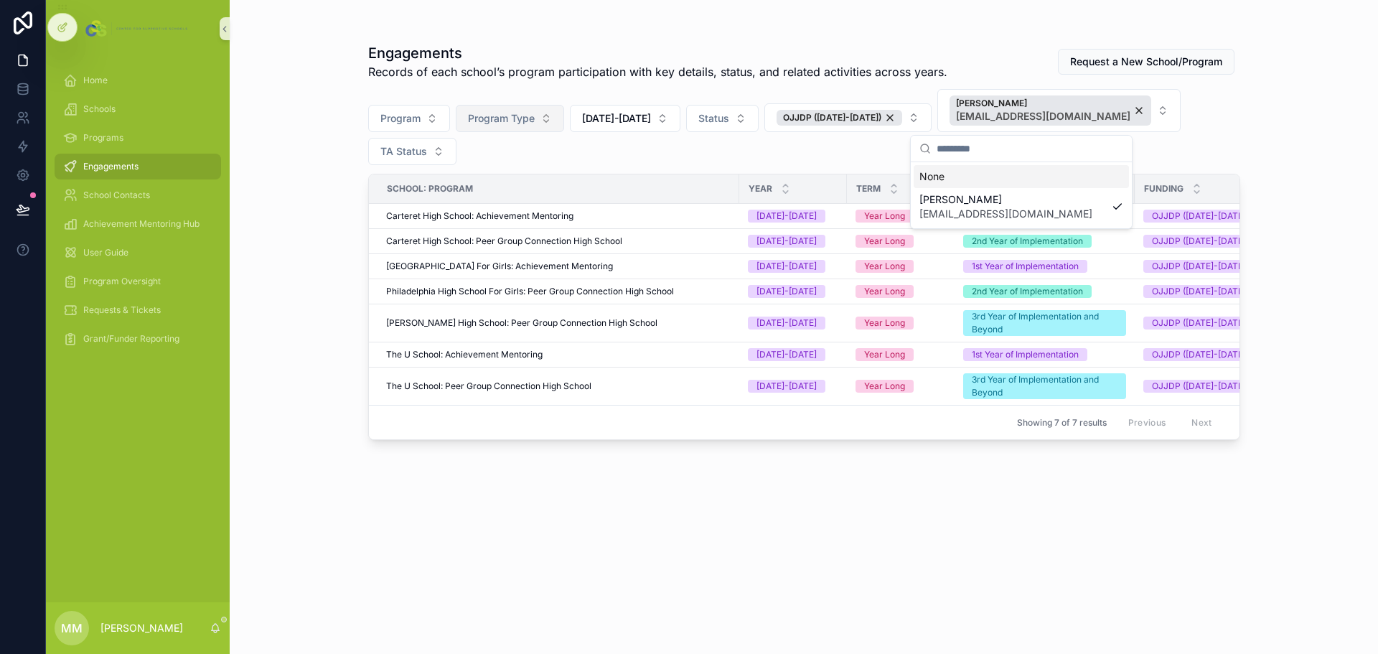
click at [532, 121] on span "Program Type" at bounding box center [501, 118] width 67 height 14
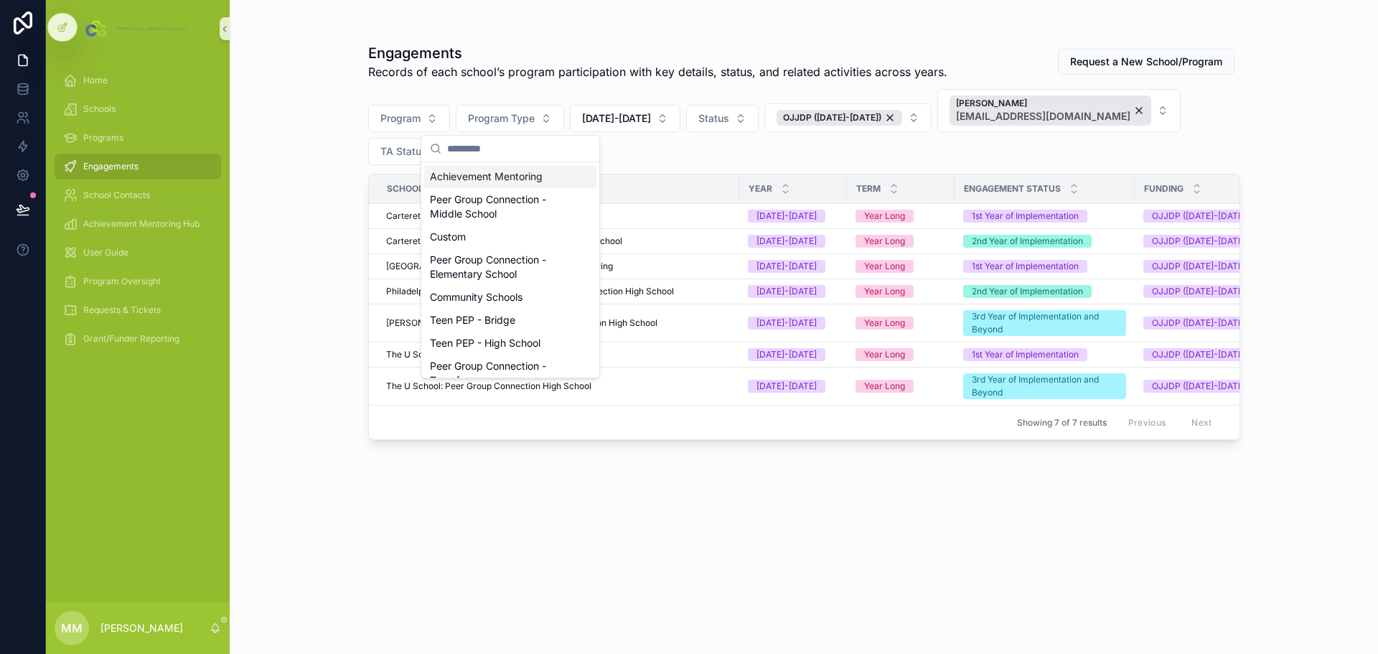
click at [481, 172] on div "Achievement Mentoring" at bounding box center [510, 176] width 172 height 23
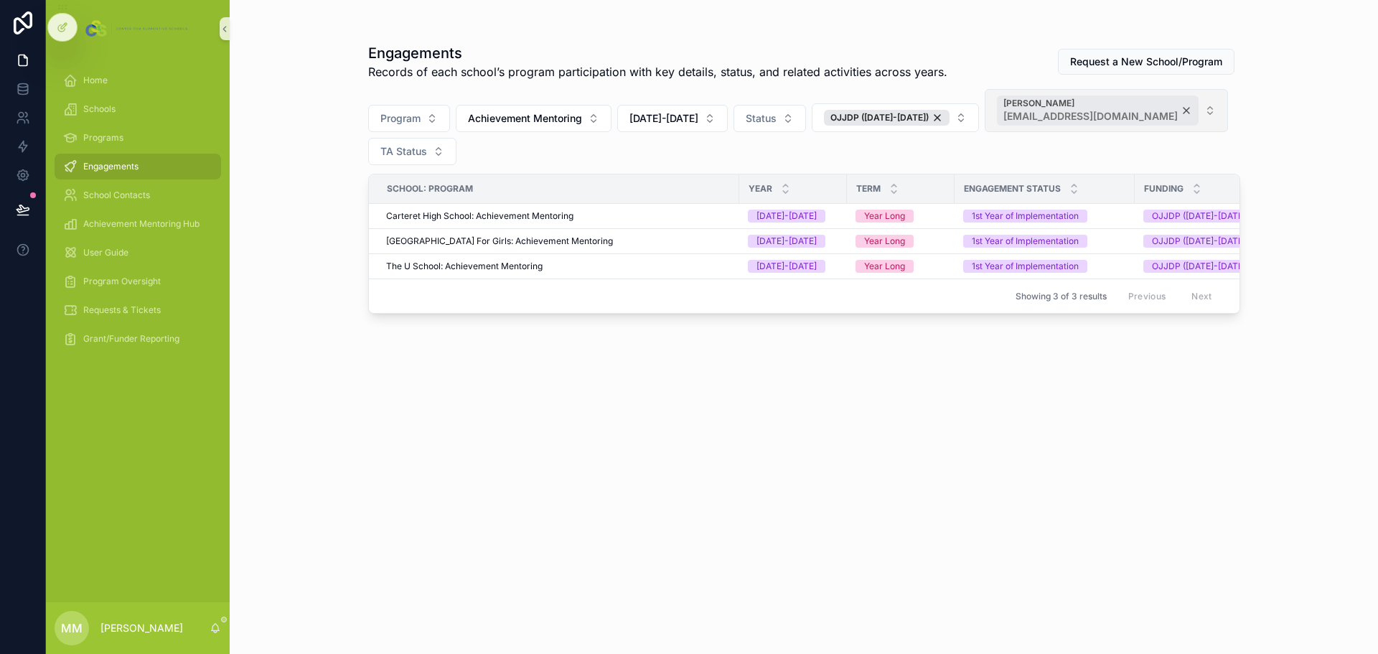
click at [1136, 108] on div "[PERSON_NAME] [EMAIL_ADDRESS][DOMAIN_NAME]" at bounding box center [1098, 110] width 202 height 30
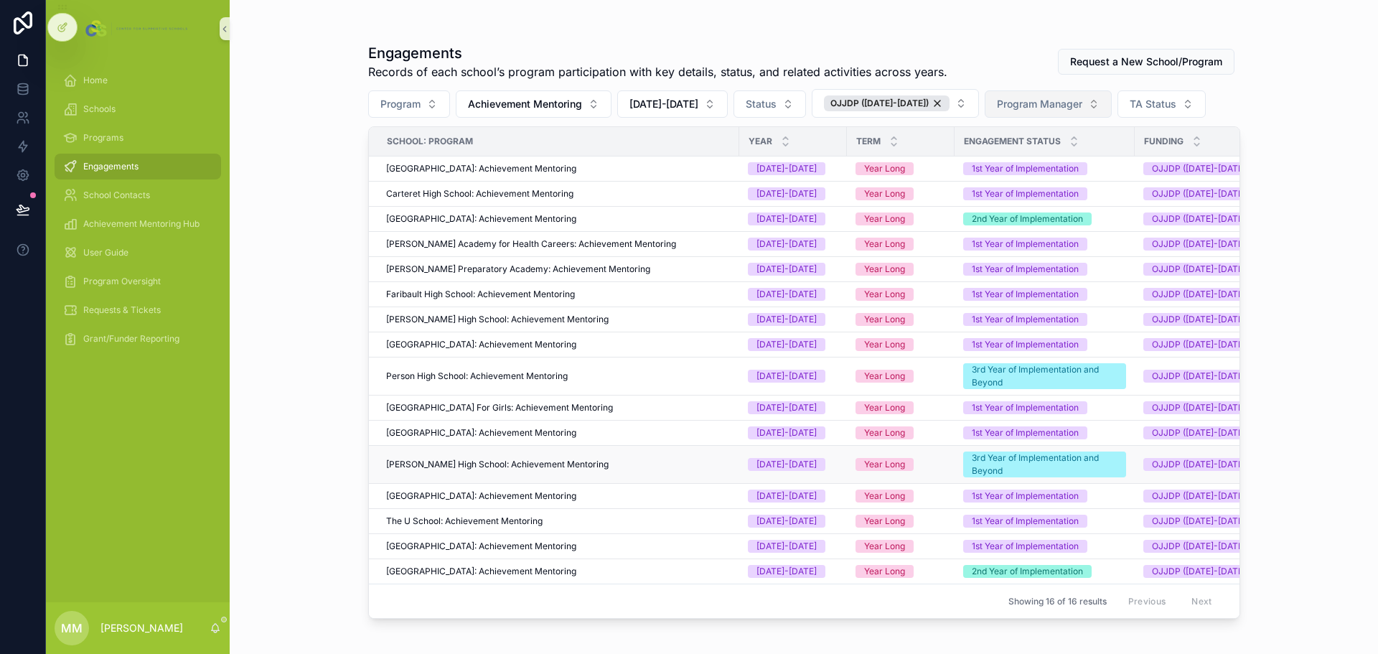
click at [484, 463] on span "[PERSON_NAME] High School: Achievement Mentoring" at bounding box center [497, 464] width 222 height 11
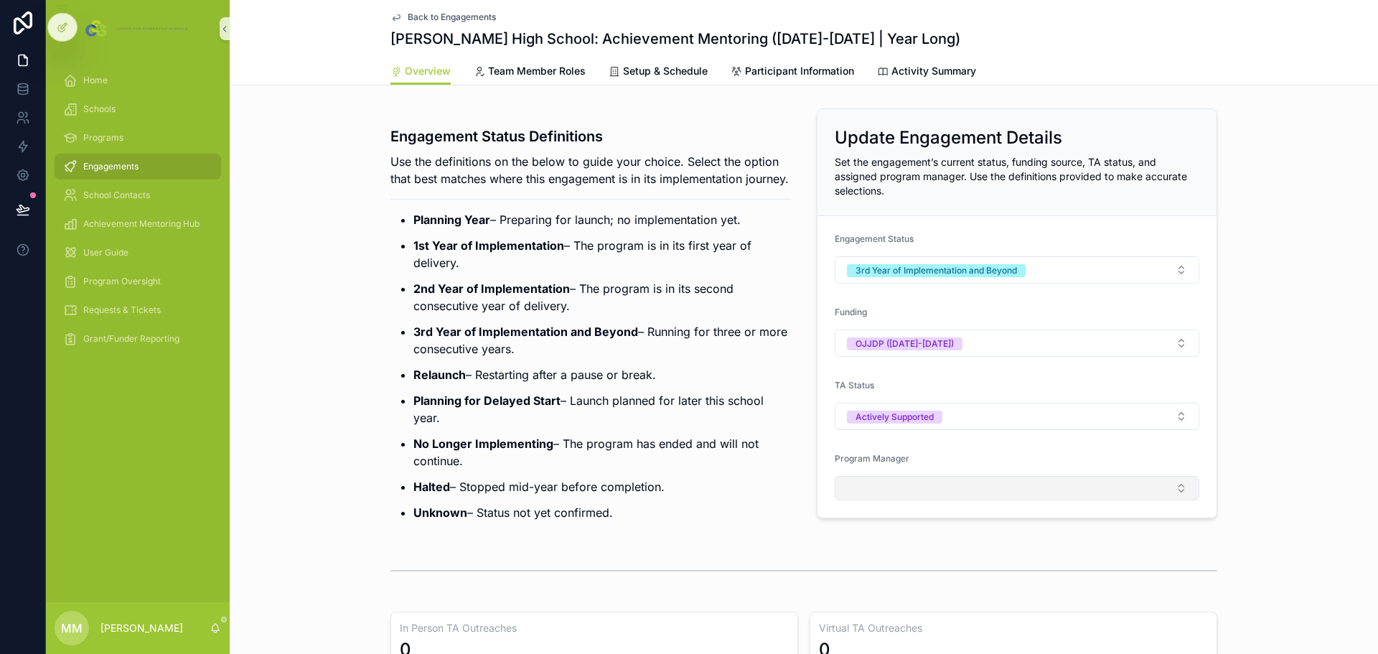
click at [911, 484] on button "Select Button" at bounding box center [1017, 488] width 365 height 24
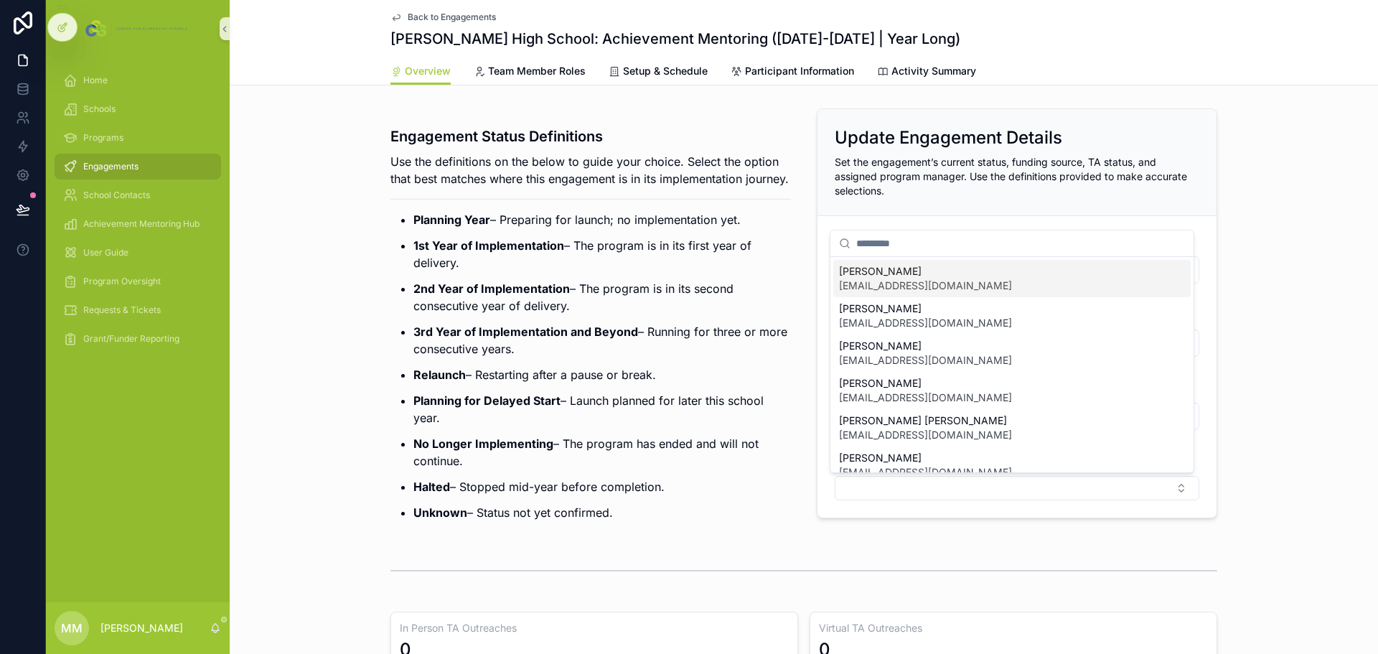
click at [938, 291] on span "[EMAIL_ADDRESS][DOMAIN_NAME]" at bounding box center [925, 285] width 173 height 14
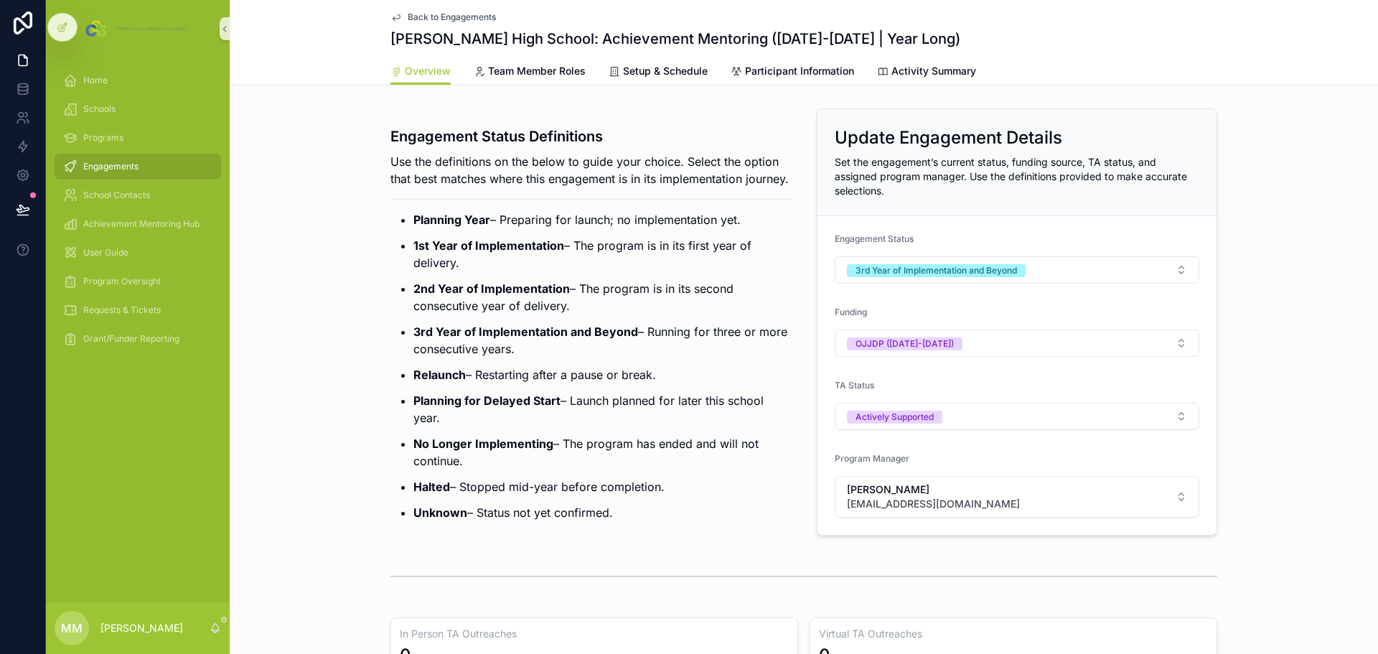
click at [420, 10] on div "Back to Engagements [PERSON_NAME] High School: Achievement Mentoring ([DATE]-[D…" at bounding box center [803, 28] width 827 height 57
click at [99, 99] on div "Schools" at bounding box center [137, 109] width 149 height 23
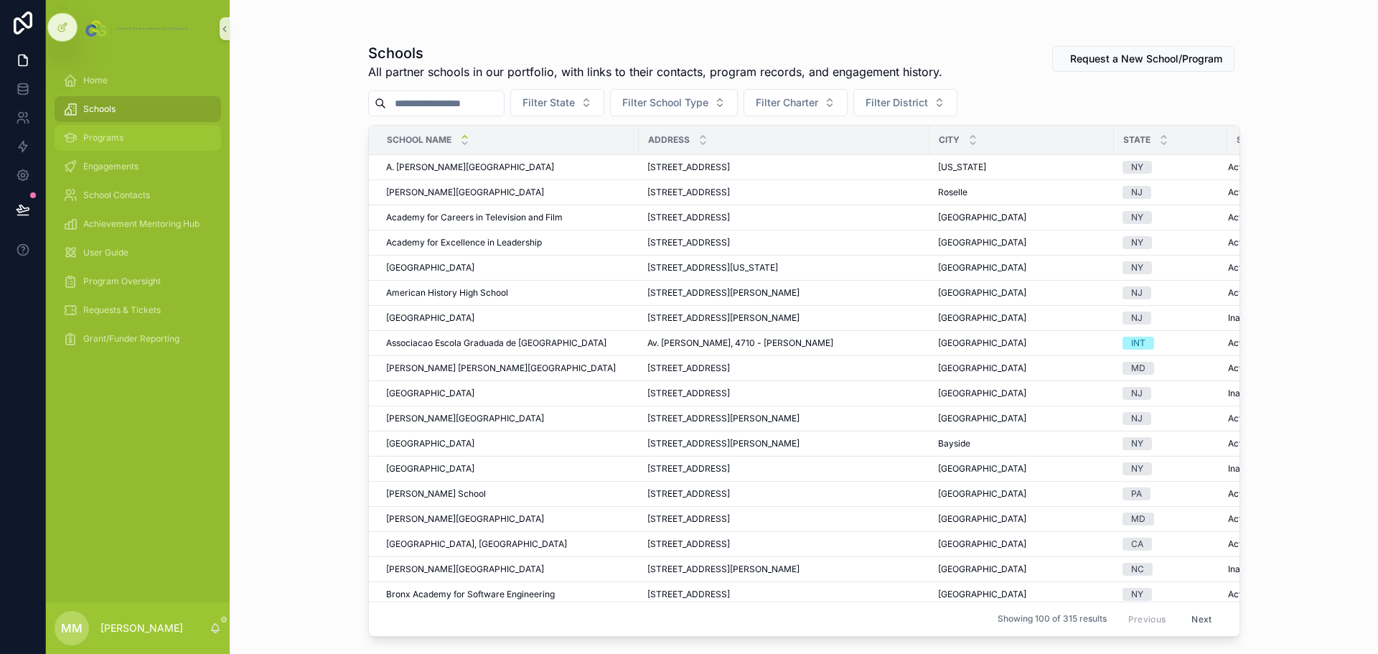
click at [103, 144] on div "Programs" at bounding box center [137, 137] width 149 height 23
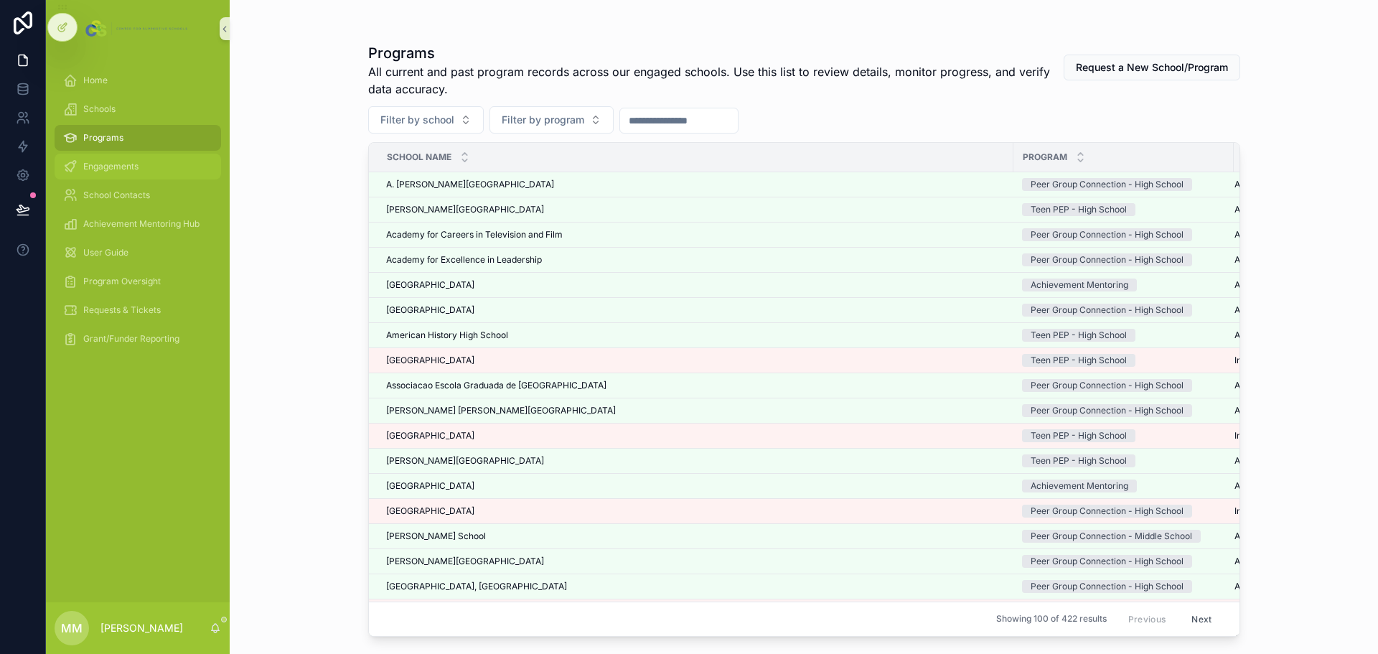
click at [154, 159] on div "Engagements" at bounding box center [137, 166] width 149 height 23
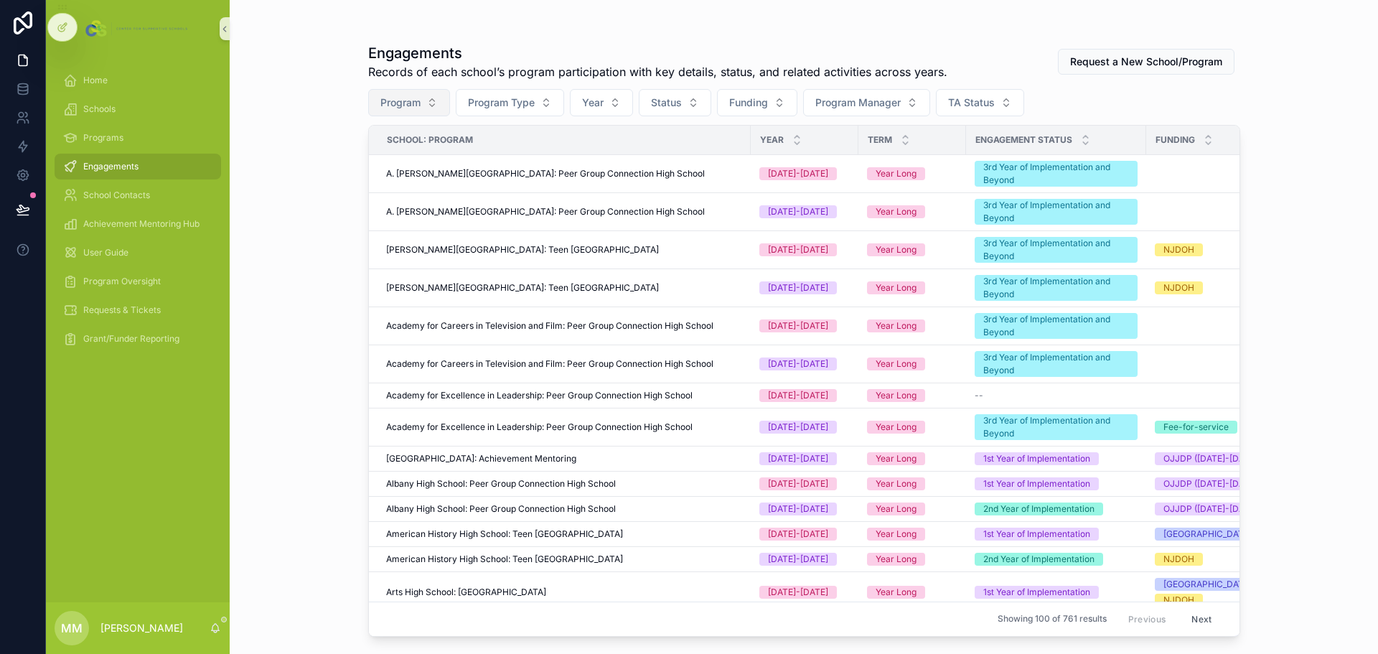
click at [400, 103] on span "Program" at bounding box center [400, 102] width 40 height 14
type input "**********"
click at [382, 164] on span "[GEOGRAPHIC_DATA][PERSON_NAME]: Achievement Mentoring" at bounding box center [412, 163] width 121 height 14
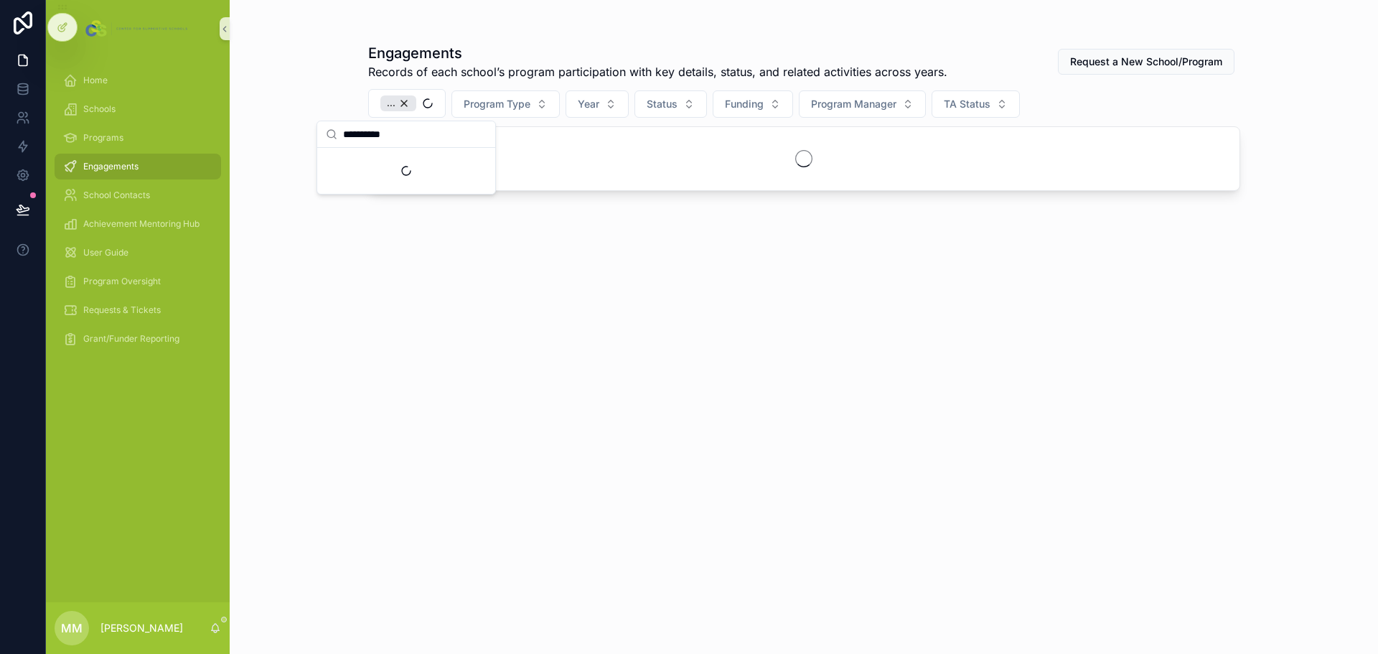
click at [284, 76] on div "Engagements Records of each school’s program participation with key details, st…" at bounding box center [804, 327] width 1148 height 654
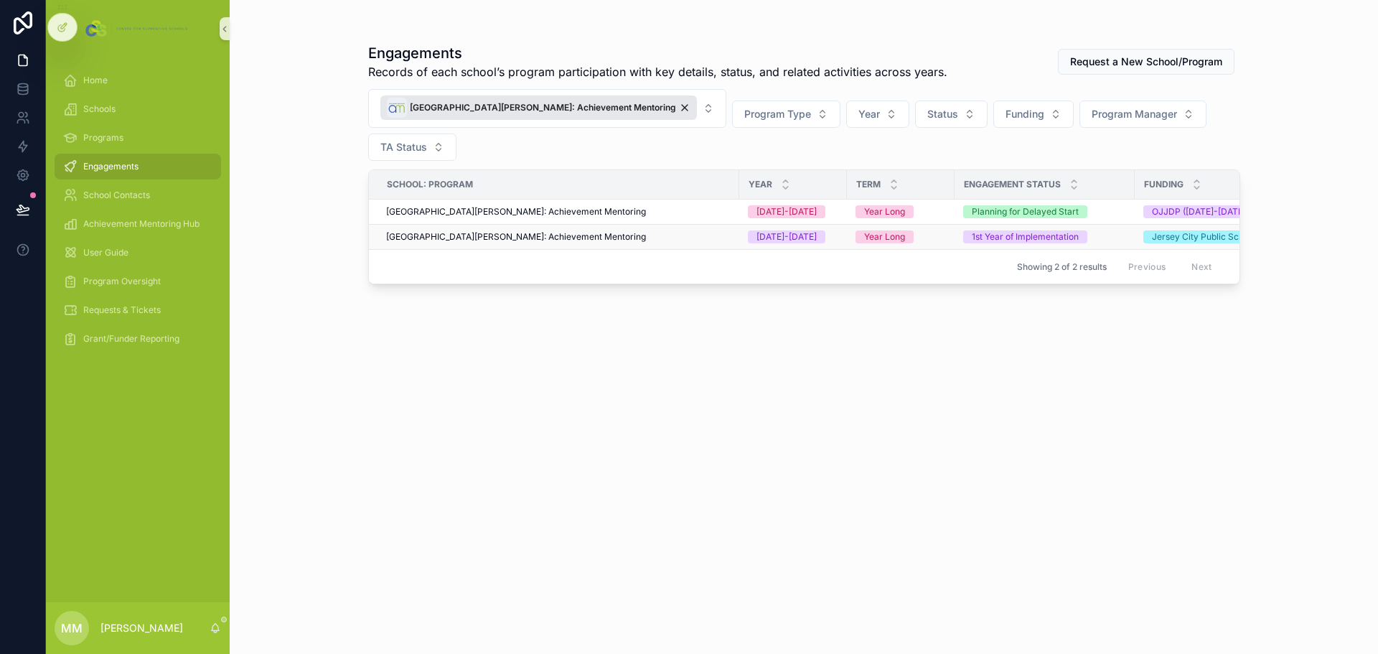
click at [532, 231] on span "[GEOGRAPHIC_DATA][PERSON_NAME]: Achievement Mentoring" at bounding box center [516, 236] width 260 height 11
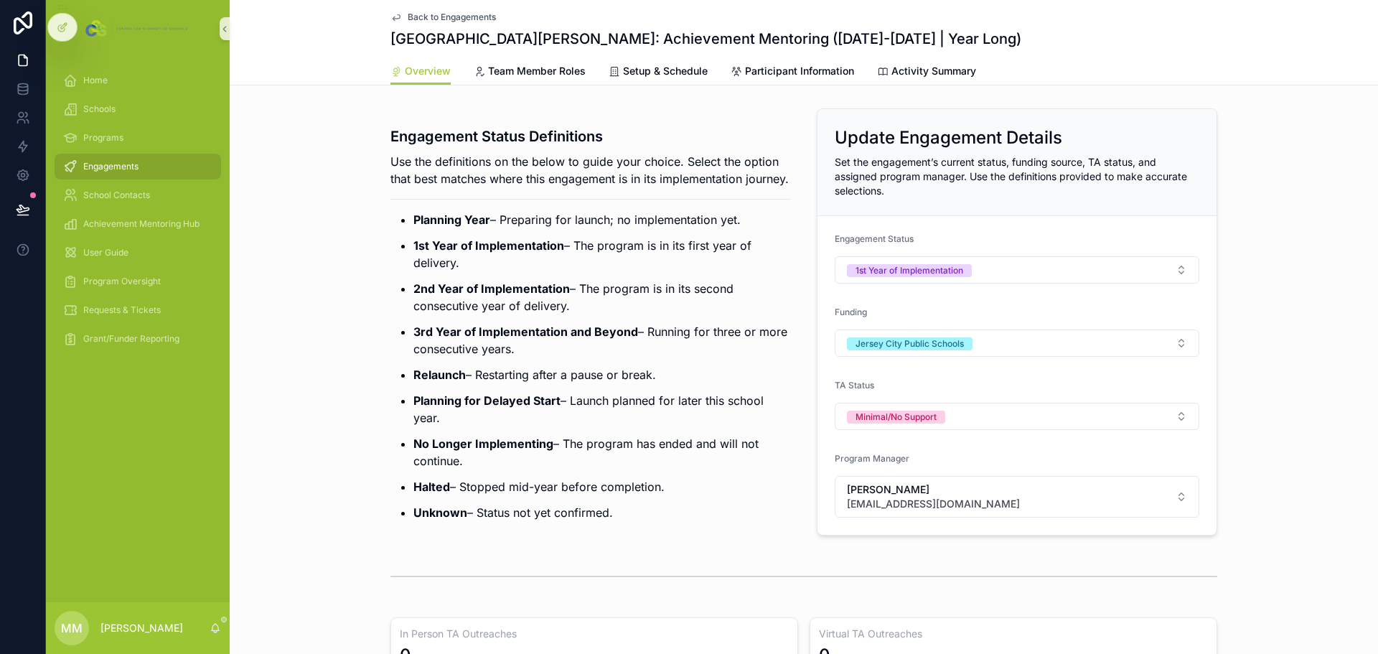
drag, startPoint x: 312, startPoint y: 246, endPoint x: 359, endPoint y: 294, distance: 67.5
click at [312, 246] on div "Engagement Status Definitions Use the definitions on the below to guide your ch…" at bounding box center [804, 322] width 1148 height 438
click at [136, 164] on span "Engagements" at bounding box center [110, 166] width 55 height 11
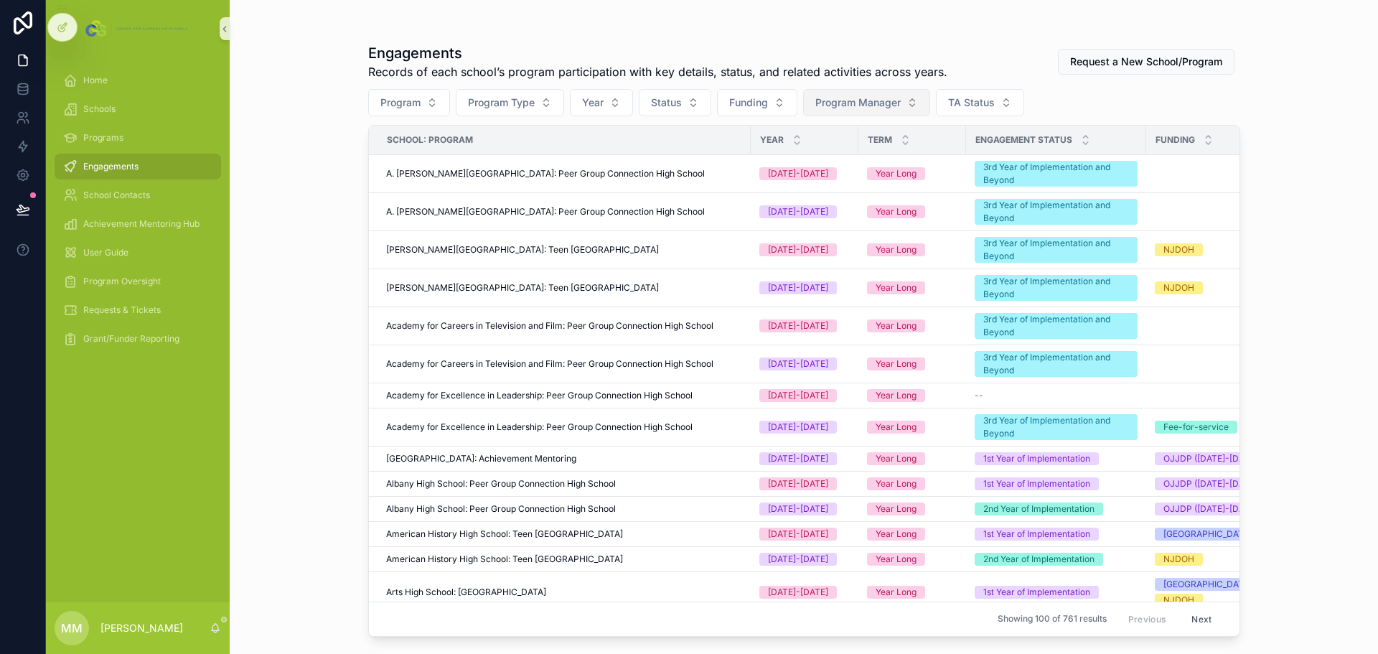
click at [893, 95] on span "Program Manager" at bounding box center [857, 102] width 85 height 14
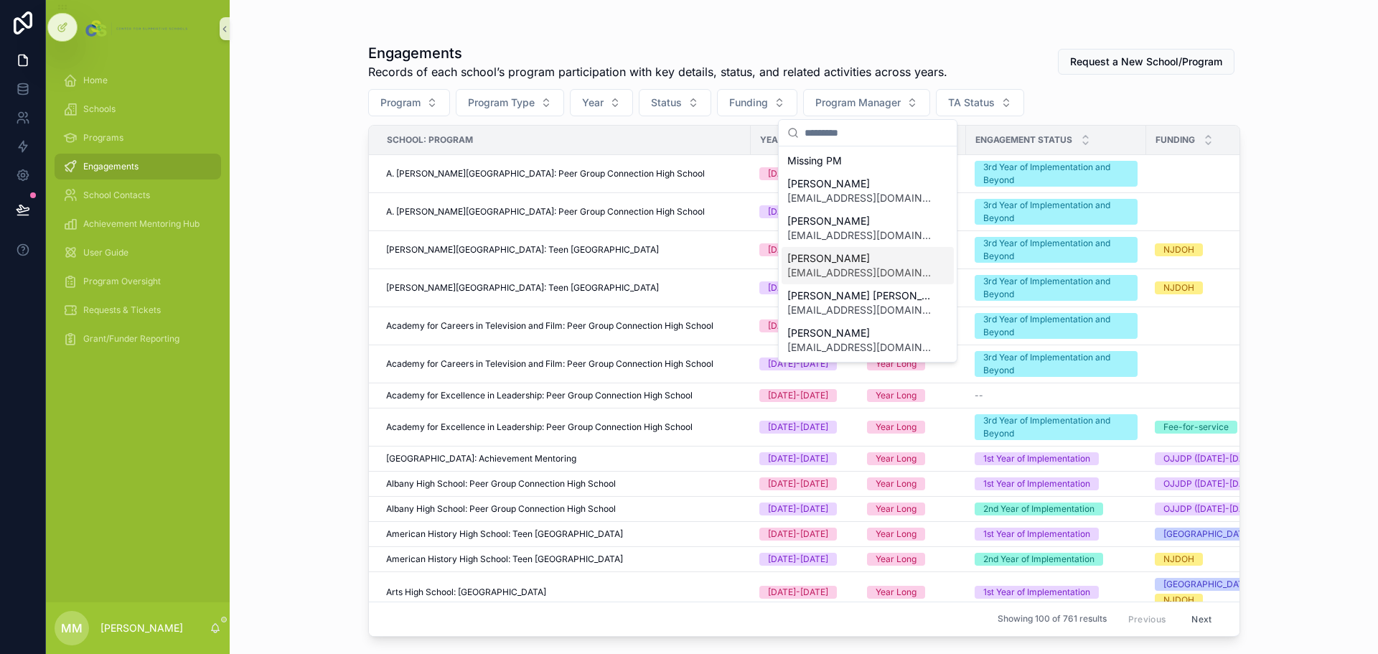
click at [860, 273] on span "[EMAIL_ADDRESS][DOMAIN_NAME]" at bounding box center [859, 272] width 144 height 14
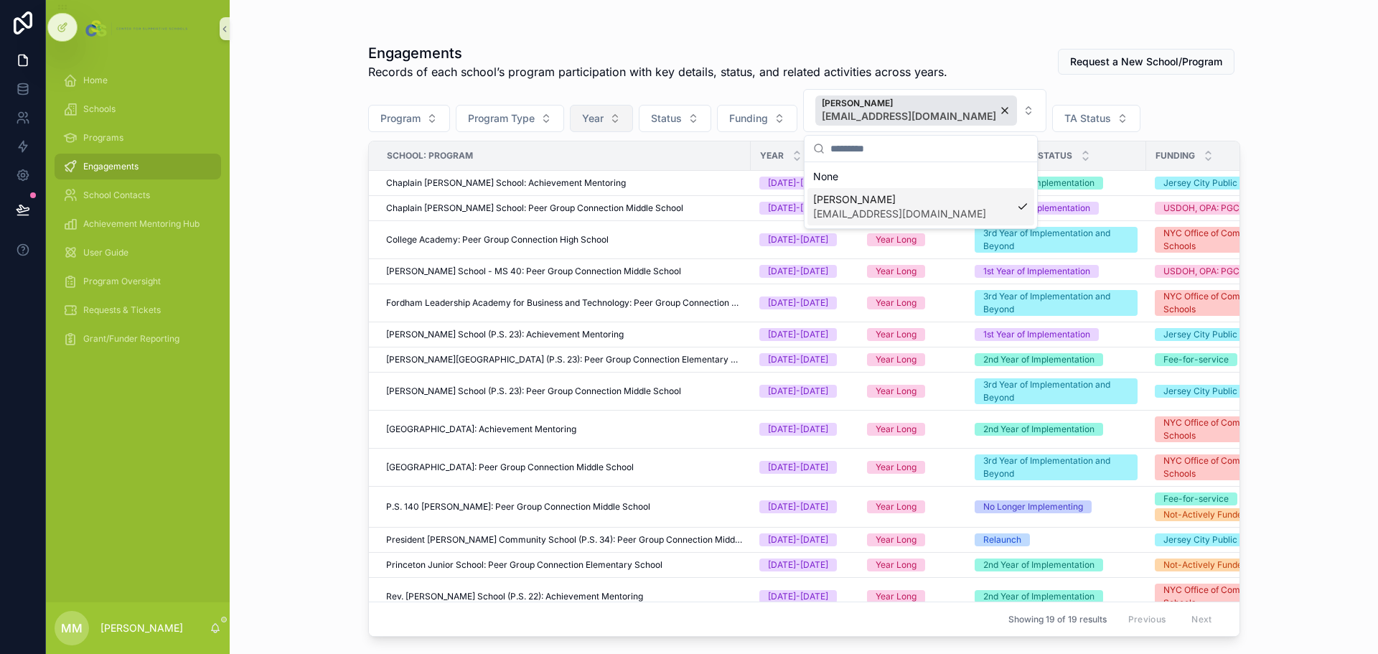
click at [621, 119] on button "Year" at bounding box center [601, 118] width 63 height 27
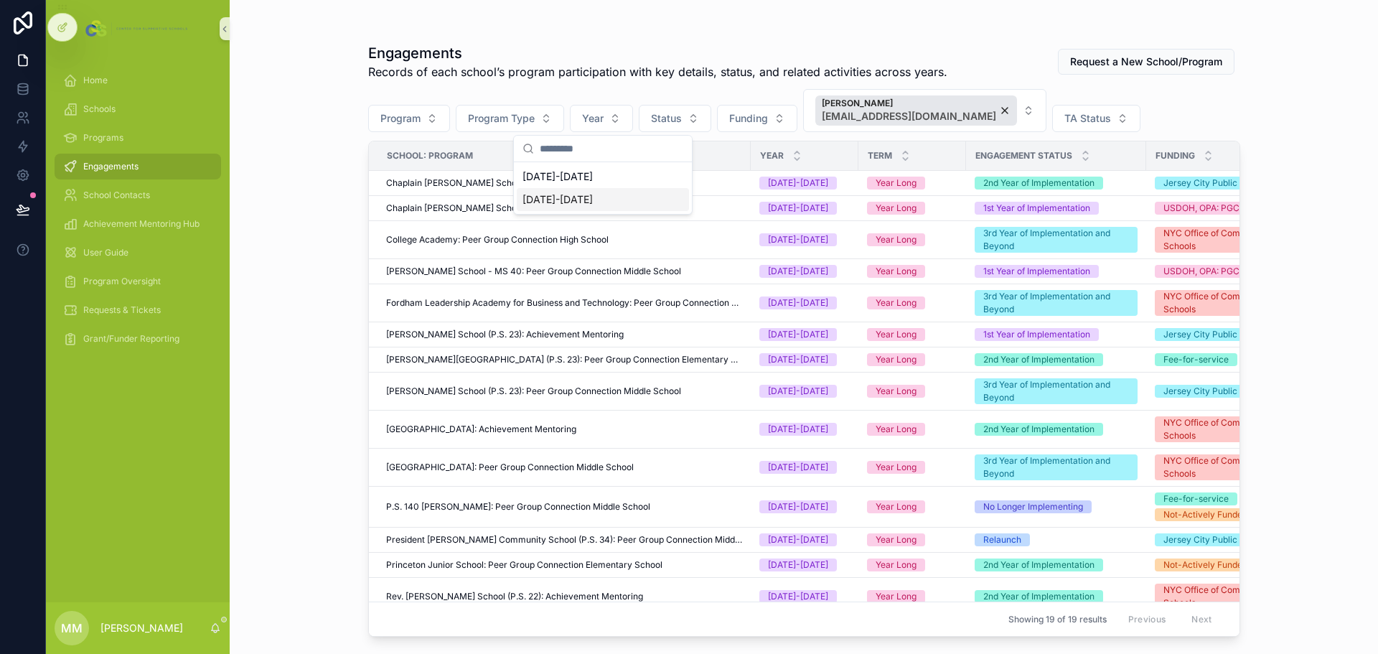
click at [594, 201] on div "[DATE]-[DATE]" at bounding box center [603, 199] width 172 height 23
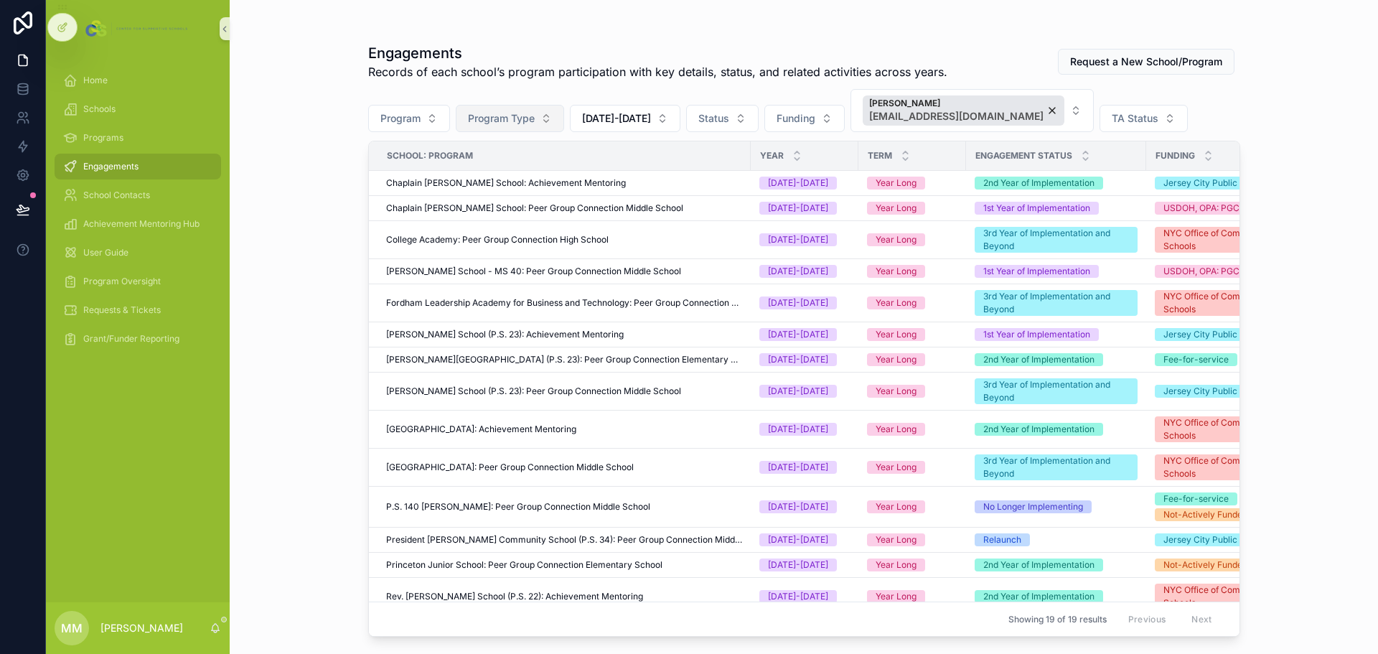
click at [526, 116] on span "Program Type" at bounding box center [501, 118] width 67 height 14
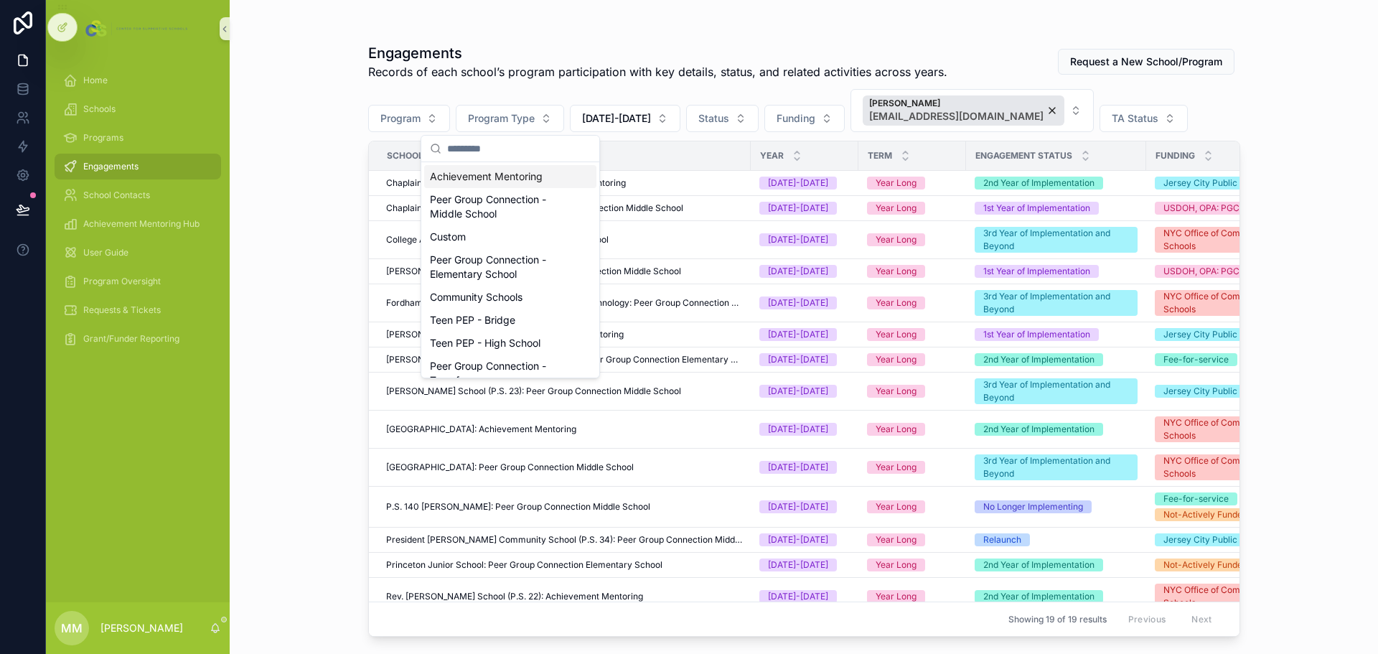
click at [492, 181] on div "Achievement Mentoring" at bounding box center [510, 176] width 172 height 23
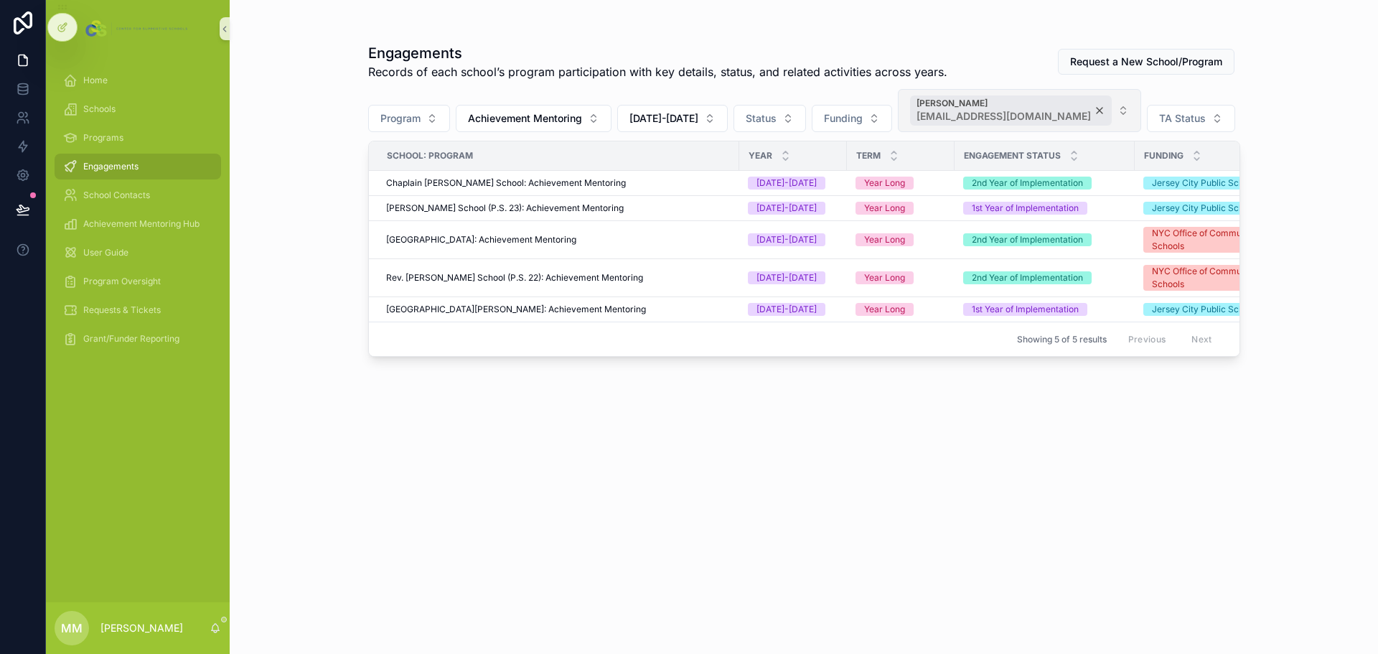
click at [1075, 108] on div "[PERSON_NAME] [EMAIL_ADDRESS][DOMAIN_NAME]" at bounding box center [1011, 110] width 202 height 30
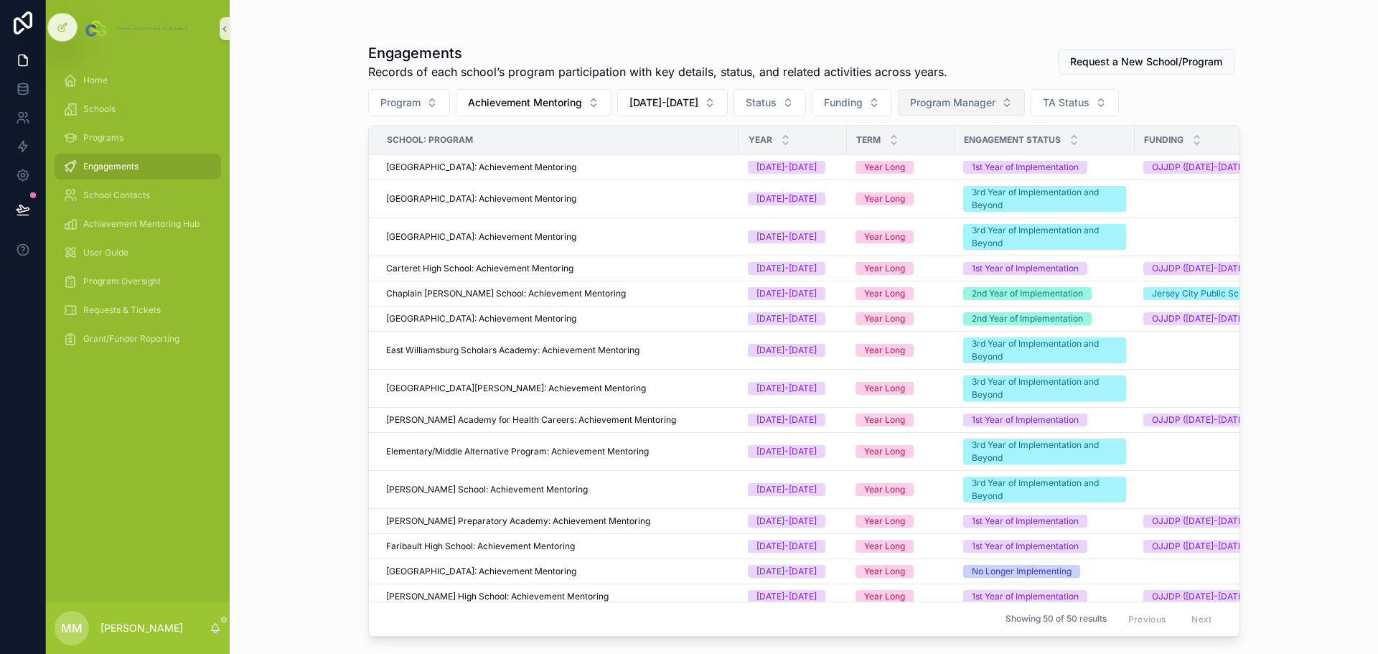
click at [910, 98] on span "Program Manager" at bounding box center [952, 102] width 85 height 14
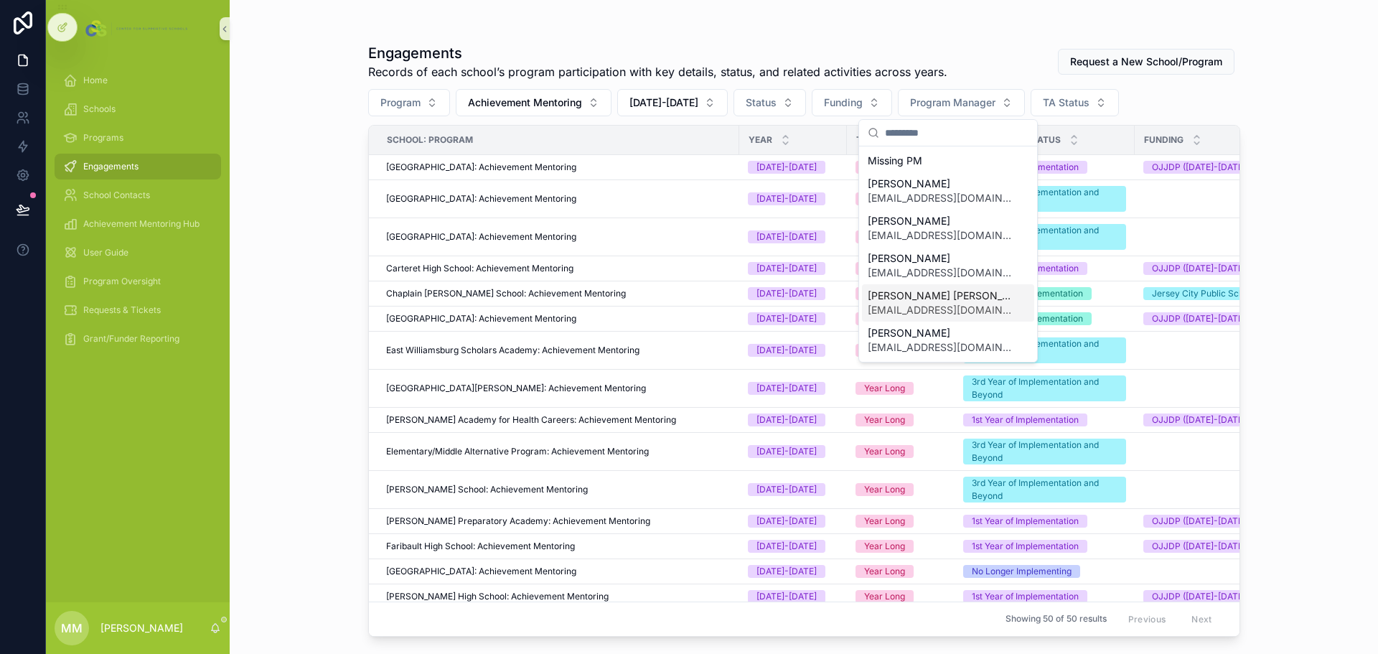
click at [897, 314] on span "[EMAIL_ADDRESS][DOMAIN_NAME]" at bounding box center [940, 310] width 144 height 14
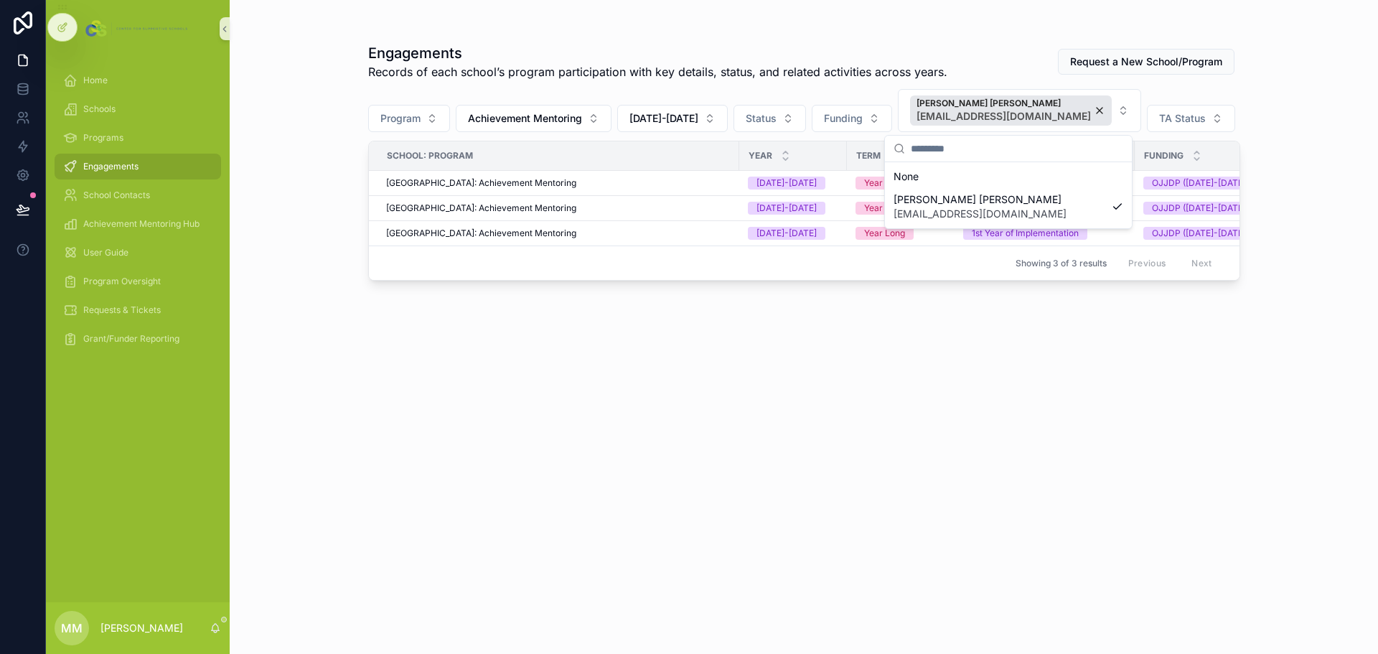
click at [598, 400] on div "Engagements Records of each school’s program participation with key details, st…" at bounding box center [804, 335] width 872 height 602
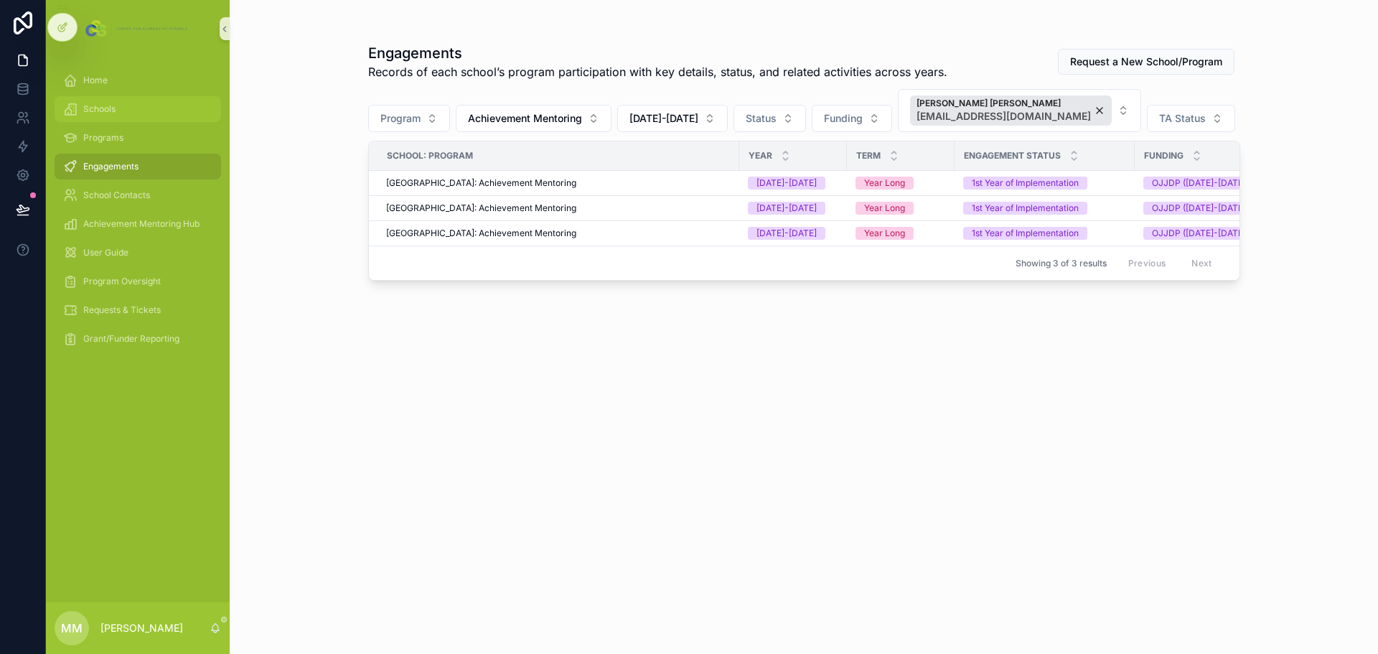
click at [115, 99] on div "Schools" at bounding box center [137, 109] width 149 height 23
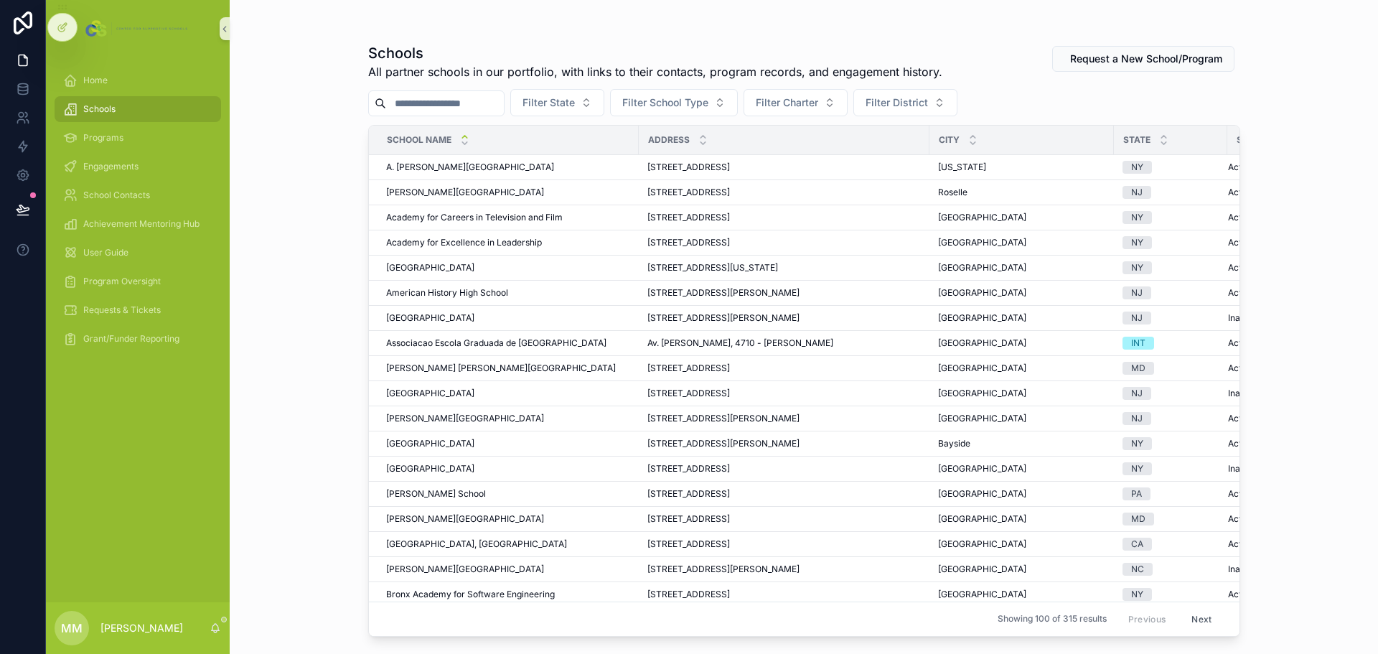
click at [467, 103] on input "scrollable content" at bounding box center [445, 103] width 118 height 20
type input "******"
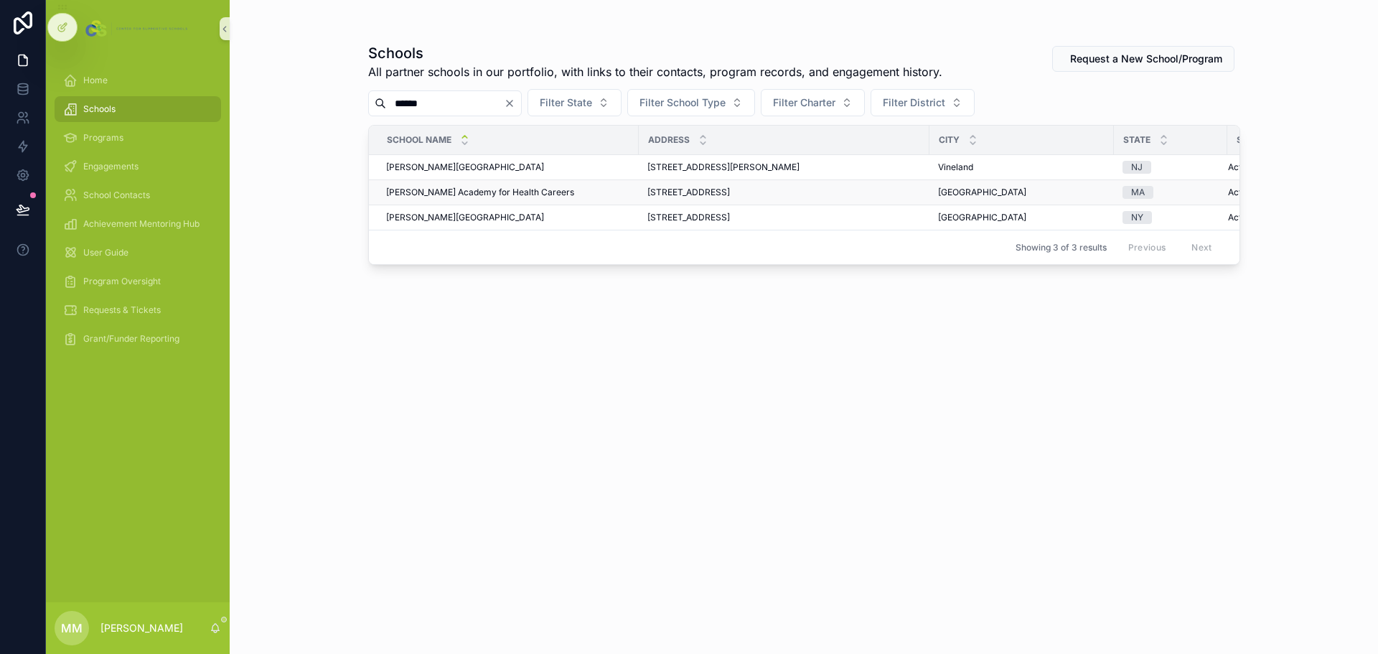
click at [469, 194] on span "[PERSON_NAME] Academy for Health Careers" at bounding box center [480, 192] width 188 height 11
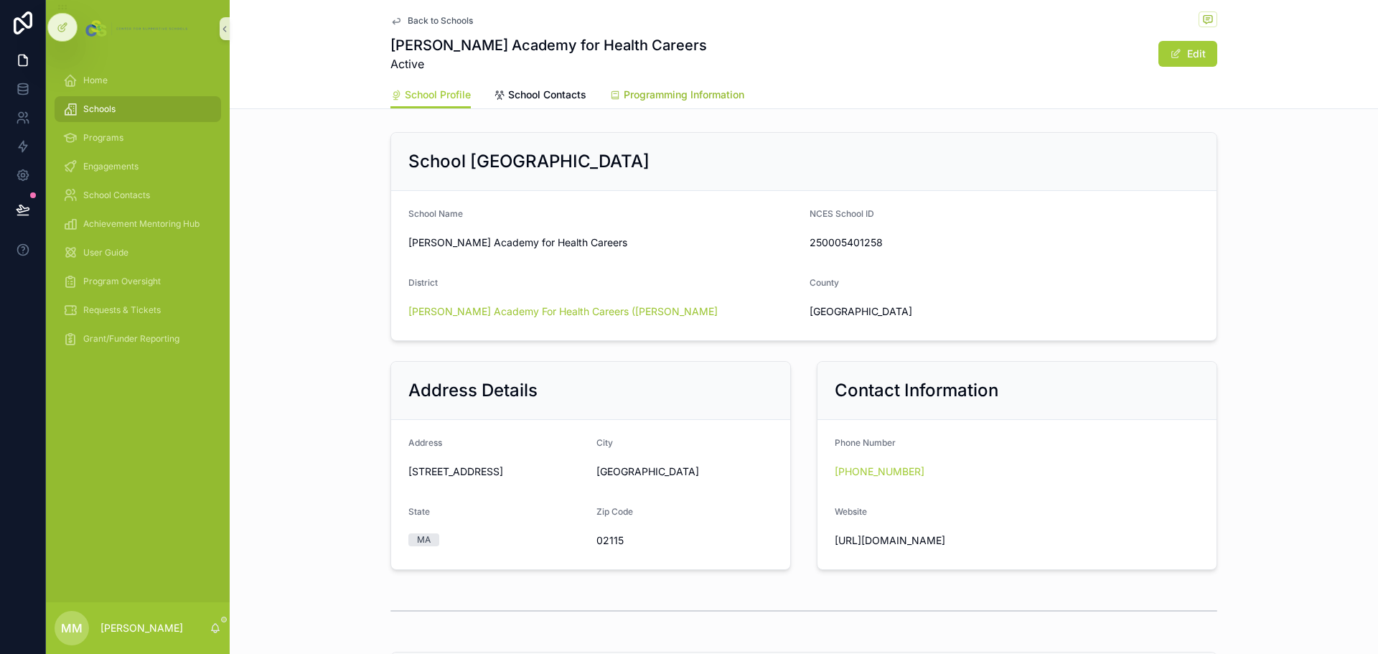
click at [643, 98] on span "Programming Information" at bounding box center [684, 95] width 121 height 14
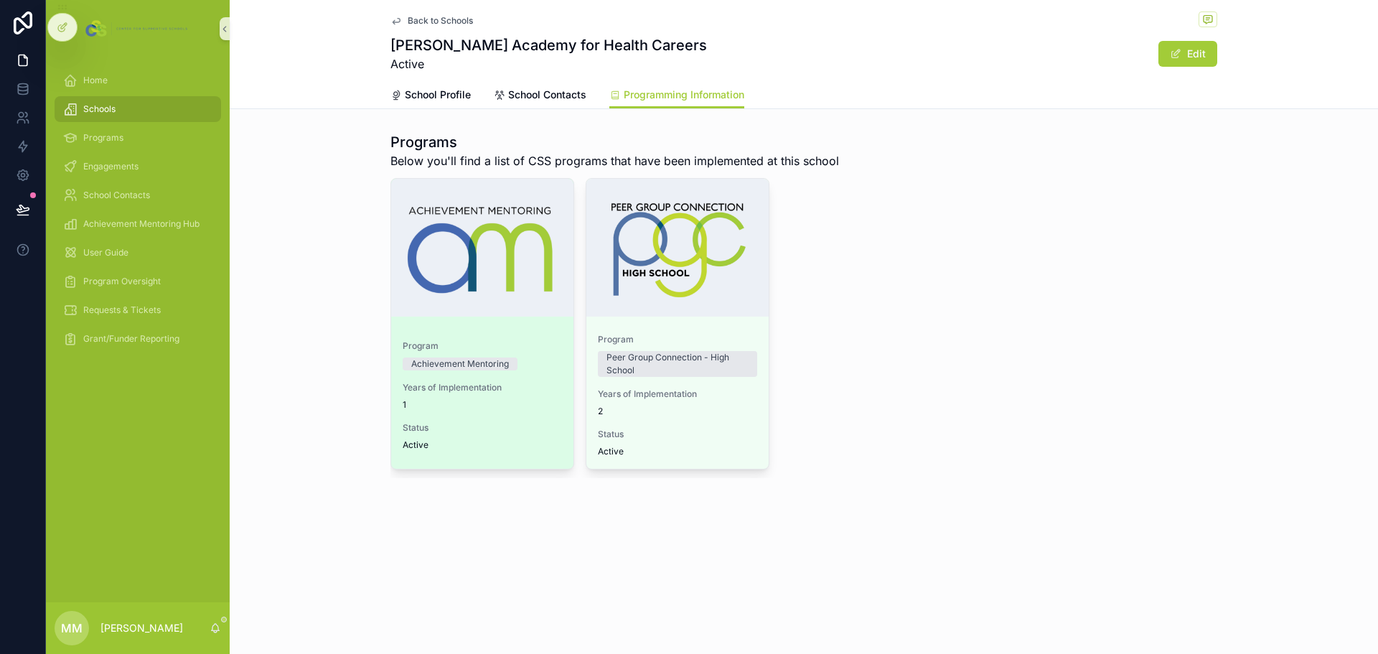
click at [526, 352] on div "Program Achievement Mentoring" at bounding box center [482, 355] width 159 height 30
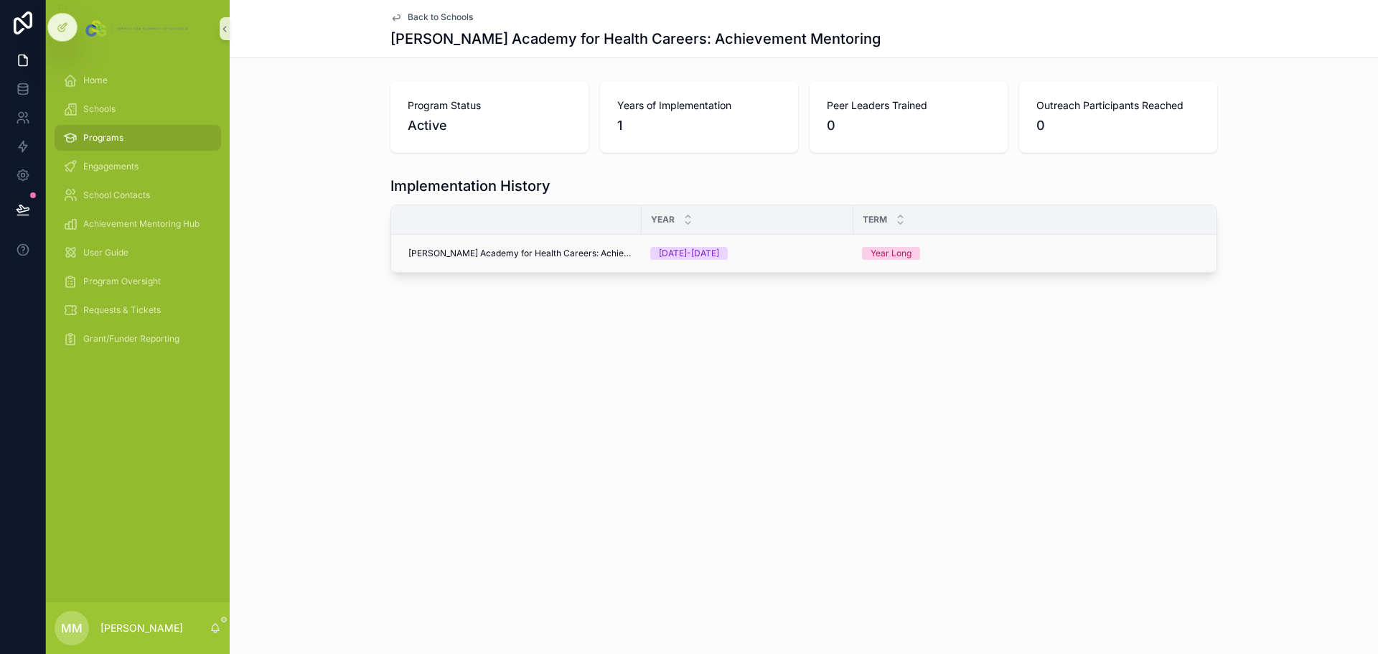
click at [570, 253] on span "[PERSON_NAME] Academy for Health Careers: Achievement Mentoring" at bounding box center [520, 253] width 225 height 11
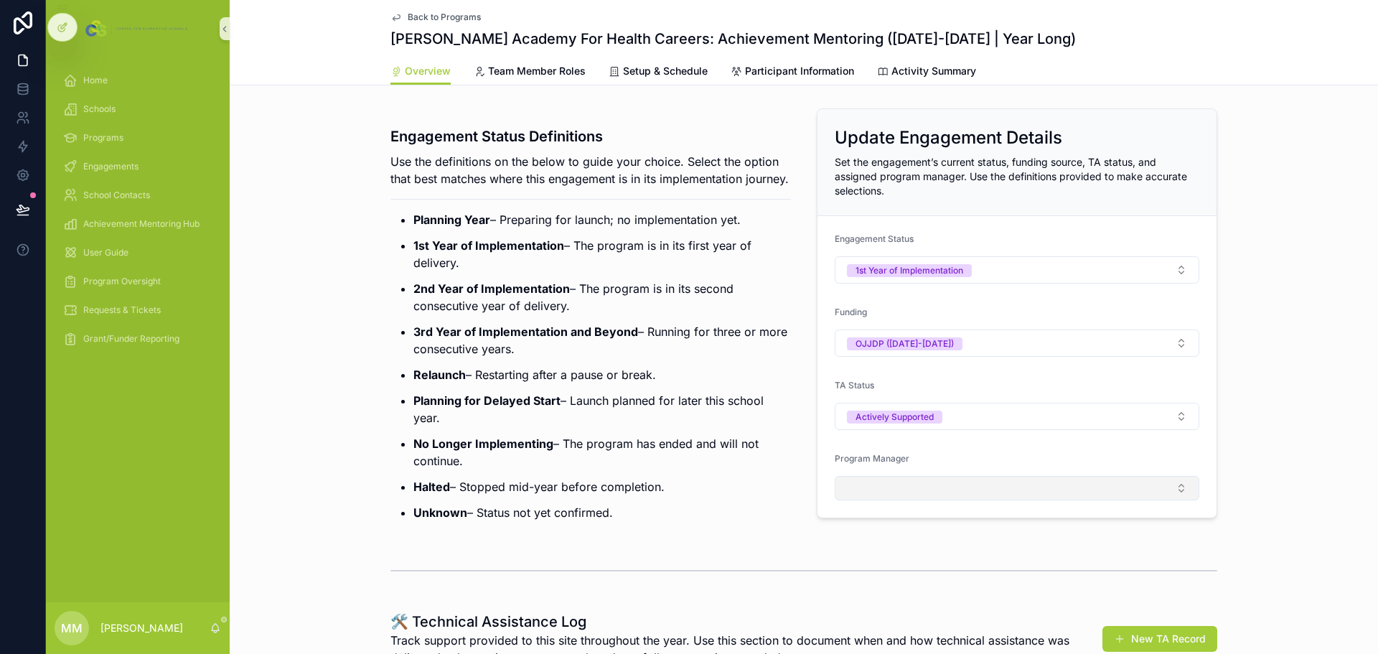
click at [964, 487] on button "Select Button" at bounding box center [1017, 488] width 365 height 24
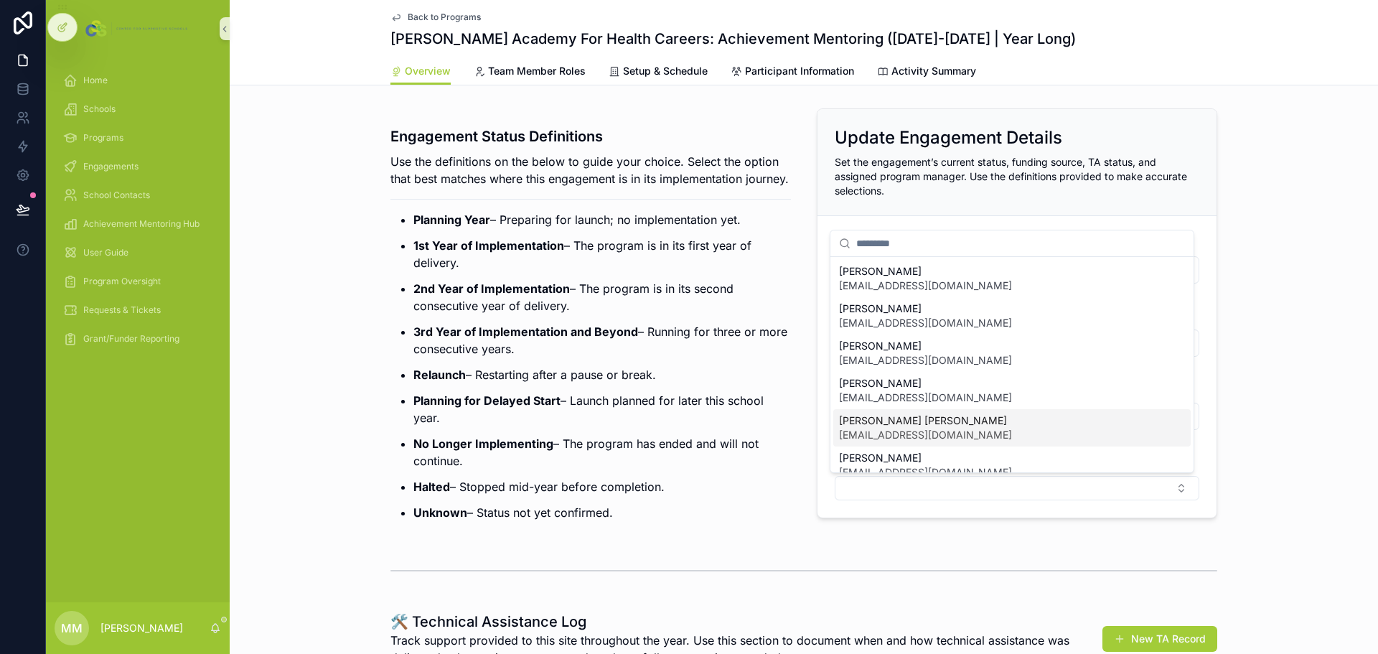
click at [947, 441] on span "[EMAIL_ADDRESS][DOMAIN_NAME]" at bounding box center [925, 435] width 173 height 14
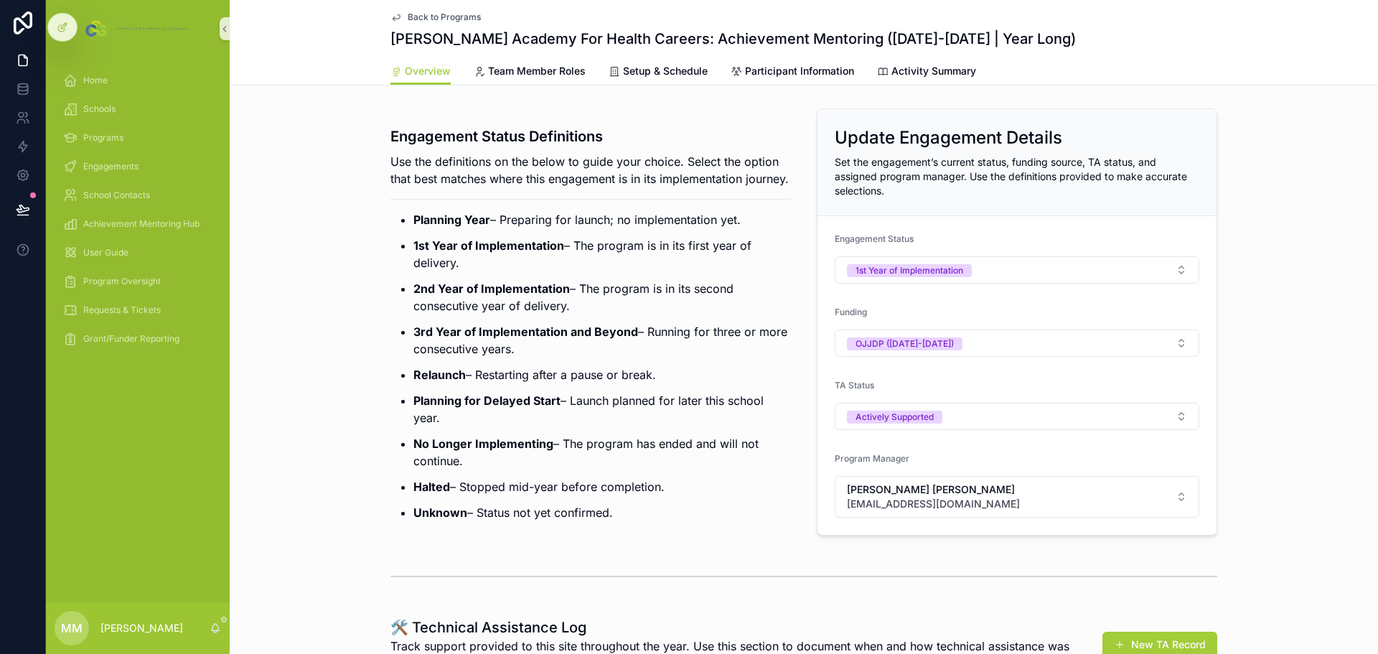
click at [466, 17] on span "Back to Programs" at bounding box center [444, 16] width 73 height 11
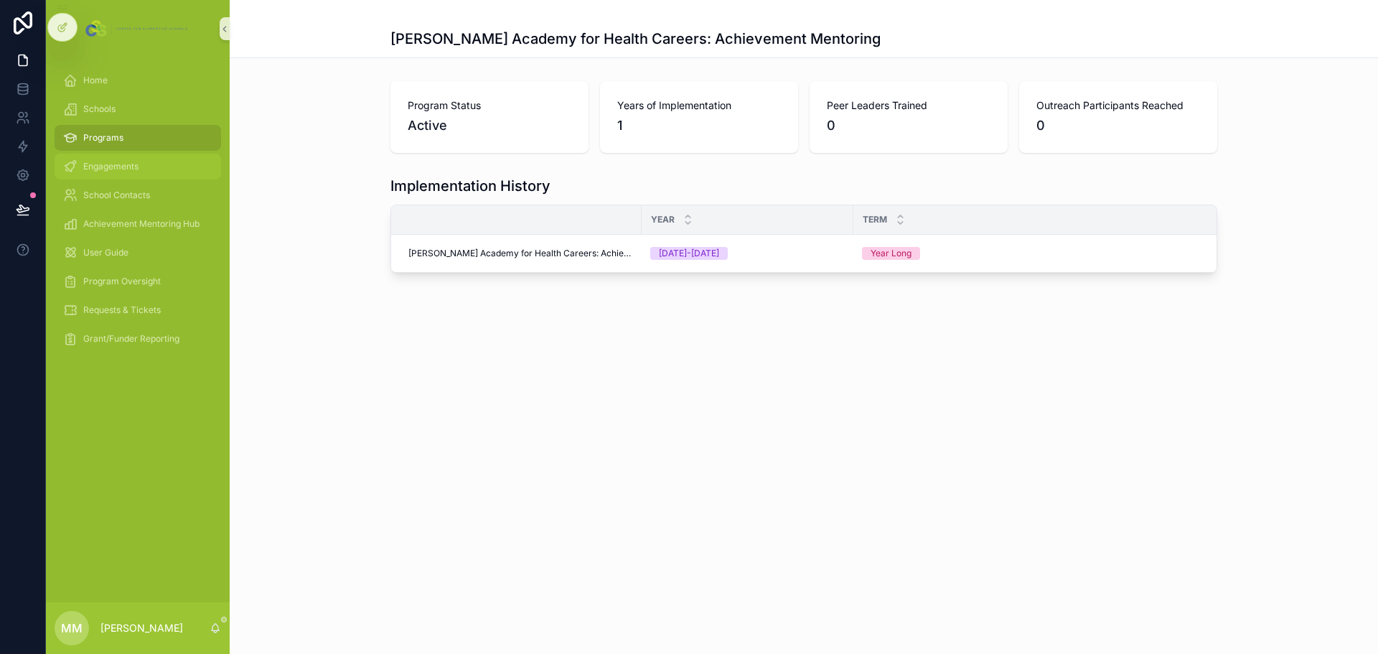
click at [107, 165] on span "Engagements" at bounding box center [110, 166] width 55 height 11
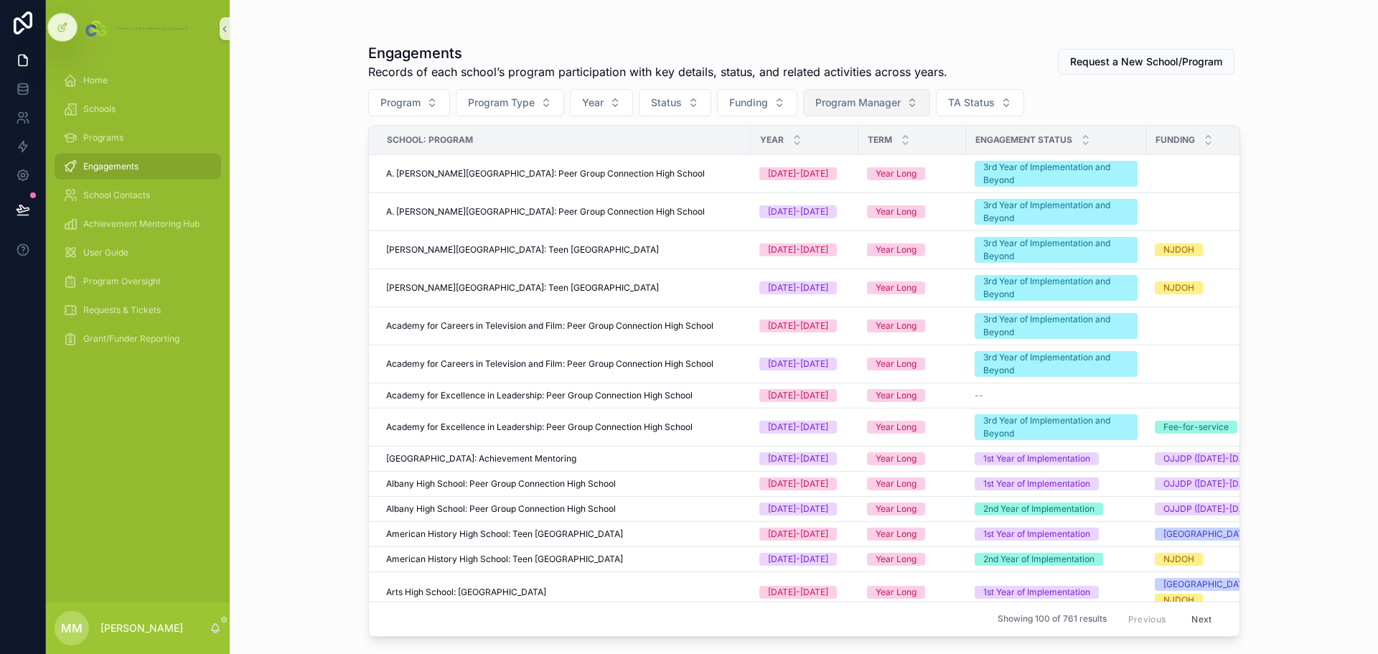
click at [865, 103] on span "Program Manager" at bounding box center [857, 102] width 85 height 14
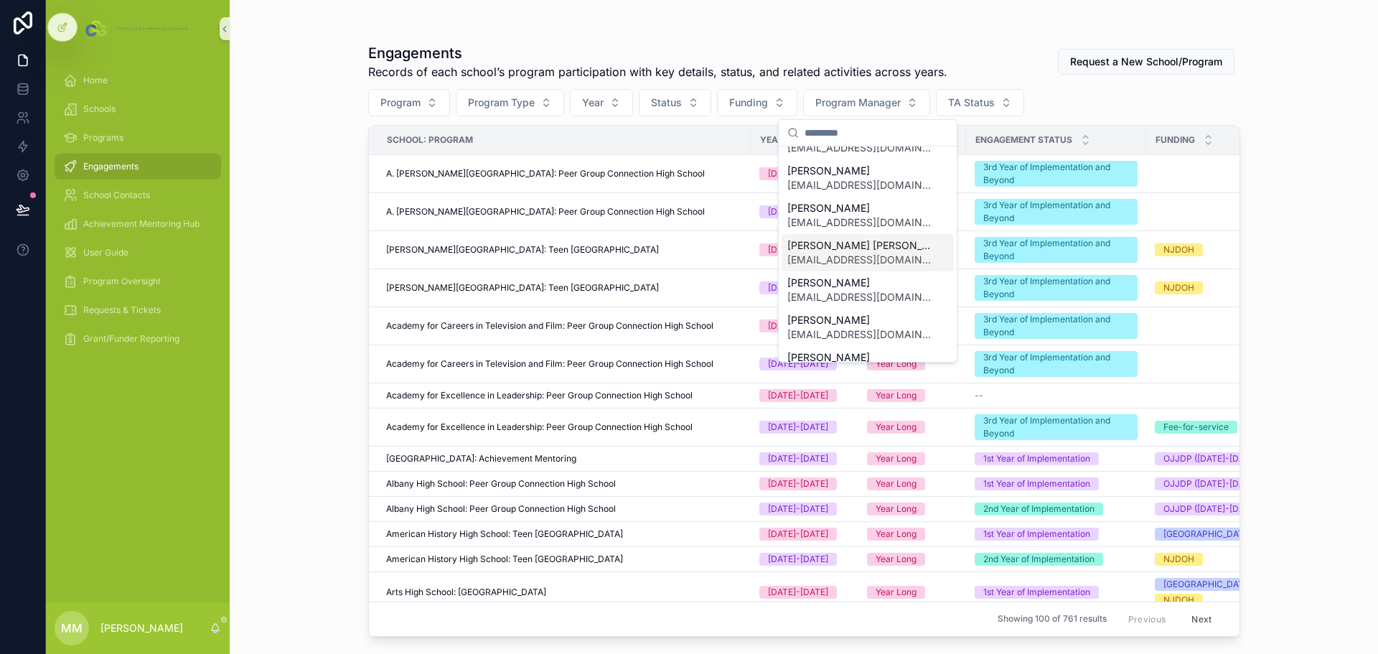
scroll to position [72, 0]
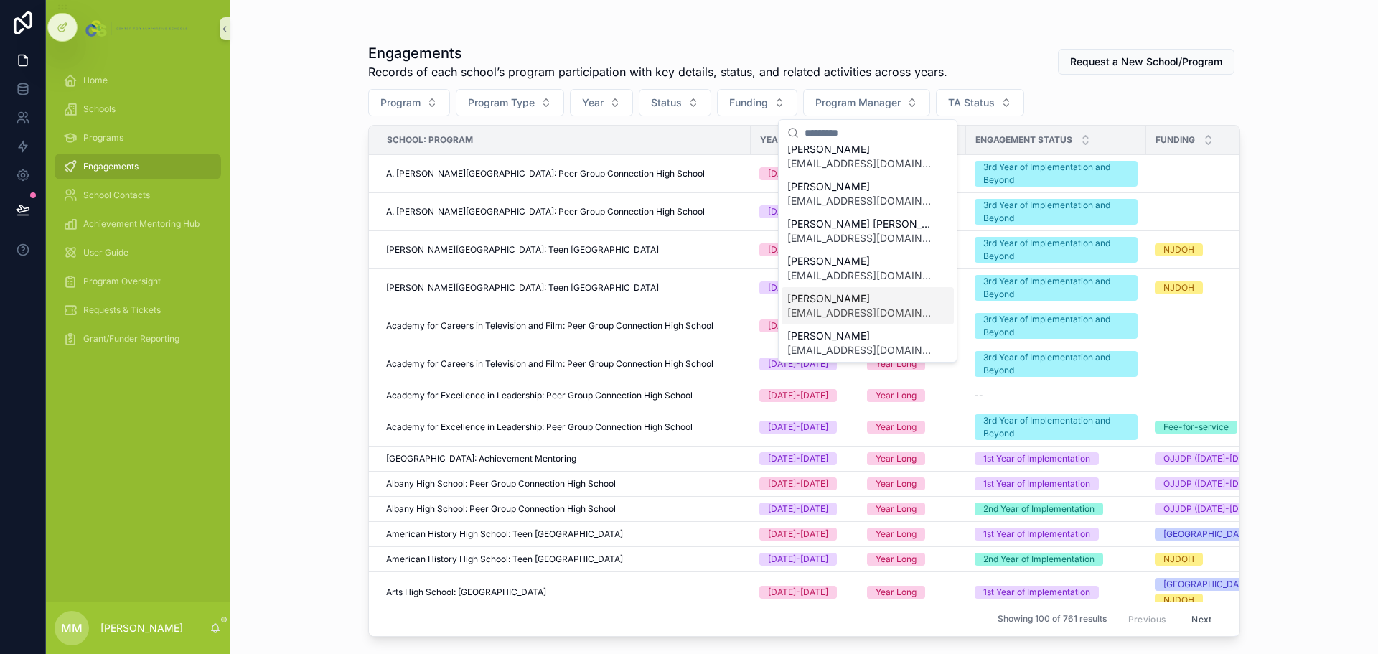
click at [852, 312] on span "[EMAIL_ADDRESS][DOMAIN_NAME]" at bounding box center [859, 313] width 144 height 14
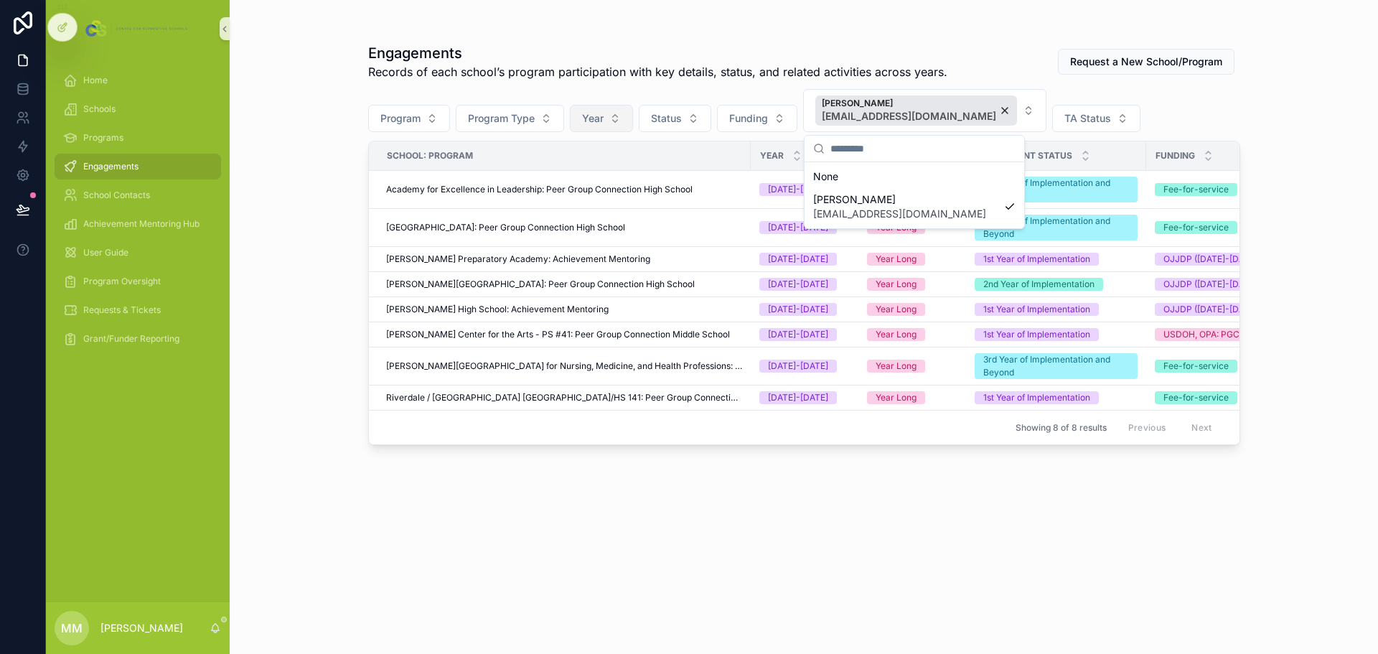
click at [617, 120] on button "Year" at bounding box center [601, 118] width 63 height 27
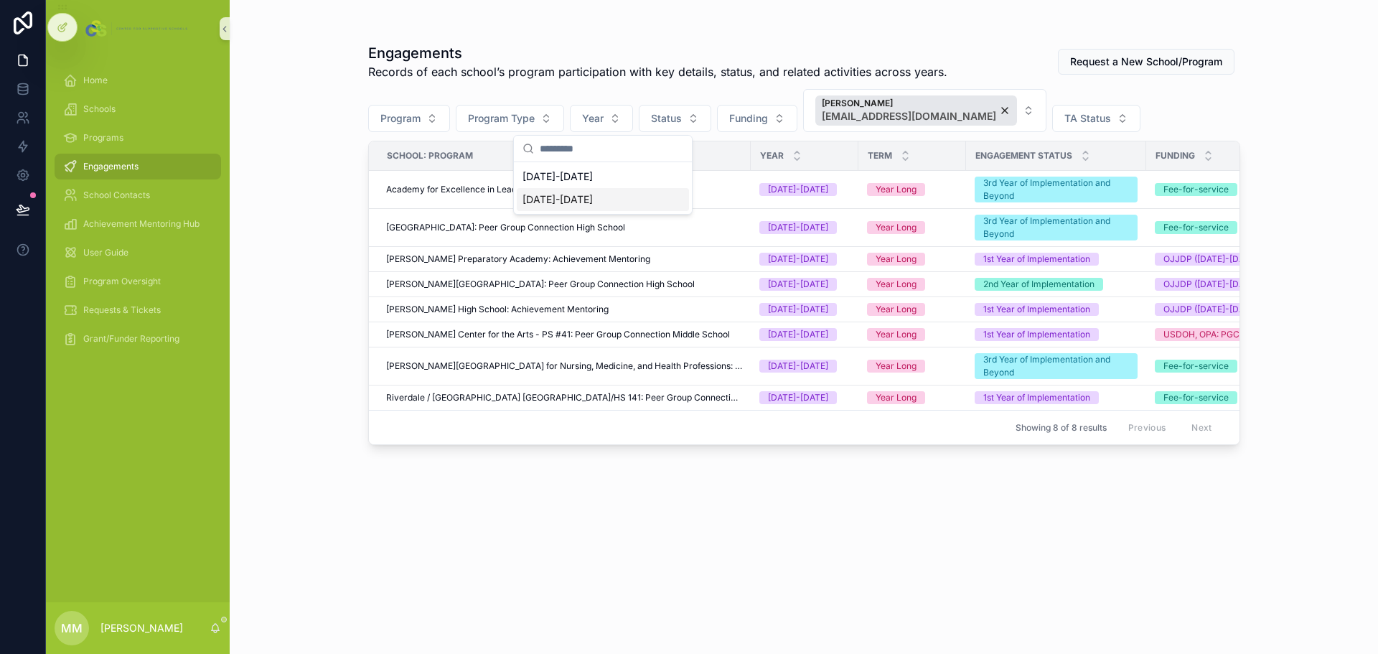
click at [594, 197] on div "[DATE]-[DATE]" at bounding box center [603, 199] width 172 height 23
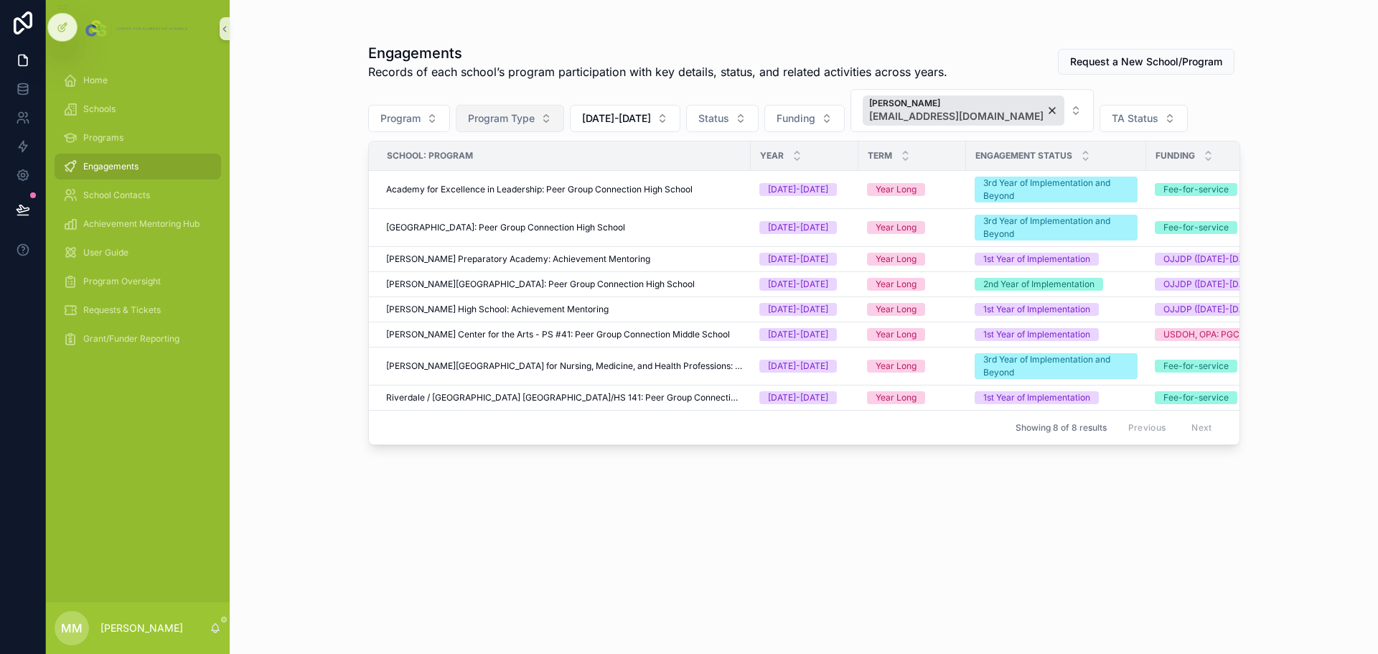
click at [527, 126] on button "Program Type" at bounding box center [510, 118] width 108 height 27
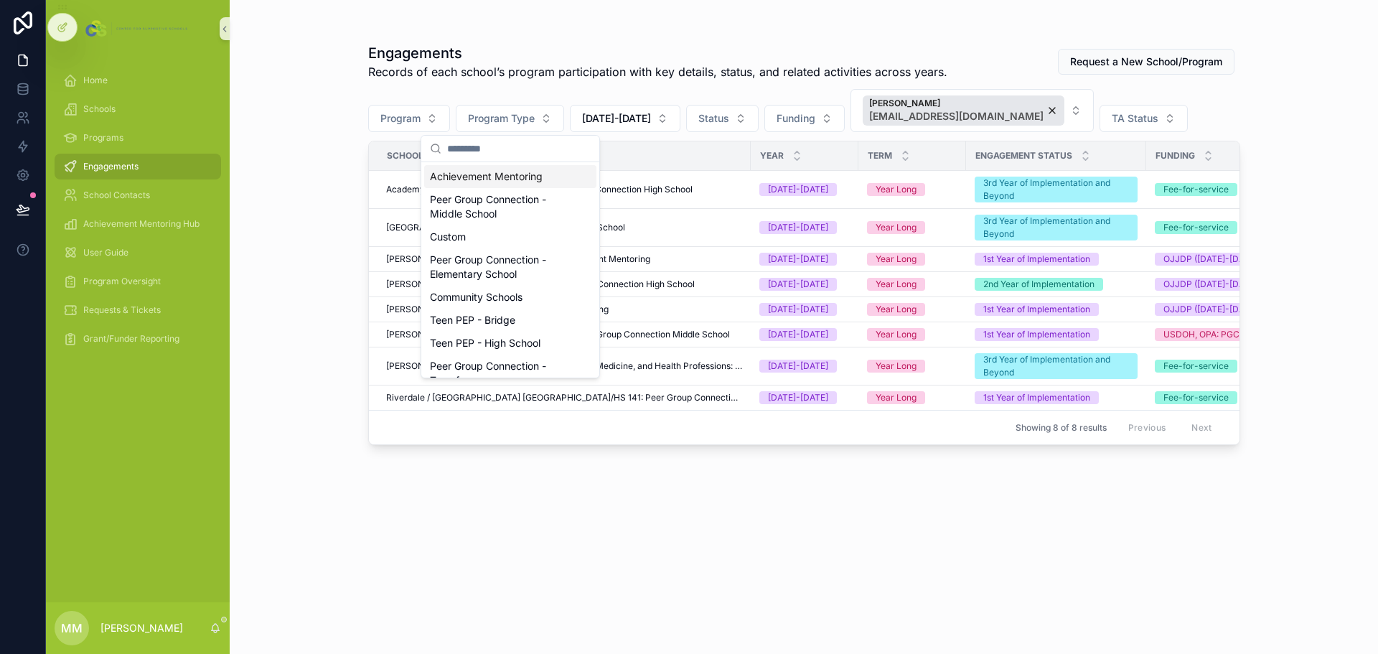
click at [511, 177] on div "Achievement Mentoring" at bounding box center [510, 176] width 172 height 23
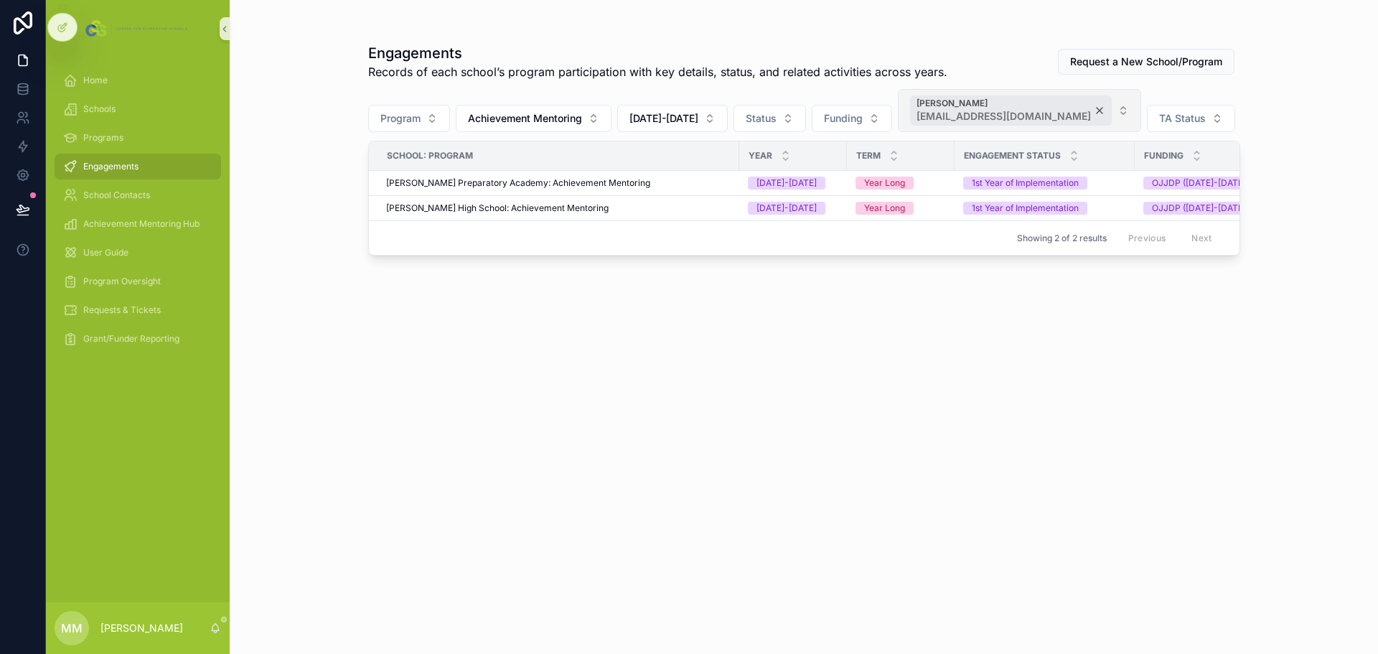
click at [1066, 107] on div "[PERSON_NAME] [EMAIL_ADDRESS][DOMAIN_NAME]" at bounding box center [1011, 110] width 202 height 30
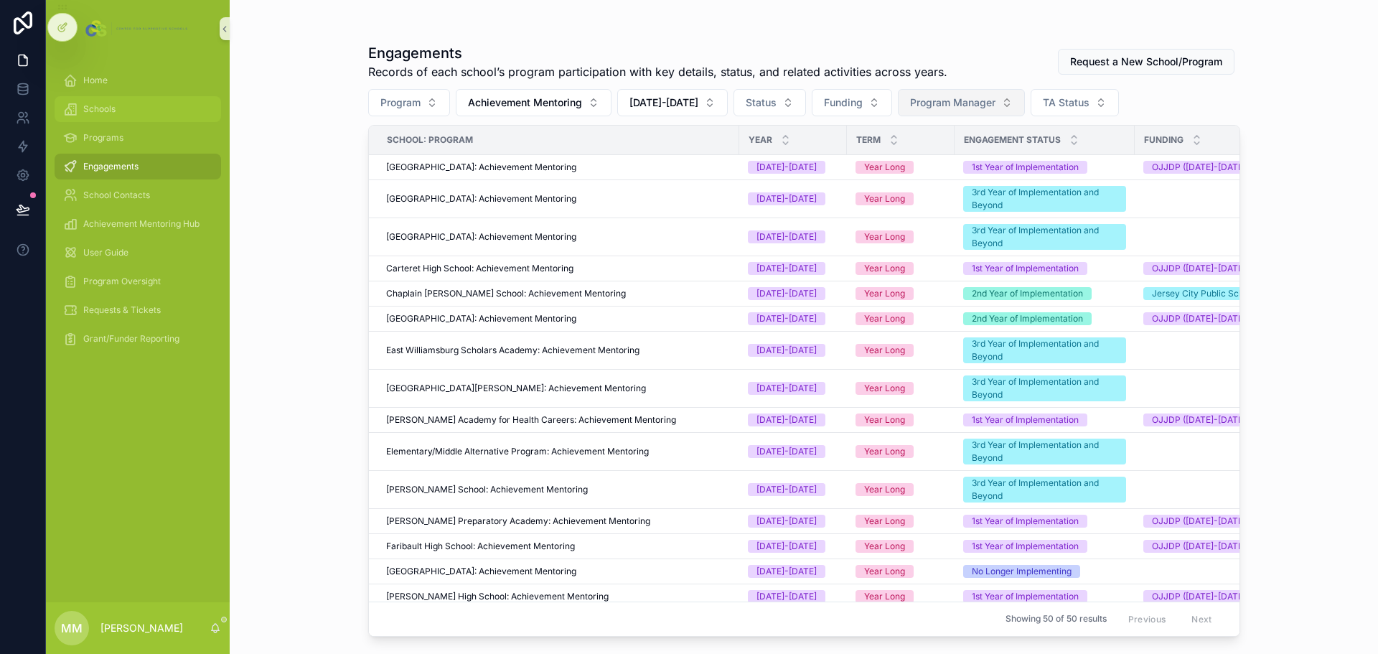
click at [111, 106] on span "Schools" at bounding box center [99, 108] width 32 height 11
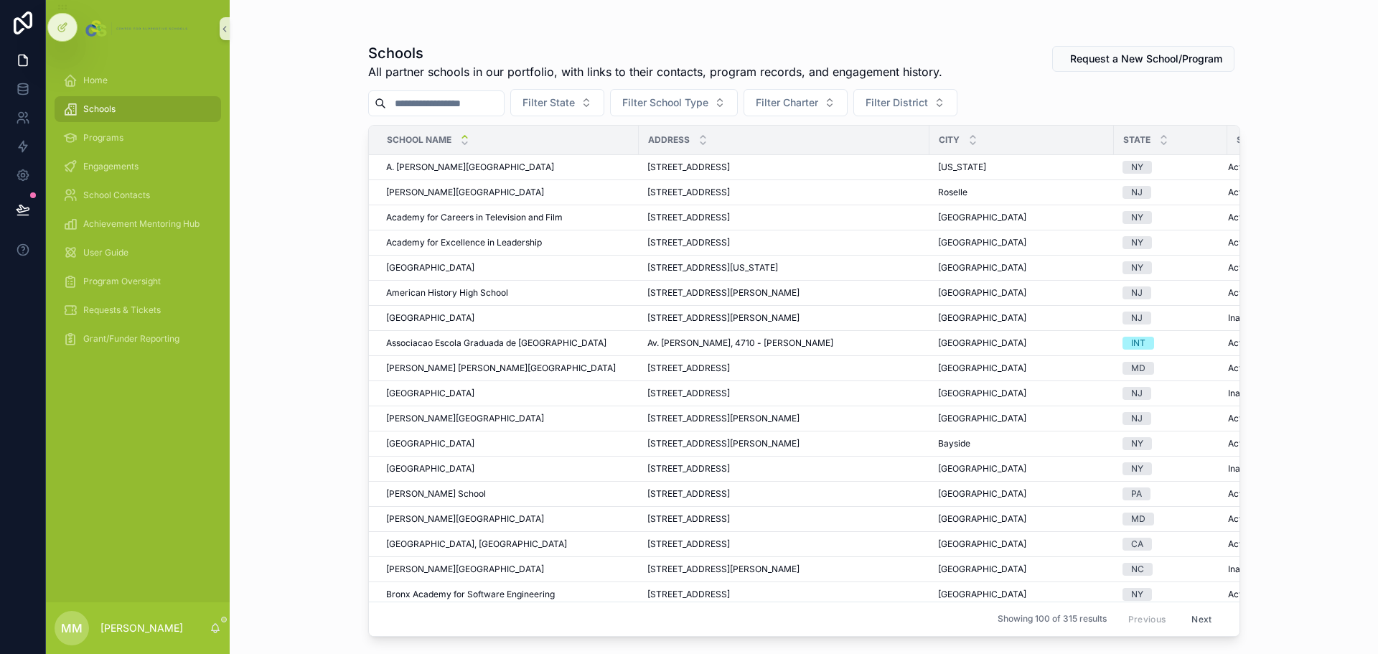
click at [502, 104] on input "scrollable content" at bounding box center [445, 103] width 118 height 20
type input "******"
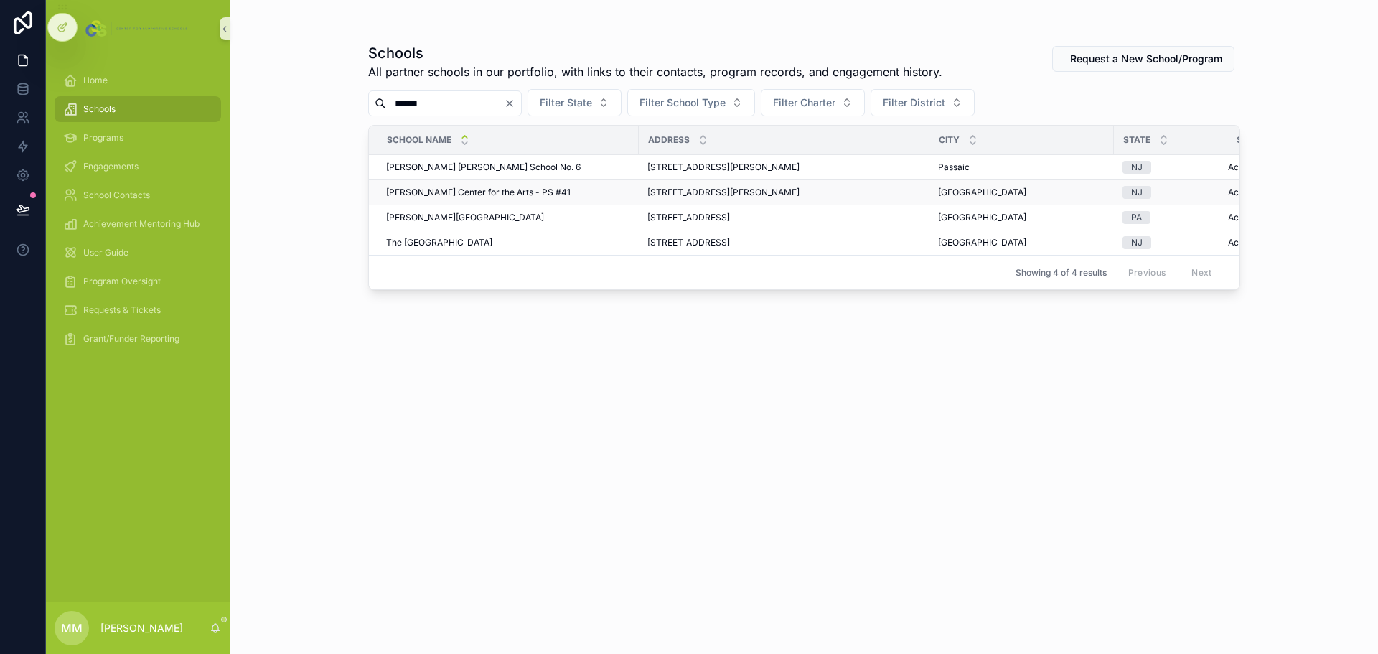
click at [545, 190] on span "[PERSON_NAME] Center for the Arts - PS #41" at bounding box center [478, 192] width 184 height 11
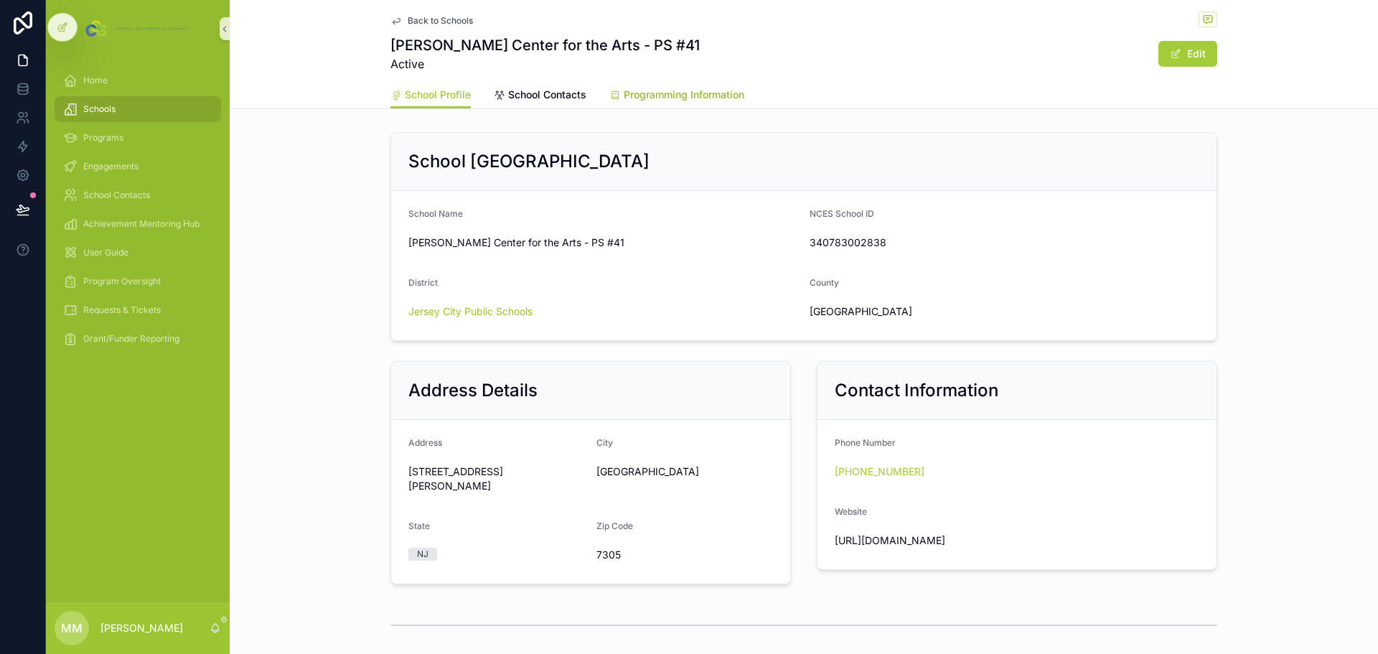
click at [626, 103] on link "Programming Information" at bounding box center [676, 96] width 135 height 29
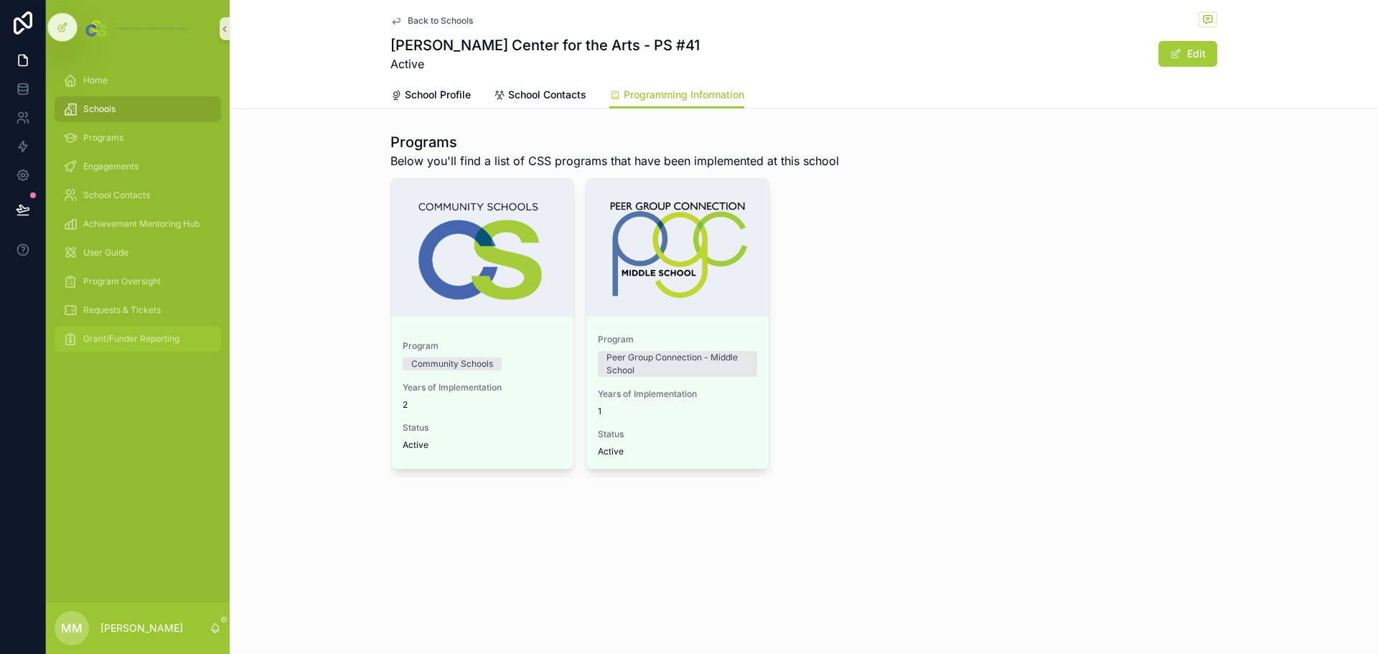
click at [133, 346] on div "Grant/Funder Reporting" at bounding box center [137, 338] width 149 height 23
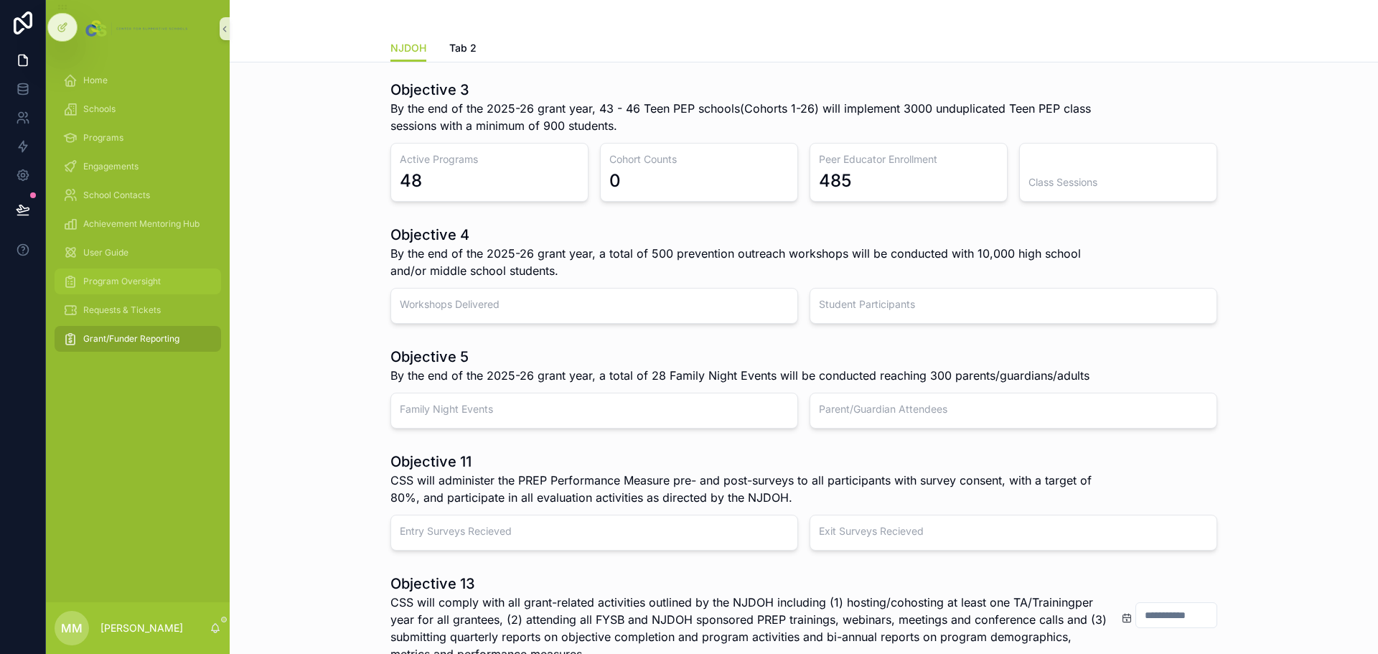
click at [118, 288] on div "Program Oversight" at bounding box center [137, 281] width 149 height 23
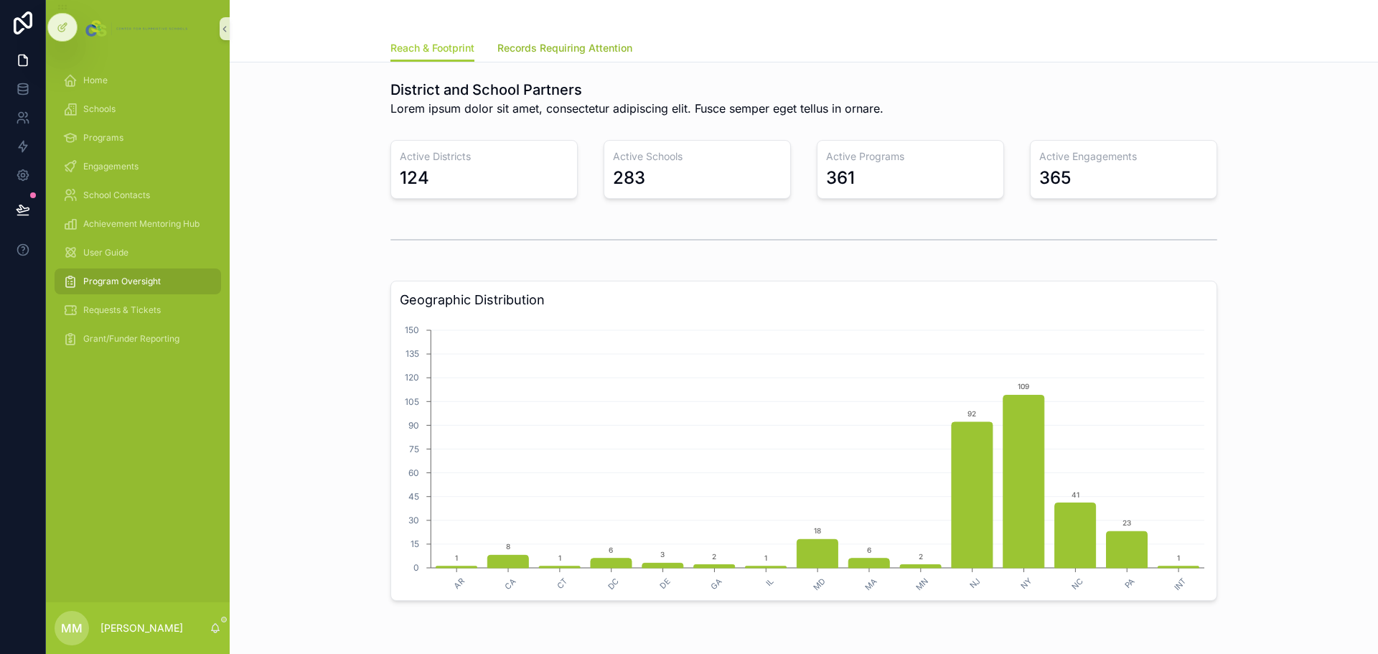
click at [549, 38] on link "Records Requiring Attention" at bounding box center [564, 49] width 135 height 29
